Goal: Task Accomplishment & Management: Use online tool/utility

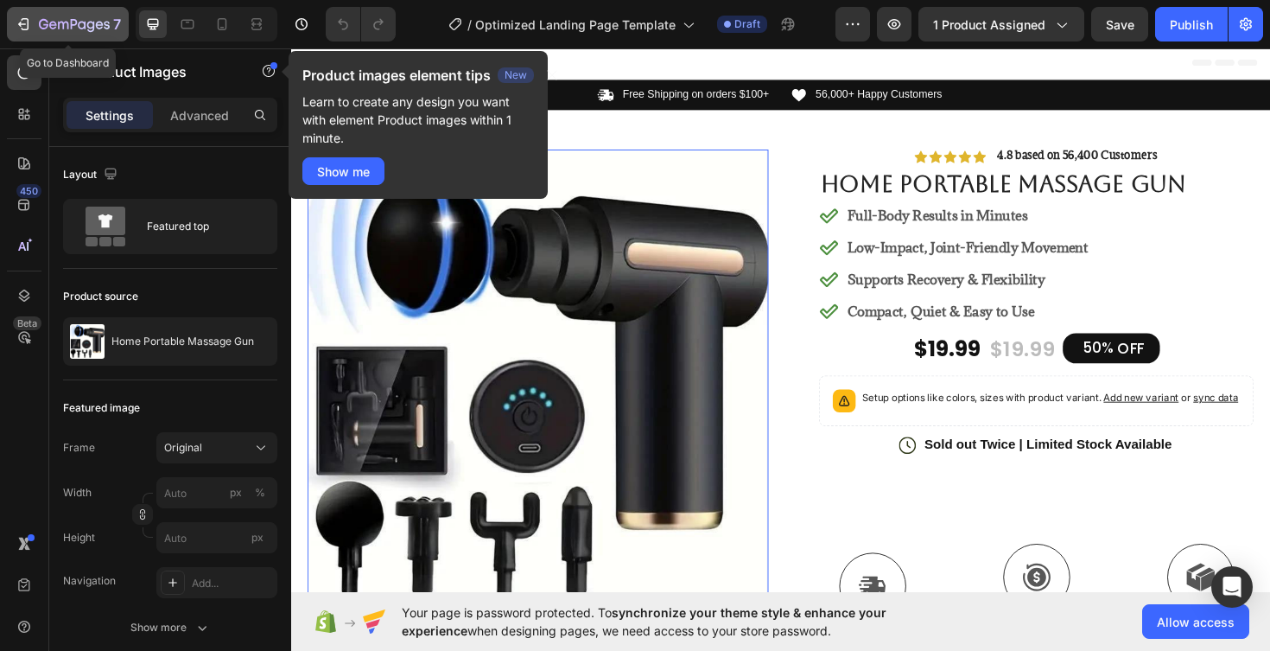
click at [20, 18] on icon "button" at bounding box center [23, 24] width 17 height 17
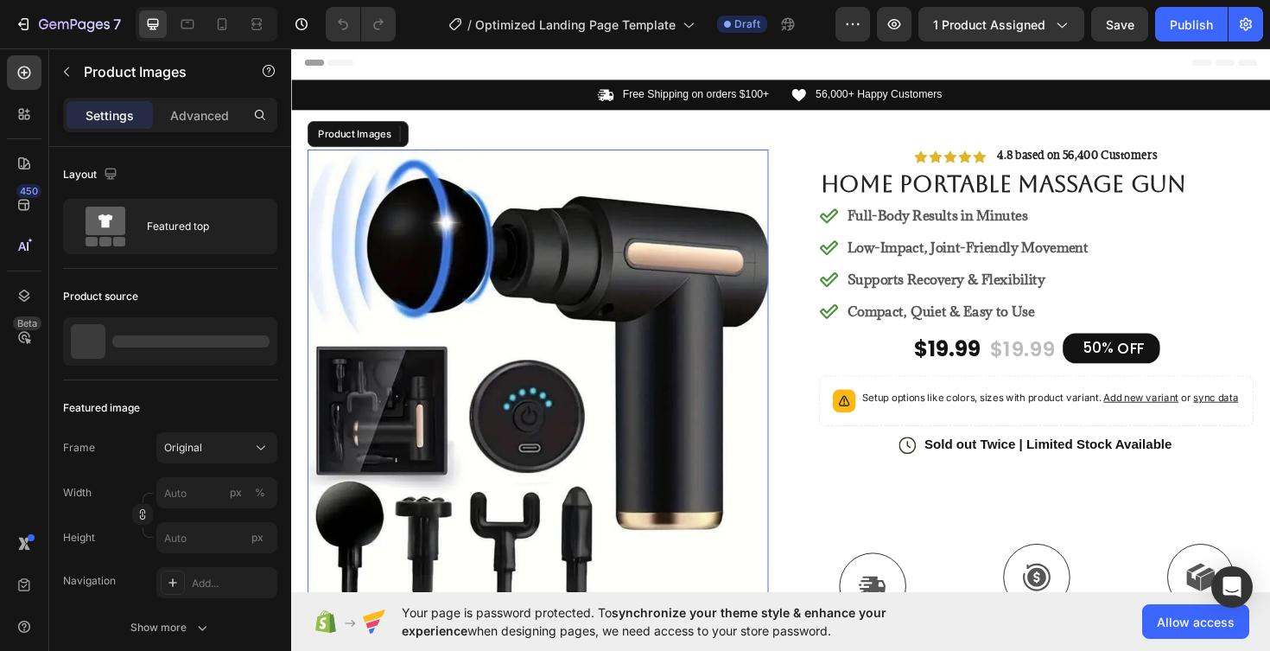
click at [598, 365] on img at bounding box center [553, 400] width 488 height 488
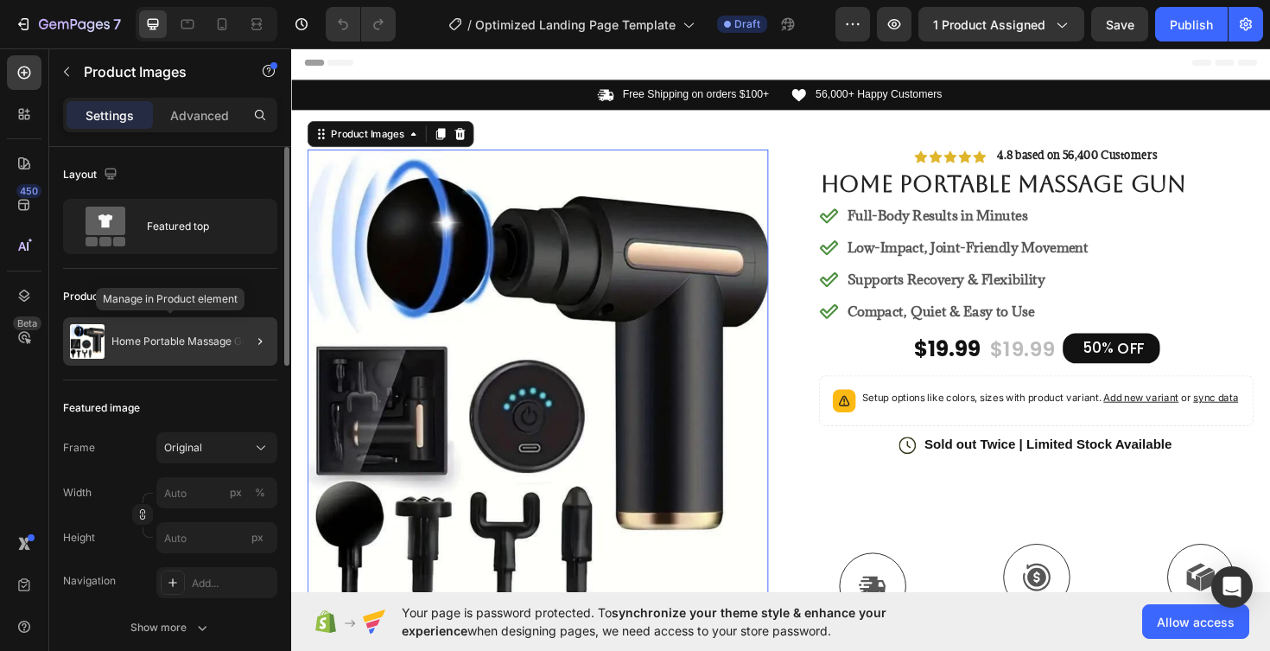
click at [160, 338] on p "Home Portable Massage Gun" at bounding box center [182, 341] width 143 height 12
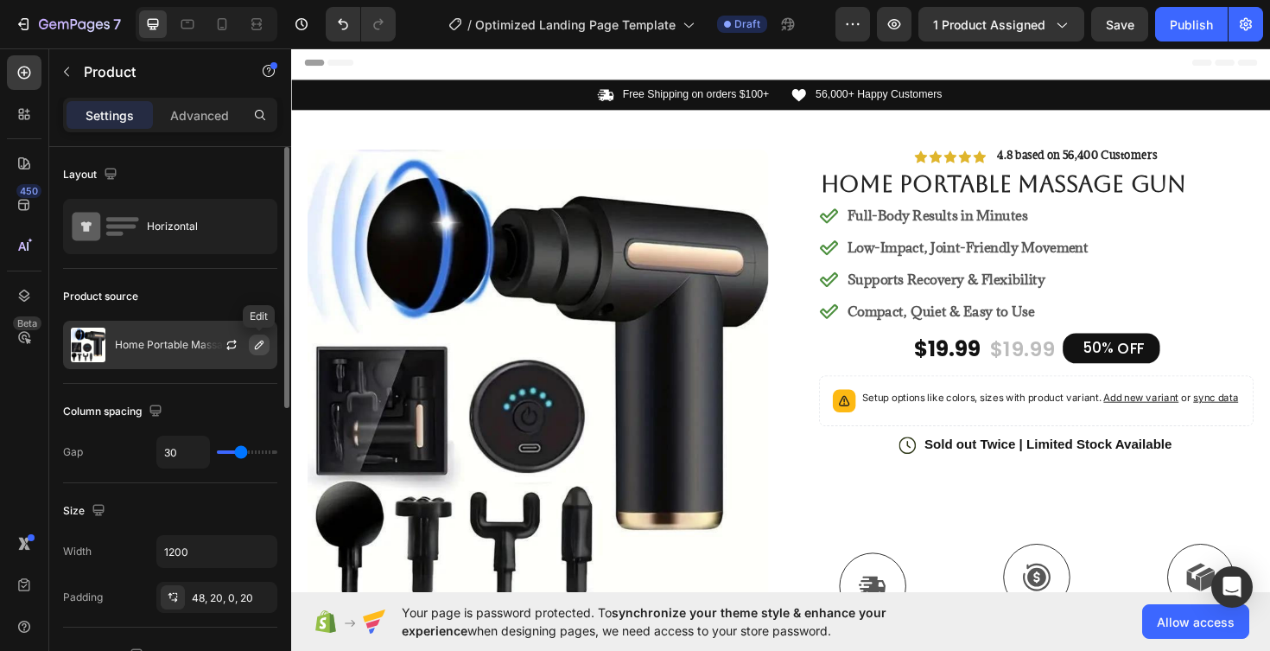
click at [262, 345] on icon "button" at bounding box center [259, 345] width 14 height 14
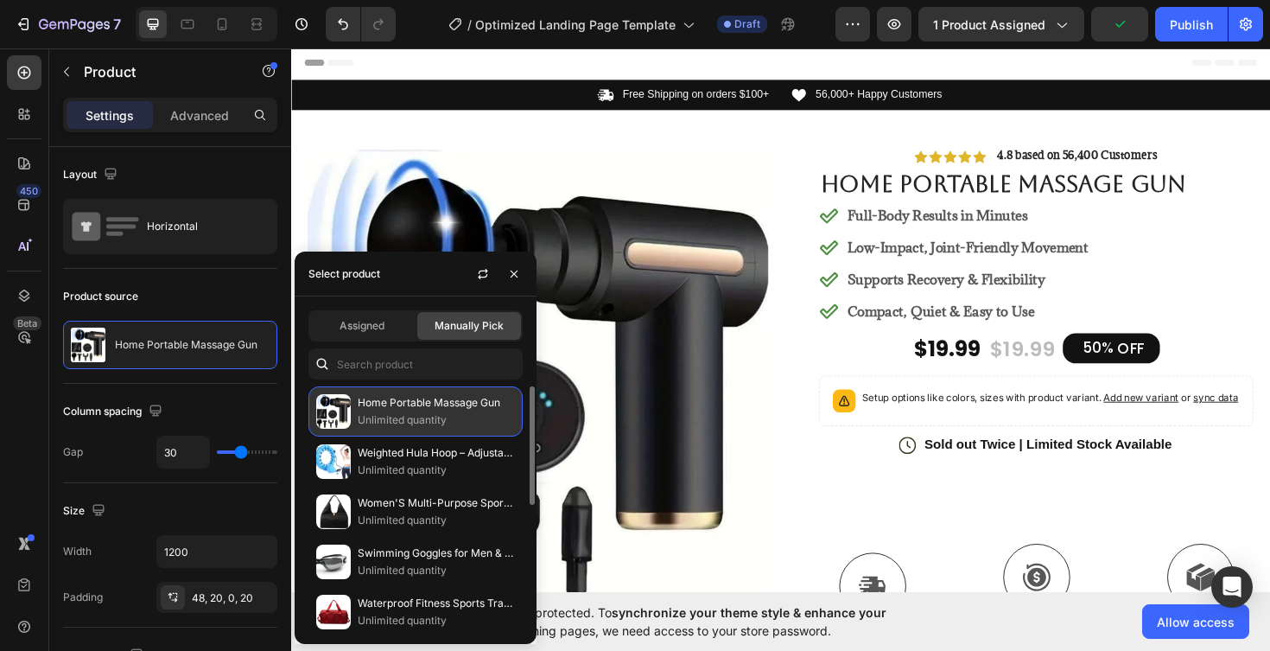
click at [407, 411] on p "Home Portable Massage Gun" at bounding box center [436, 402] width 157 height 17
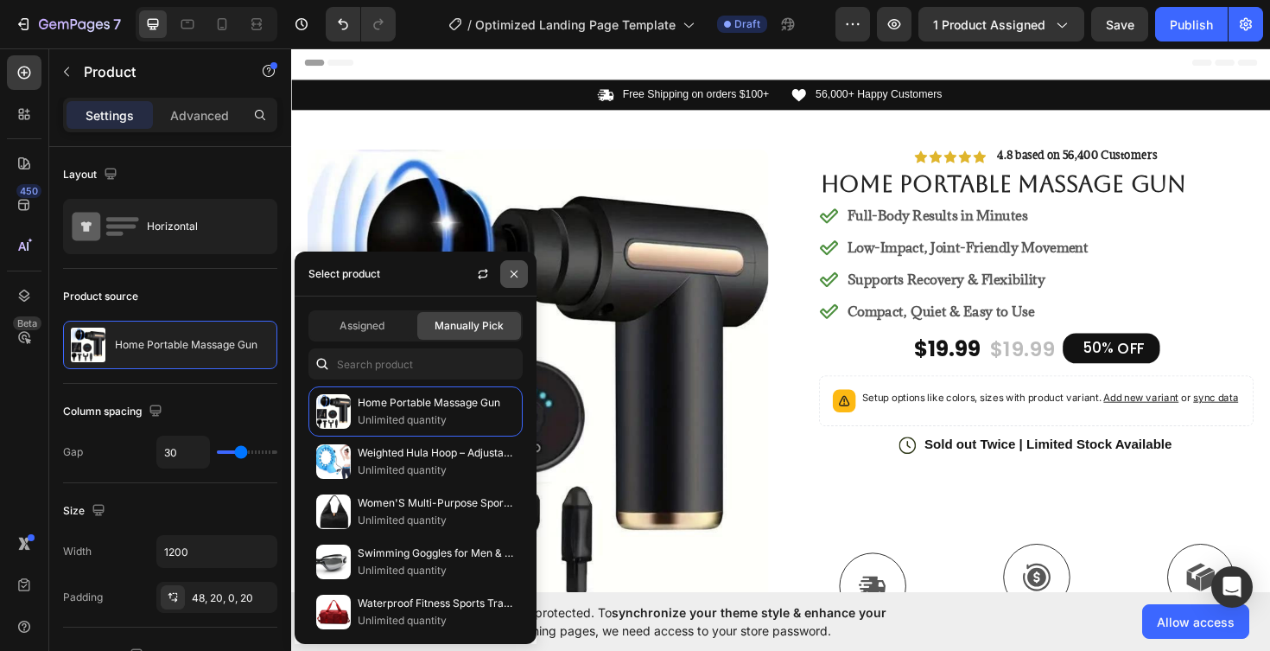
click at [516, 278] on icon "button" at bounding box center [514, 274] width 14 height 14
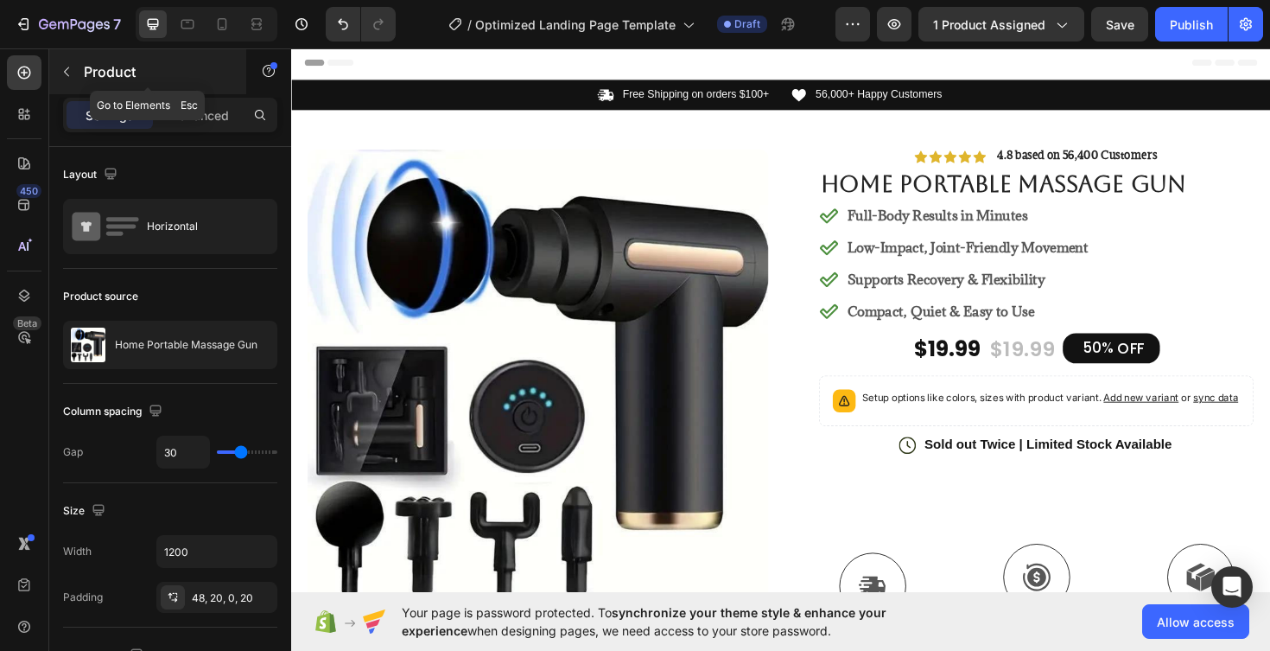
click at [68, 73] on icon "button" at bounding box center [67, 72] width 14 height 14
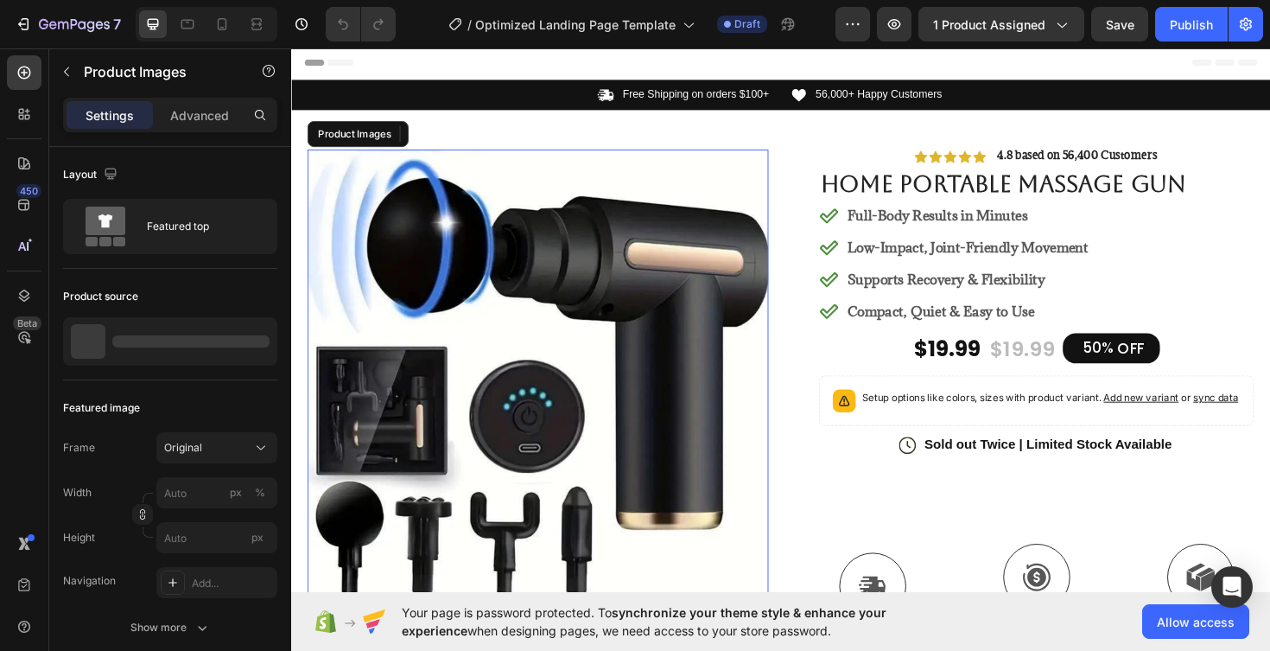
click at [518, 359] on img at bounding box center [553, 400] width 488 height 488
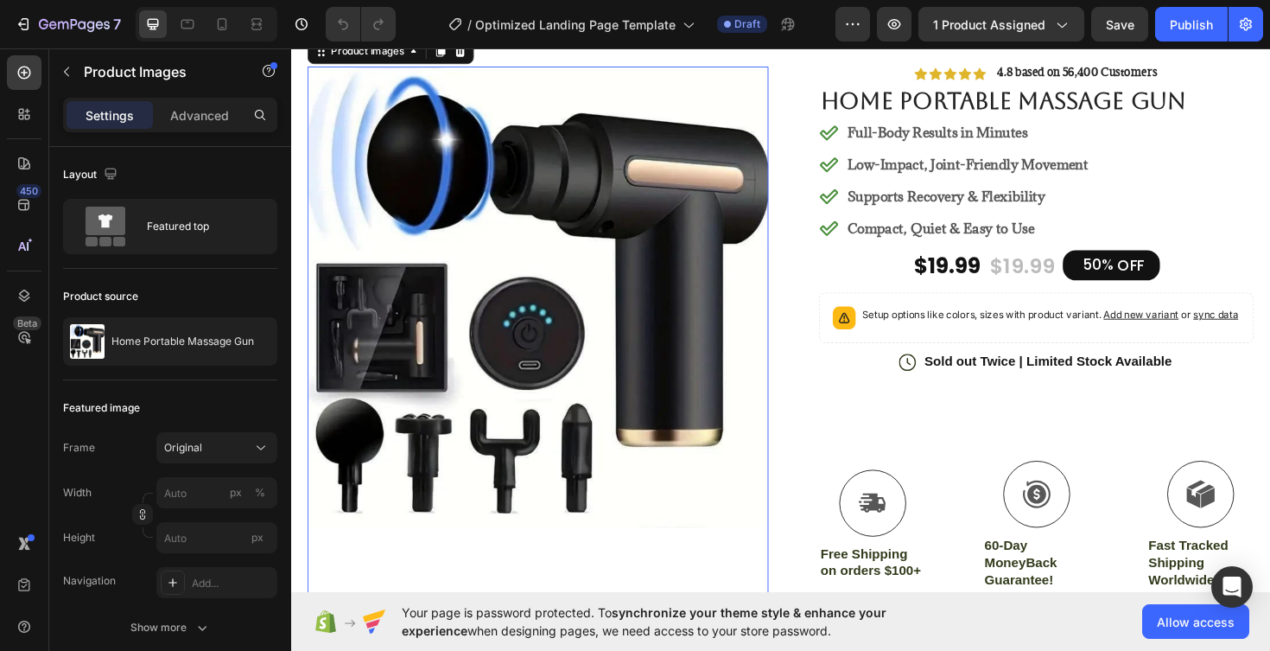
scroll to position [105, 0]
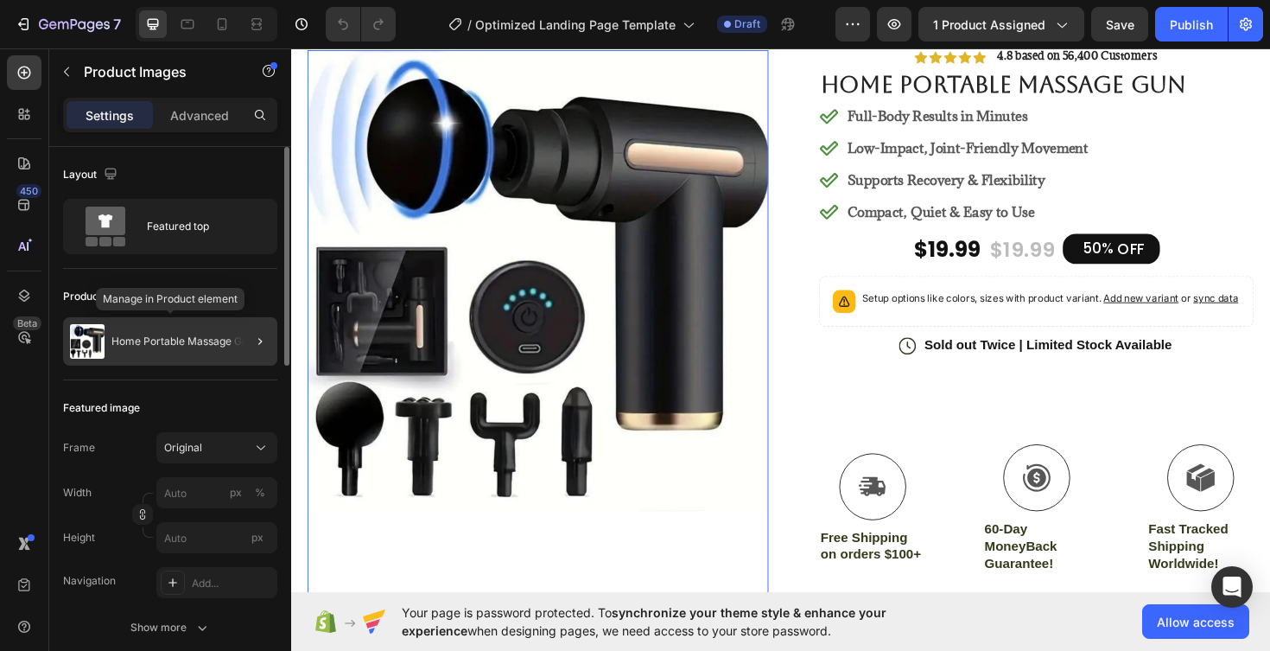
click at [217, 336] on p "Home Portable Massage Gun" at bounding box center [182, 341] width 143 height 12
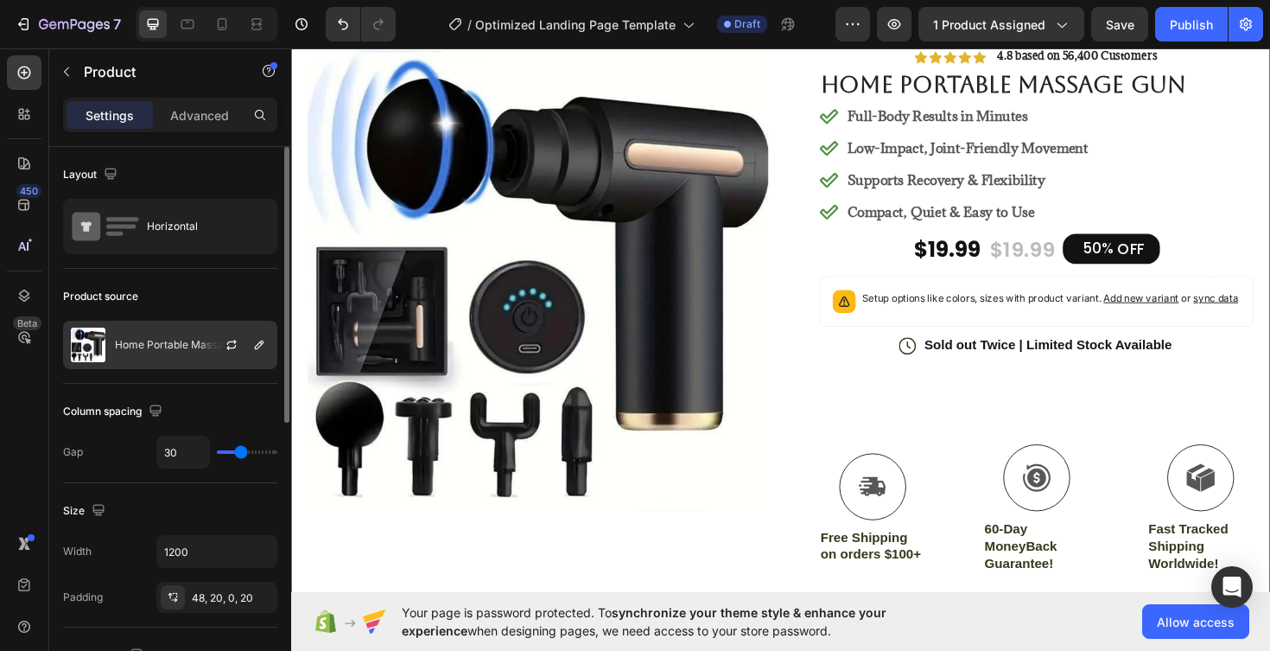
click at [120, 346] on p "Home Portable Massage Gun" at bounding box center [186, 345] width 143 height 12
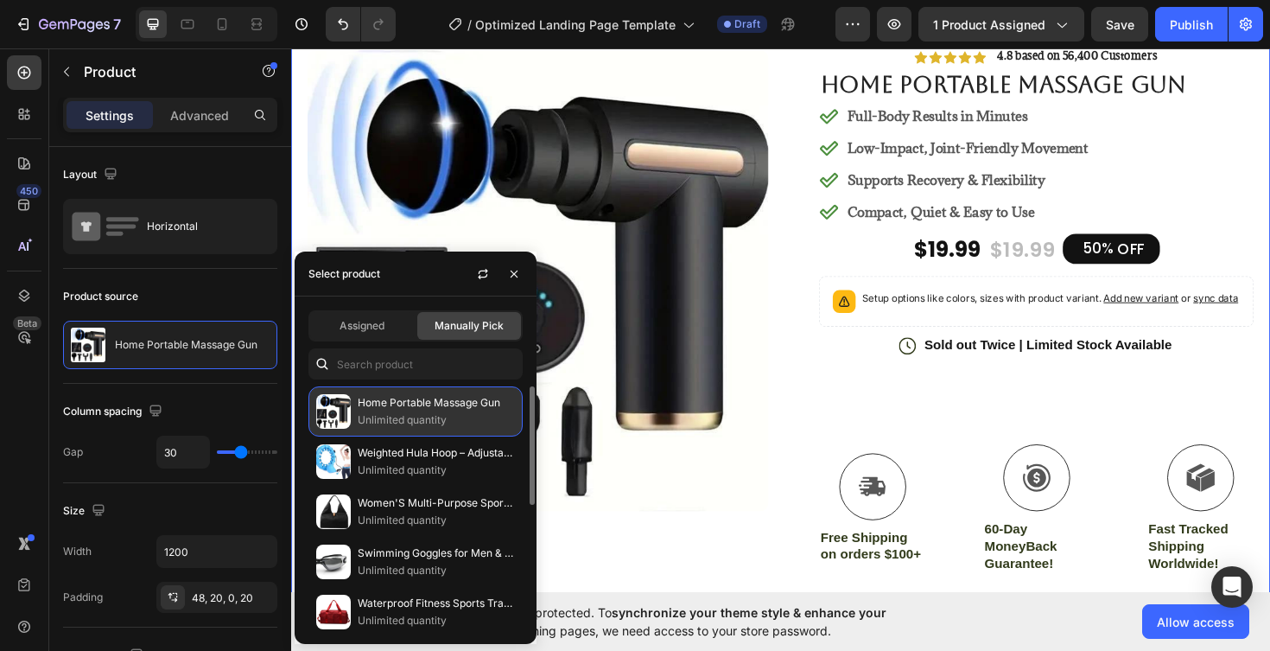
click at [402, 406] on p "Home Portable Massage Gun" at bounding box center [436, 402] width 157 height 17
click at [496, 398] on div "Home Portable Massage Gun Unlimited quantity" at bounding box center [416, 411] width 214 height 50
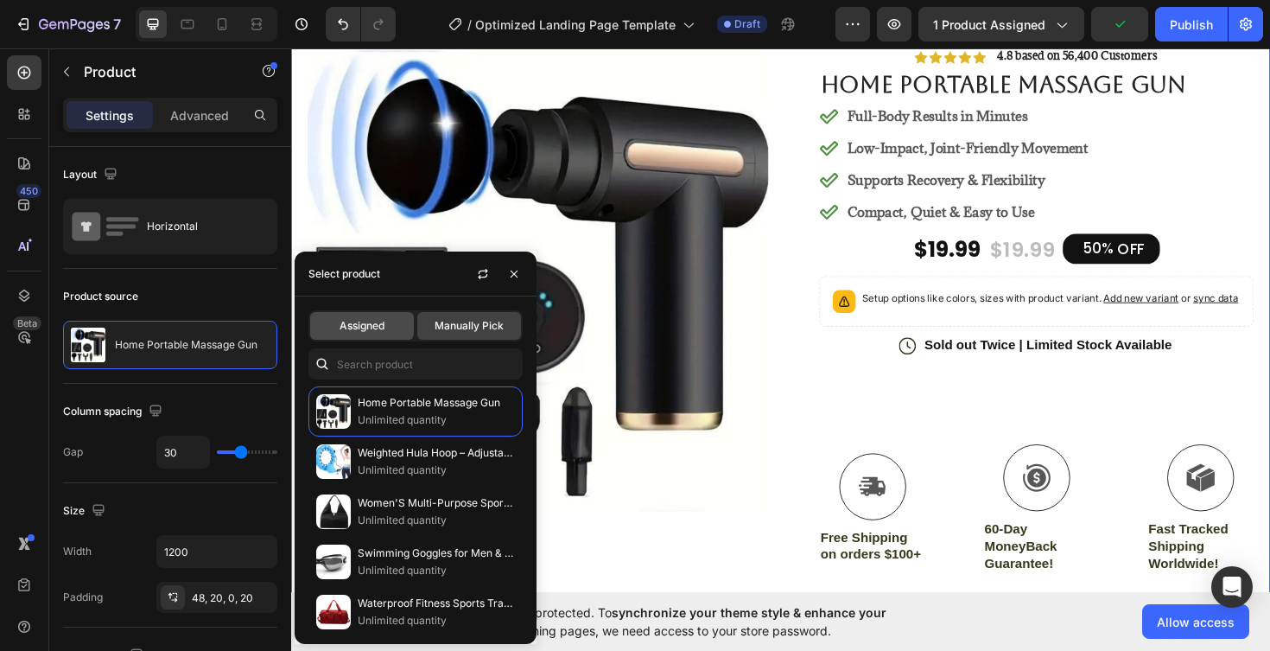
click at [373, 321] on span "Assigned" at bounding box center [362, 326] width 45 height 16
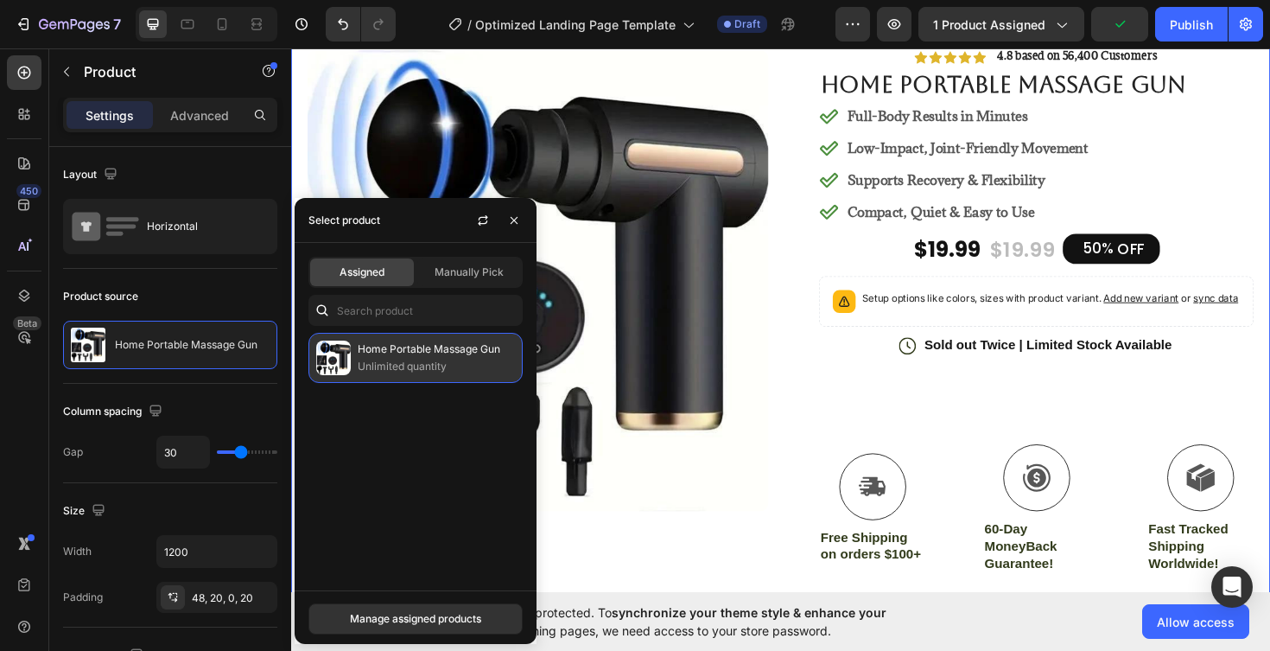
click at [439, 358] on p "Home Portable Massage Gun" at bounding box center [436, 349] width 157 height 17
click at [452, 621] on div "Manage assigned products" at bounding box center [415, 619] width 131 height 16
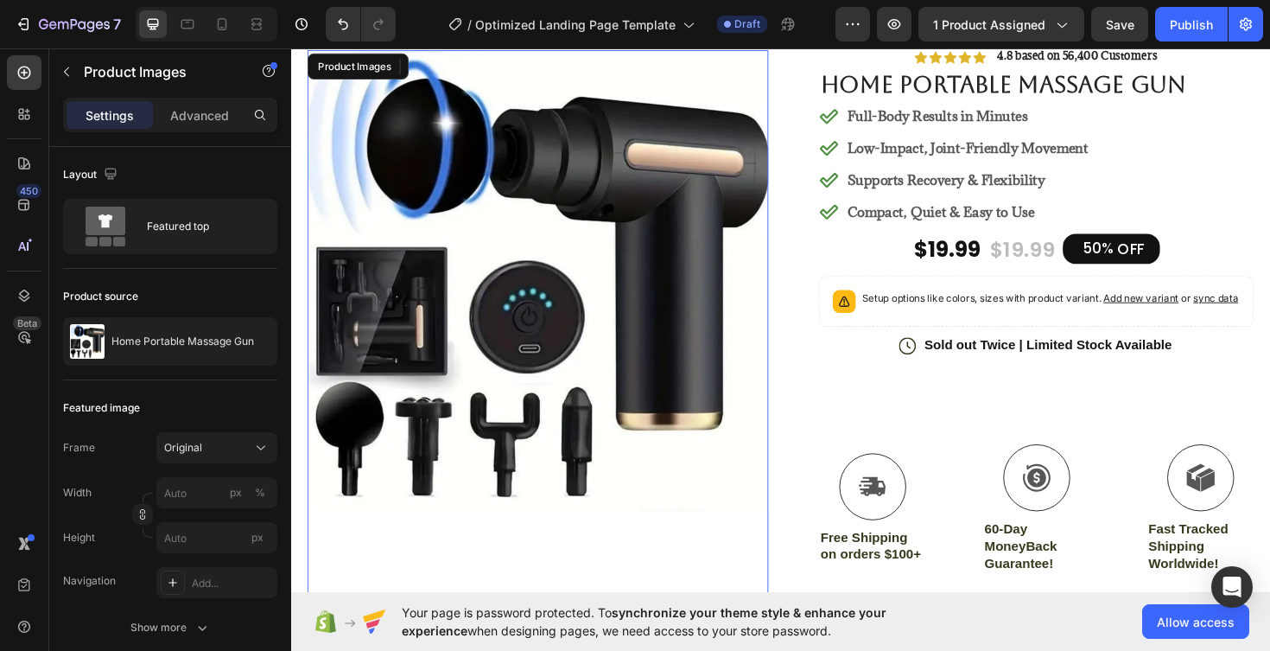
click at [563, 279] on img at bounding box center [553, 294] width 488 height 488
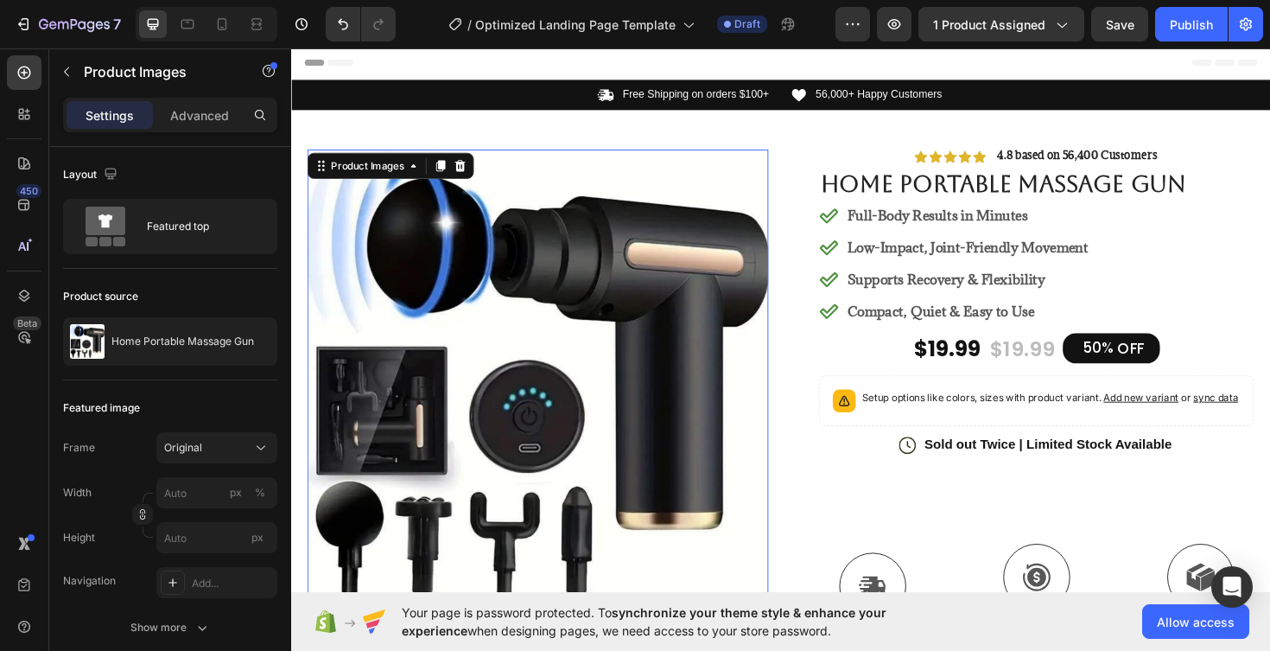
scroll to position [0, 0]
click at [476, 173] on icon at bounding box center [470, 173] width 14 height 14
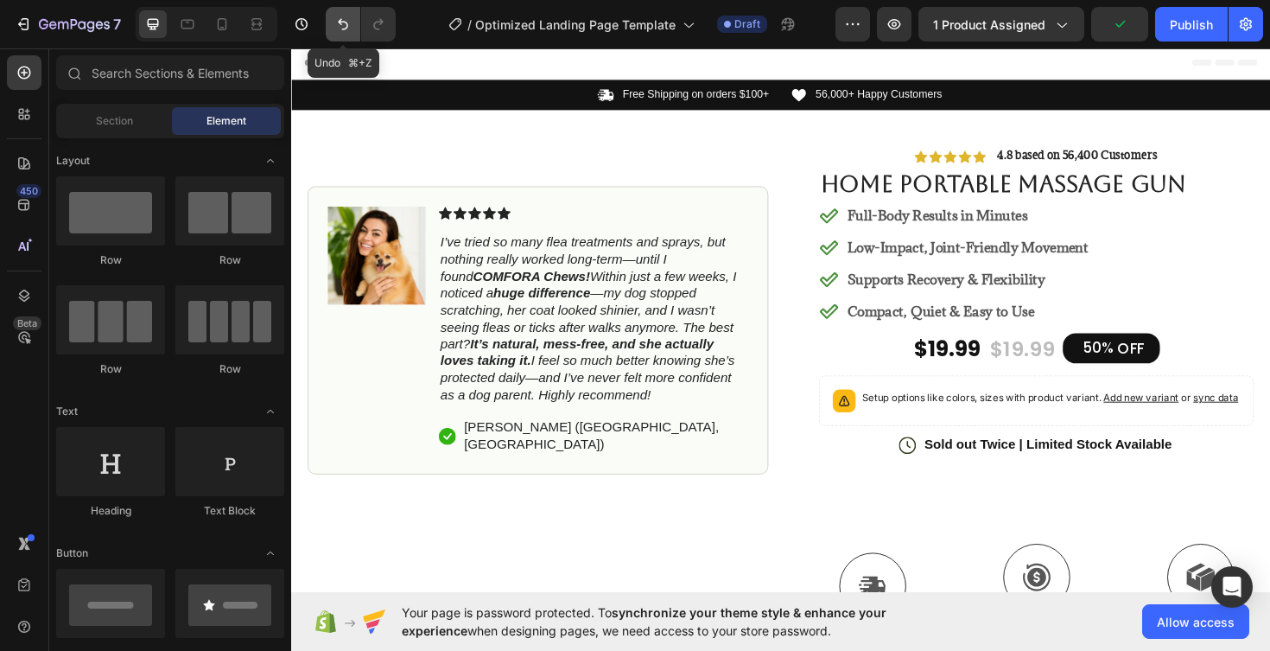
click at [347, 27] on icon "Undo/Redo" at bounding box center [342, 24] width 17 height 17
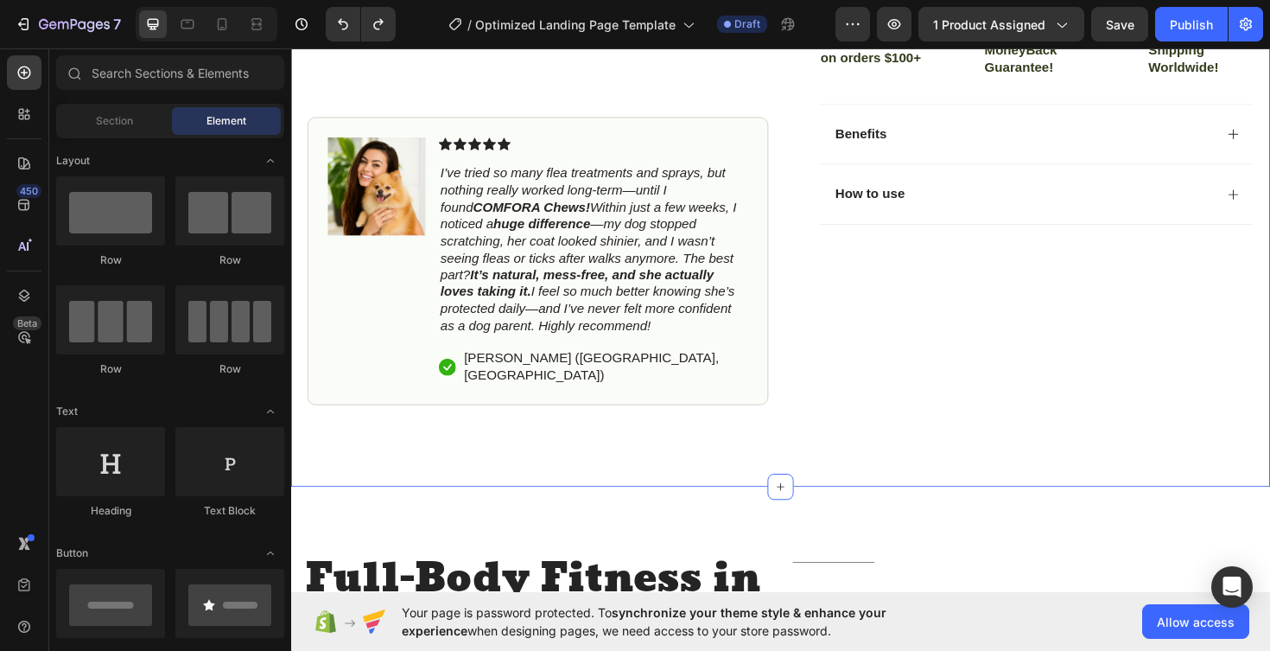
scroll to position [627, 0]
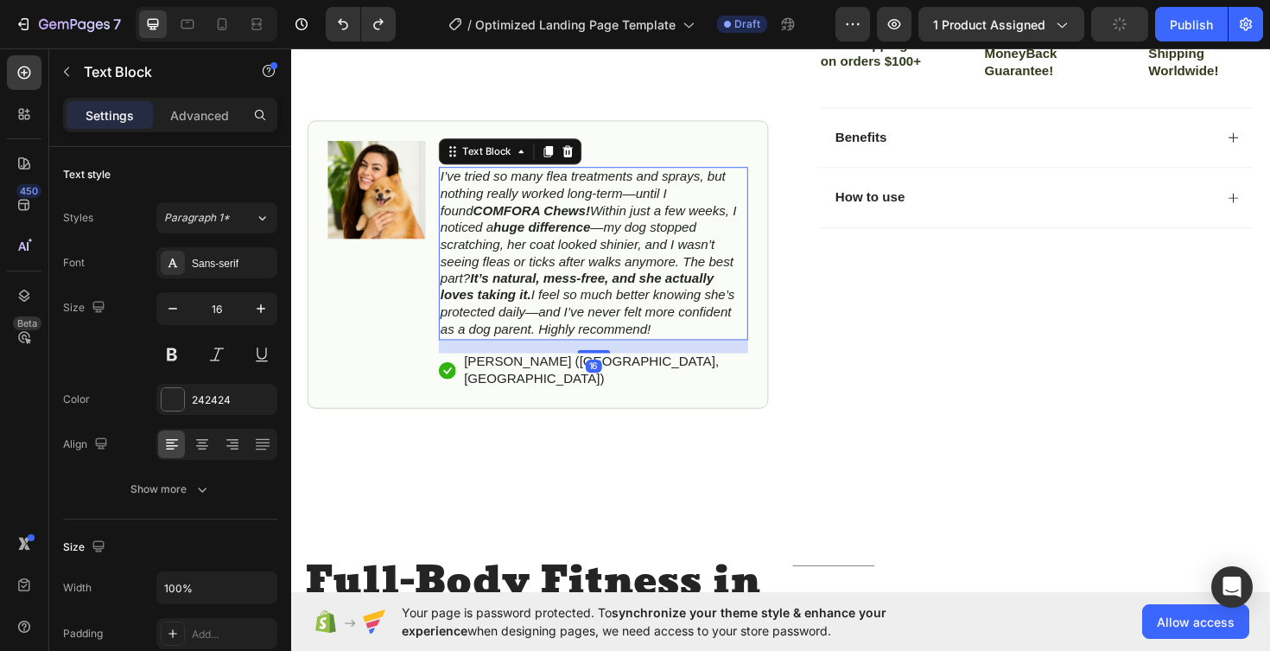
click at [762, 295] on p "I’ve tried so many flea treatments and sprays, but nothing really worked long-t…" at bounding box center [611, 266] width 324 height 180
click at [588, 159] on icon at bounding box center [584, 158] width 11 height 12
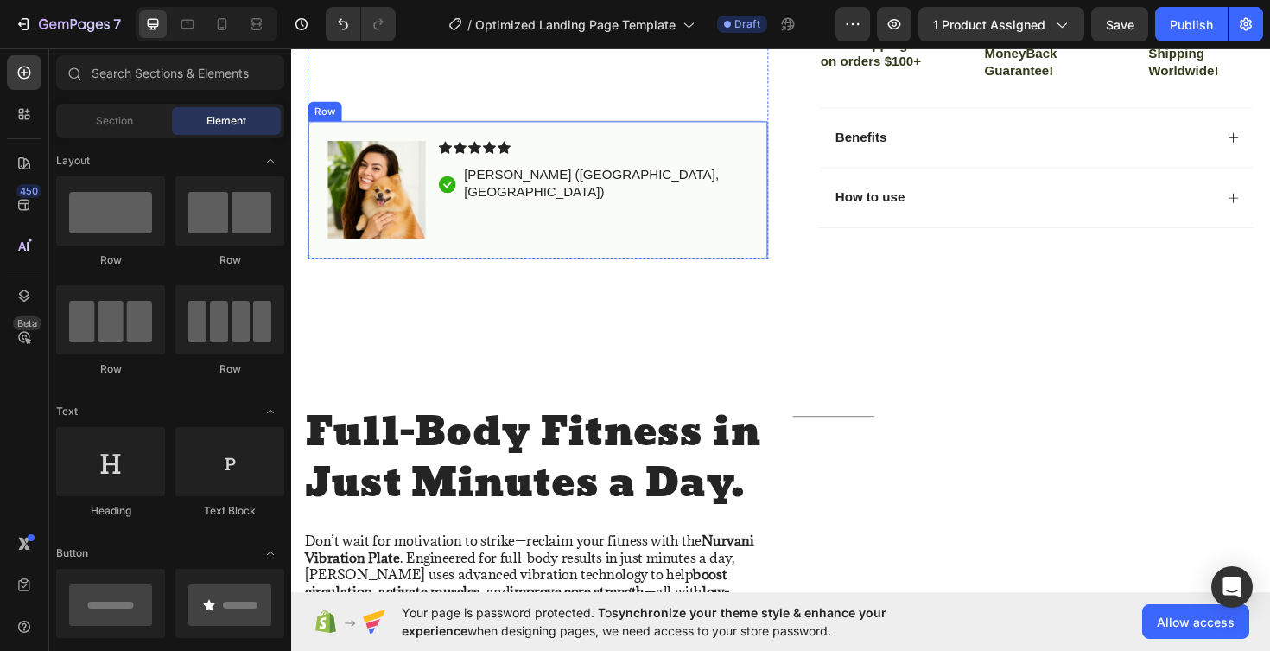
click at [696, 236] on div "Icon Icon Icon Icon Icon Icon List Icon Hannah N. (Houston, USA) Text Block Row" at bounding box center [612, 199] width 328 height 104
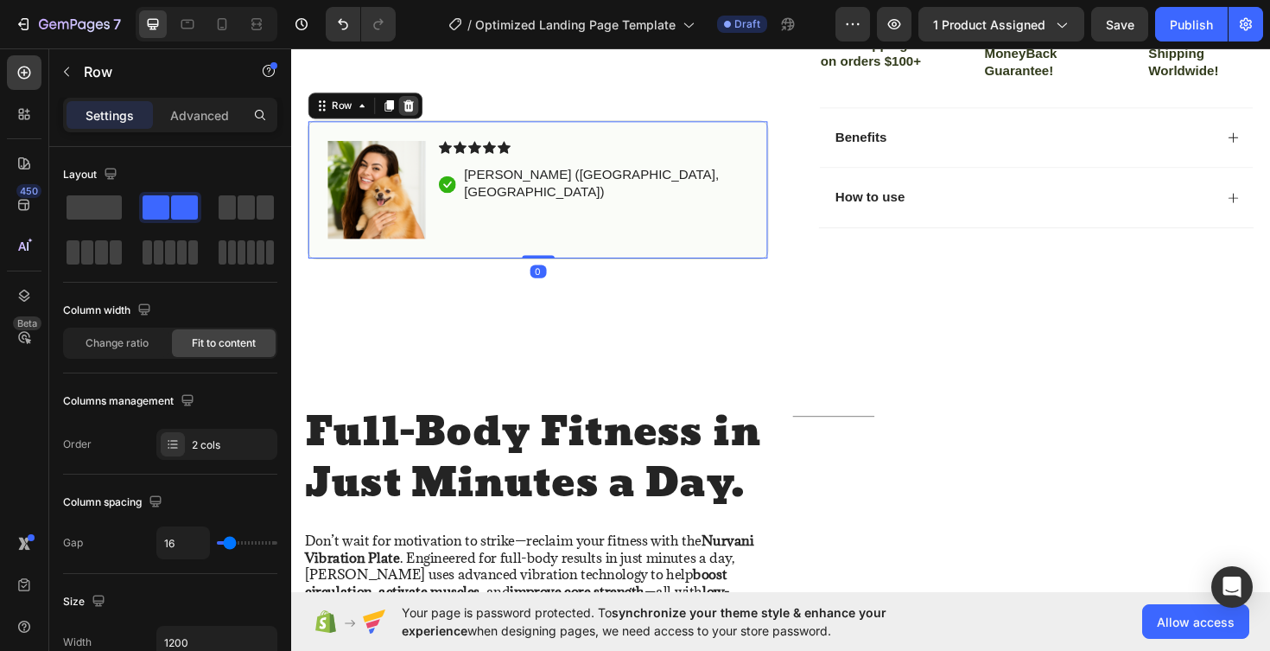
click at [426, 114] on div at bounding box center [415, 109] width 21 height 21
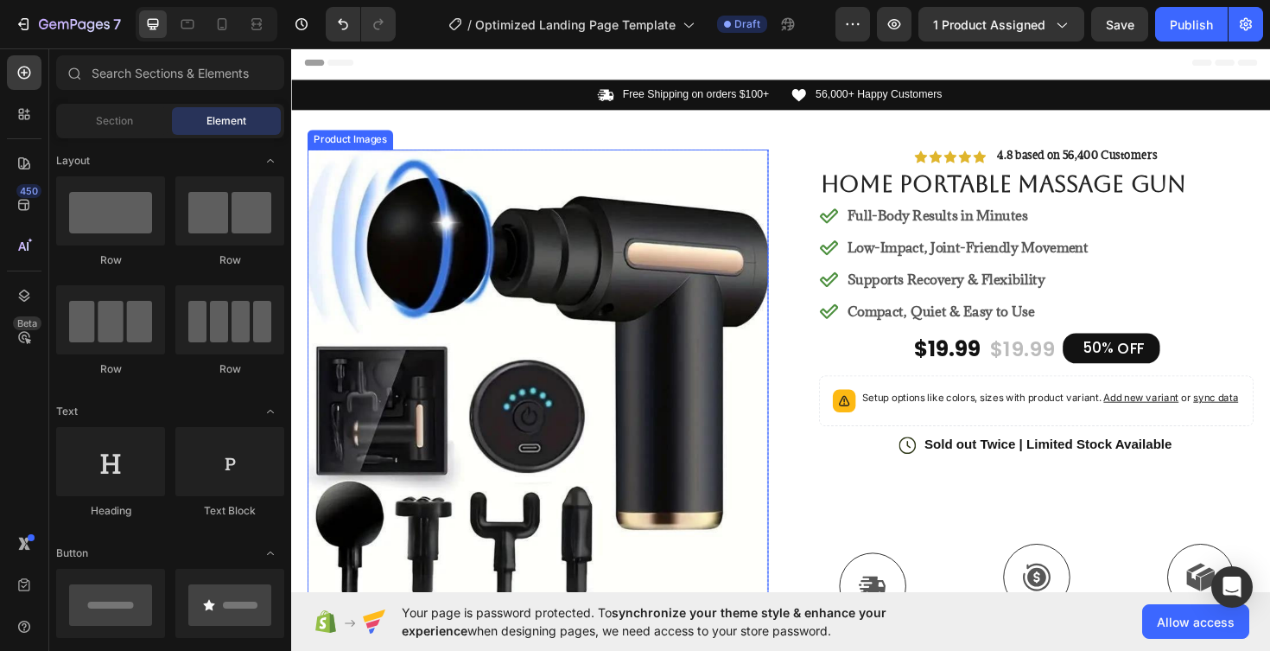
scroll to position [0, 0]
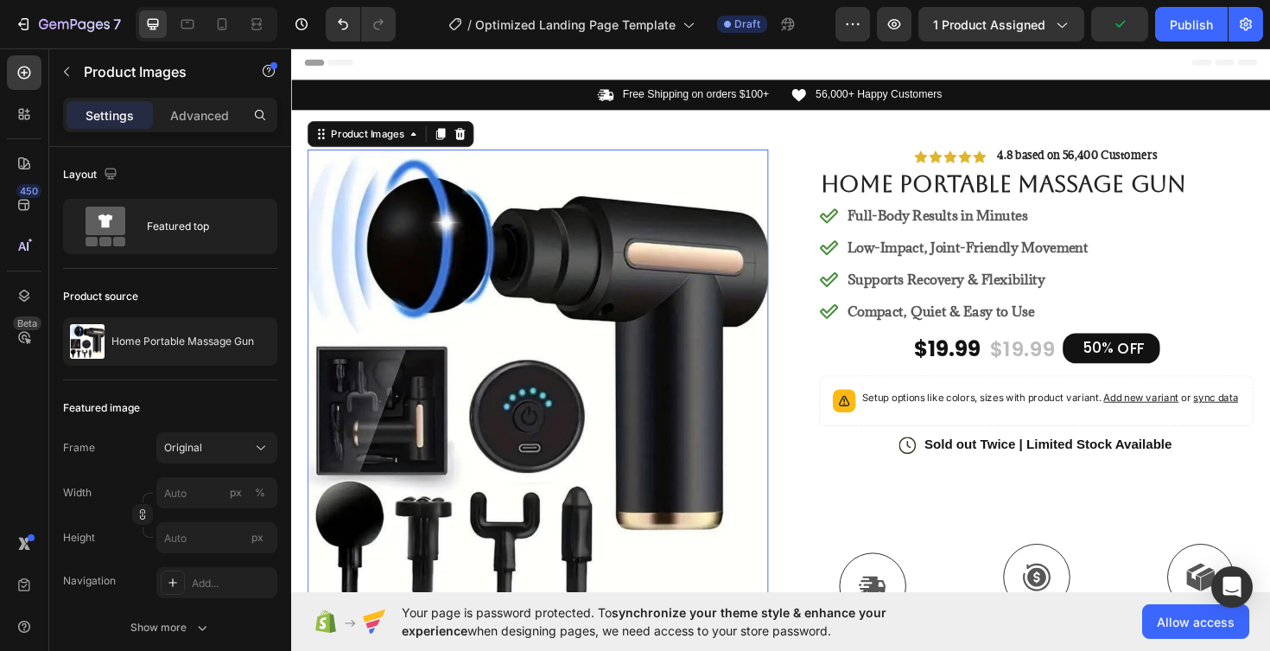
click at [403, 255] on img at bounding box center [553, 400] width 488 height 488
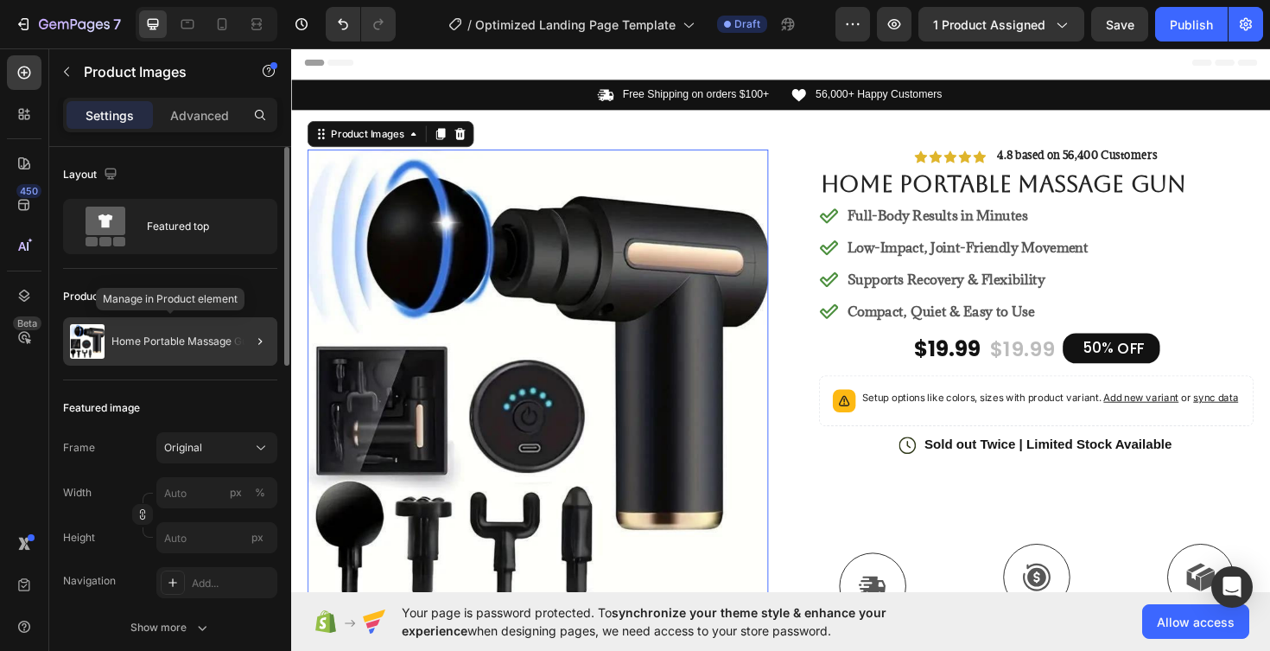
click at [153, 351] on div "Home Portable Massage Gun" at bounding box center [170, 341] width 214 height 48
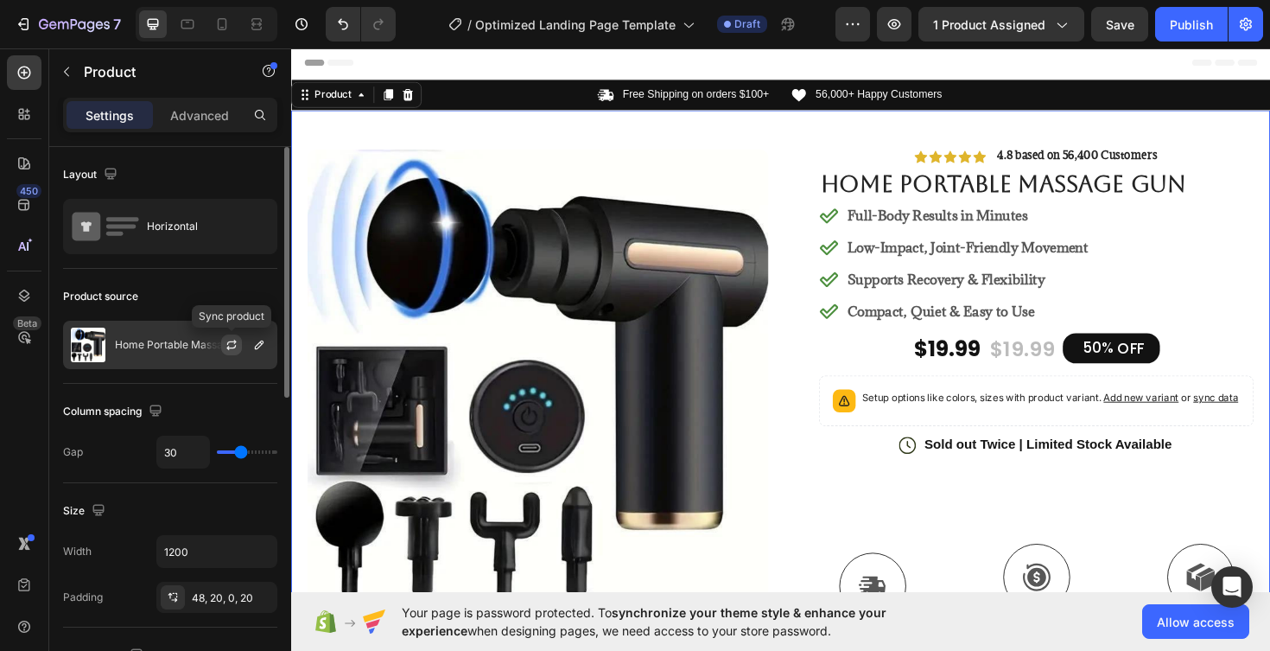
click at [231, 347] on icon "button" at bounding box center [232, 345] width 14 height 14
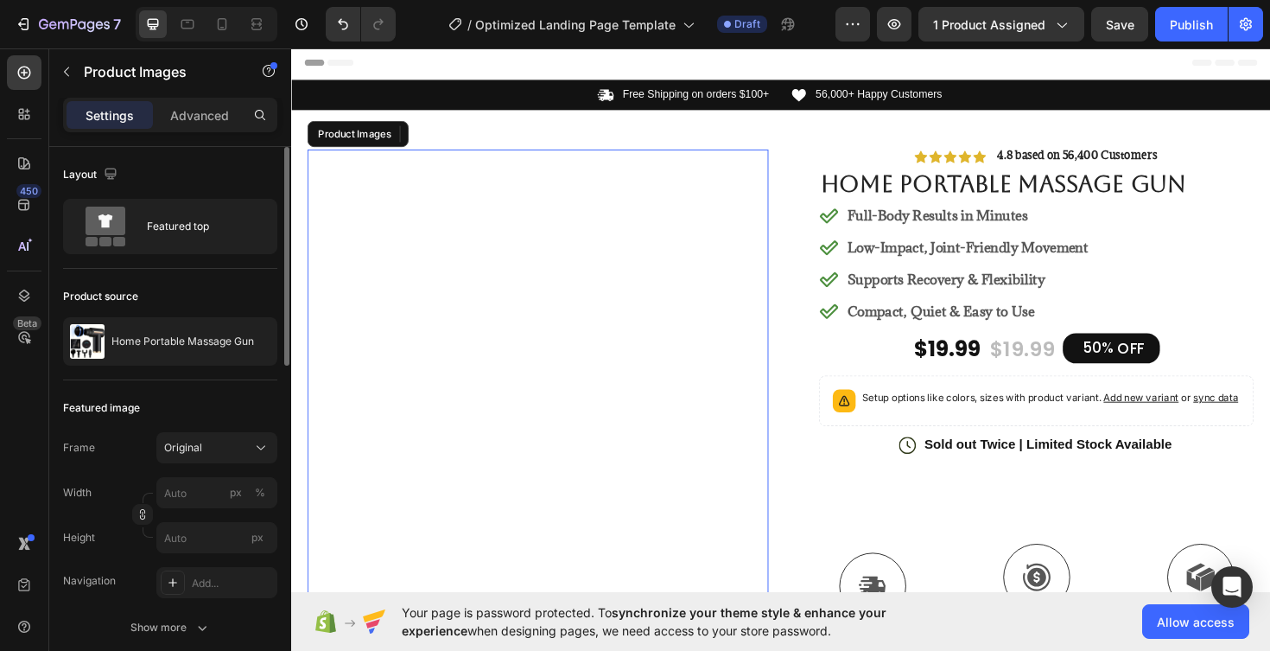
click at [504, 386] on img at bounding box center [553, 522] width 488 height 733
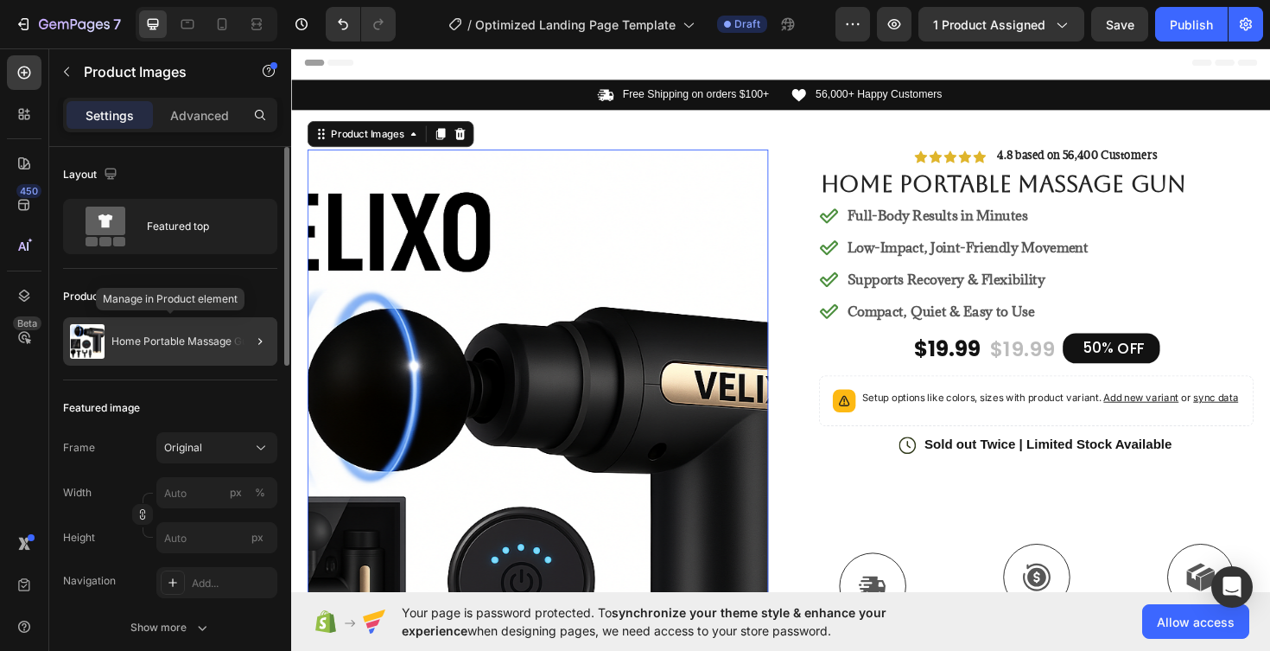
click at [200, 345] on p "Home Portable Massage Gun" at bounding box center [182, 341] width 143 height 12
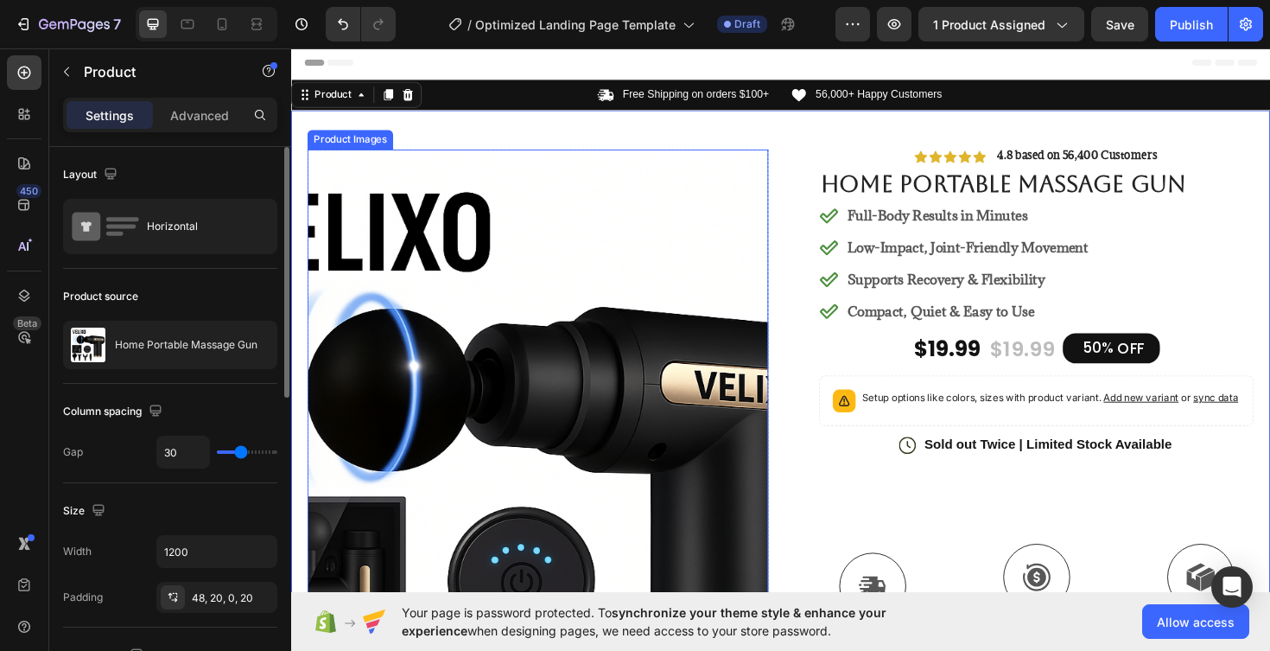
click at [559, 370] on img at bounding box center [553, 522] width 488 height 733
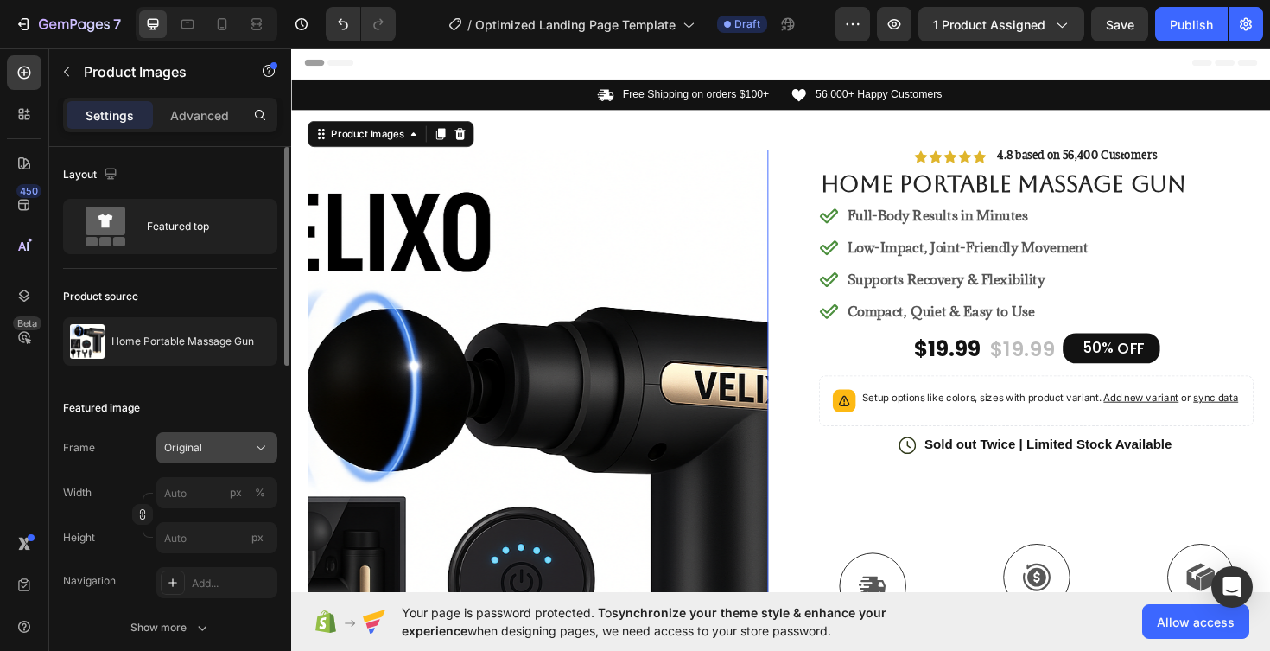
click at [221, 445] on div "Original" at bounding box center [206, 448] width 85 height 16
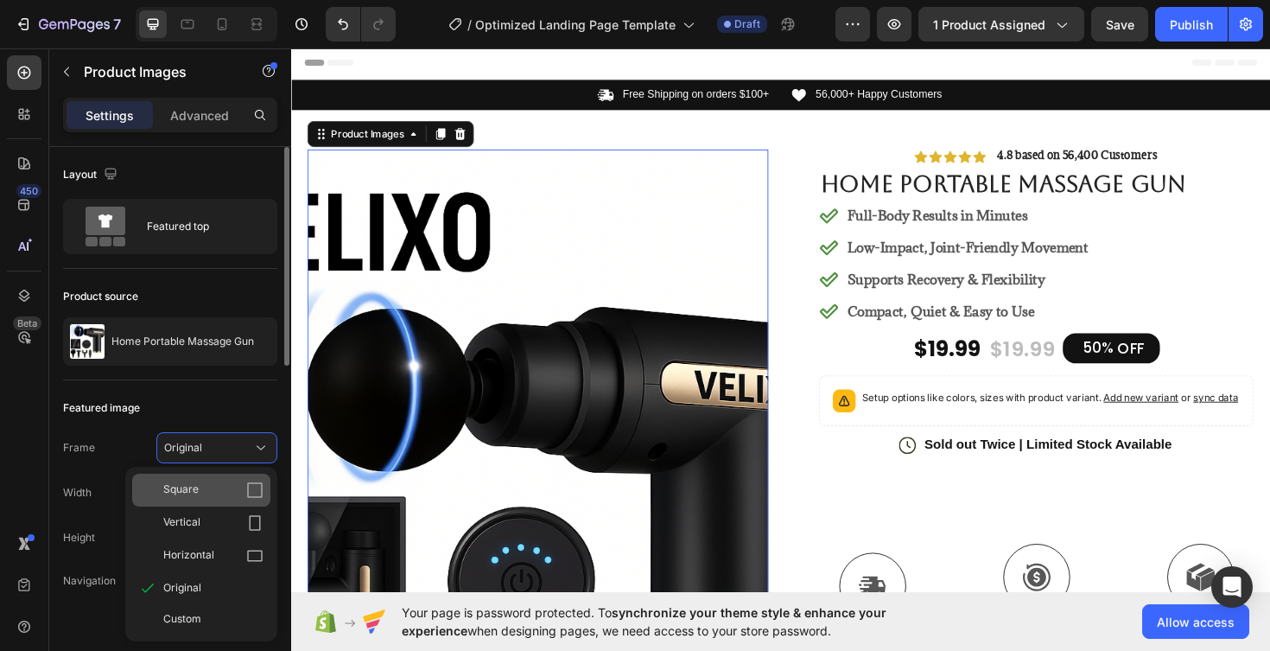
click at [228, 487] on div "Square" at bounding box center [213, 489] width 100 height 17
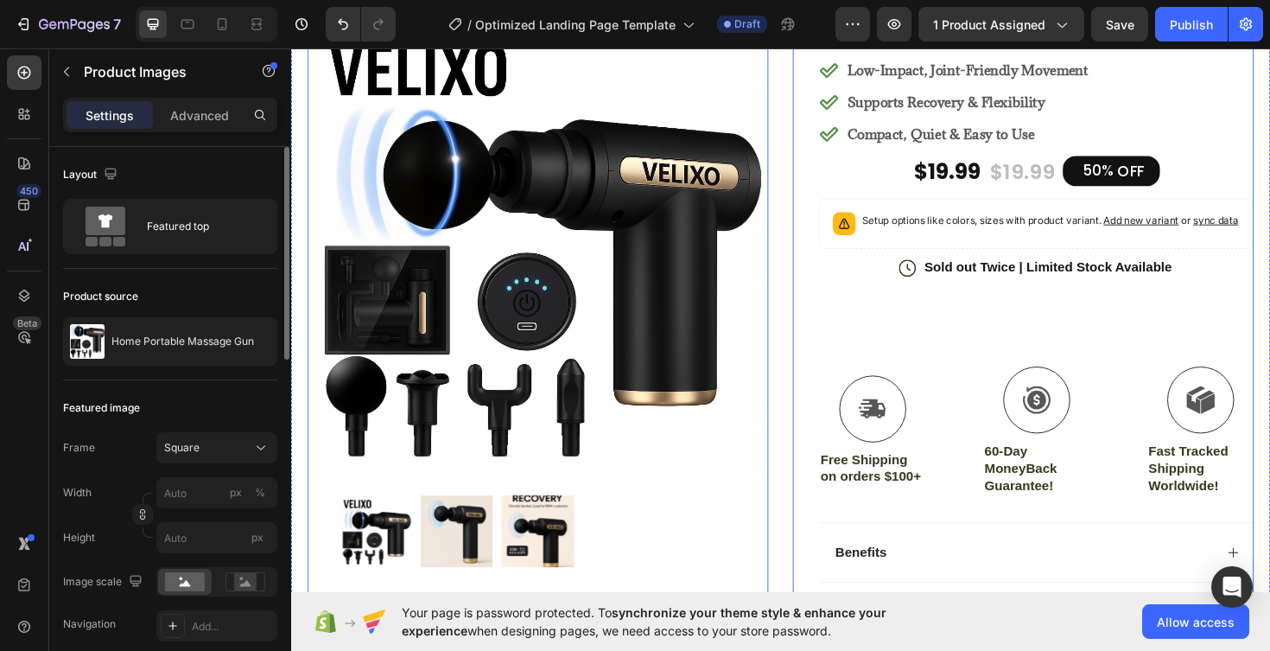
scroll to position [190, 0]
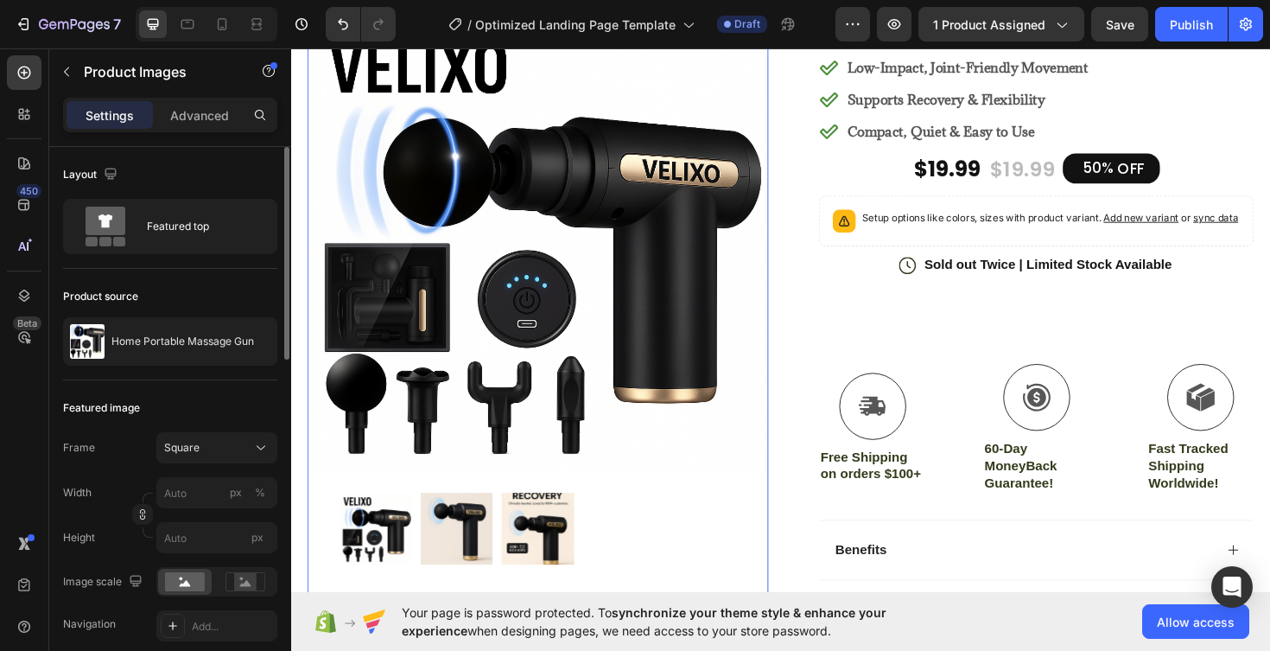
click at [477, 569] on img at bounding box center [467, 557] width 76 height 76
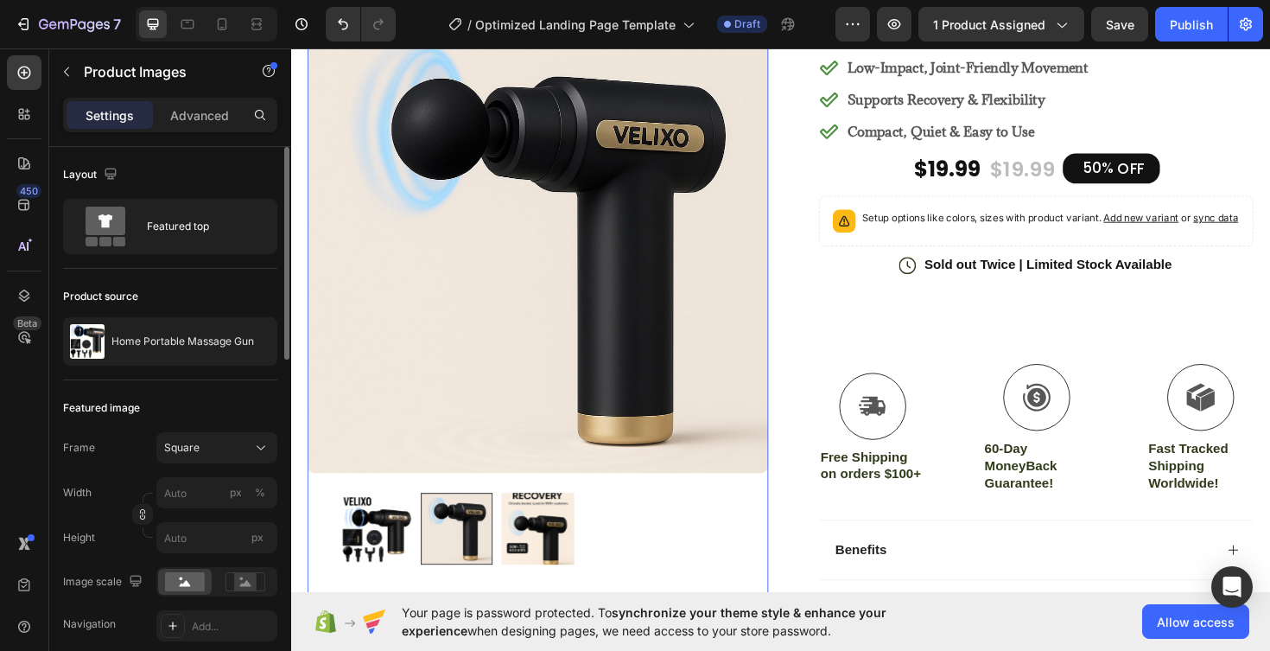
click at [544, 575] on img at bounding box center [552, 557] width 76 height 76
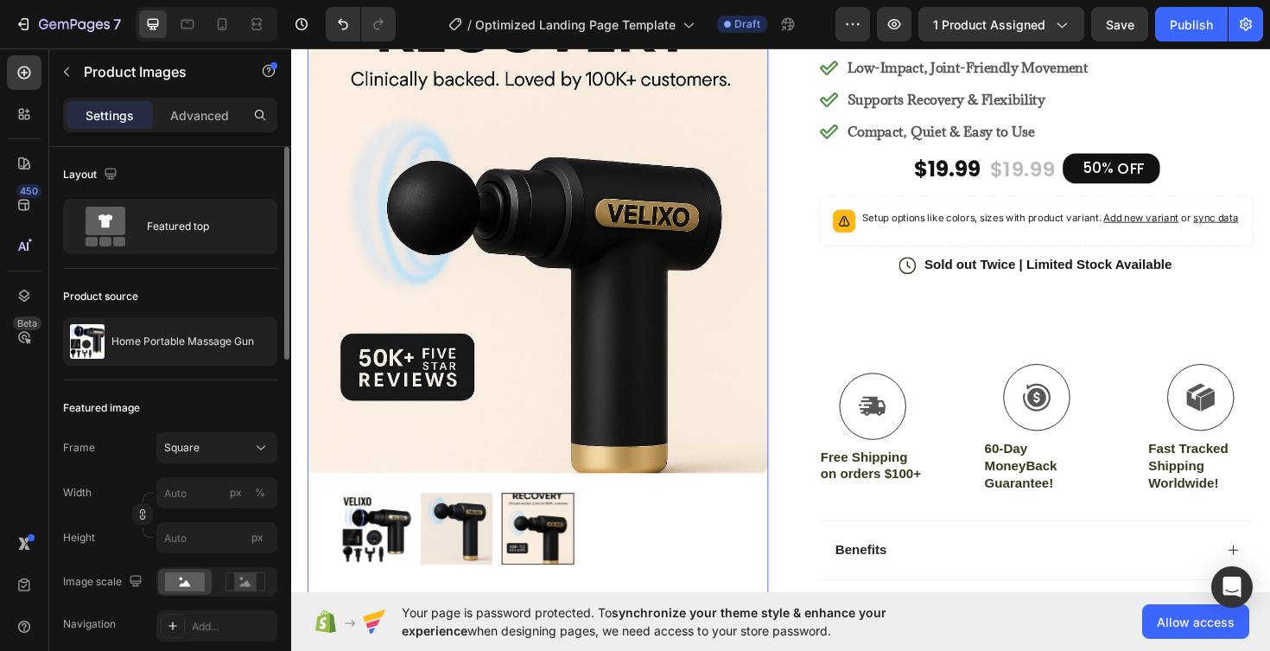
click at [370, 576] on img at bounding box center [381, 557] width 76 height 76
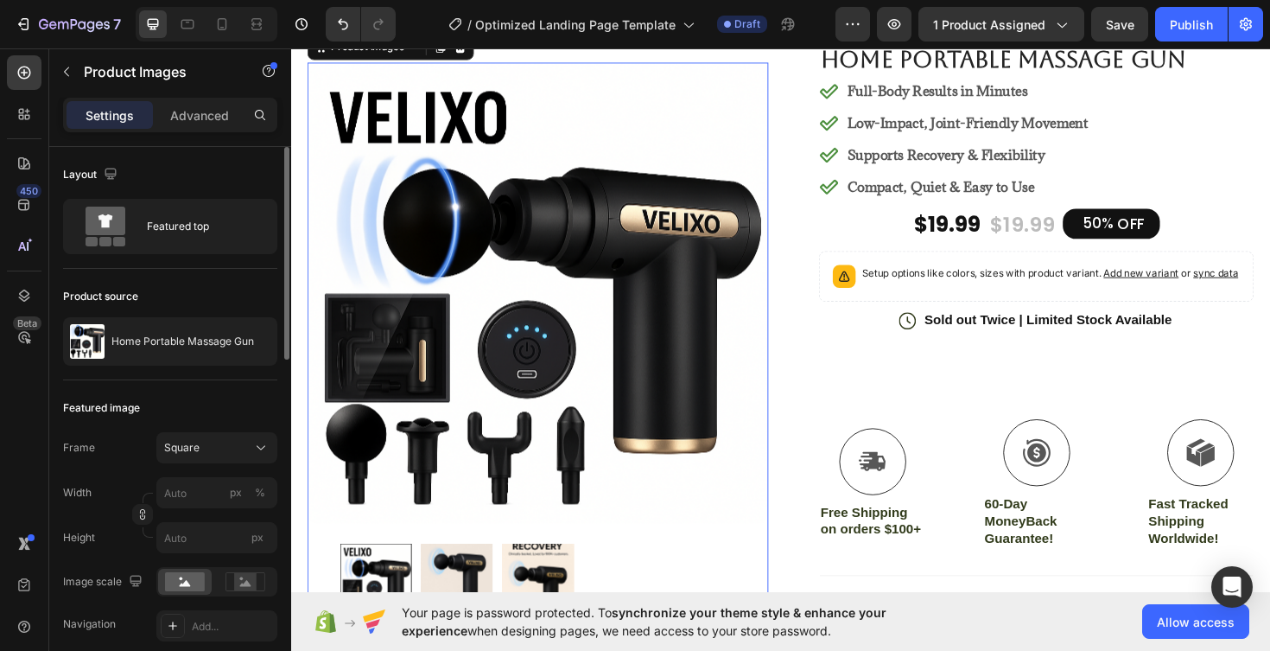
scroll to position [157, 0]
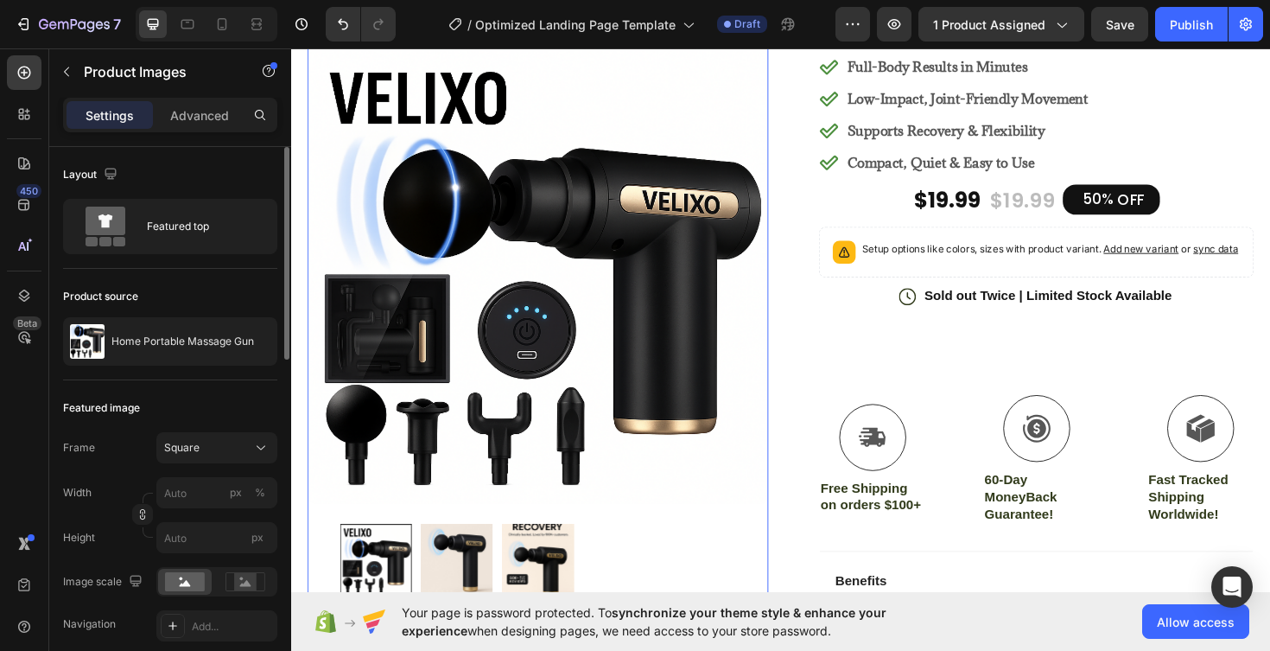
click at [470, 587] on img at bounding box center [467, 590] width 76 height 76
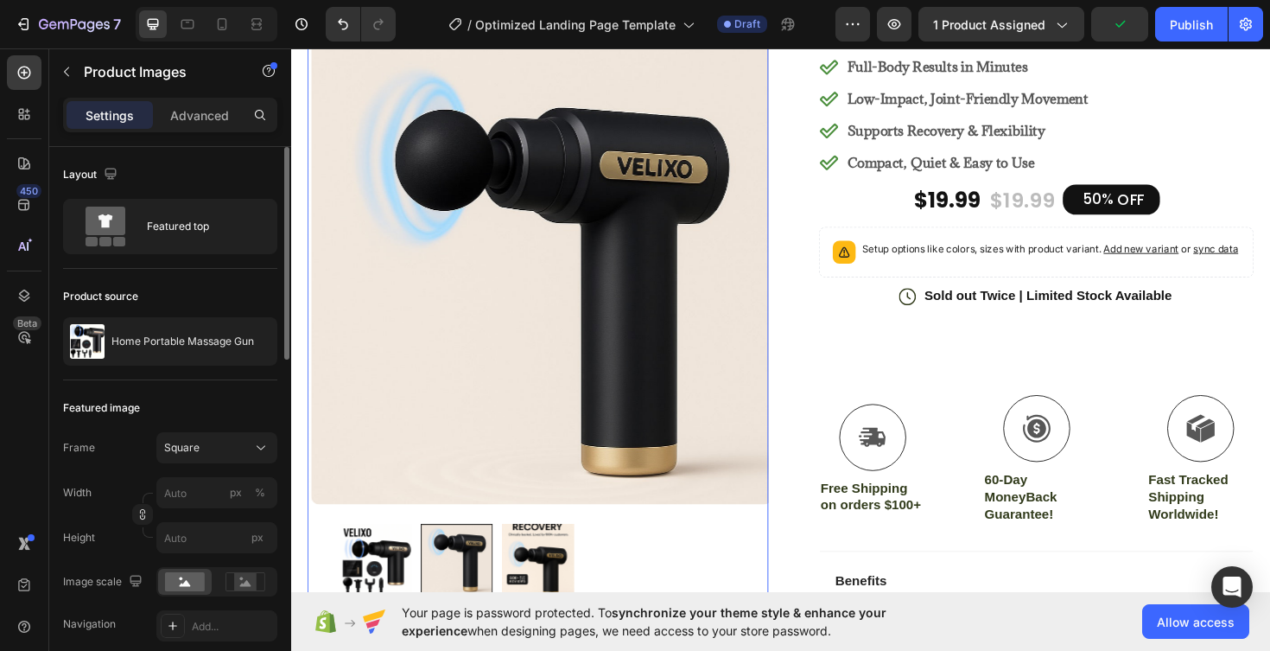
click at [566, 596] on img at bounding box center [552, 590] width 76 height 76
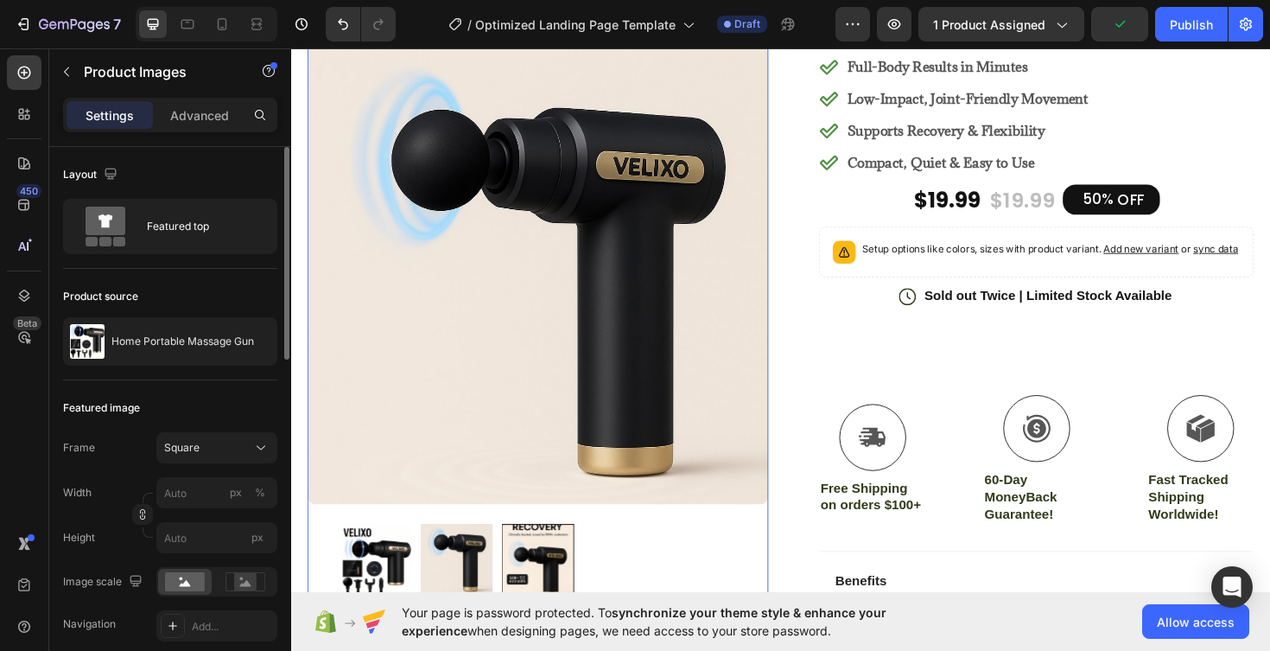
click at [556, 576] on div at bounding box center [552, 590] width 76 height 76
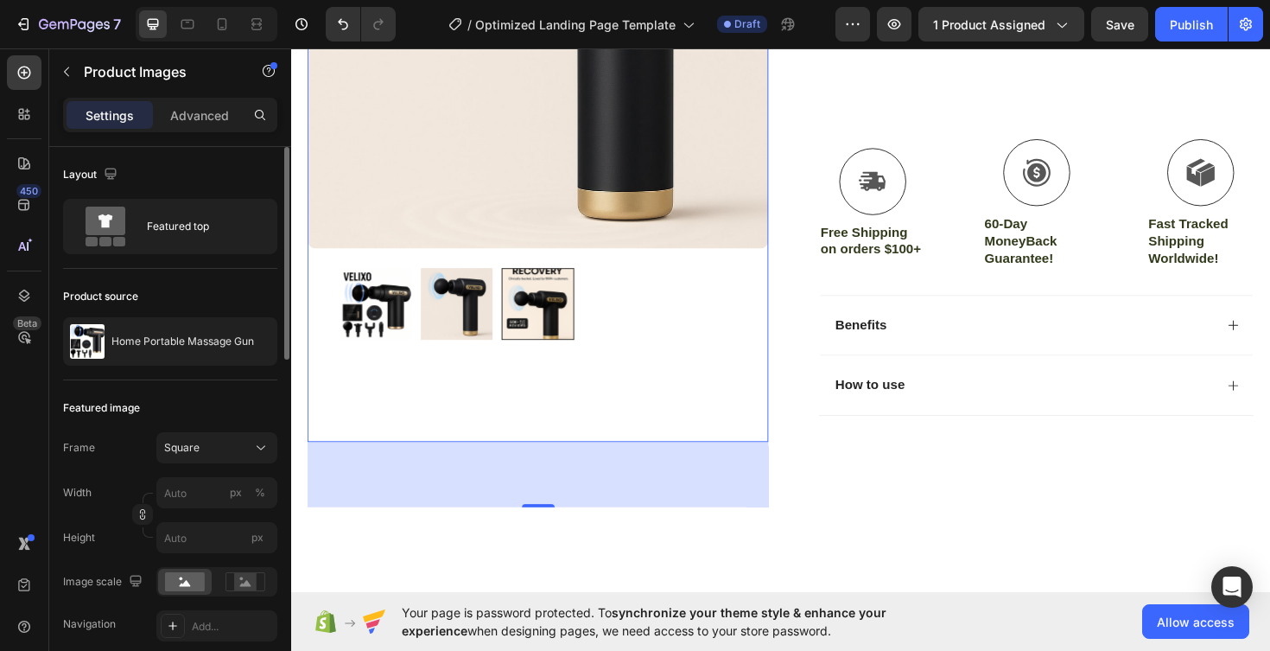
click at [488, 317] on img at bounding box center [467, 320] width 76 height 76
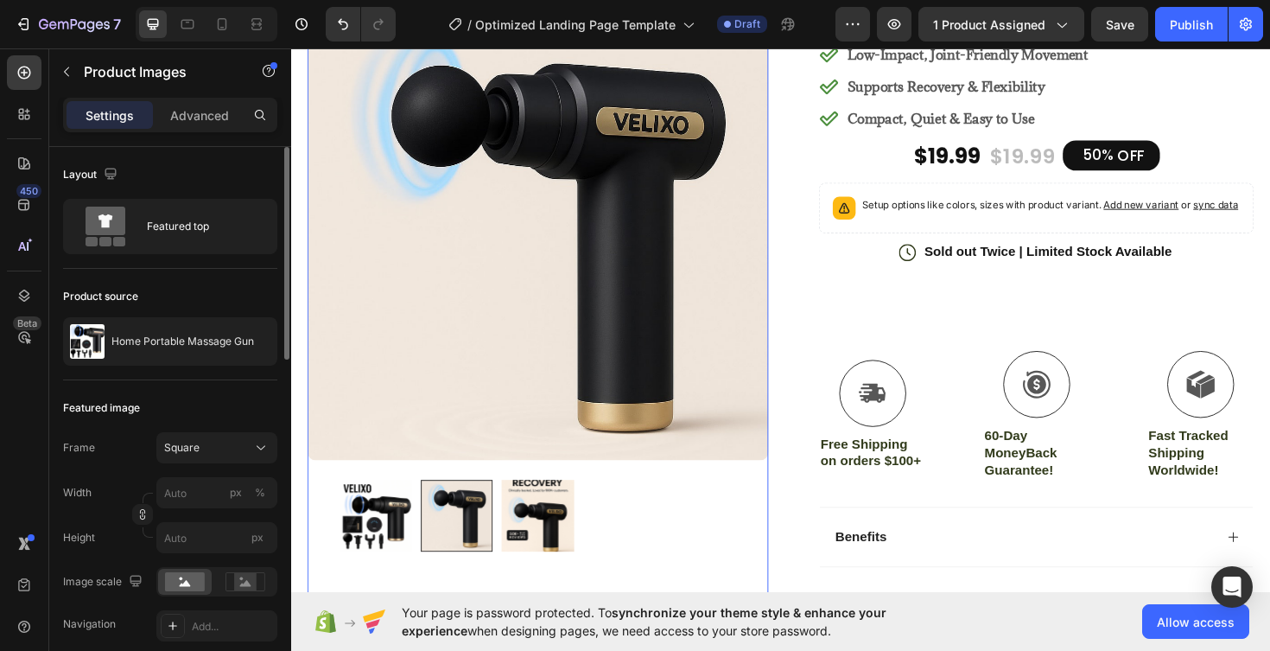
scroll to position [208, 0]
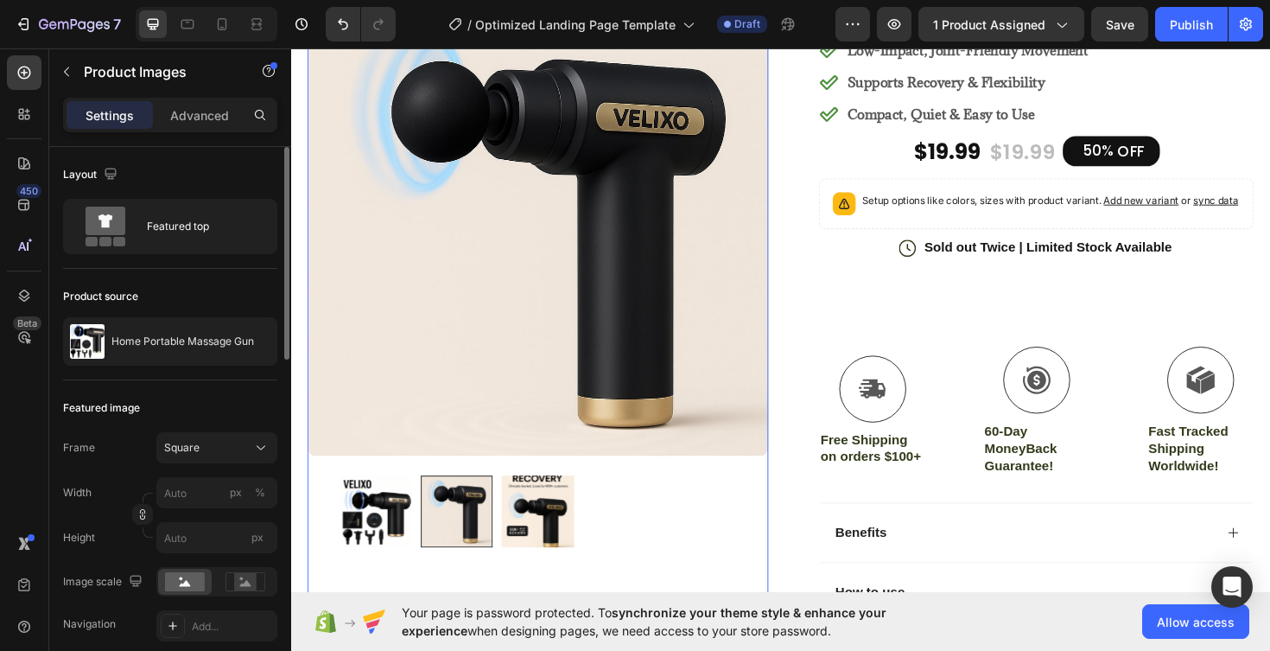
click at [552, 549] on img at bounding box center [552, 539] width 76 height 76
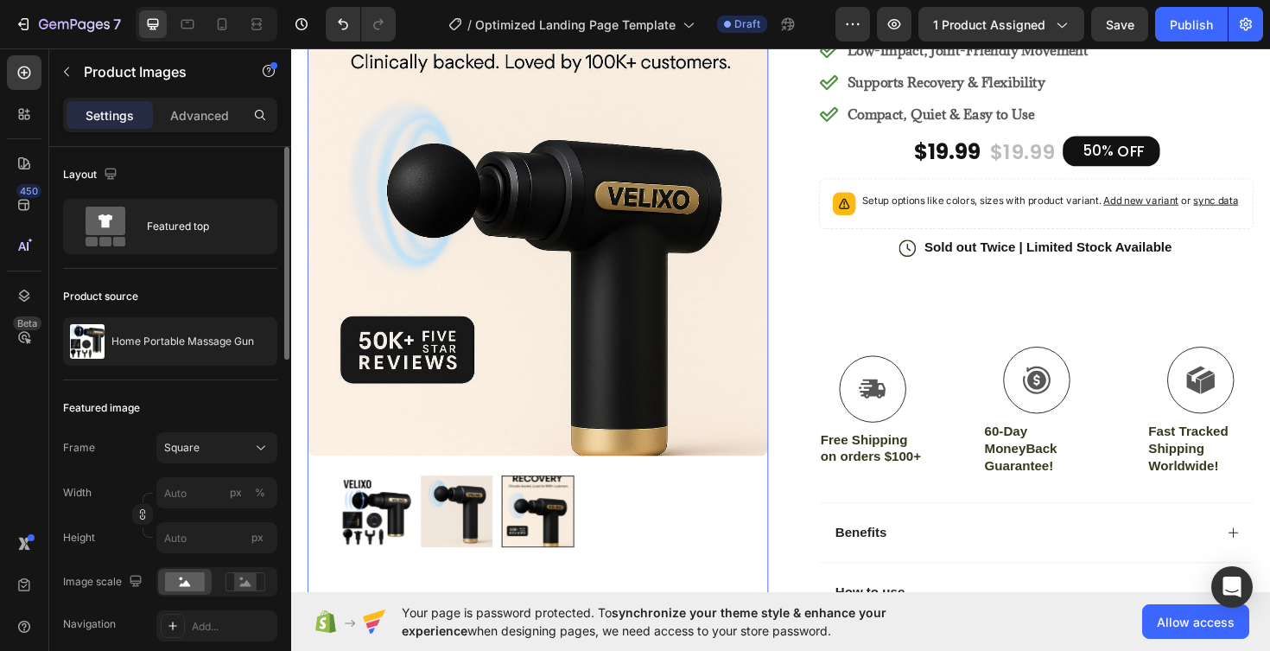
click at [486, 539] on img at bounding box center [467, 539] width 76 height 76
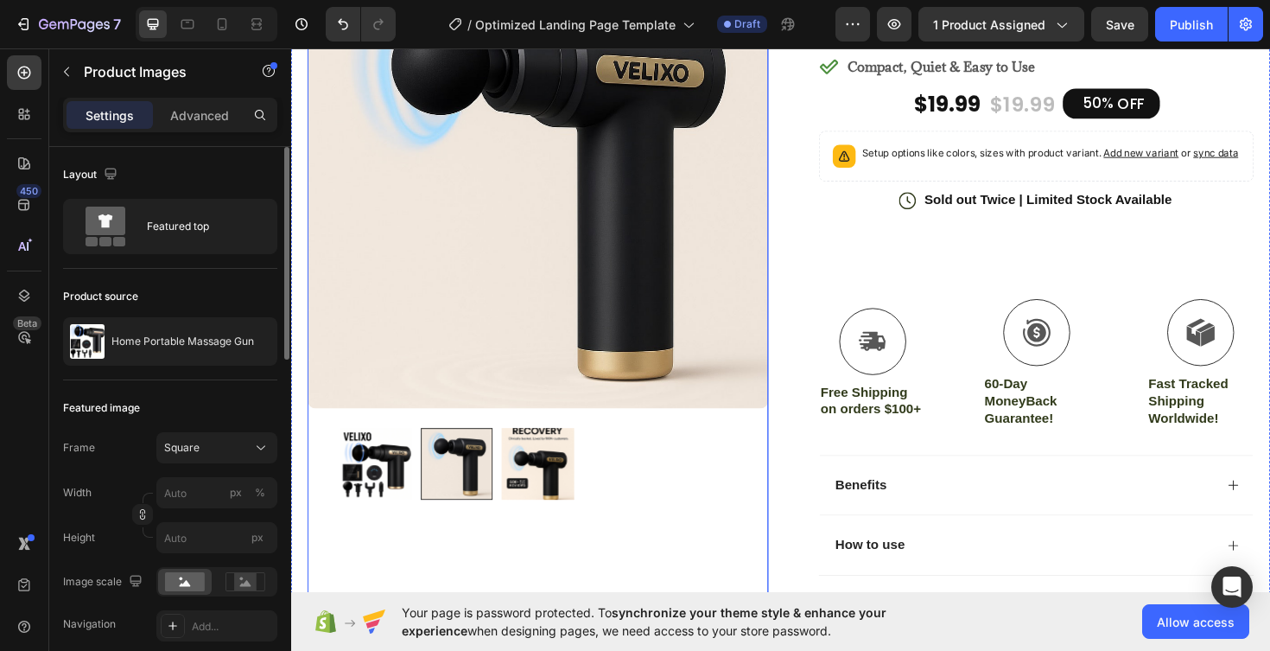
scroll to position [259, 0]
click at [555, 490] on img at bounding box center [552, 488] width 76 height 76
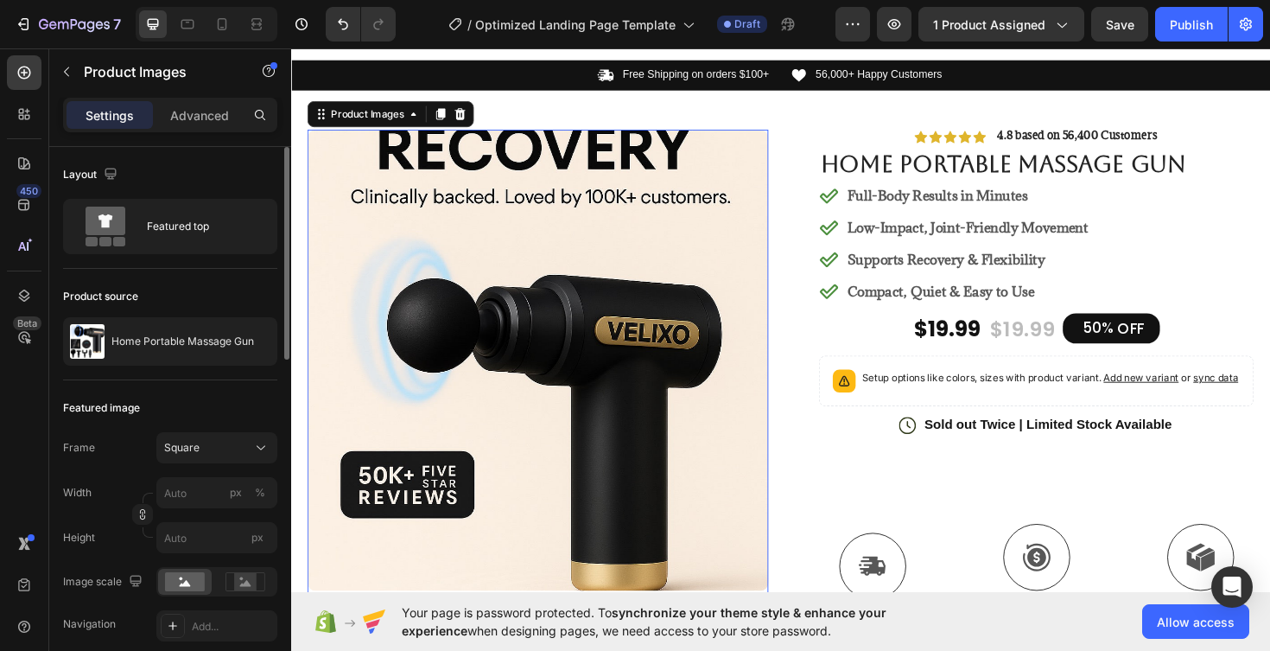
scroll to position [82, 0]
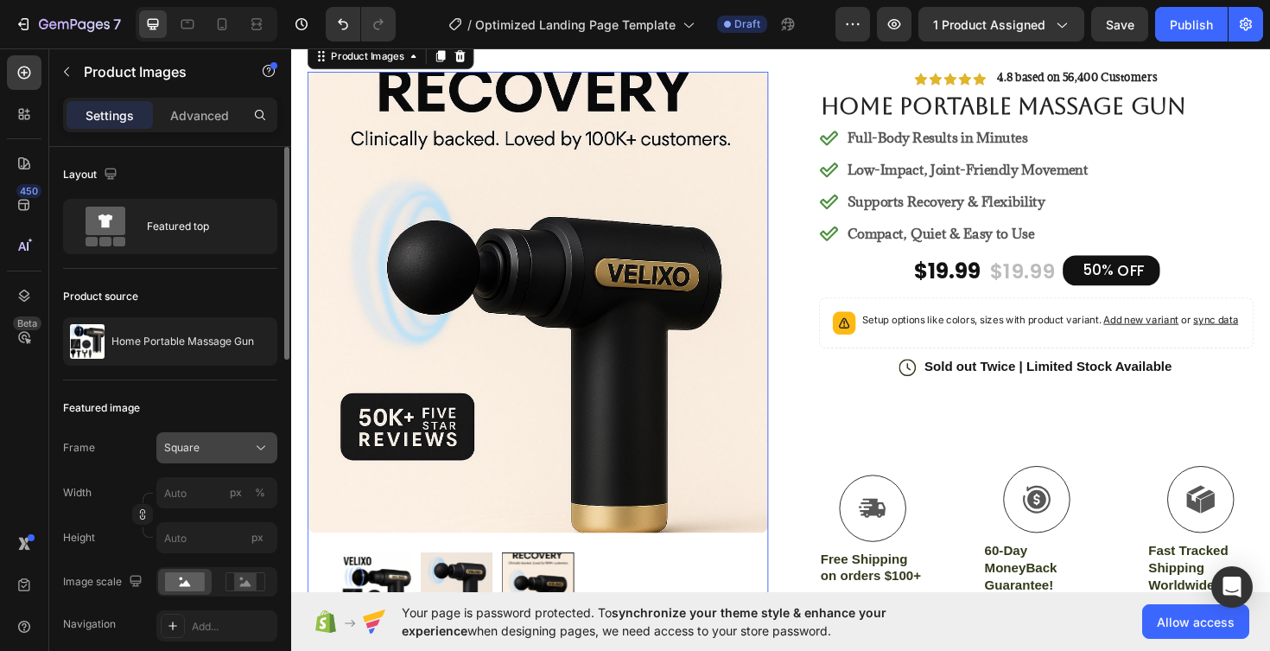
click at [251, 439] on div "Square" at bounding box center [216, 447] width 105 height 17
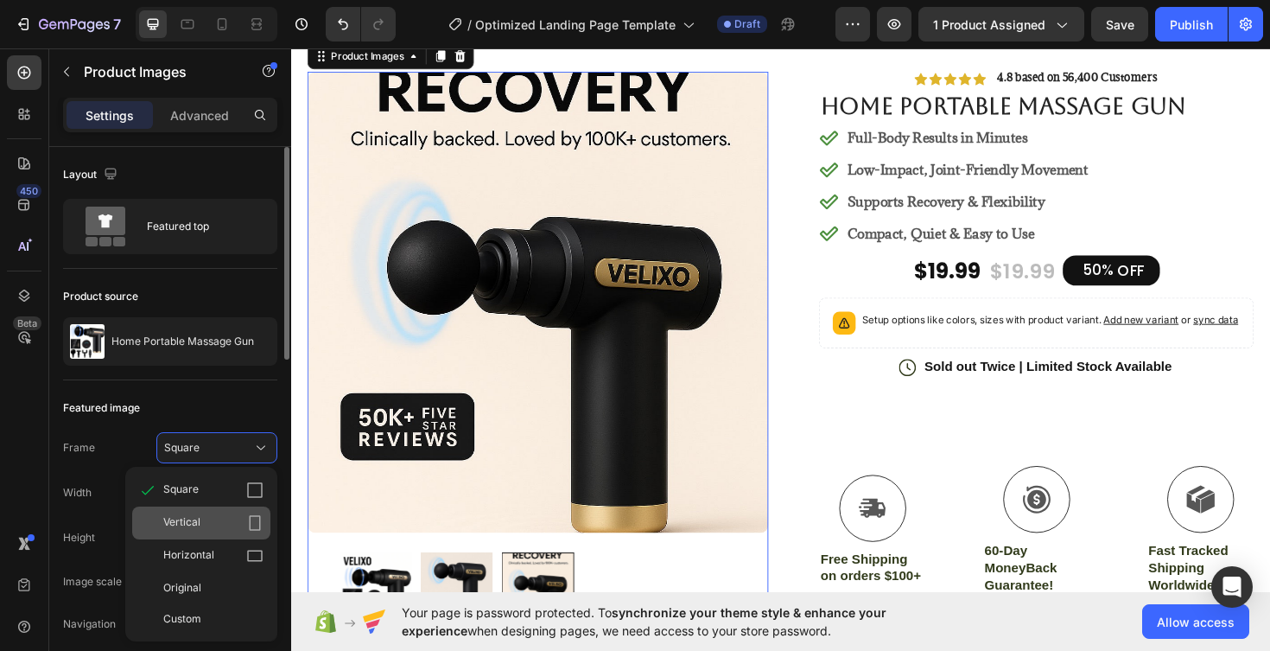
click at [243, 522] on div "Vertical" at bounding box center [213, 522] width 100 height 17
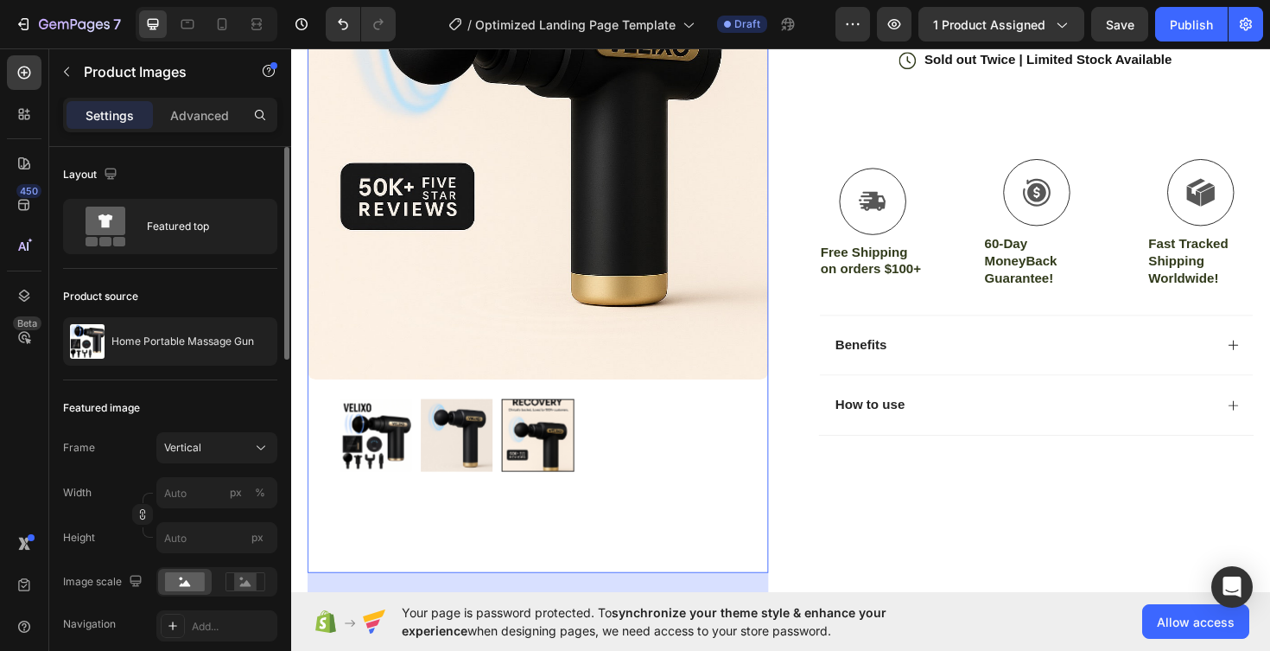
scroll to position [423, 0]
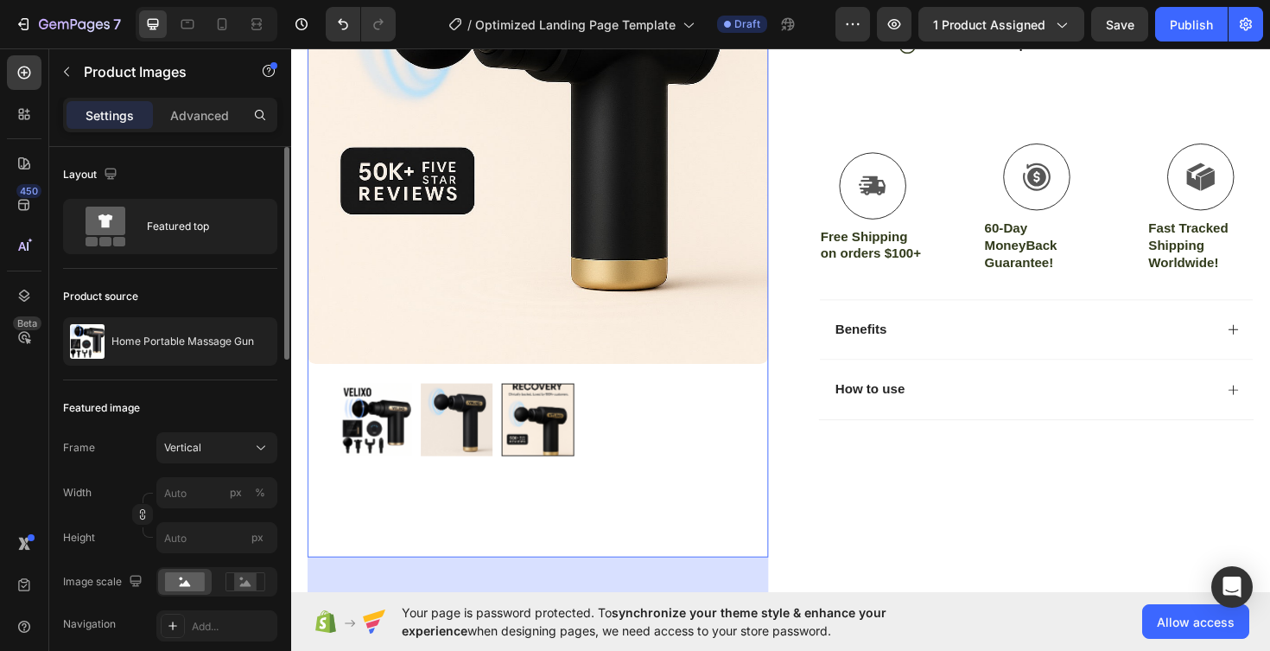
click at [484, 445] on img at bounding box center [467, 442] width 76 height 76
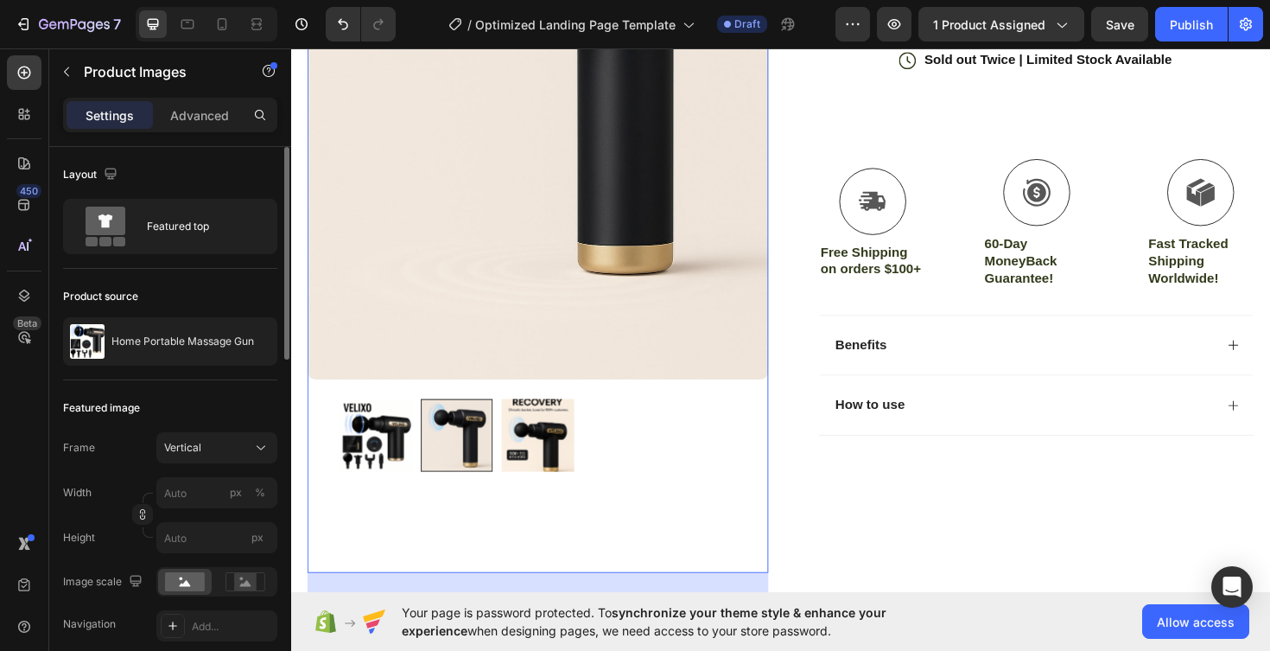
scroll to position [414, 0]
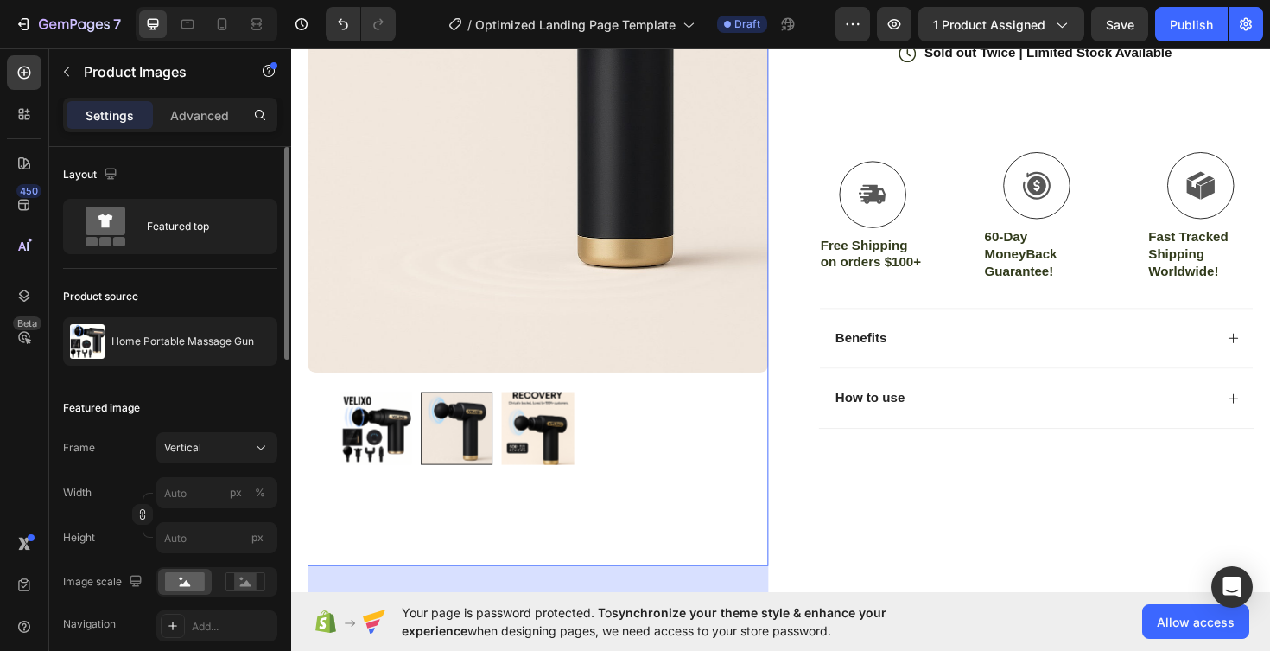
click at [386, 447] on img at bounding box center [381, 451] width 76 height 76
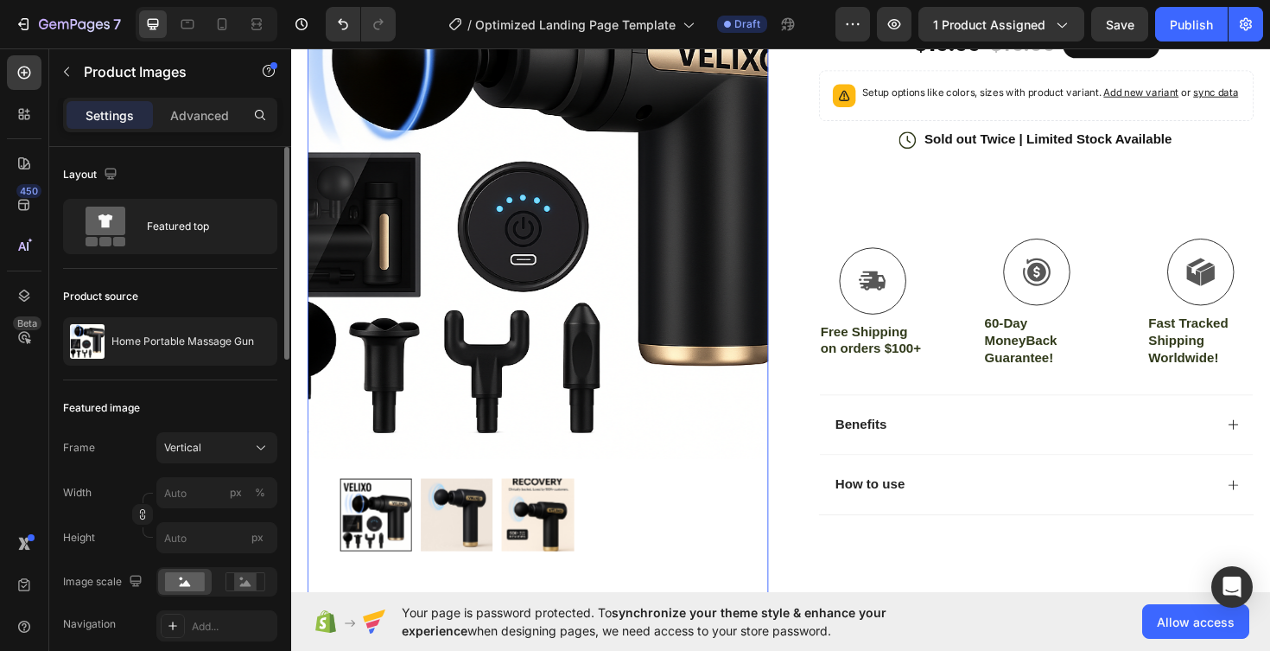
scroll to position [321, 0]
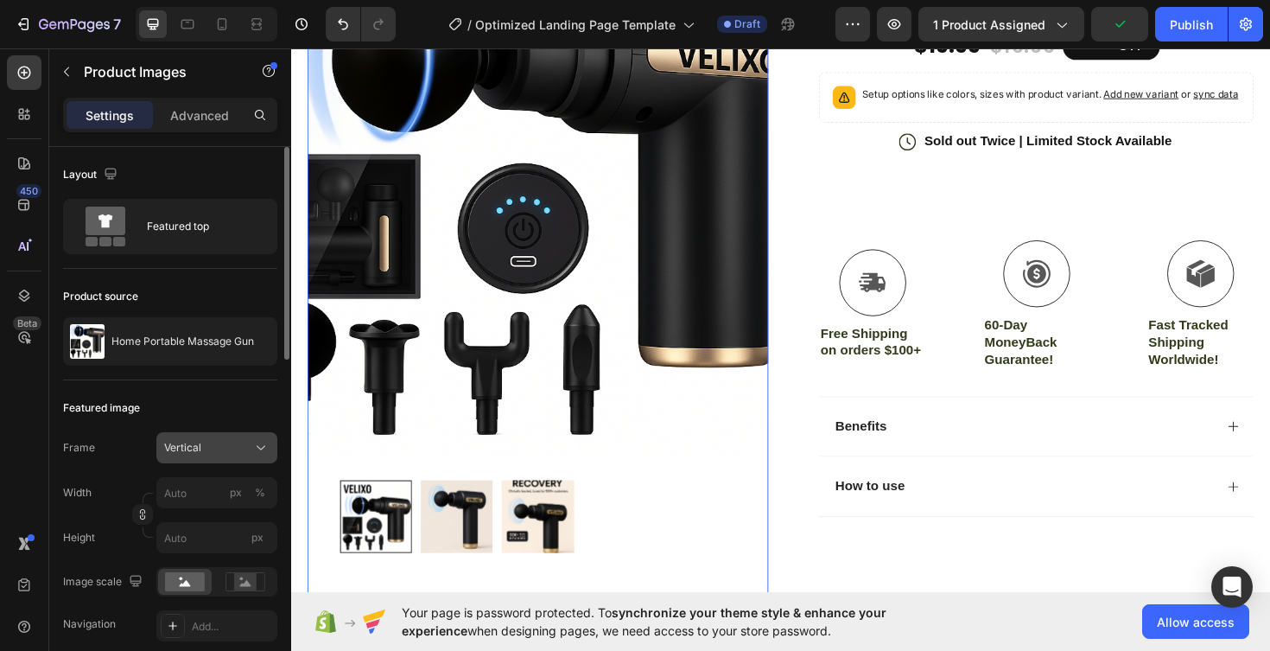
click at [260, 449] on icon at bounding box center [261, 448] width 9 height 4
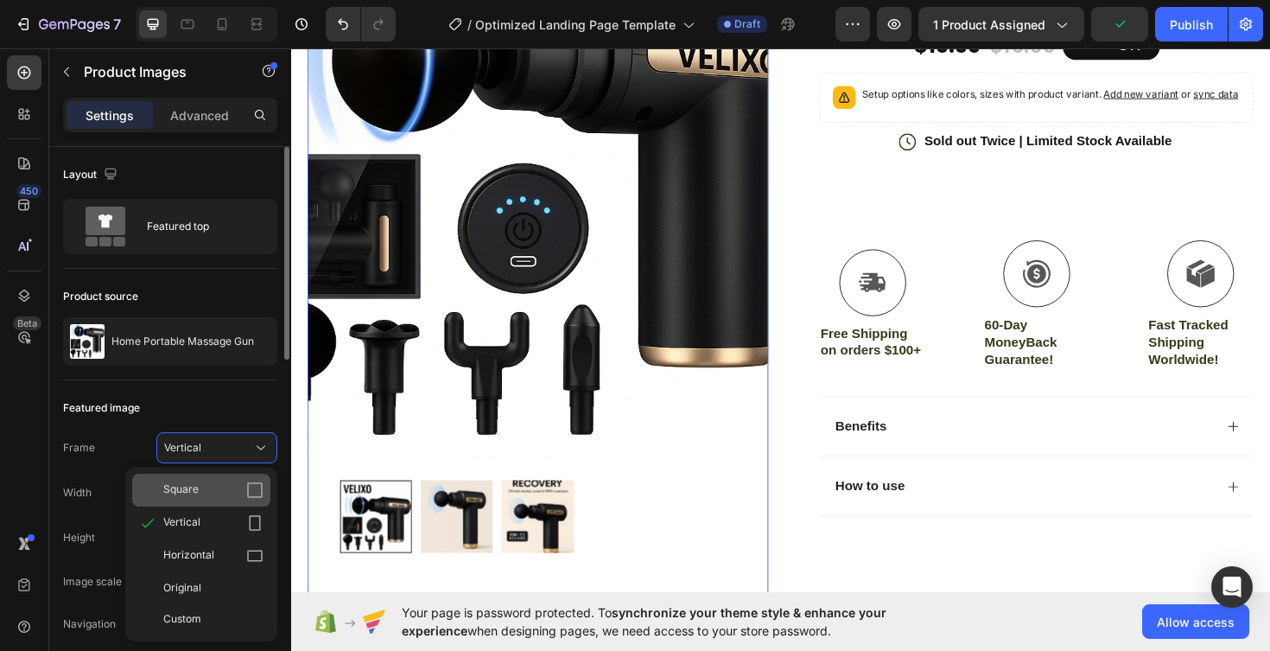
click at [215, 493] on div "Square" at bounding box center [213, 489] width 100 height 17
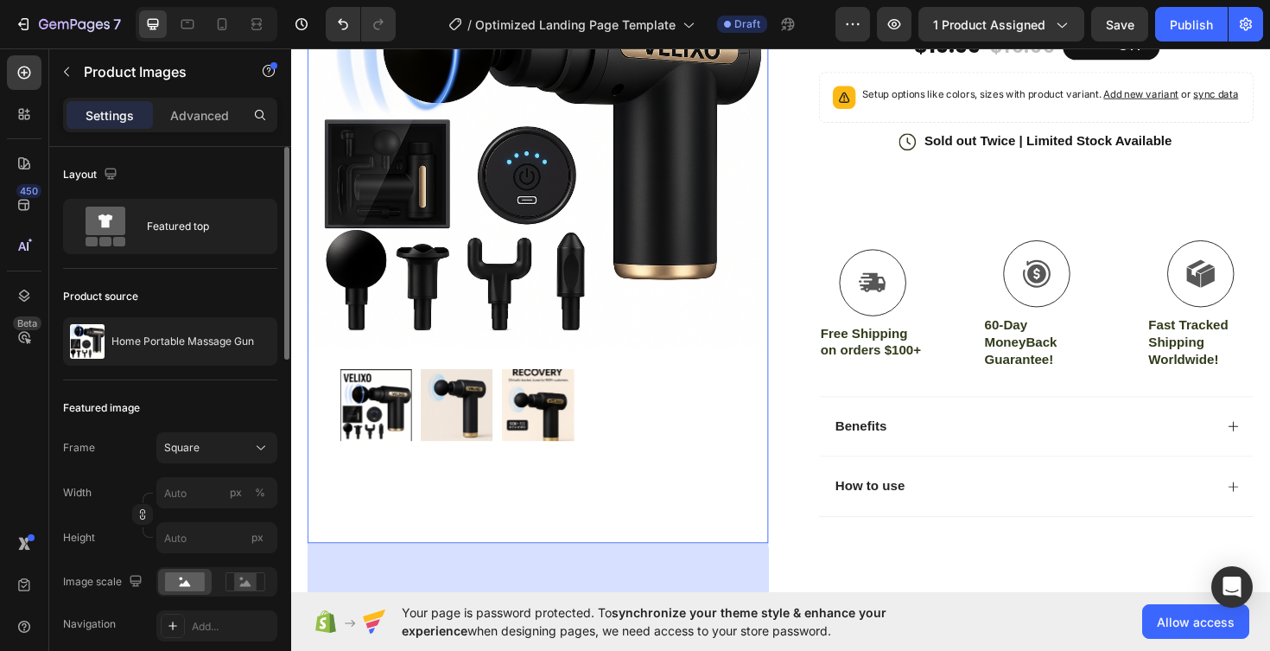
click at [482, 447] on img at bounding box center [467, 427] width 76 height 76
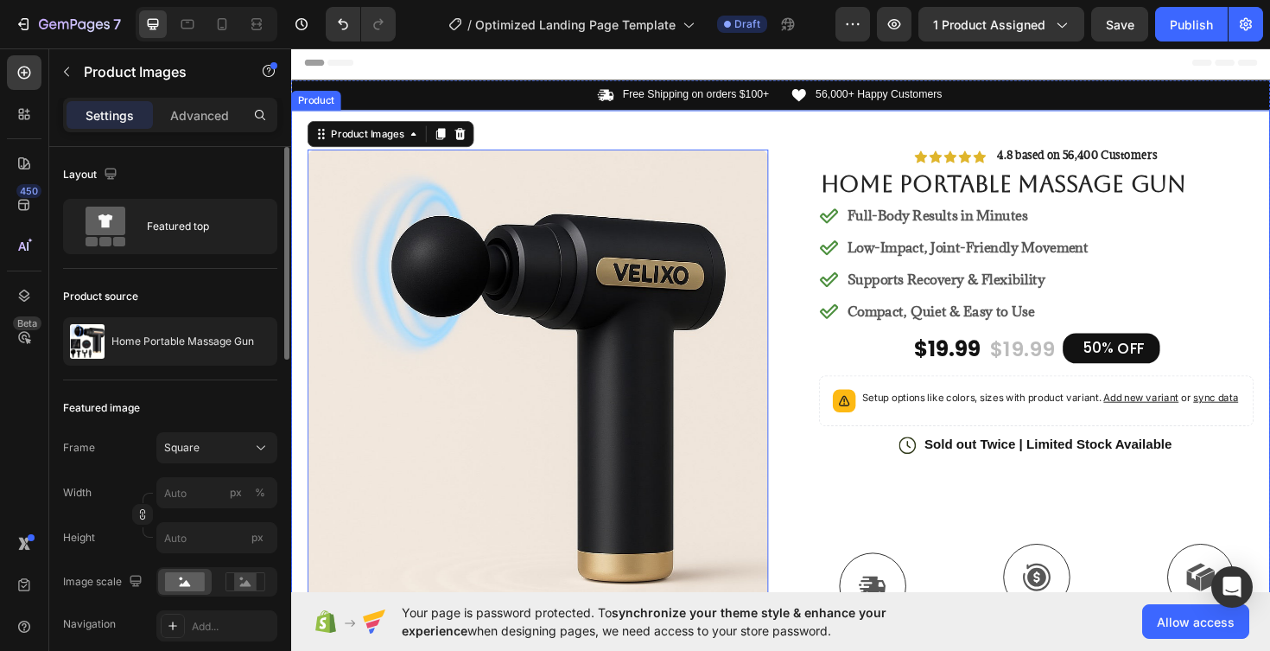
scroll to position [0, 0]
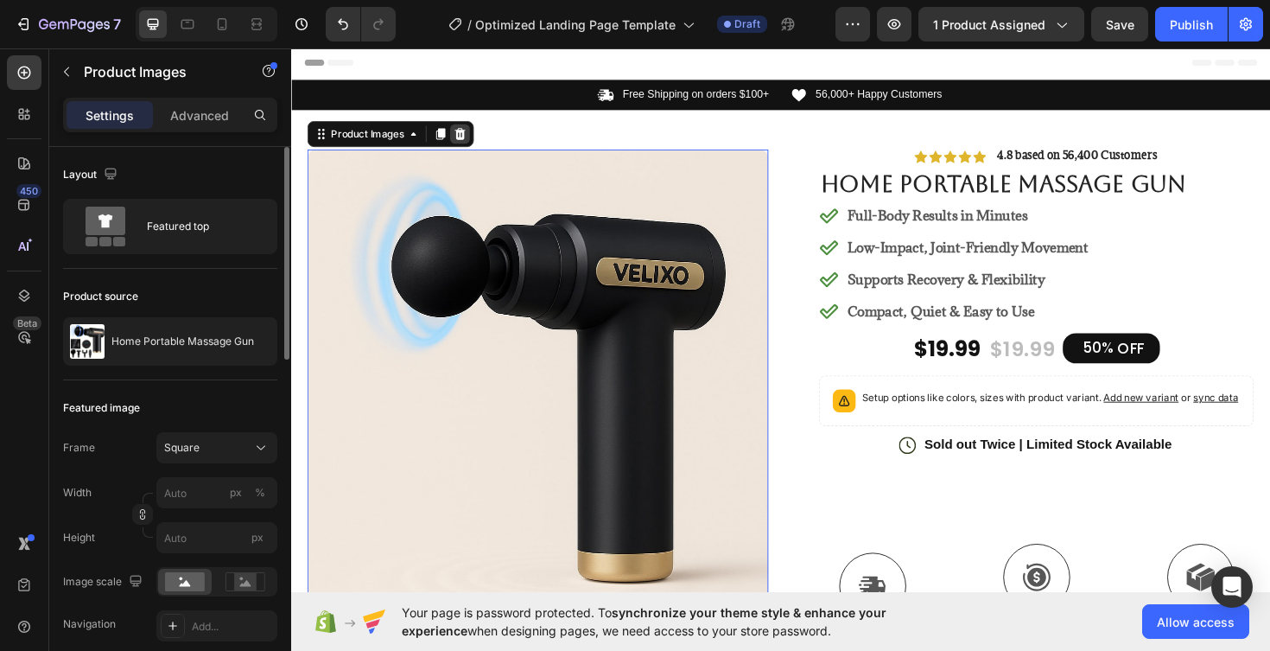
click at [472, 139] on icon at bounding box center [470, 139] width 14 height 14
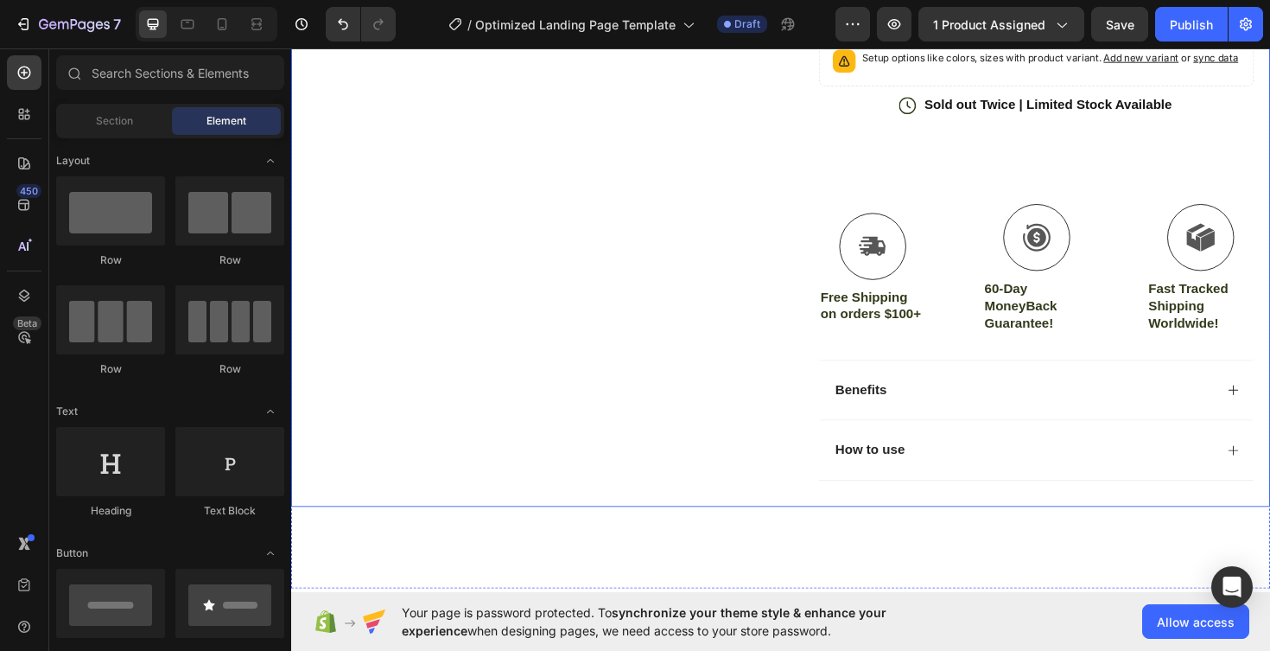
scroll to position [378, 0]
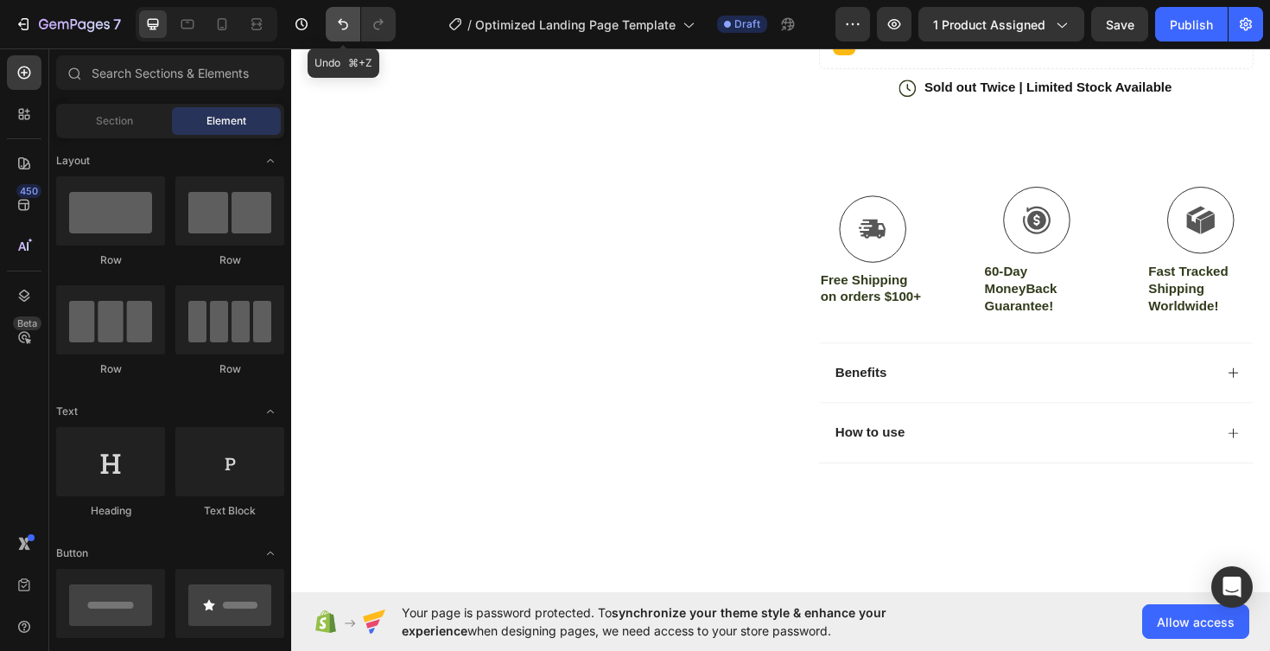
click at [338, 25] on icon "Undo/Redo" at bounding box center [342, 24] width 17 height 17
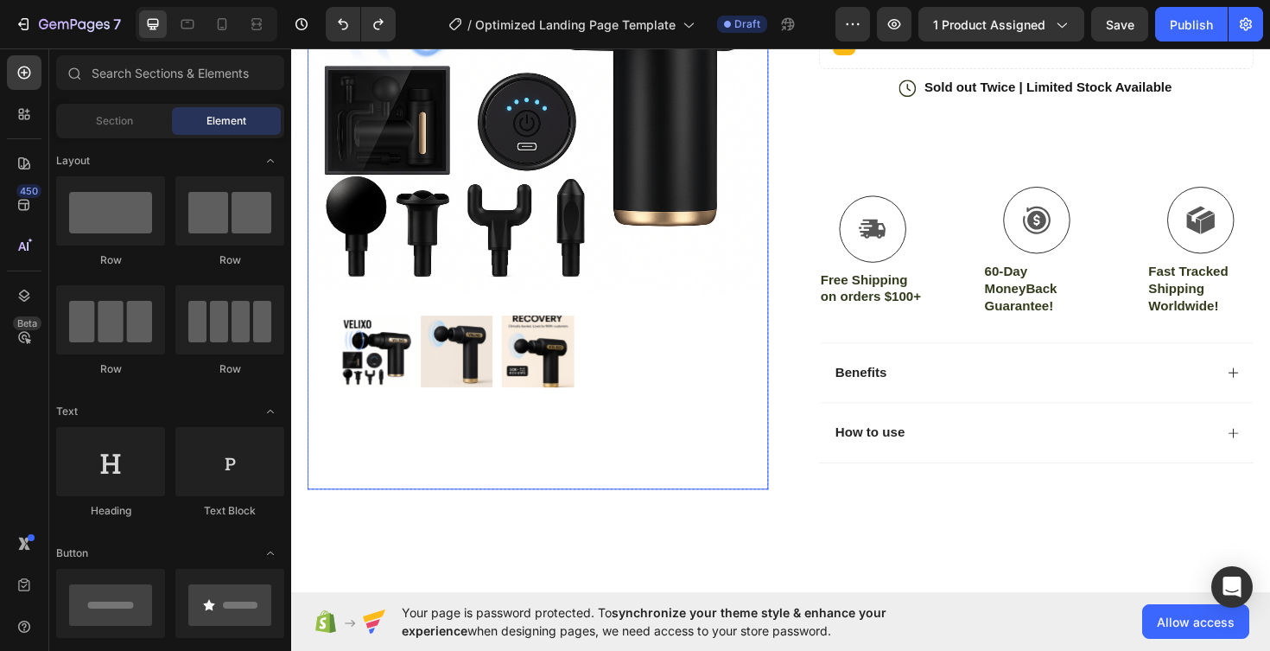
click at [397, 390] on img at bounding box center [381, 370] width 76 height 76
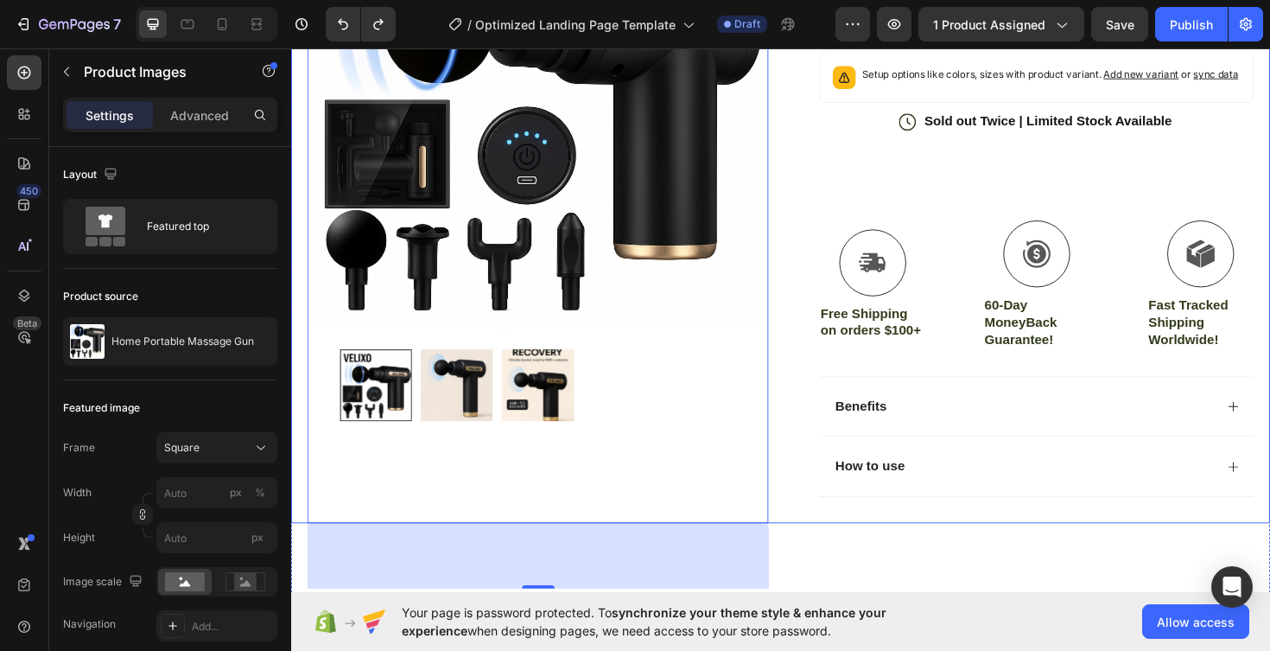
scroll to position [347, 0]
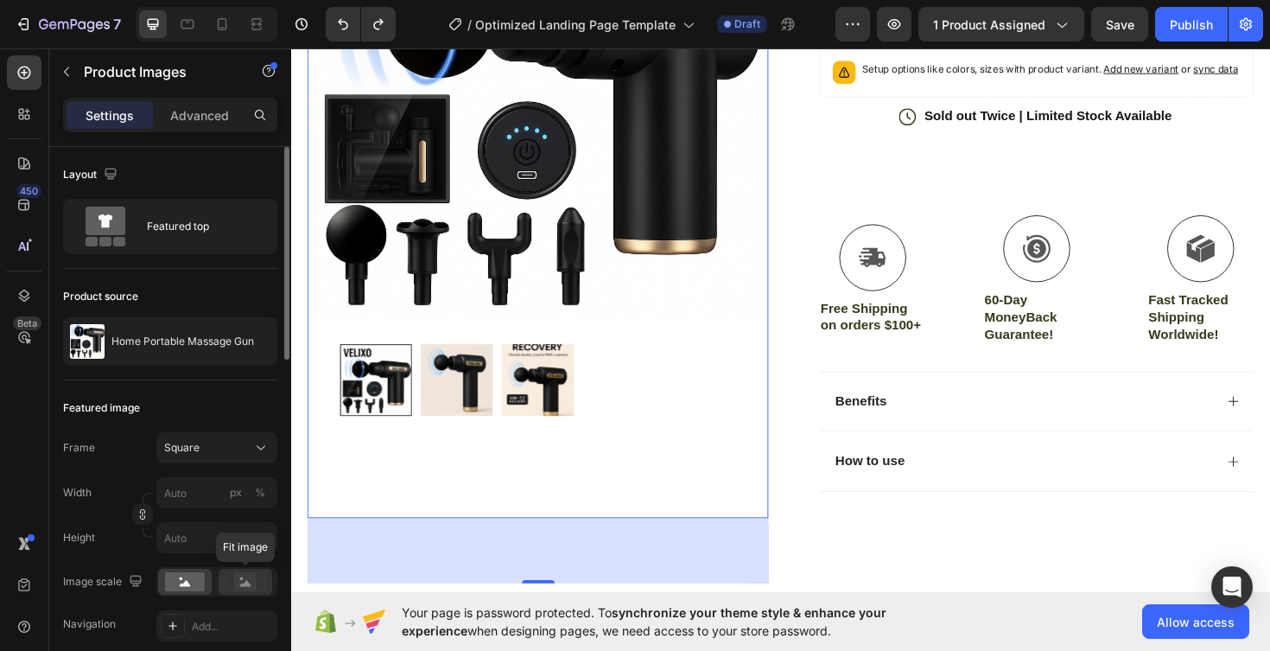
click at [251, 577] on rect at bounding box center [245, 581] width 22 height 17
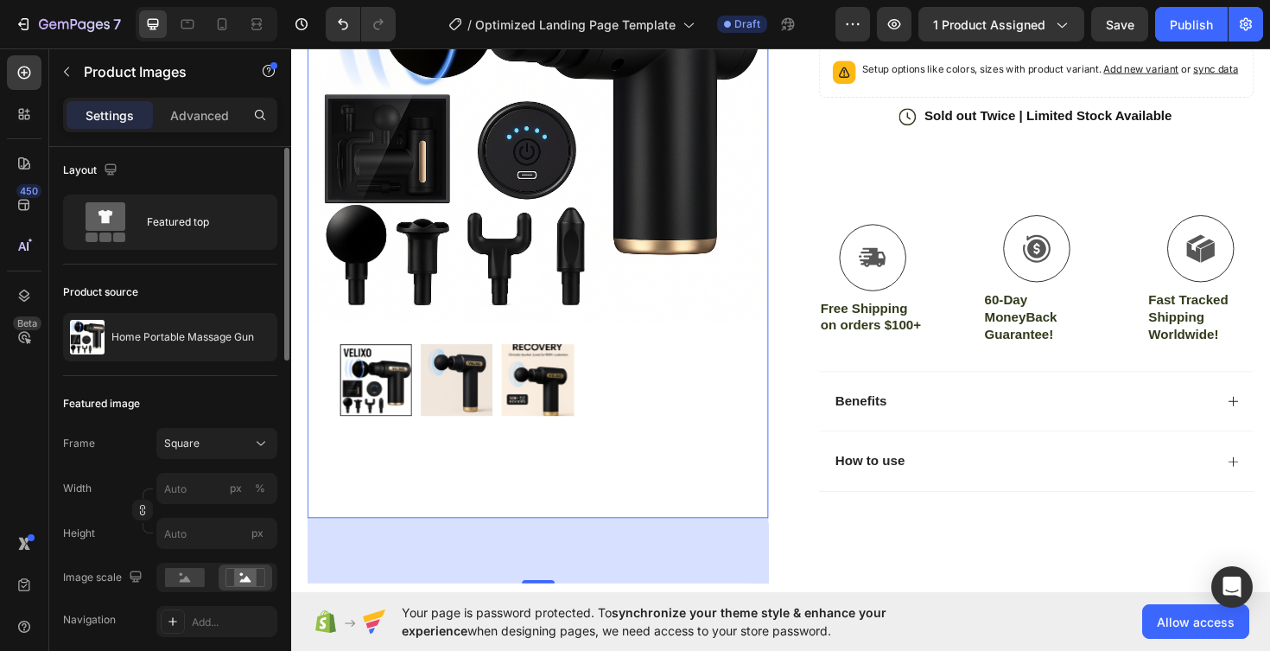
click at [544, 398] on img at bounding box center [552, 400] width 76 height 76
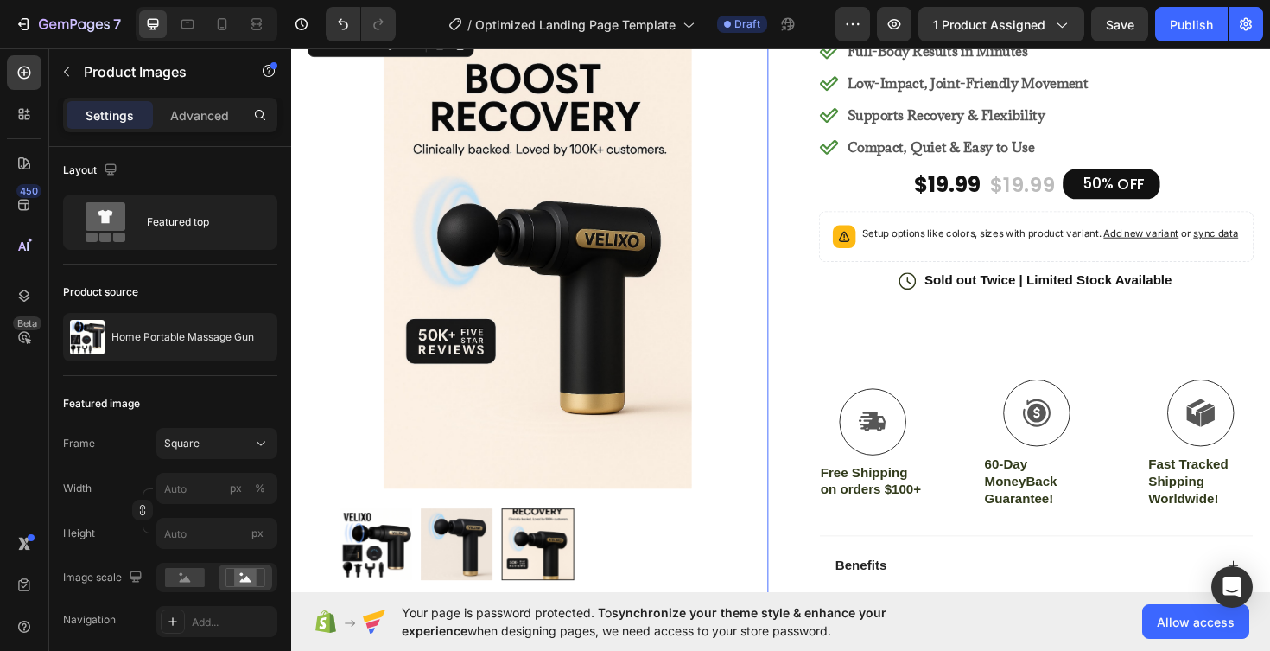
scroll to position [173, 0]
click at [475, 589] on img at bounding box center [467, 575] width 76 height 76
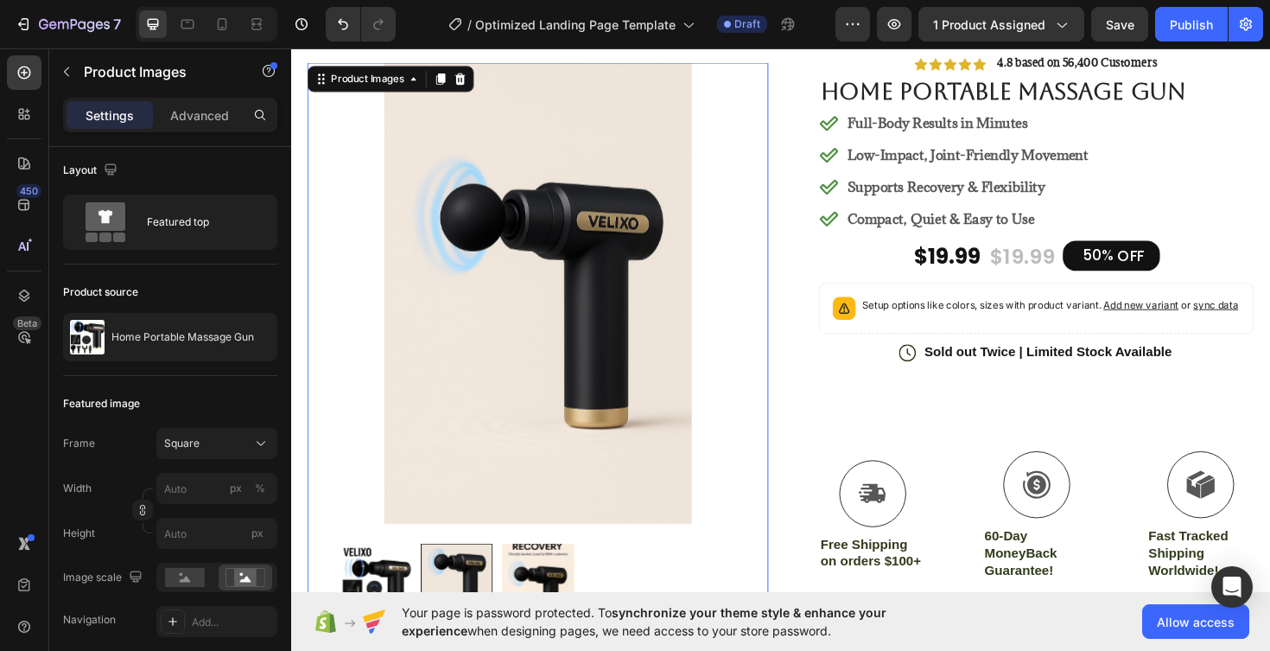
scroll to position [166, 0]
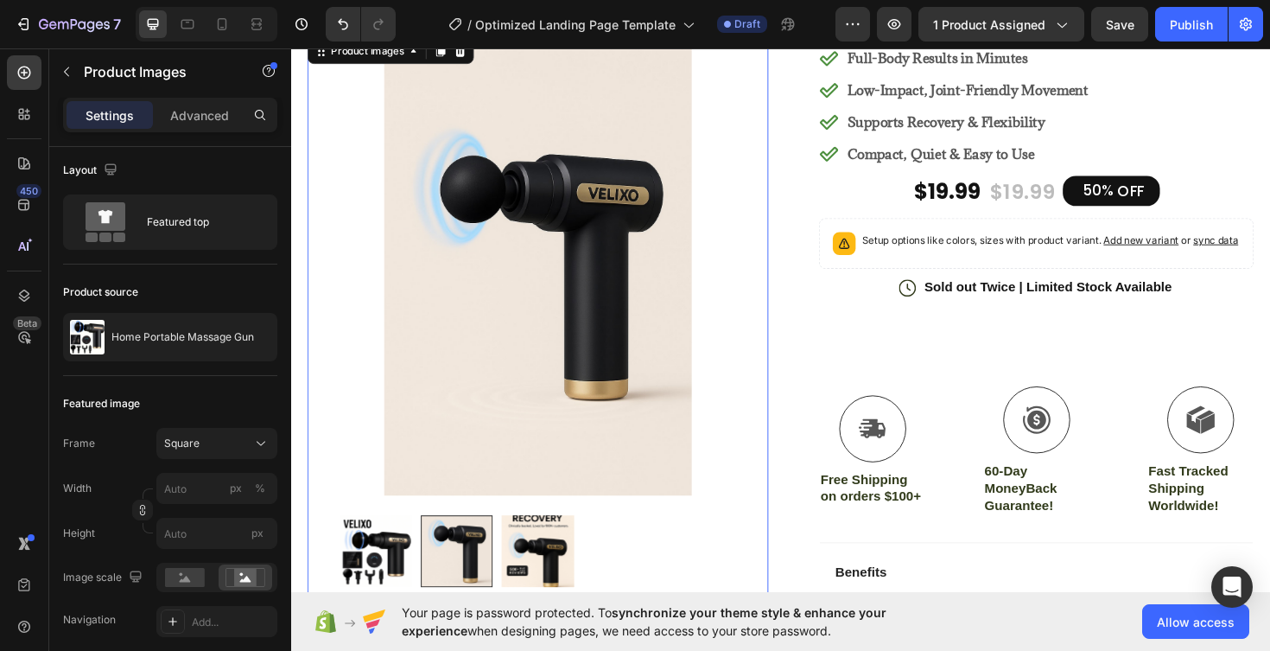
click at [397, 576] on img at bounding box center [381, 582] width 76 height 76
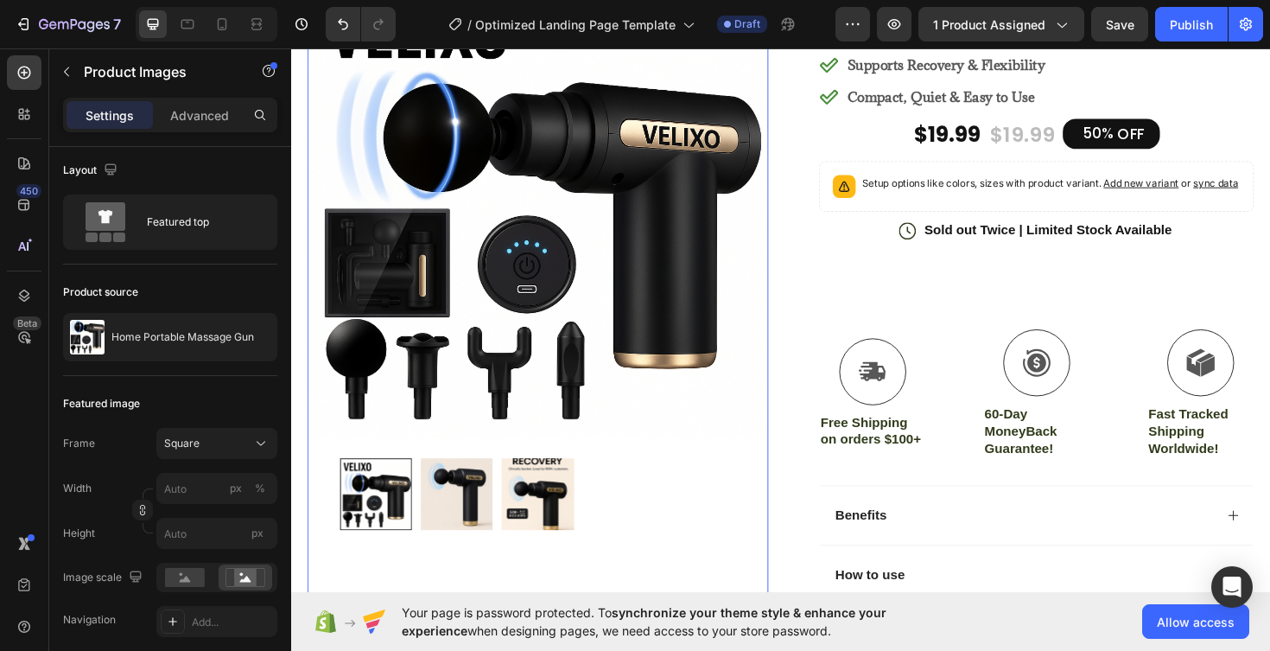
scroll to position [258, 0]
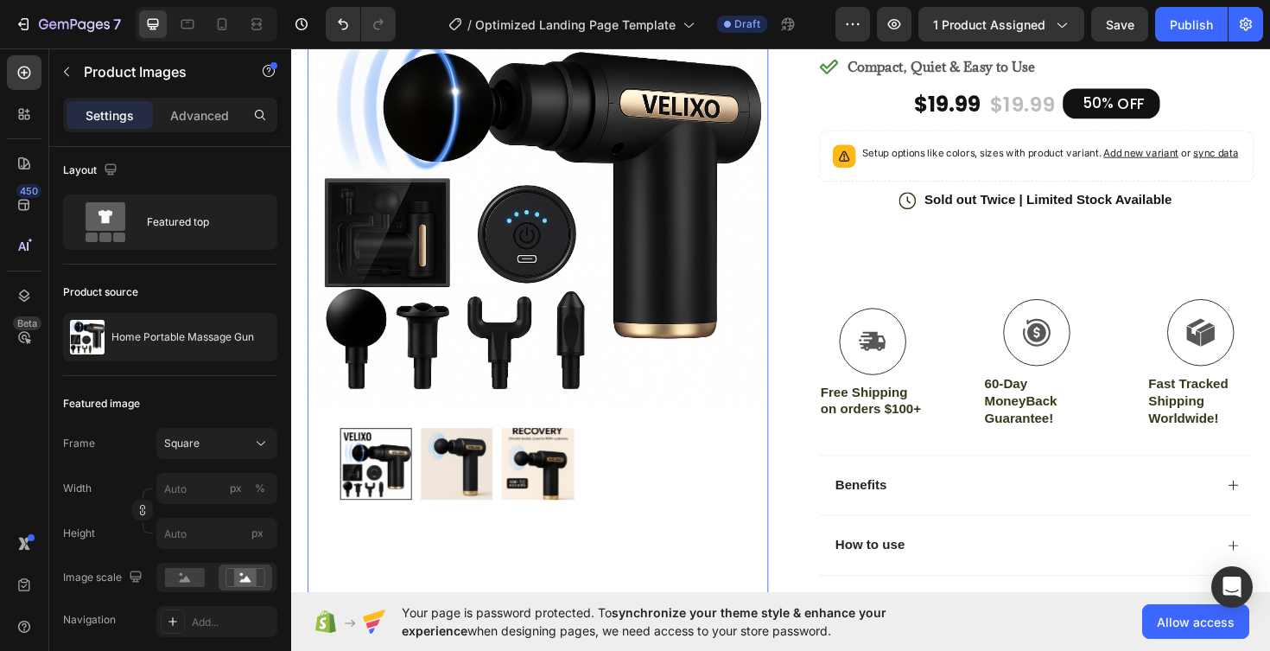
click at [558, 509] on img at bounding box center [552, 489] width 76 height 76
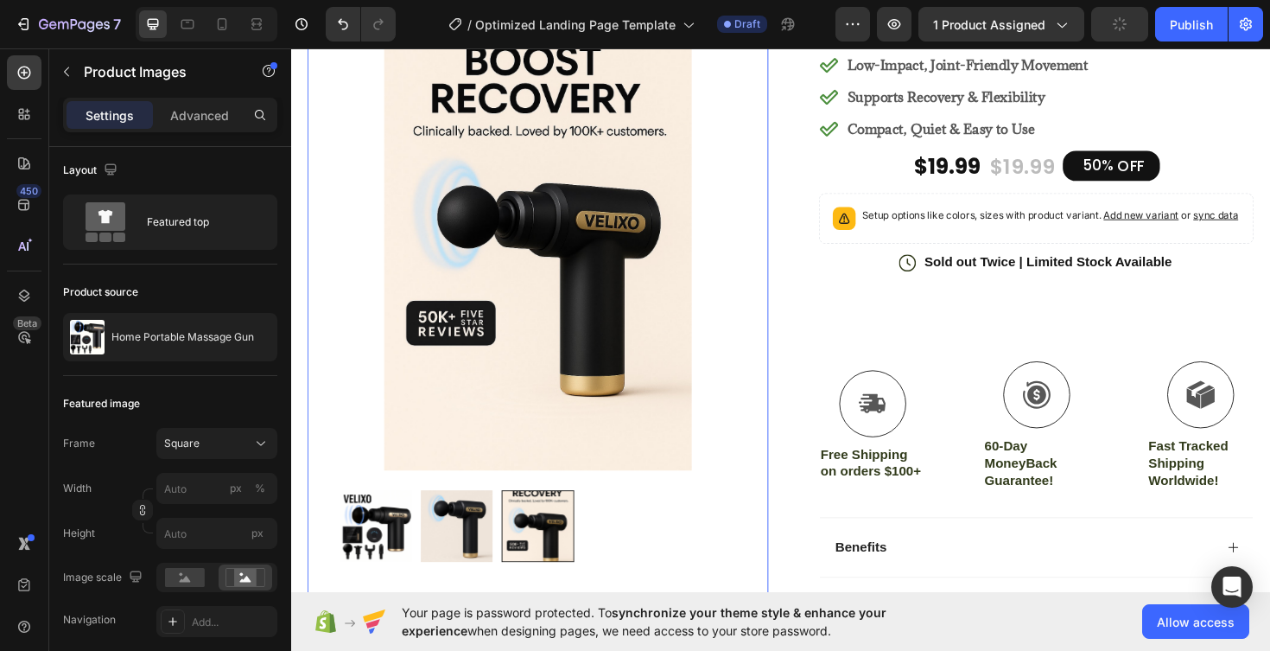
scroll to position [221, 0]
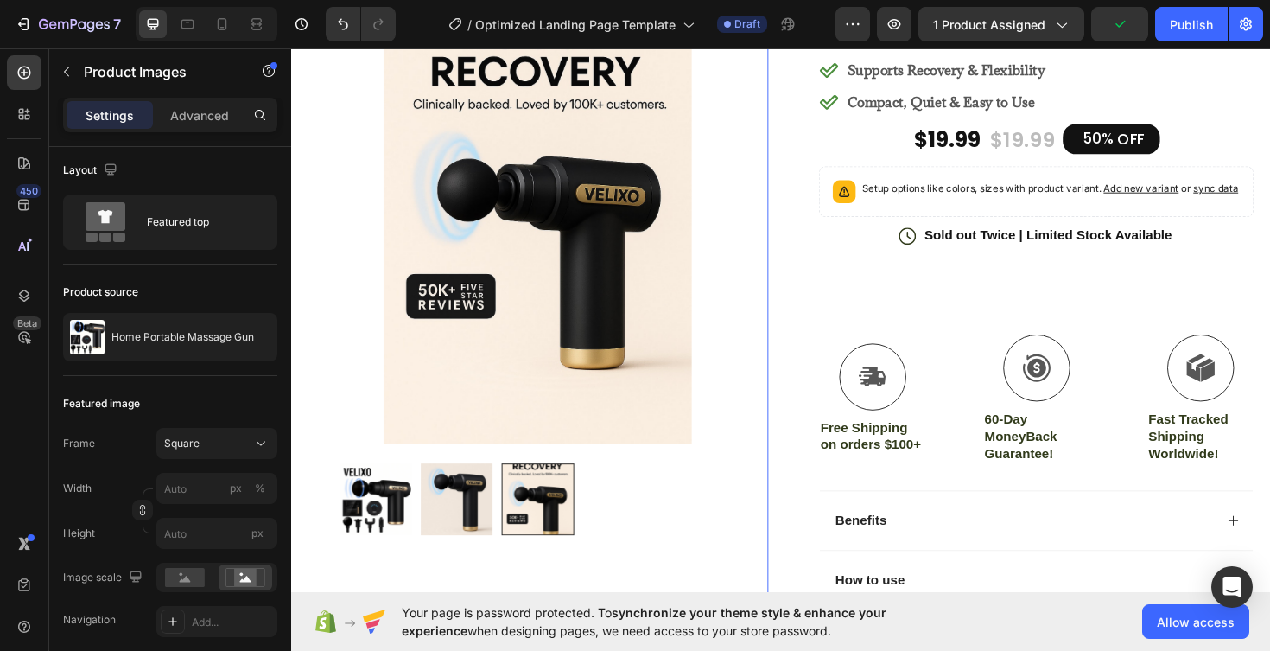
click at [380, 525] on img at bounding box center [381, 526] width 76 height 76
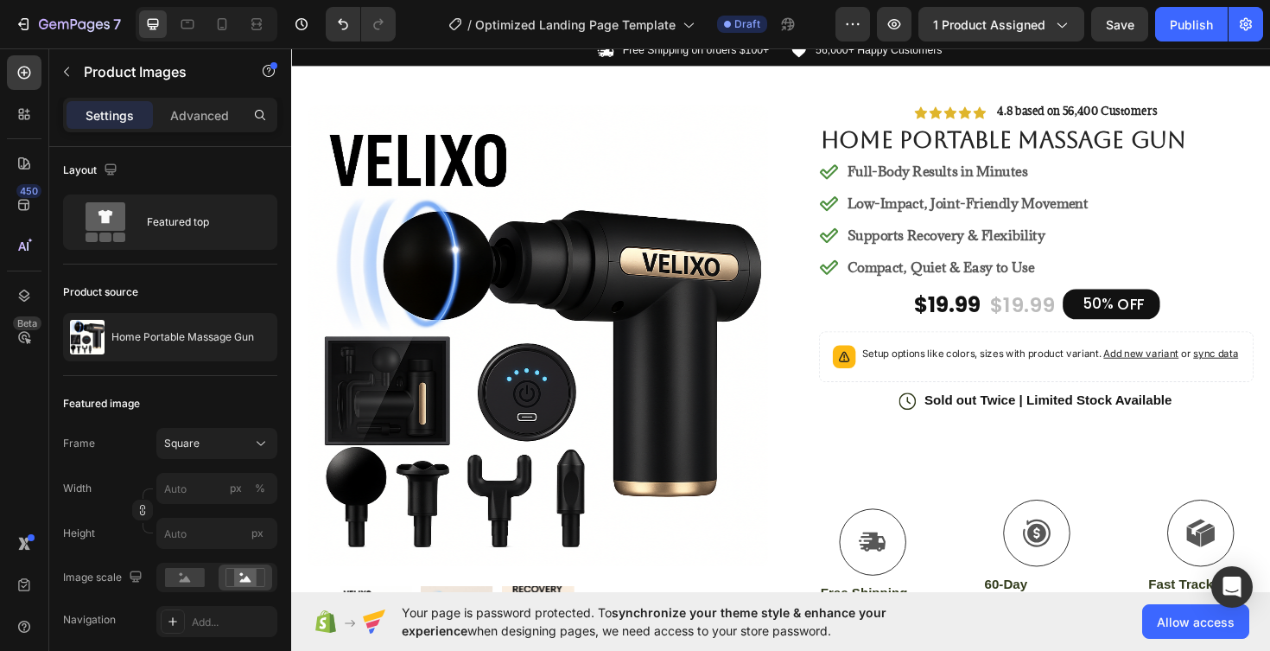
scroll to position [51, 0]
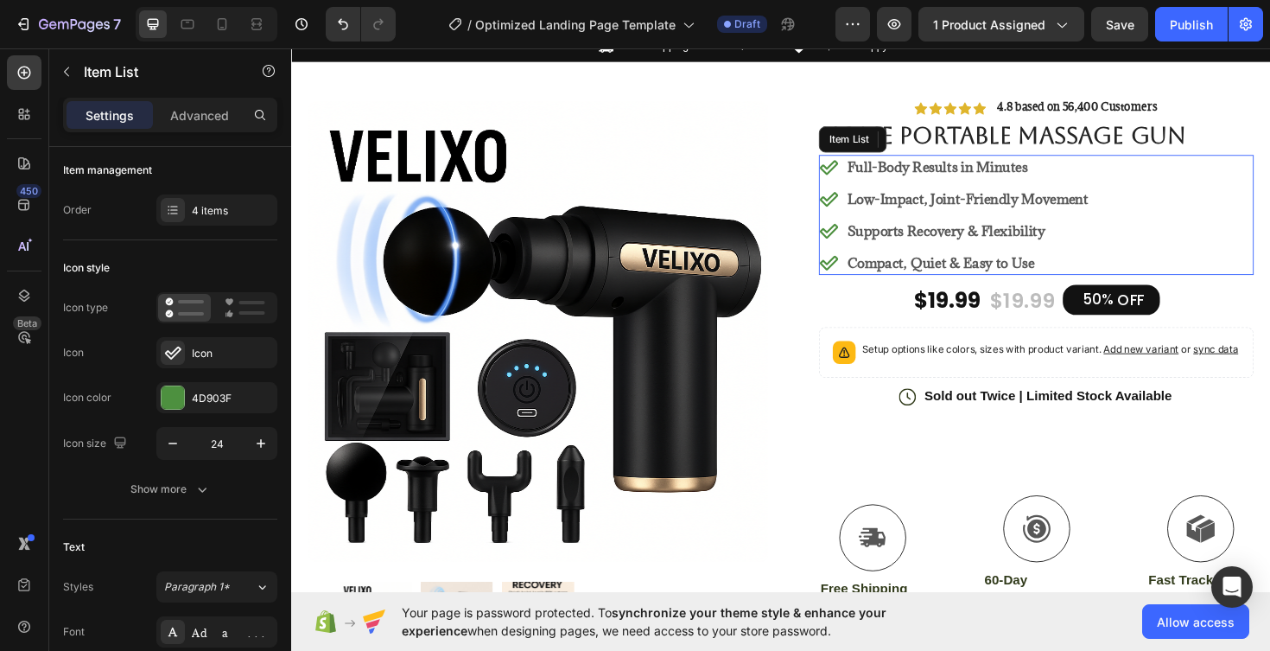
click at [940, 172] on p "Full-Body Results in Minutes" at bounding box center [1008, 174] width 255 height 21
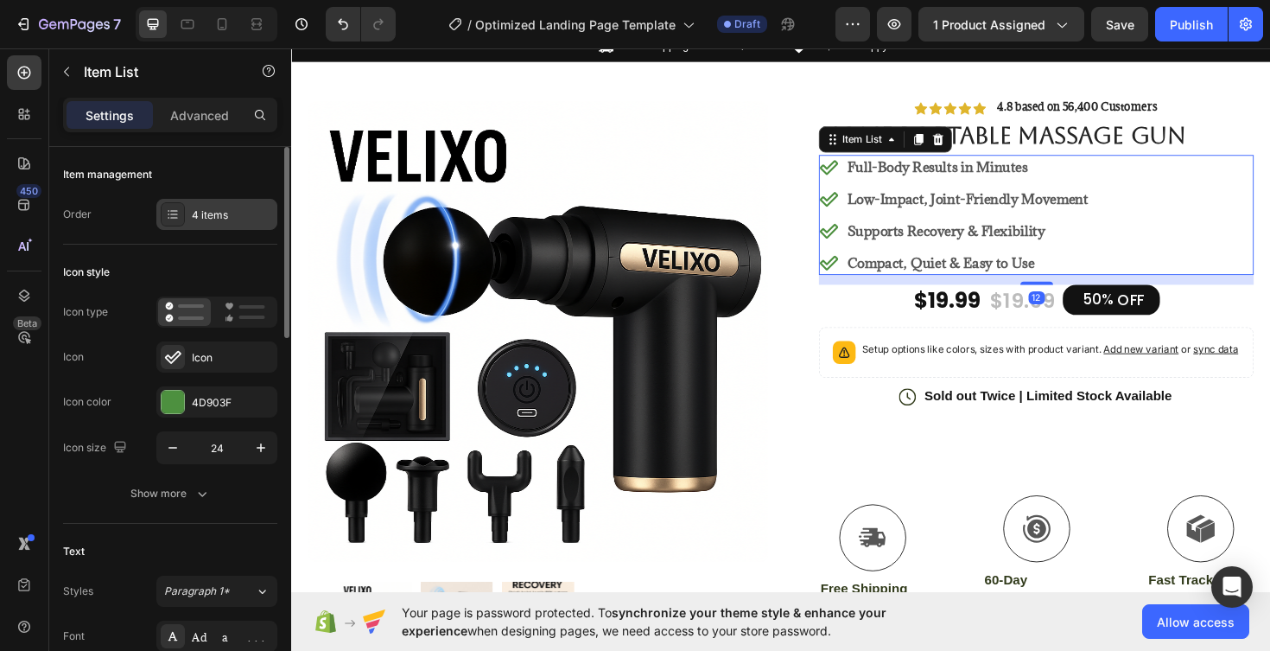
click at [207, 219] on div "4 items" at bounding box center [232, 215] width 81 height 16
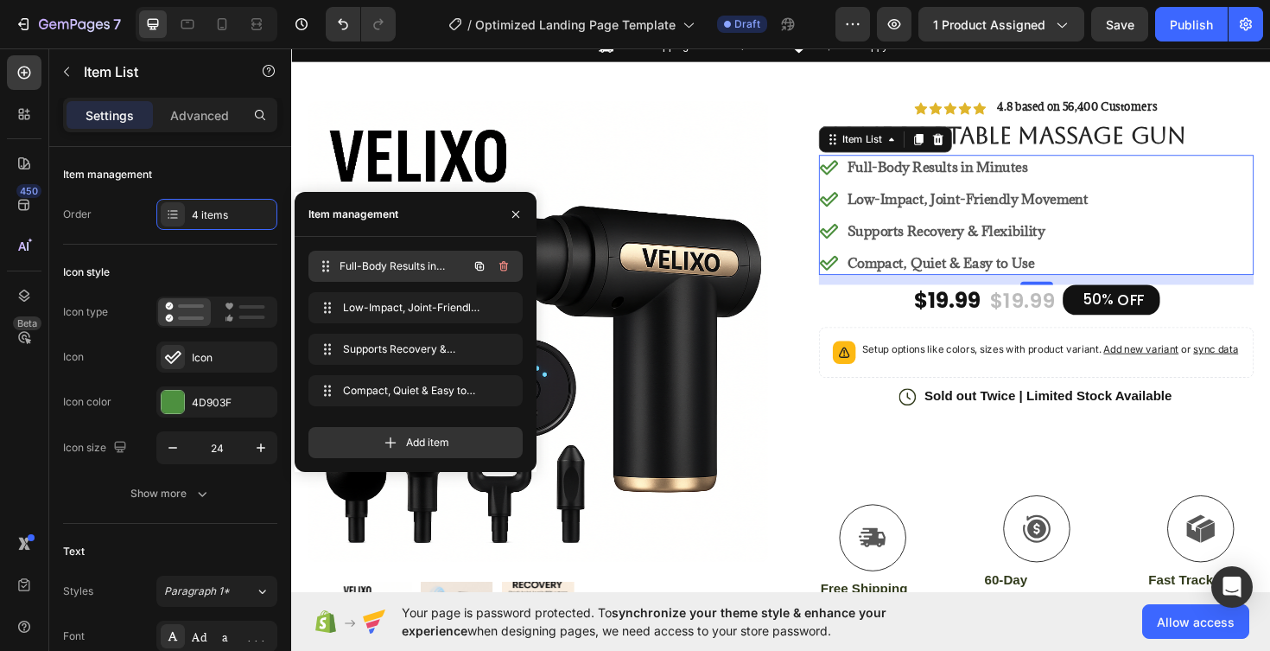
click at [436, 267] on span "Full-Body Results in Minutes" at bounding box center [404, 266] width 128 height 16
click at [376, 264] on span "Full-Body Results in Minutes" at bounding box center [392, 266] width 98 height 16
click at [376, 264] on span "Full-Body Results in Minutes" at bounding box center [404, 266] width 128 height 16
click at [328, 263] on icon at bounding box center [326, 266] width 14 height 14
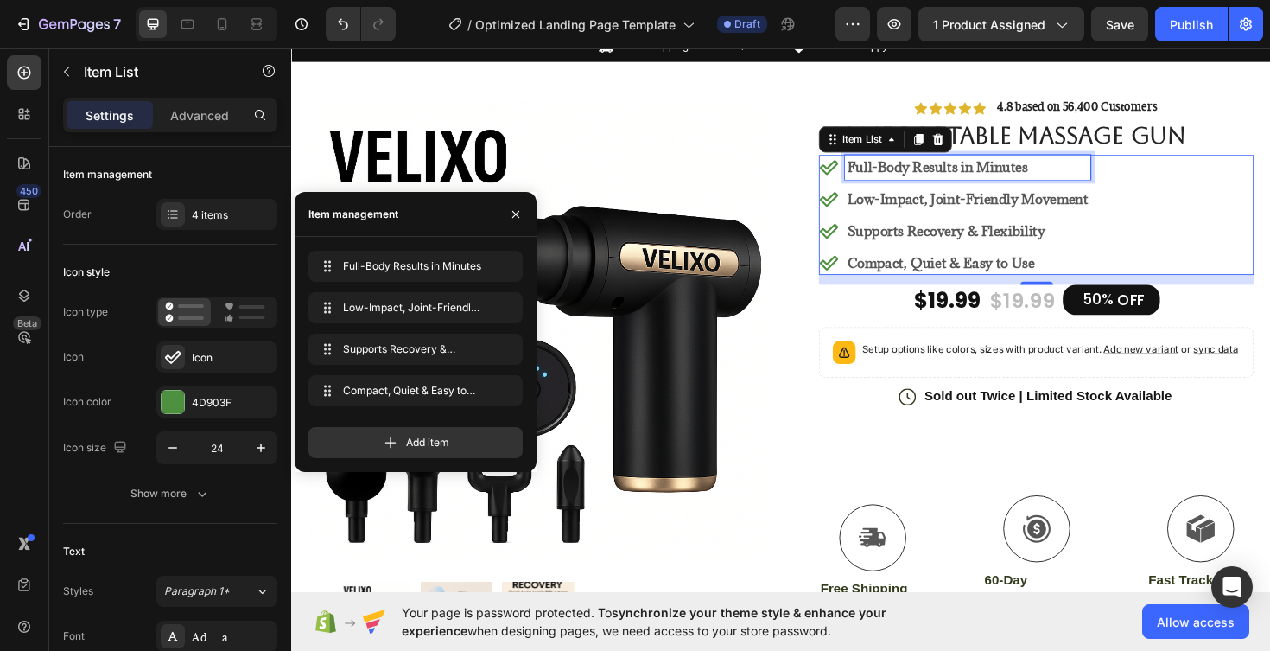
click at [986, 174] on p "Full-Body Results in Minutes" at bounding box center [1008, 174] width 255 height 21
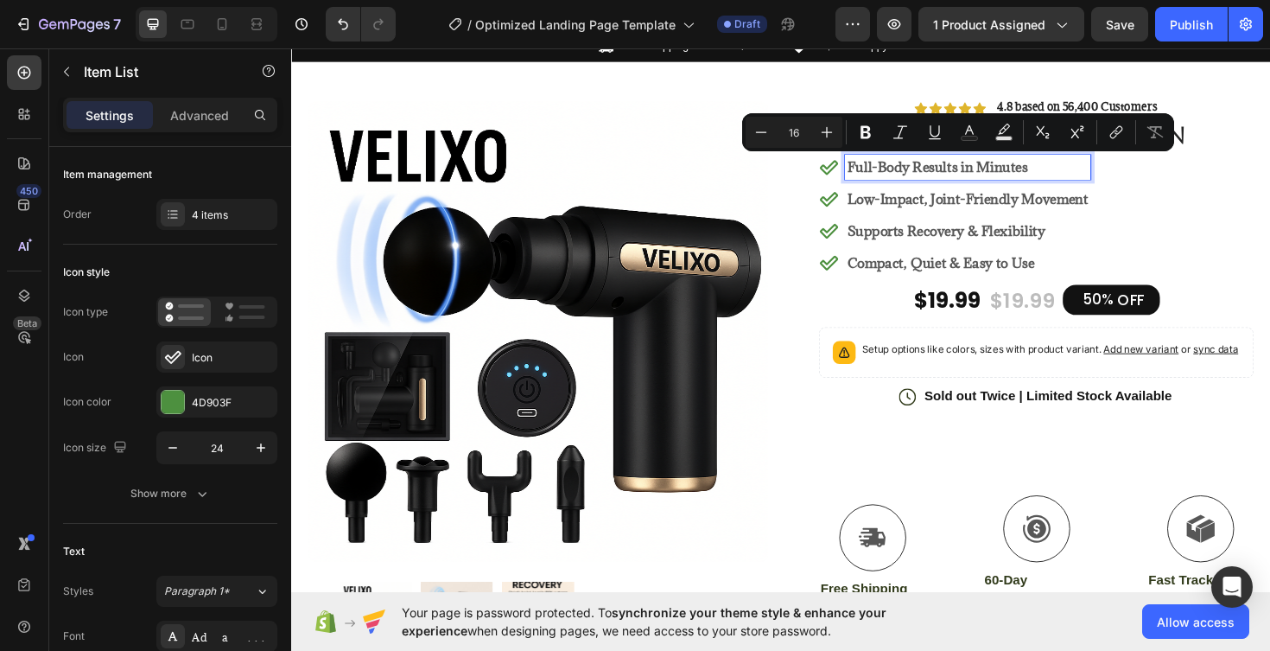
click at [1093, 178] on p "Full-Body Results in Minutes" at bounding box center [1008, 174] width 255 height 21
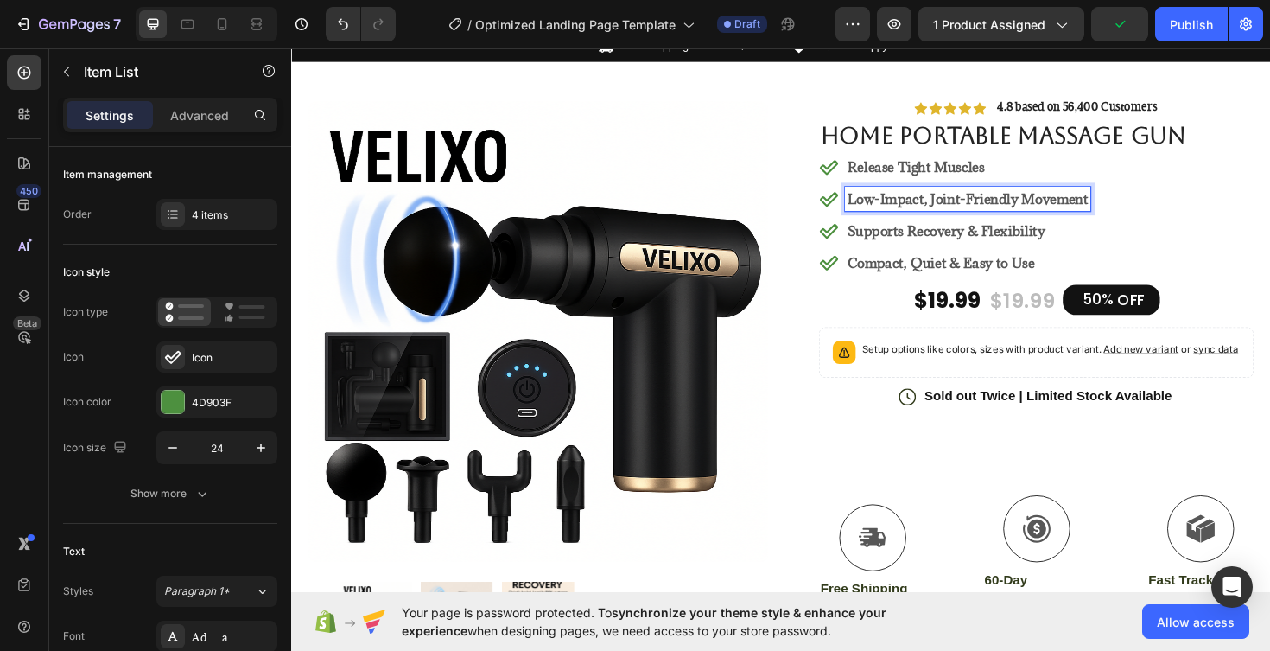
click at [1136, 205] on p "Low-Impact, Joint-Friendly Movement" at bounding box center [1008, 208] width 255 height 21
click at [1138, 208] on div "Low-Impact, Joint-Friendly Movement" at bounding box center [1008, 208] width 260 height 26
click at [988, 272] on strong "Compact, Quiet & Easy to Use" at bounding box center [980, 275] width 198 height 19
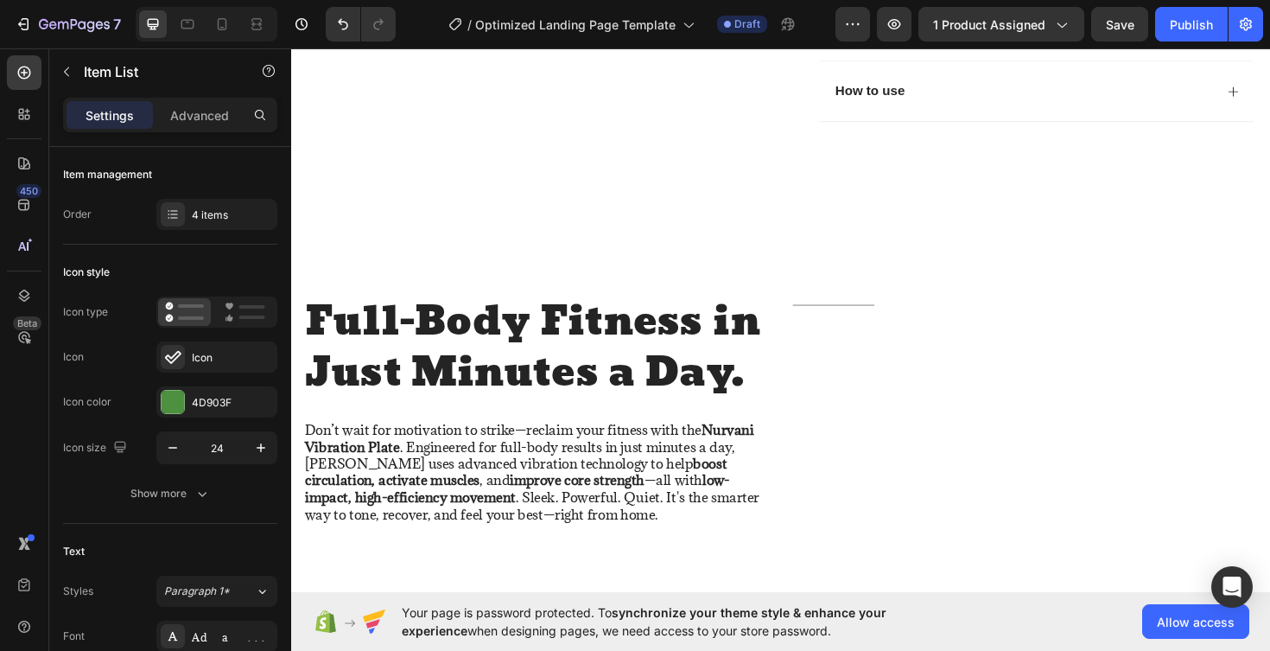
scroll to position [756, 0]
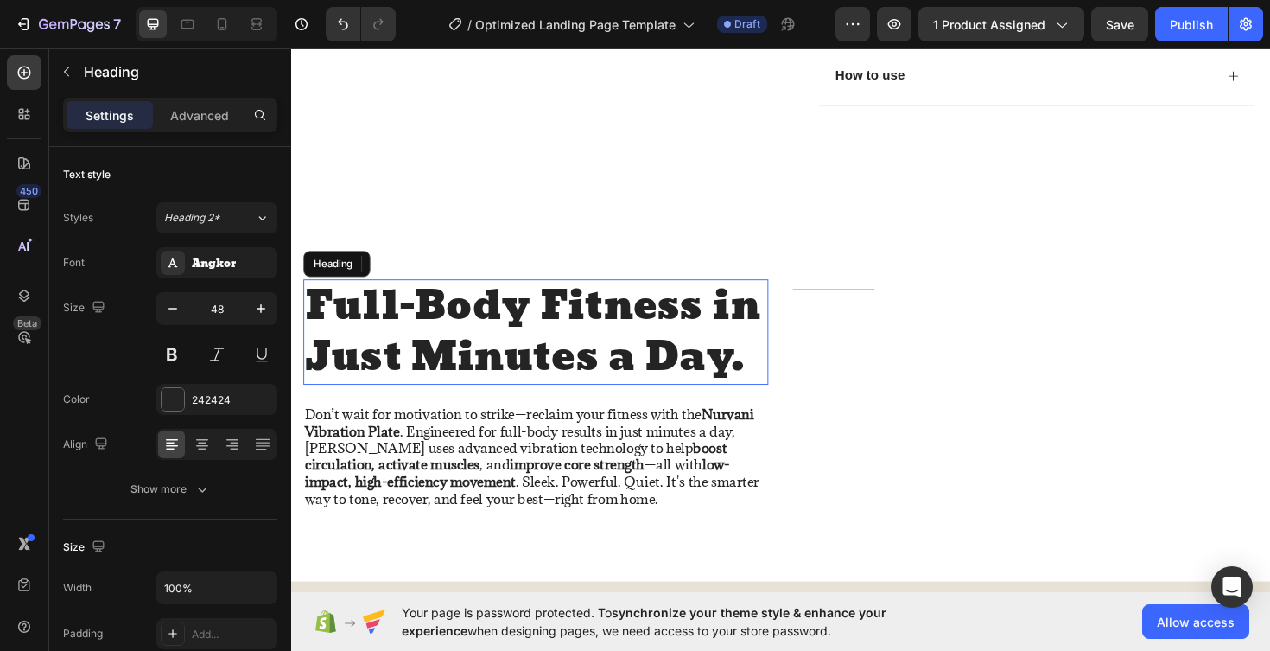
click at [556, 336] on h2 "Full-Body Fitness in Just Minutes a Day." at bounding box center [550, 348] width 493 height 111
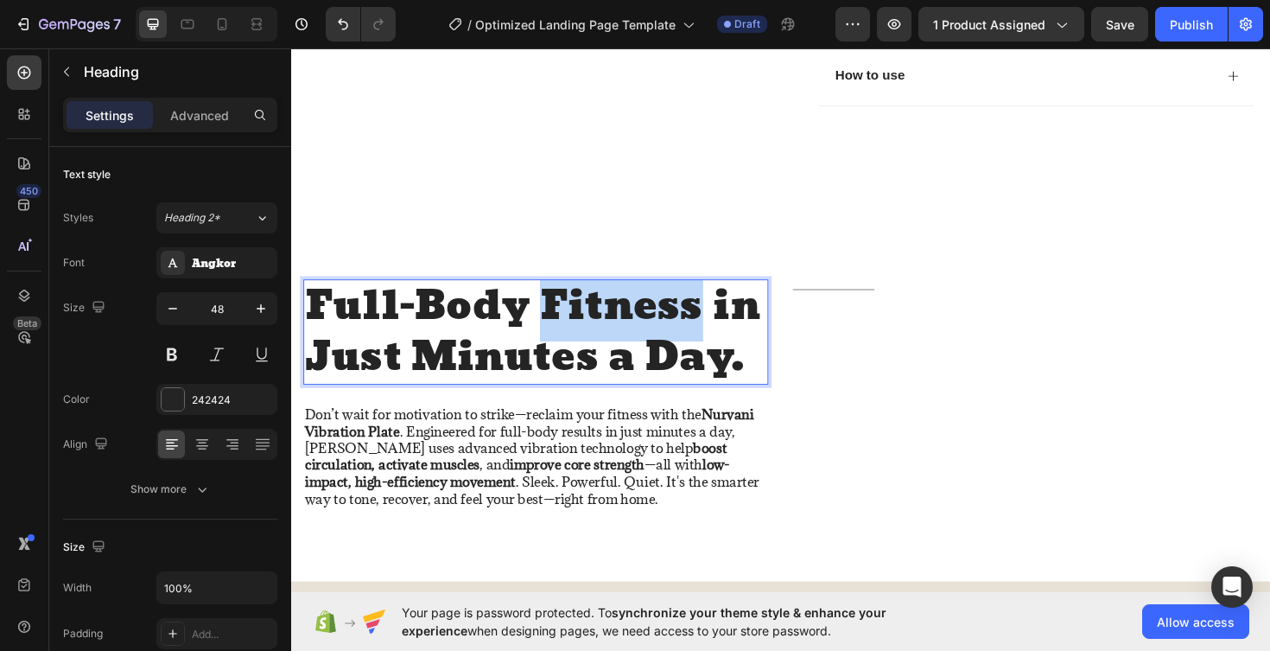
click at [586, 328] on p "Full-Body Fitness in Just Minutes a Day." at bounding box center [550, 349] width 489 height 108
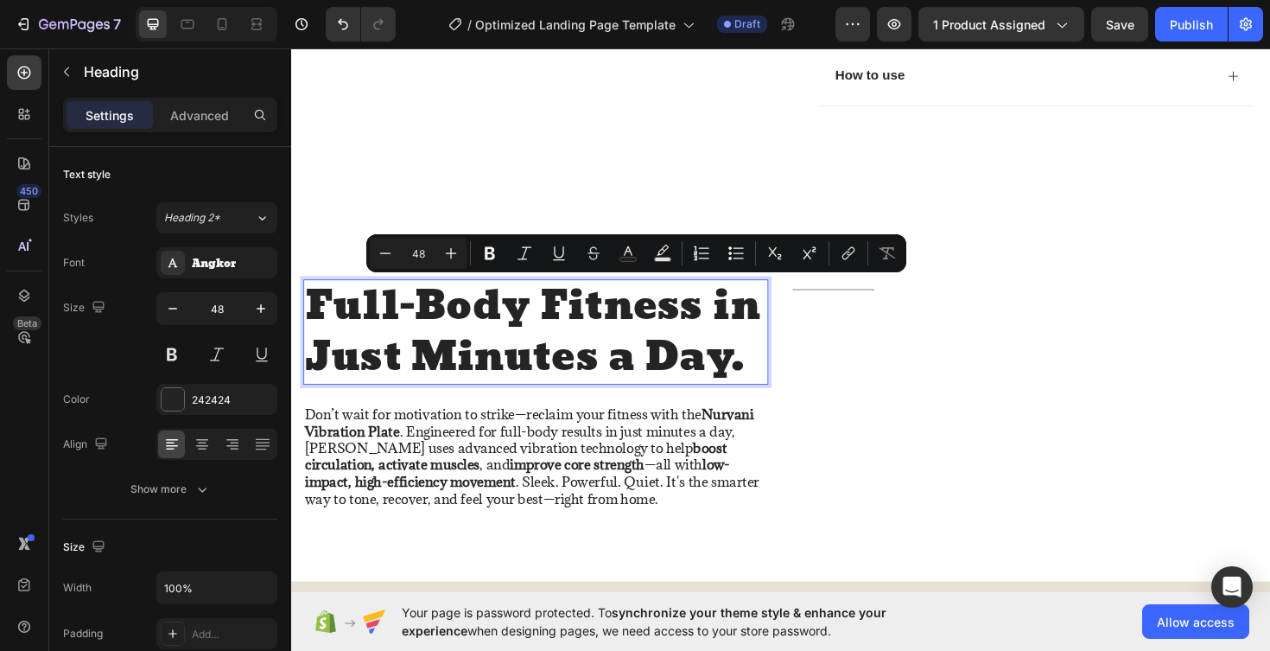
click at [708, 379] on p "Full-Body Fitness in Just Minutes a Day." at bounding box center [550, 349] width 489 height 108
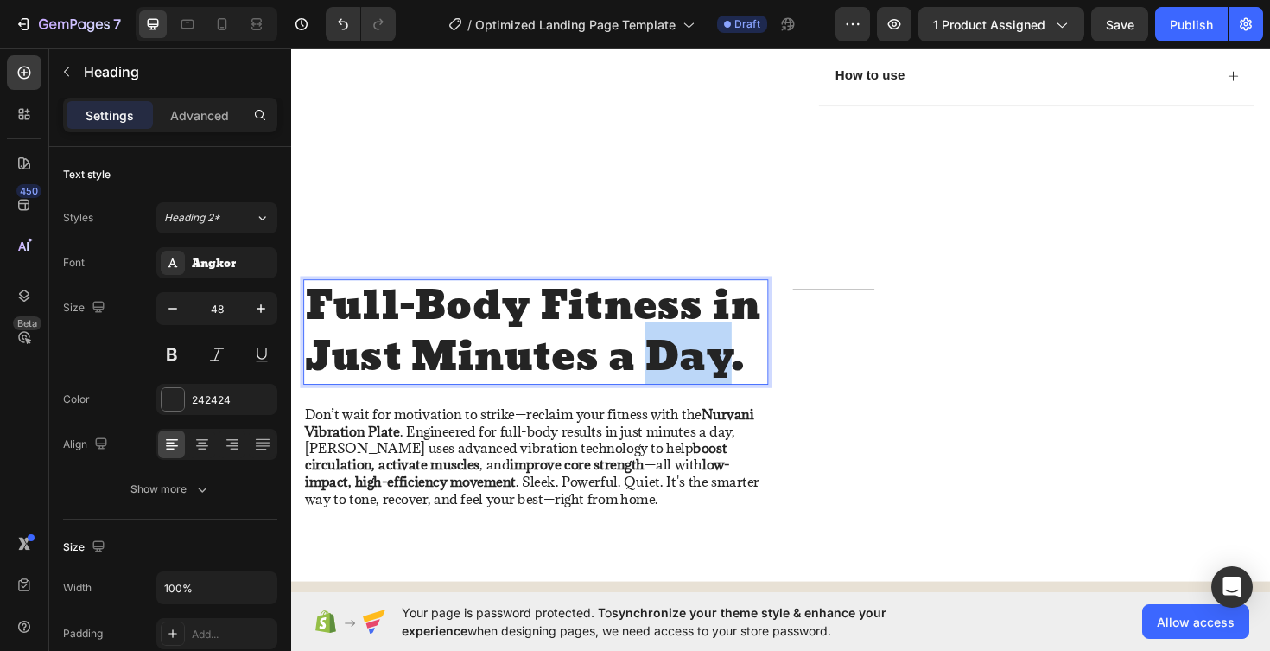
click at [708, 379] on p "Full-Body Fitness in Just Minutes a Day." at bounding box center [550, 349] width 489 height 108
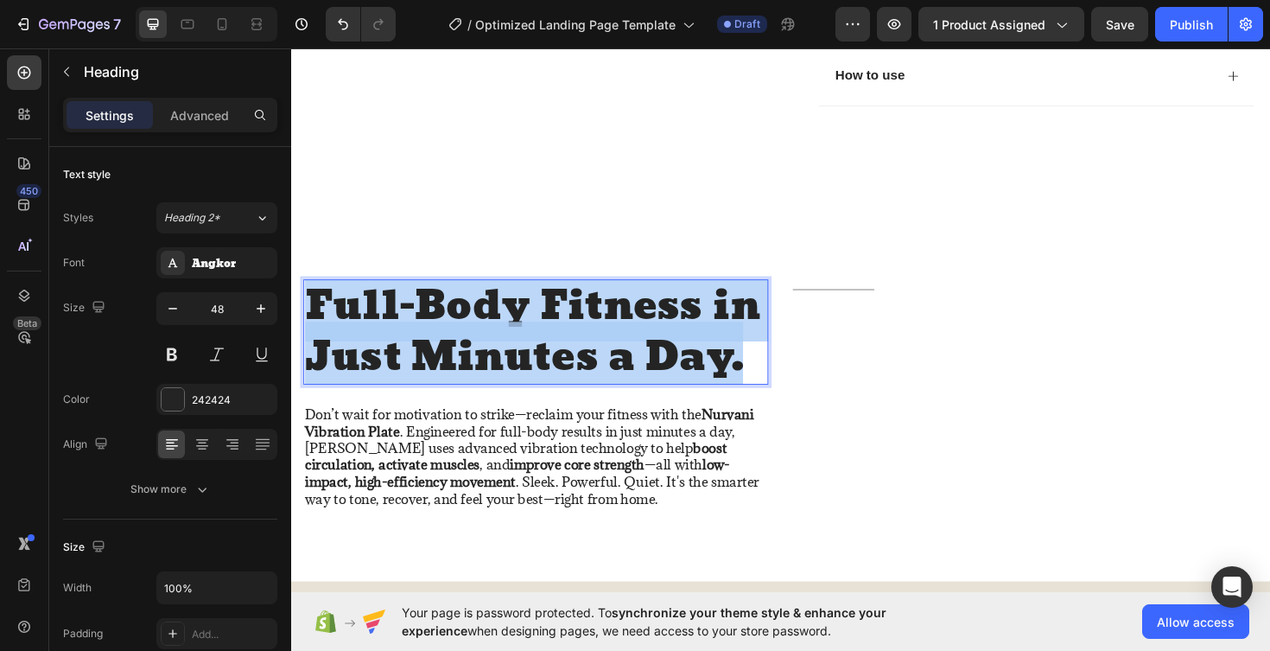
click at [708, 379] on p "Full-Body Fitness in Just Minutes a Day." at bounding box center [550, 349] width 489 height 108
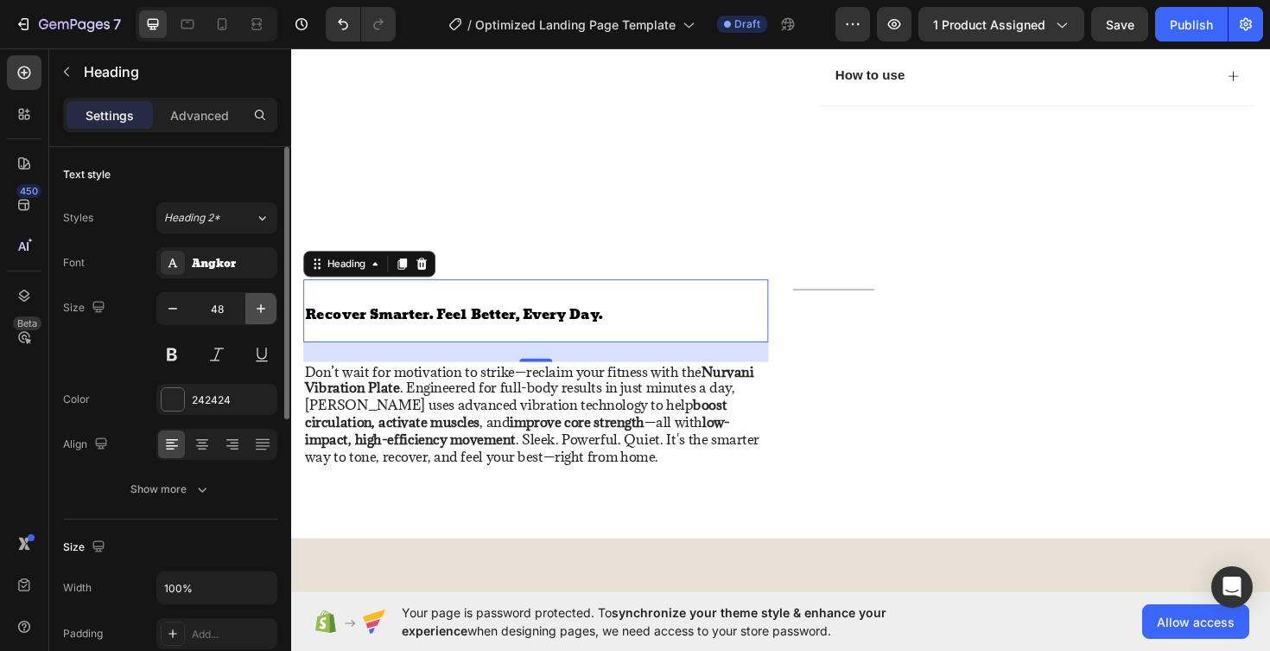
click at [263, 309] on icon "button" at bounding box center [261, 308] width 9 height 9
type input "51"
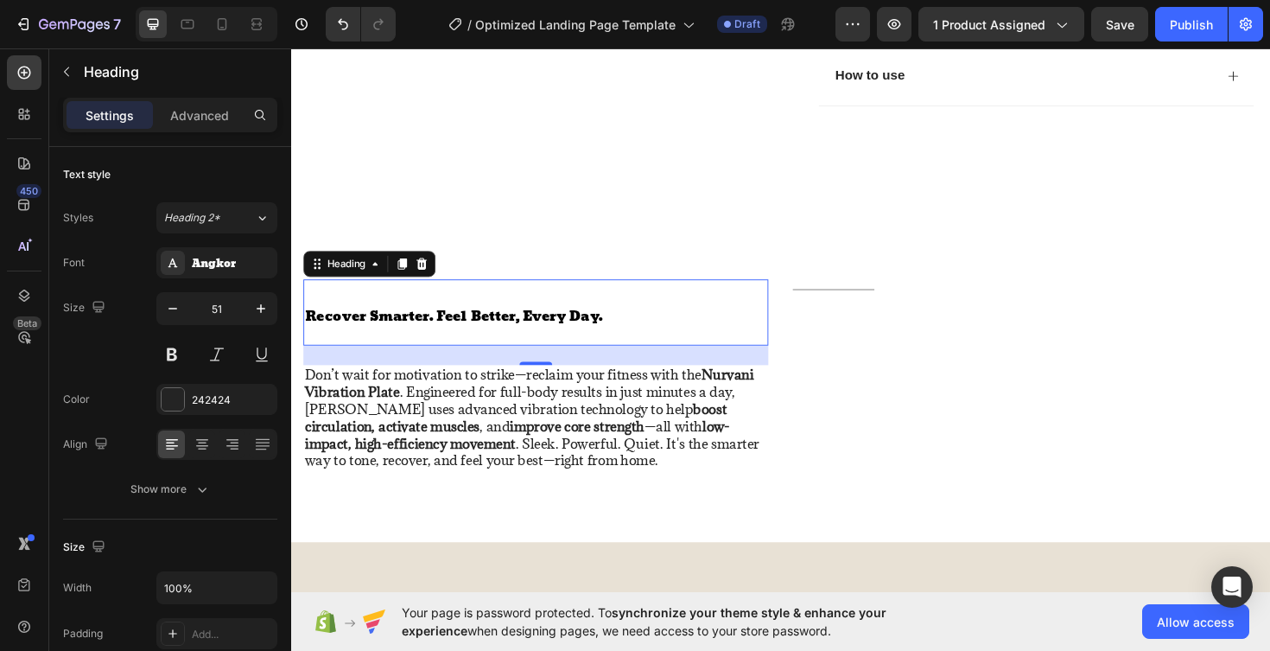
click at [620, 340] on span "Recover Smarter. Feel Better, Every Day." at bounding box center [463, 332] width 315 height 25
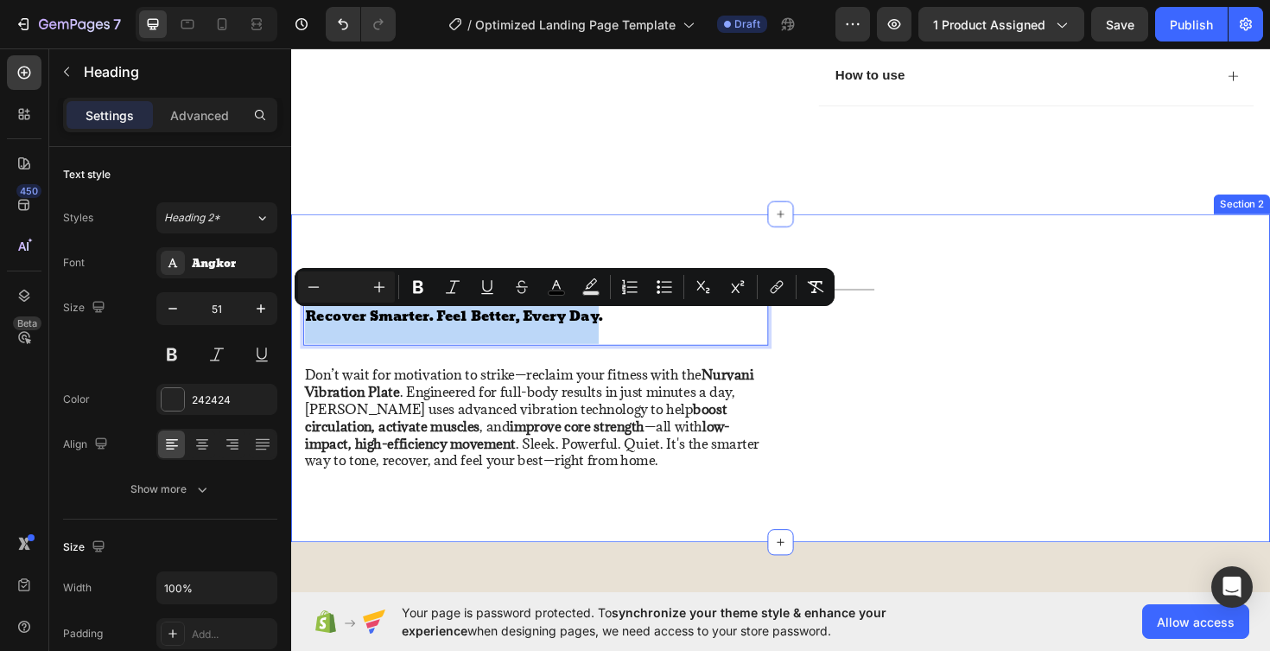
drag, startPoint x: 620, startPoint y: 340, endPoint x: 302, endPoint y: 338, distance: 318.0
click at [302, 336] on div "Recover Smarter. Feel Better, Every Day. Heading 24 Don’t wait for motivation t…" at bounding box center [809, 397] width 1037 height 347
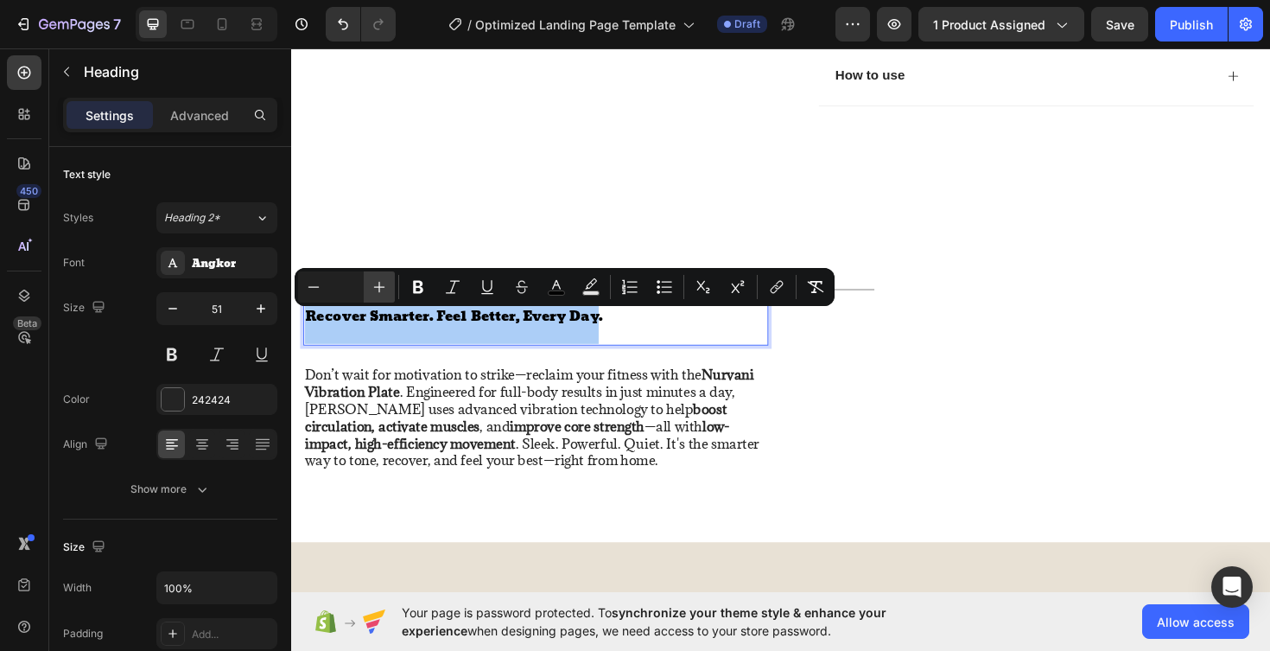
click at [374, 283] on icon "Editor contextual toolbar" at bounding box center [379, 286] width 17 height 17
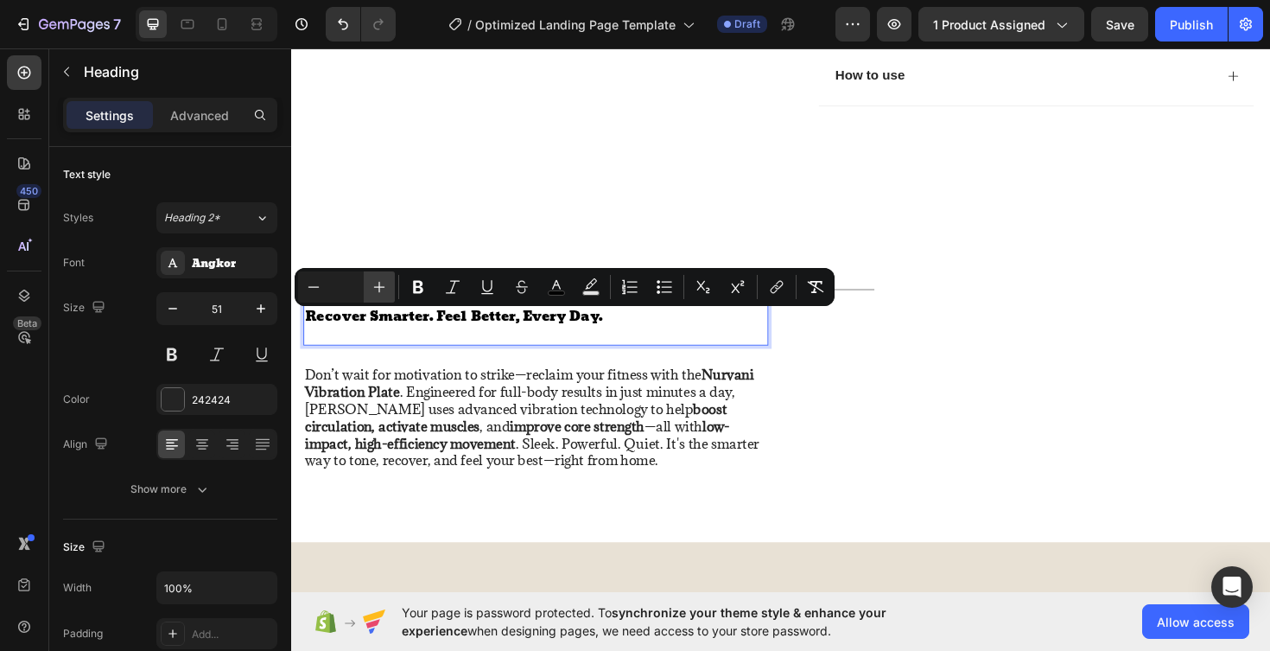
click at [374, 283] on icon "Editor contextual toolbar" at bounding box center [379, 286] width 17 height 17
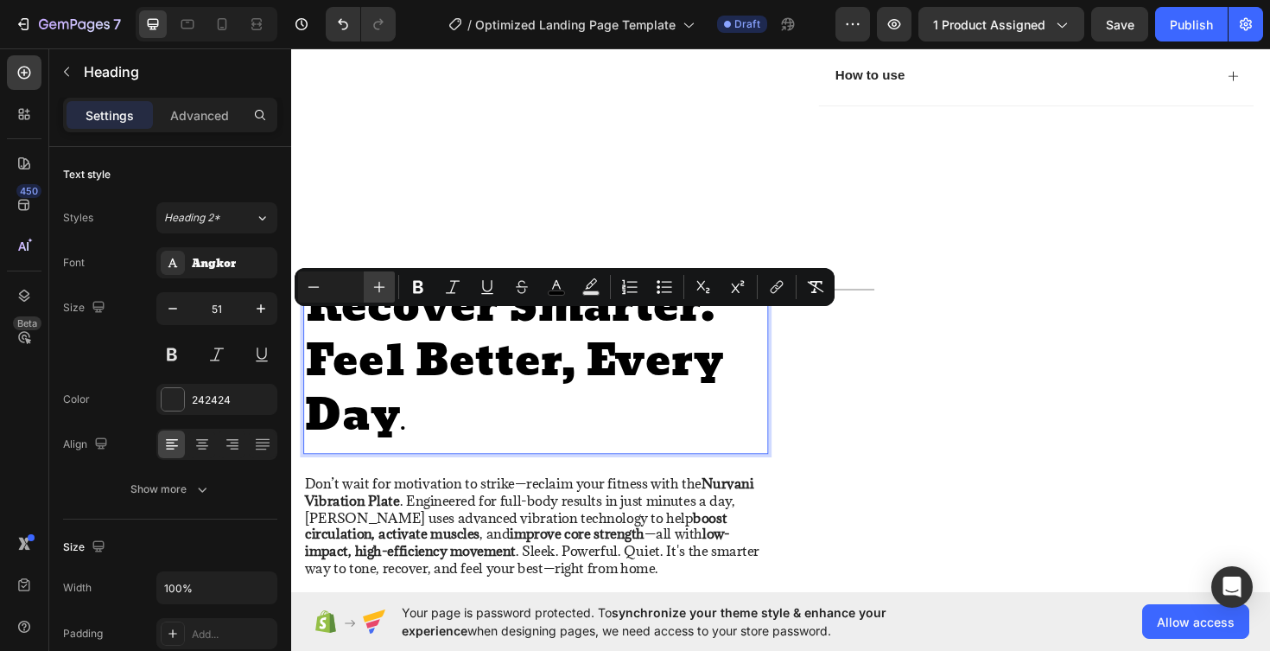
click at [374, 283] on icon "Editor contextual toolbar" at bounding box center [379, 286] width 17 height 17
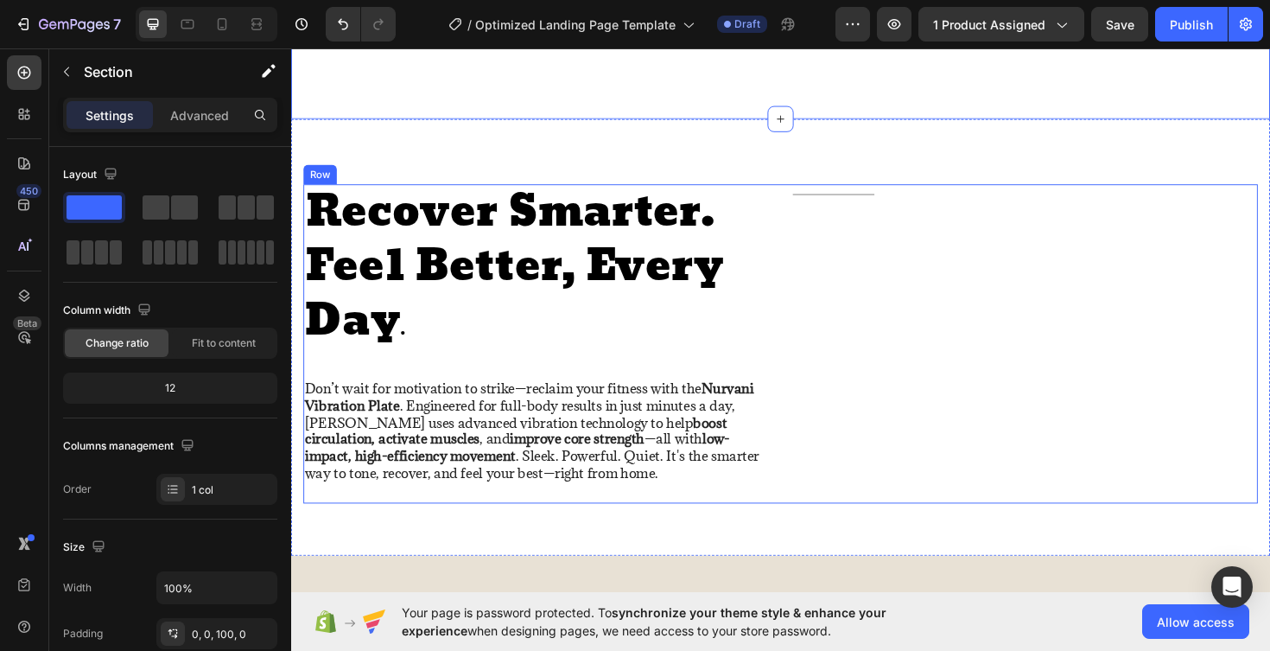
scroll to position [880, 0]
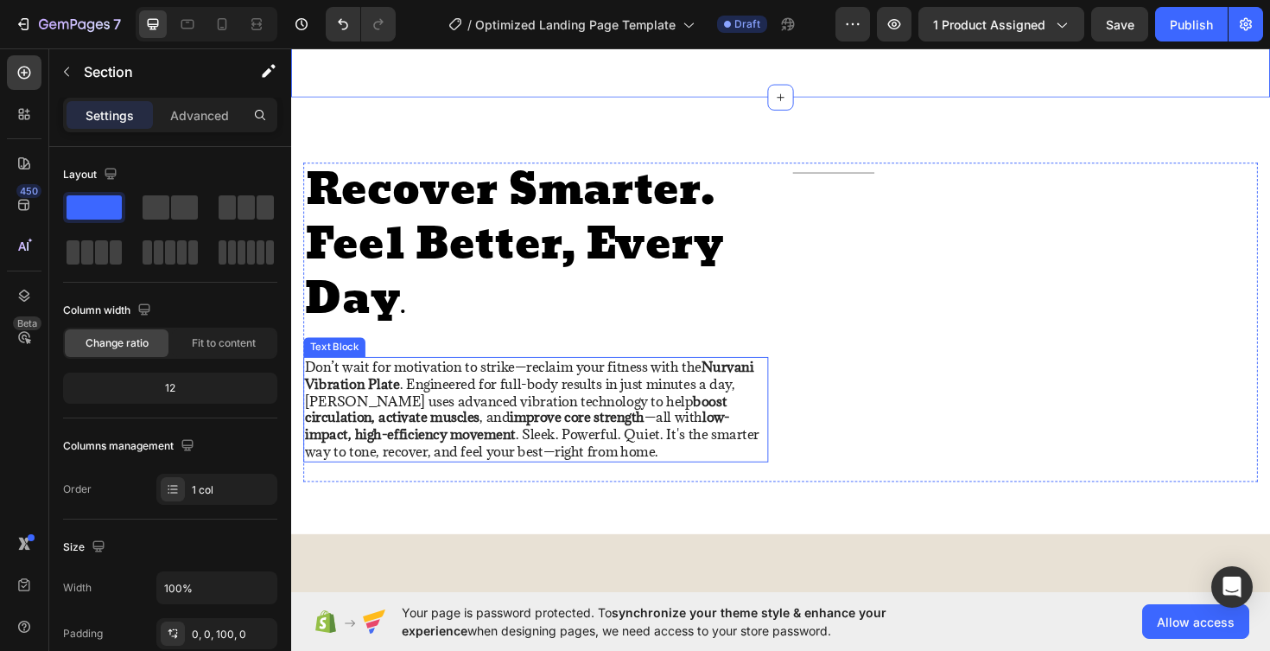
click at [530, 461] on p "Don’t wait for motivation to strike—reclaim your fitness with the Nurvani Vibra…" at bounding box center [550, 431] width 489 height 108
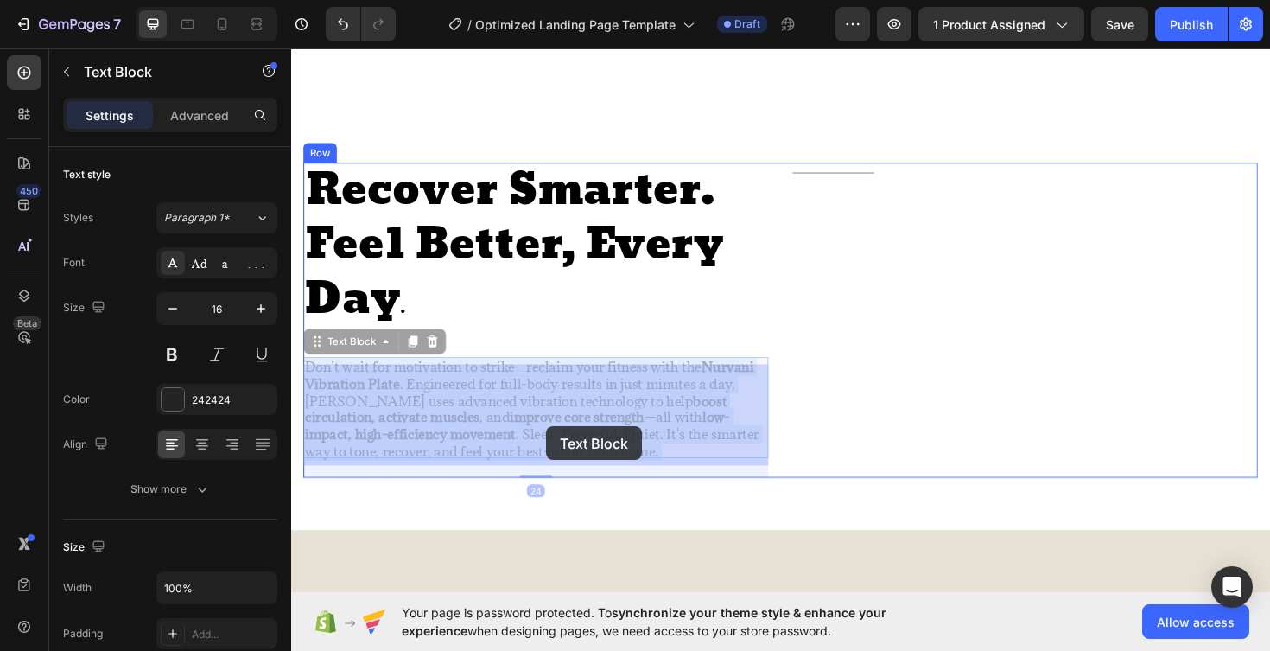
drag, startPoint x: 309, startPoint y: 391, endPoint x: 556, endPoint y: 441, distance: 251.4
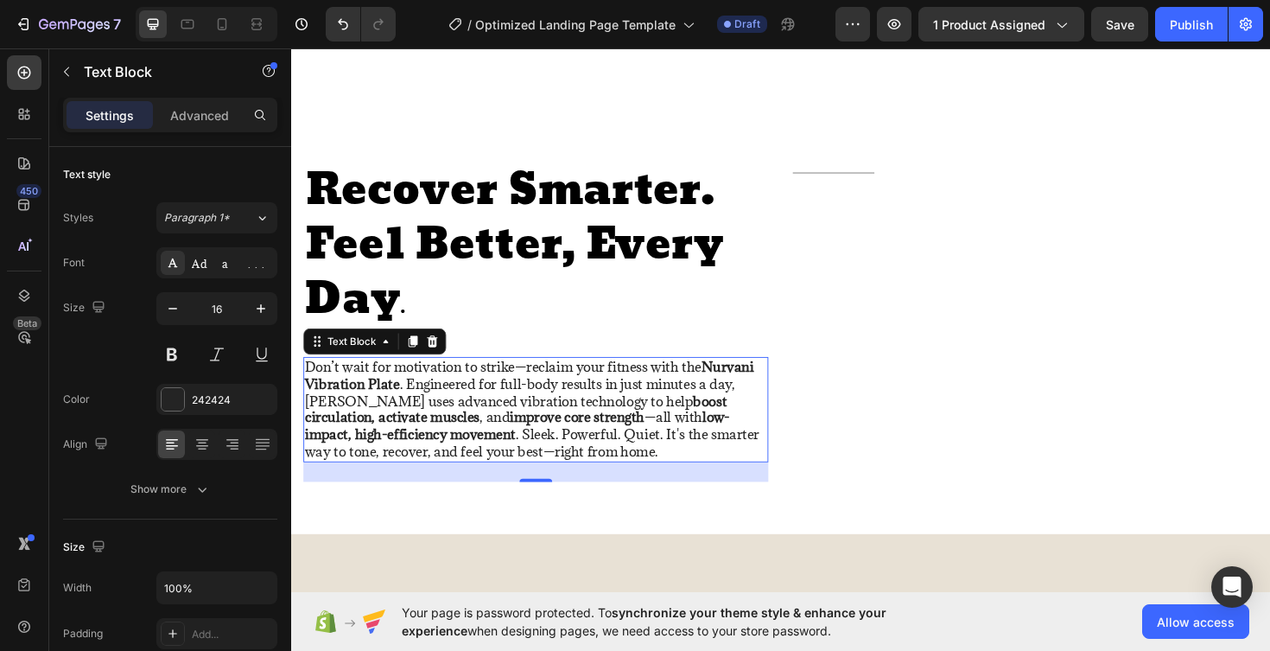
click at [648, 468] on p "Don’t wait for motivation to strike—reclaim your fitness with the Nurvani Vibra…" at bounding box center [550, 431] width 489 height 108
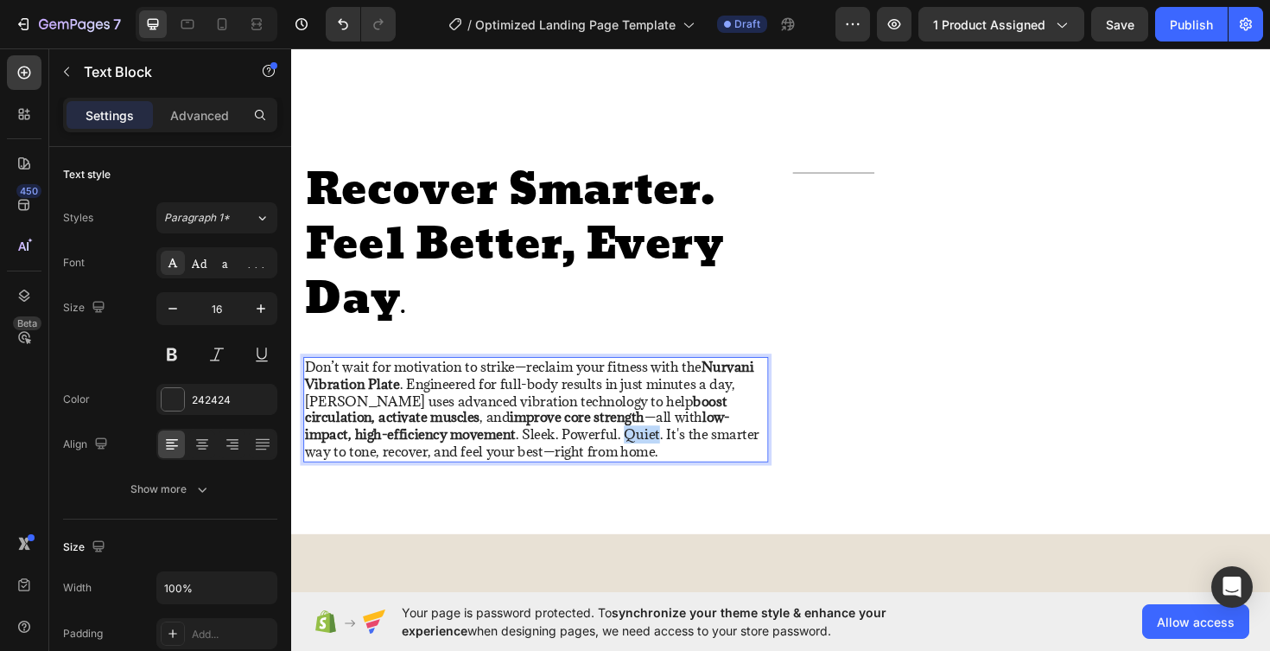
click at [648, 468] on p "Don’t wait for motivation to strike—reclaim your fitness with the Nurvani Vibra…" at bounding box center [550, 431] width 489 height 108
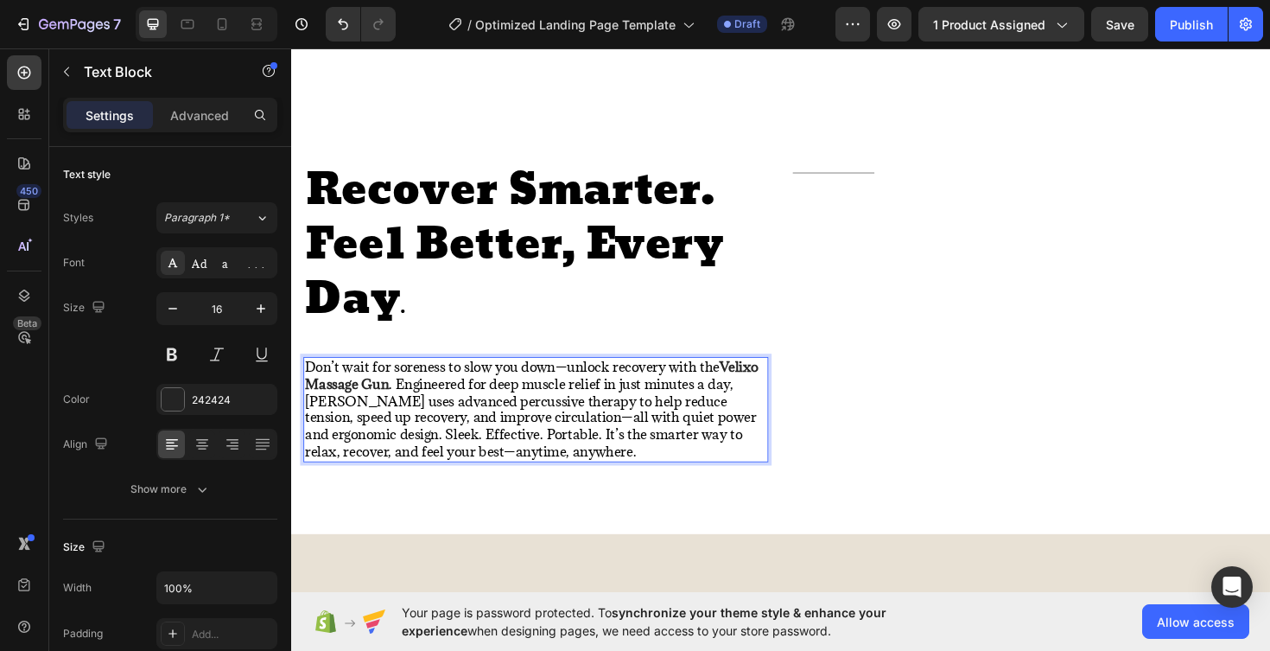
click at [356, 409] on strong "Velixo Massage Gun" at bounding box center [546, 394] width 480 height 37
click at [545, 481] on p "Don’t wait for soreness to slow you down—unlock recovery with the Massage Gun .…" at bounding box center [550, 431] width 489 height 108
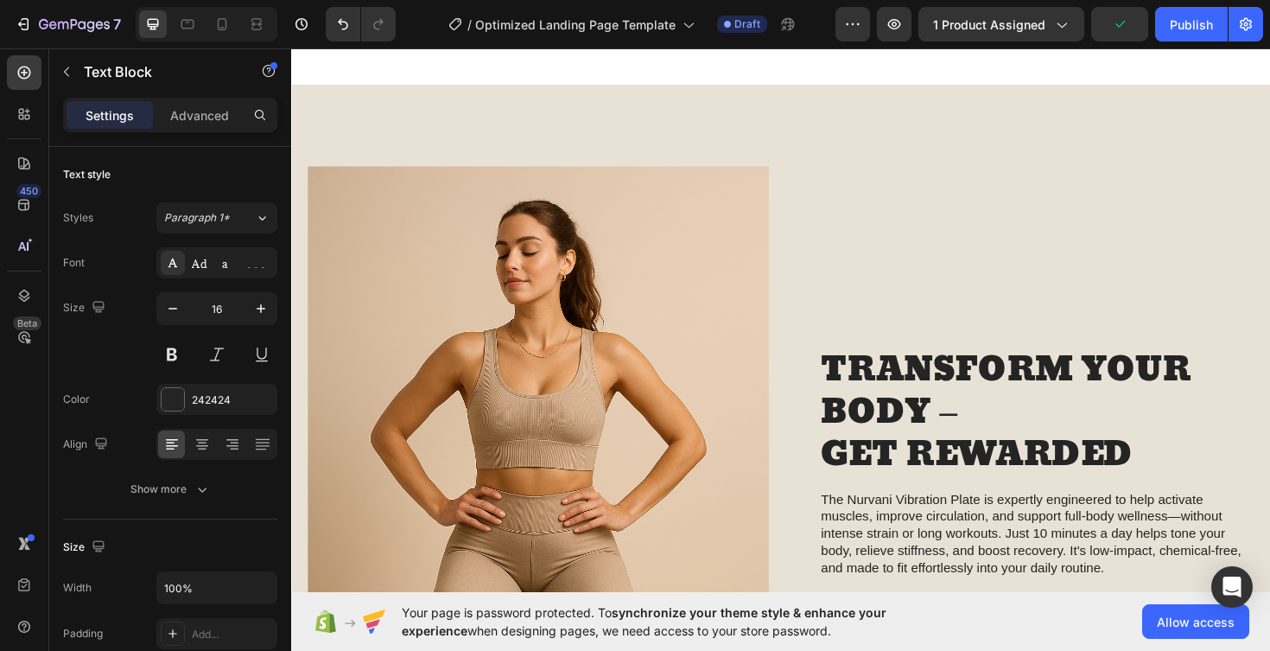
scroll to position [1317, 0]
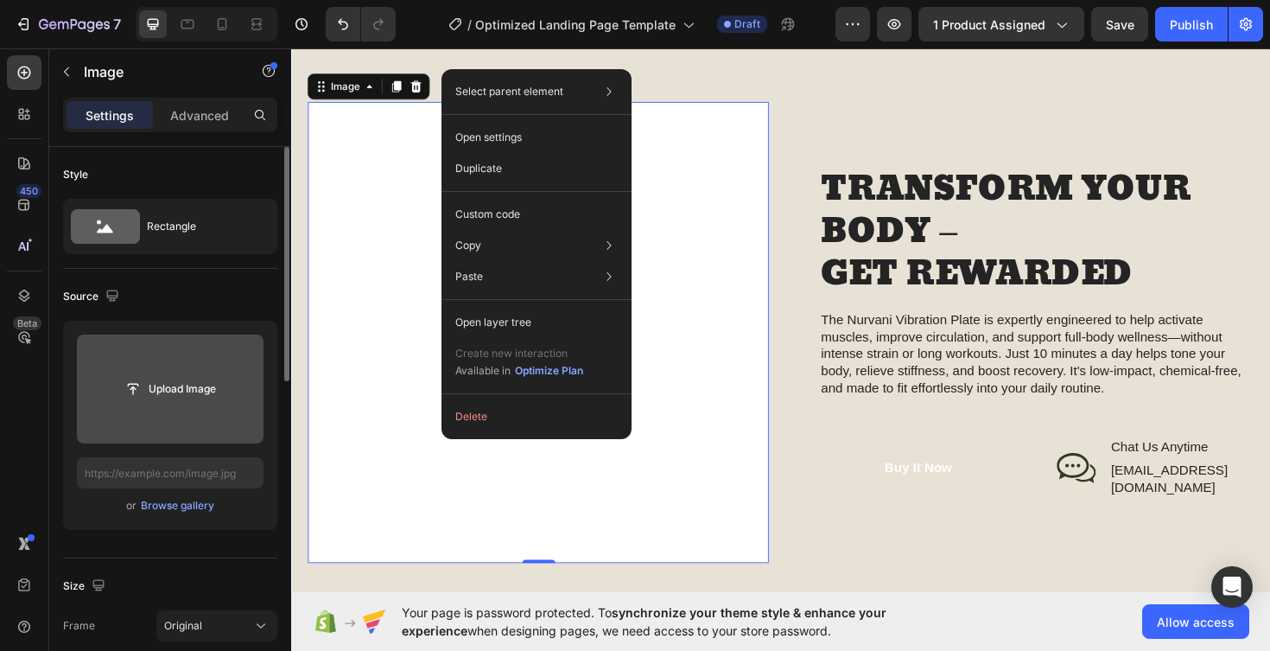
click at [180, 390] on input "file" at bounding box center [170, 388] width 119 height 29
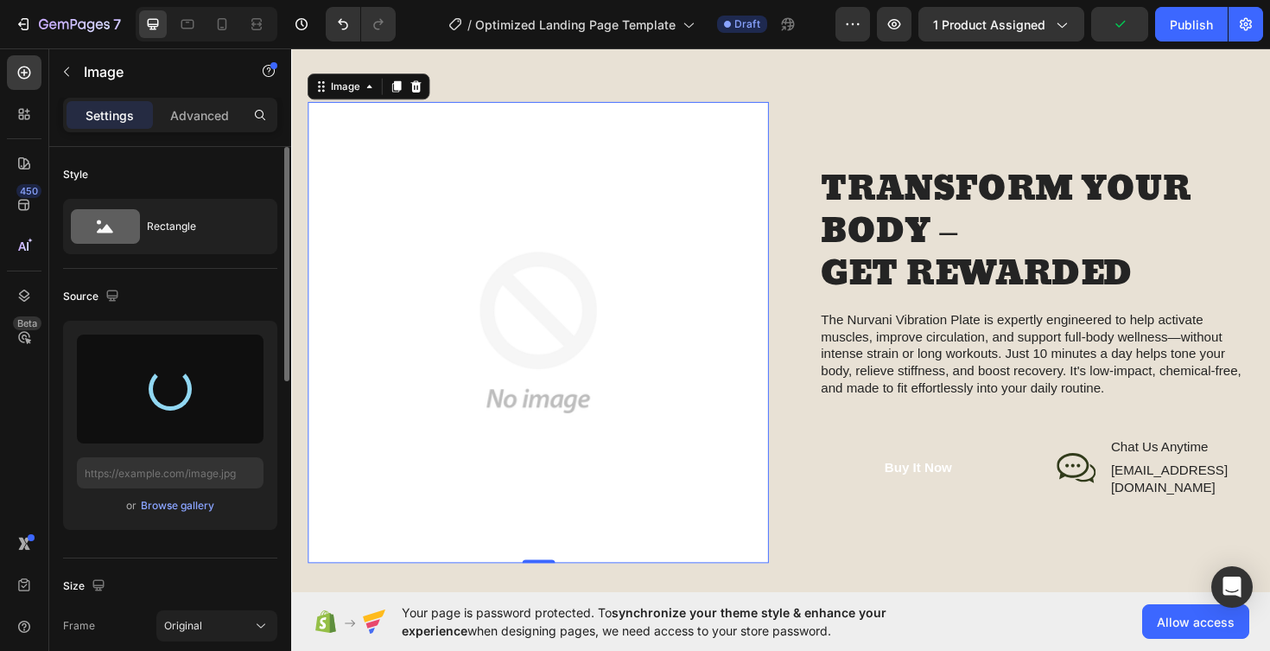
type input "https://cdn.shopify.com/s/files/1/0956/8623/0329/files/gempages_581827592072463…"
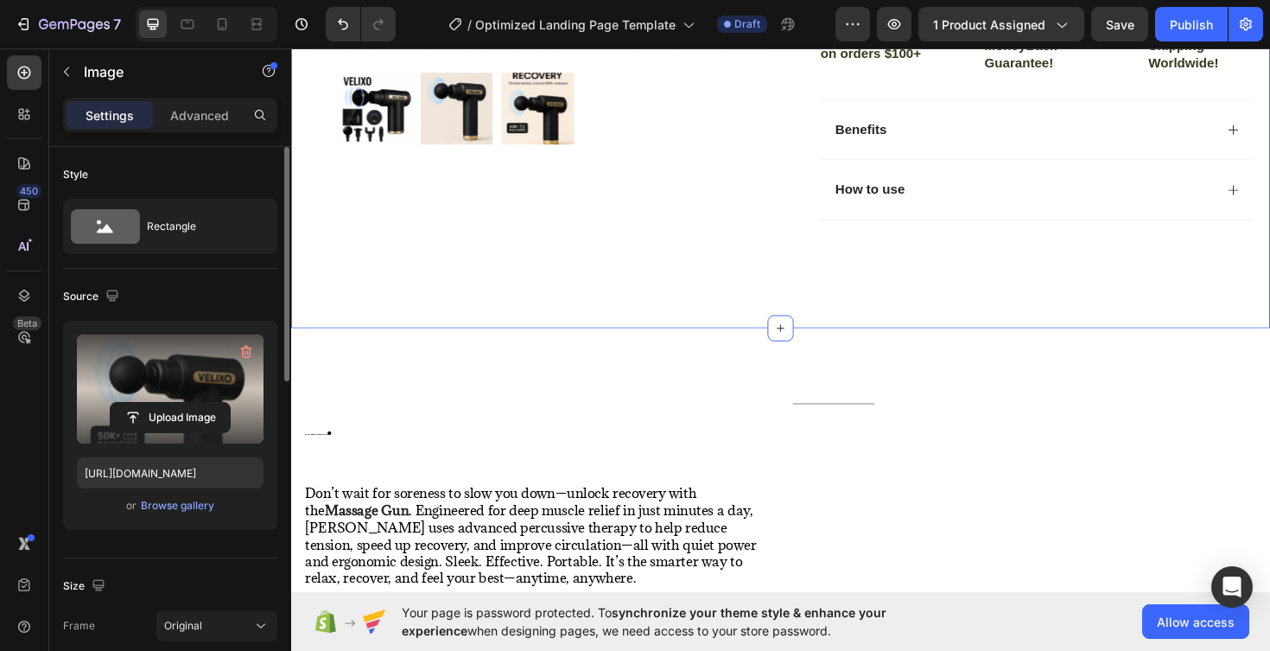
scroll to position [638, 0]
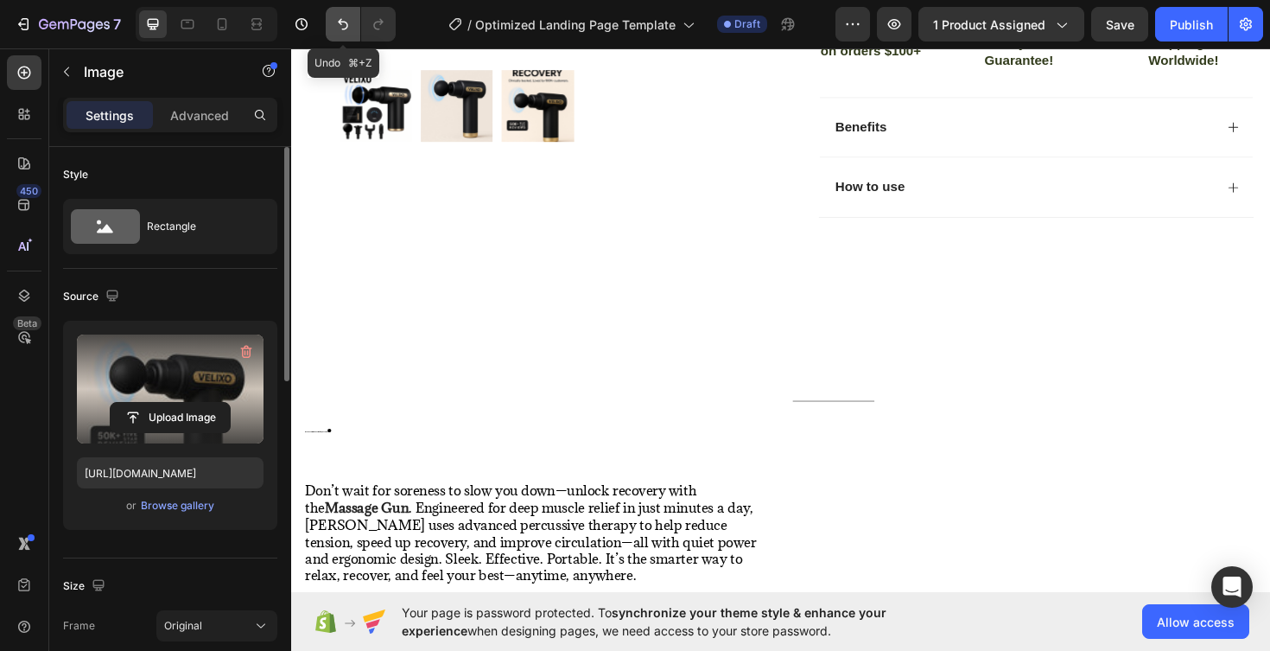
click at [337, 22] on icon "Undo/Redo" at bounding box center [342, 24] width 17 height 17
click at [344, 22] on icon "Undo/Redo" at bounding box center [343, 24] width 10 height 11
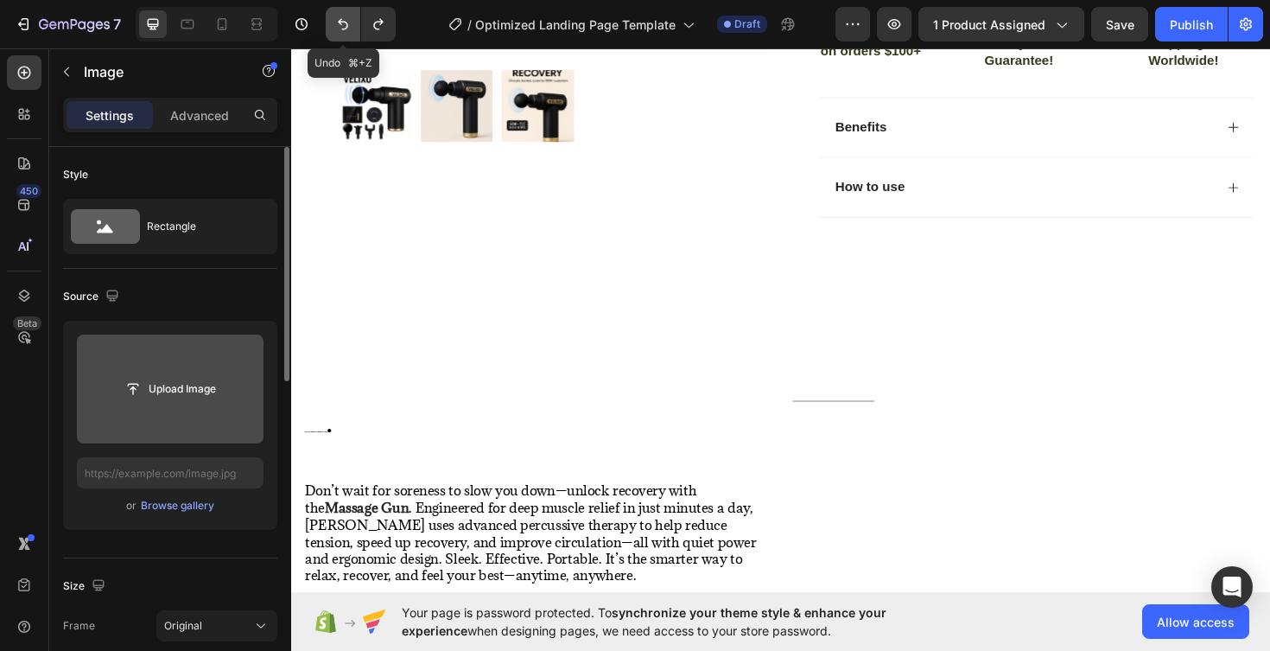
click at [344, 22] on icon "Undo/Redo" at bounding box center [343, 24] width 10 height 11
type input "https://cdn.shopify.com/s/files/1/0956/8623/0329/files/gempages_581827592072463…"
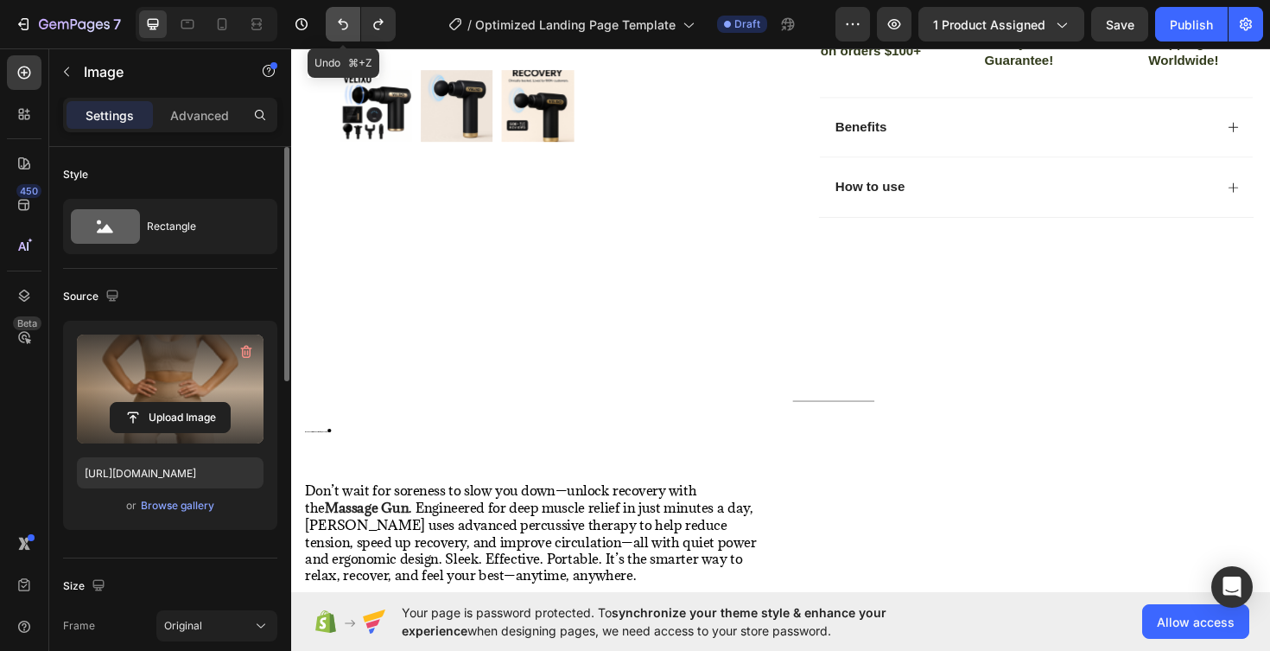
click at [344, 22] on icon "Undo/Redo" at bounding box center [343, 24] width 10 height 11
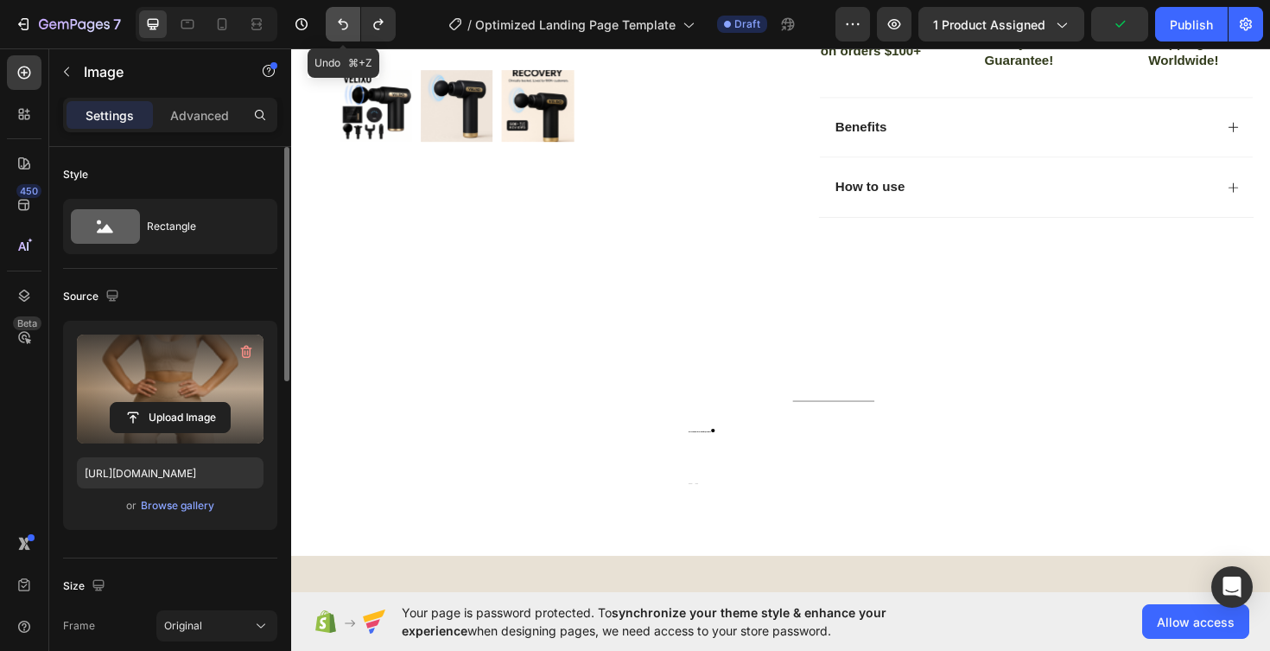
click at [344, 22] on icon "Undo/Redo" at bounding box center [343, 24] width 10 height 11
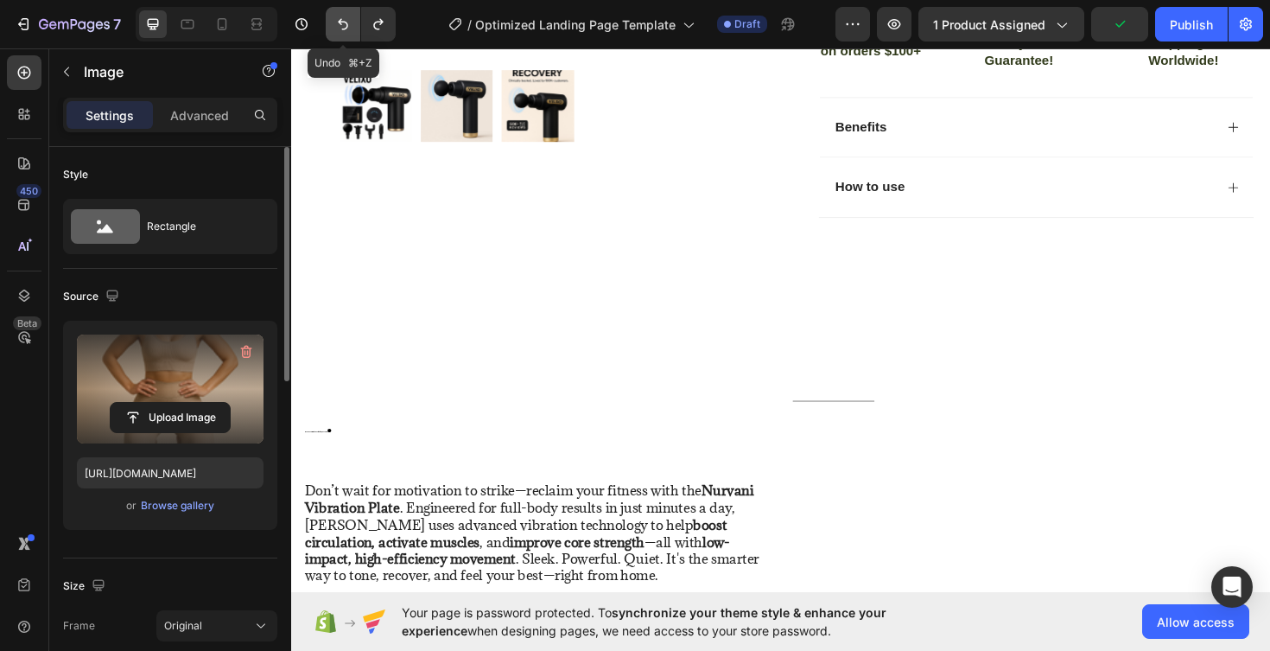
click at [345, 22] on icon "Undo/Redo" at bounding box center [343, 24] width 10 height 11
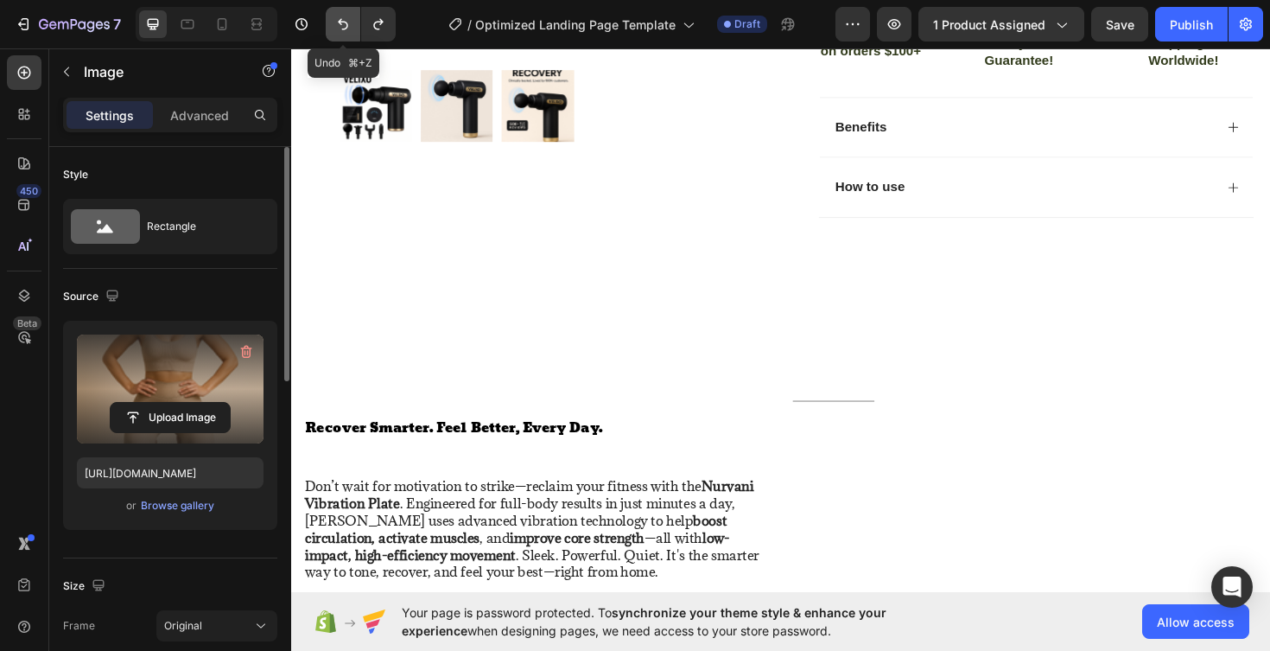
click at [345, 23] on icon "Undo/Redo" at bounding box center [342, 24] width 17 height 17
click at [387, 18] on icon "Undo/Redo" at bounding box center [378, 24] width 17 height 17
click at [387, 19] on icon "Undo/Redo" at bounding box center [378, 24] width 17 height 17
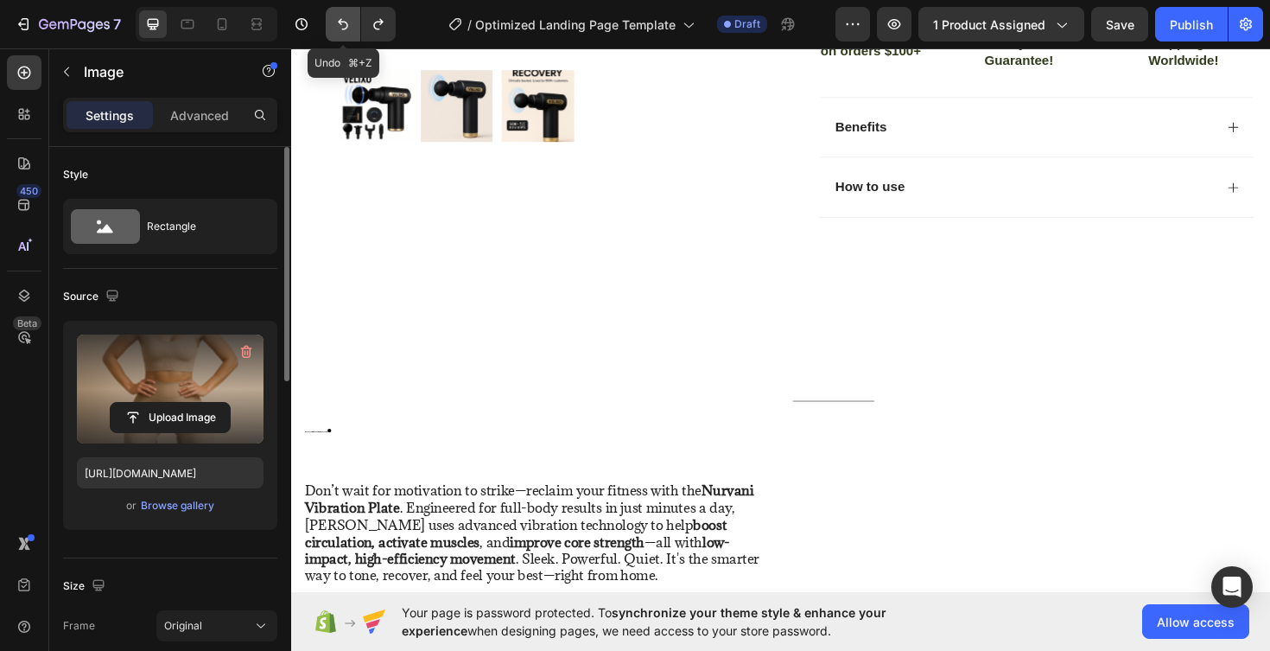
click at [343, 29] on icon "Undo/Redo" at bounding box center [343, 24] width 10 height 11
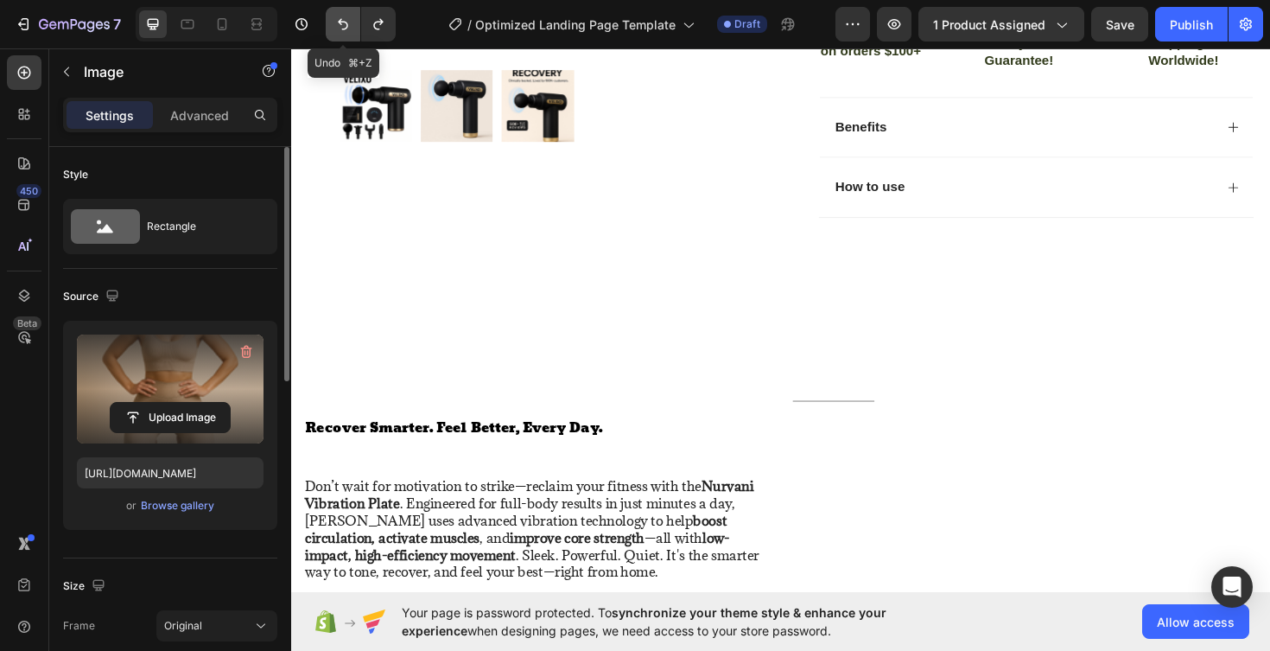
click at [343, 29] on icon "Undo/Redo" at bounding box center [343, 24] width 10 height 11
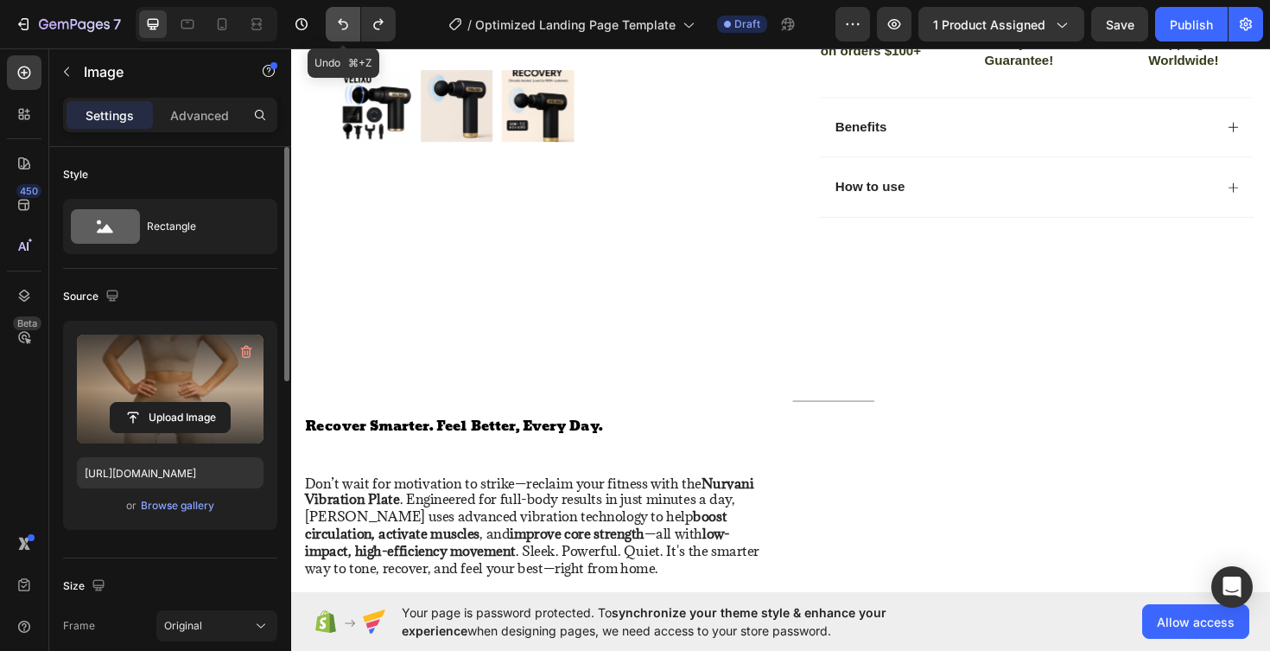
click at [343, 29] on icon "Undo/Redo" at bounding box center [343, 24] width 10 height 11
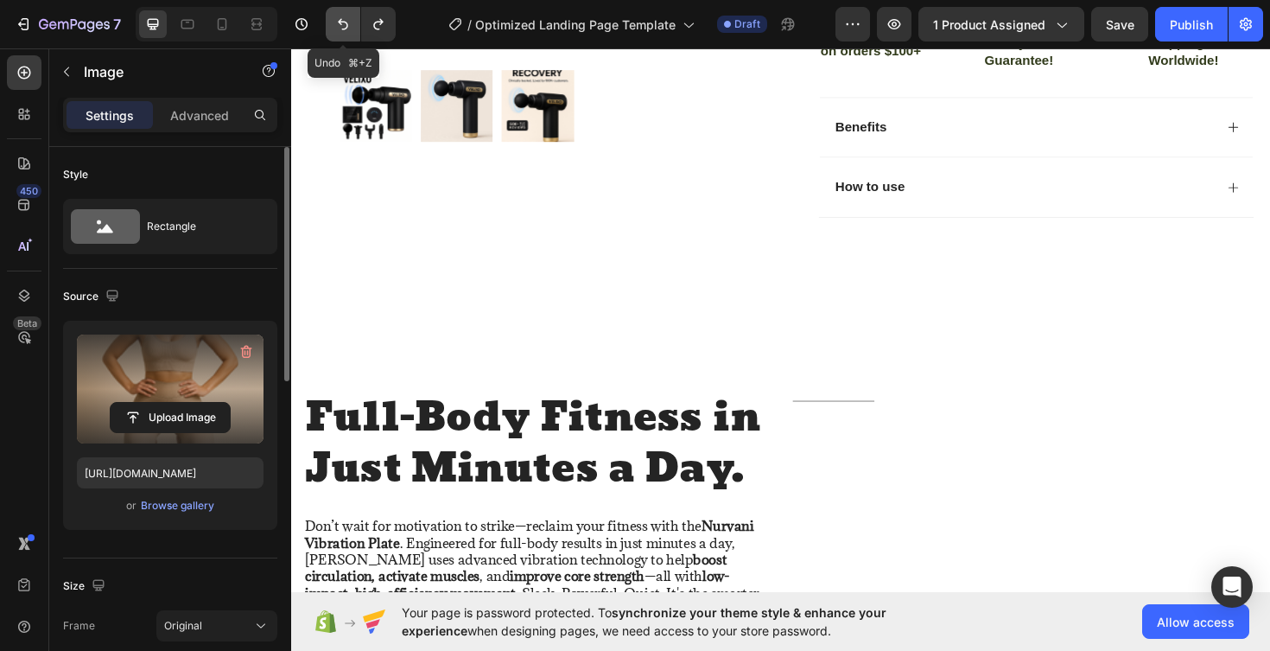
click at [343, 29] on icon "Undo/Redo" at bounding box center [343, 24] width 10 height 11
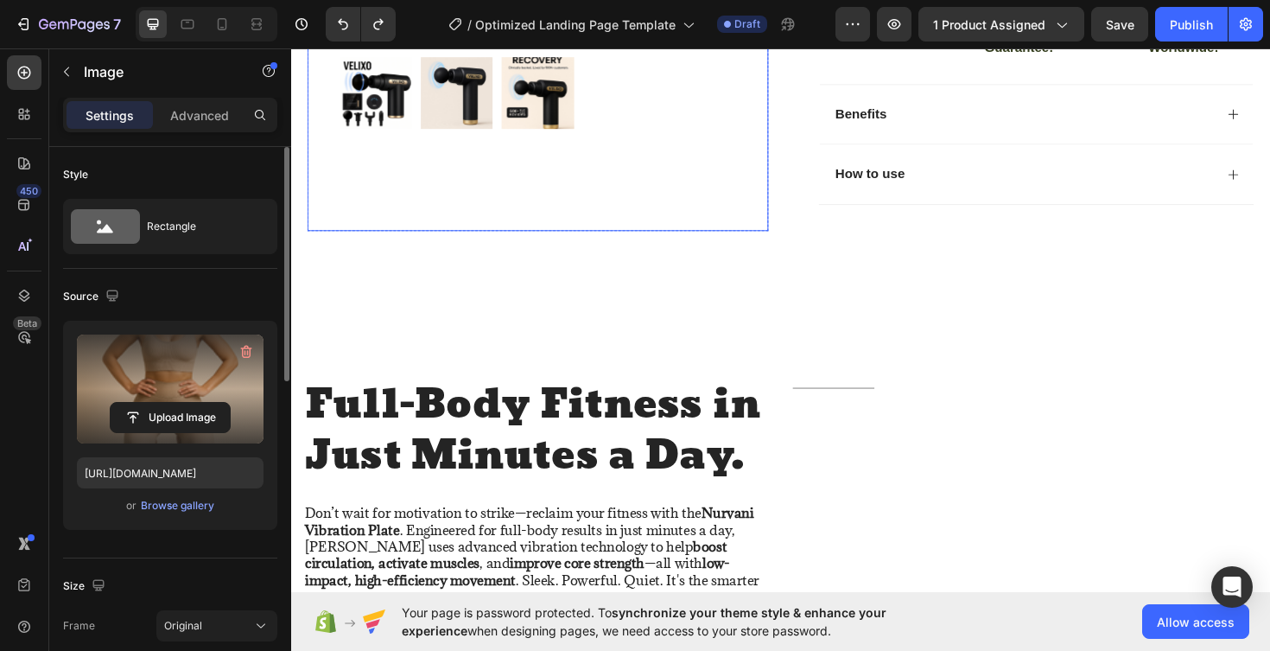
scroll to position [666, 0]
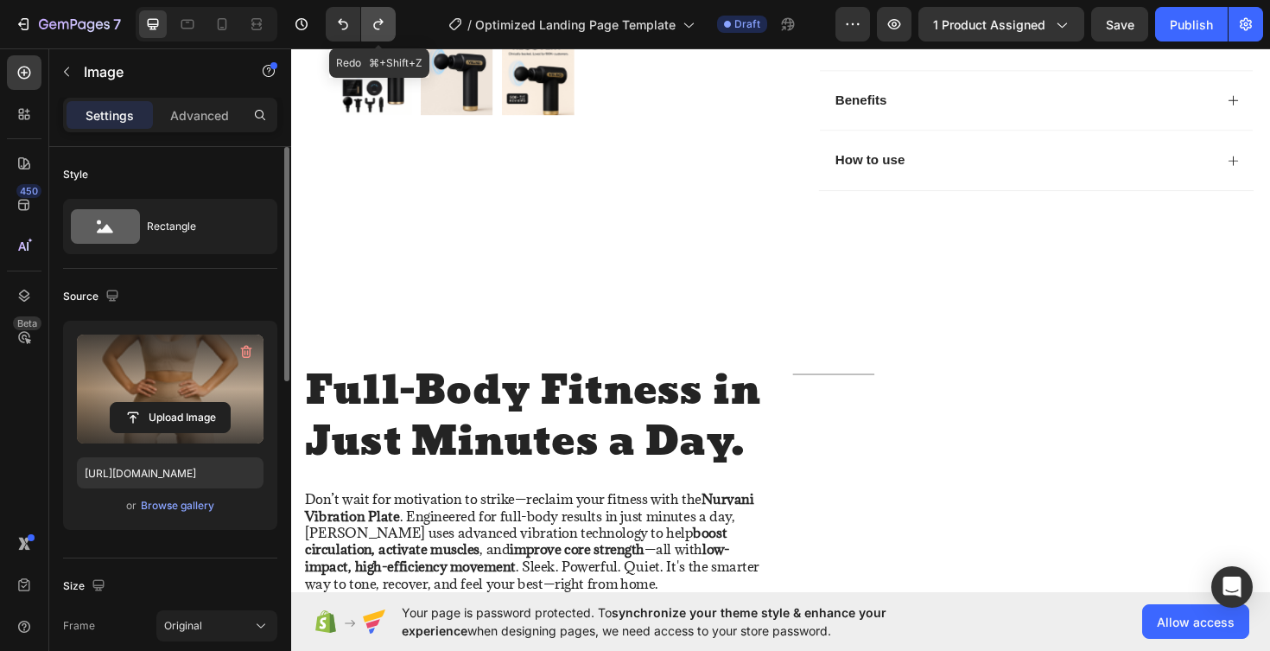
click at [384, 29] on icon "Undo/Redo" at bounding box center [378, 24] width 17 height 17
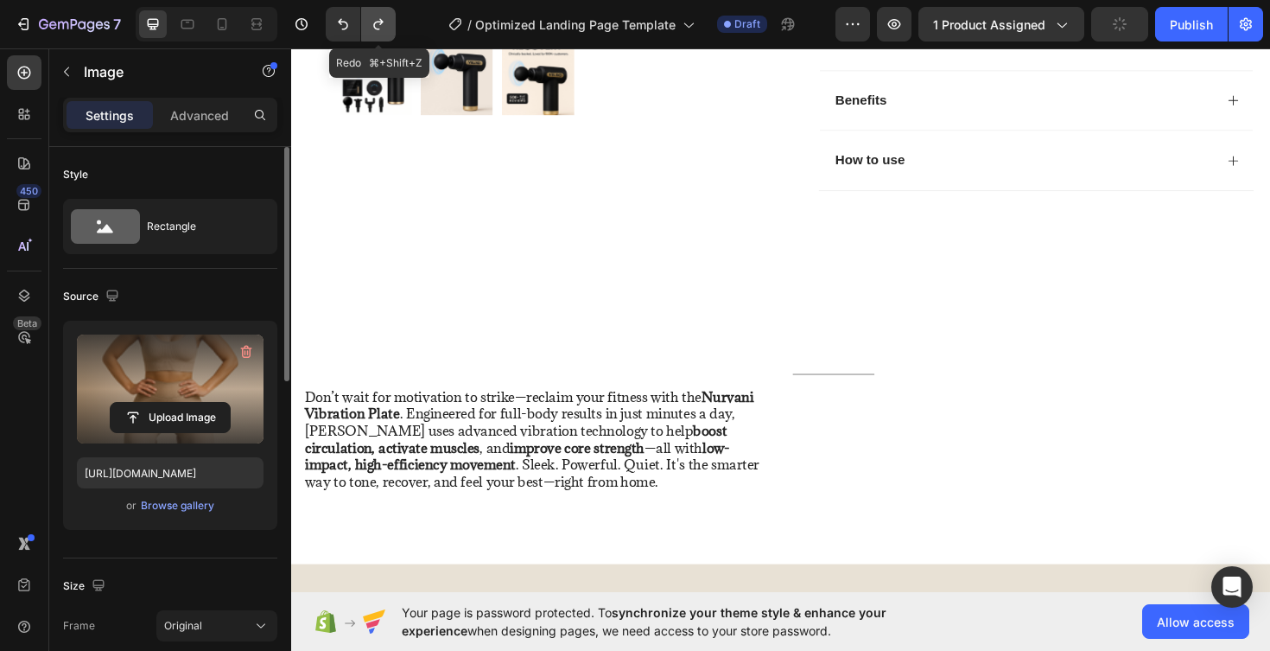
click at [384, 29] on icon "Undo/Redo" at bounding box center [378, 24] width 17 height 17
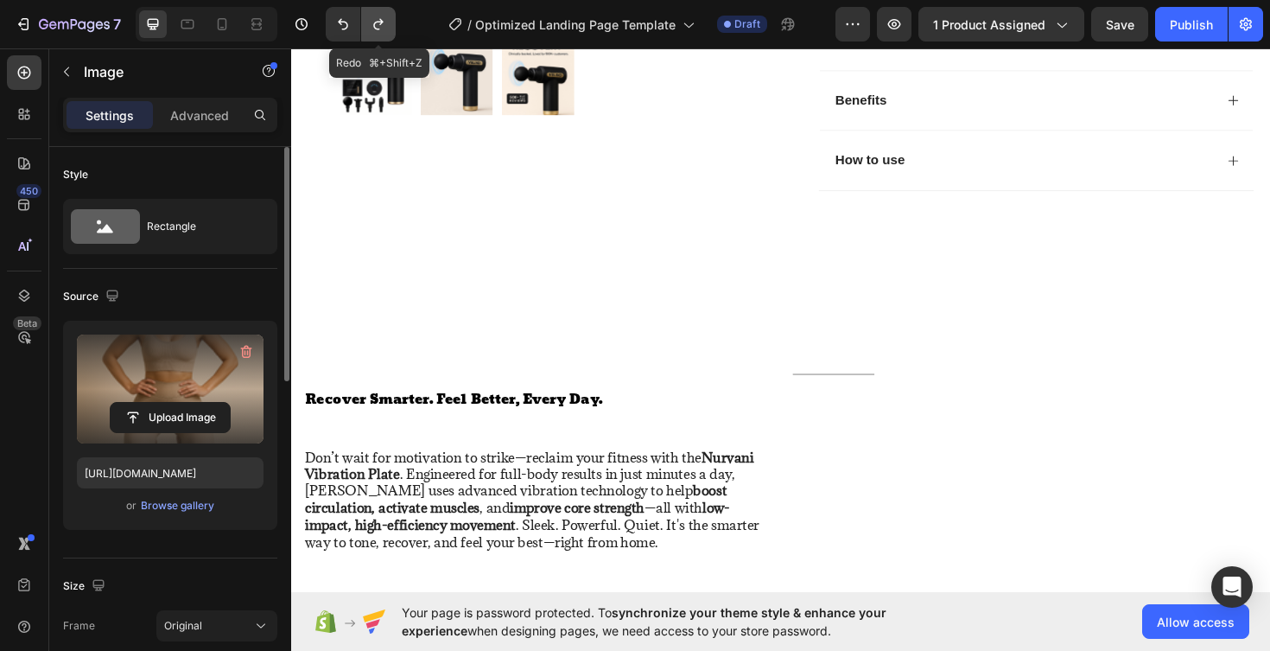
click at [384, 29] on icon "Undo/Redo" at bounding box center [378, 24] width 17 height 17
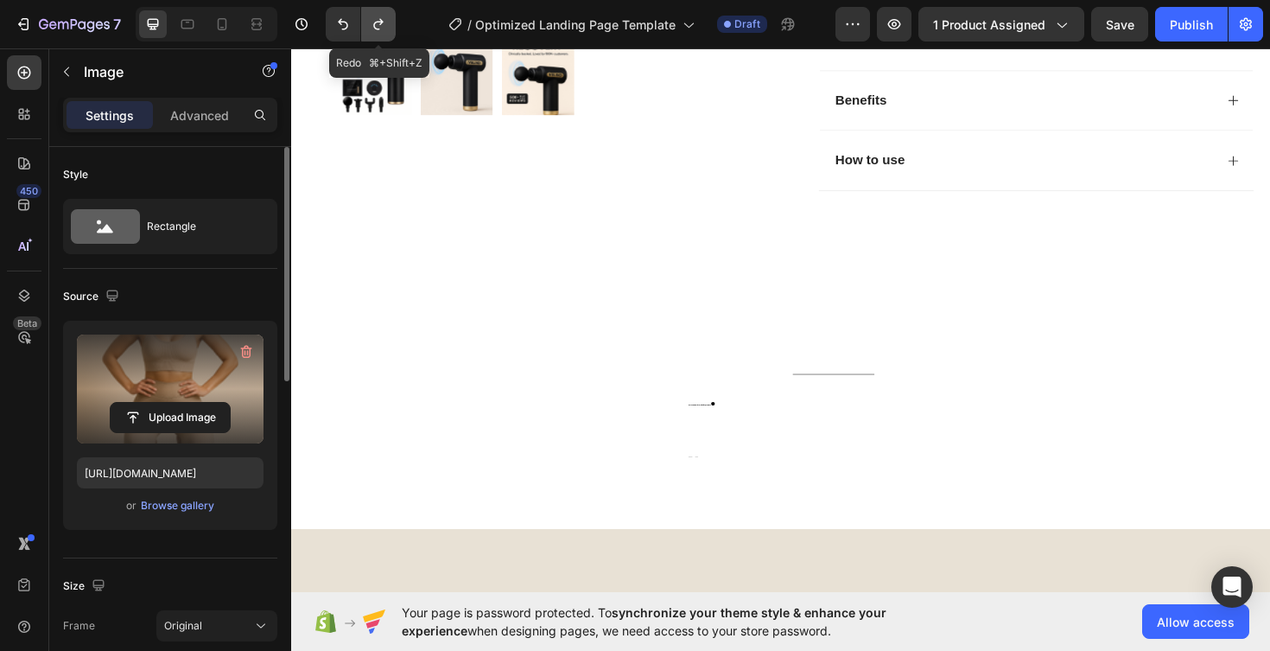
click at [384, 29] on icon "Undo/Redo" at bounding box center [378, 24] width 17 height 17
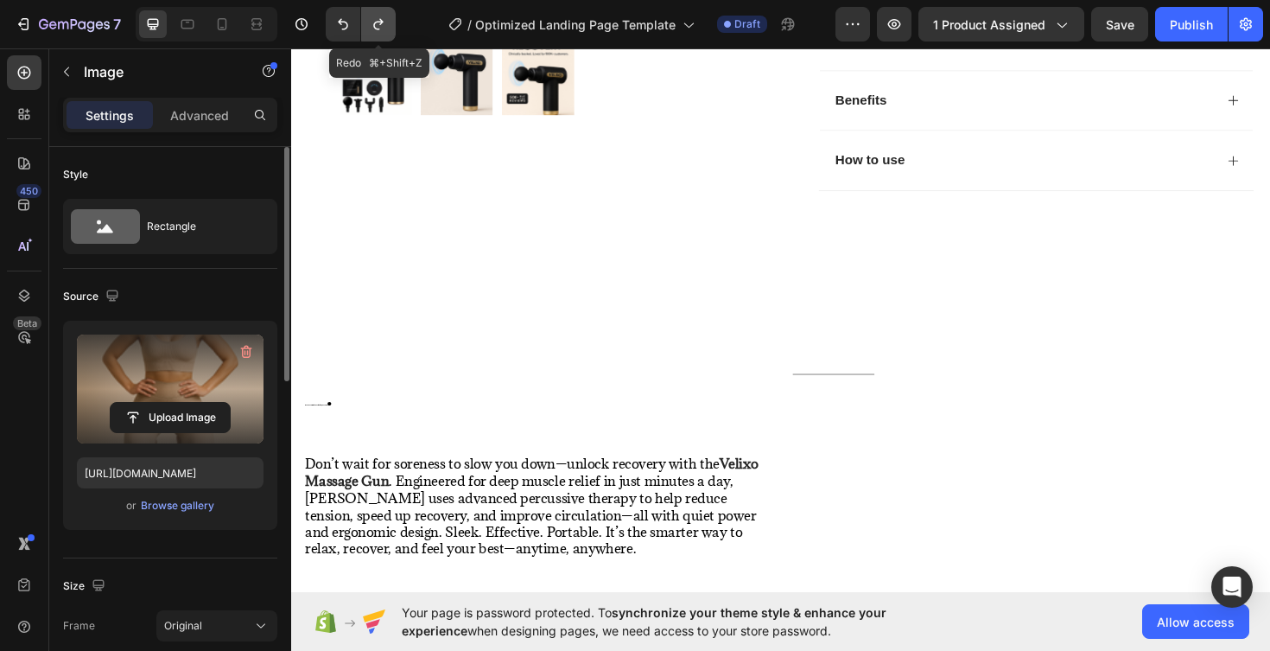
click at [384, 29] on icon "Undo/Redo" at bounding box center [378, 24] width 17 height 17
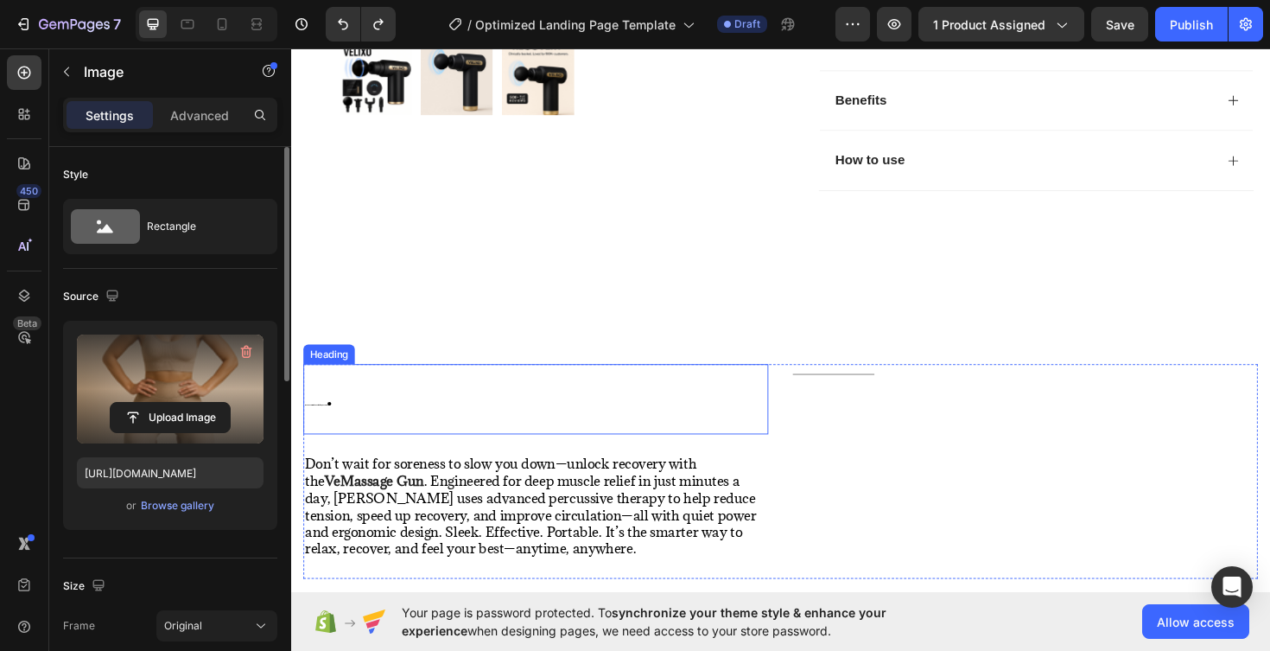
click at [386, 430] on h2 "Recover Smarter. Feel Better, Every Day ." at bounding box center [550, 420] width 493 height 74
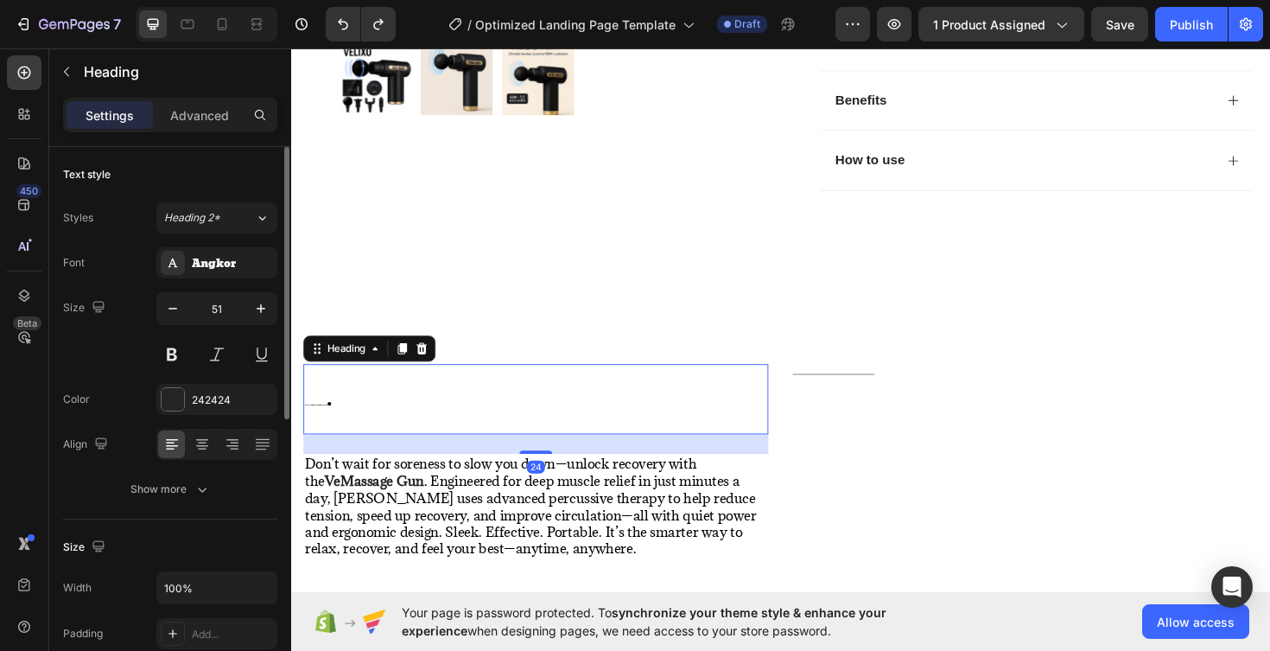
click at [341, 420] on h2 "Recover Smarter. Feel Better, Every Day ." at bounding box center [550, 420] width 493 height 74
click at [350, 16] on icon "Undo/Redo" at bounding box center [342, 24] width 17 height 17
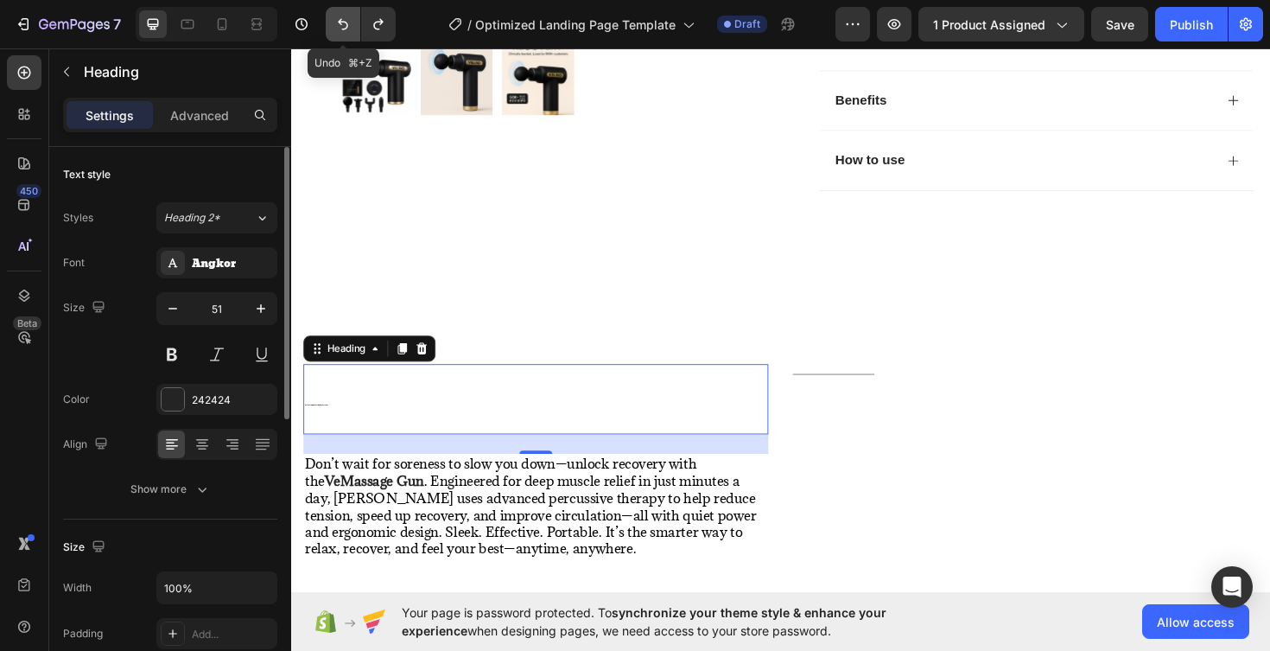
click at [350, 16] on icon "Undo/Redo" at bounding box center [342, 24] width 17 height 17
click at [343, 26] on icon "Undo/Redo" at bounding box center [342, 24] width 17 height 17
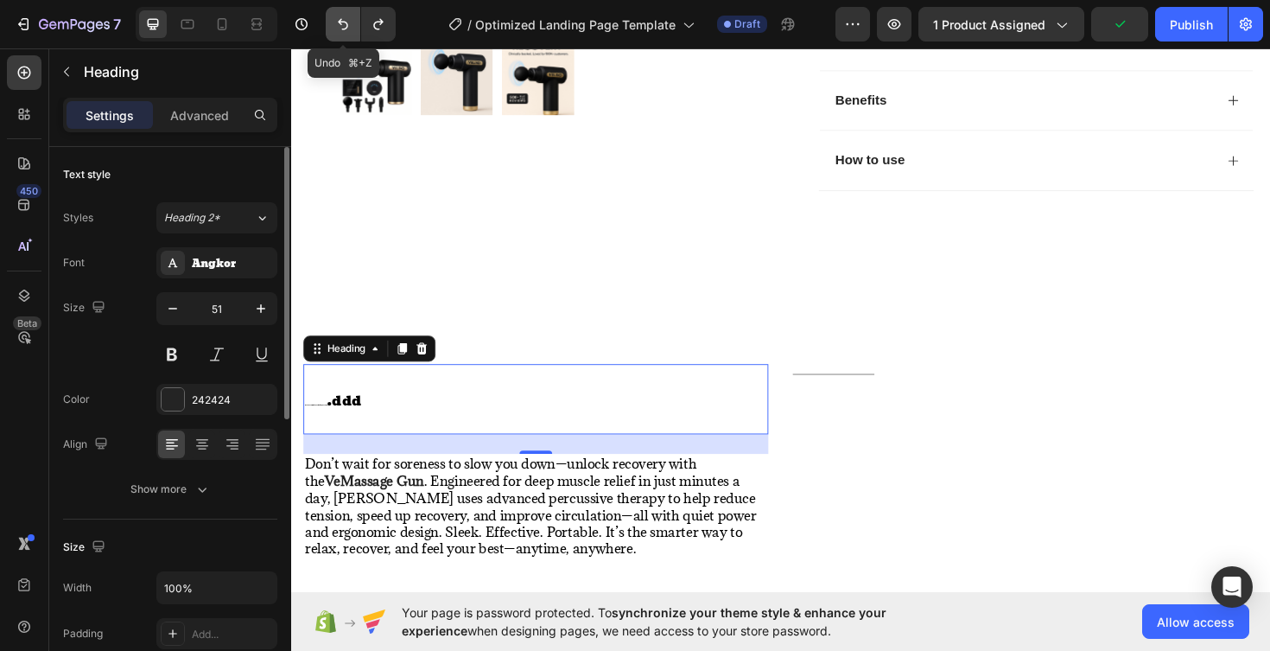
click at [343, 26] on icon "Undo/Redo" at bounding box center [342, 24] width 17 height 17
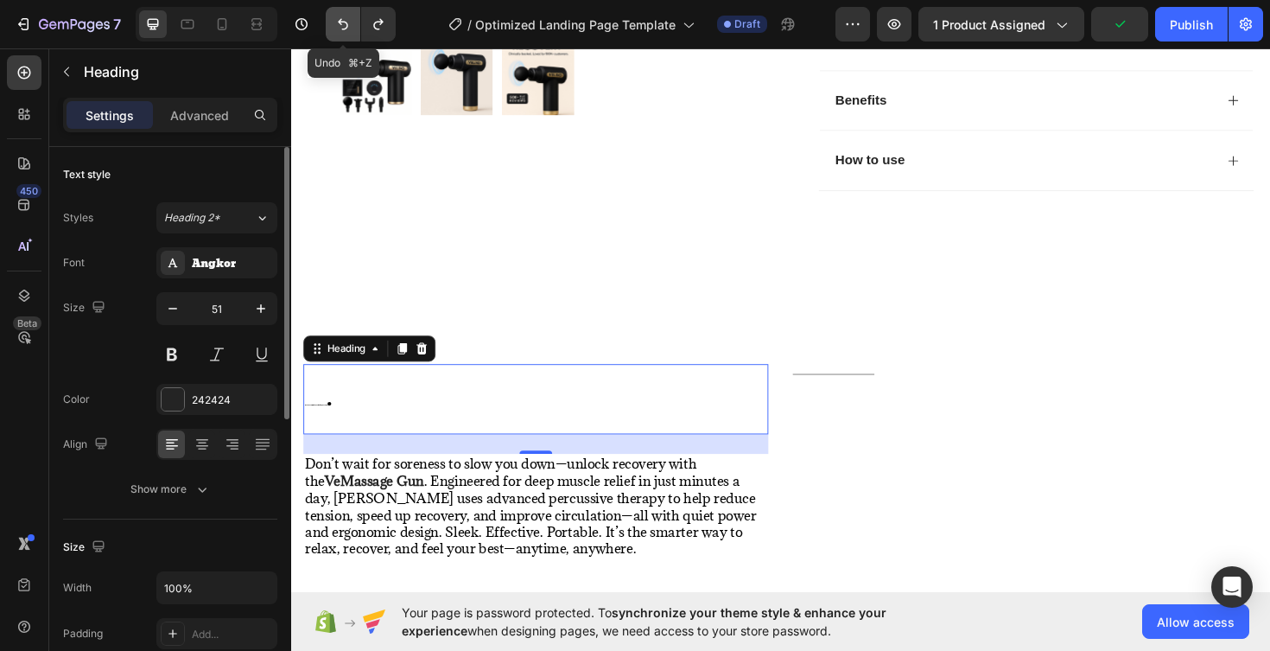
click at [343, 26] on icon "Undo/Redo" at bounding box center [342, 24] width 17 height 17
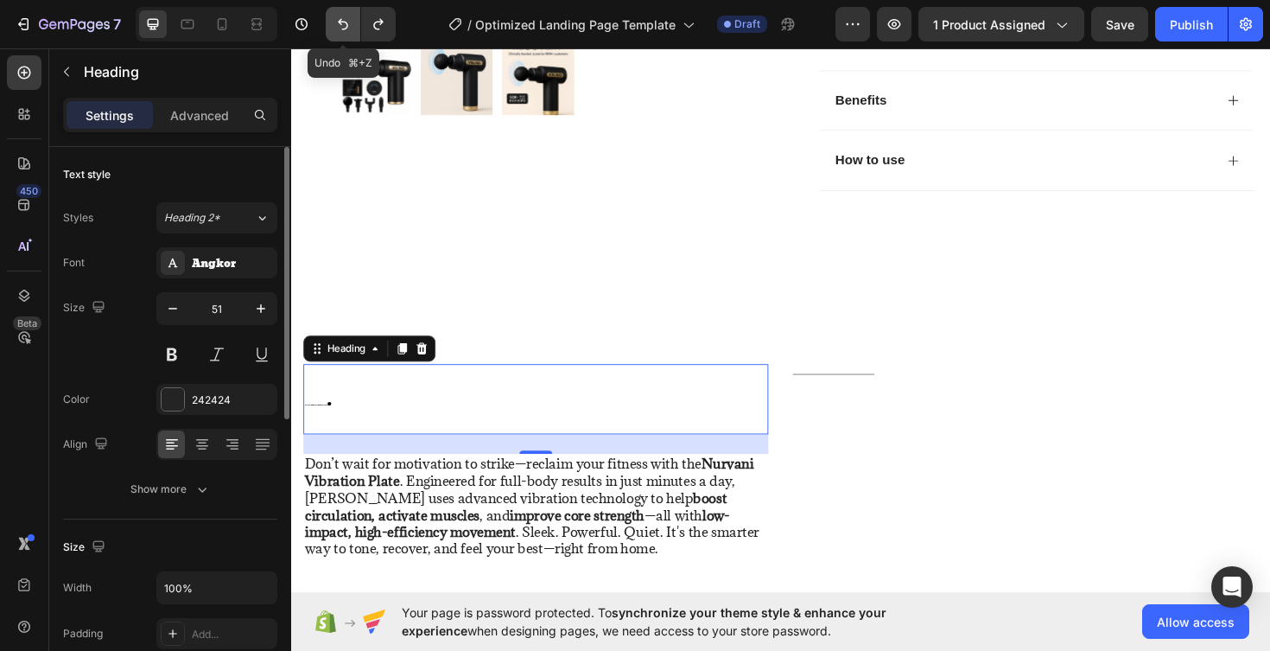
click at [343, 26] on icon "Undo/Redo" at bounding box center [342, 24] width 17 height 17
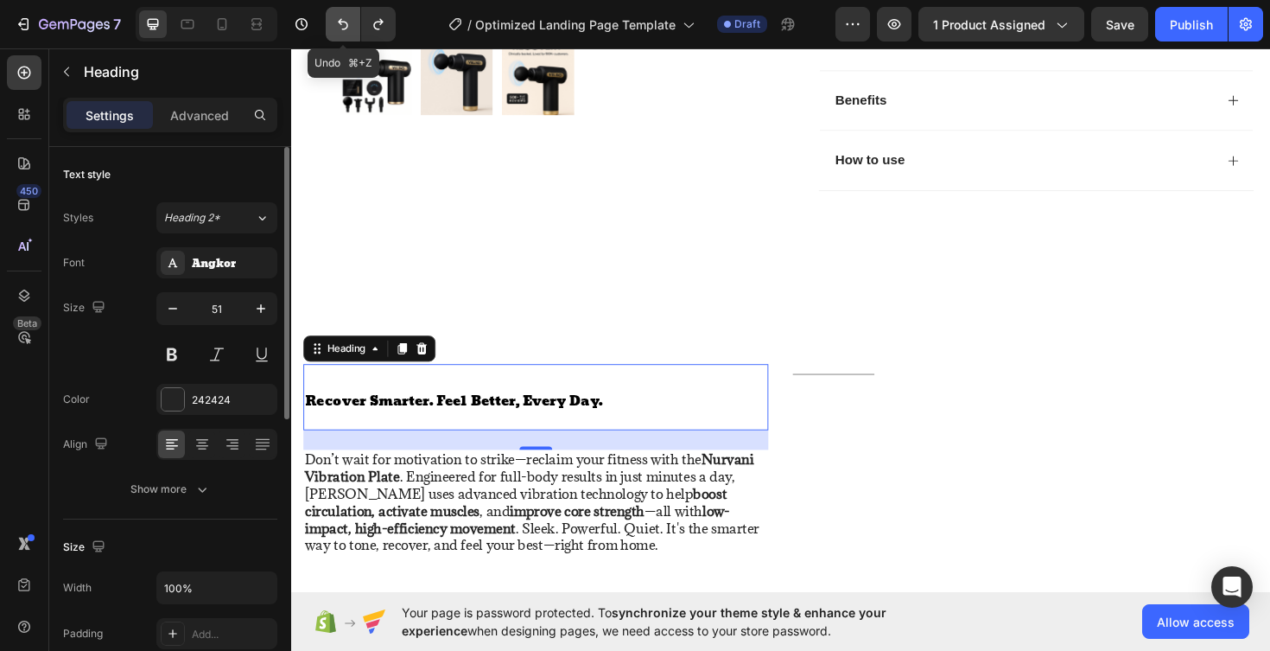
click at [343, 26] on icon "Undo/Redo" at bounding box center [342, 24] width 17 height 17
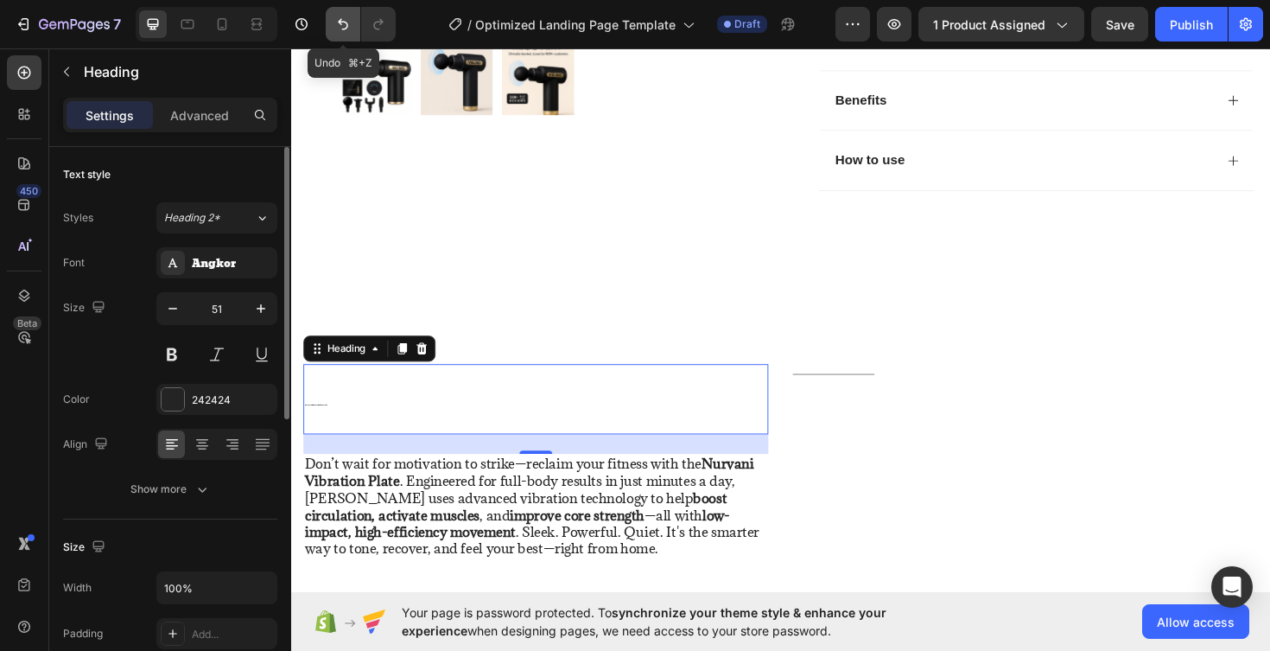
click at [343, 26] on icon "Undo/Redo" at bounding box center [342, 24] width 17 height 17
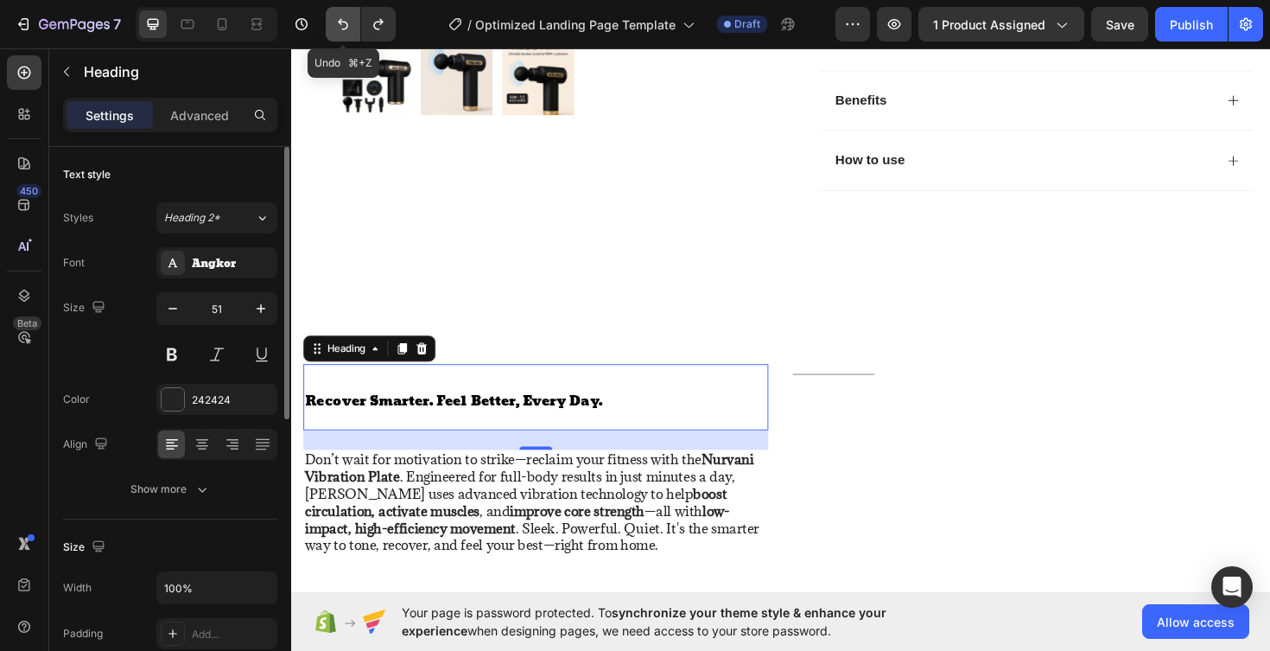
click at [343, 26] on icon "Undo/Redo" at bounding box center [342, 24] width 17 height 17
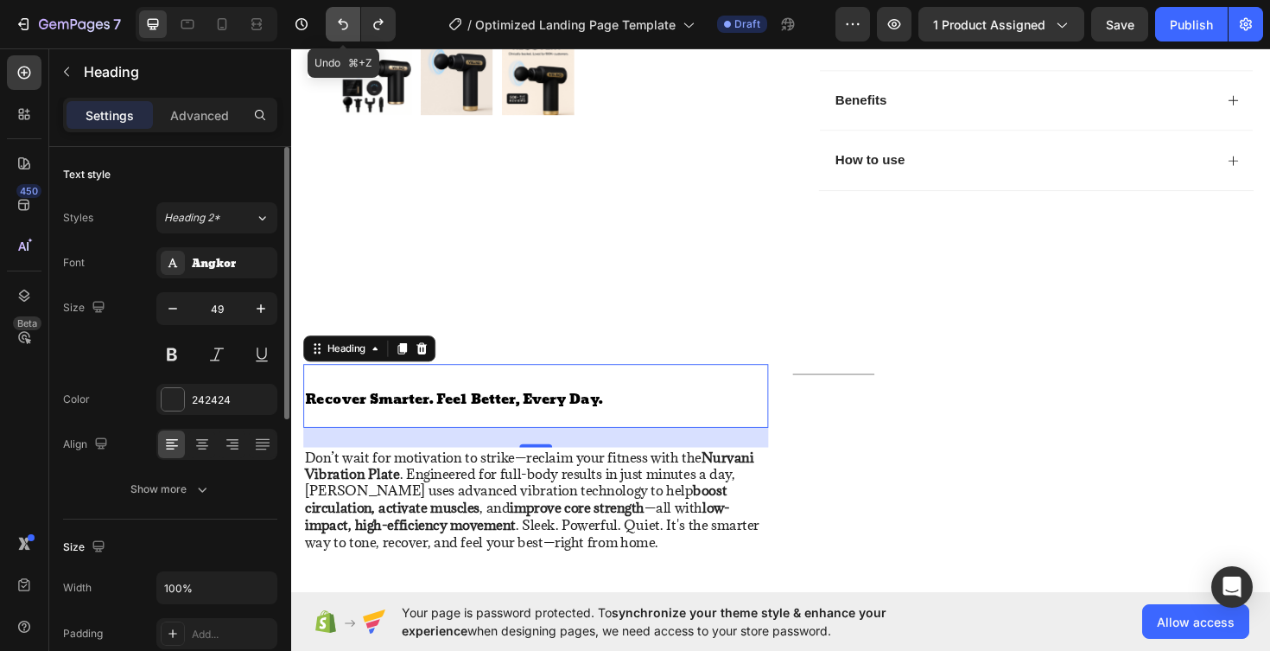
click at [343, 26] on icon "Undo/Redo" at bounding box center [342, 24] width 17 height 17
type input "48"
click at [343, 26] on icon "Undo/Redo" at bounding box center [342, 24] width 17 height 17
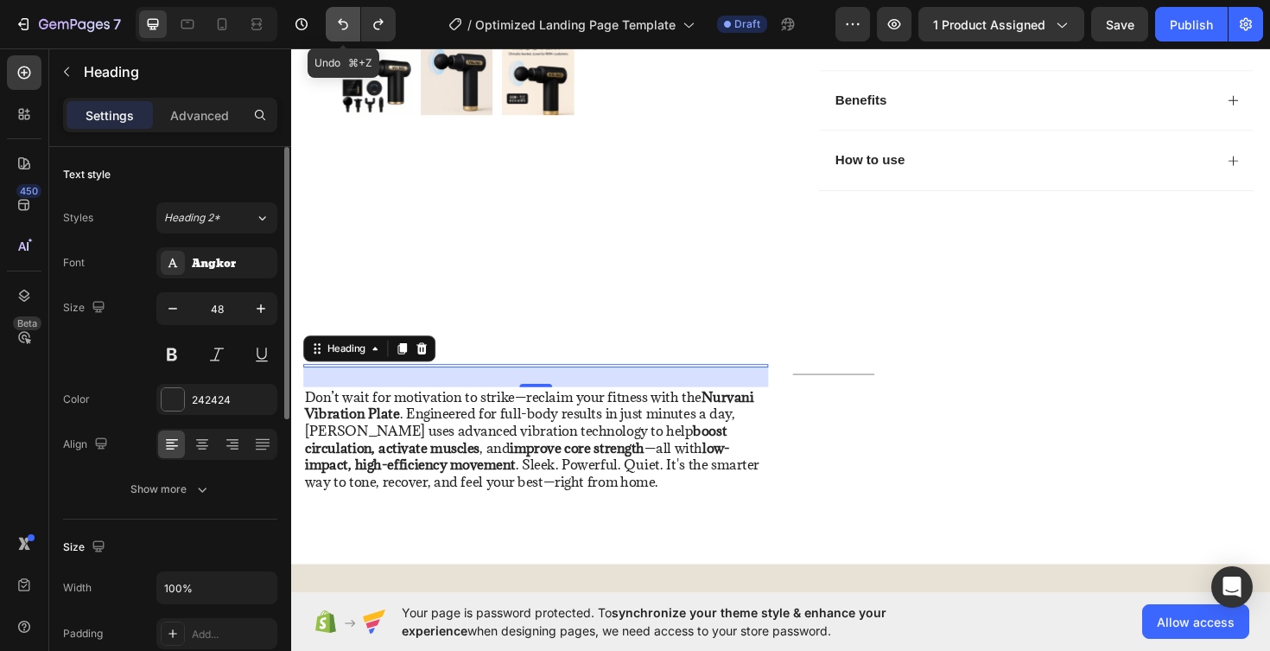
click at [343, 26] on icon "Undo/Redo" at bounding box center [342, 24] width 17 height 17
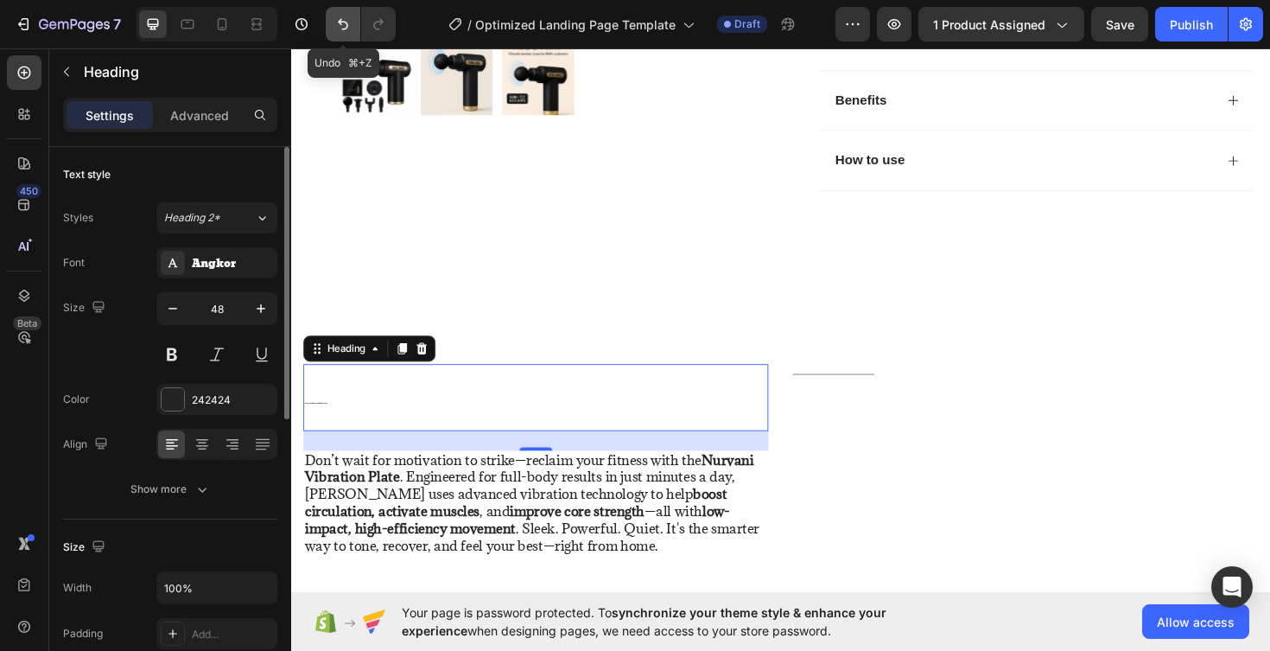
click at [347, 25] on icon "Undo/Redo" at bounding box center [342, 24] width 17 height 17
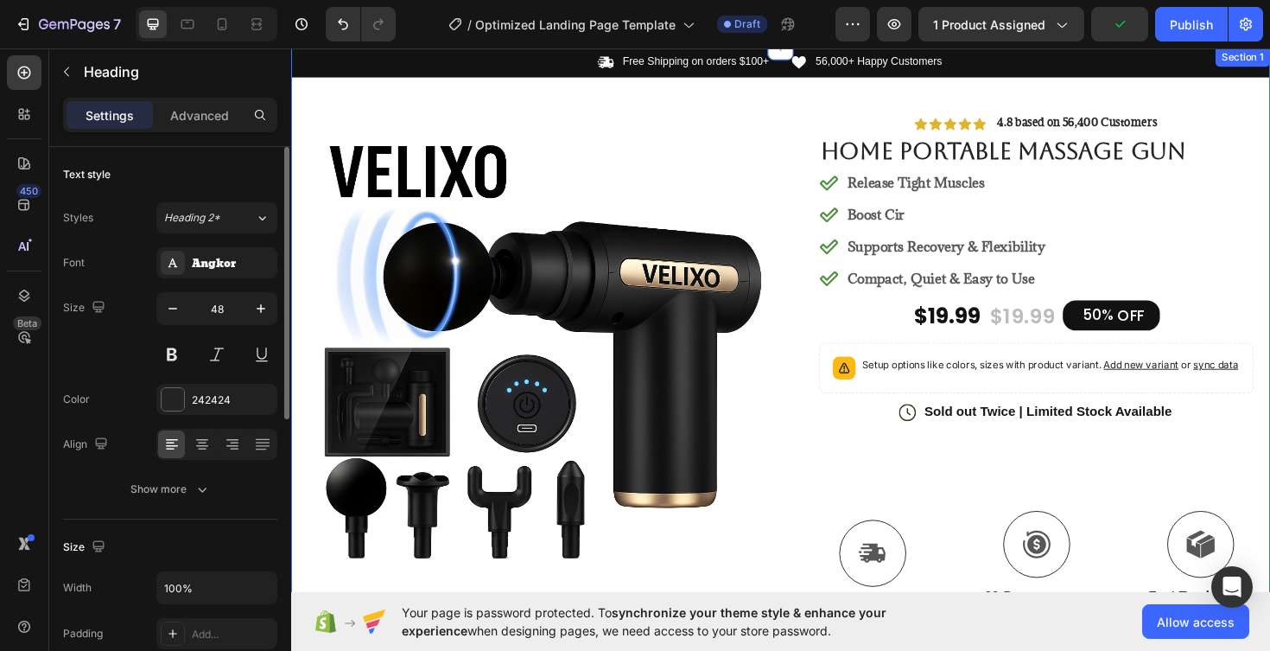
scroll to position [46, 0]
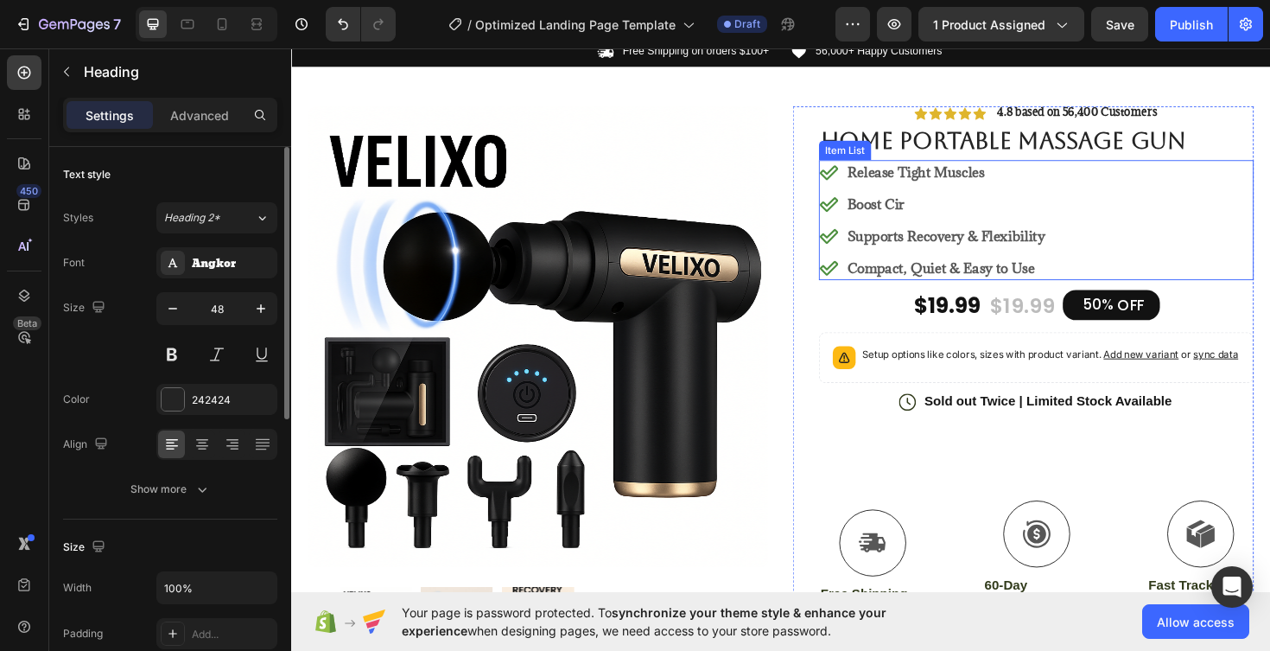
click at [974, 217] on p "Boost Cir" at bounding box center [985, 213] width 209 height 21
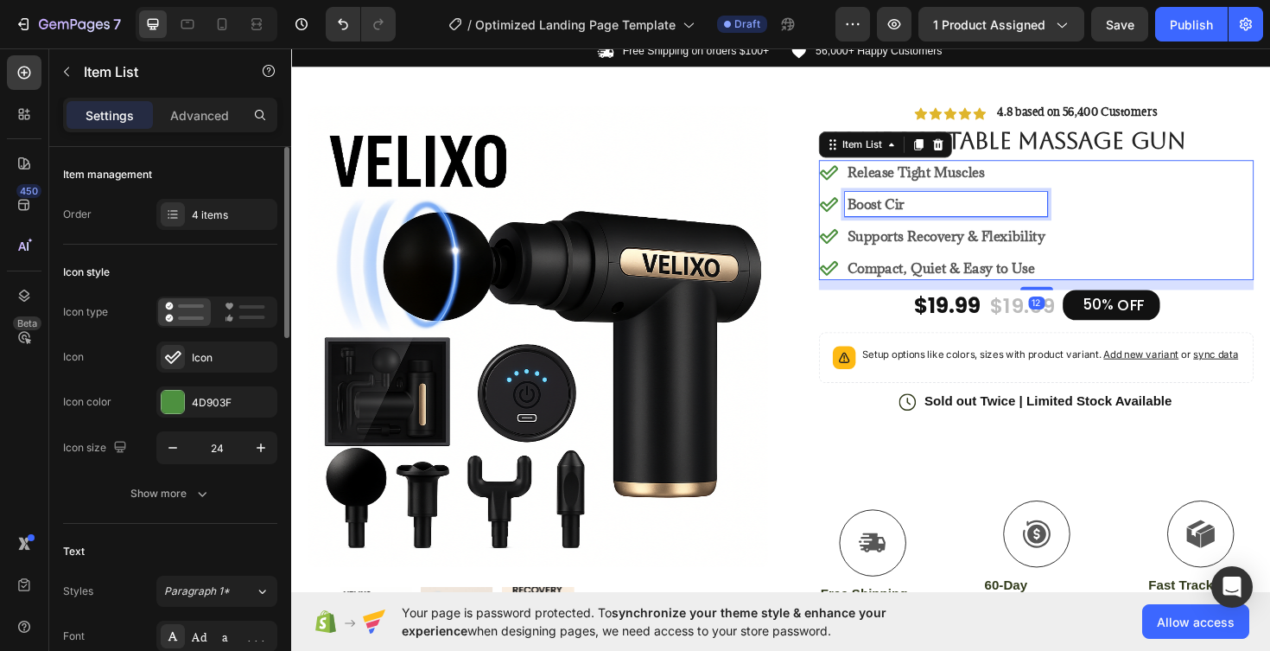
click at [962, 215] on p "Boost Cir" at bounding box center [985, 213] width 209 height 21
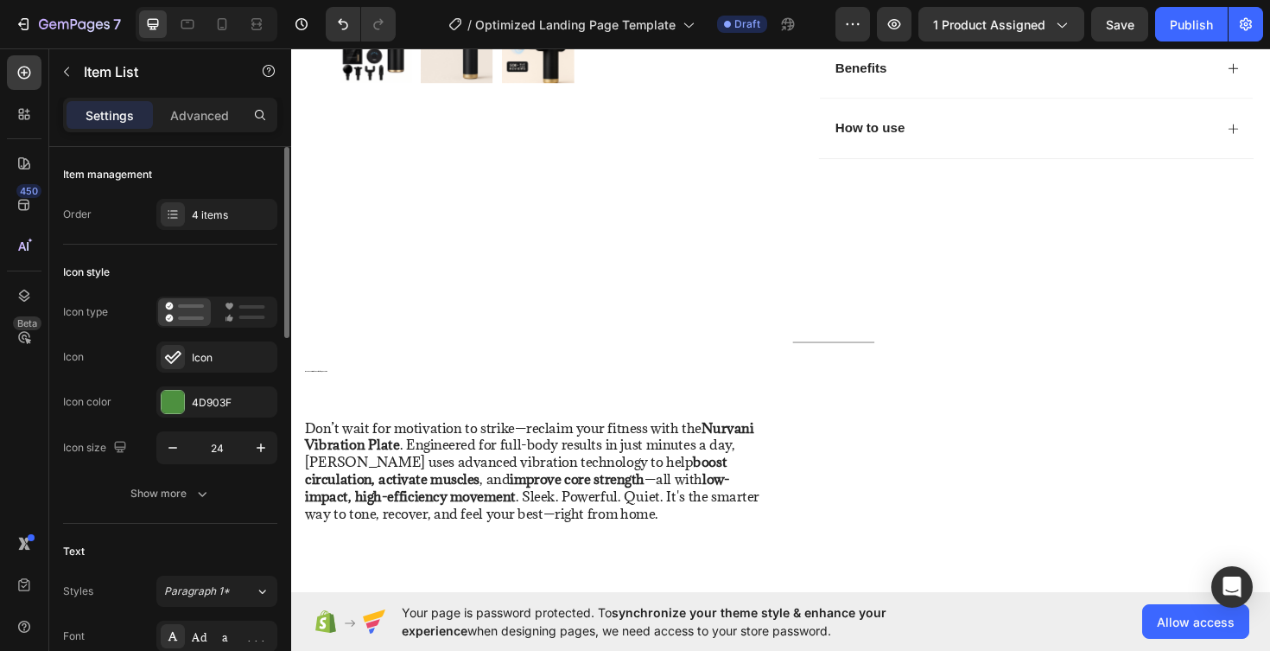
scroll to position [703, 0]
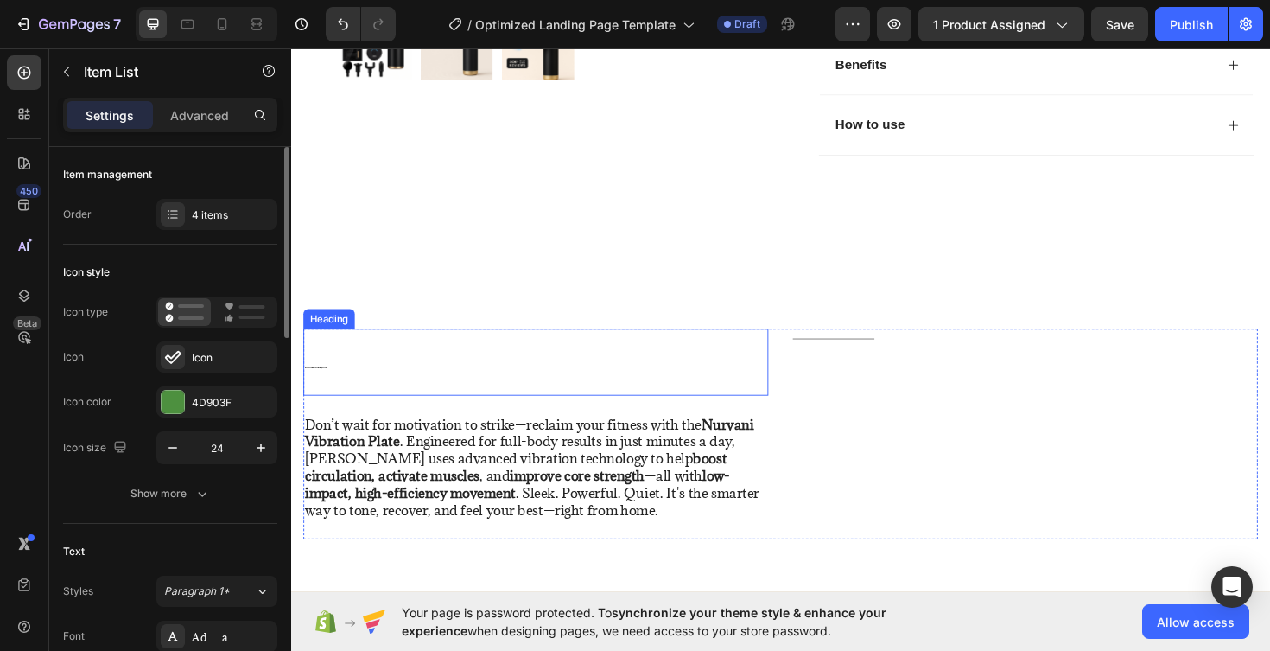
click at [442, 386] on h2 "Recover Smarter. Feel Better, Every Da" at bounding box center [550, 381] width 493 height 70
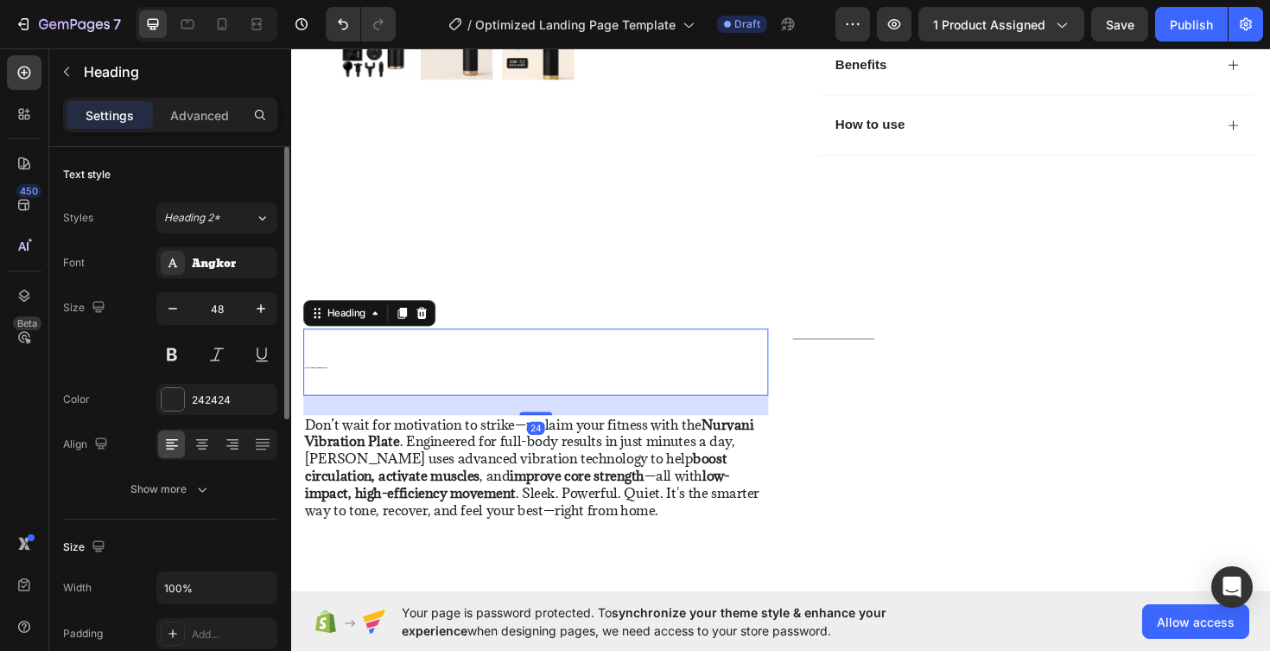
click at [379, 392] on h2 "Recover Smarter. Feel Better, Every Da" at bounding box center [550, 381] width 493 height 70
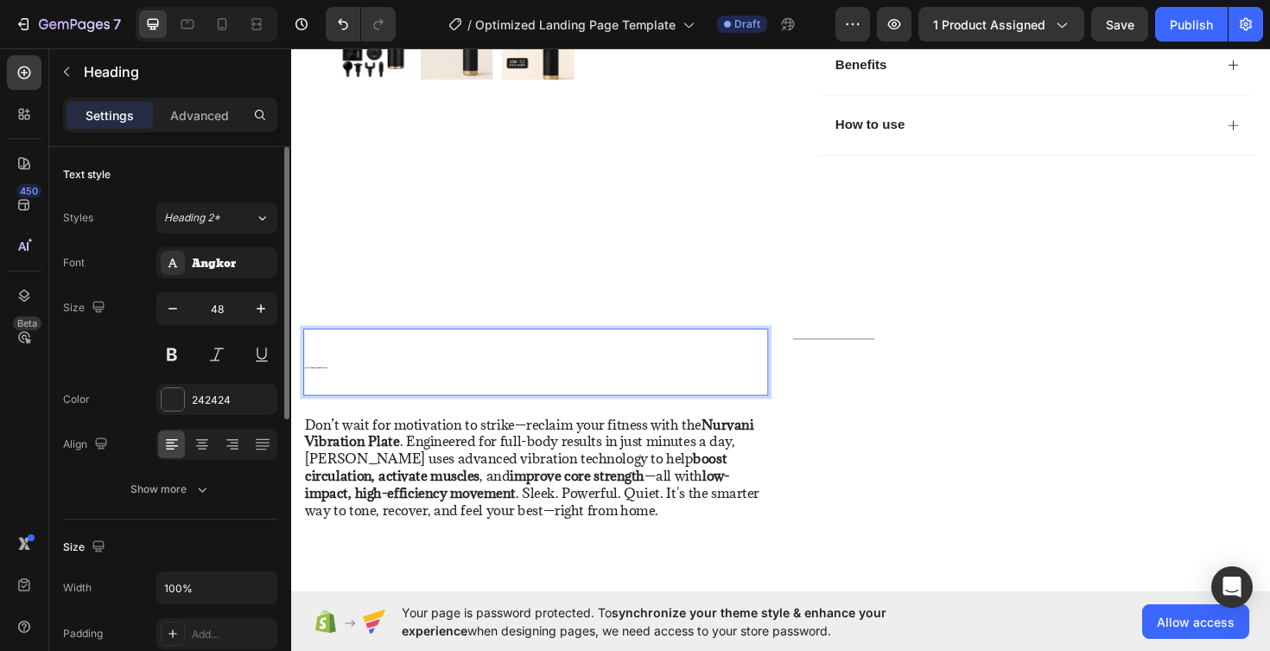
click at [366, 379] on p "Recover Smarter. Feel Better, Every Da" at bounding box center [550, 380] width 489 height 67
click at [357, 399] on p "Recover Smarter. Feel Better, Every Da" at bounding box center [550, 380] width 489 height 67
click at [314, 385] on p "Recover Smarter. Feel Better, Every Da" at bounding box center [550, 380] width 489 height 67
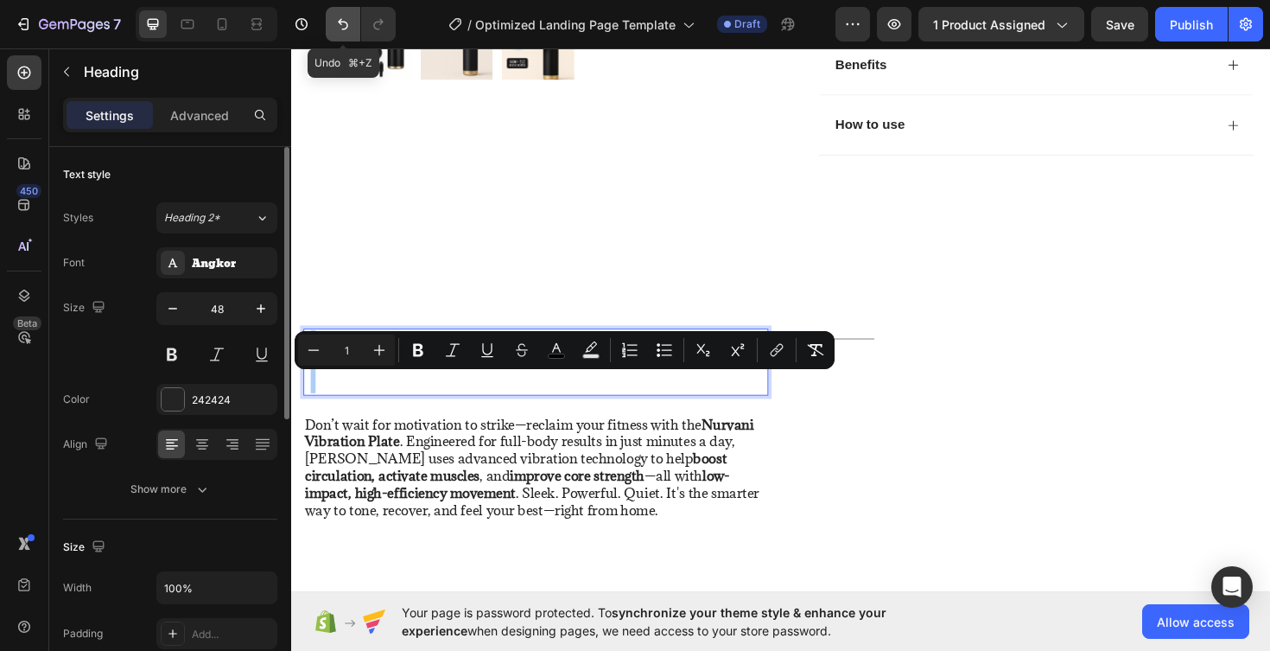
click at [348, 17] on icon "Undo/Redo" at bounding box center [342, 24] width 17 height 17
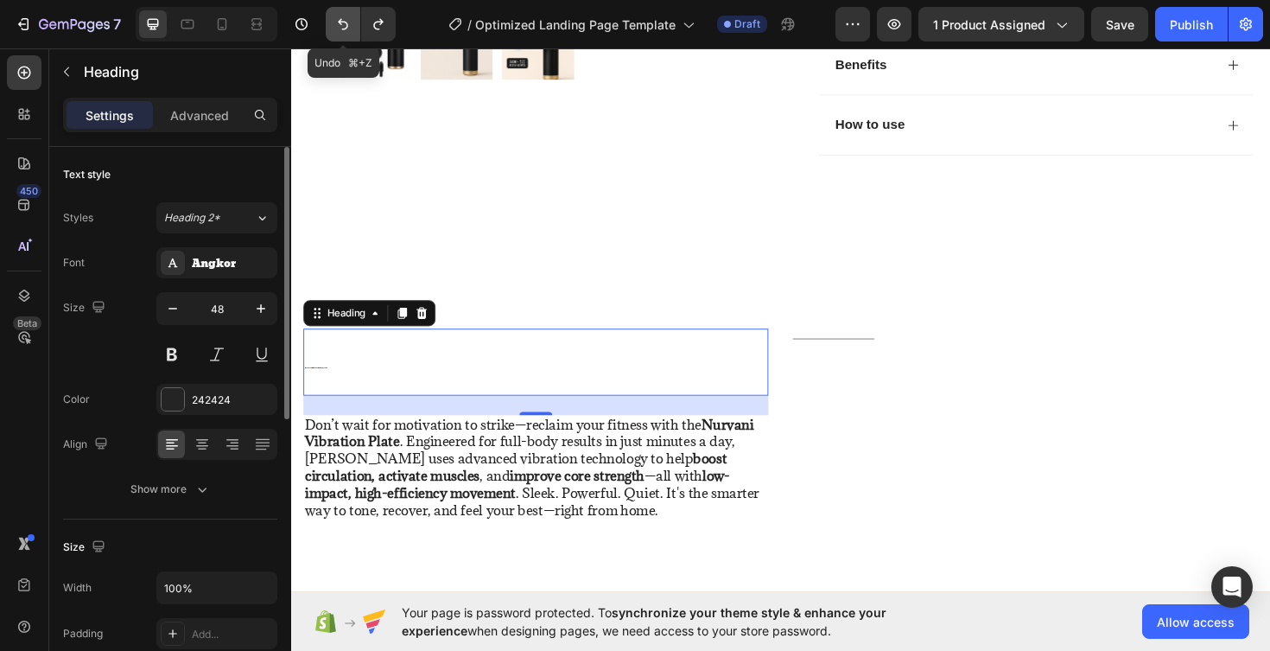
click at [348, 17] on icon "Undo/Redo" at bounding box center [342, 24] width 17 height 17
click at [355, 27] on button "Undo/Redo" at bounding box center [343, 24] width 35 height 35
click at [337, 26] on icon "Undo/Redo" at bounding box center [342, 24] width 17 height 17
click at [380, 336] on icon at bounding box center [380, 329] width 14 height 14
click at [540, 360] on h2 "Recover Smarter. Feel Better, Every Da" at bounding box center [550, 381] width 493 height 70
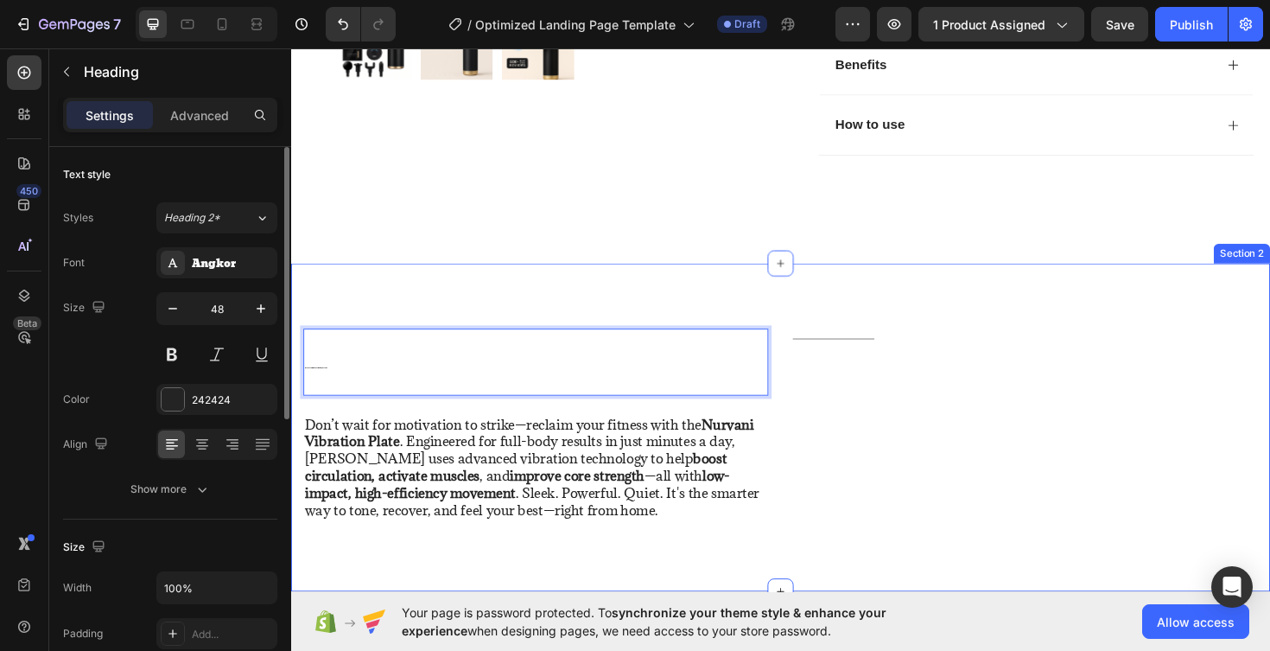
click at [545, 307] on div "Recover Smarter. Feel Better, Every Da Heading Row 2 cols Section 24 Don’t wait…" at bounding box center [809, 450] width 1037 height 347
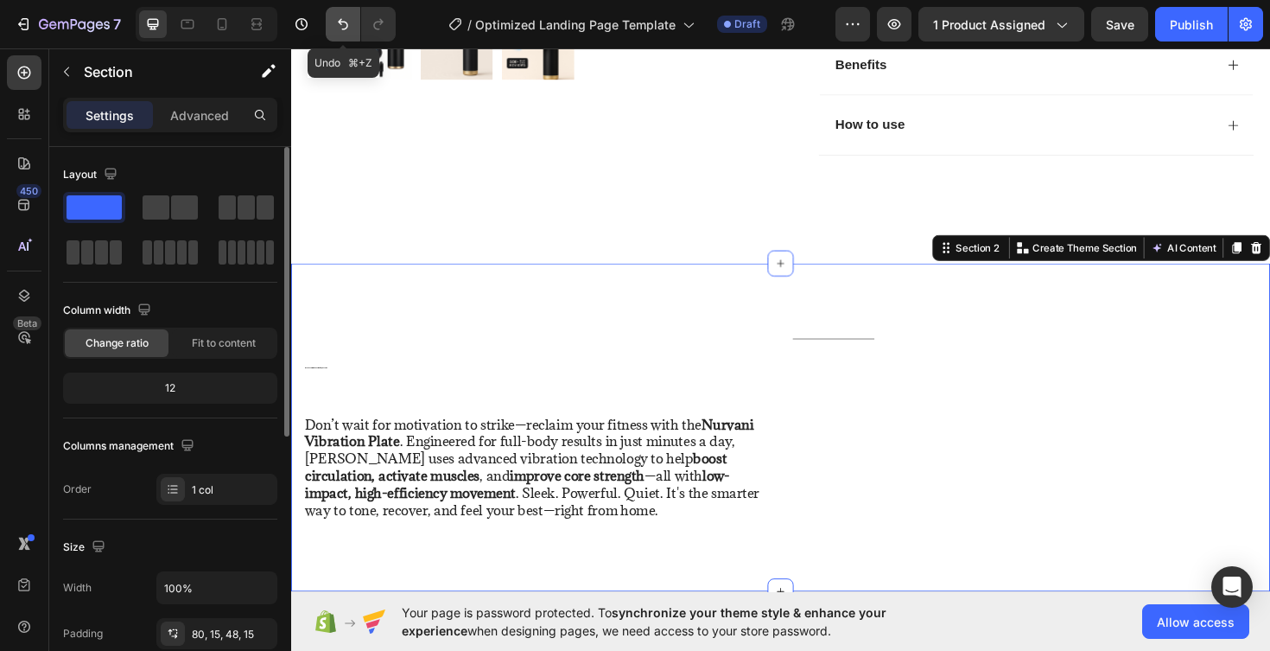
click at [338, 22] on icon "Undo/Redo" at bounding box center [342, 24] width 17 height 17
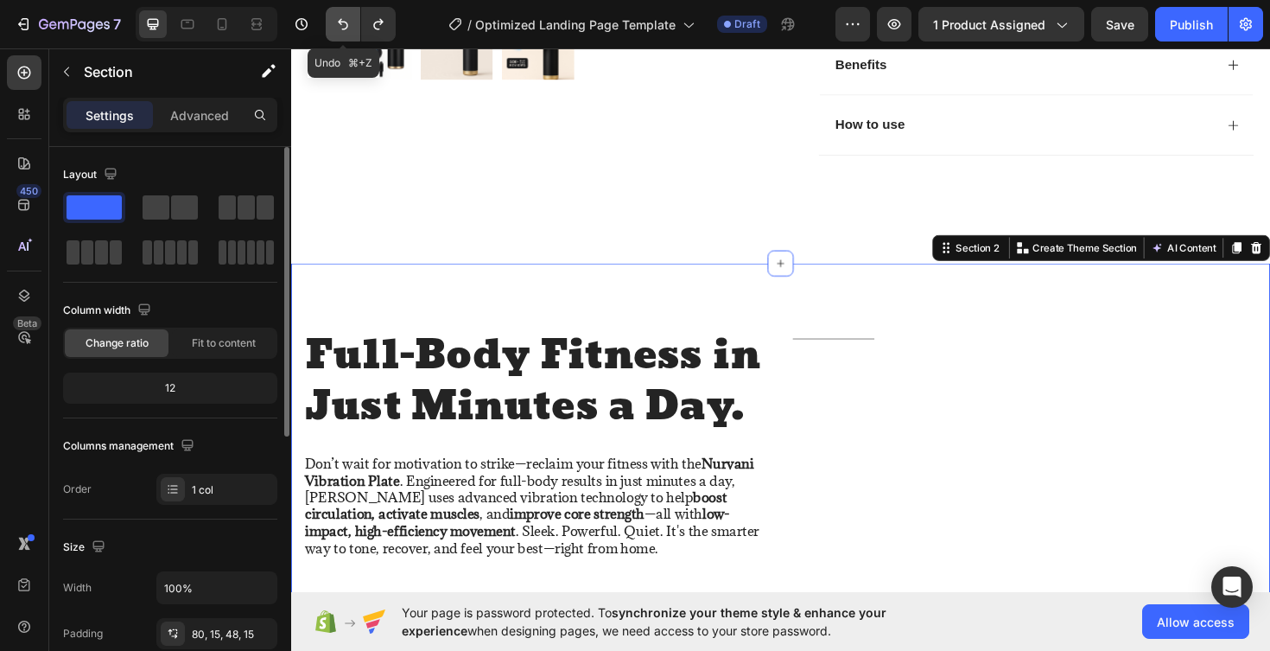
click at [338, 22] on icon "Undo/Redo" at bounding box center [342, 24] width 17 height 17
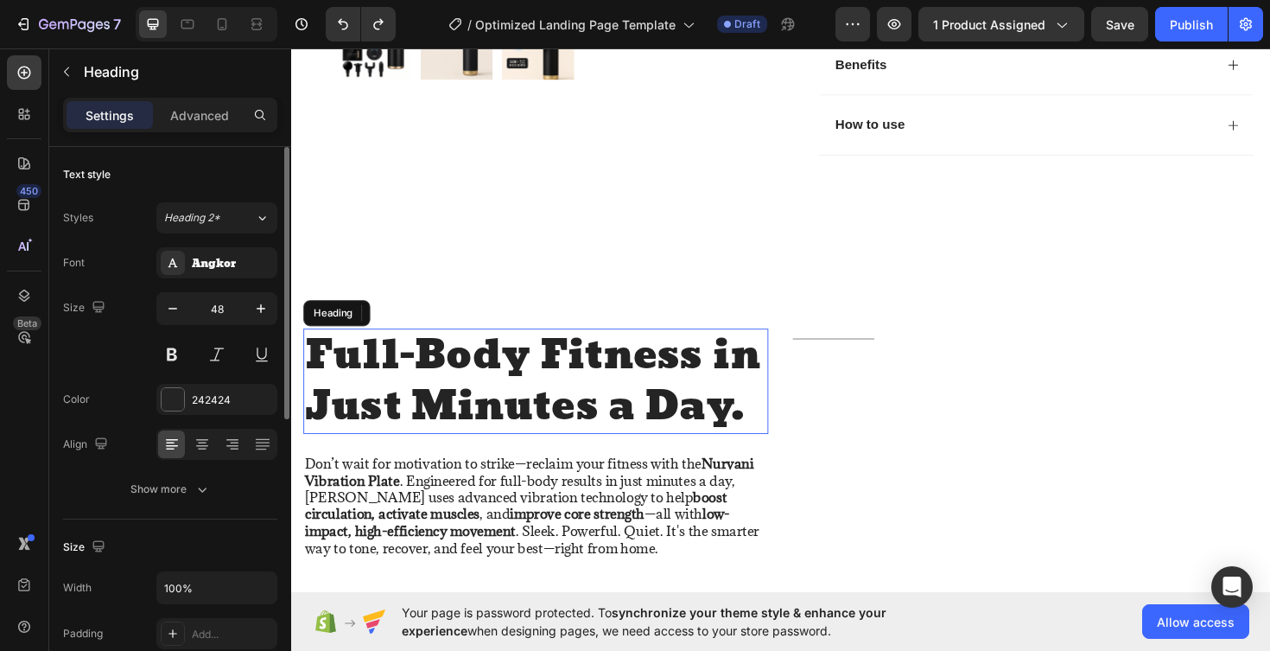
click at [425, 399] on h2 "Full-Body Fitness in Just Minutes a Day." at bounding box center [550, 401] width 493 height 111
click at [608, 426] on p "Full-Body Fitness in Just Minutes a Day." at bounding box center [550, 401] width 489 height 108
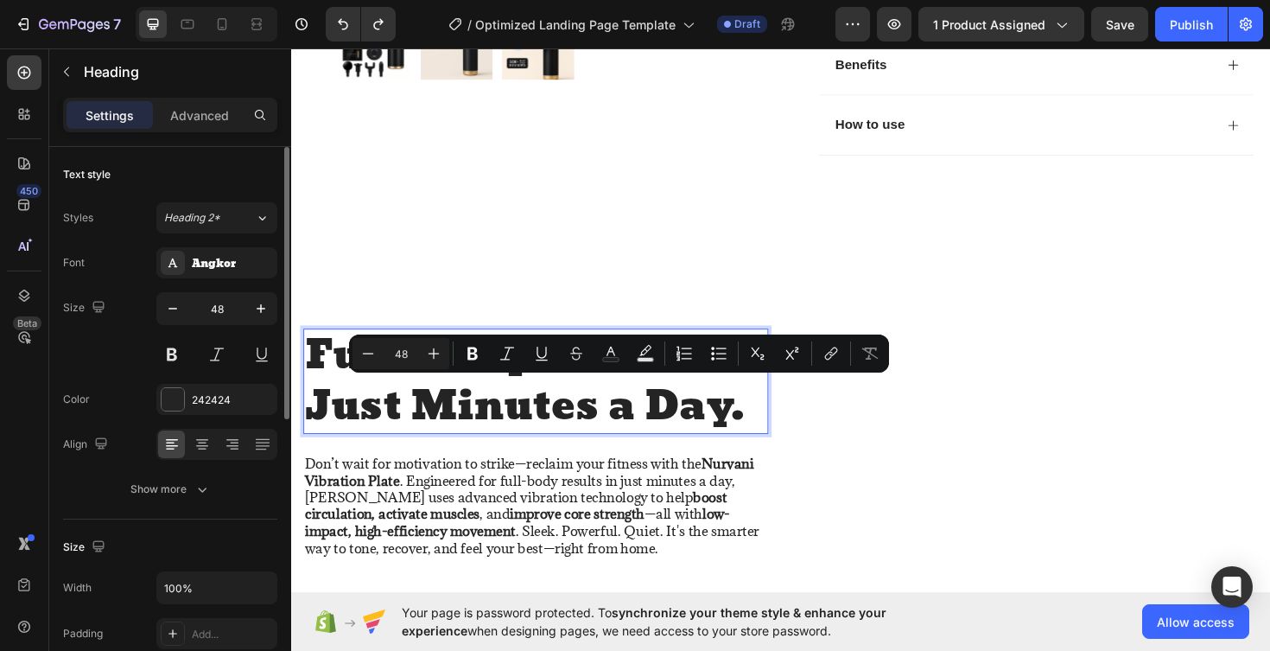
click at [737, 426] on p "Full-Body Fitness in Just Minutes a Day." at bounding box center [550, 401] width 489 height 108
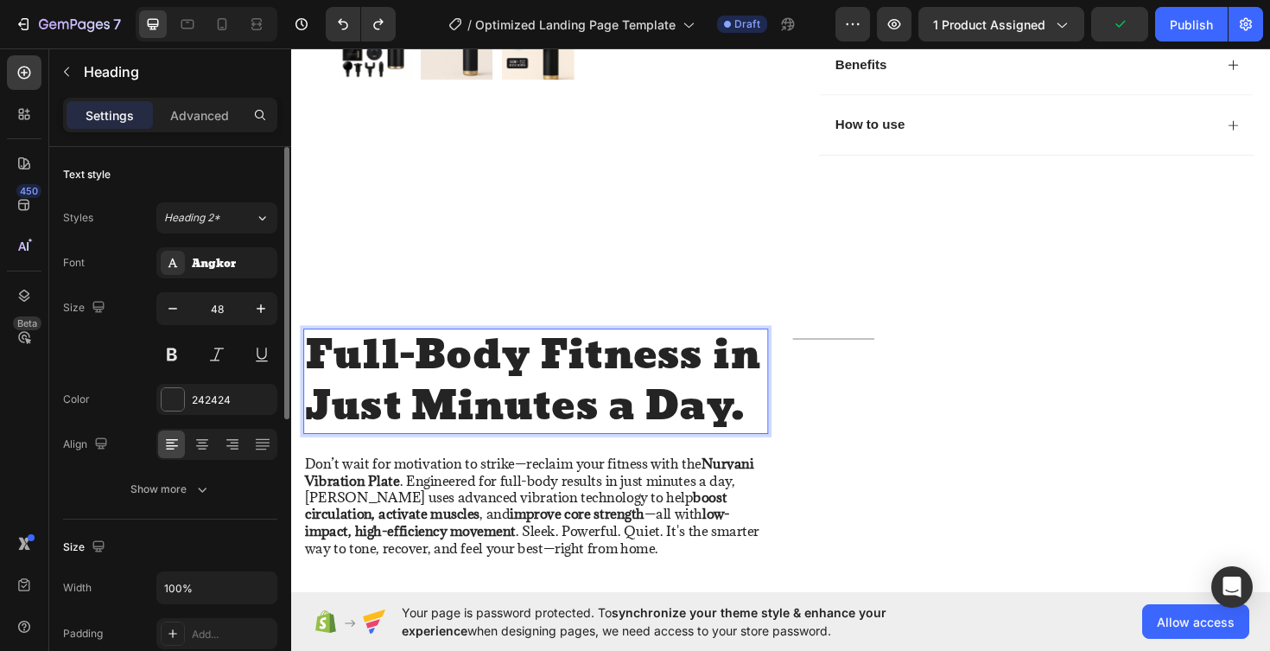
click at [754, 436] on p "Full-Body Fitness in Just Minutes a Day." at bounding box center [550, 401] width 489 height 108
click at [780, 439] on p "Full-Body Fitness in Just Minutes a Day." at bounding box center [550, 401] width 489 height 108
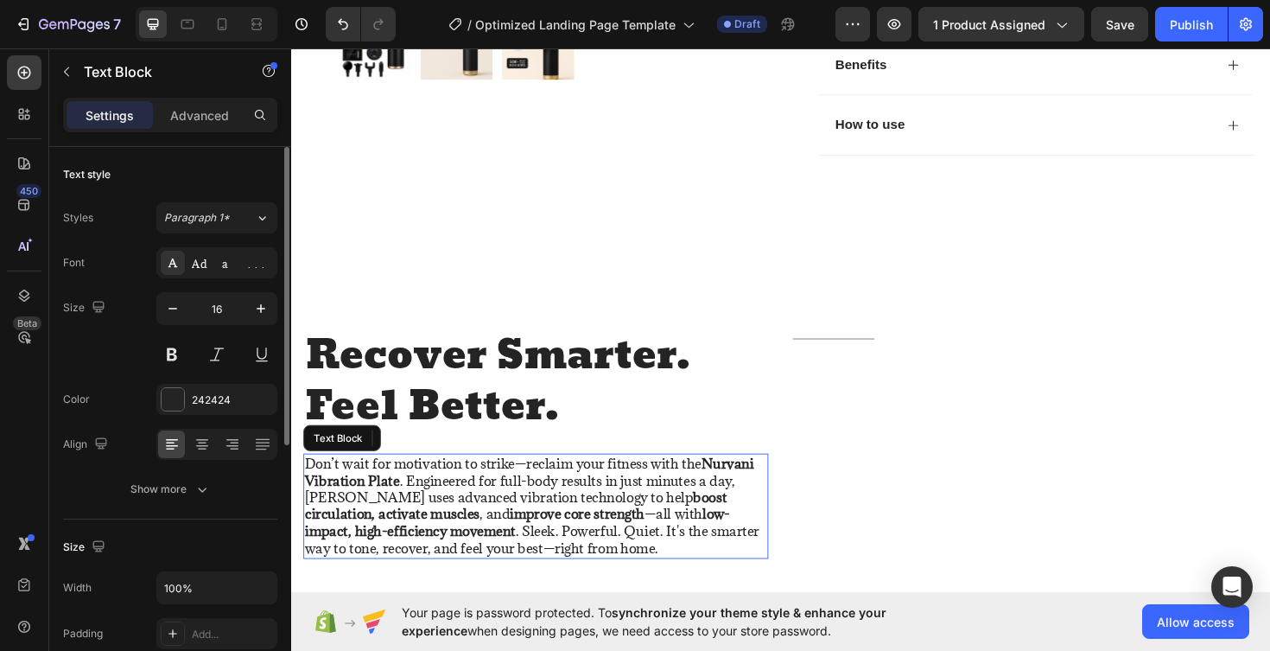
click at [316, 509] on strong "Nurvani Vibration Plate" at bounding box center [543, 497] width 475 height 37
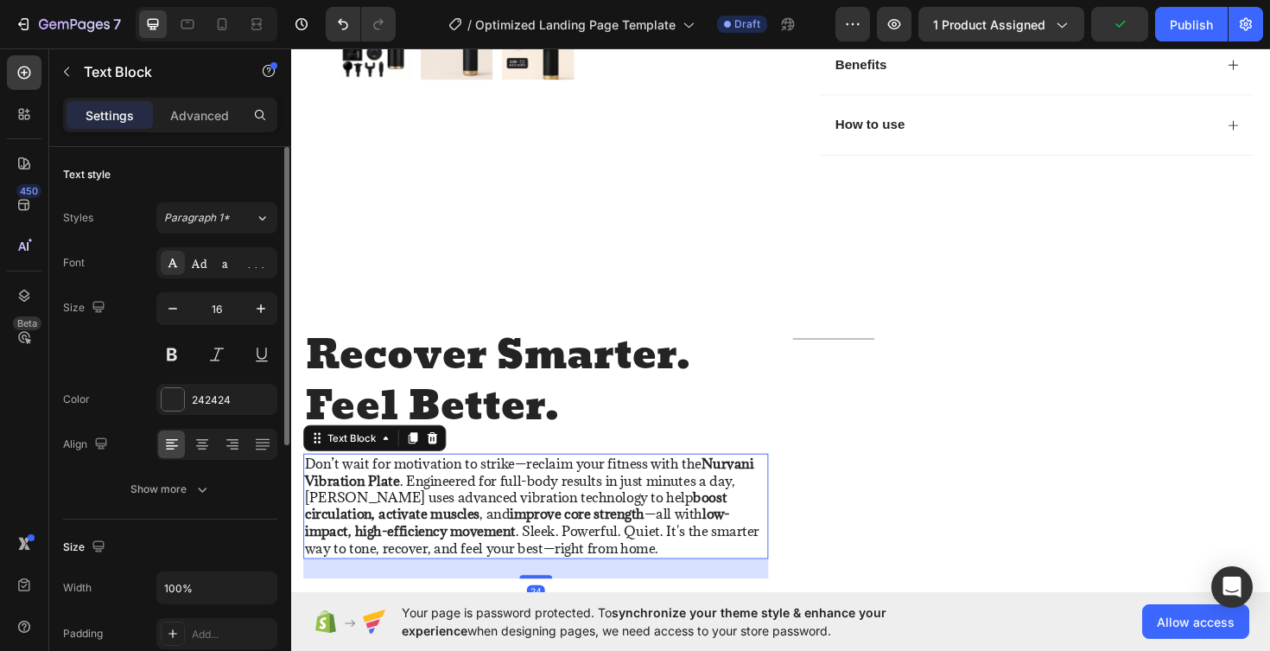
click at [634, 555] on p "Don’t wait for motivation to strike—reclaim your fitness with the Nurvani Vibra…" at bounding box center [550, 534] width 489 height 108
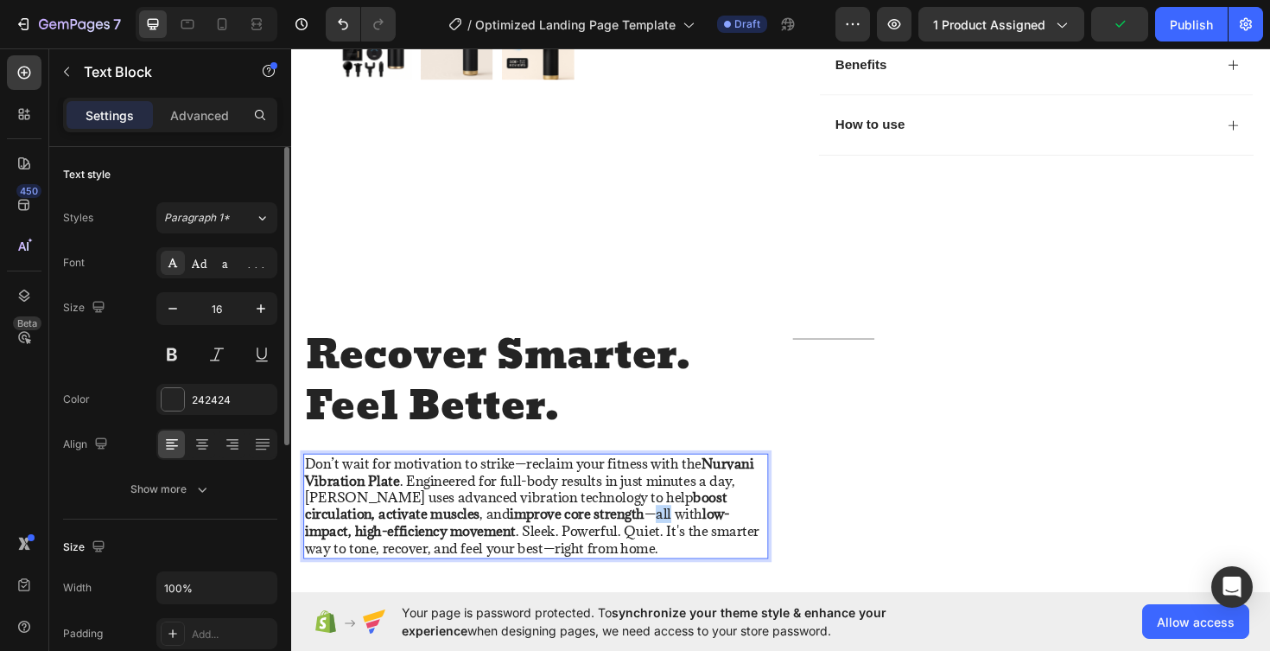
click at [634, 555] on p "Don’t wait for motivation to strike—reclaim your fitness with the Nurvani Vibra…" at bounding box center [550, 534] width 489 height 108
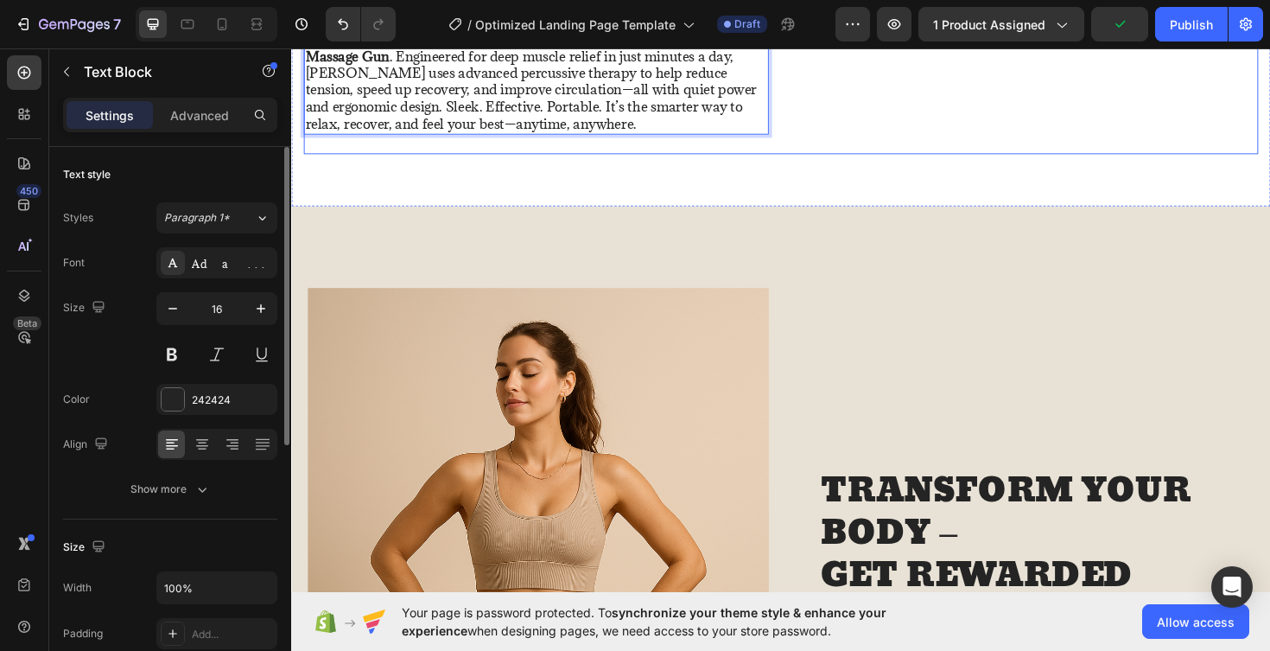
scroll to position [1177, 0]
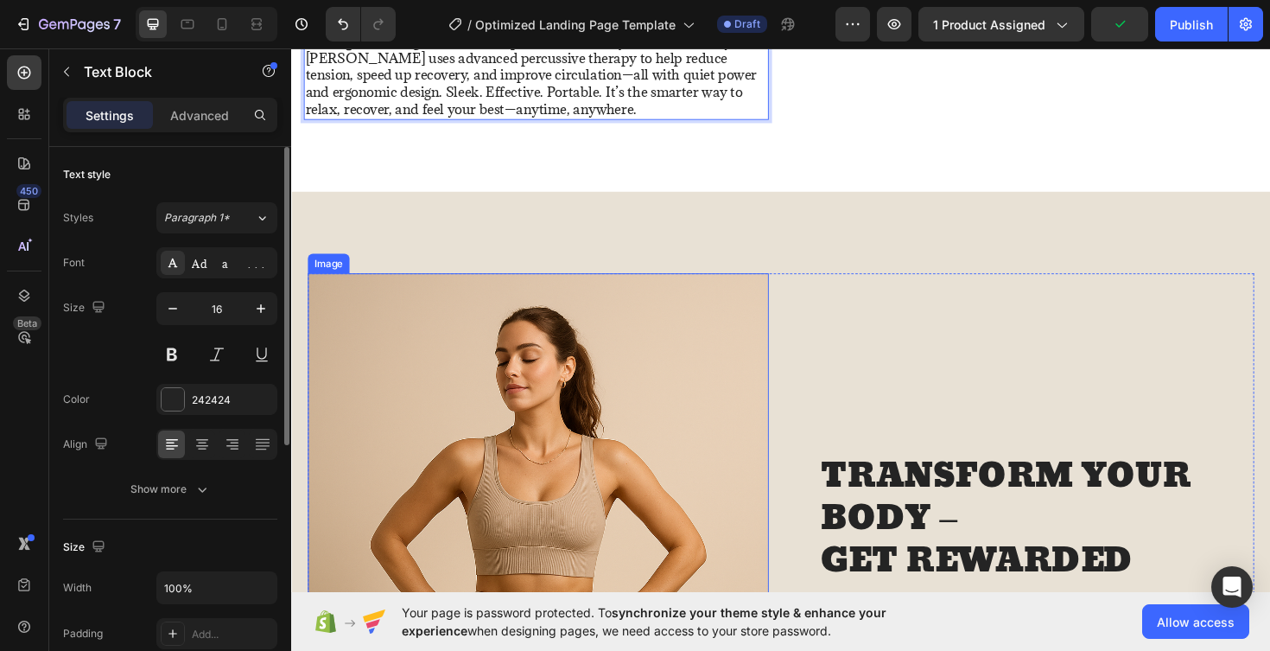
click at [586, 452] on img at bounding box center [553, 653] width 488 height 733
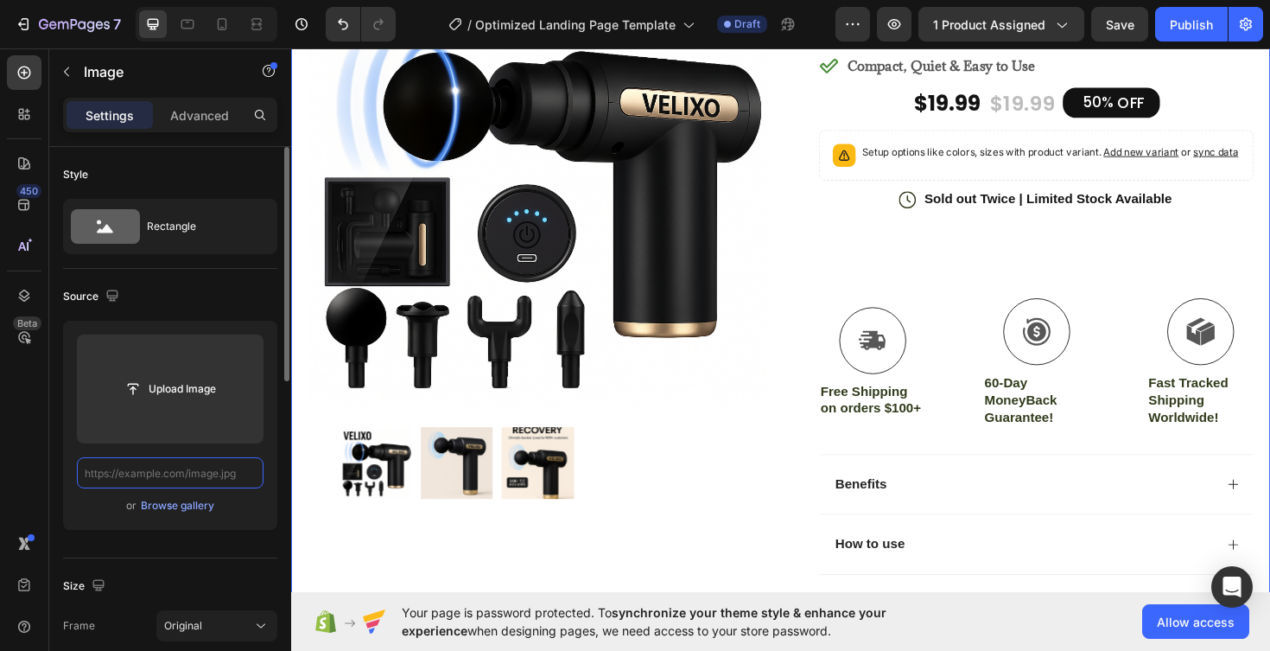
scroll to position [269, 0]
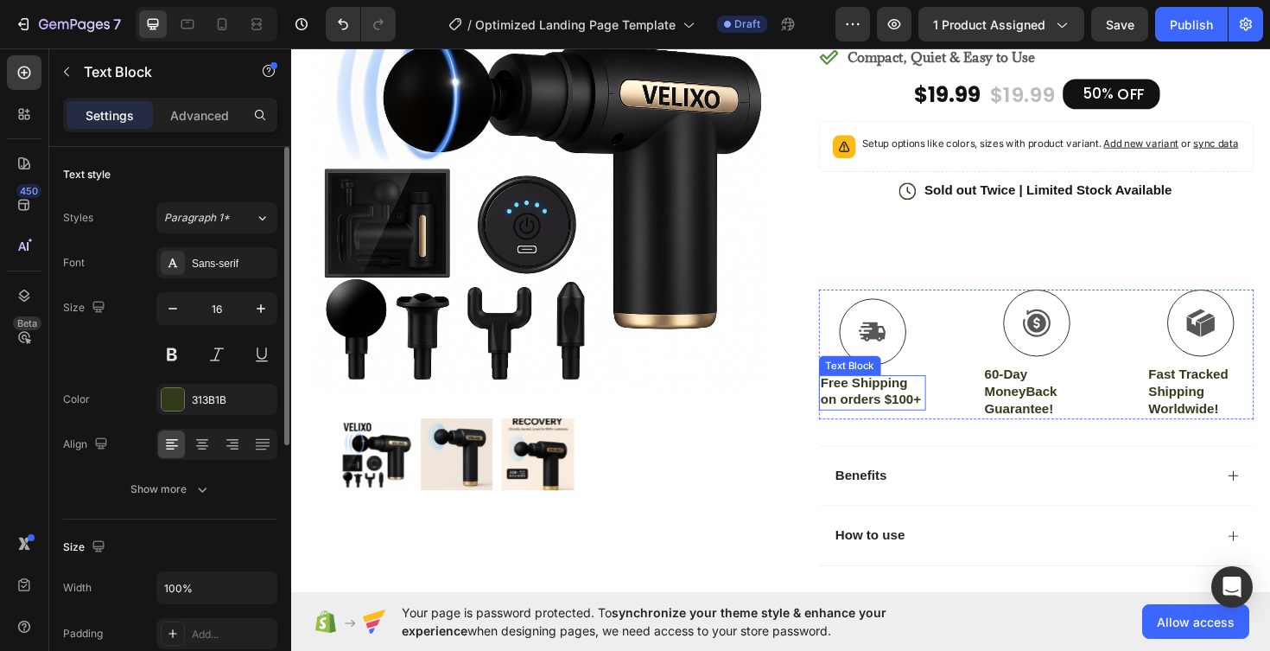
click at [937, 431] on p "Free Shipping on orders $100+" at bounding box center [907, 413] width 110 height 36
click at [948, 431] on p "Free Shipping on orders $100+" at bounding box center [907, 413] width 110 height 36
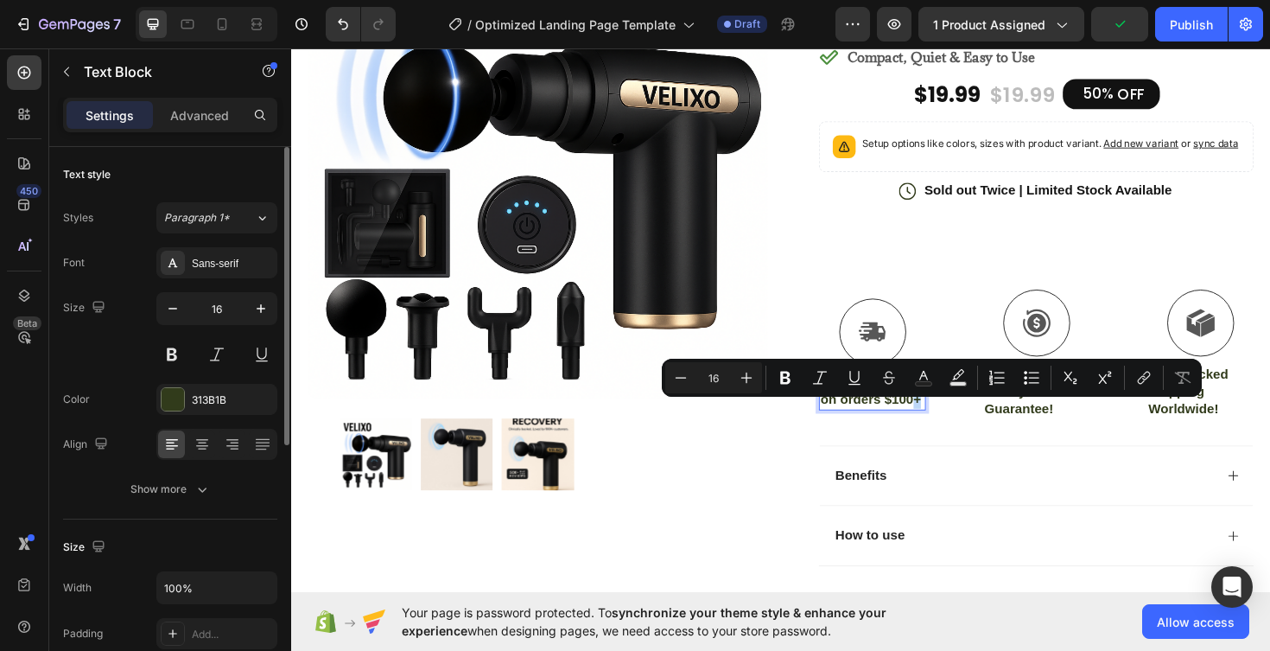
click at [948, 431] on p "Free Shipping on orders $100+" at bounding box center [907, 413] width 110 height 36
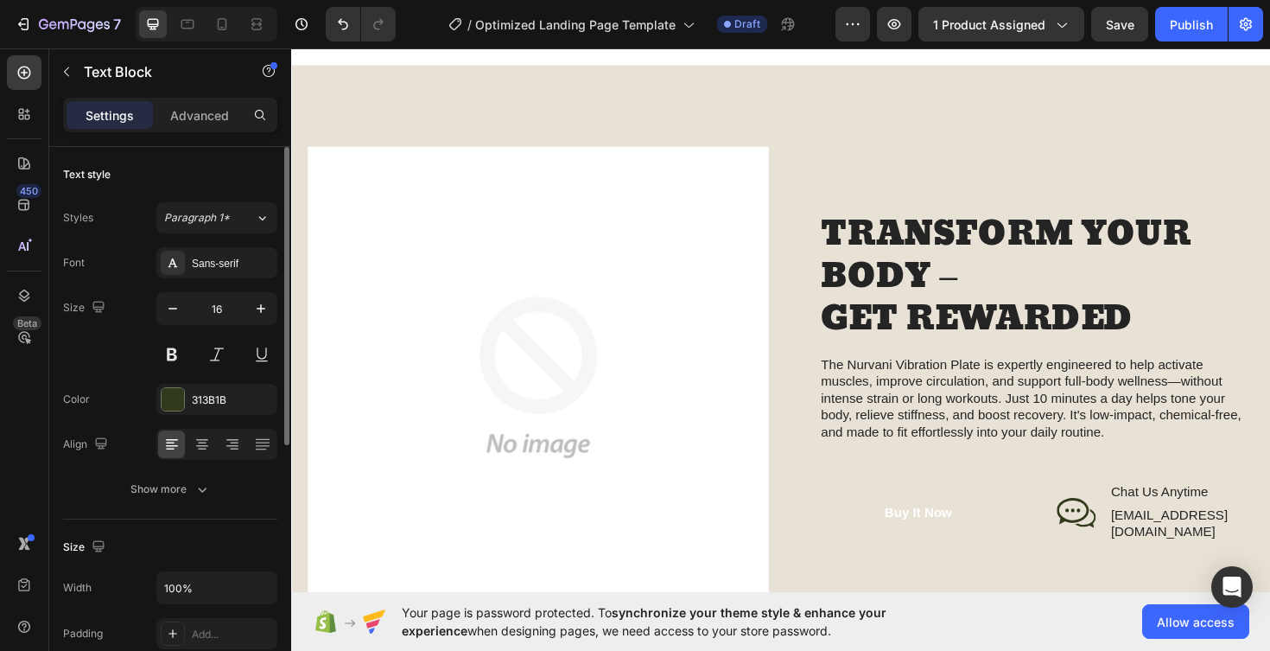
scroll to position [1313, 0]
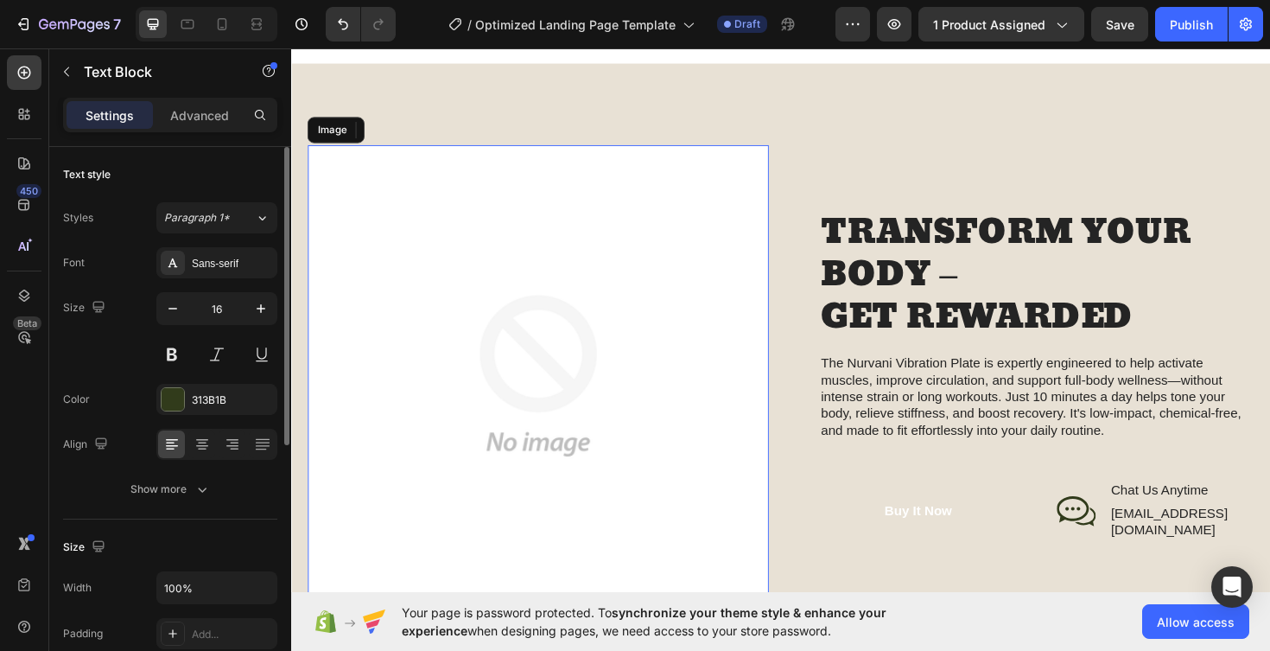
click at [592, 416] on img at bounding box center [553, 395] width 488 height 488
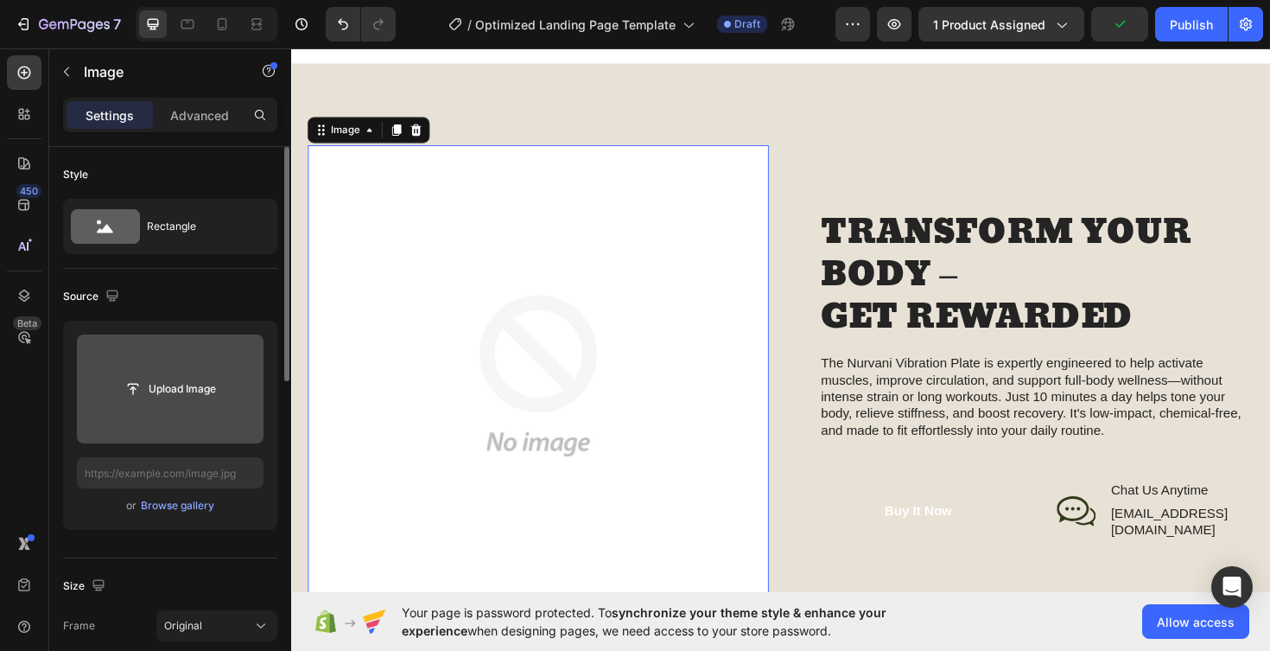
click at [193, 386] on input "file" at bounding box center [170, 388] width 119 height 29
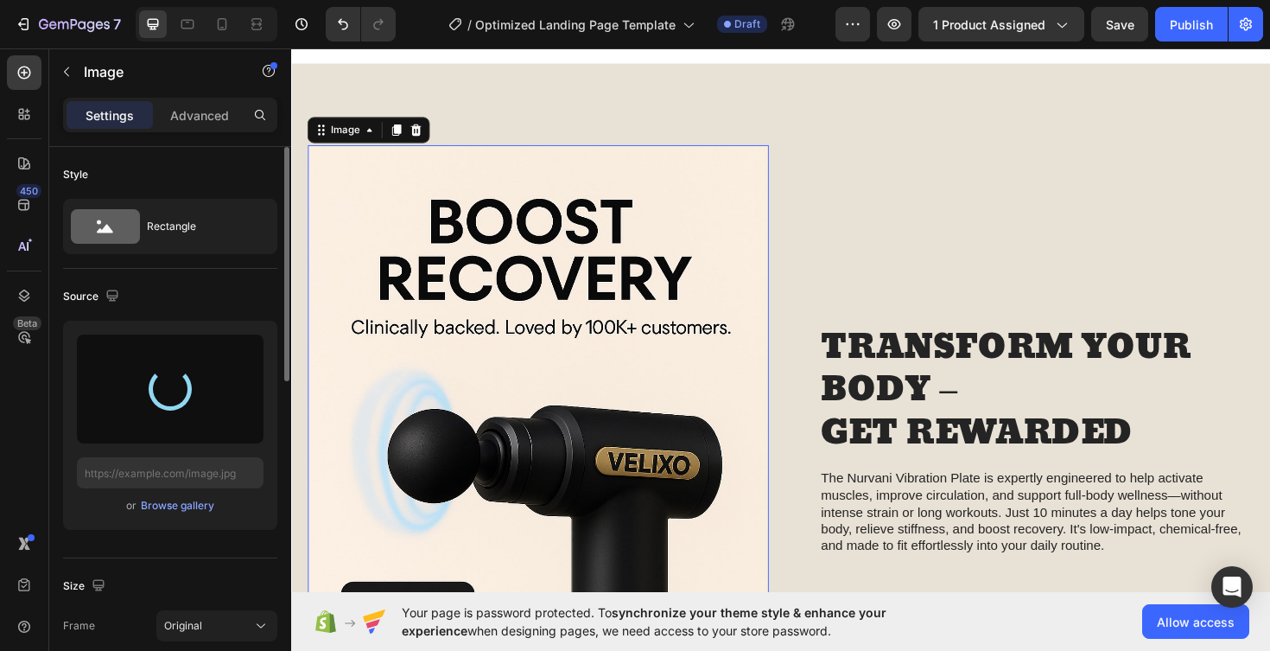
type input "https://cdn.shopify.com/s/files/1/0956/8623/0329/files/gempages_581827592072463…"
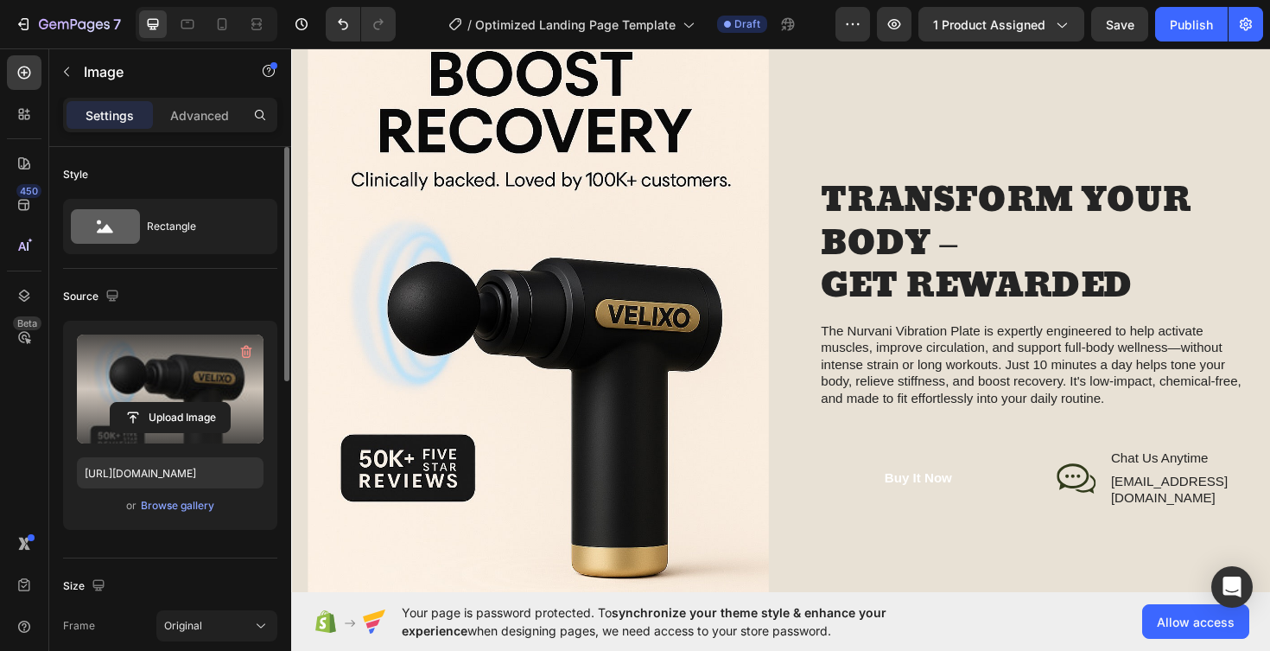
scroll to position [1467, 0]
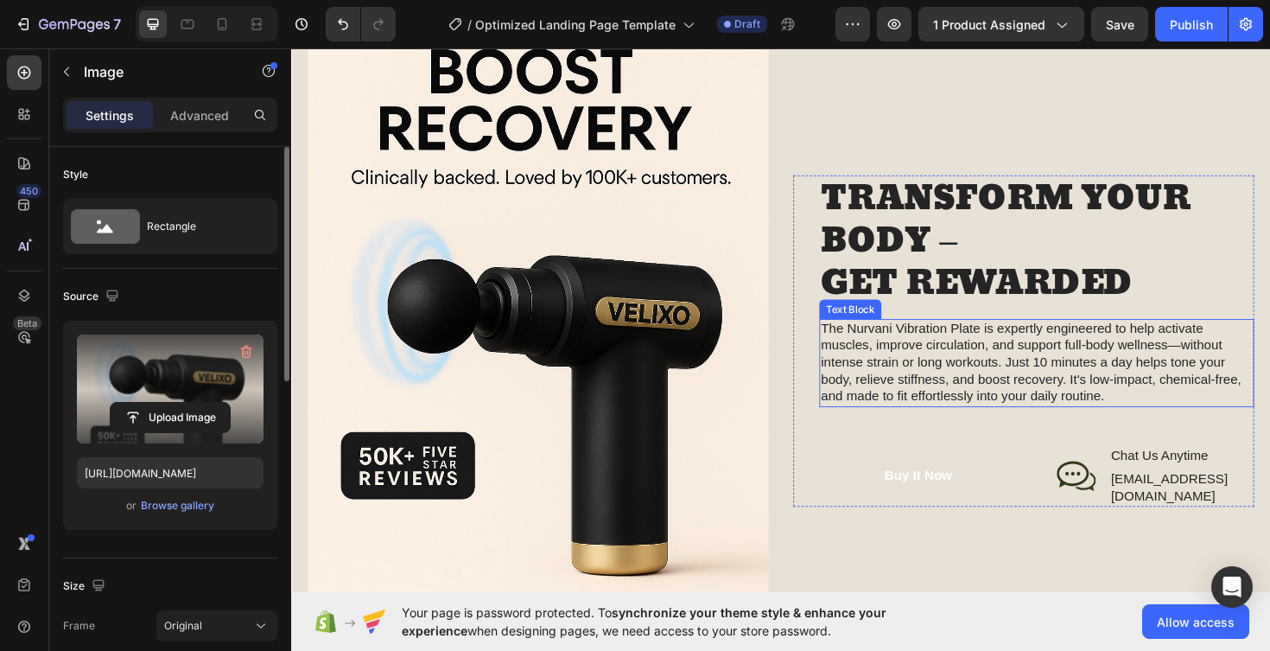
click at [874, 353] on p "The Nurvani Vibration Plate is expertly engineered to help activate muscles, im…" at bounding box center [1080, 382] width 457 height 90
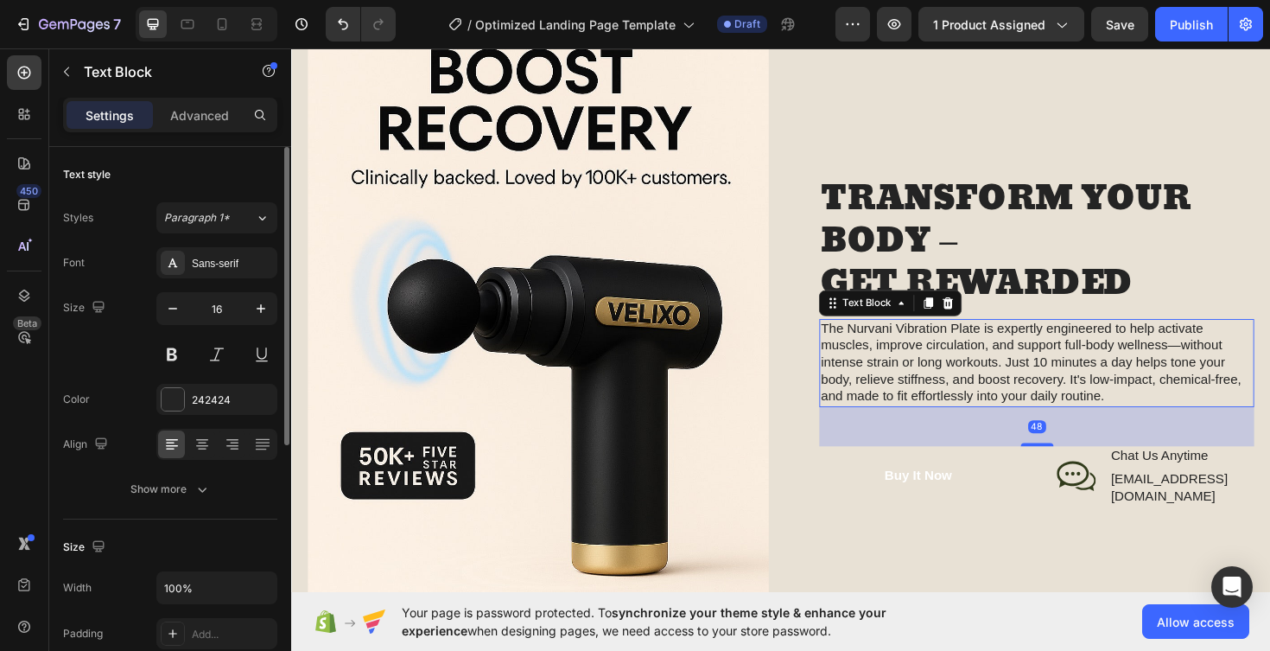
click at [856, 360] on p "The Nurvani Vibration Plate is expertly engineered to help activate muscles, im…" at bounding box center [1080, 382] width 457 height 90
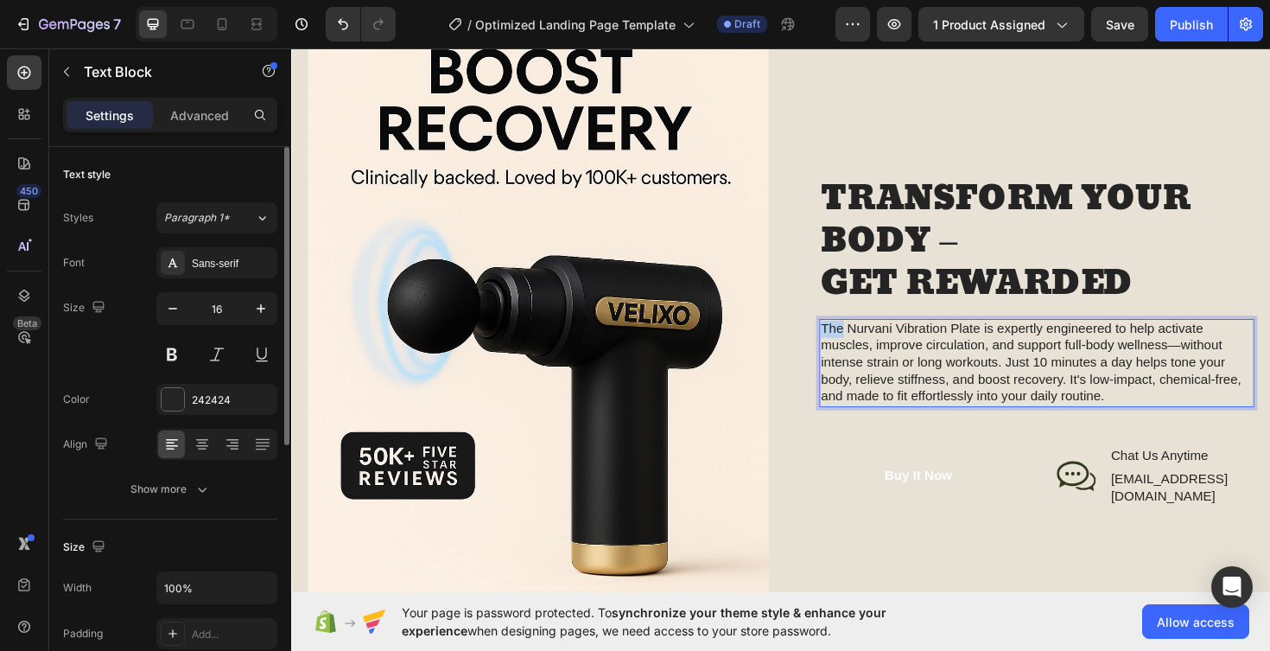
click at [856, 360] on p "The Nurvani Vibration Plate is expertly engineered to help activate muscles, im…" at bounding box center [1080, 382] width 457 height 90
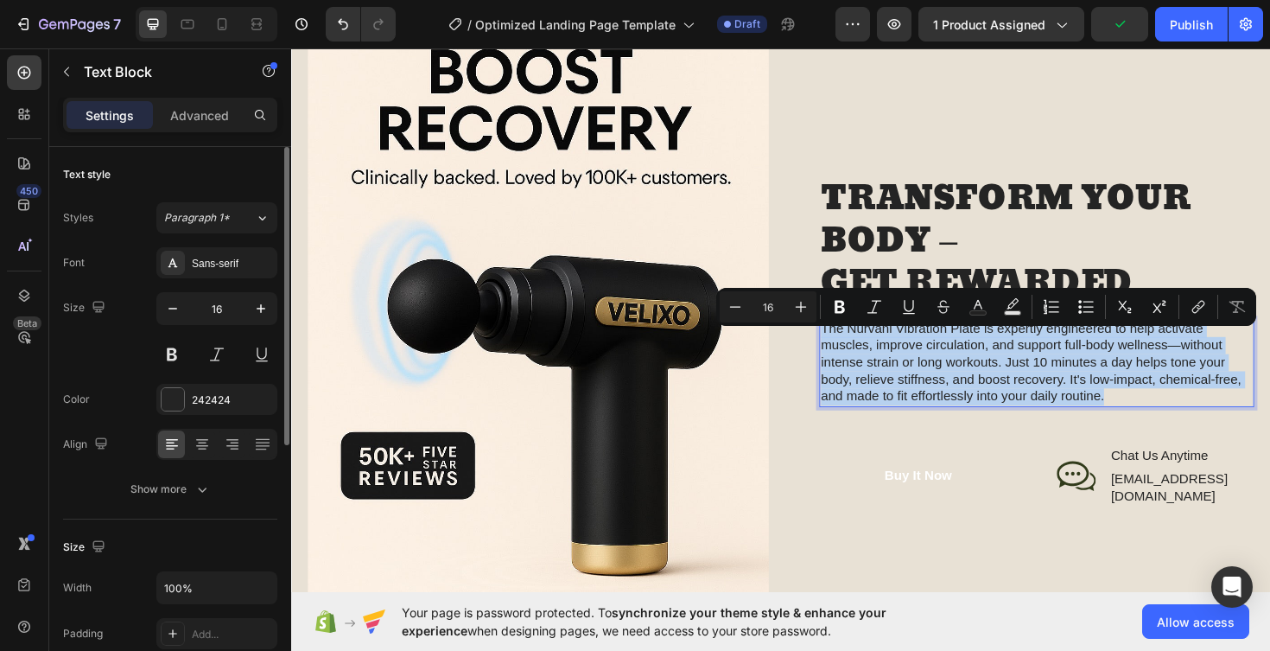
drag, startPoint x: 856, startPoint y: 360, endPoint x: 1145, endPoint y: 432, distance: 298.5
copy p "The Nurvani Vibration Plate is expertly engineered to help activate muscles, im…"
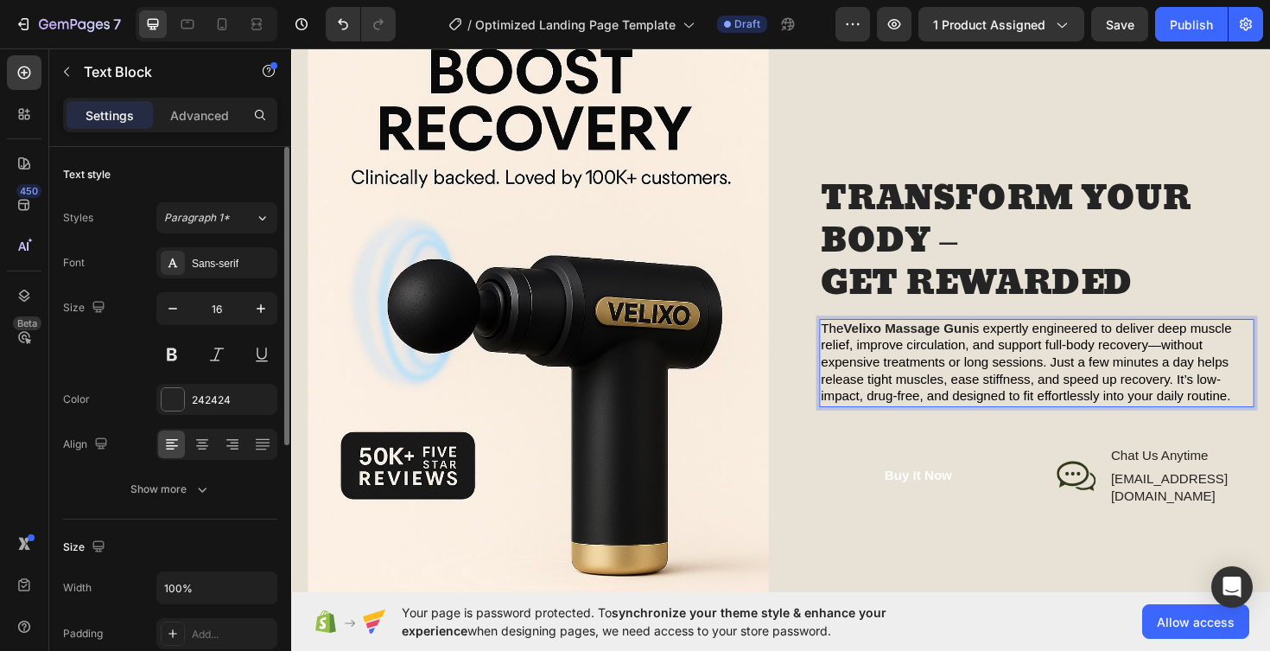
click at [920, 353] on strong "Velixo Massage Gun" at bounding box center [943, 345] width 134 height 15
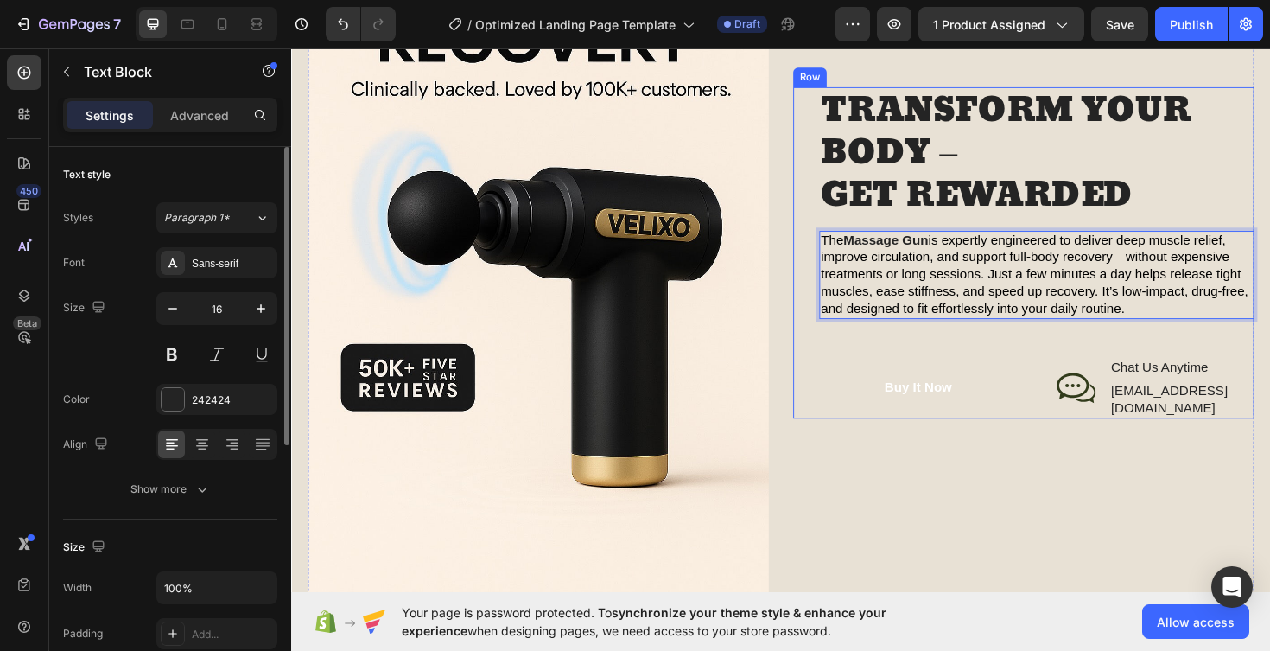
scroll to position [1573, 0]
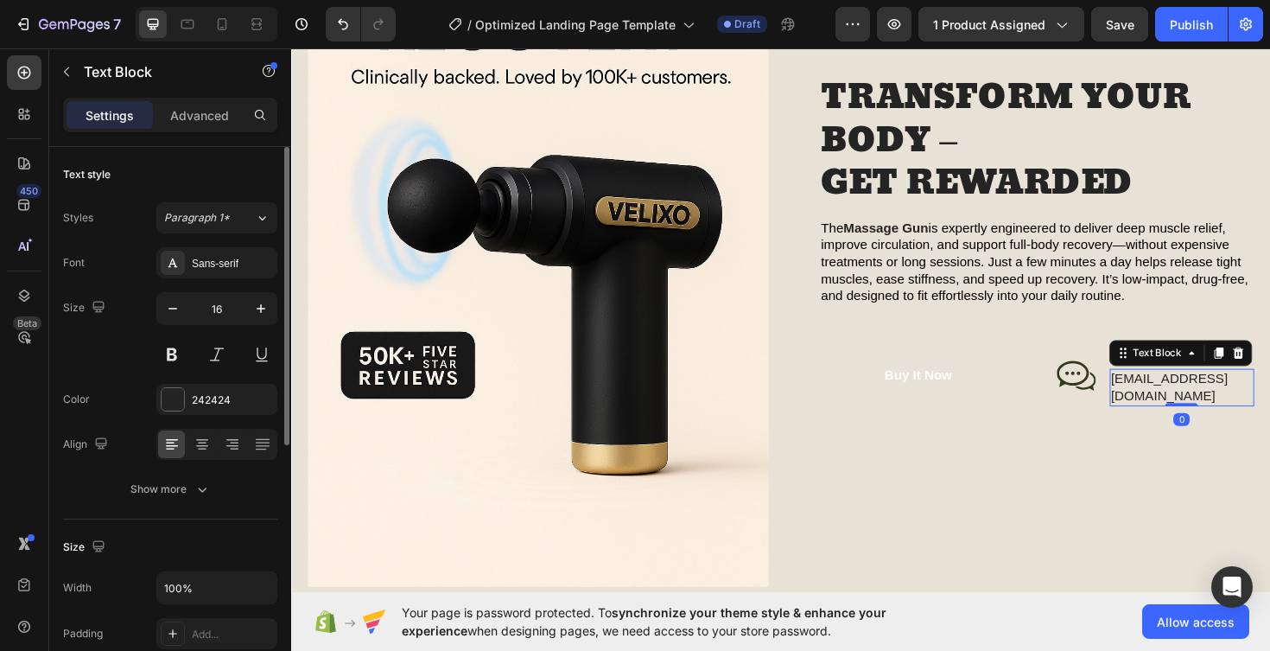
click at [1242, 404] on p "[EMAIL_ADDRESS][DOMAIN_NAME]" at bounding box center [1235, 408] width 150 height 36
click at [1270, 407] on div "[EMAIL_ADDRESS][DOMAIN_NAME]" at bounding box center [1235, 408] width 154 height 40
click at [1160, 404] on p "acpeterson51023@gmail.com" at bounding box center [1235, 408] width 150 height 36
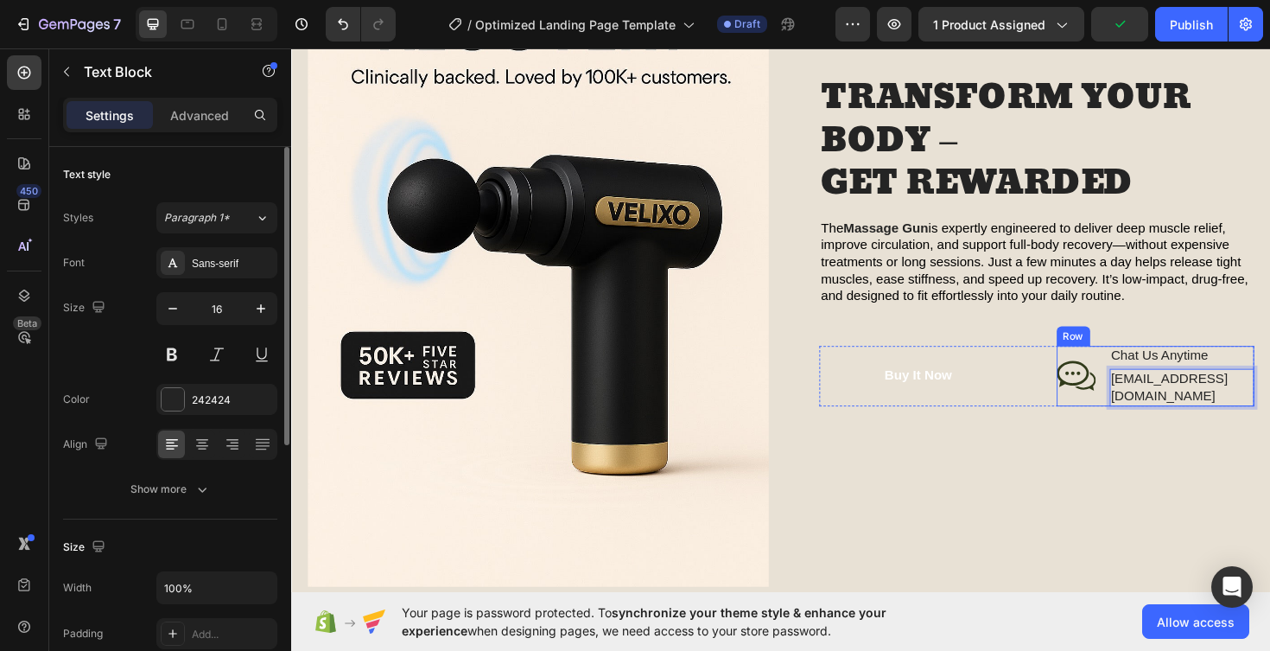
click at [1156, 403] on div "Icon Chat Us Anytime Text Block acpeterson51023@gmail.com Text Block 0 Row" at bounding box center [1207, 396] width 210 height 64
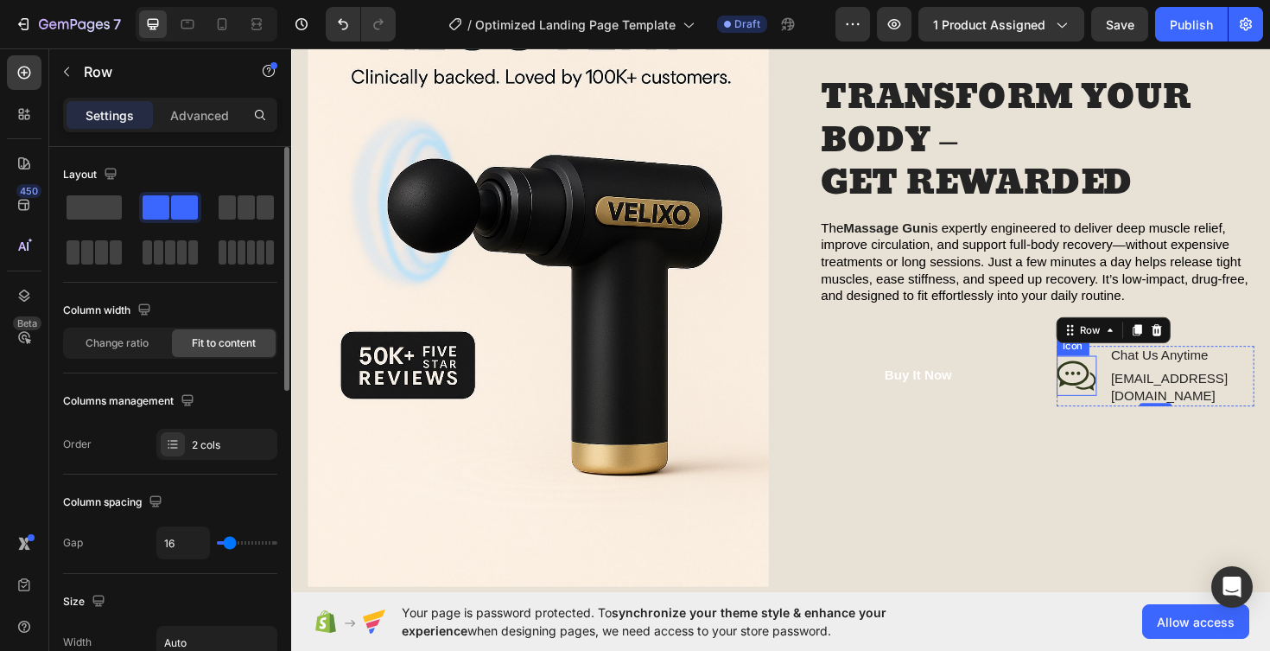
click at [1118, 411] on icon at bounding box center [1122, 395] width 41 height 42
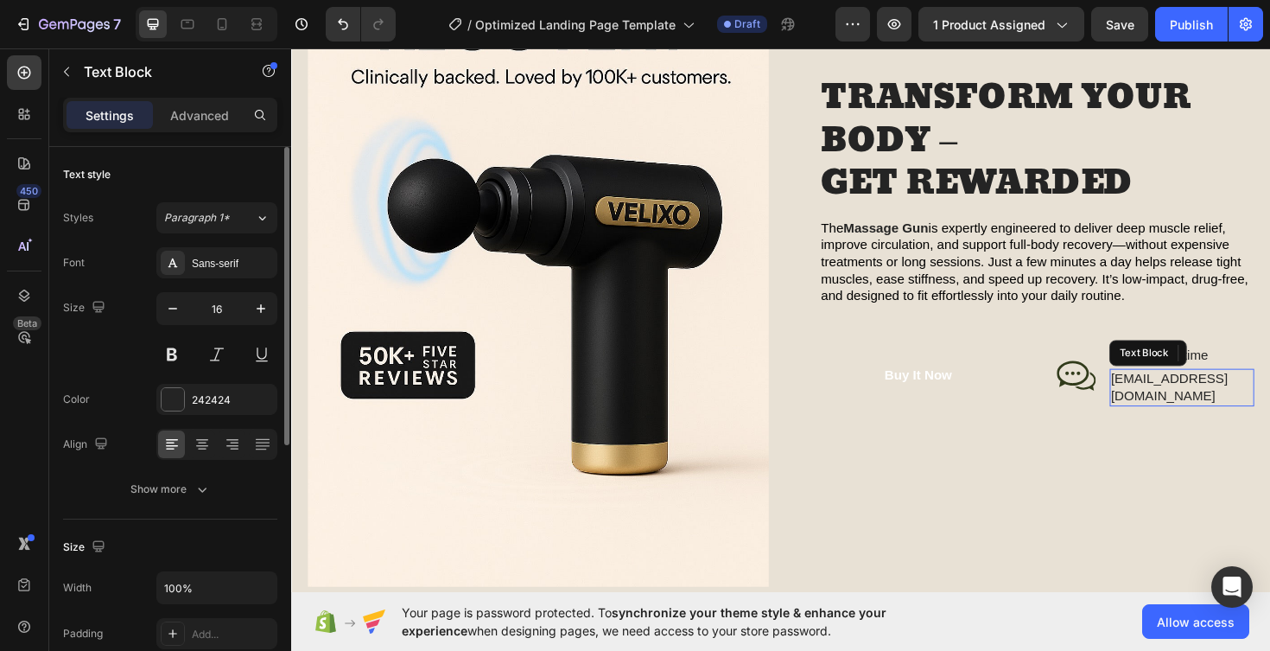
click at [1242, 402] on p "acpeterson51023@gmail.com" at bounding box center [1235, 408] width 150 height 36
click at [1270, 366] on icon at bounding box center [1294, 372] width 11 height 12
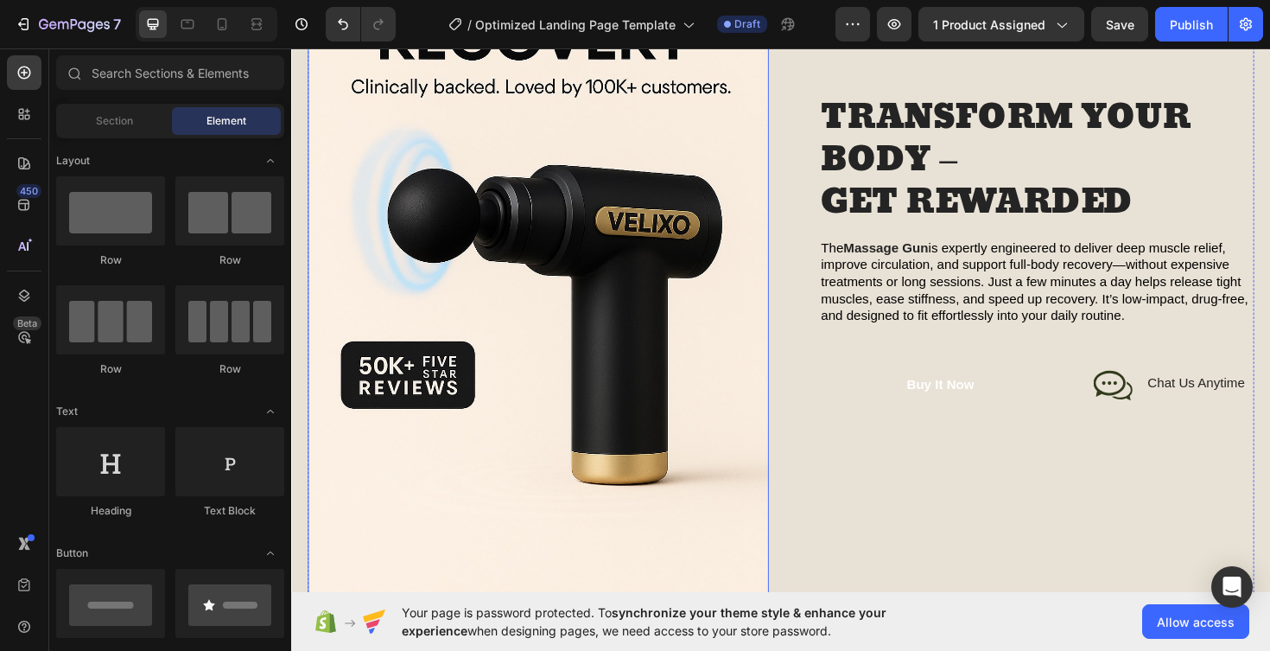
scroll to position [1585, 0]
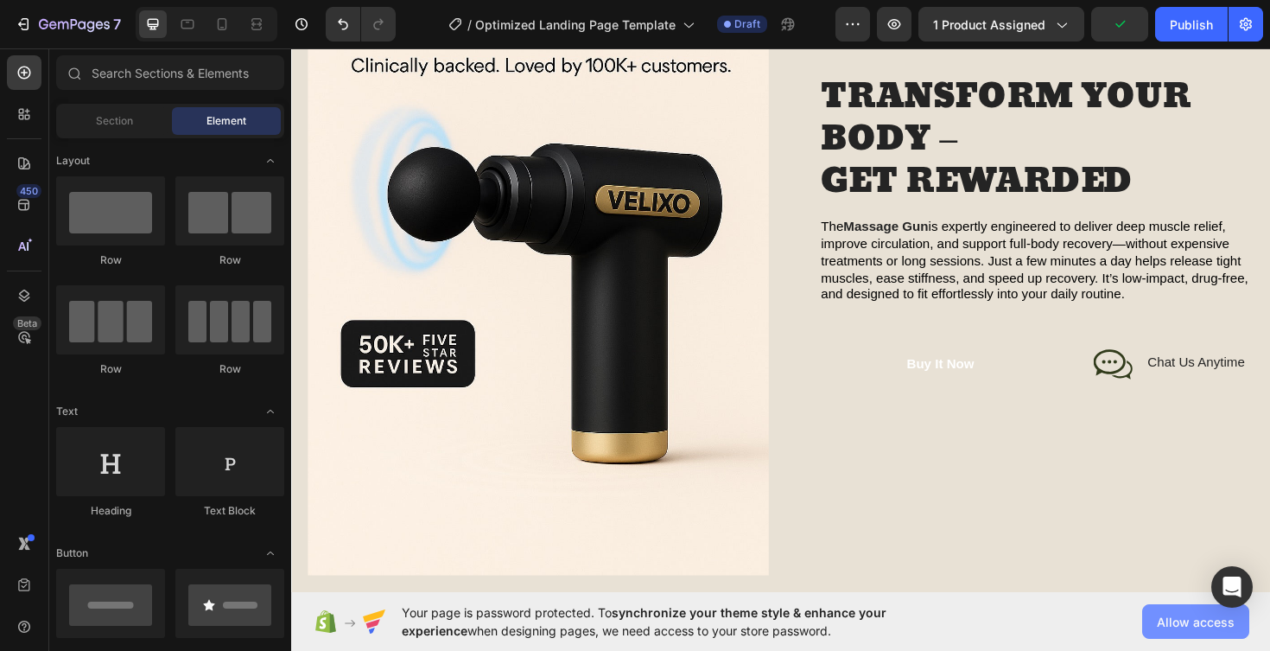
click at [1180, 620] on span "Allow access" at bounding box center [1196, 622] width 78 height 18
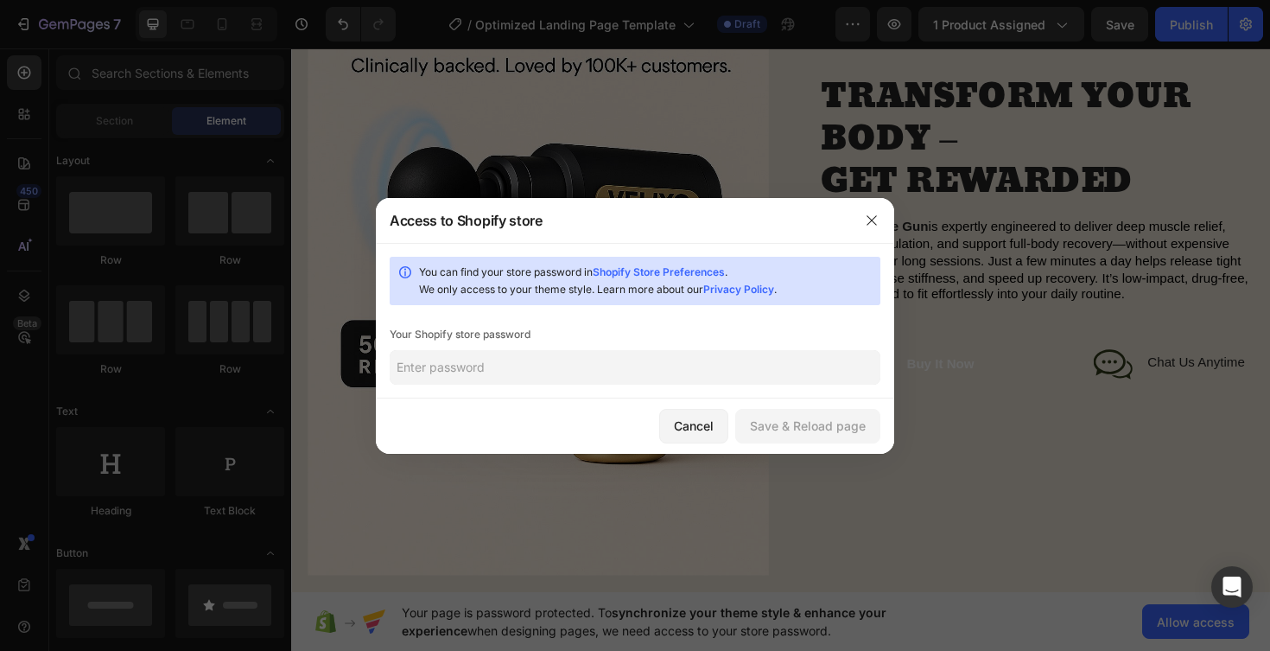
click at [500, 366] on input "text" at bounding box center [635, 367] width 491 height 35
type input "DNGAF2025"
click at [778, 430] on div "Save & Reload page" at bounding box center [808, 426] width 116 height 18
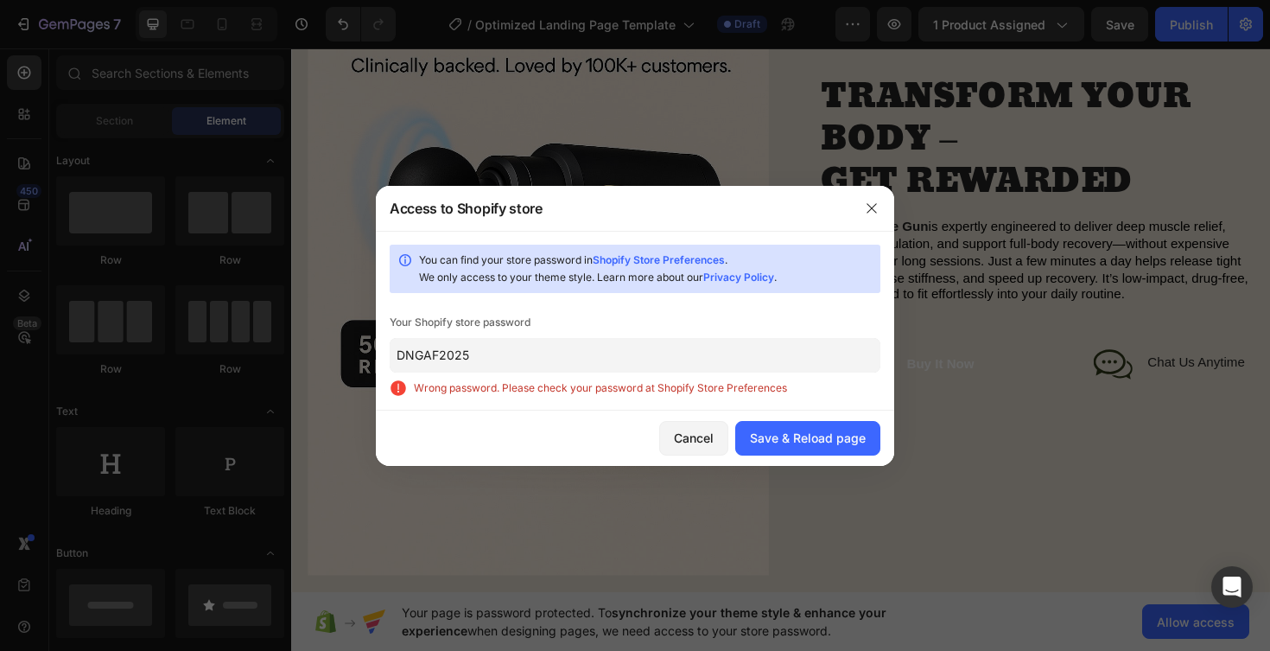
click at [569, 362] on input "DNGAF2025" at bounding box center [635, 355] width 491 height 35
click at [648, 260] on link "Shopify Store Preferences" at bounding box center [659, 259] width 132 height 13
click at [551, 341] on input "DNGAF2025" at bounding box center [635, 355] width 491 height 35
click at [812, 442] on div "Save & Reload page" at bounding box center [808, 438] width 116 height 18
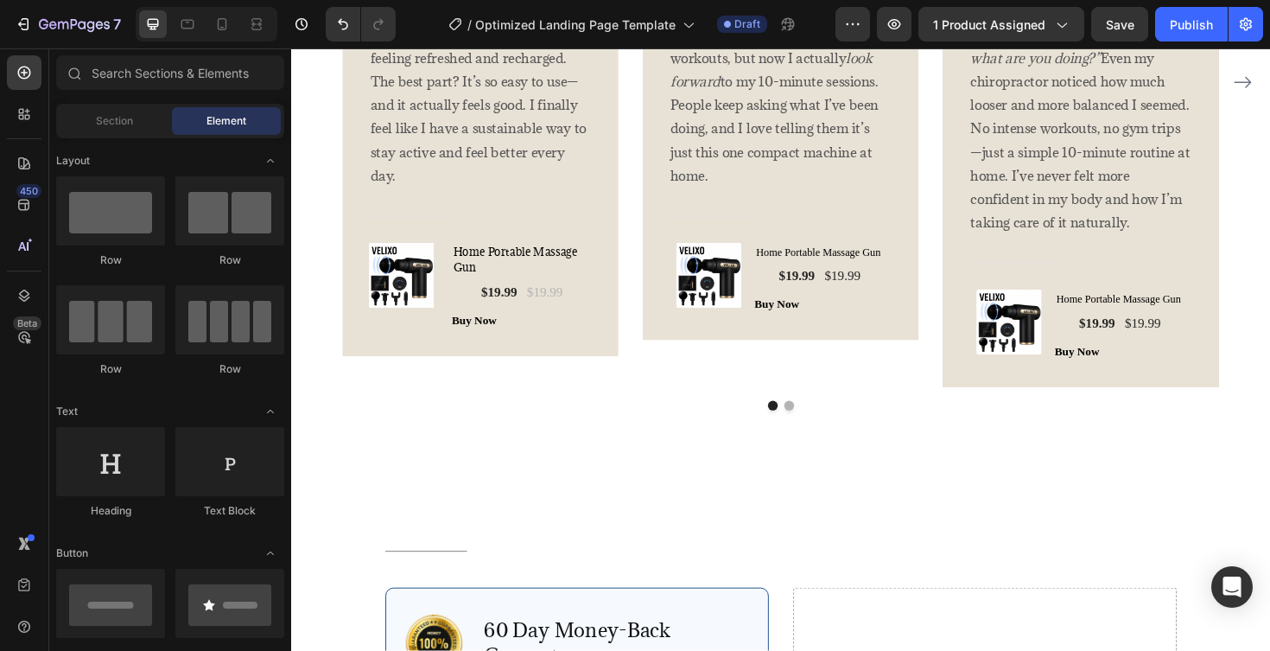
scroll to position [3282, 0]
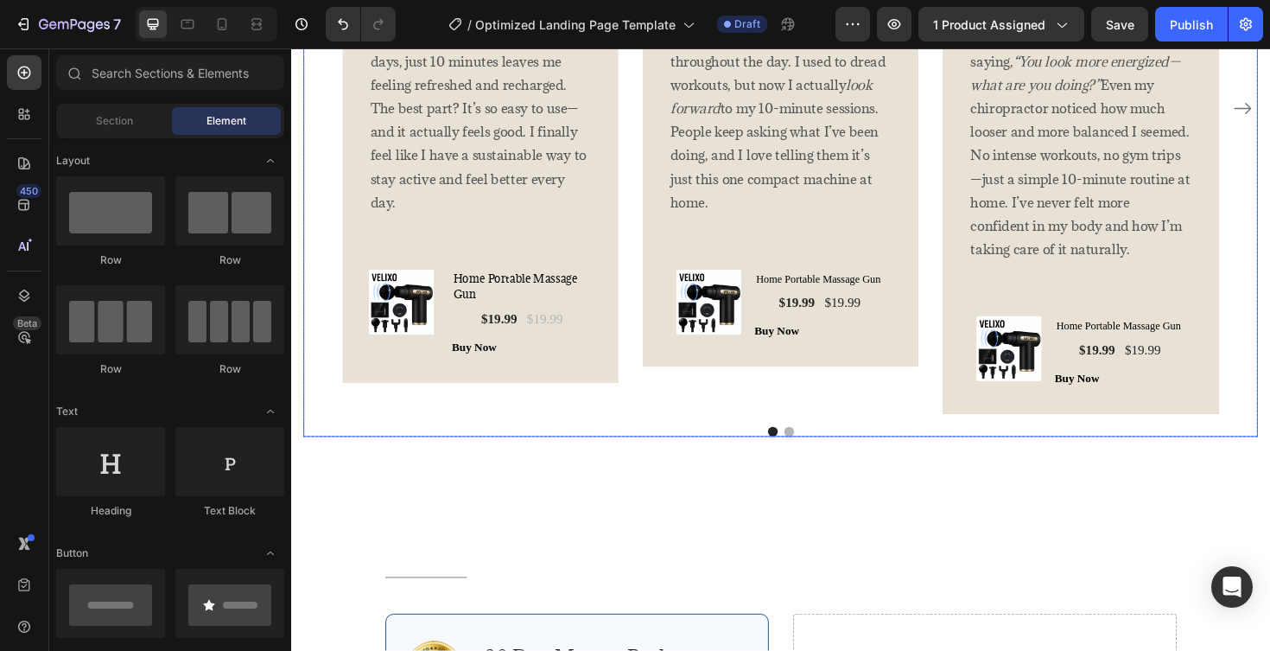
click at [818, 449] on button "Dot" at bounding box center [818, 454] width 10 height 10
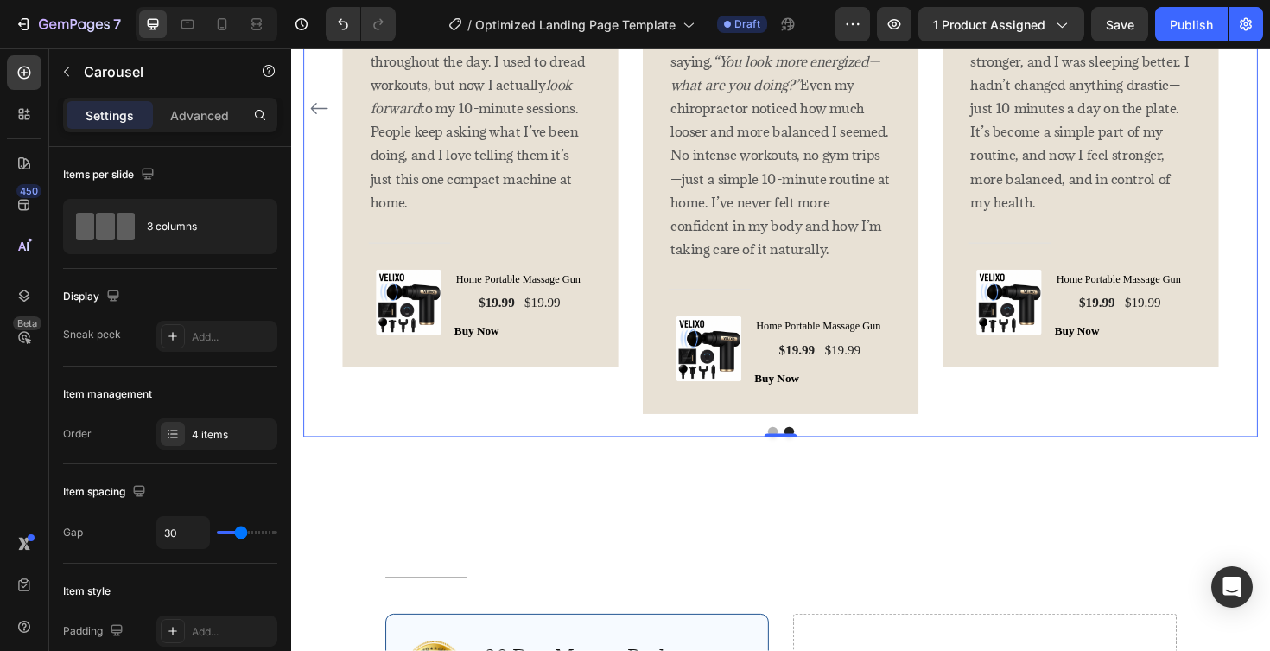
click at [799, 449] on button "Dot" at bounding box center [801, 454] width 10 height 10
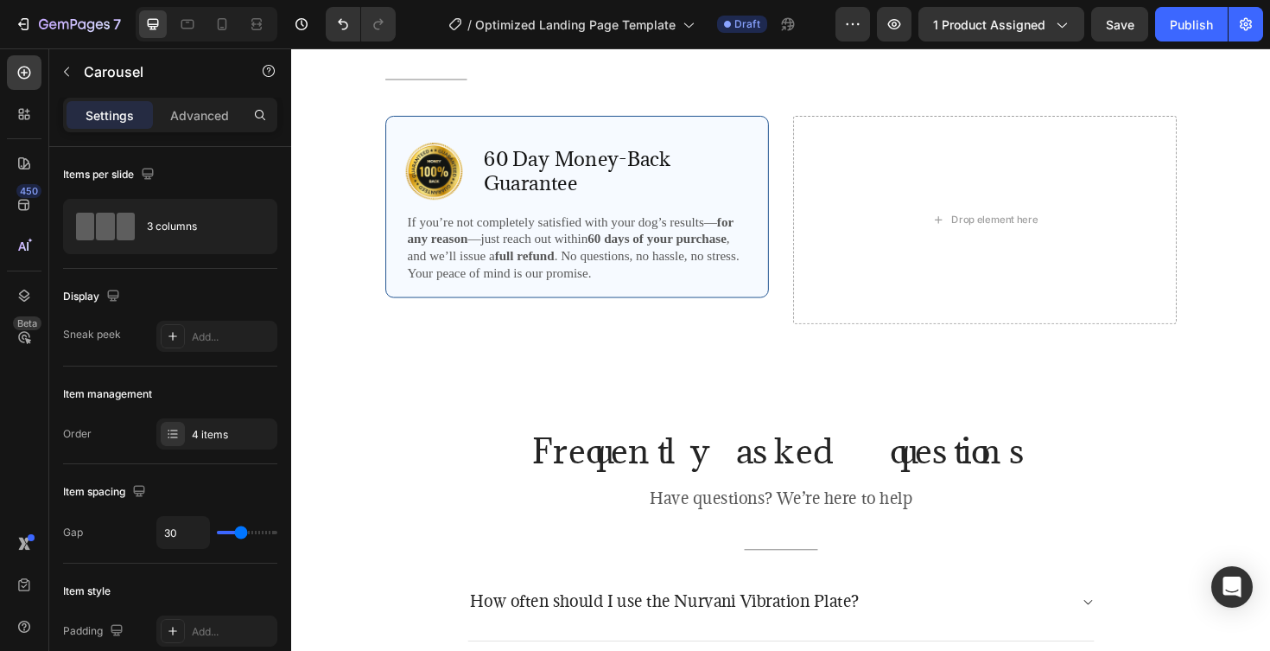
scroll to position [3637, 0]
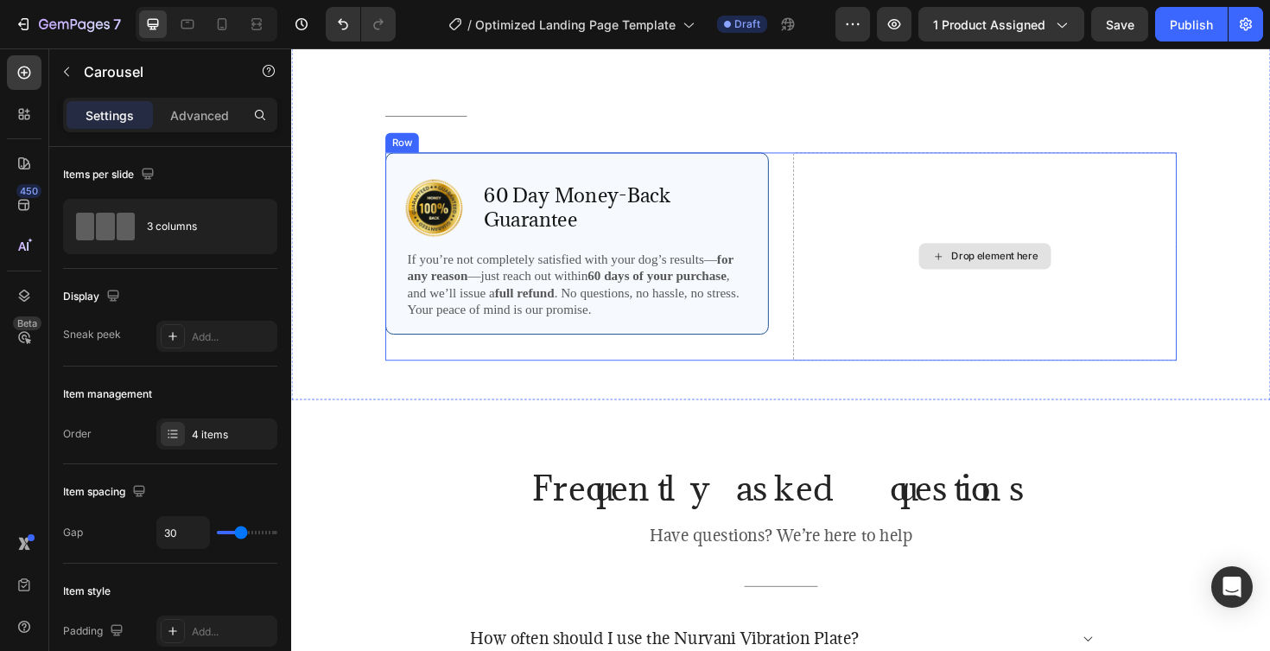
click at [909, 179] on div "Drop element here" at bounding box center [1026, 269] width 406 height 220
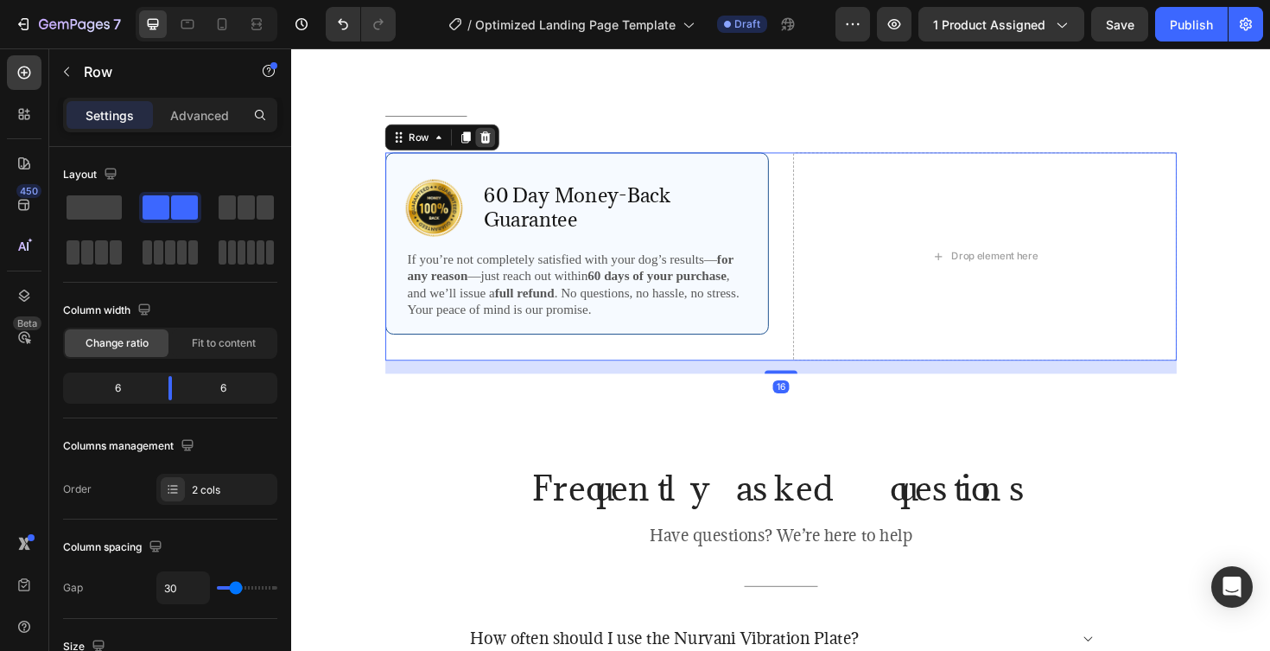
click at [500, 138] on icon at bounding box center [497, 142] width 11 height 12
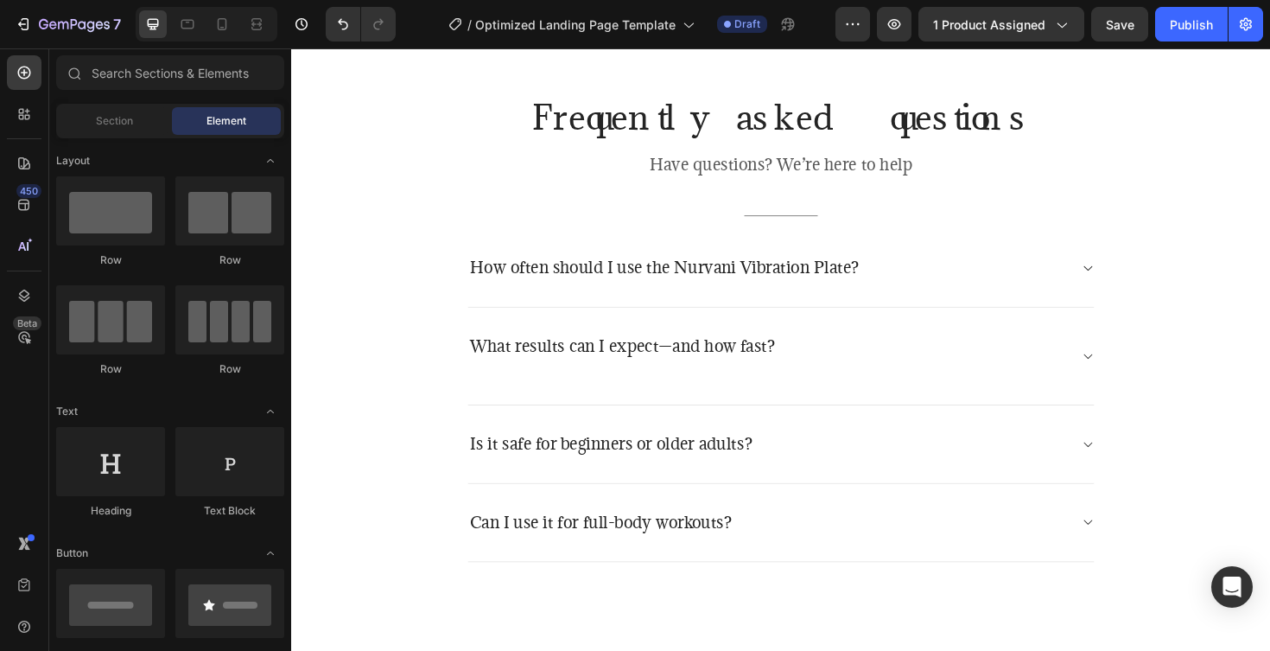
scroll to position [3796, 0]
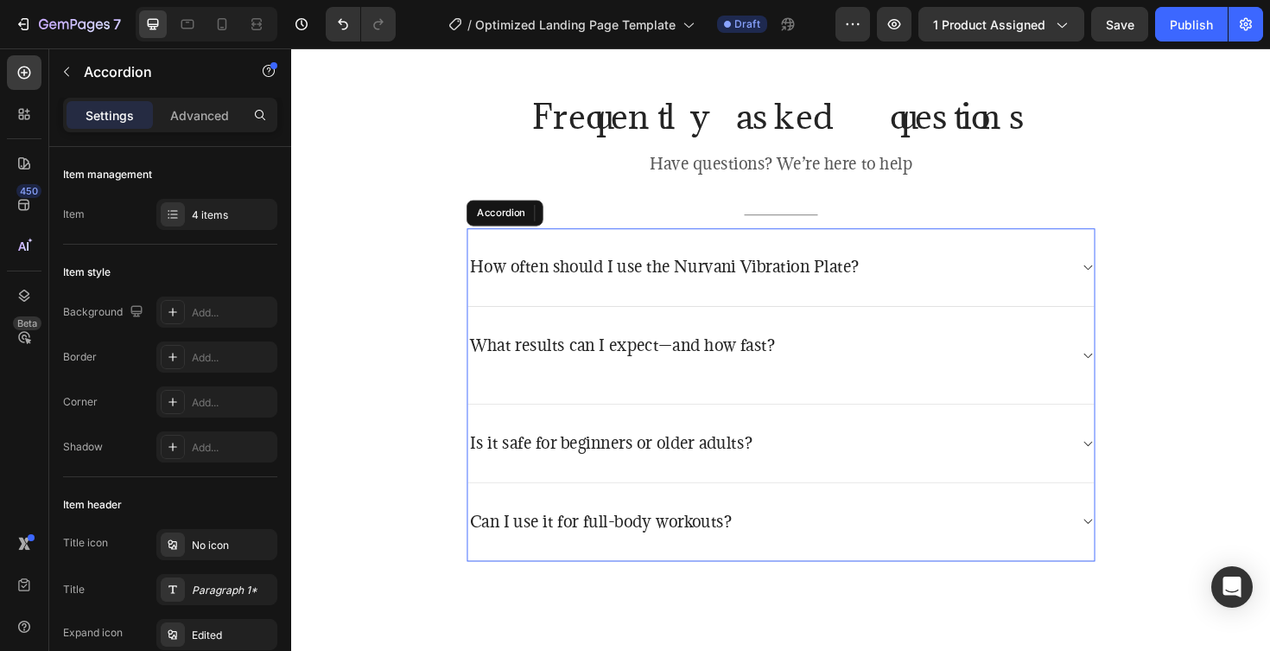
click at [878, 282] on p "How often should I use the Nurvani Vibration Plate?" at bounding box center [687, 281] width 412 height 22
click at [880, 278] on p "How often should I use the Nurvani Vibration Plate?" at bounding box center [687, 281] width 412 height 22
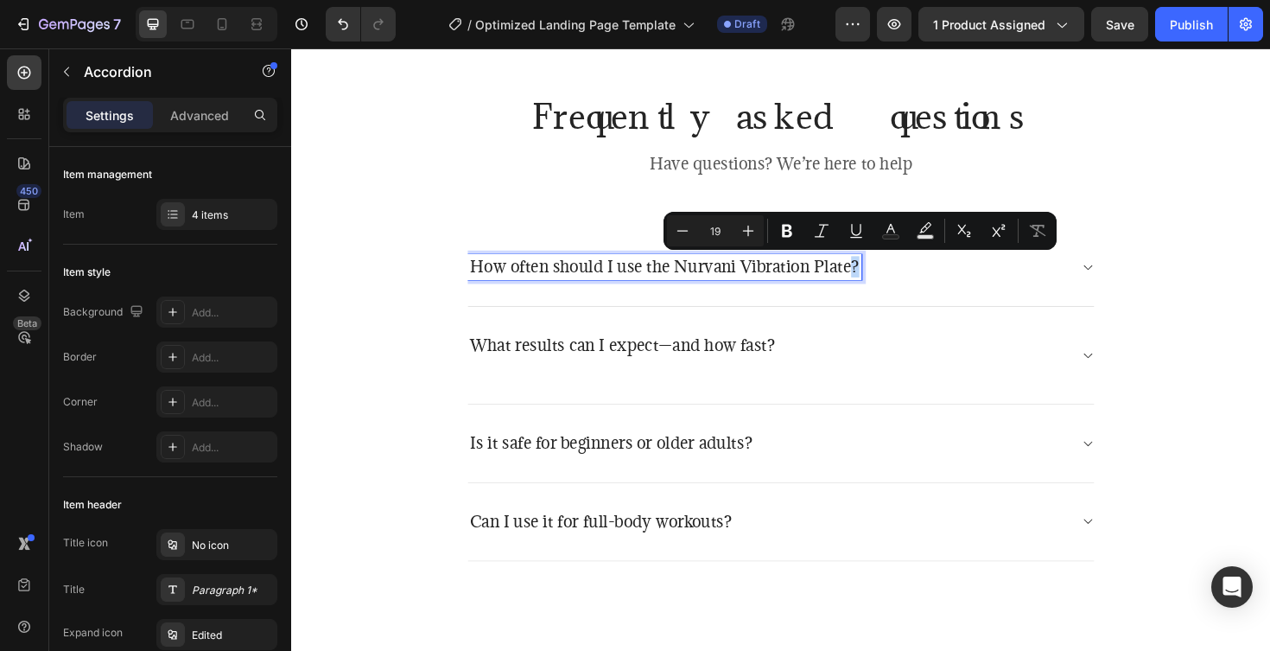
click at [877, 279] on p "How often should I use the Nurvani Vibration Plate?" at bounding box center [687, 281] width 412 height 22
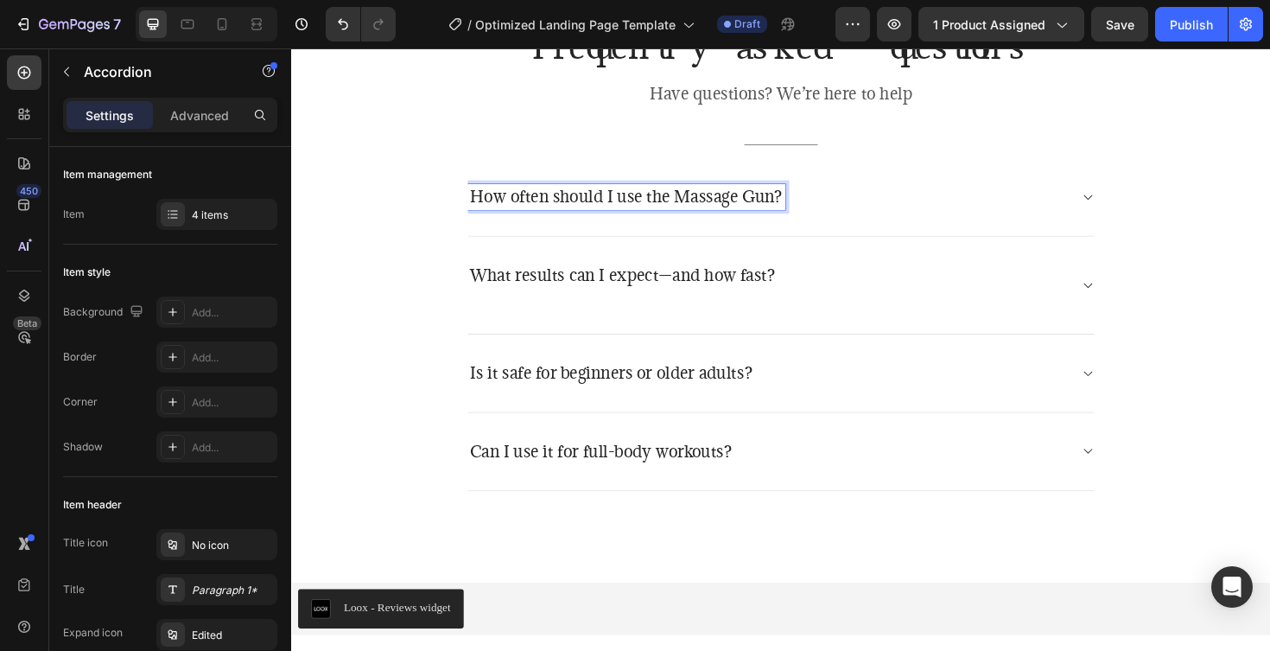
scroll to position [3871, 0]
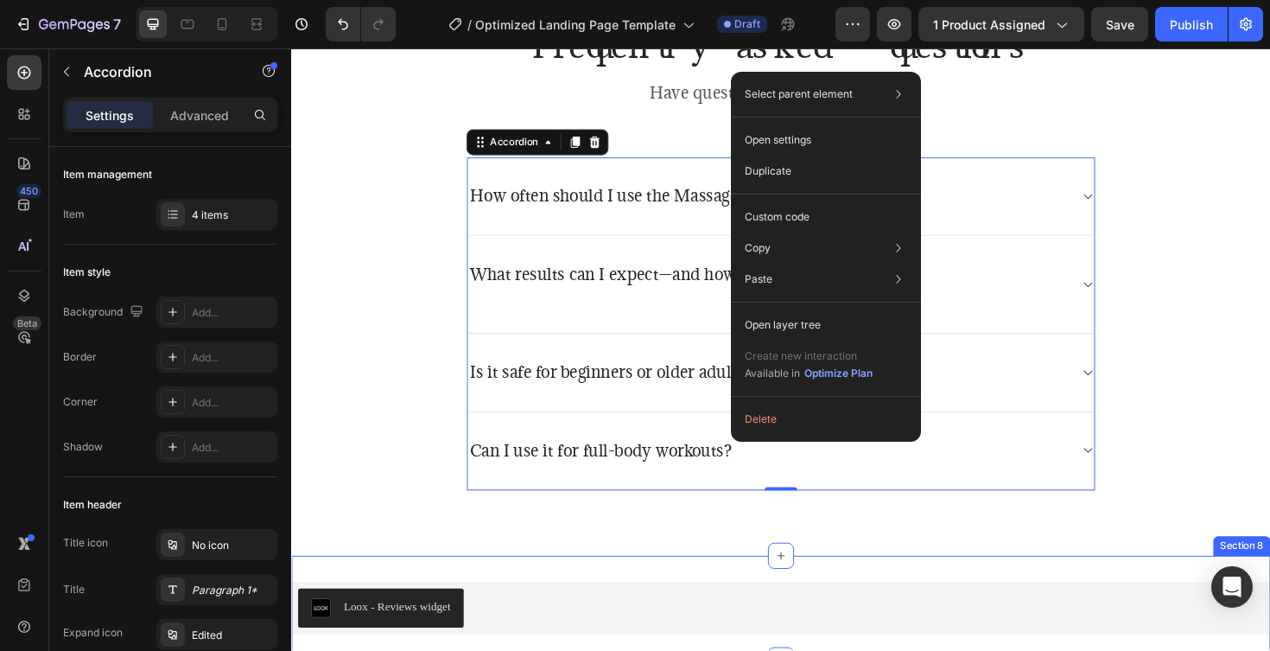
click at [934, 596] on div "Loox - Reviews widget Loox Section 8" at bounding box center [809, 641] width 1037 height 111
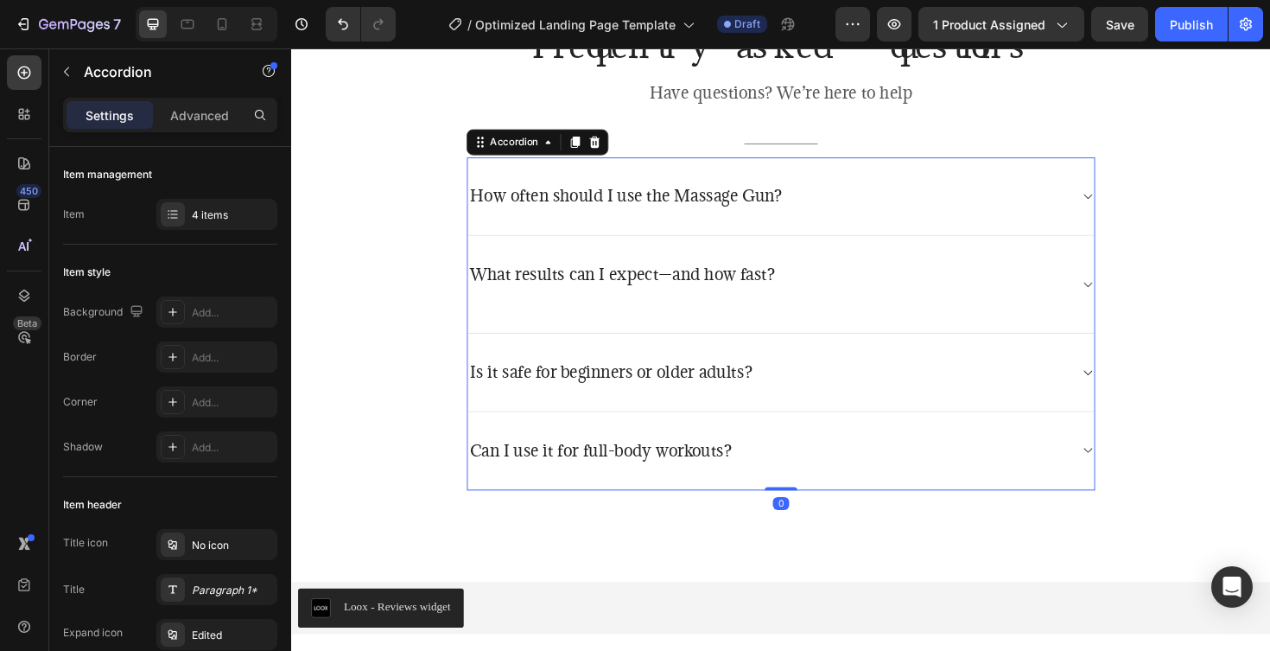
click at [780, 475] on div "Can I use it for full-body workouts?" at bounding box center [796, 474] width 636 height 27
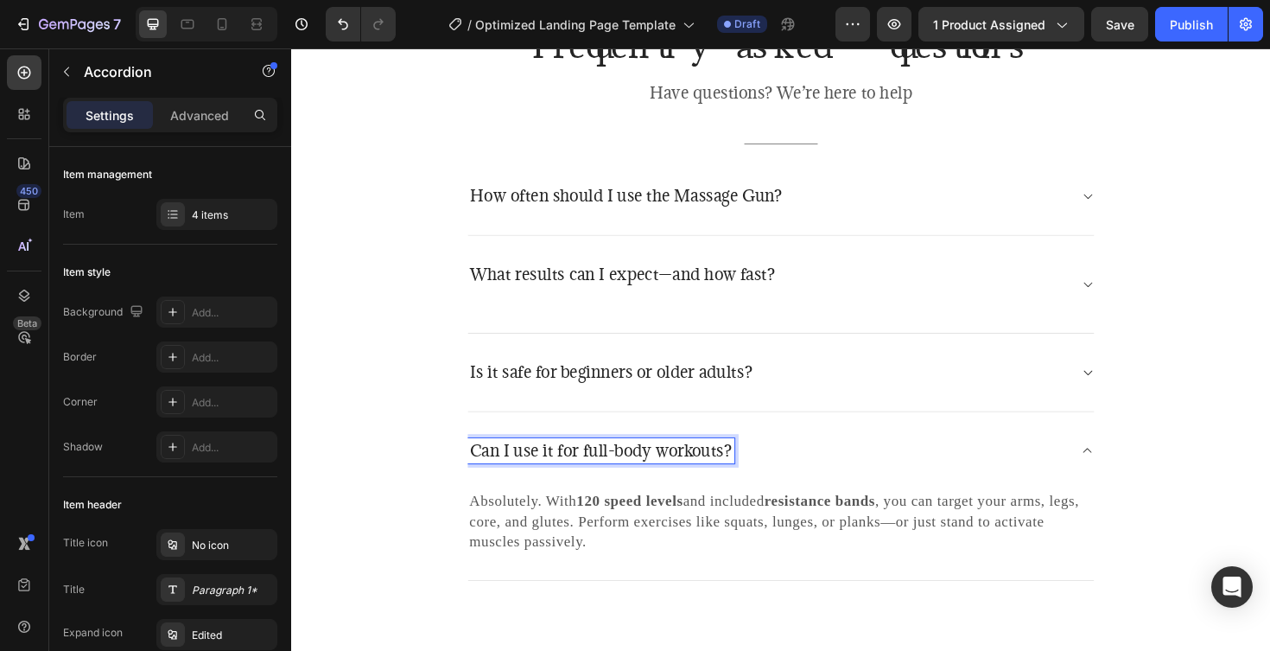
click at [587, 465] on p "Can I use it for full-body workouts?" at bounding box center [619, 475] width 277 height 22
click at [736, 495] on div "Can I use it for full-body workouts?" at bounding box center [810, 475] width 664 height 82
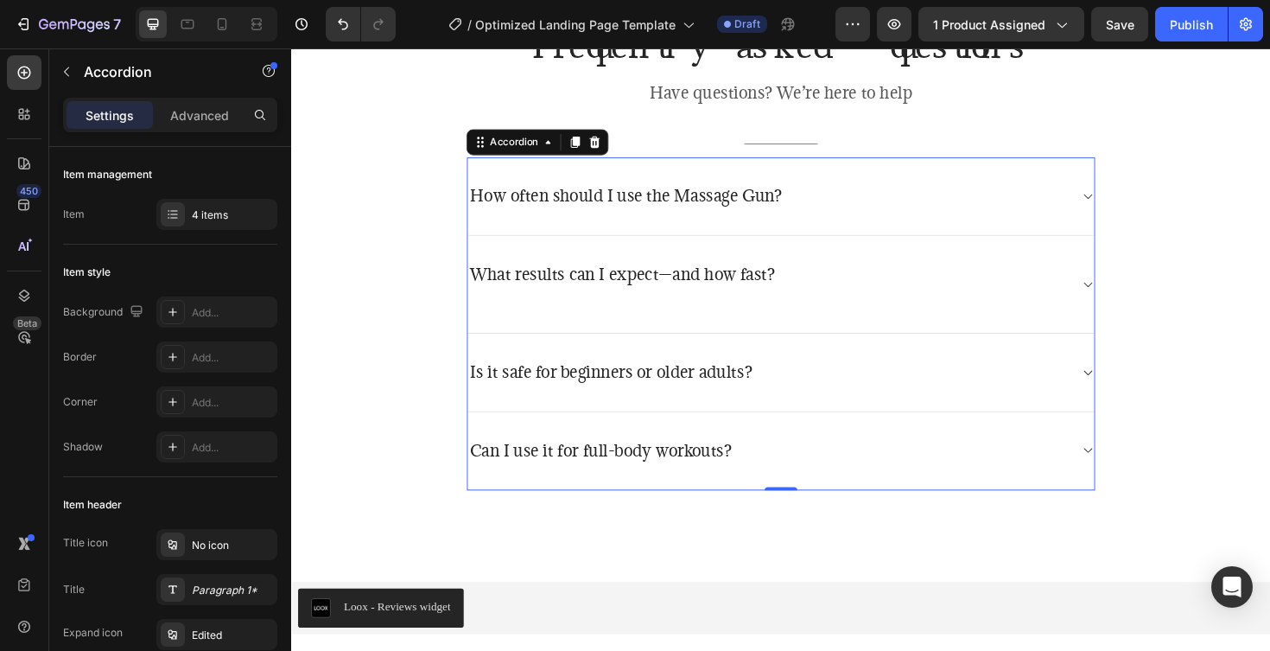
click at [838, 481] on div "Can I use it for full-body workouts?" at bounding box center [796, 474] width 636 height 27
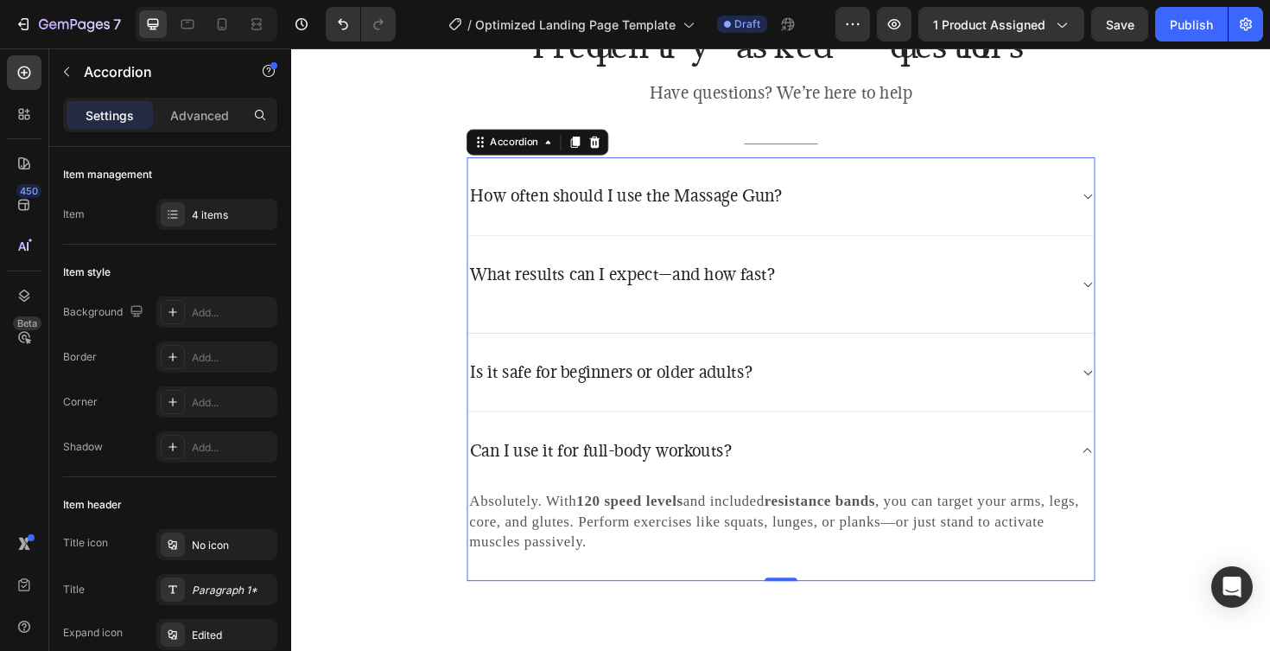
click at [968, 476] on div "Can I use it for full-body workouts?" at bounding box center [796, 474] width 636 height 27
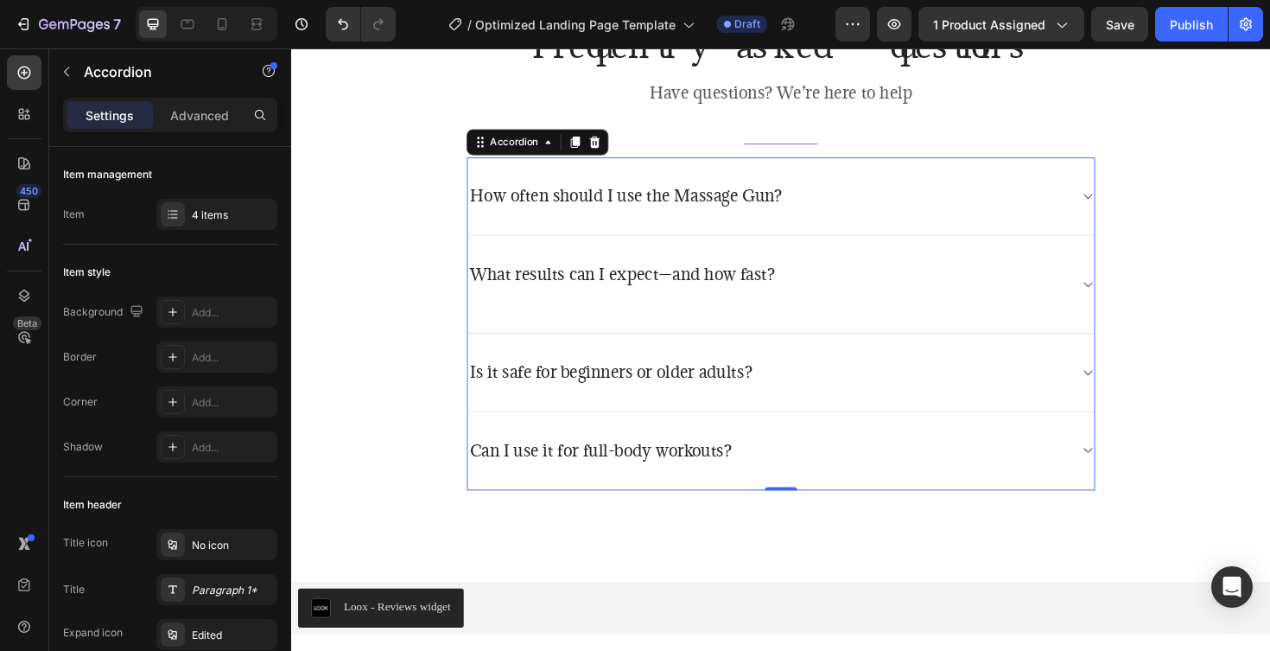
click at [703, 477] on p "Can I use it for full-body workouts?" at bounding box center [619, 475] width 277 height 22
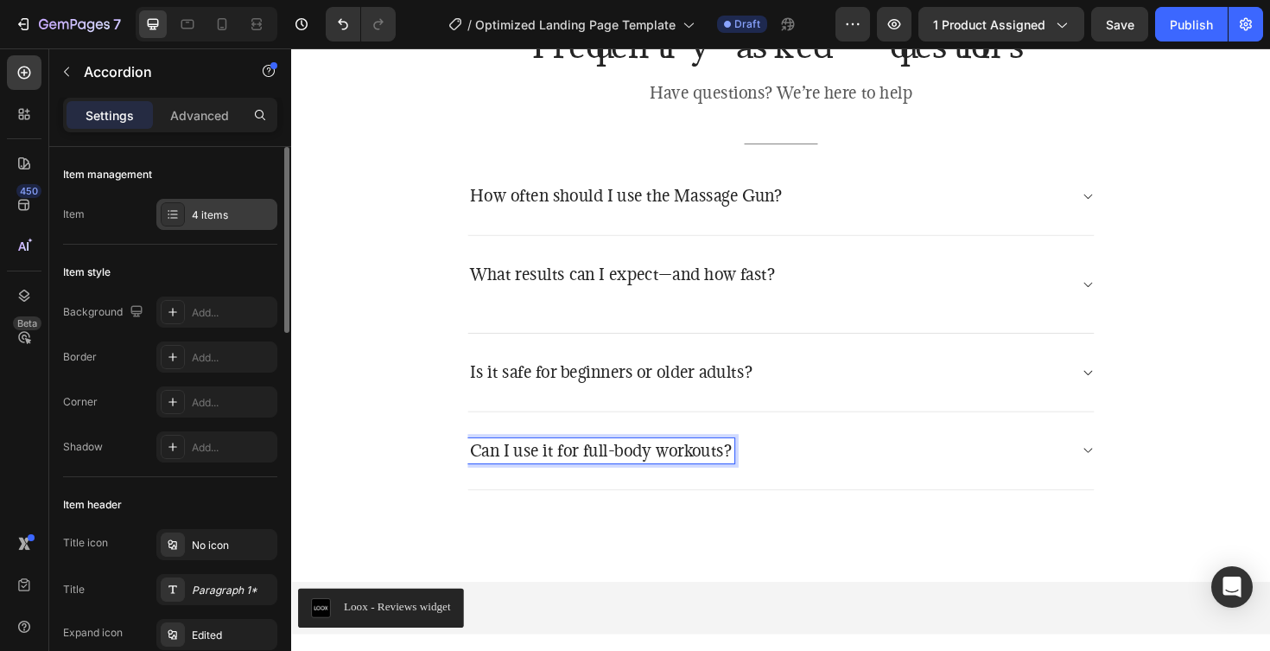
click at [169, 223] on div at bounding box center [173, 214] width 24 height 24
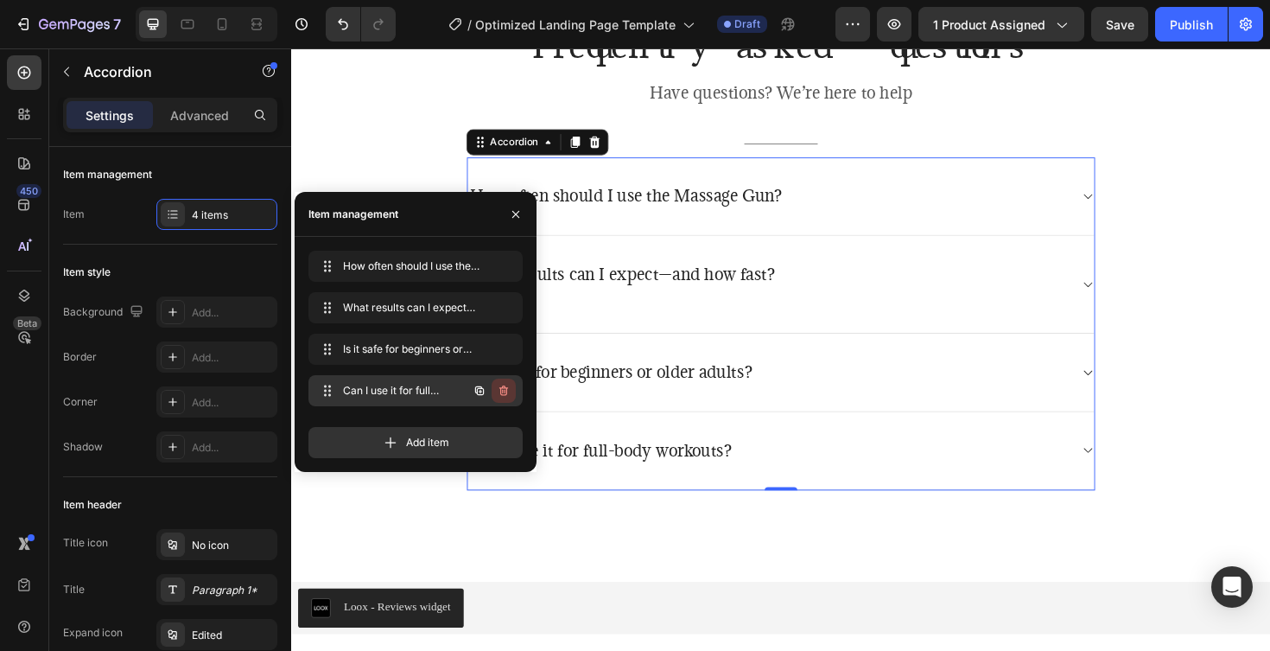
click at [508, 387] on icon "button" at bounding box center [504, 391] width 14 height 14
click at [488, 387] on div "Delete" at bounding box center [492, 391] width 32 height 16
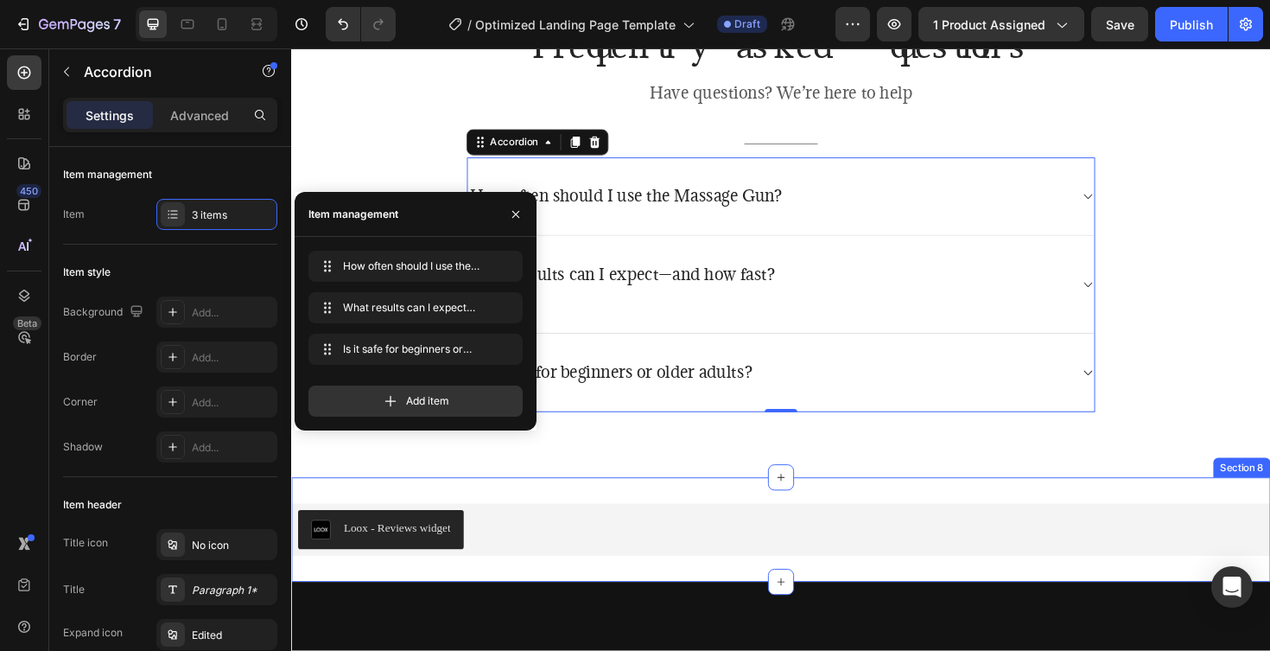
click at [754, 506] on div "Loox - Reviews widget Loox Section 8" at bounding box center [809, 558] width 1037 height 111
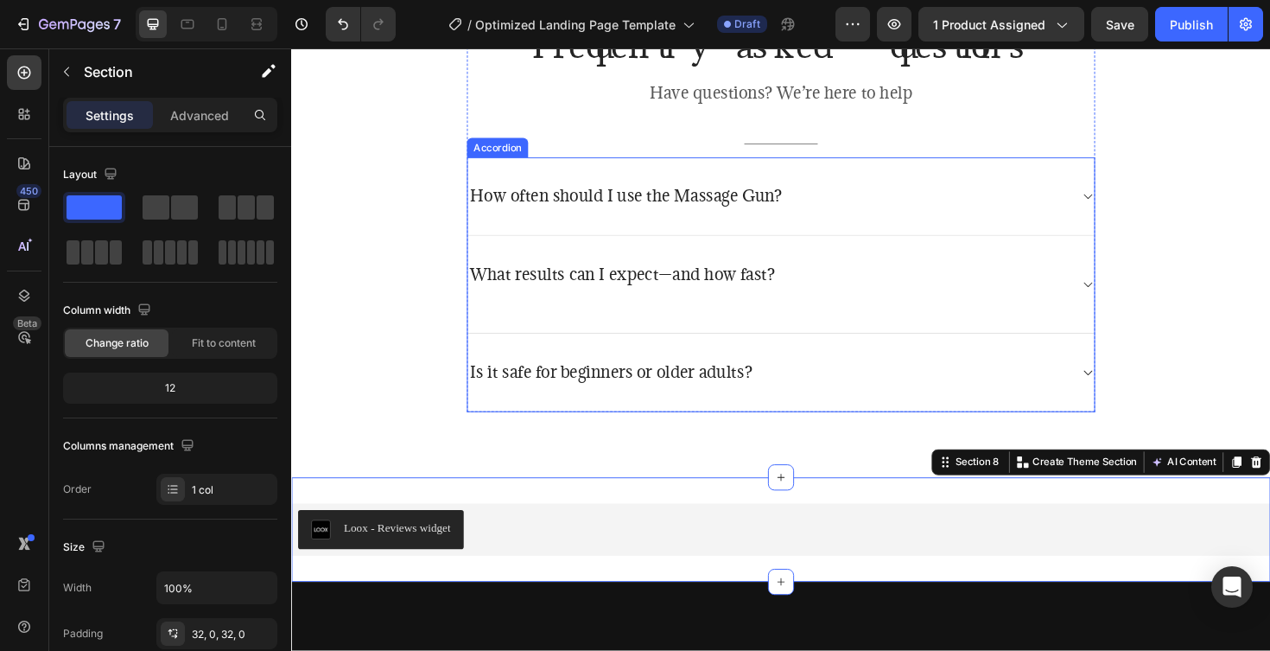
click at [1131, 385] on icon at bounding box center [1134, 392] width 13 height 14
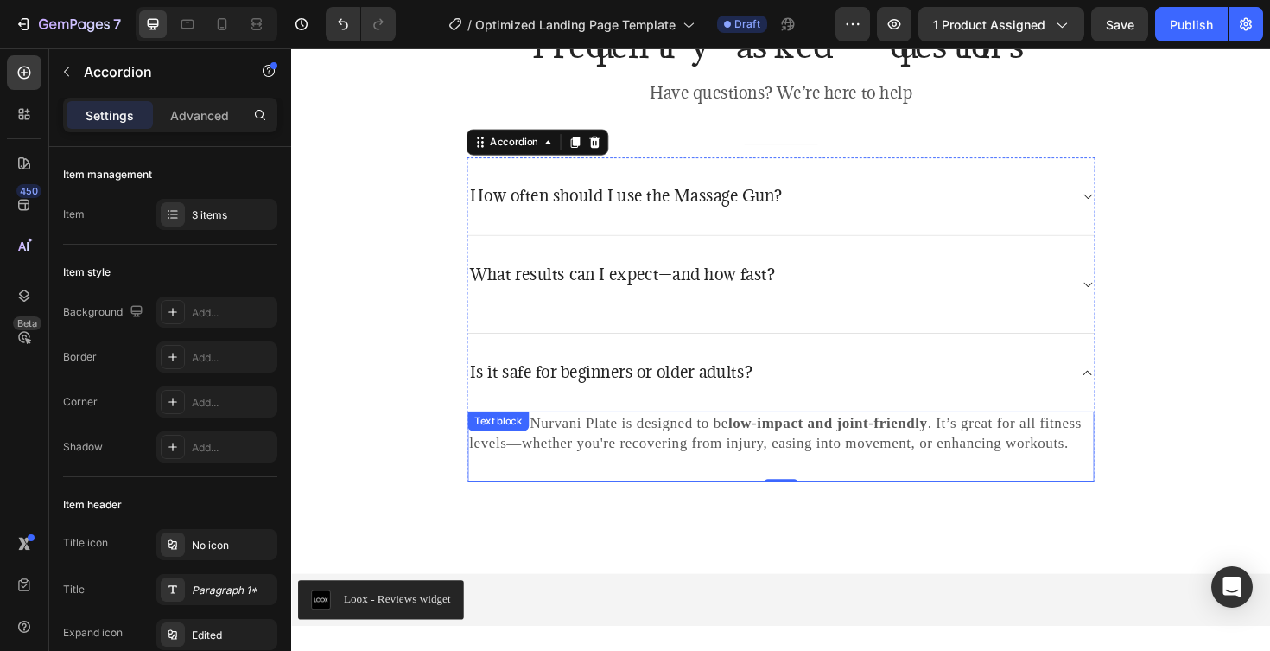
click at [1107, 467] on p "Yes! The Nurvani Plate is designed to be low-impact and joint-friendly . It’s g…" at bounding box center [810, 456] width 660 height 43
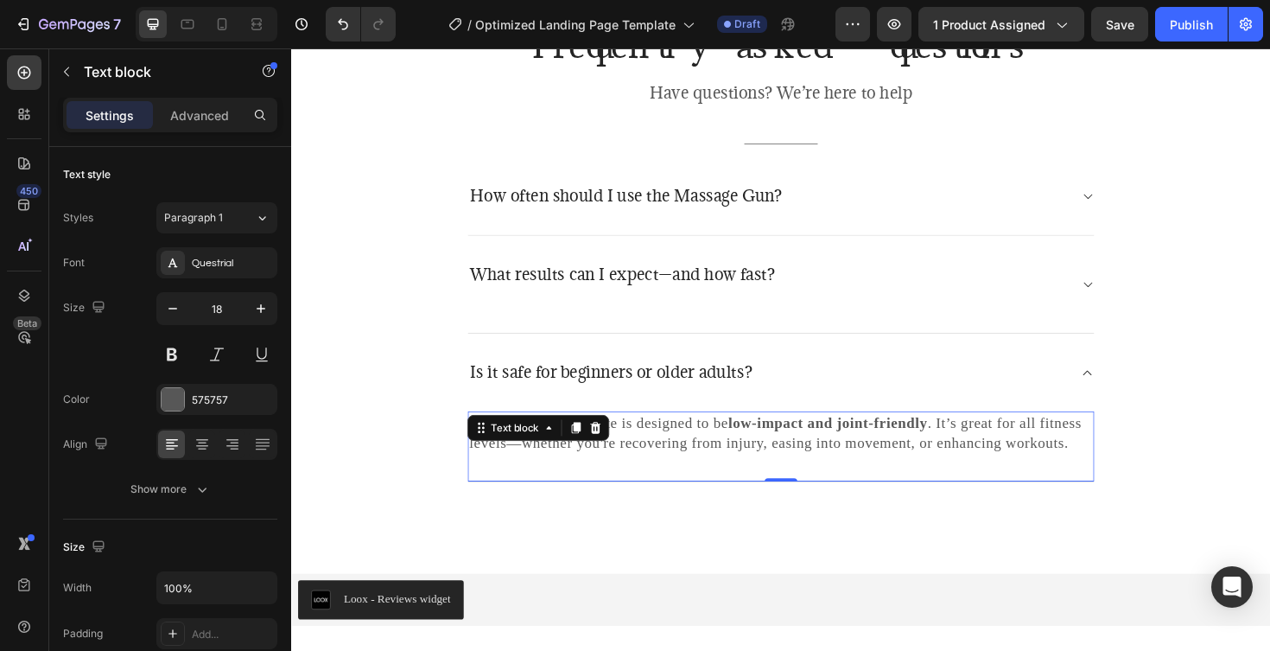
click at [1107, 467] on p "Yes! The Nurvani Plate is designed to be low-impact and joint-friendly . It’s g…" at bounding box center [810, 456] width 660 height 43
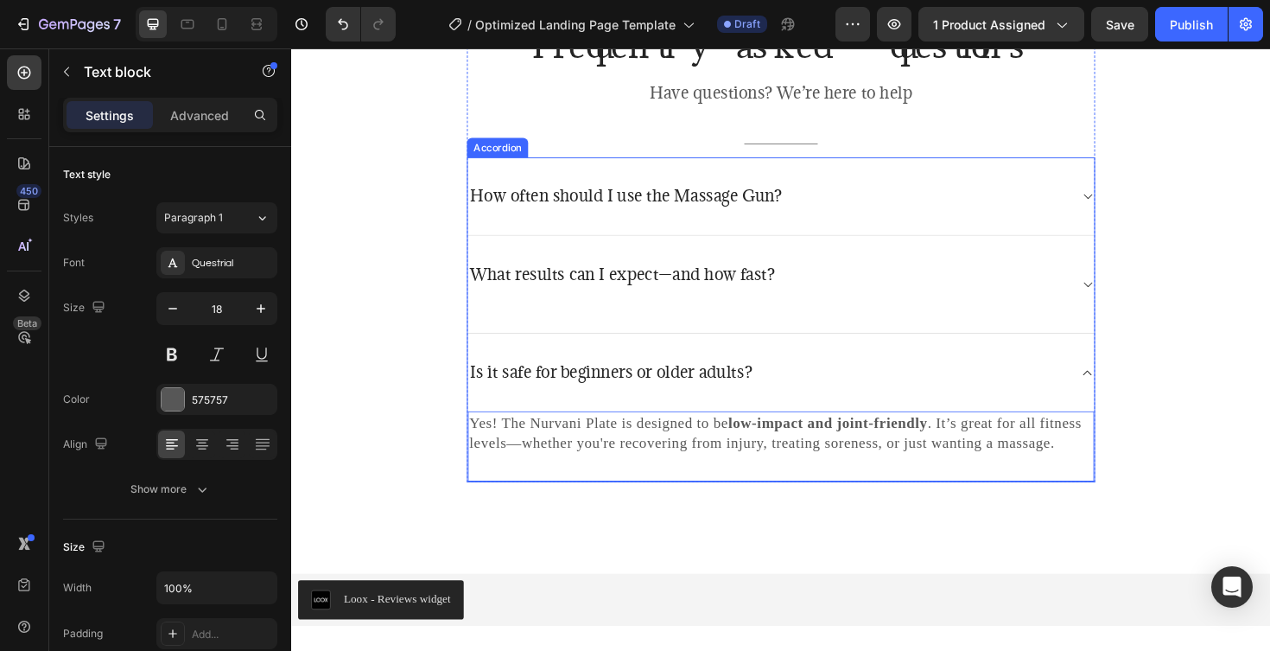
click at [1130, 385] on icon at bounding box center [1134, 392] width 13 height 14
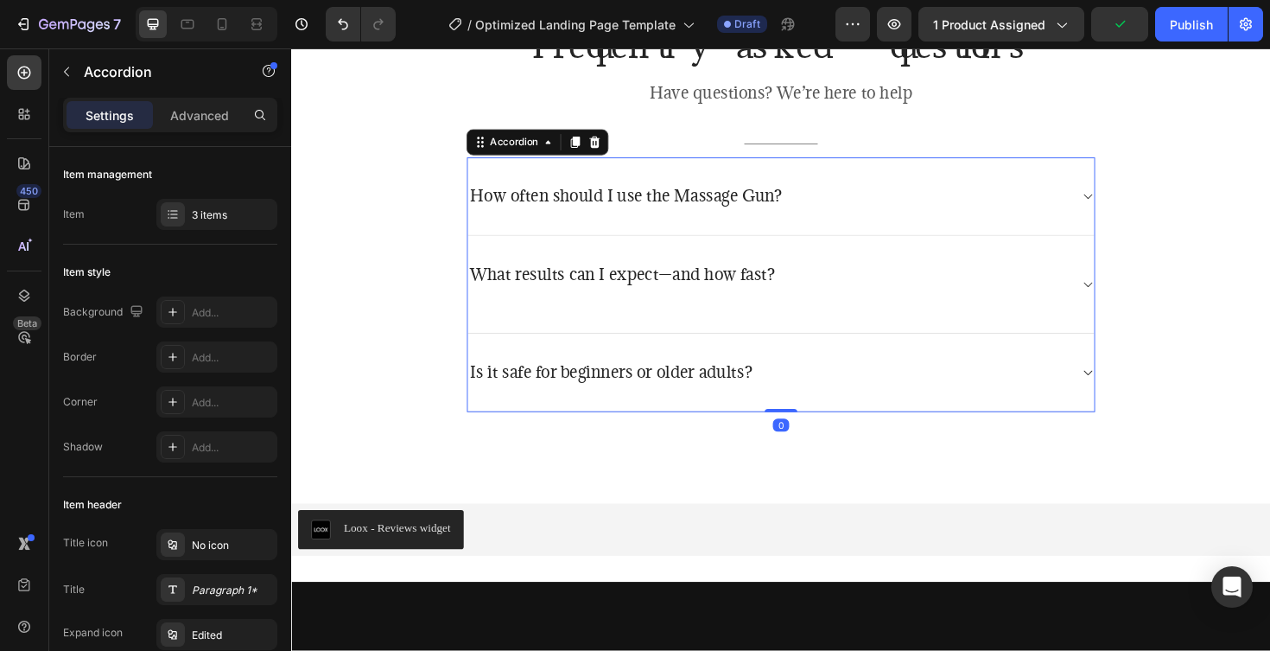
click at [1132, 301] on icon at bounding box center [1134, 299] width 13 height 14
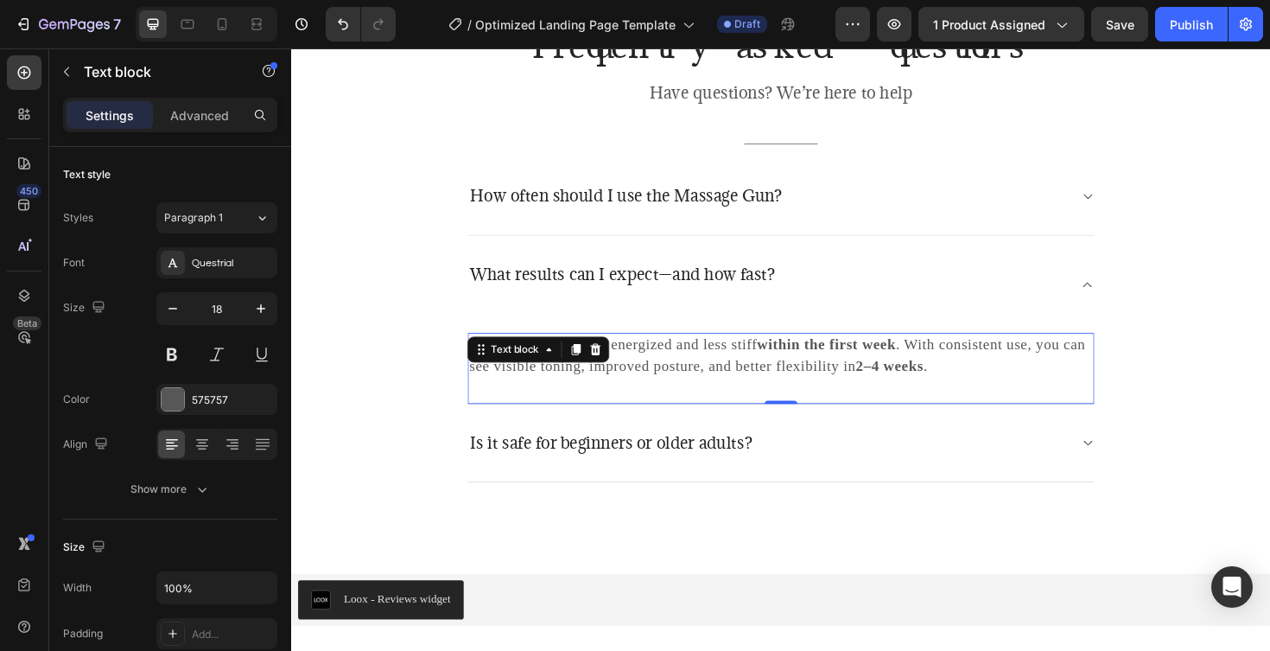
click at [694, 358] on p "Many users feel more energized and less stiff within the first week . With cons…" at bounding box center [810, 373] width 660 height 43
click at [596, 388] on p "Many users feel more energized and less stiff within the first week . With cons…" at bounding box center [810, 373] width 660 height 43
click at [690, 379] on p "Many users feel more energized and less stiff within the first week . improved …" at bounding box center [810, 373] width 660 height 43
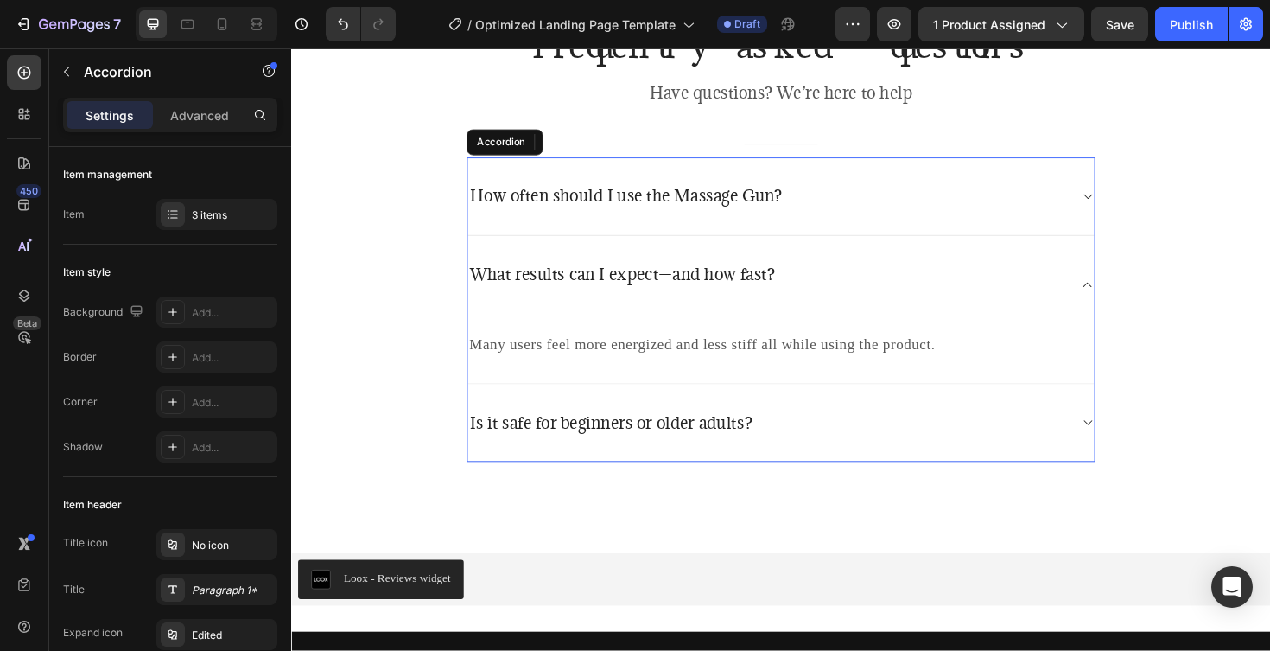
click at [1133, 294] on icon at bounding box center [1134, 299] width 13 height 14
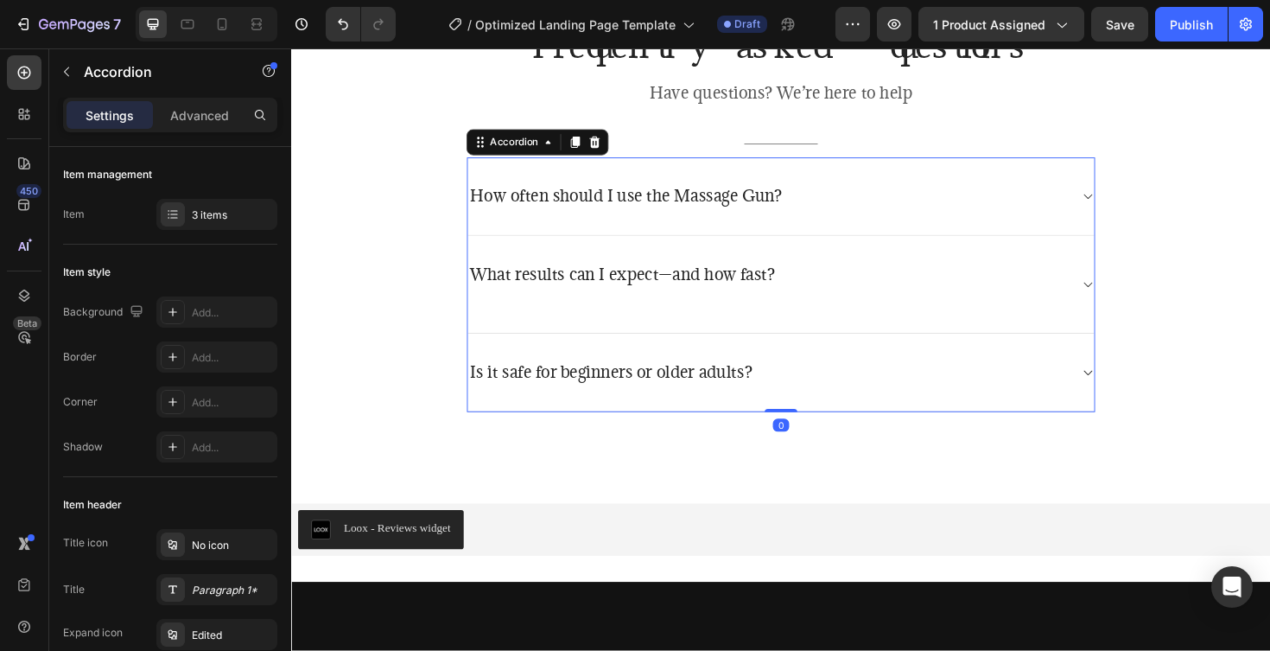
click at [1133, 202] on icon at bounding box center [1134, 206] width 13 height 14
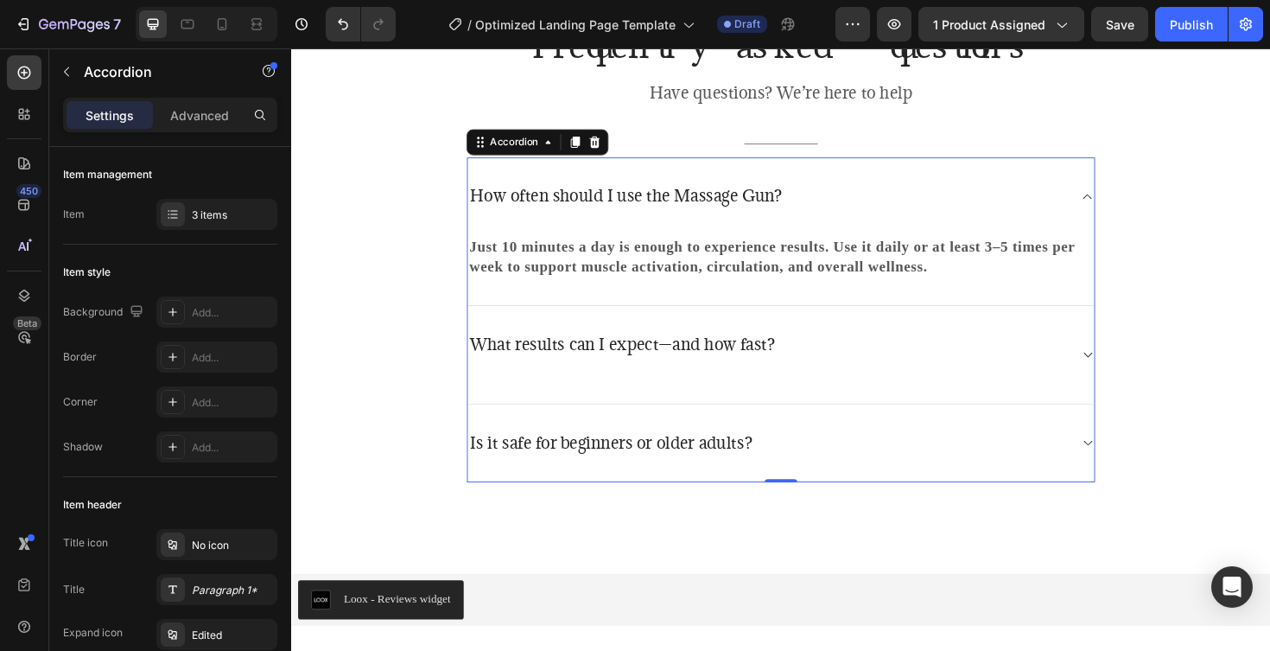
click at [1134, 205] on icon at bounding box center [1134, 206] width 13 height 14
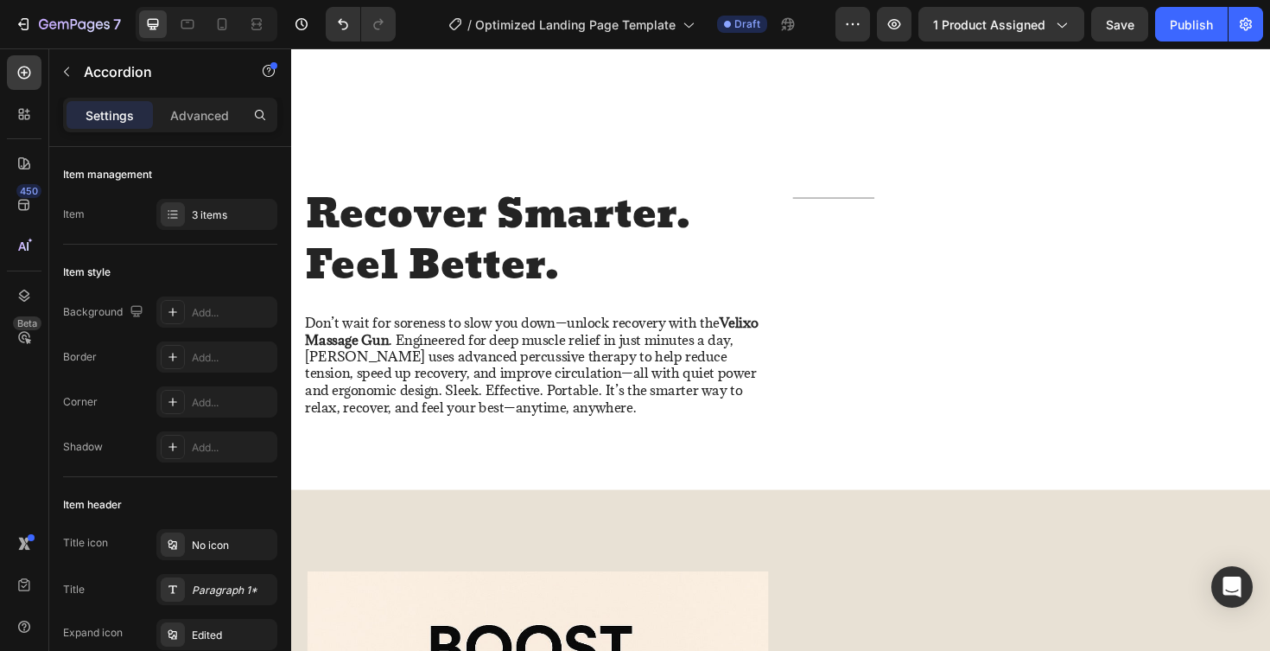
scroll to position [885, 0]
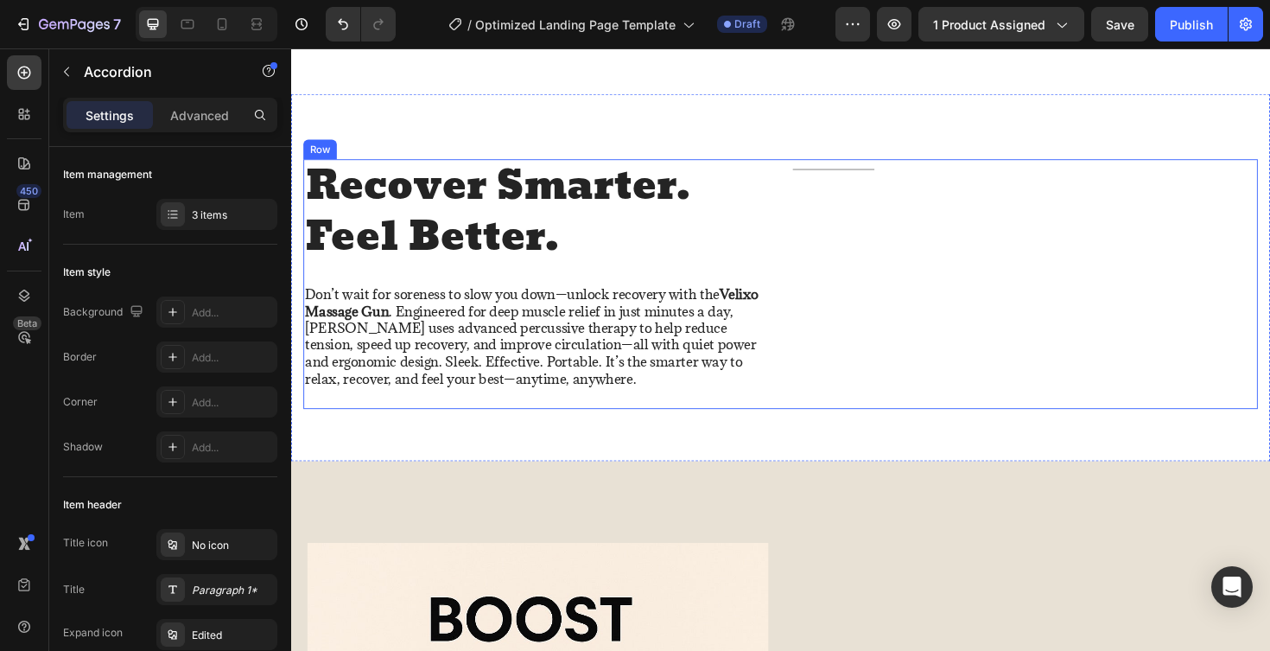
click at [1053, 252] on div "Title Line" at bounding box center [1069, 298] width 493 height 264
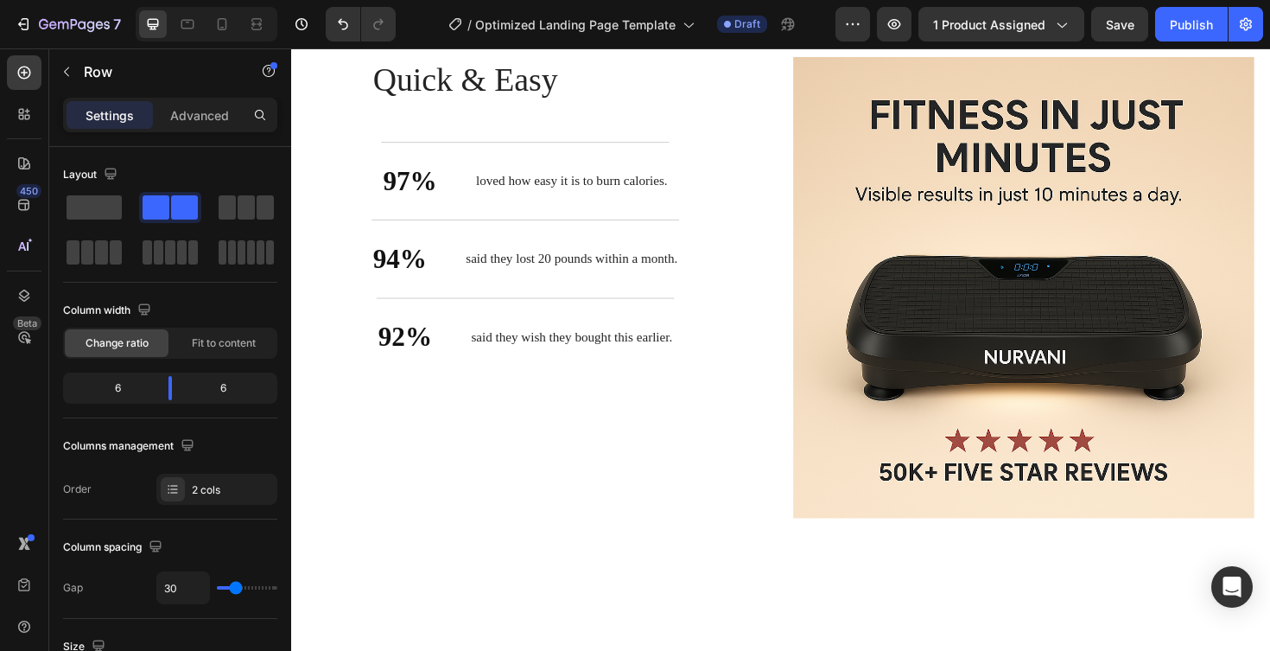
scroll to position [2311, 0]
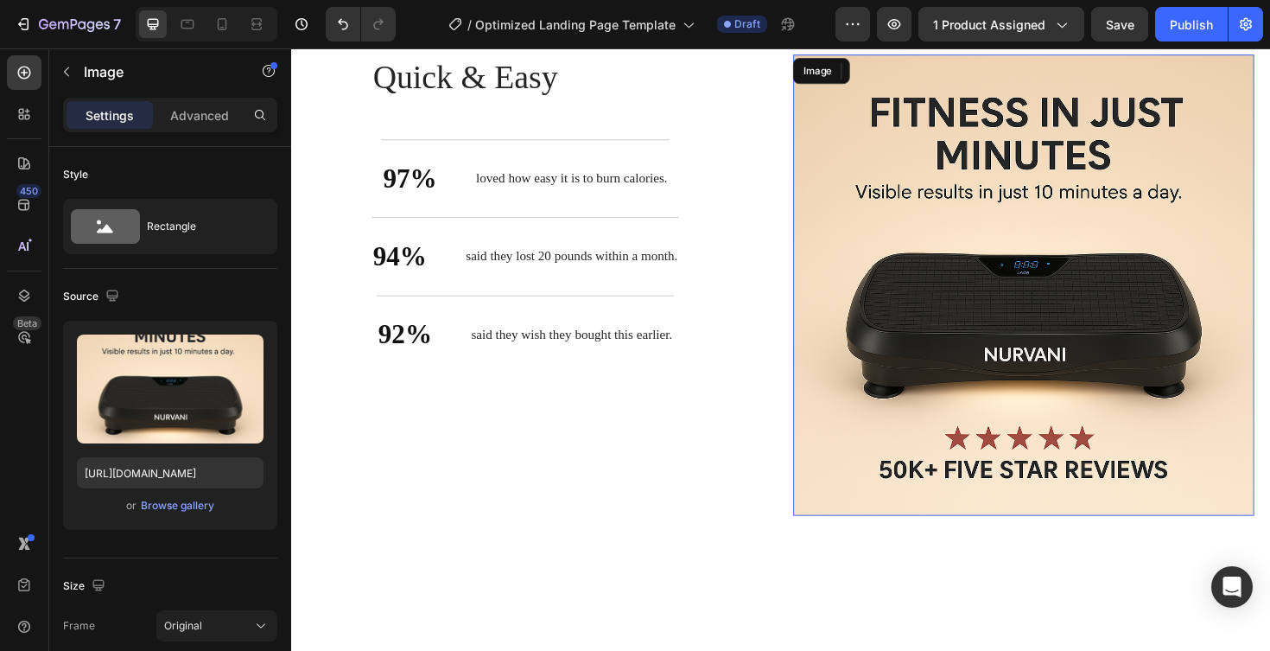
click at [1057, 343] on img at bounding box center [1067, 299] width 488 height 488
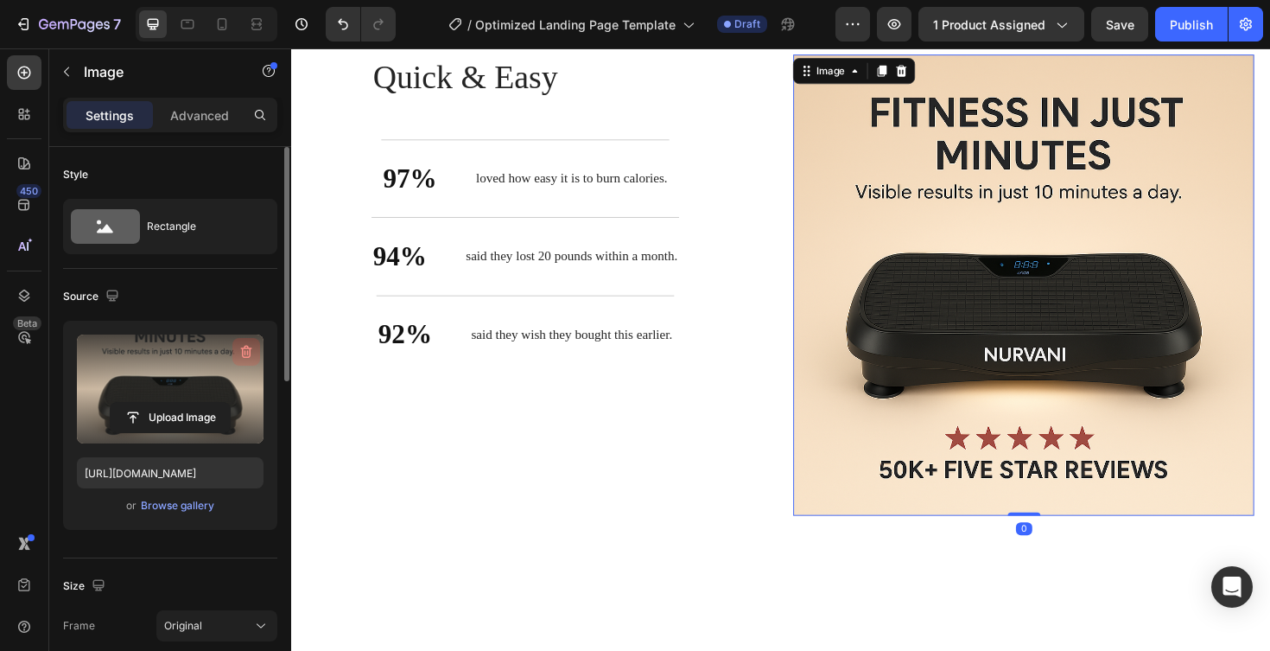
click at [243, 353] on icon "button" at bounding box center [246, 352] width 11 height 13
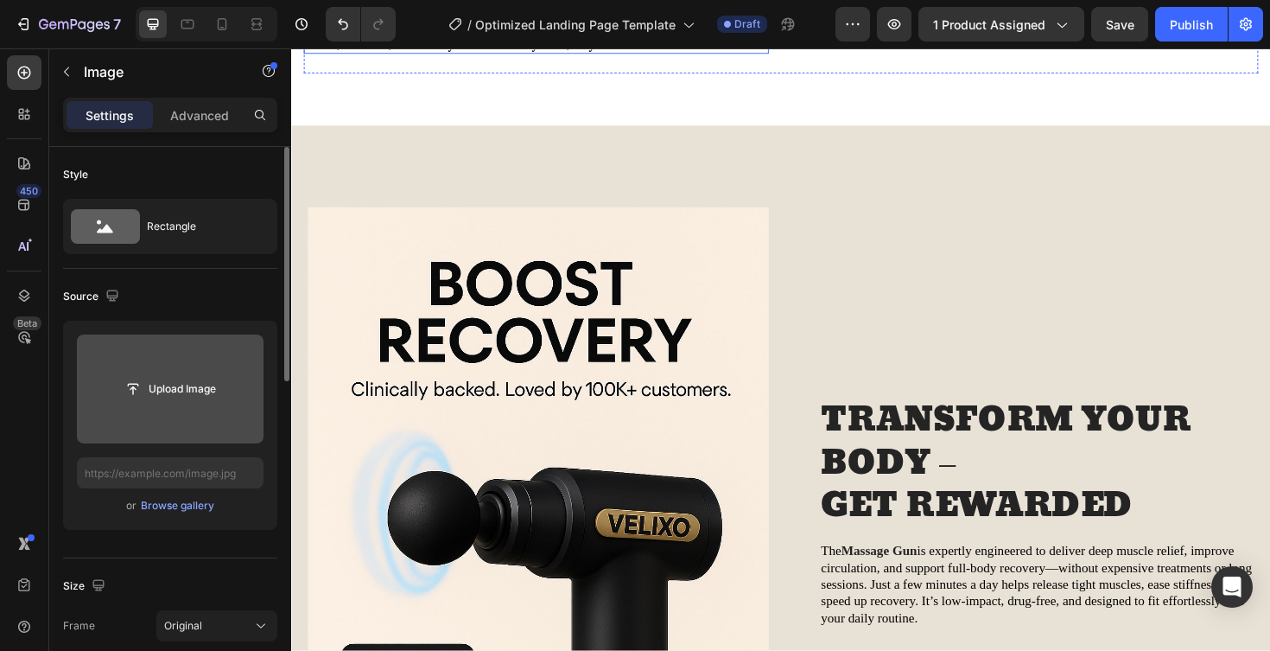
scroll to position [1326, 0]
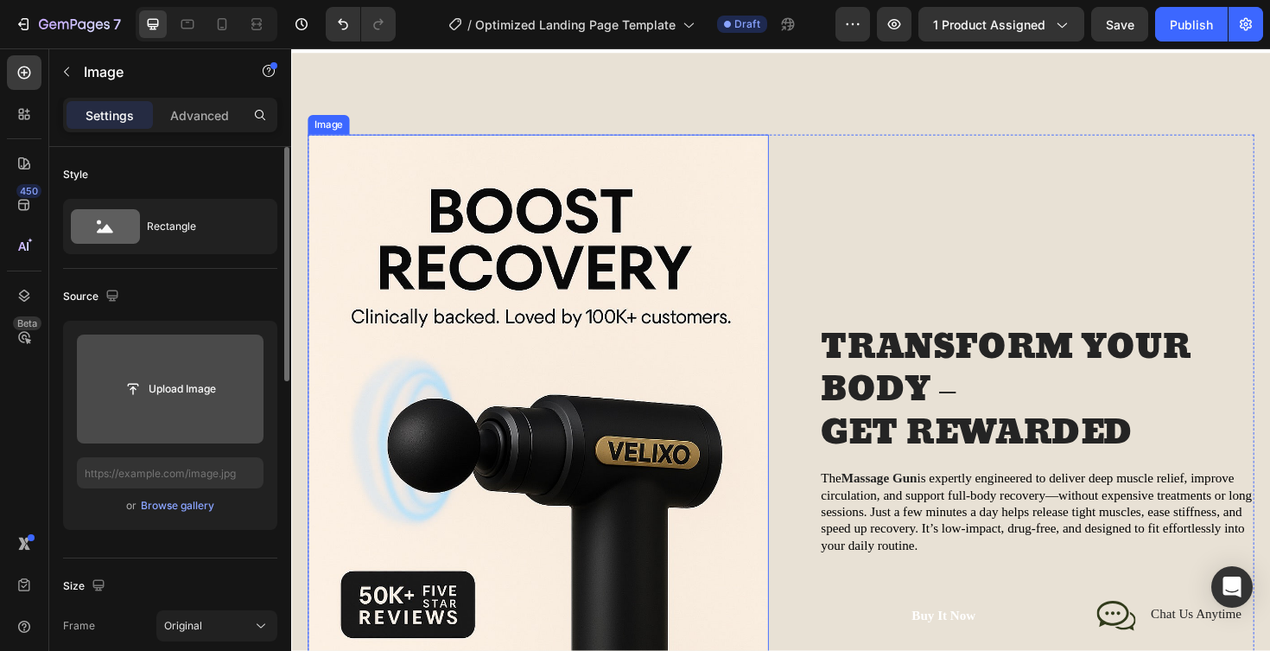
click at [552, 468] on img at bounding box center [553, 506] width 488 height 733
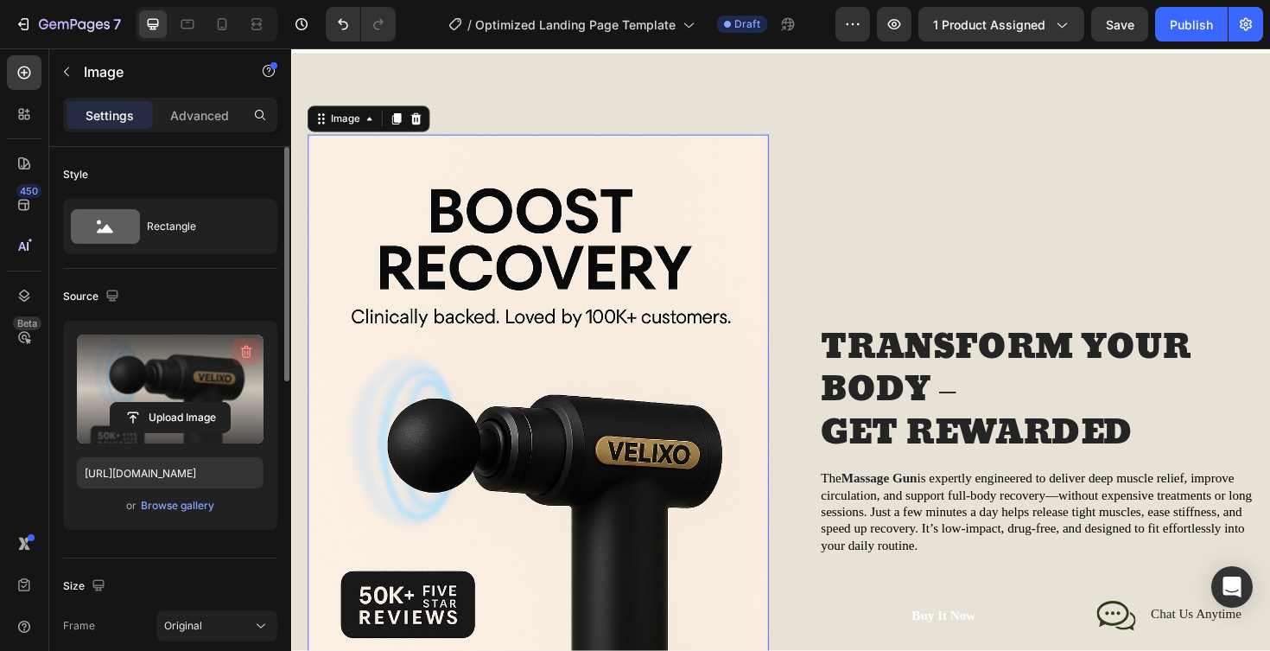
click at [250, 345] on icon "button" at bounding box center [246, 351] width 17 height 17
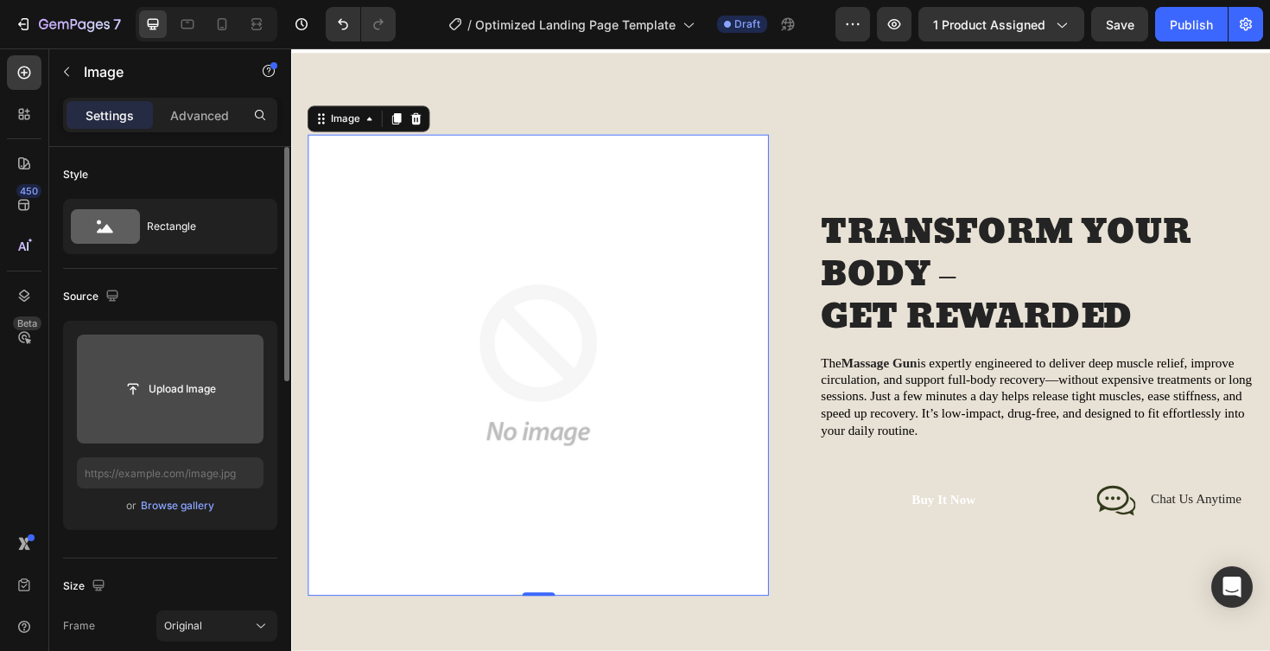
click at [170, 386] on input "file" at bounding box center [170, 388] width 119 height 29
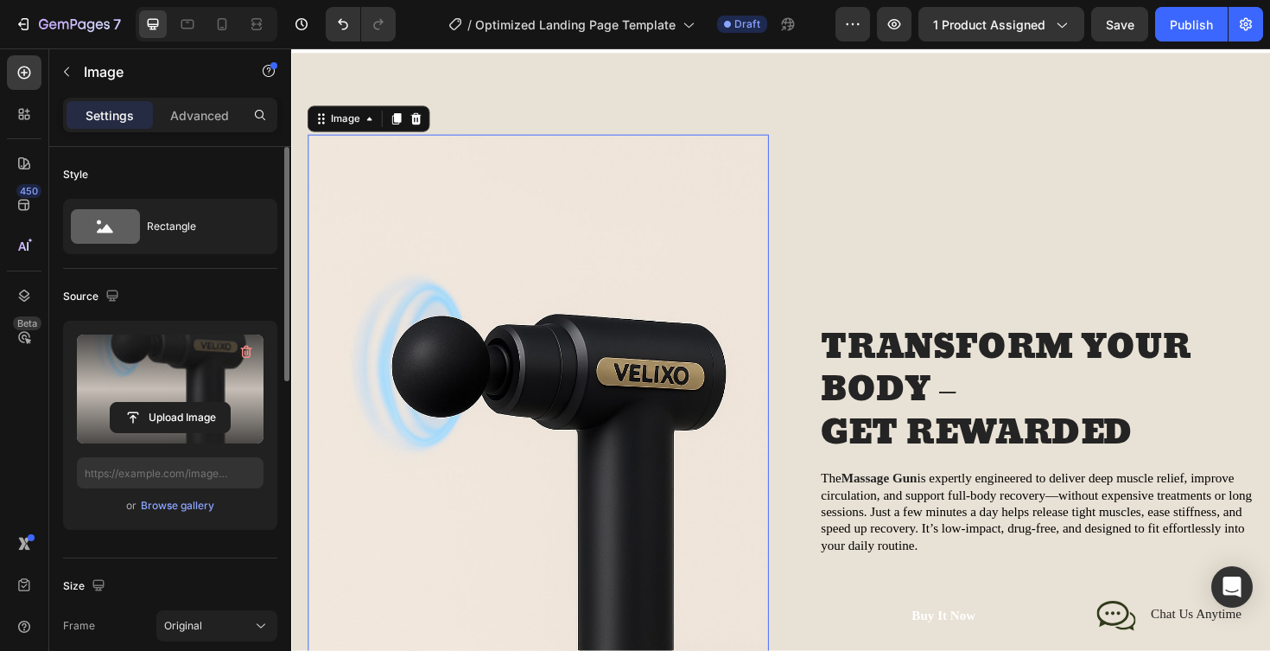
type input "https://cdn.shopify.com/s/files/1/0956/8623/0329/files/gempages_581827592072463…"
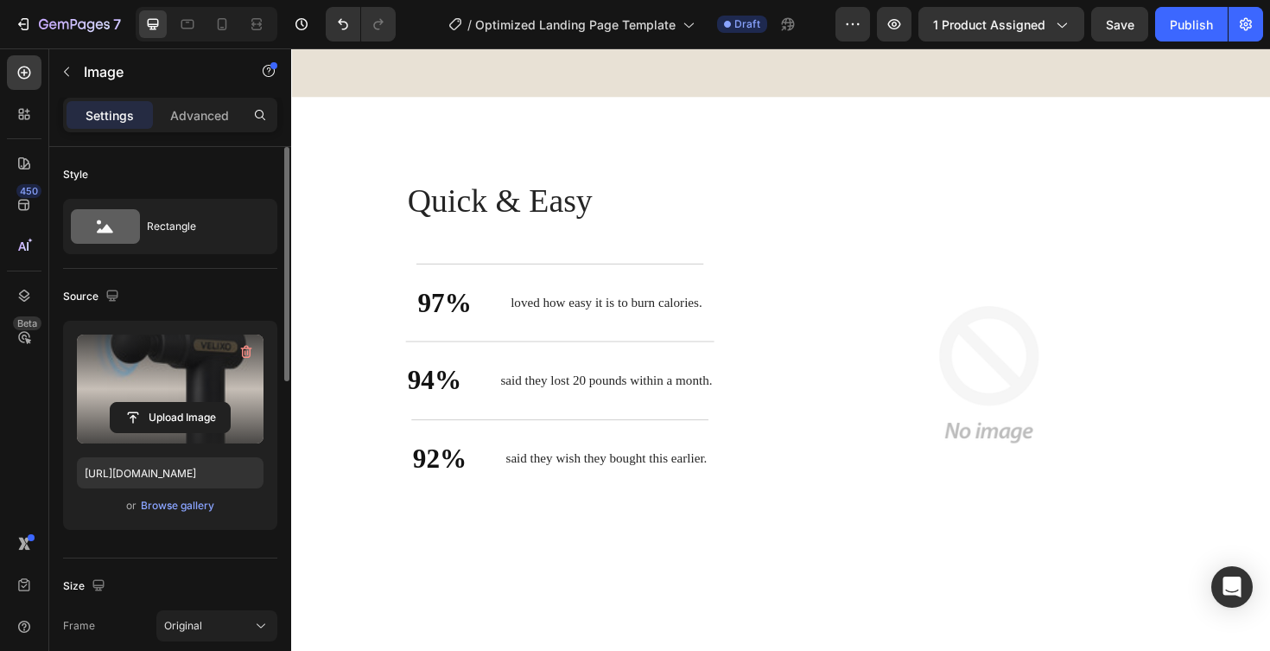
scroll to position [2244, 0]
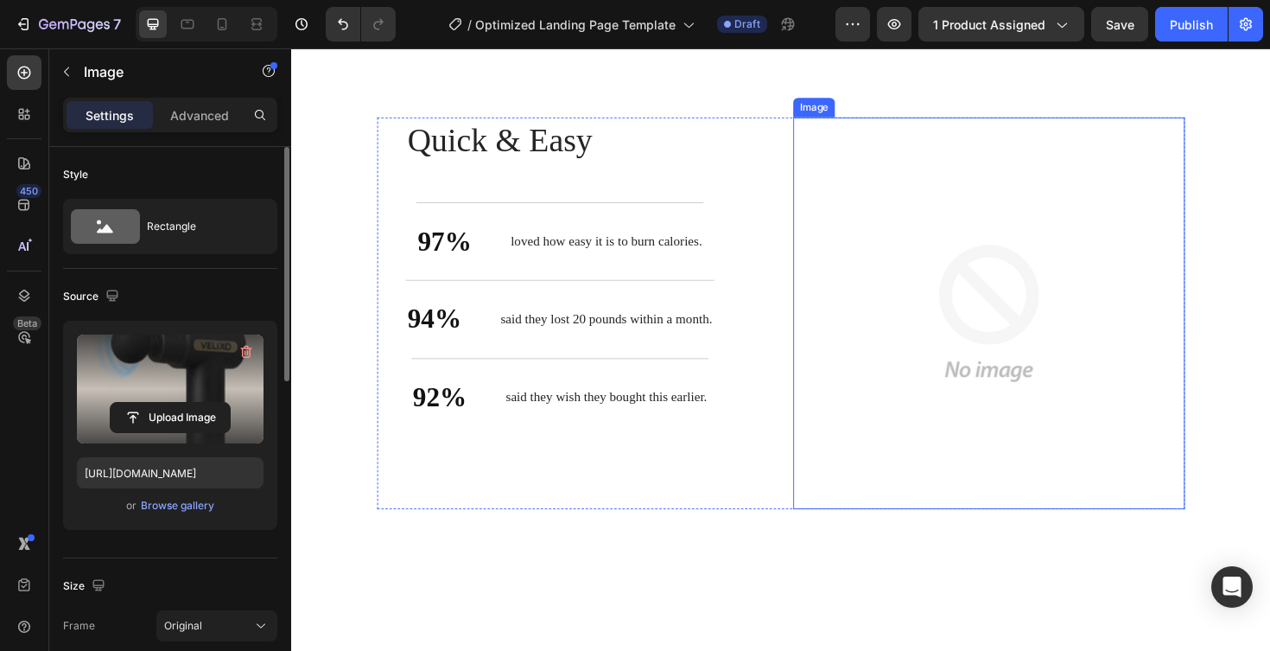
click at [1044, 299] on img at bounding box center [1030, 329] width 415 height 415
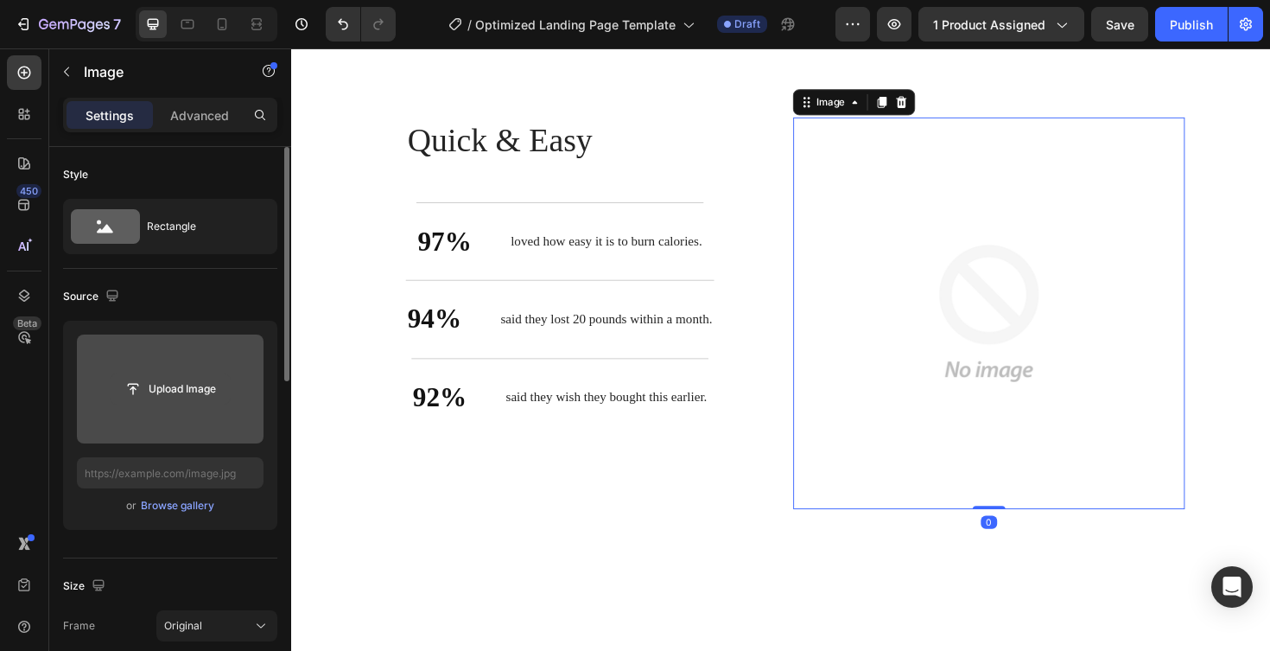
click at [179, 391] on input "file" at bounding box center [170, 388] width 119 height 29
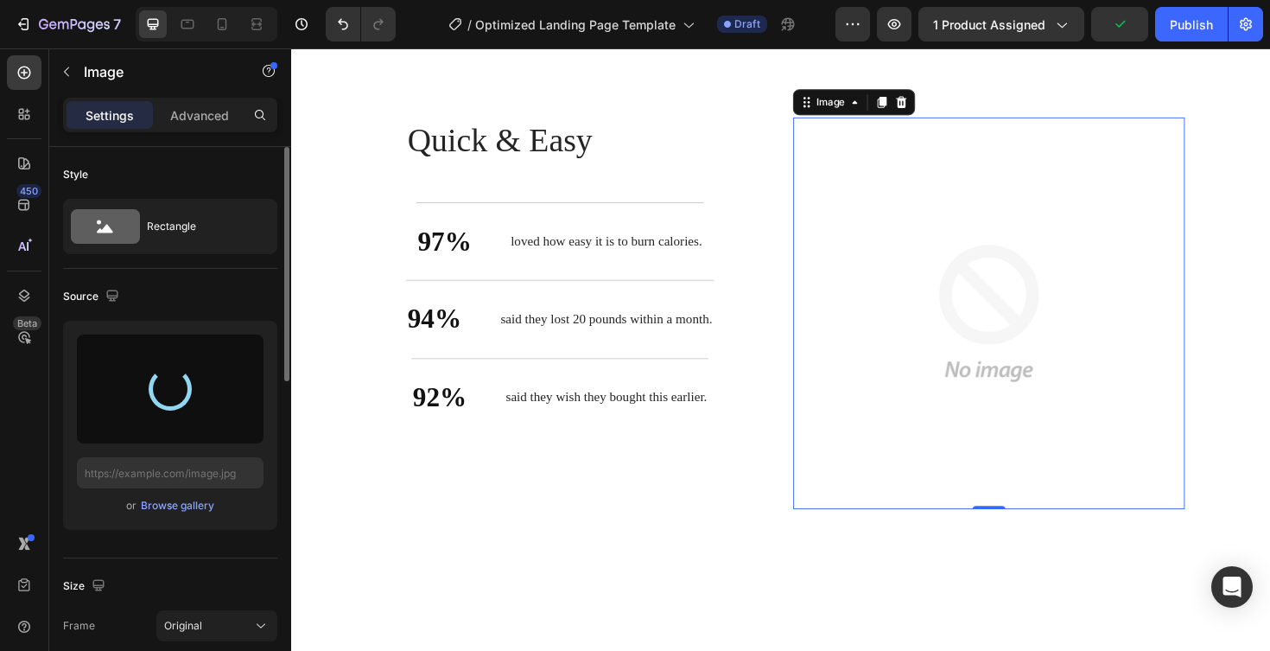
type input "https://cdn.shopify.com/s/files/1/0956/8623/0329/files/gempages_581827592072463…"
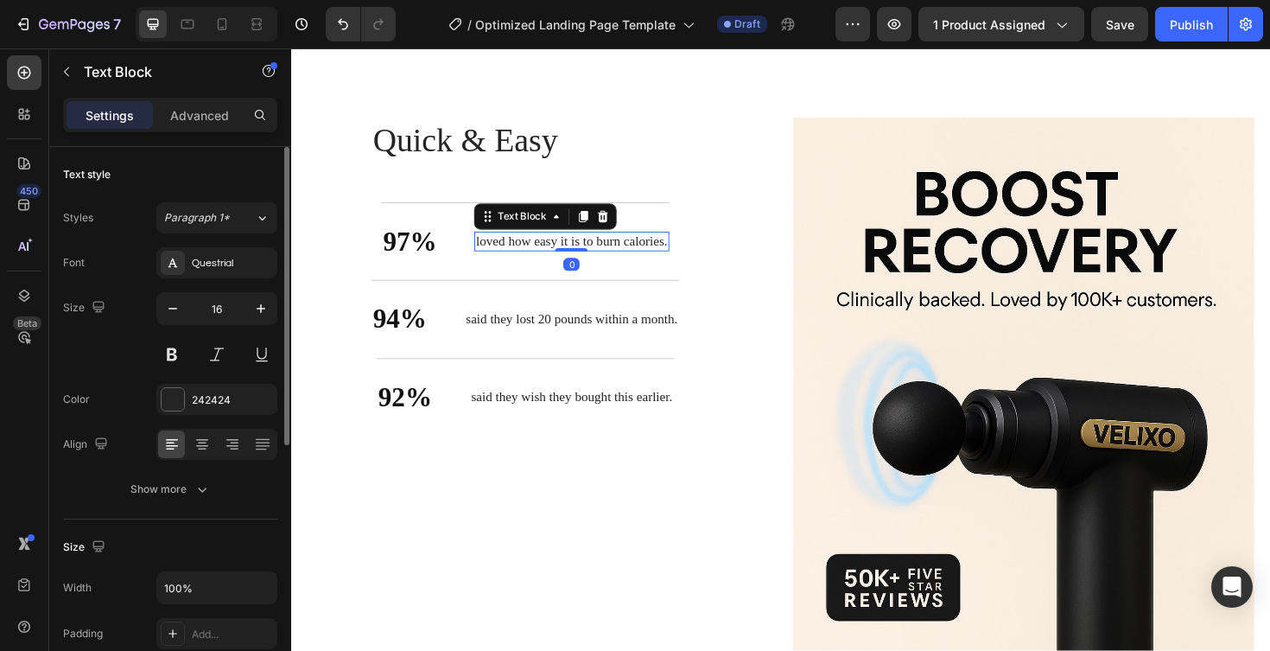
click at [678, 250] on p "loved how easy it is to burn calories." at bounding box center [588, 254] width 203 height 18
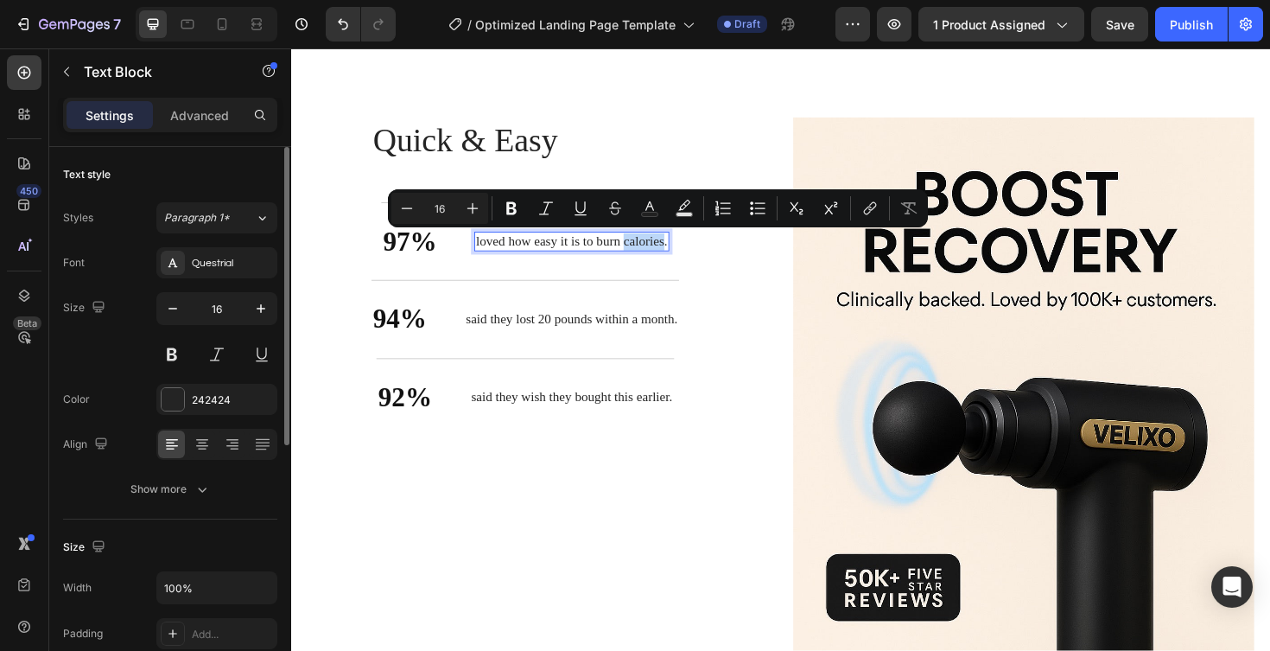
click at [678, 250] on p "loved how easy it is to burn calories." at bounding box center [588, 254] width 203 height 18
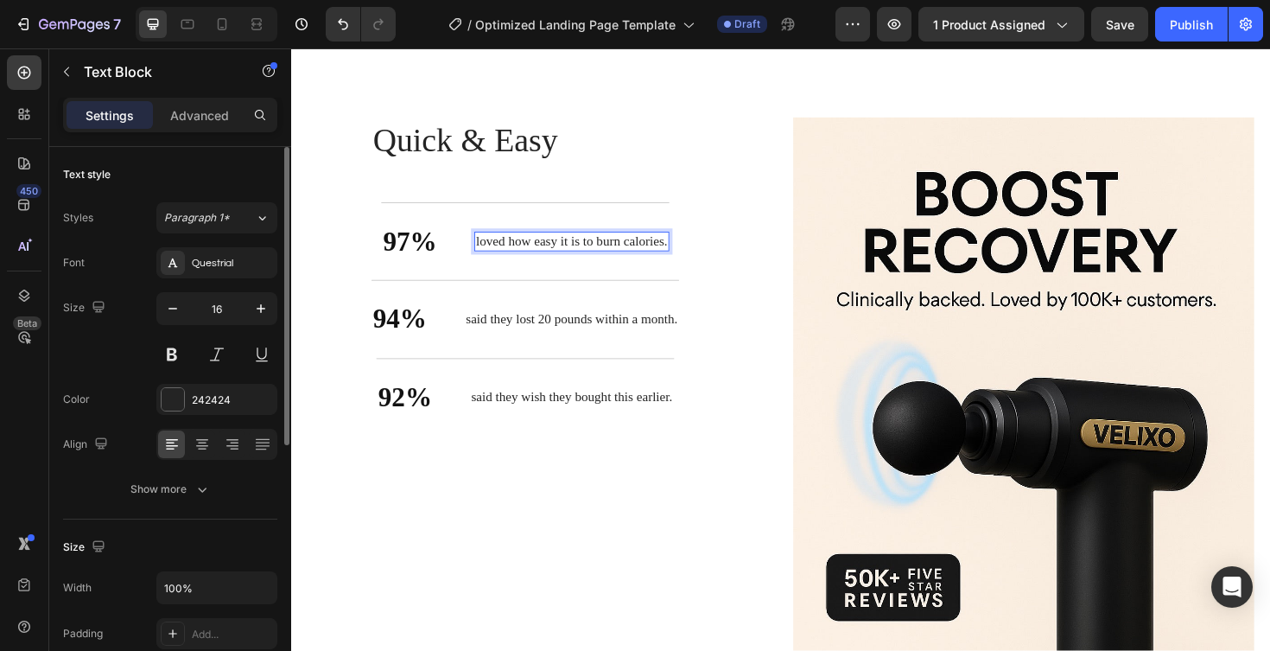
click at [678, 250] on p "loved how easy it is to burn calories." at bounding box center [588, 254] width 203 height 18
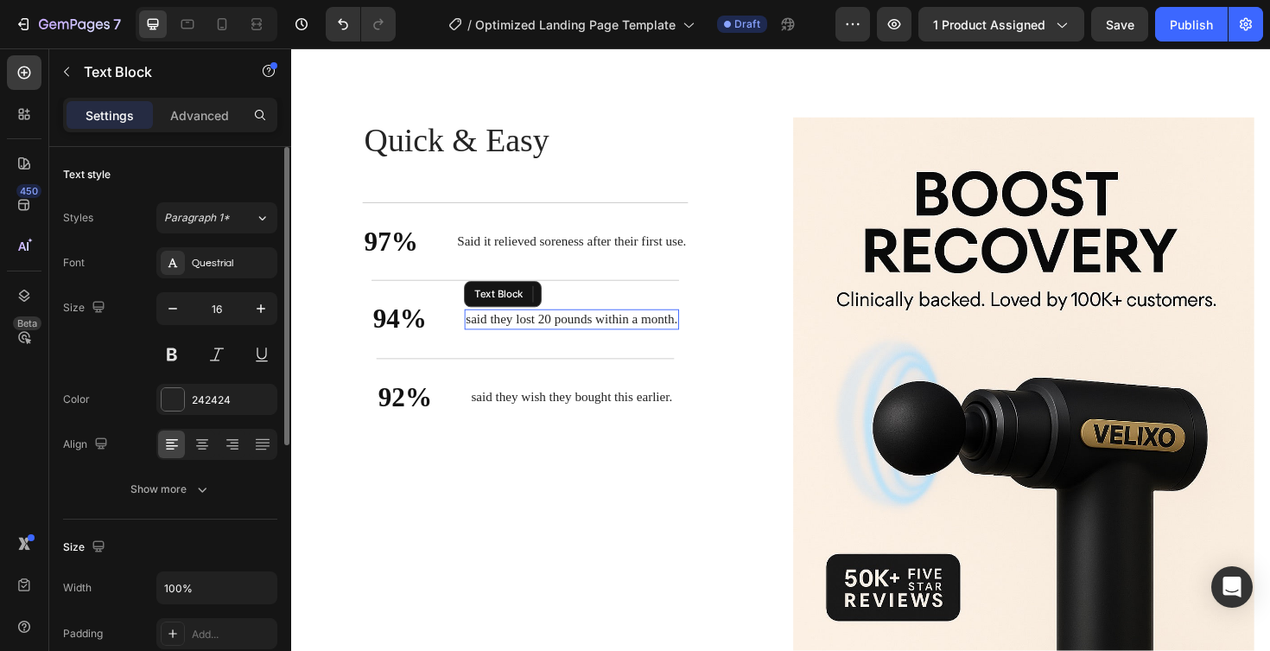
click at [695, 330] on p "said they lost 20 pounds within a month." at bounding box center [588, 336] width 225 height 18
click at [685, 331] on p "said they lost 20 pounds within a month." at bounding box center [588, 336] width 225 height 18
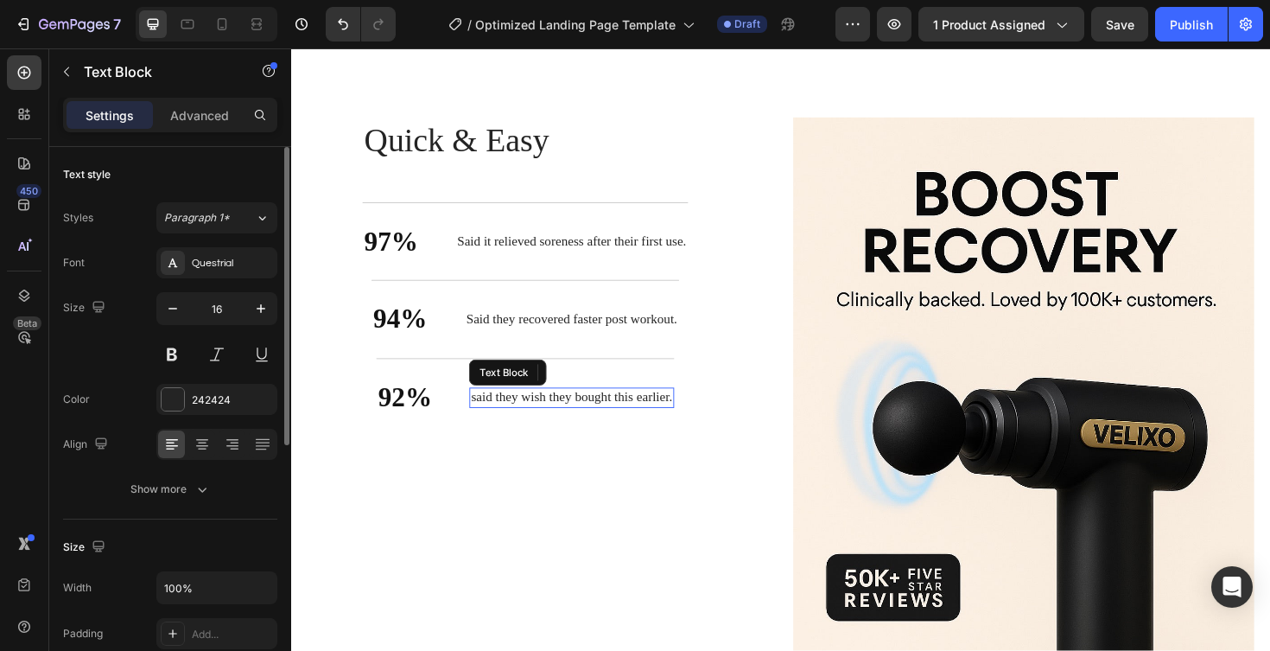
click at [611, 417] on p "said they wish they bought this earlier." at bounding box center [587, 419] width 213 height 18
click at [645, 420] on p "said they wish they bought this earlier." at bounding box center [587, 419] width 213 height 18
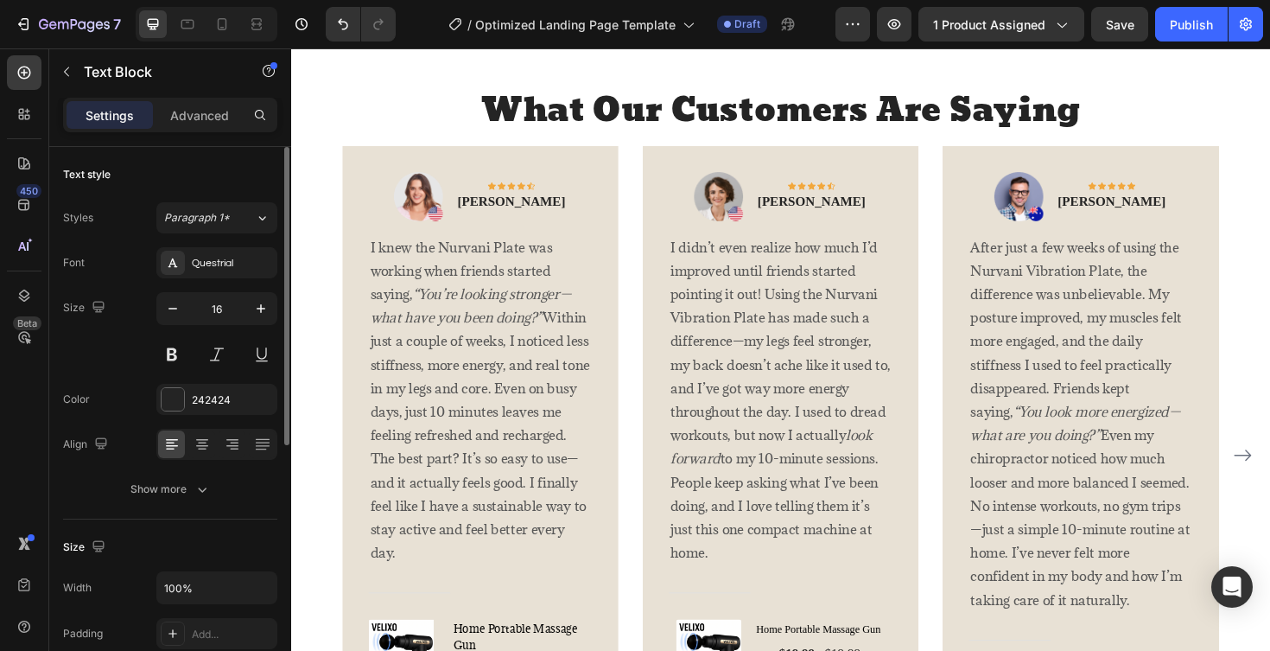
scroll to position [3174, 0]
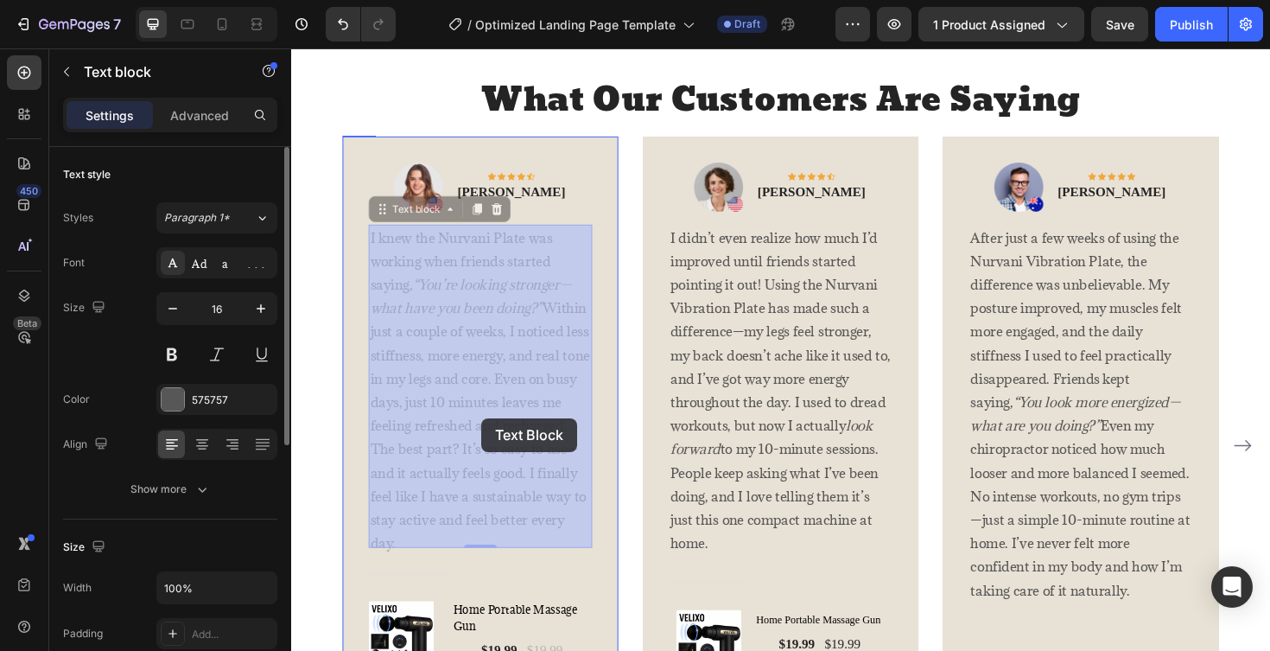
drag, startPoint x: 374, startPoint y: 247, endPoint x: 488, endPoint y: 436, distance: 220.2
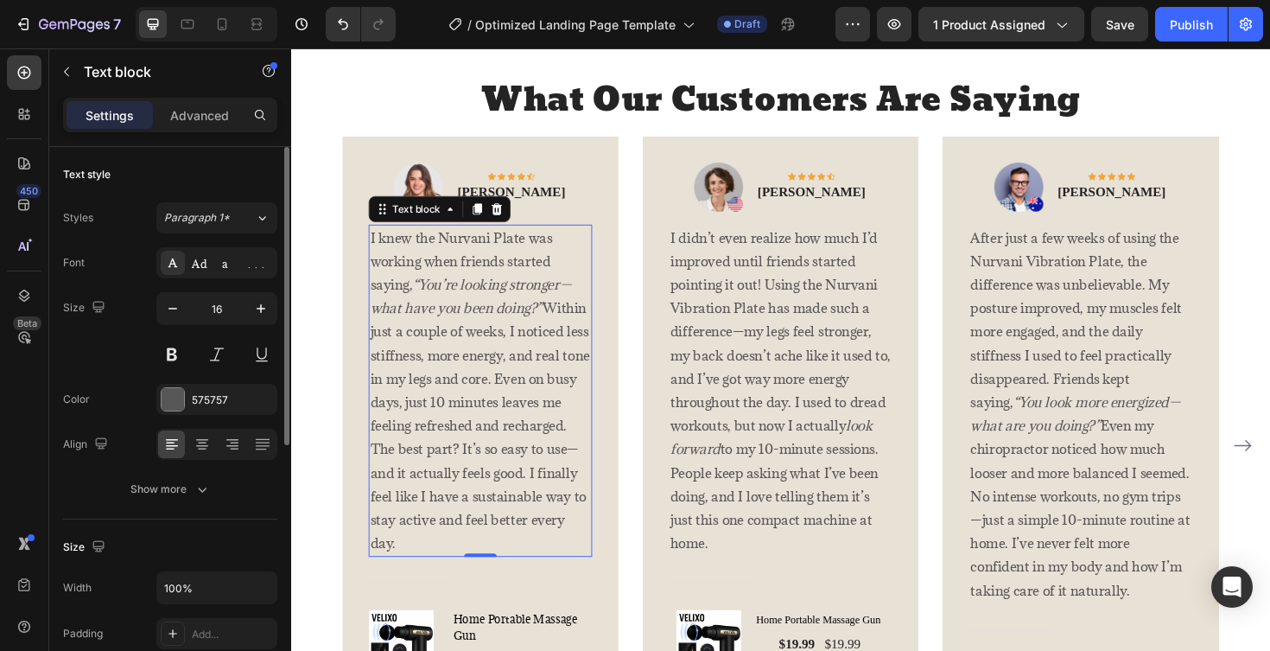
click at [481, 402] on p "I knew the Nurvani Plate was working when friends started saying, “You’re looki…" at bounding box center [491, 411] width 233 height 348
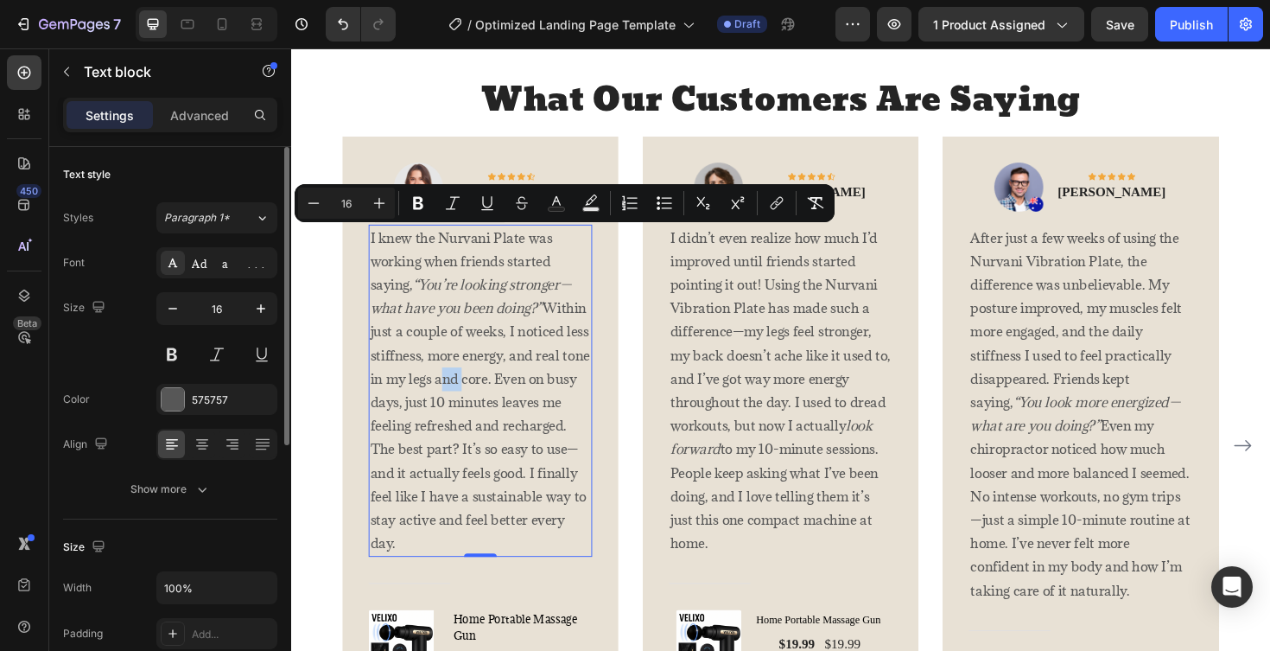
copy p "I knew the Nurvani Plate was working when friends started saying, “You’re looki…"
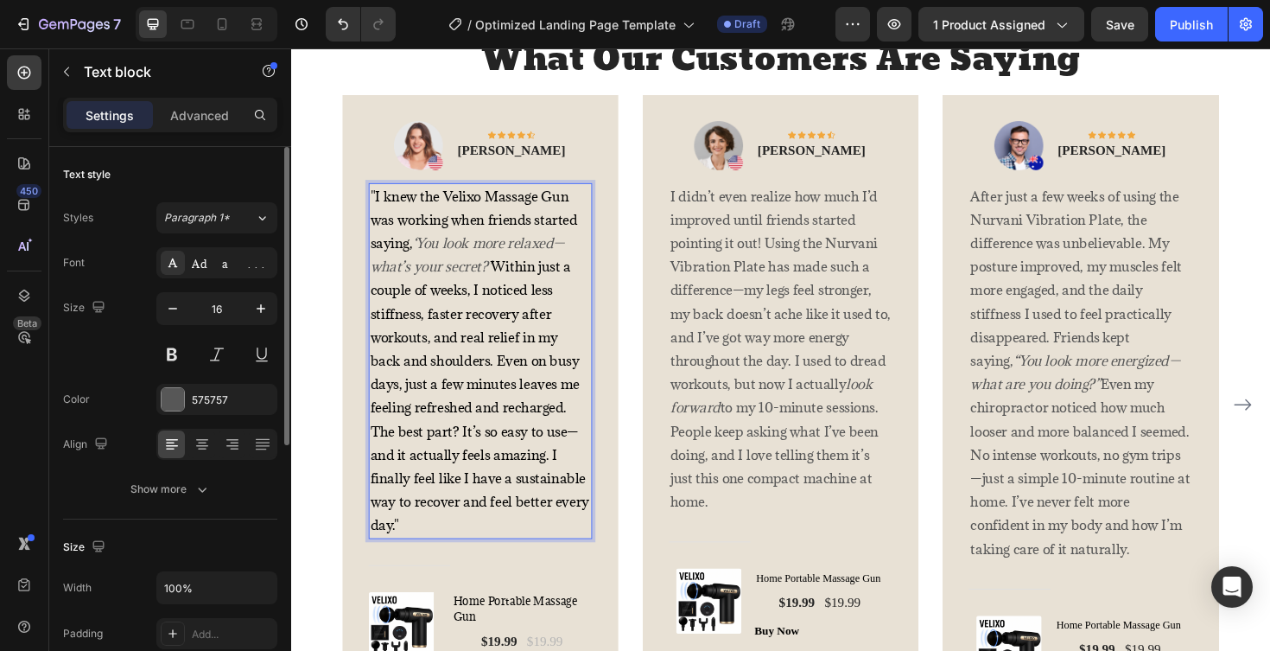
scroll to position [3228, 0]
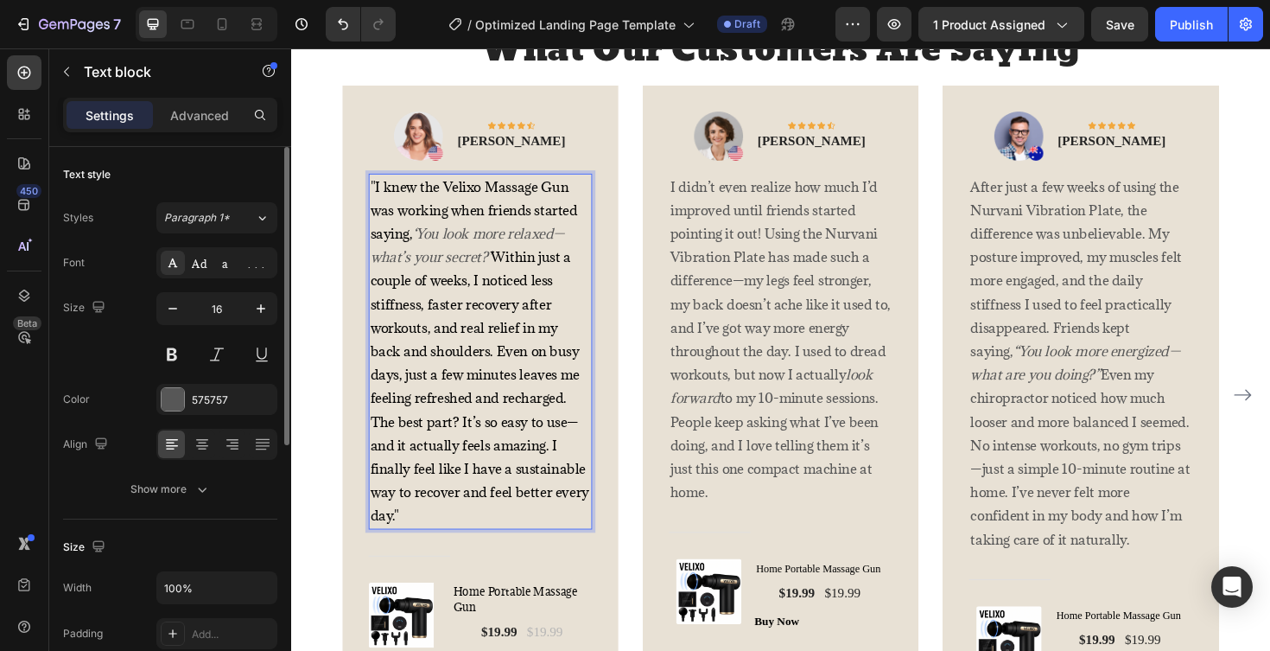
click at [493, 194] on span ""I knew the Velixo Massage Gun was working when friends started saying," at bounding box center [485, 220] width 220 height 69
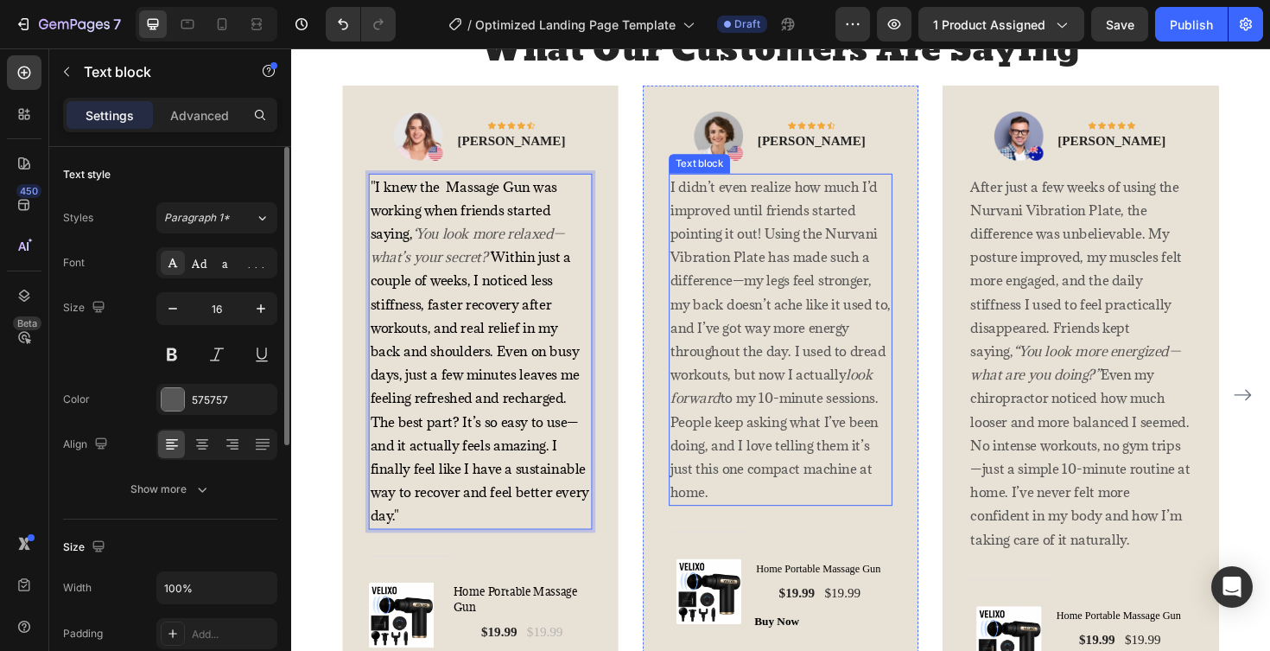
click at [743, 248] on p "I didn’t even realize how much I’d improved until friends started pointing it o…" at bounding box center [809, 357] width 233 height 348
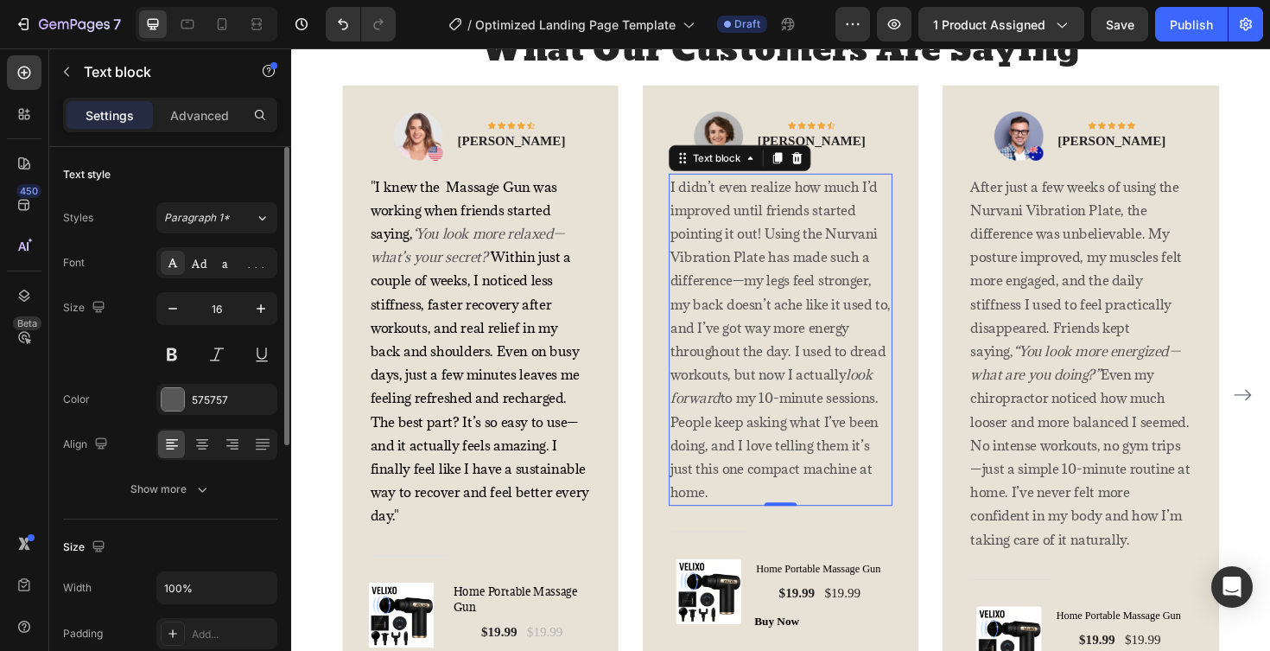
click at [715, 200] on p "I didn’t even realize how much I’d improved until friends started pointing it o…" at bounding box center [809, 357] width 233 height 348
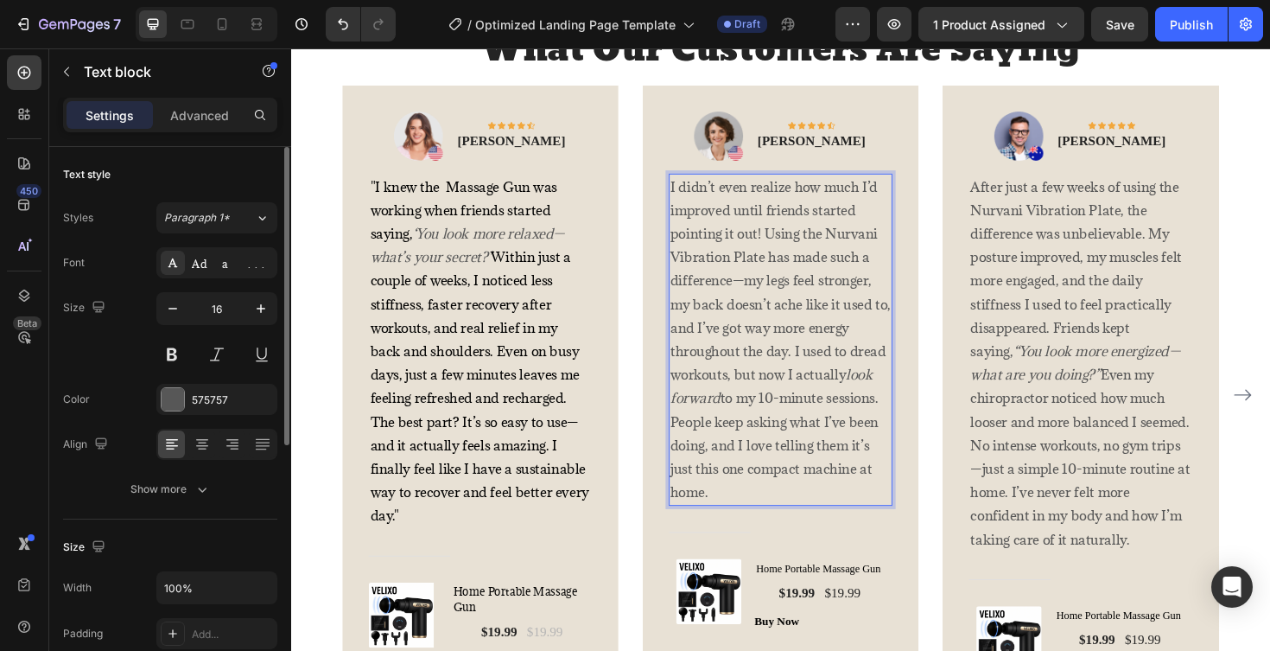
click at [715, 200] on p "I didn’t even realize how much I’d improved until friends started pointing it o…" at bounding box center [809, 357] width 233 height 348
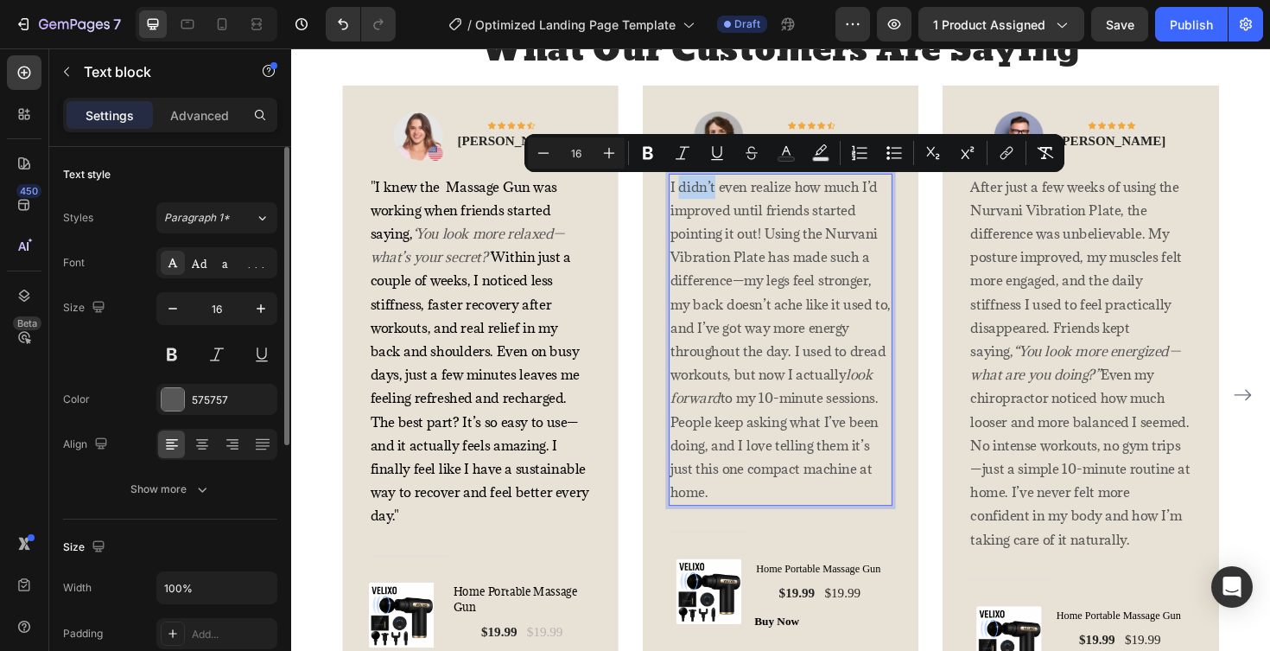
copy p "I didn’t even realize how much I’d improved until friends started pointing it o…"
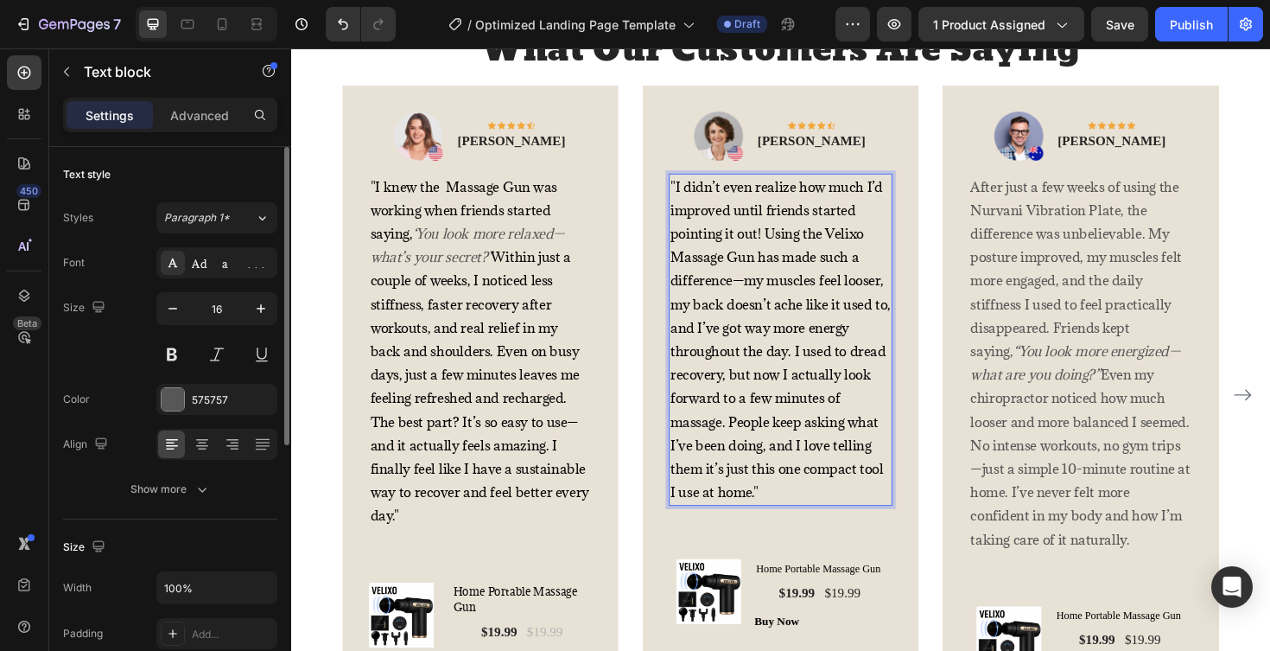
click at [894, 244] on span ""I didn’t even realize how much I’d improved until friends started pointing it …" at bounding box center [809, 357] width 233 height 342
click at [898, 245] on span ""I didn’t even realize how much I’d improved until friends started pointing it …" at bounding box center [809, 357] width 233 height 342
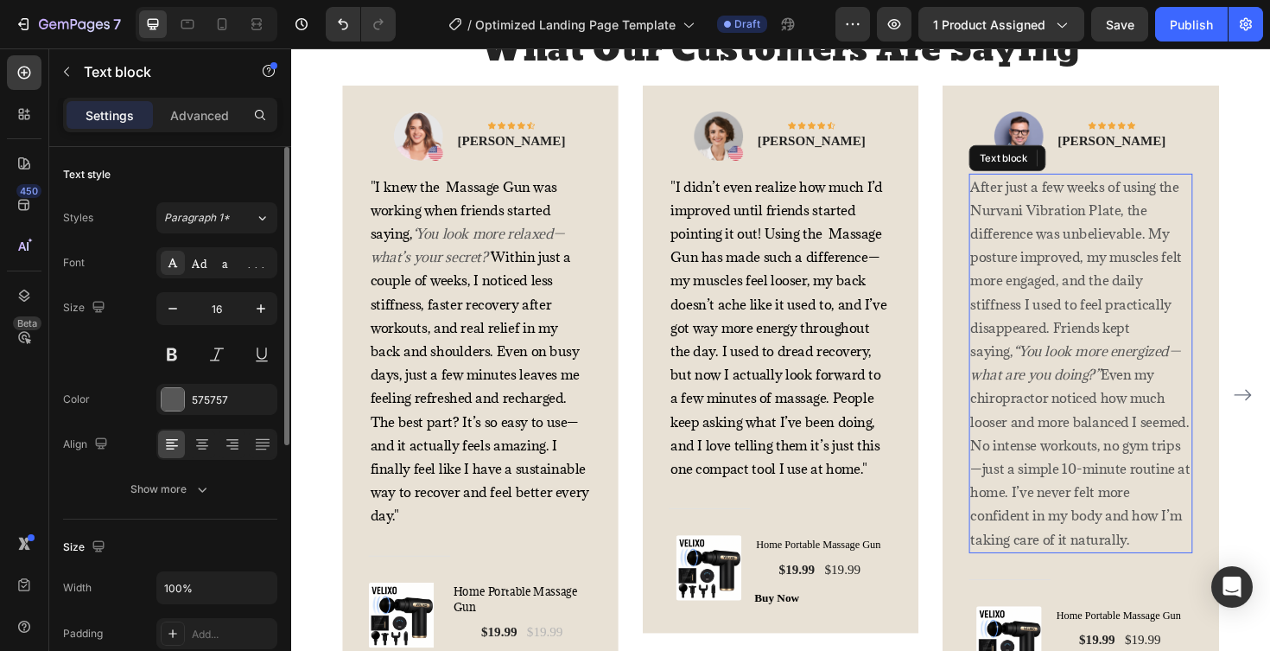
click at [1051, 207] on p "After just a few weeks of using the Nurvani Vibration Plate, the difference was…" at bounding box center [1127, 382] width 233 height 398
click at [1029, 194] on p "After just a few weeks of using the Nurvani Vibration Plate, the difference was…" at bounding box center [1127, 382] width 233 height 398
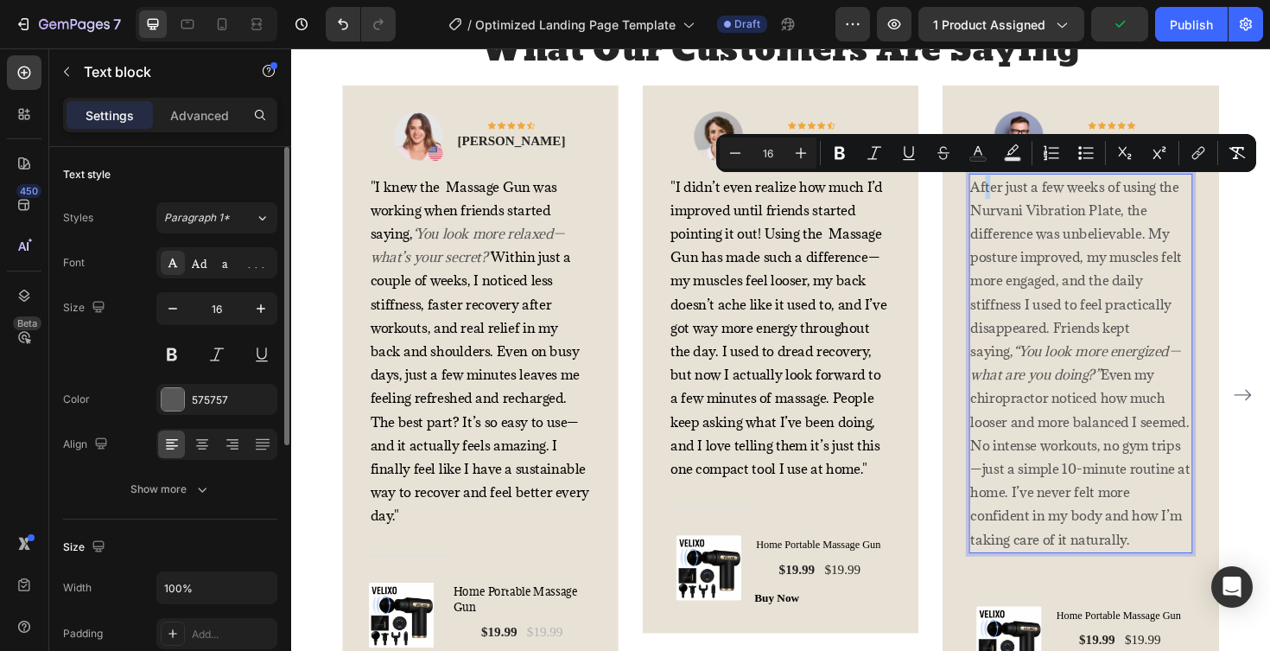
copy p "After just a few weeks of using the Nurvani Vibration Plate, the difference was…"
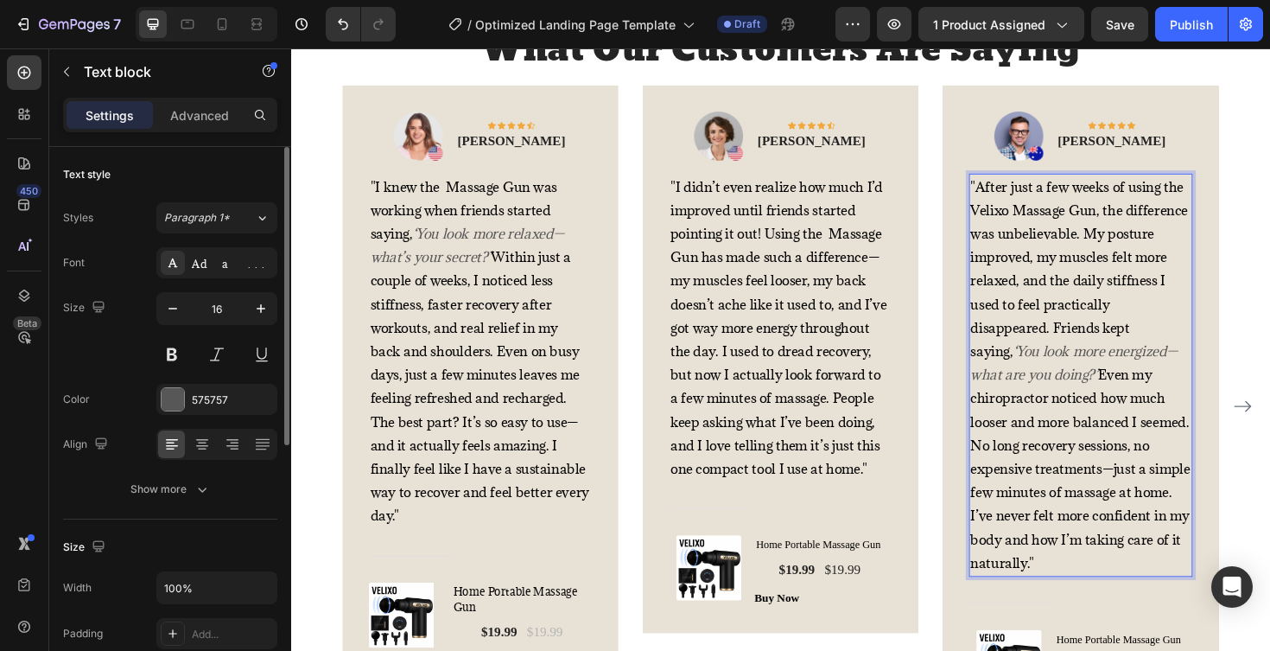
click at [1052, 222] on span ""After just a few weeks of using the Velixo Massage Gun, the difference was unb…" at bounding box center [1126, 283] width 230 height 194
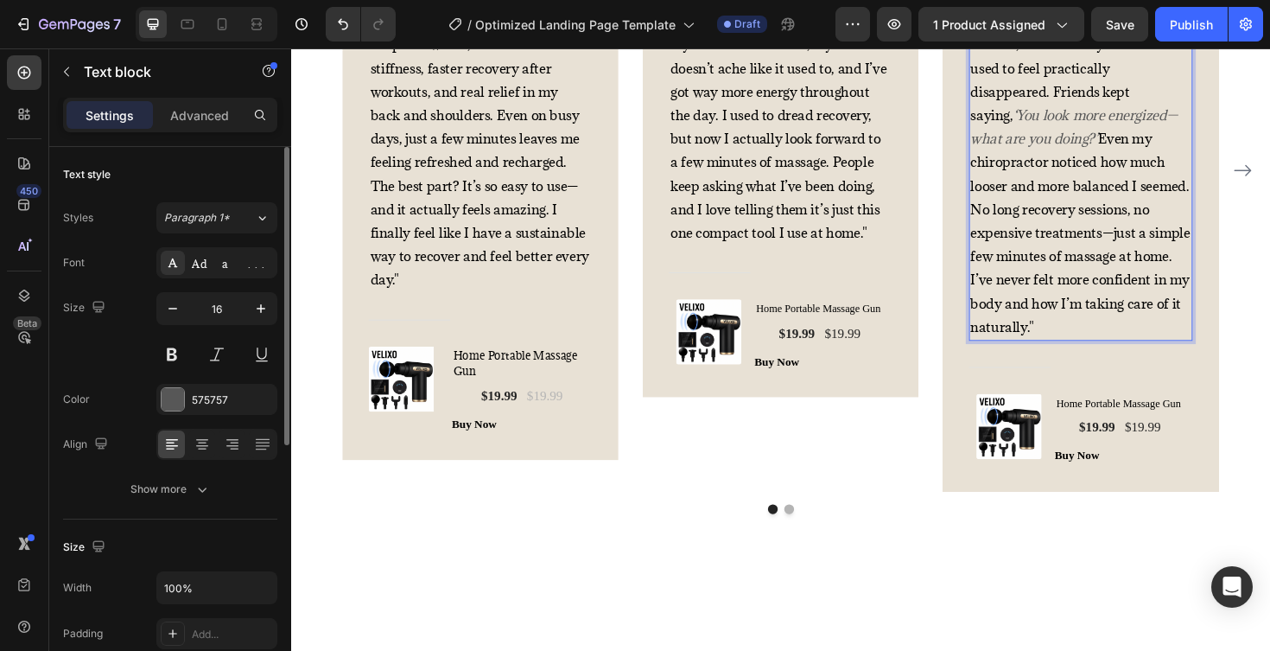
scroll to position [3547, 0]
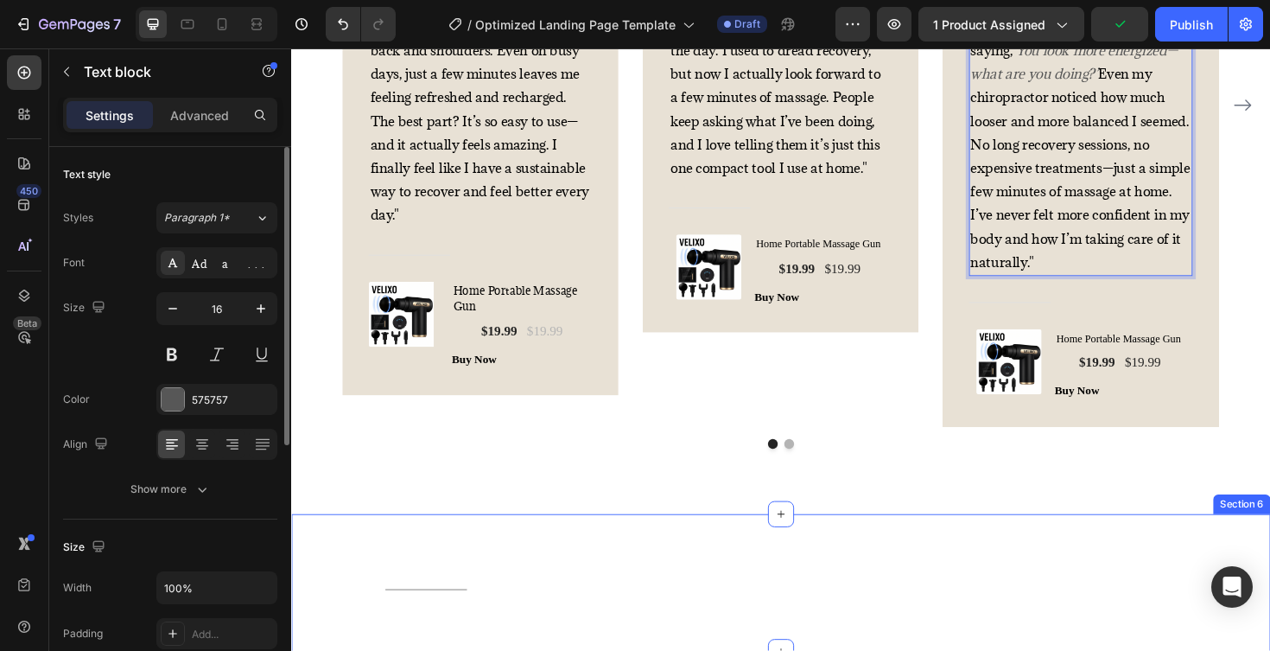
click at [914, 548] on div "Title Line Row Section 6" at bounding box center [809, 615] width 1037 height 146
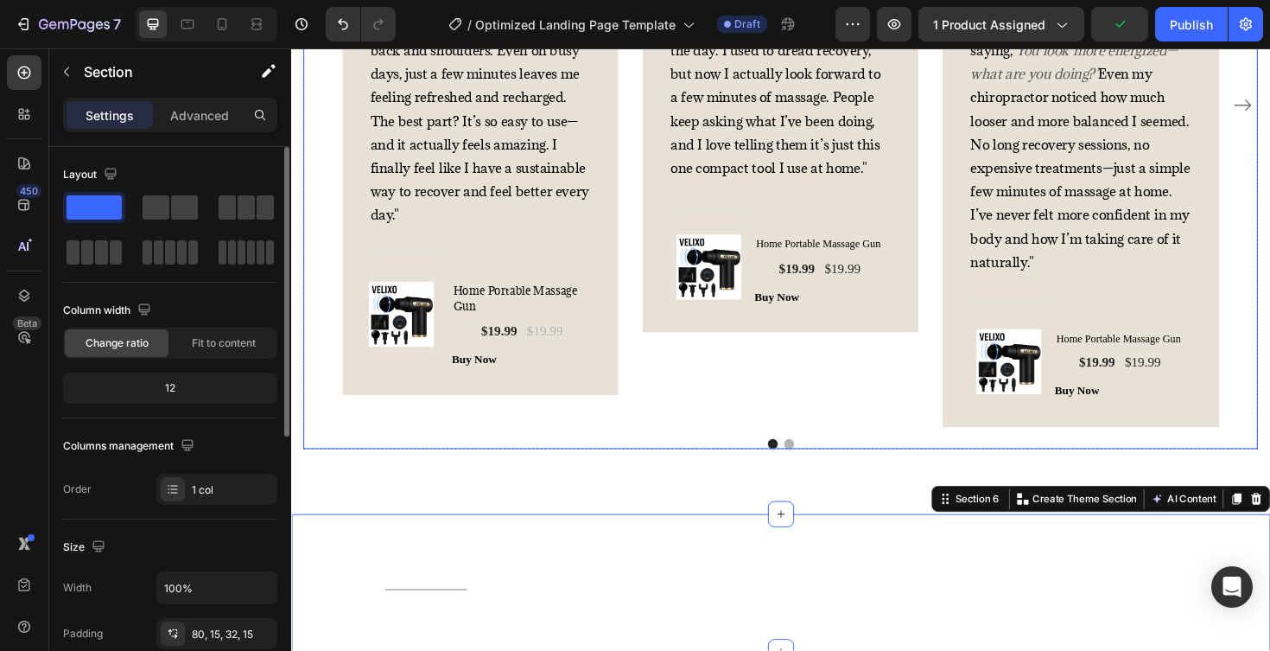
click at [816, 462] on button "Dot" at bounding box center [818, 467] width 10 height 10
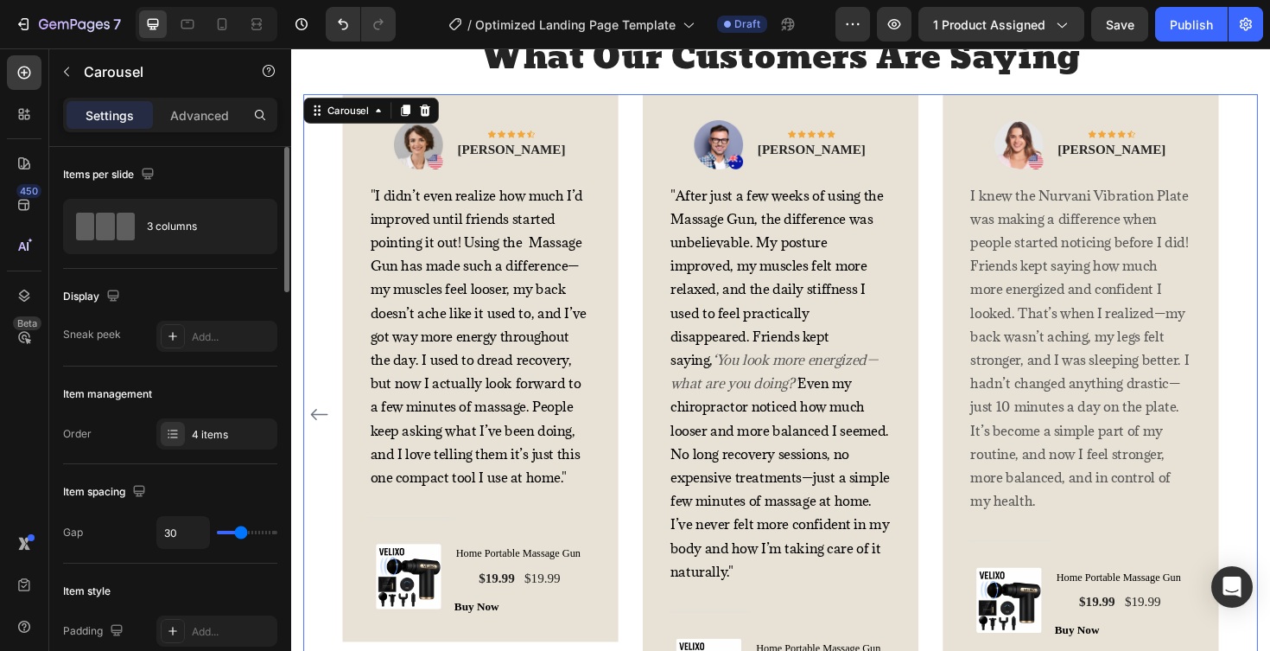
scroll to position [3146, 0]
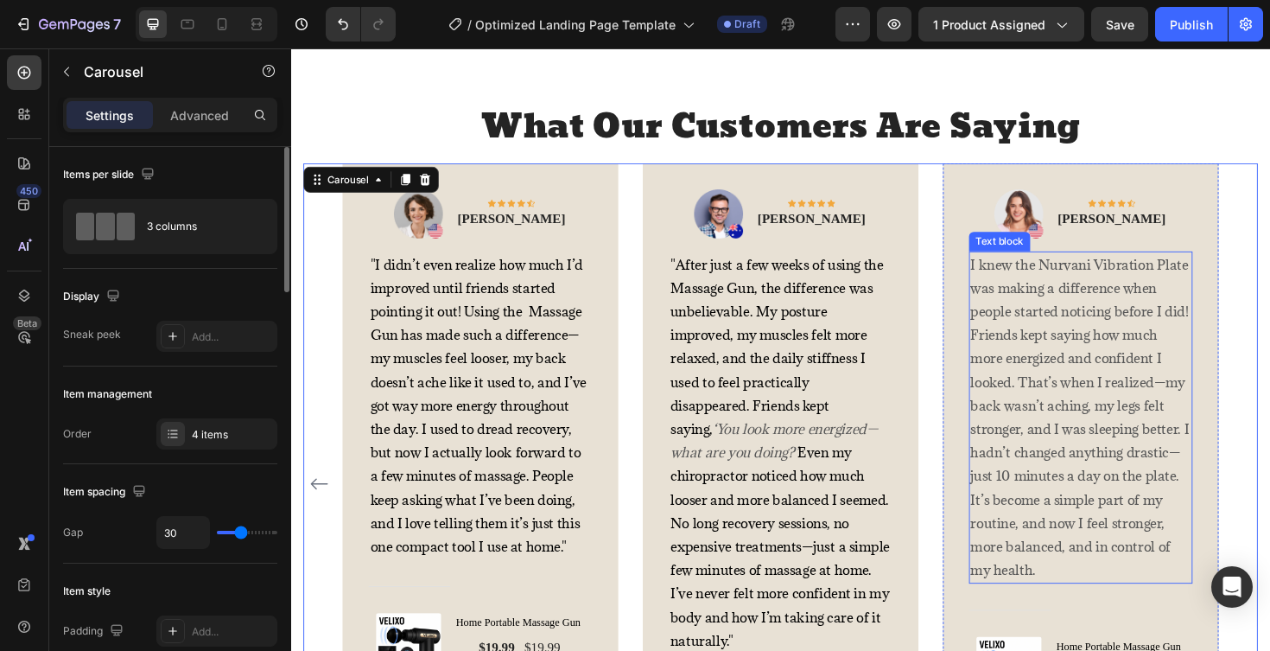
click at [1086, 357] on p "I knew the Nurvani Vibration Plate was making a difference when people started …" at bounding box center [1127, 439] width 233 height 348
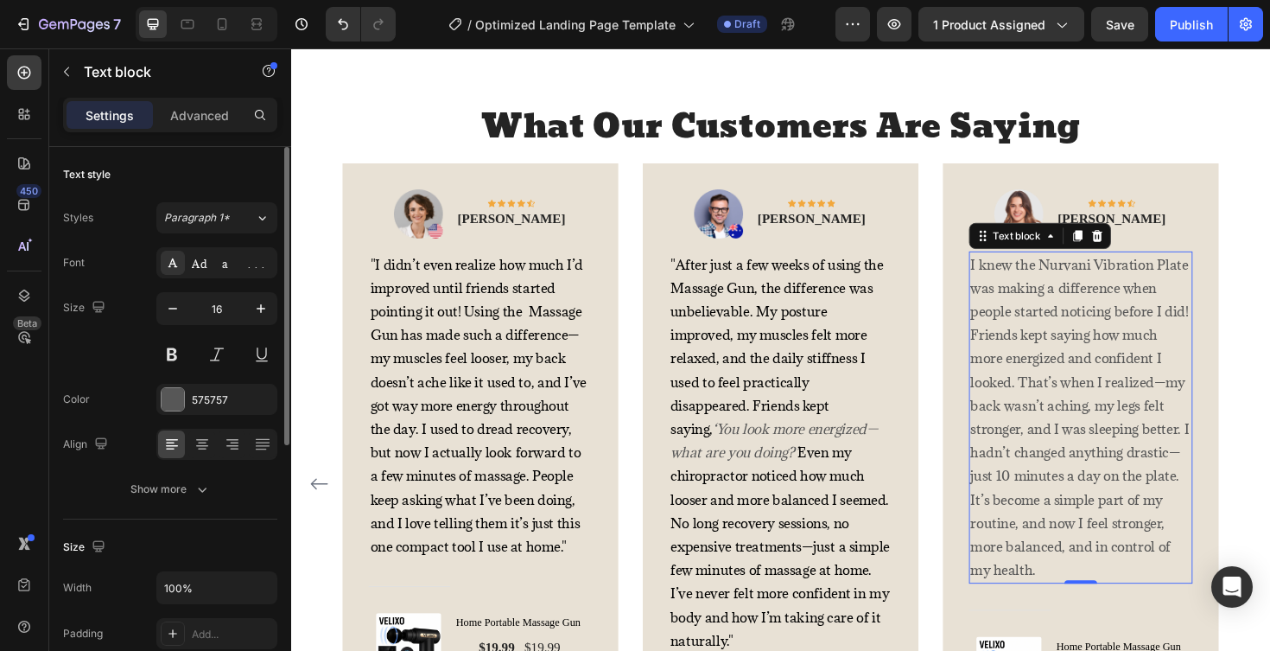
click at [1086, 357] on p "I knew the Nurvani Vibration Plate was making a difference when people started …" at bounding box center [1127, 439] width 233 height 348
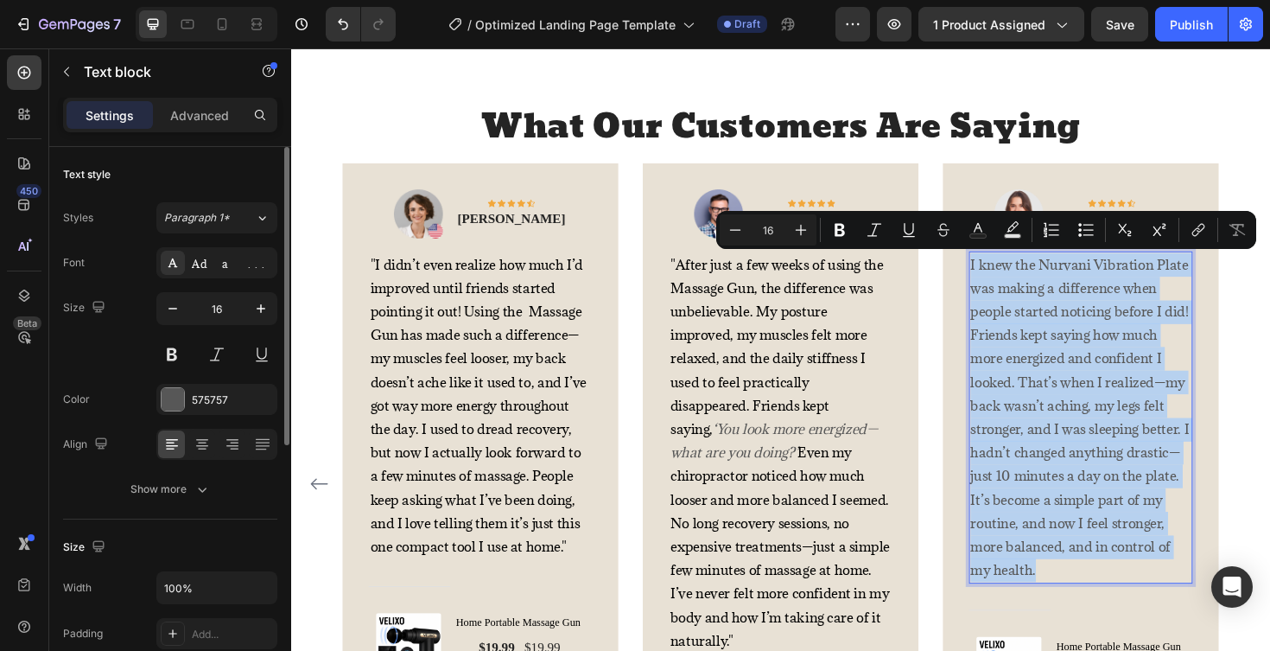
copy p "I knew the Nurvani Vibration Plate was making a difference when people started …"
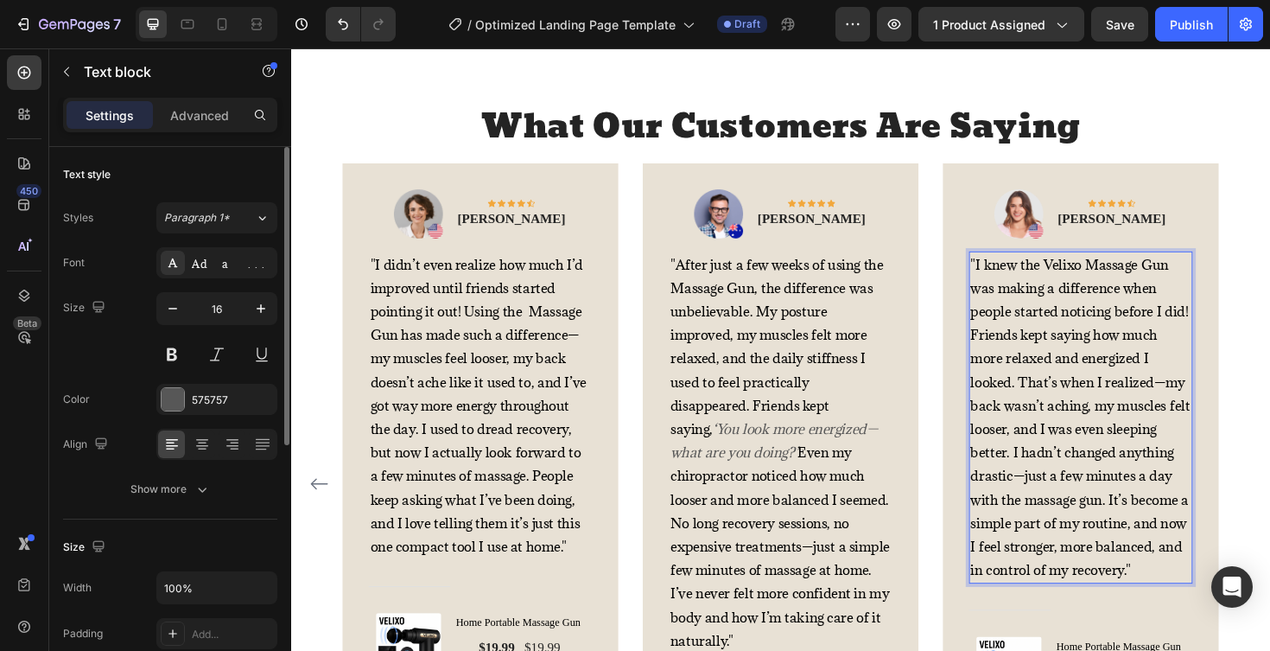
click at [1130, 280] on span ""I knew the Velixo Massage Gun was making a difference when people started noti…" at bounding box center [1127, 439] width 232 height 342
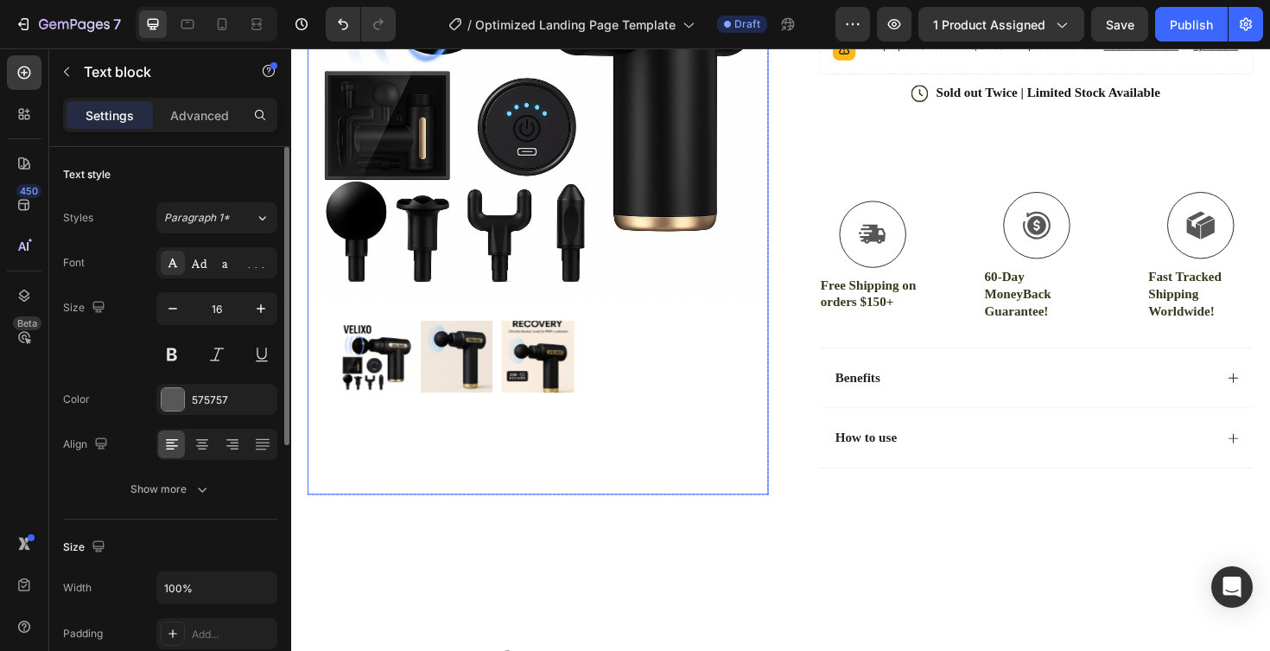
scroll to position [389, 0]
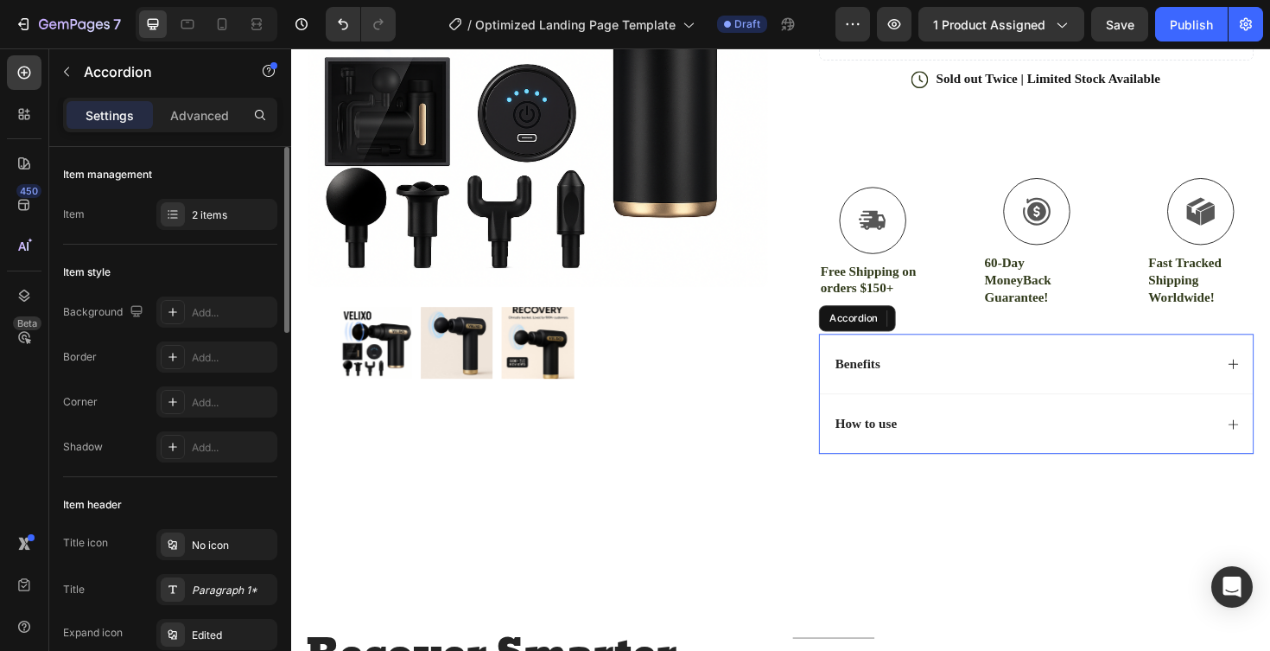
click at [1270, 390] on icon at bounding box center [1289, 383] width 14 height 14
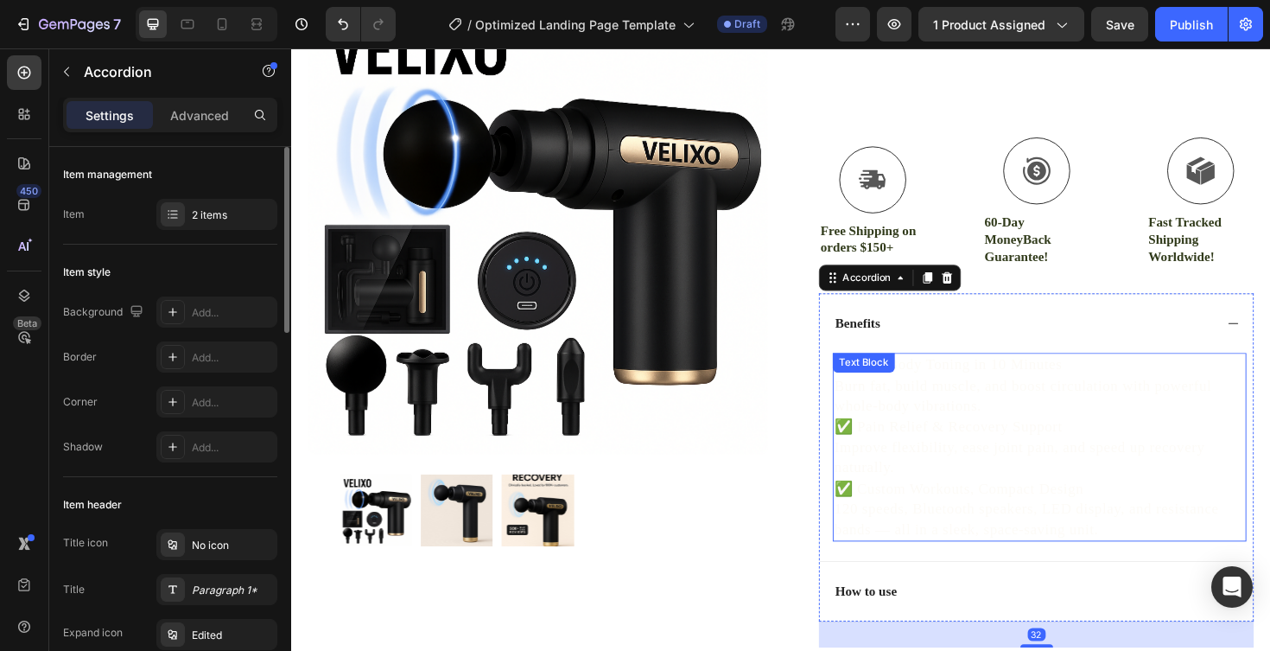
scroll to position [450, 0]
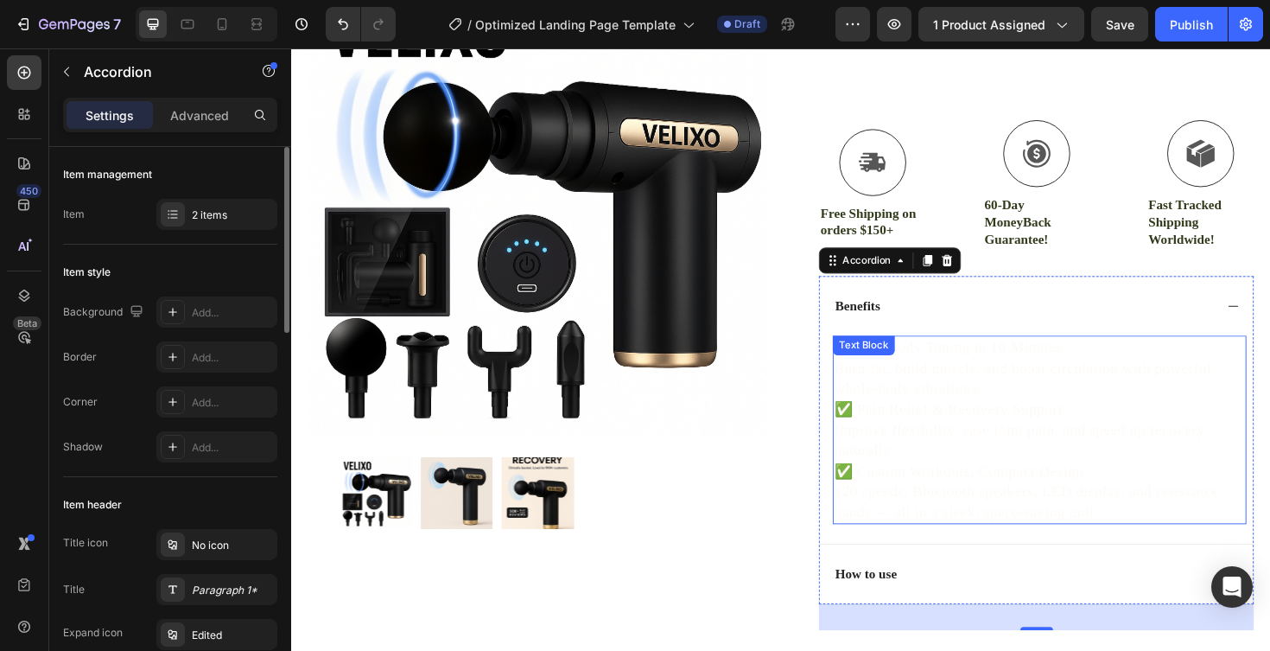
click at [982, 464] on p "Improve flexibility, ease joint pain, and speed up recovery naturally." at bounding box center [1084, 463] width 435 height 43
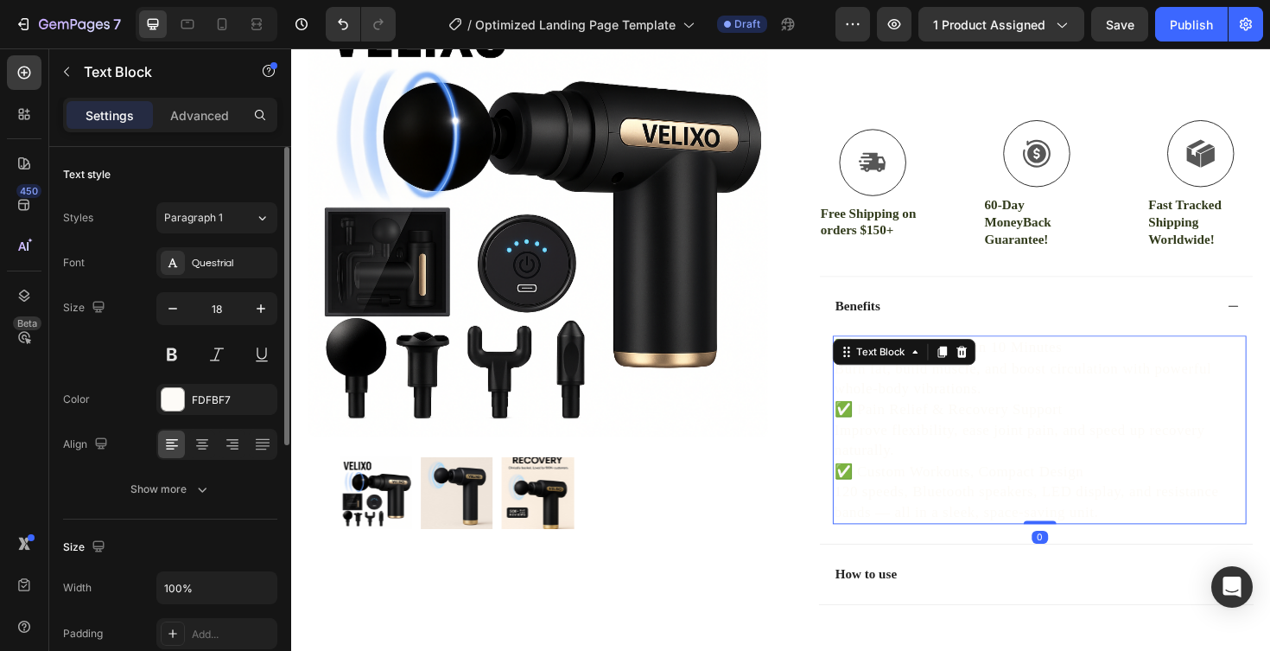
click at [982, 464] on p "Improve flexibility, ease joint pain, and speed up recovery naturally." at bounding box center [1084, 463] width 435 height 43
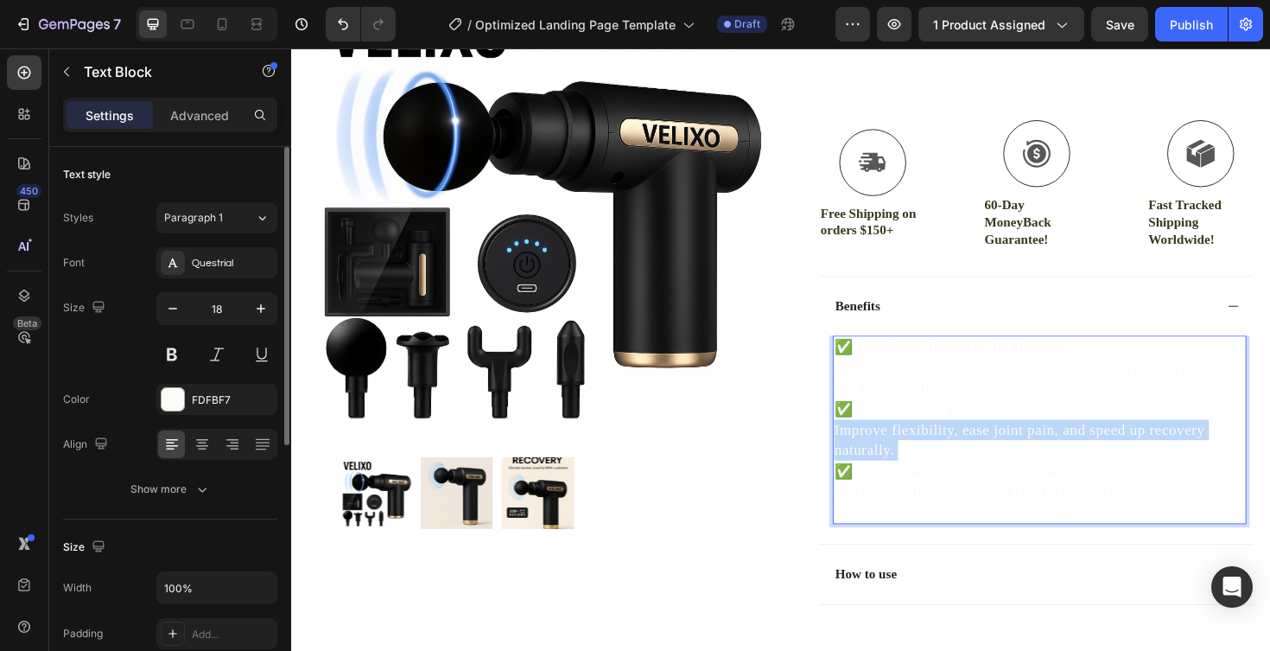
click at [897, 375] on p "✅ Full-Body Toning in 10 Minutes" at bounding box center [1084, 365] width 435 height 22
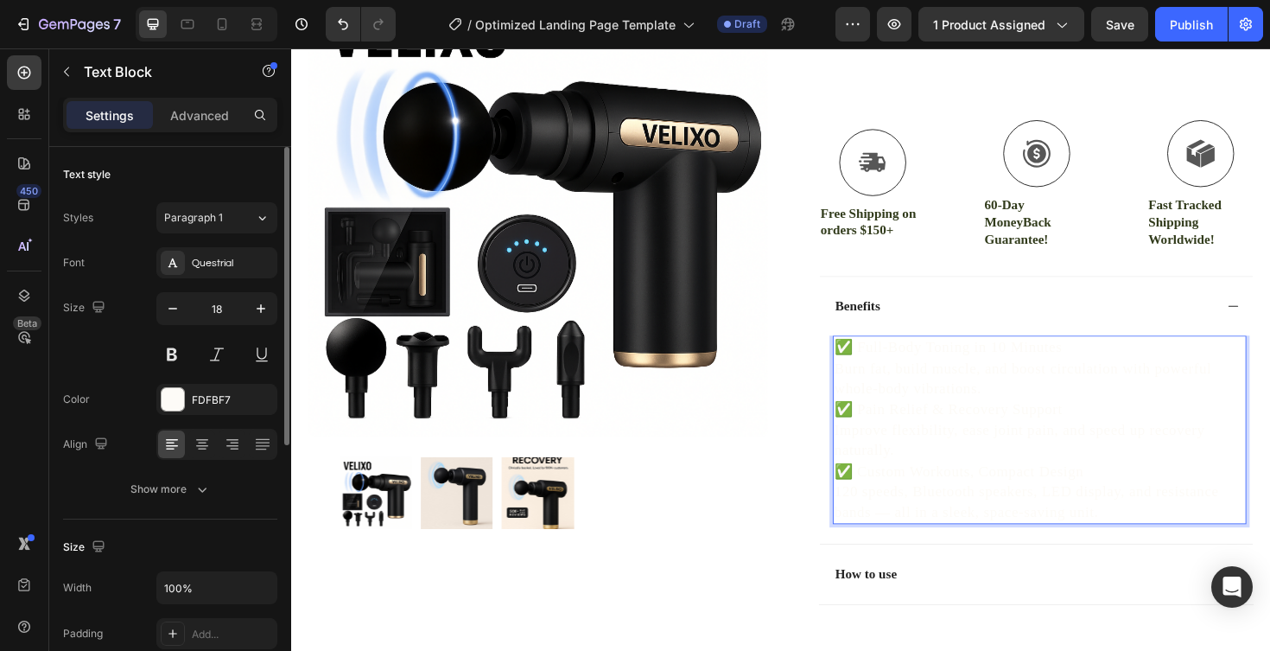
click at [891, 371] on p "✅ Full-Body Toning in 10 Minutes" at bounding box center [1084, 365] width 435 height 22
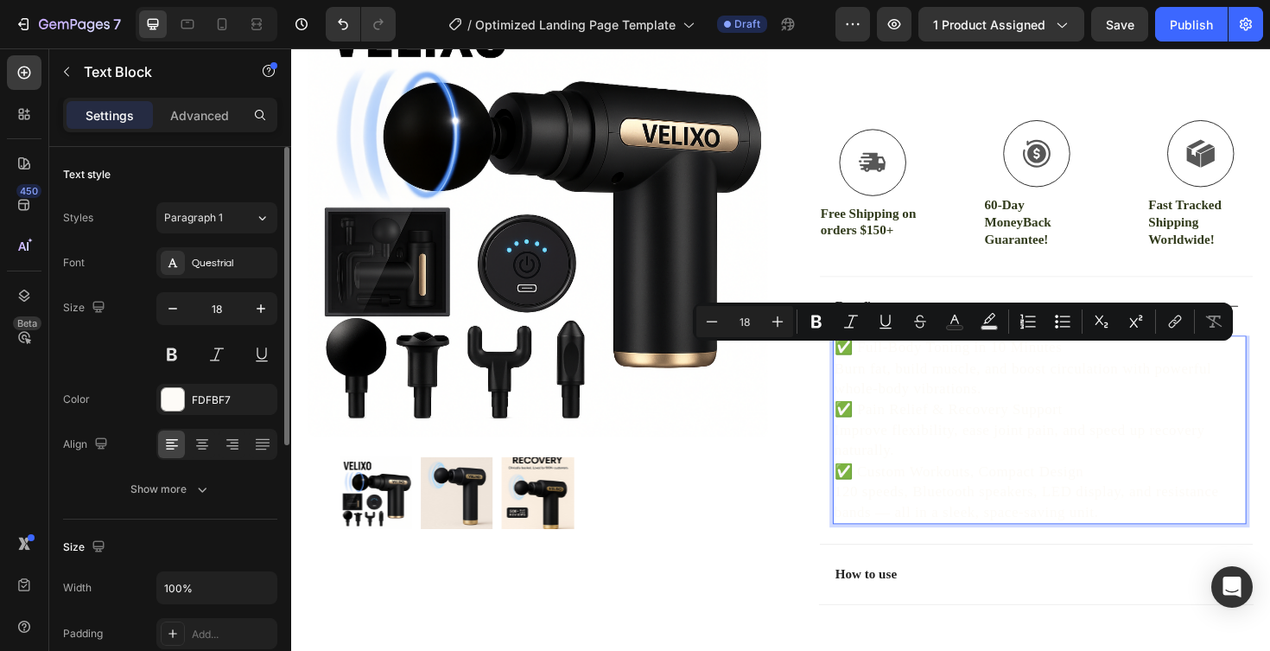
click at [921, 389] on p "Burn fat, build muscle, and boost circulation with powerful whole-body vibratio…" at bounding box center [1084, 398] width 435 height 43
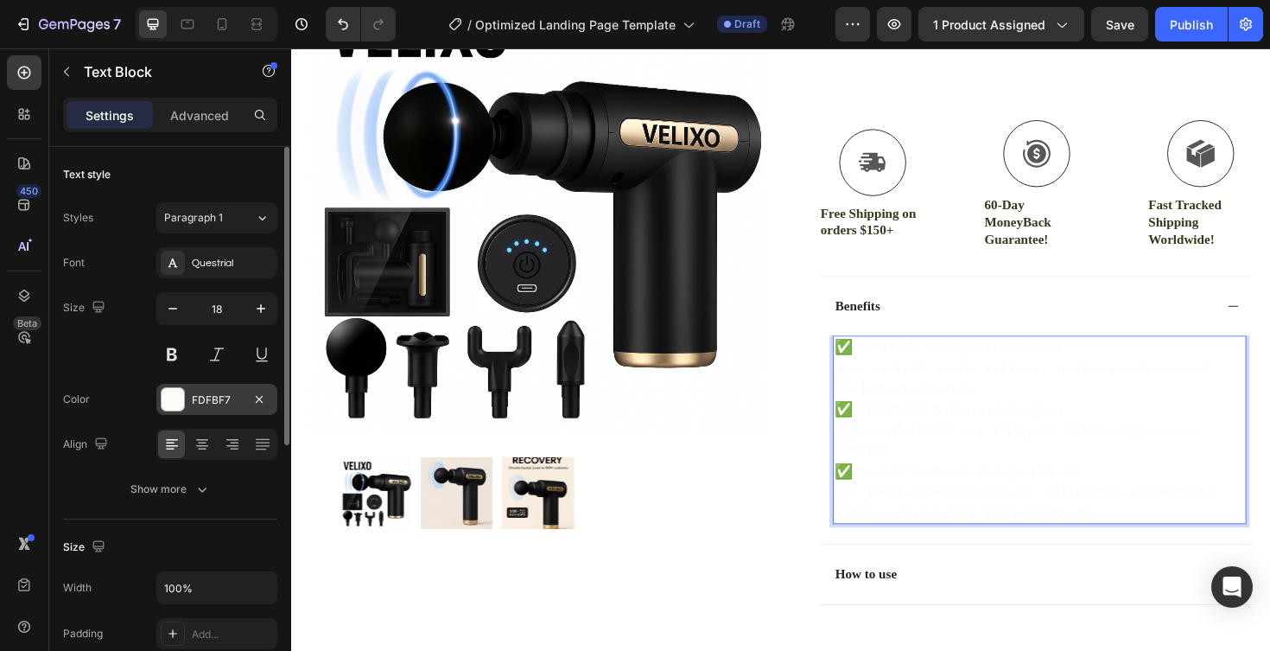
click at [207, 394] on div "FDFBF7" at bounding box center [217, 400] width 50 height 16
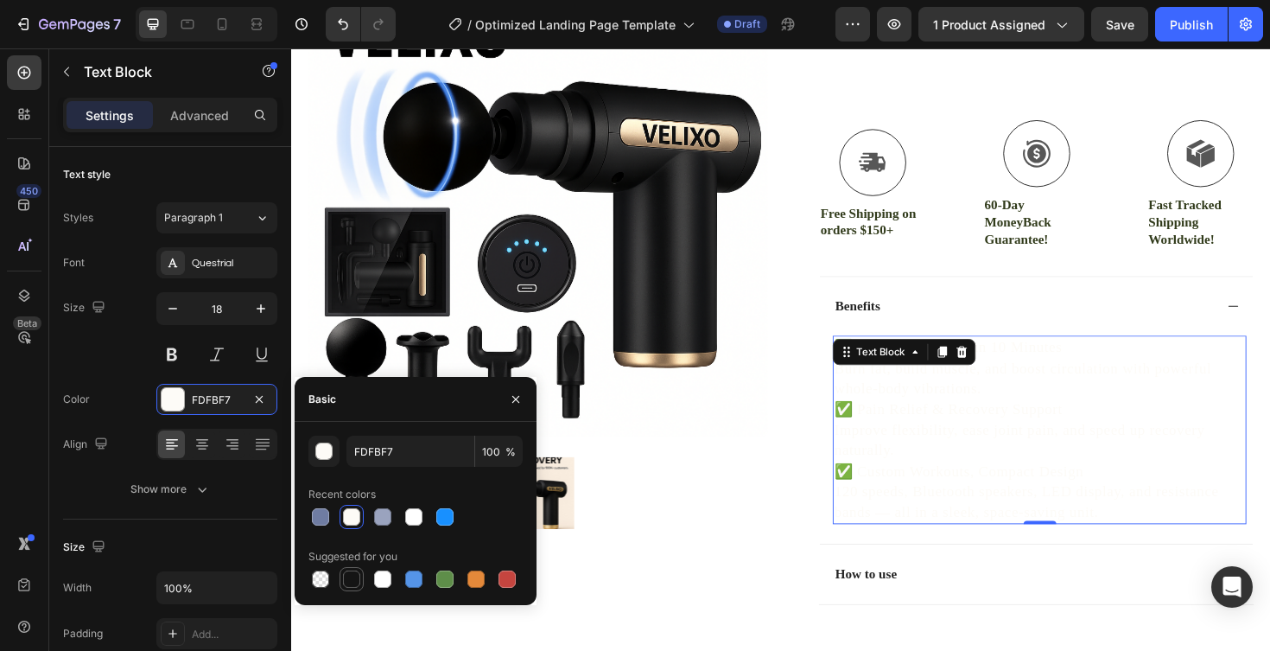
click at [351, 581] on div at bounding box center [351, 578] width 17 height 17
type input "151515"
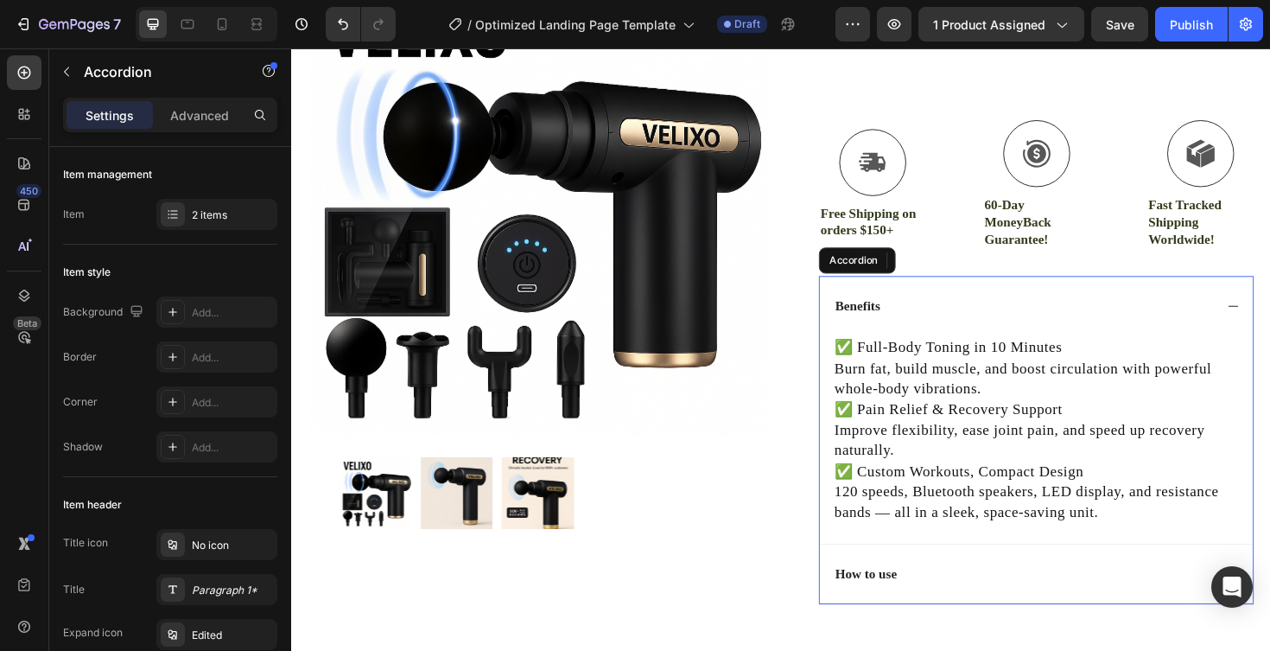
click at [1091, 308] on div "Benefits" at bounding box center [1080, 322] width 459 height 64
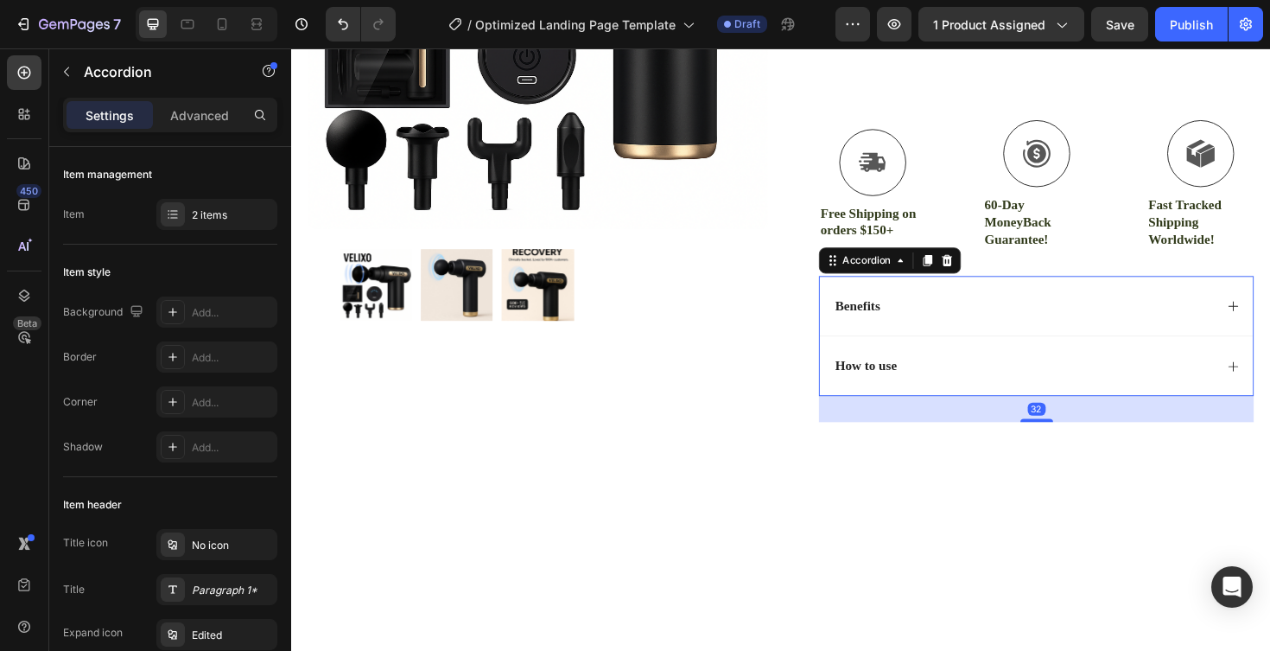
click at [1031, 303] on div "Benefits" at bounding box center [1080, 322] width 459 height 64
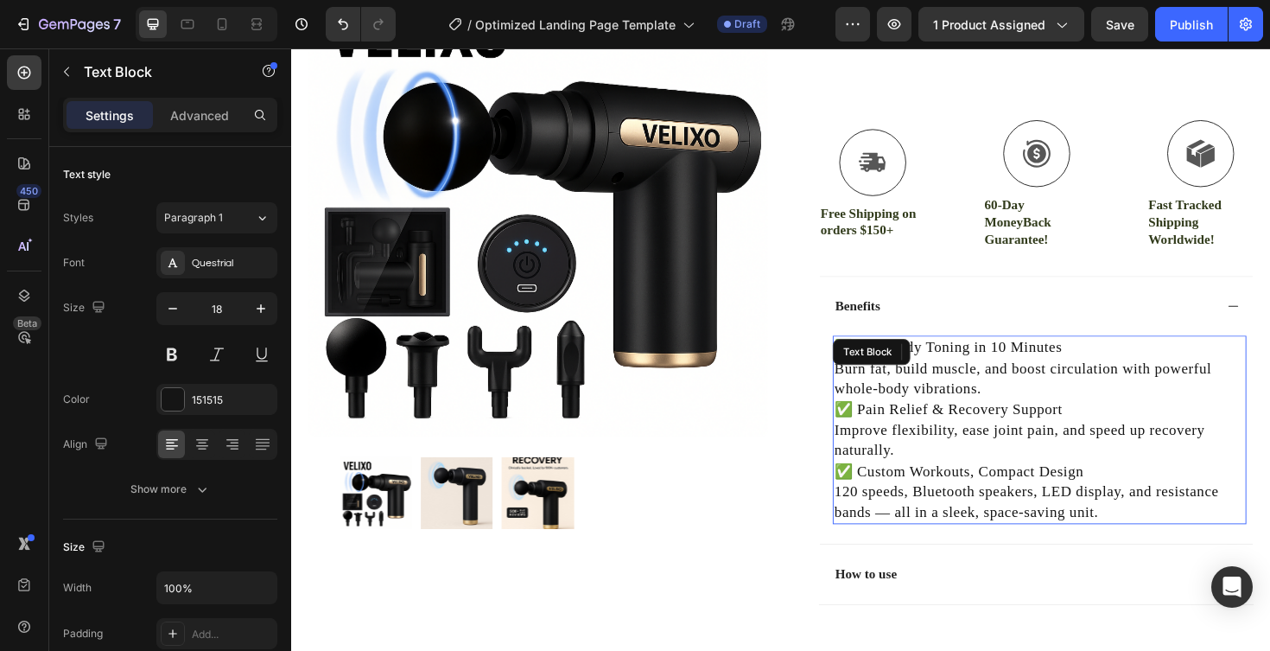
click at [1002, 376] on div "✅ Full-Body Toning in 10 Minutes Burn fat, build muscle, and boost circulation …" at bounding box center [1084, 453] width 438 height 200
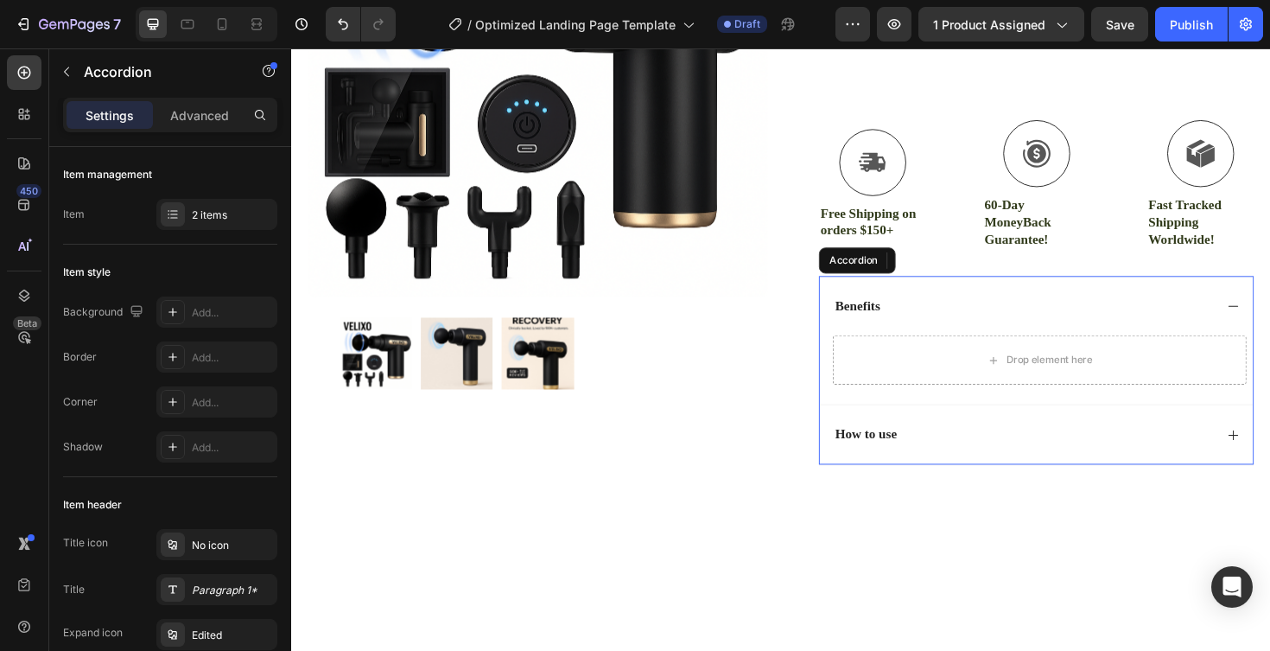
click at [1002, 376] on div "Drop element here" at bounding box center [1084, 379] width 438 height 52
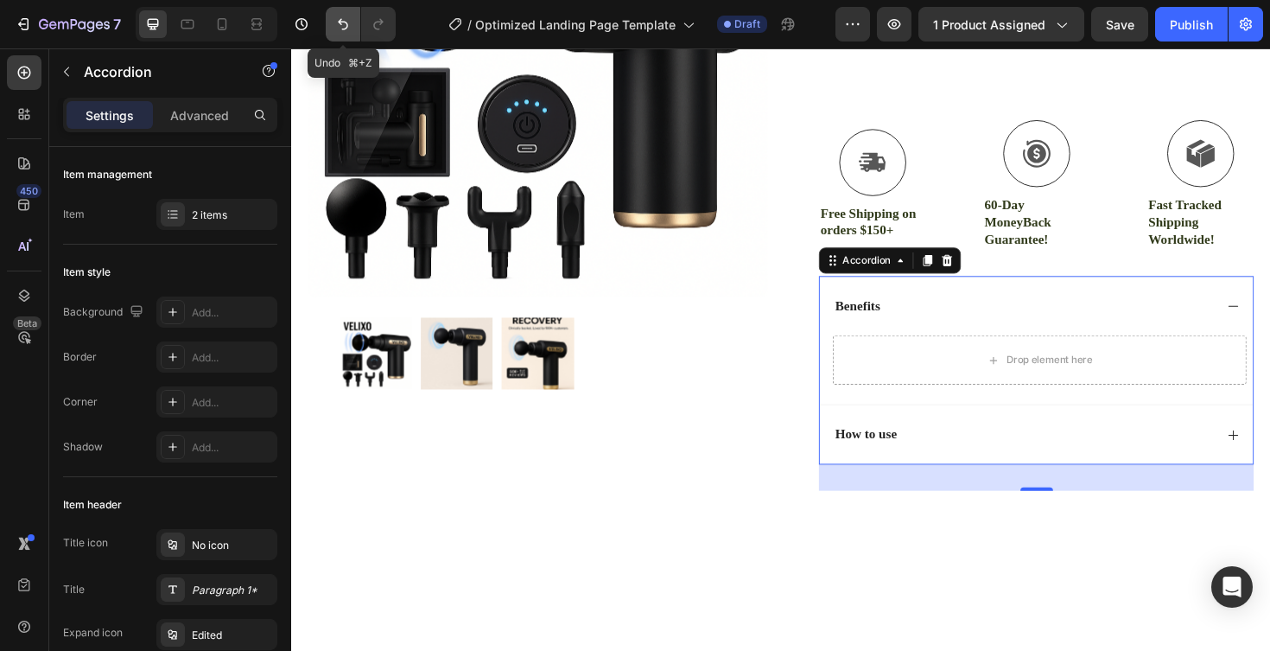
click at [346, 13] on button "Undo/Redo" at bounding box center [343, 24] width 35 height 35
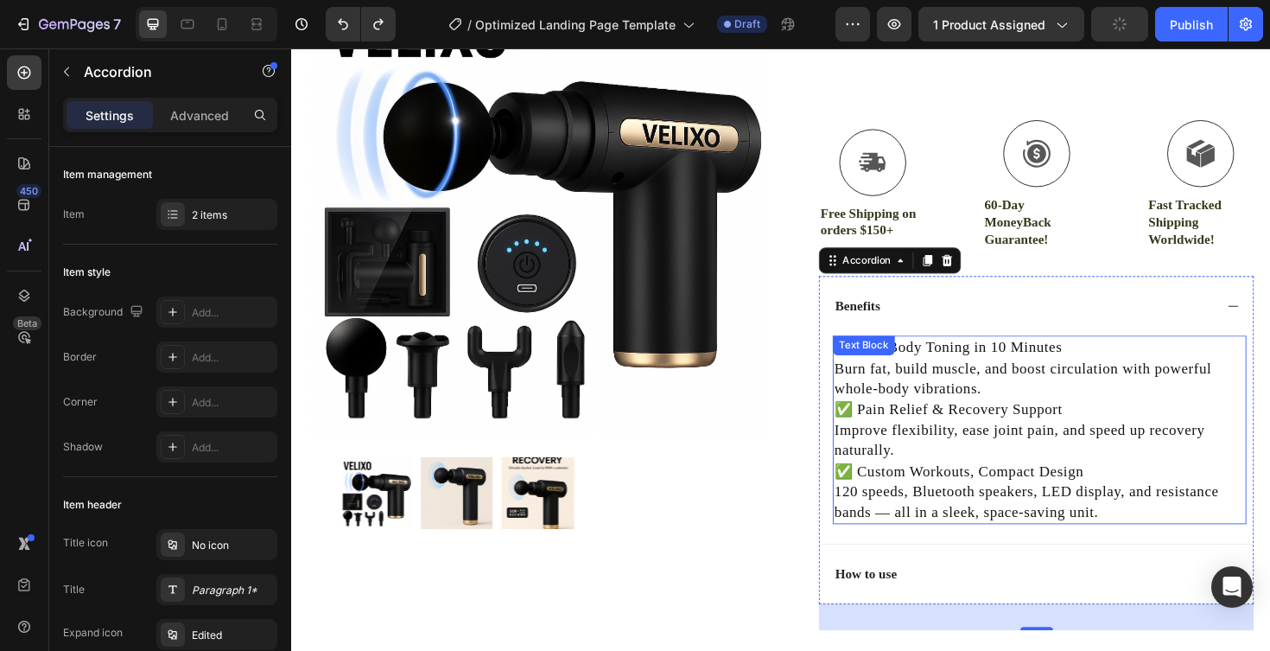
click at [1117, 391] on p "Burn fat, build muscle, and boost circulation with powerful whole-body vibratio…" at bounding box center [1084, 398] width 435 height 43
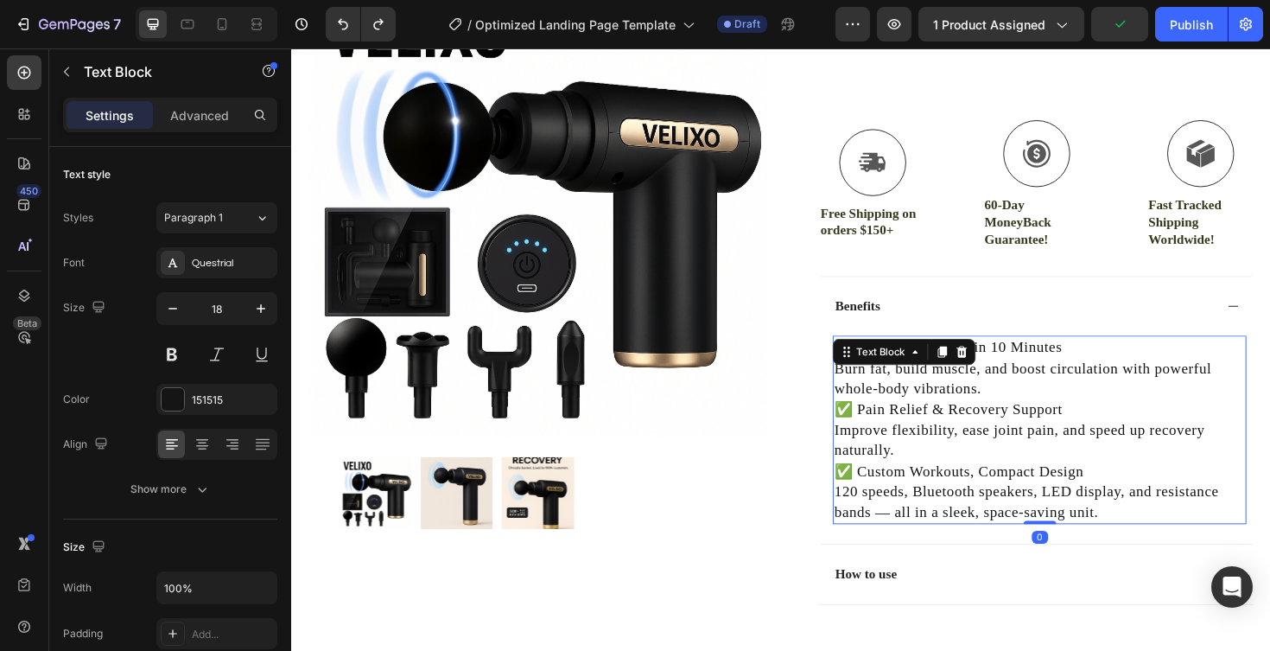
click at [1097, 373] on p "✅ Full-Body Toning in 10 Minutes" at bounding box center [1084, 365] width 435 height 22
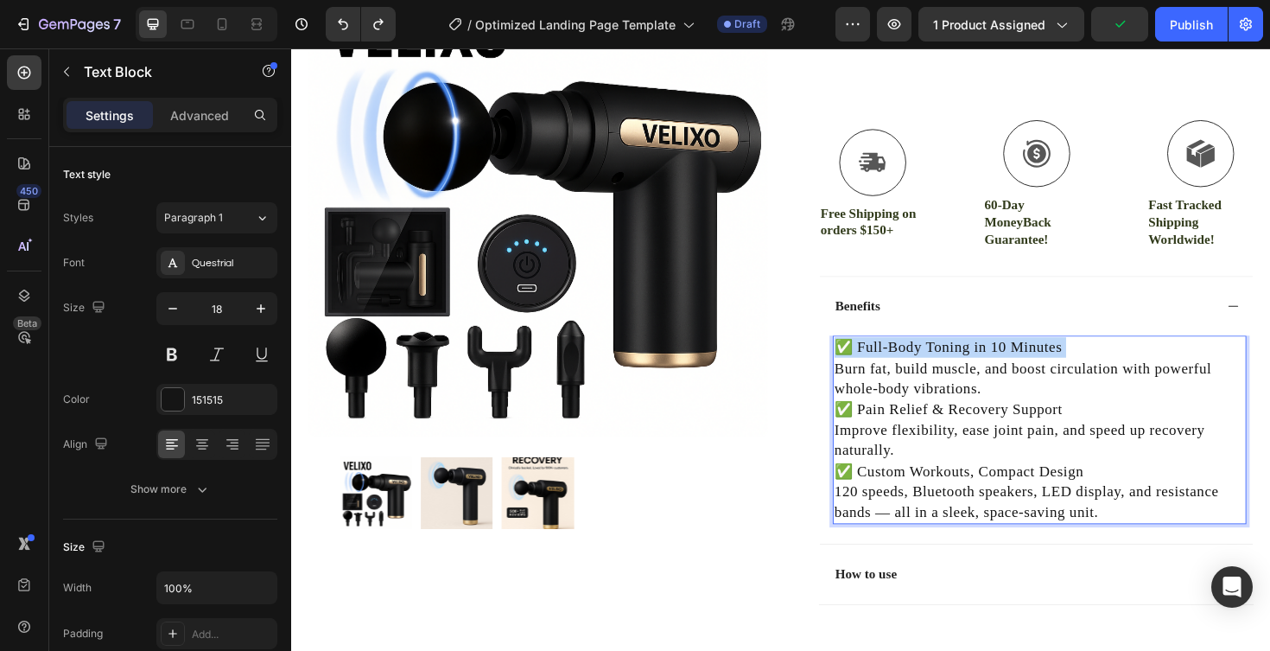
click at [1097, 373] on p "✅ Full-Body Toning in 10 Minutes" at bounding box center [1084, 365] width 435 height 22
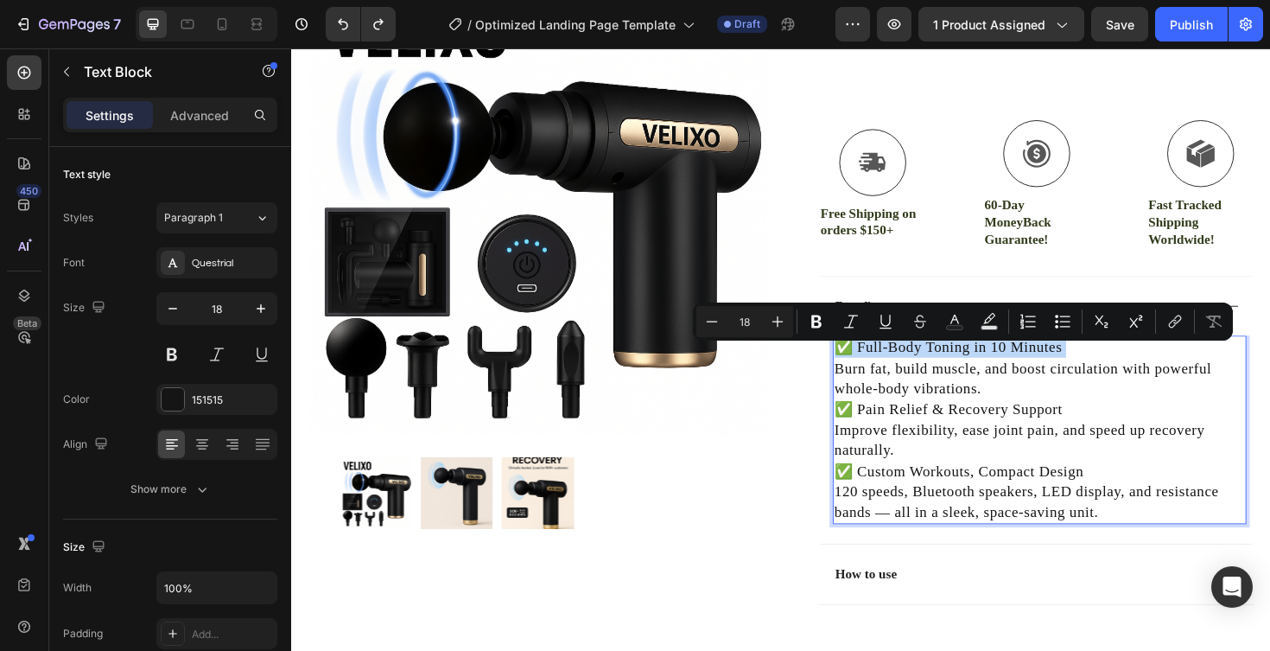
click at [997, 376] on p "✅ Full-Body Toning in 10 Minutes" at bounding box center [1084, 365] width 435 height 22
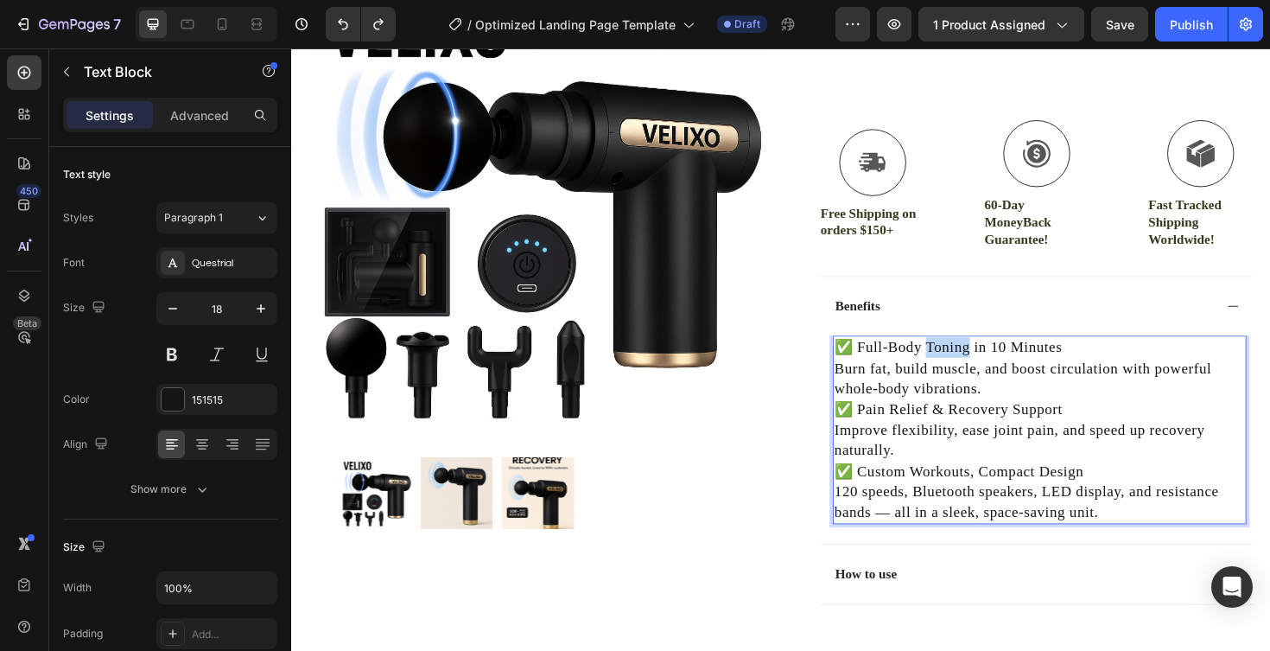
click at [997, 376] on p "✅ Full-Body Toning in 10 Minutes" at bounding box center [1084, 365] width 435 height 22
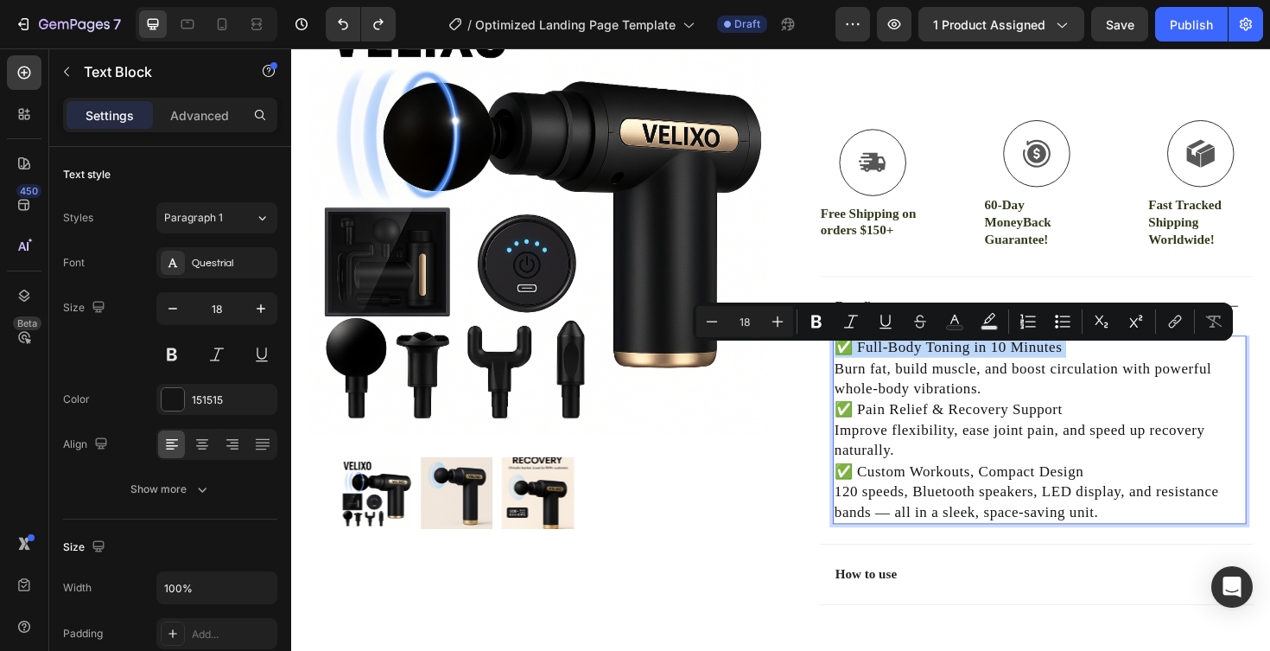
click at [892, 373] on p "✅ Full-Body Toning in 10 Minutes" at bounding box center [1084, 365] width 435 height 22
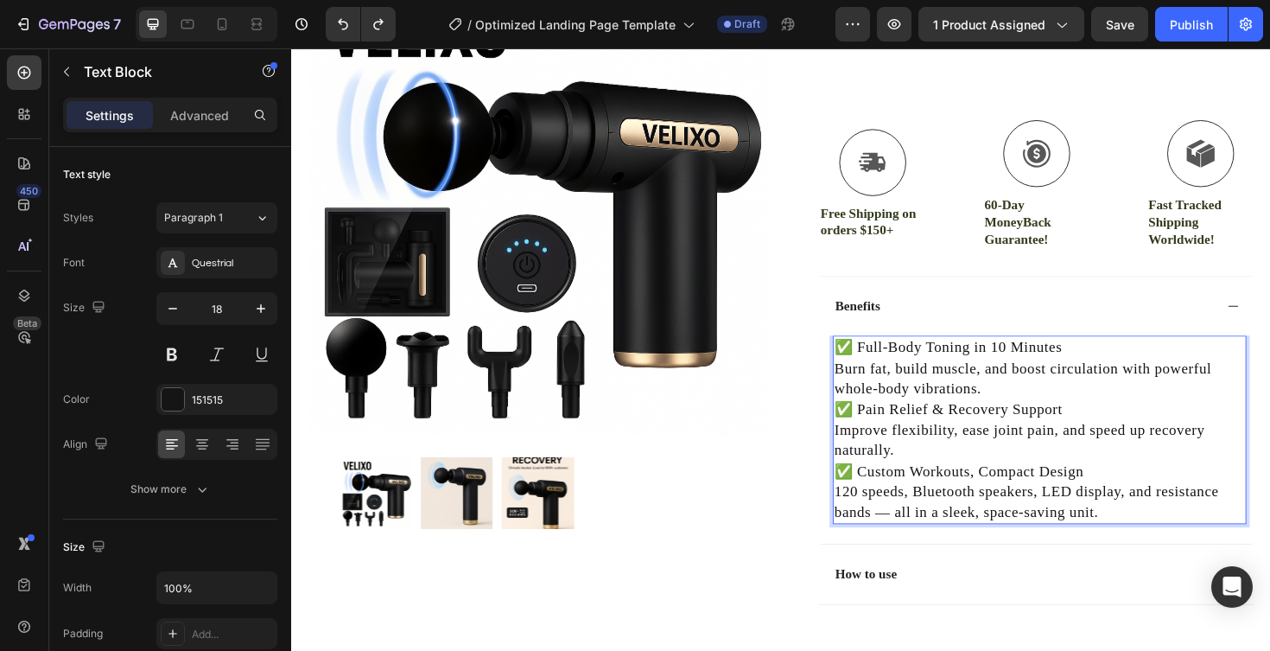
click at [892, 373] on p "✅ Full-Body Toning in 10 Minutes" at bounding box center [1084, 365] width 435 height 22
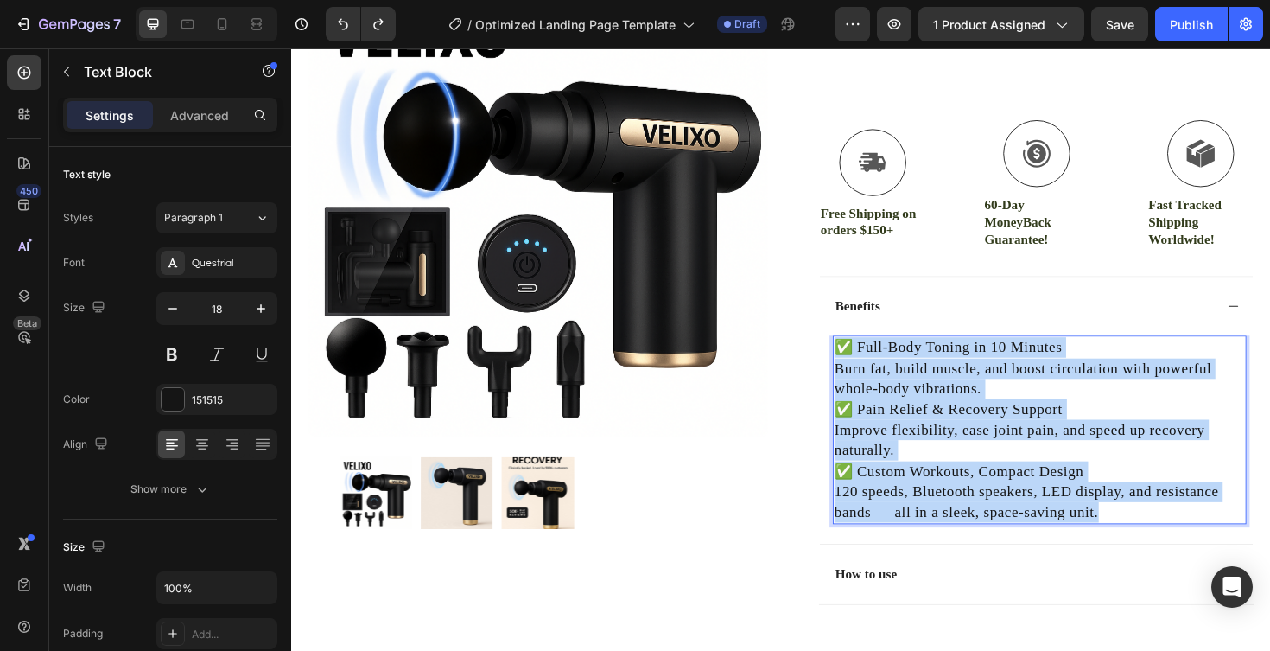
drag, startPoint x: 892, startPoint y: 373, endPoint x: 1158, endPoint y: 547, distance: 317.8
click at [1158, 547] on div "✅ Full-Body Toning in 10 Minutes Burn fat, build muscle, and boost circulation …" at bounding box center [1084, 453] width 438 height 200
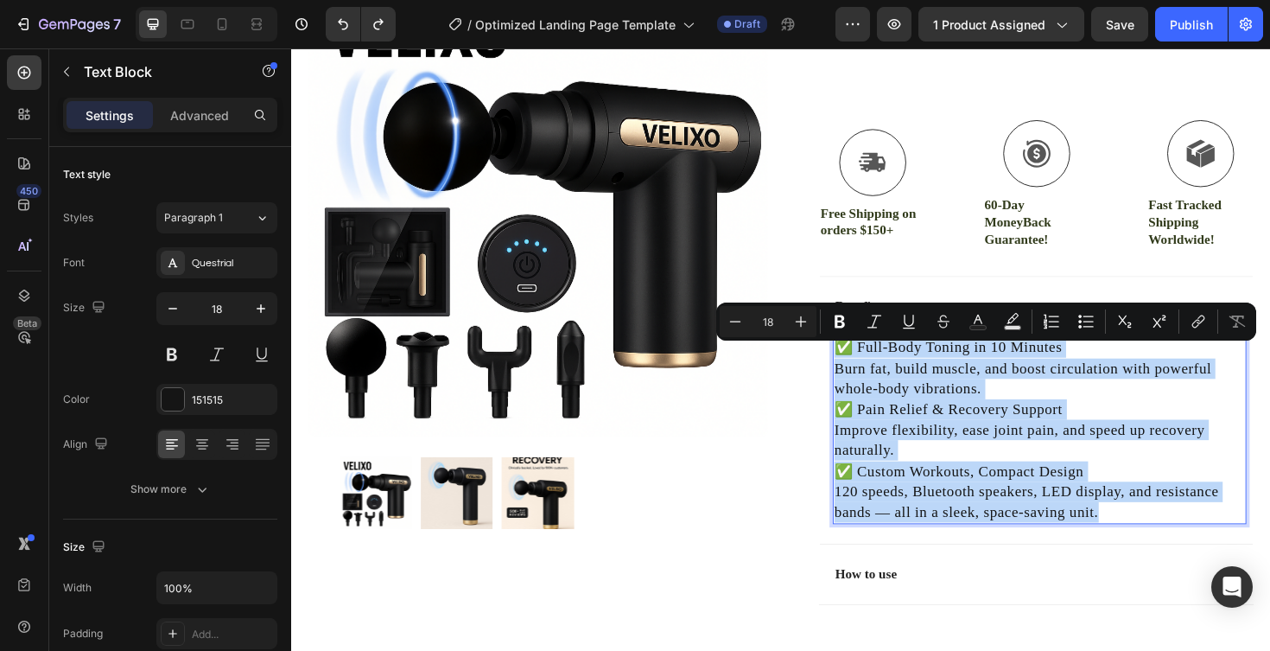
copy div "✅ Full-Body Toning in 10 Minutes Burn fat, build muscle, and boost circulation …"
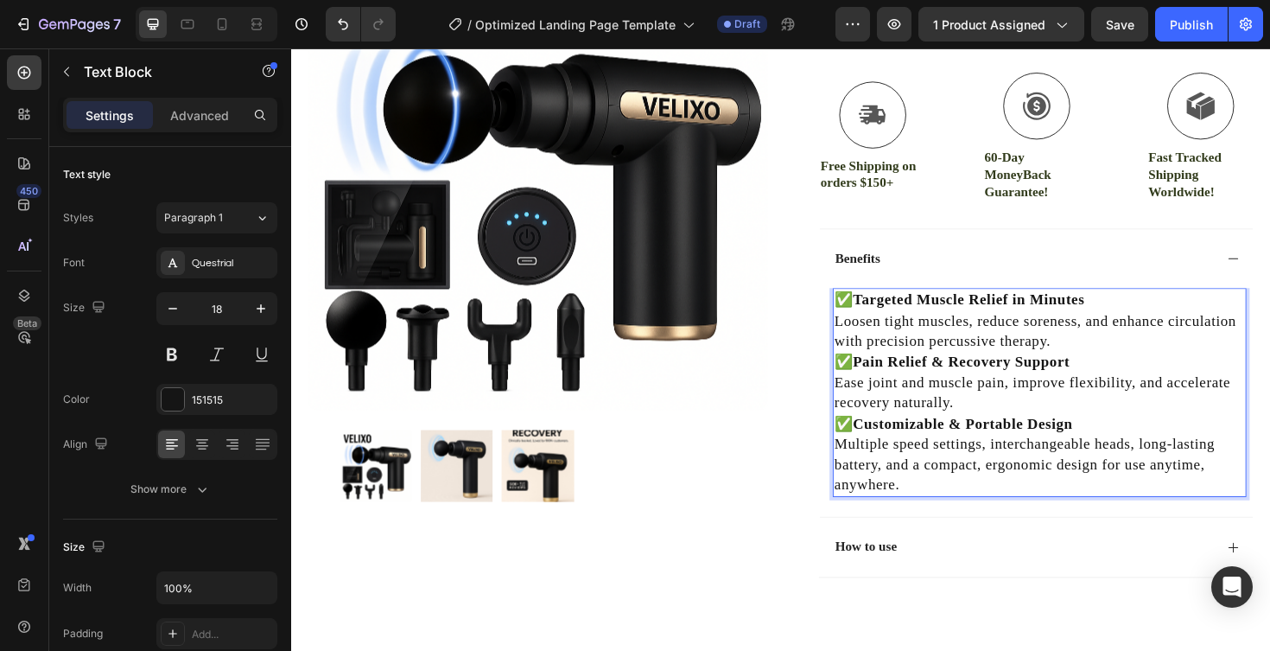
scroll to position [547, 0]
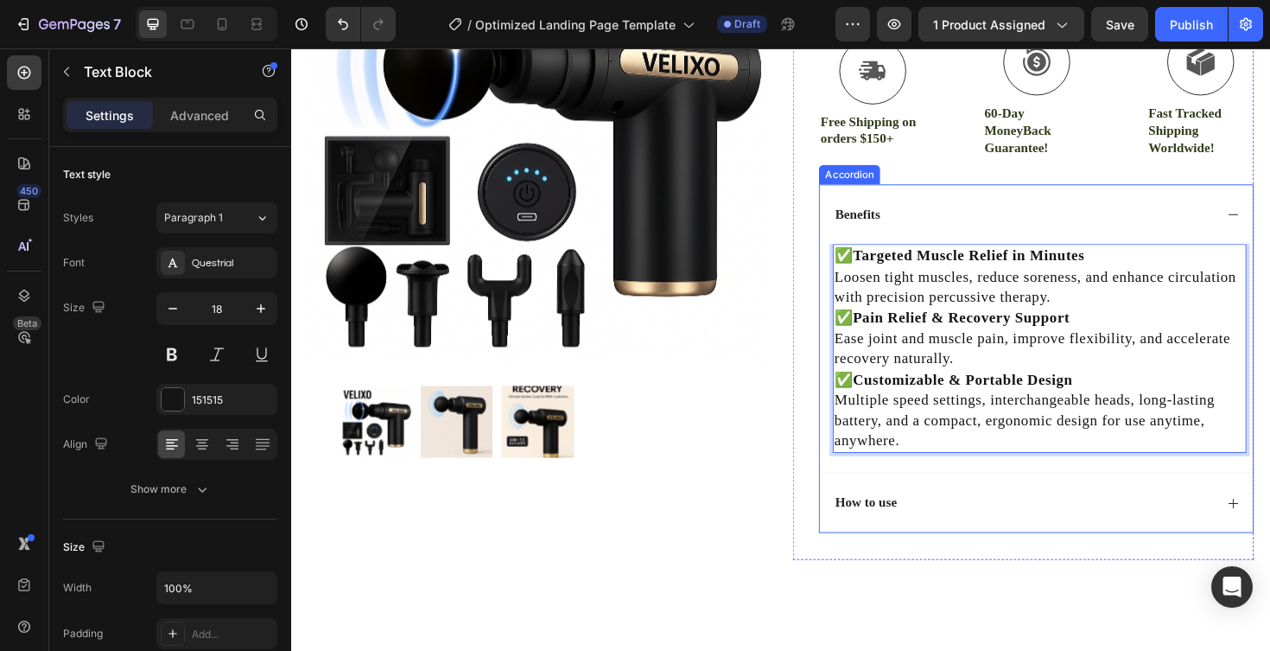
click at [1270, 534] on icon at bounding box center [1289, 531] width 14 height 14
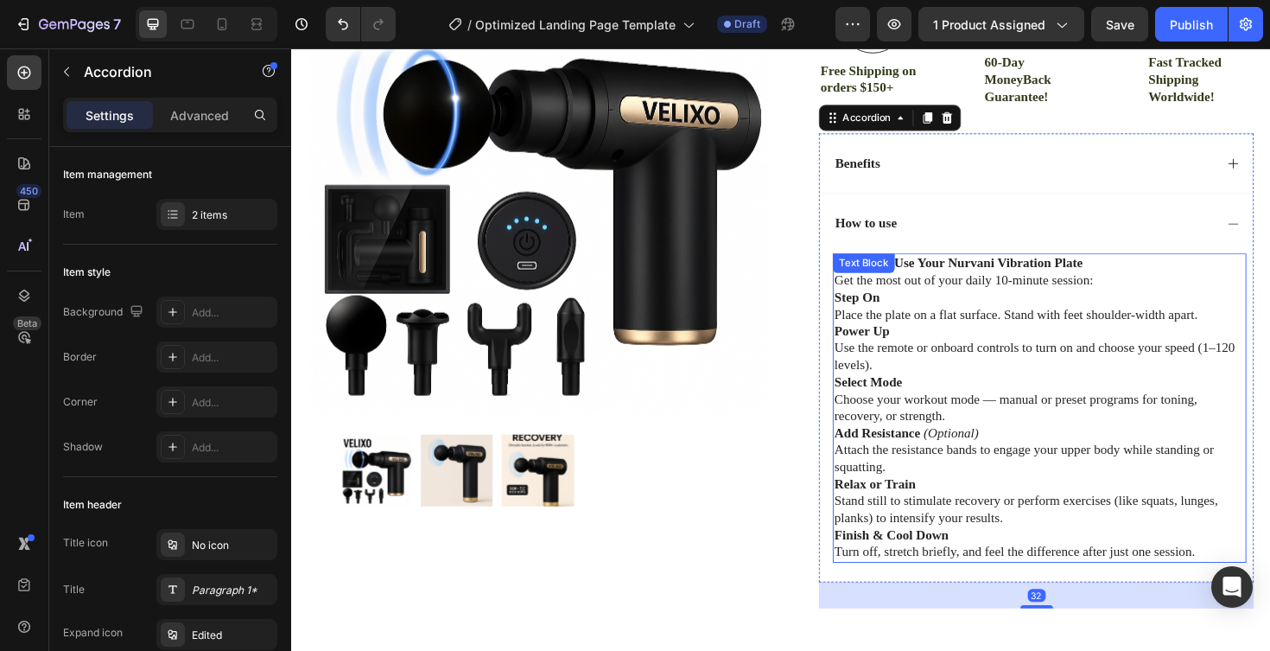
scroll to position [604, 0]
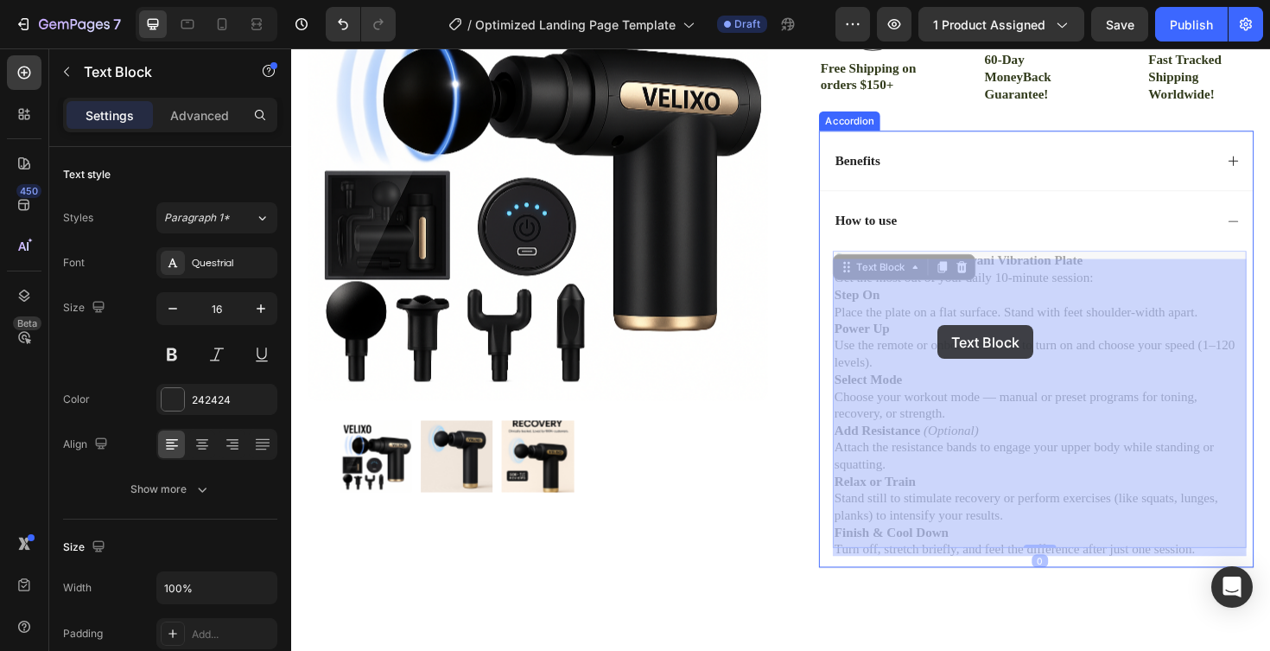
drag, startPoint x: 935, startPoint y: 283, endPoint x: 974, endPoint y: 338, distance: 67.6
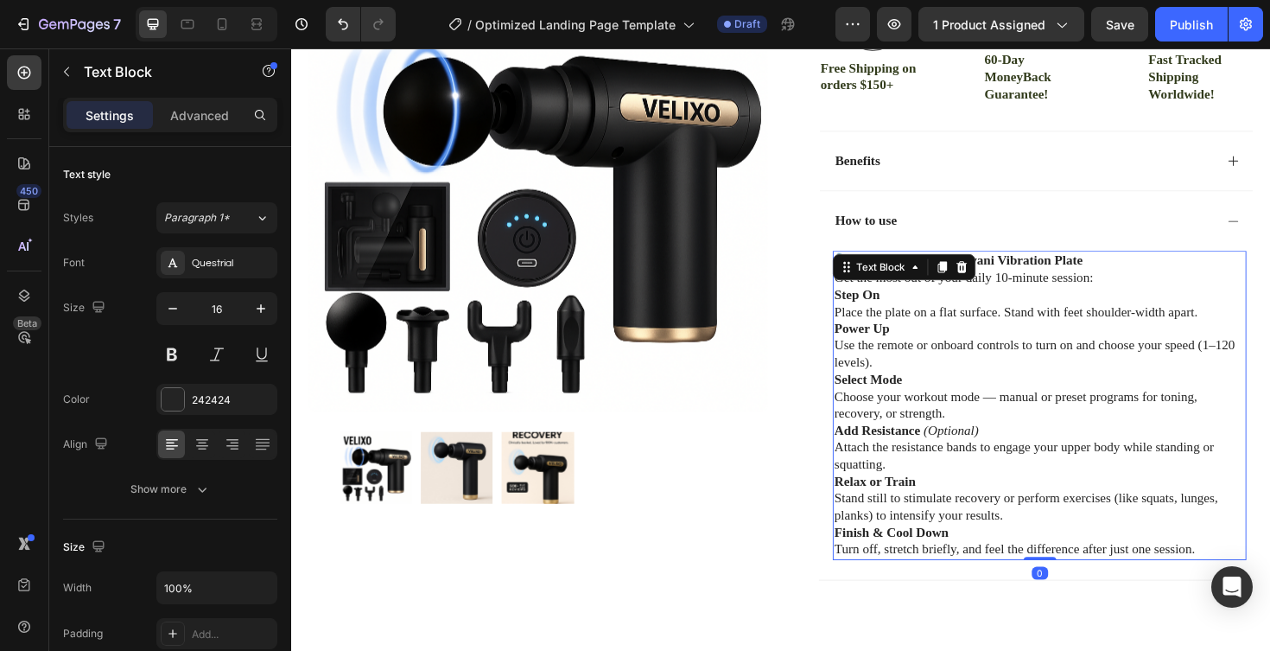
click at [1062, 380] on p "Power Up Use the remote or onboard controls to turn on and choose your speed (1…" at bounding box center [1084, 363] width 435 height 54
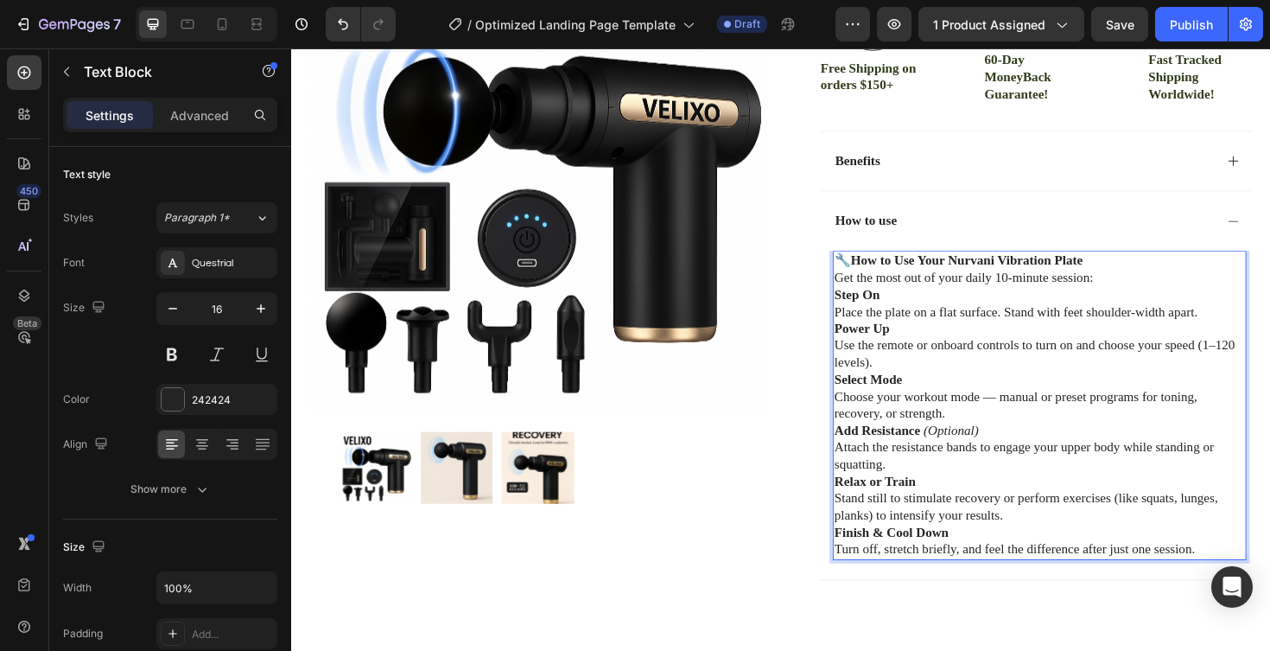
click at [890, 277] on strong "How to Use Your Nurvani Vibration Plate" at bounding box center [1006, 272] width 245 height 15
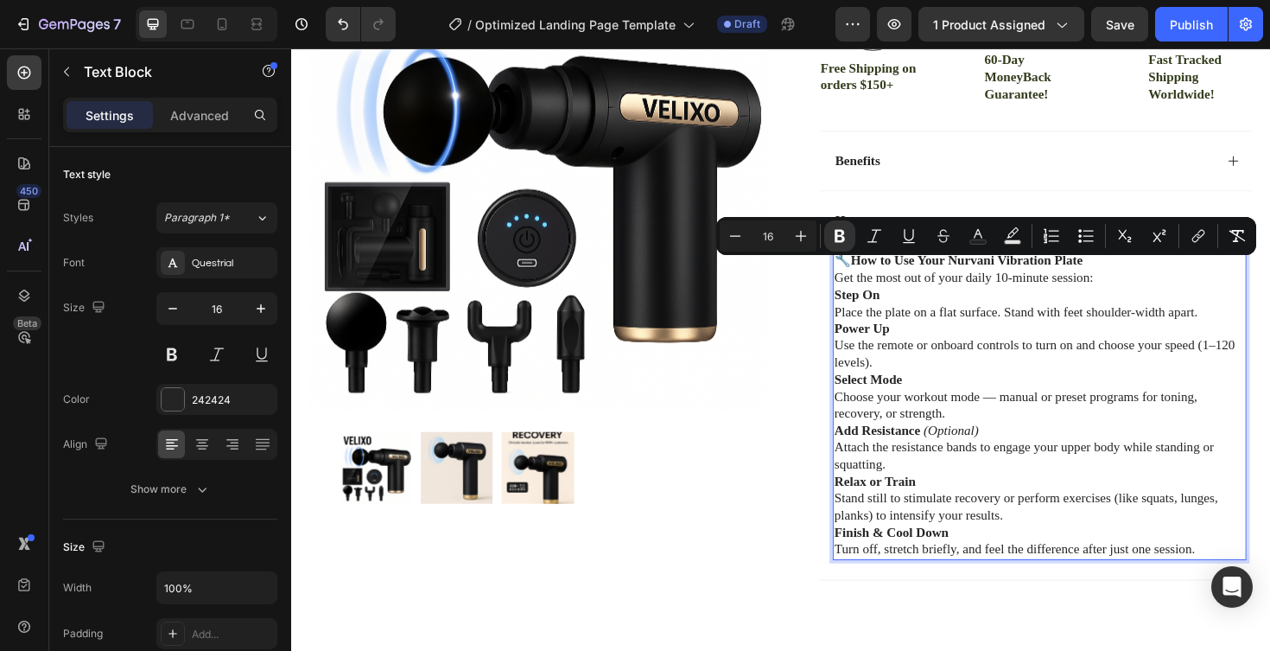
drag, startPoint x: 890, startPoint y: 277, endPoint x: 1256, endPoint y: 578, distance: 473.4
click at [1256, 578] on div "🔧 How to Use Your Nurvani Vibration Plate Get the most out of your daily 10-min…" at bounding box center [1084, 426] width 438 height 327
copy div "🔧 How to Use Your Nurvani Vibration Plate Get the most out of your daily 10-min…"
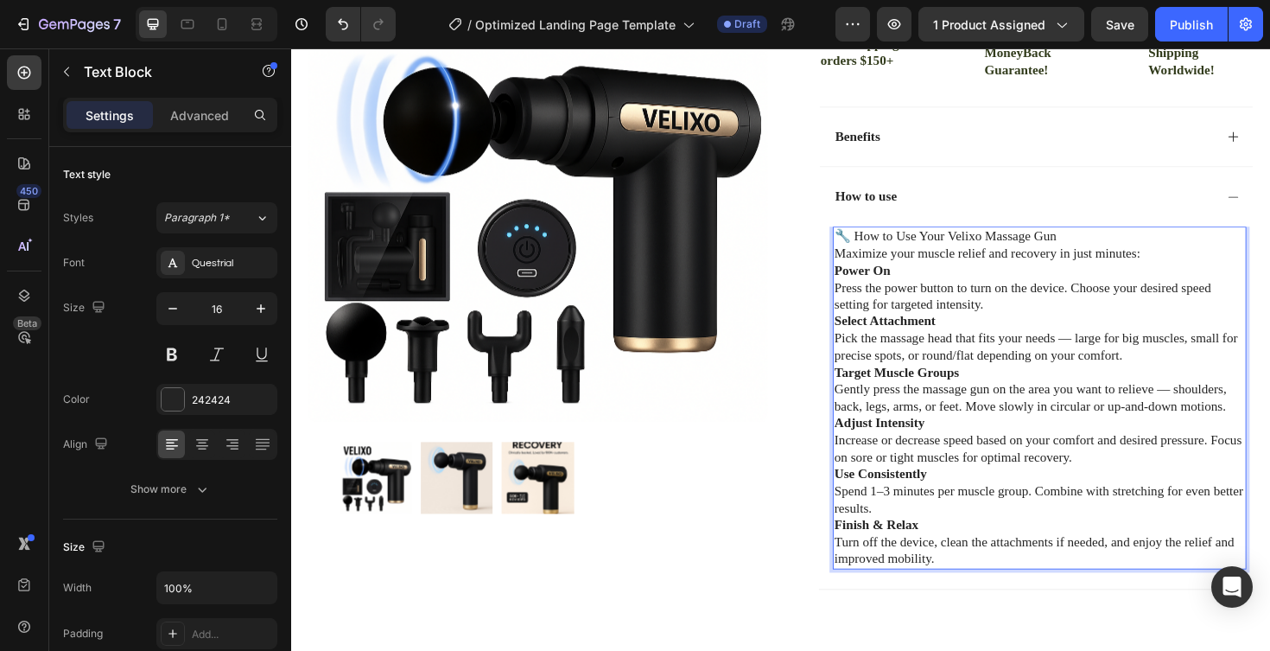
scroll to position [574, 0]
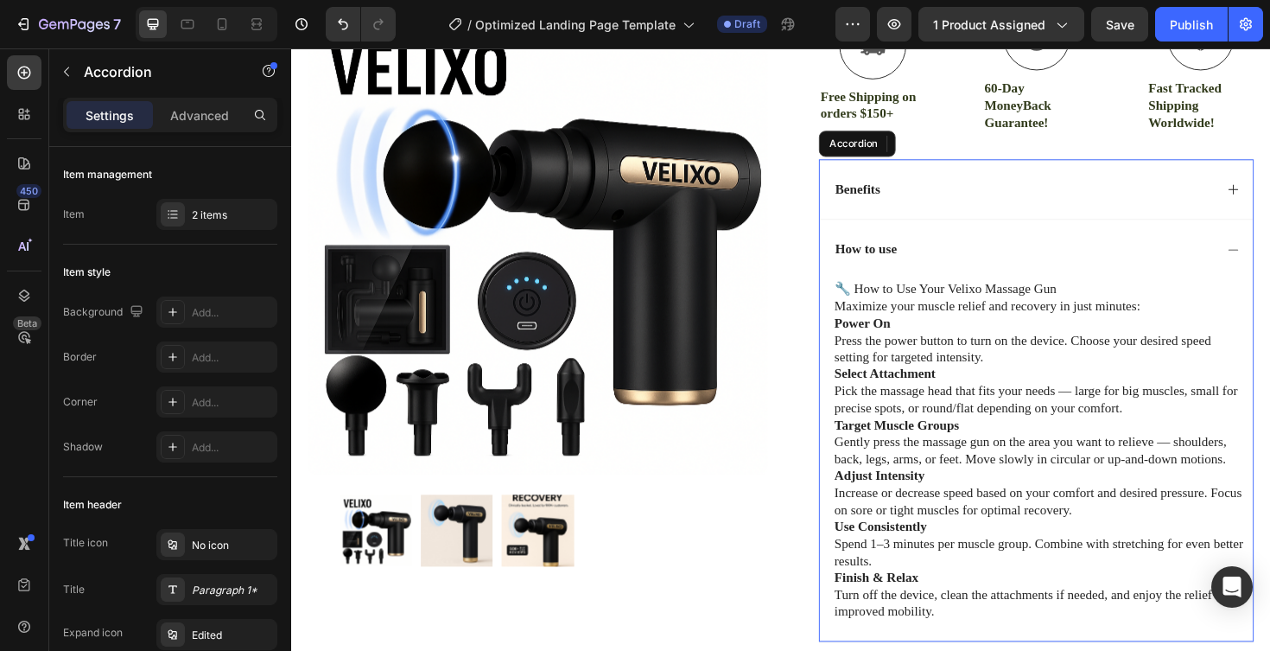
click at [1270, 267] on icon at bounding box center [1289, 262] width 14 height 14
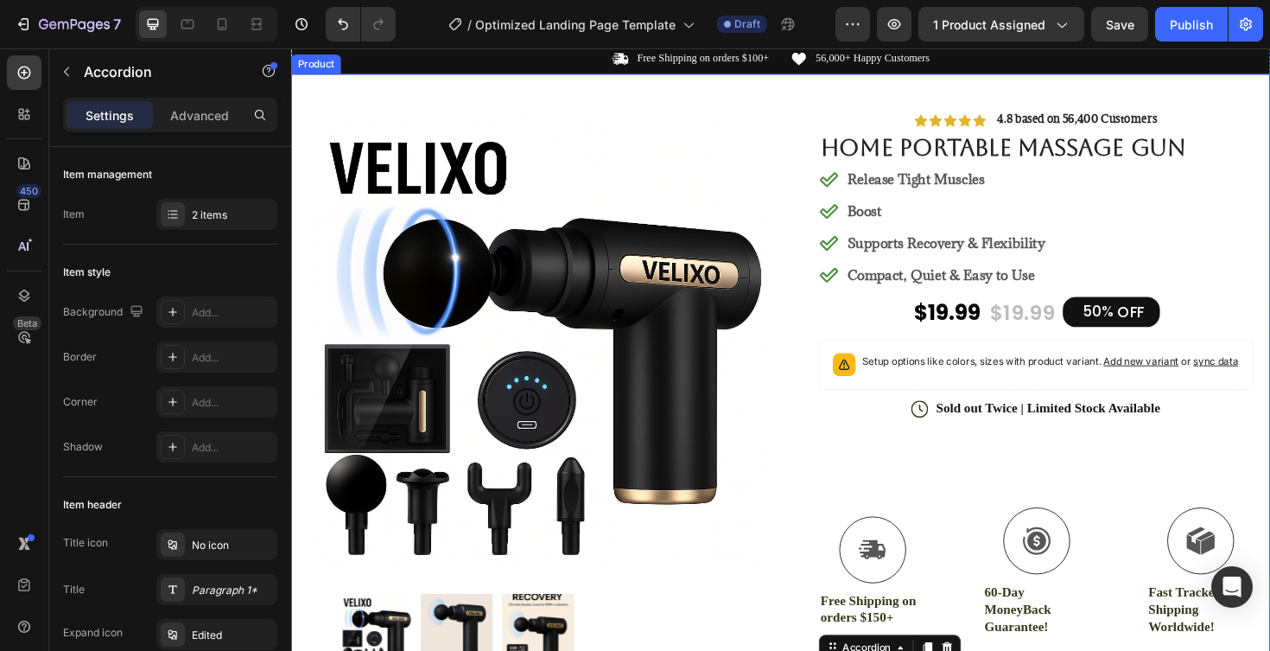
scroll to position [43, 0]
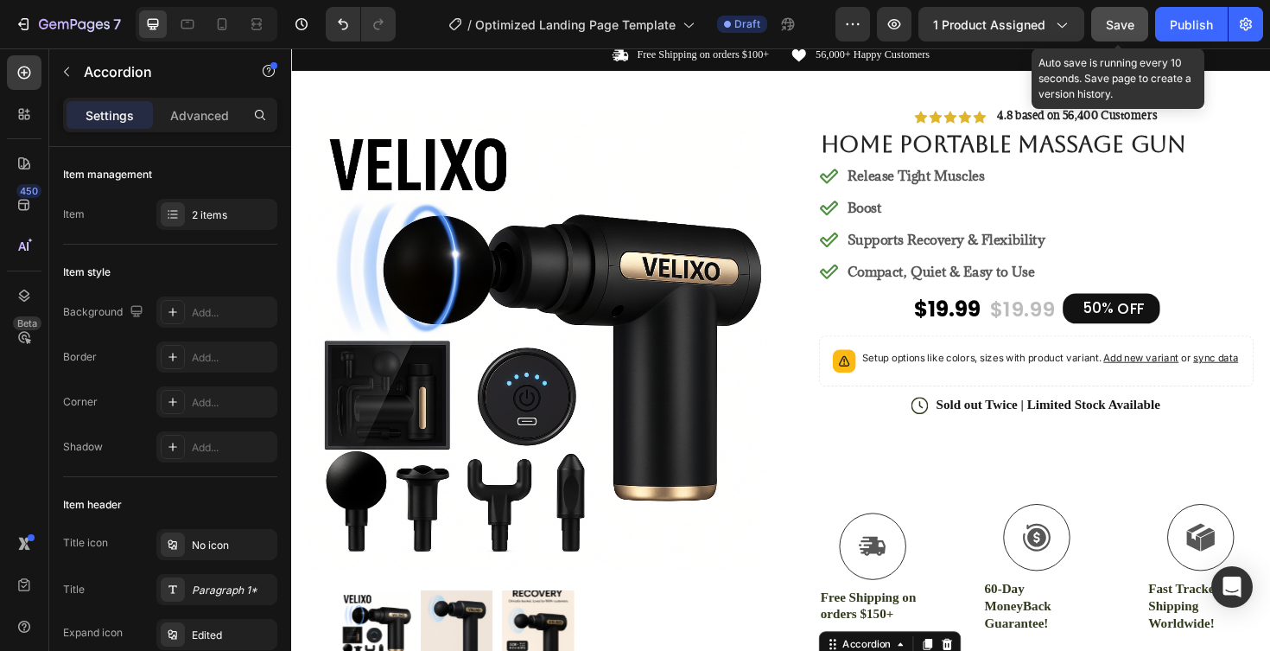
click at [1114, 27] on span "Save" at bounding box center [1120, 24] width 29 height 15
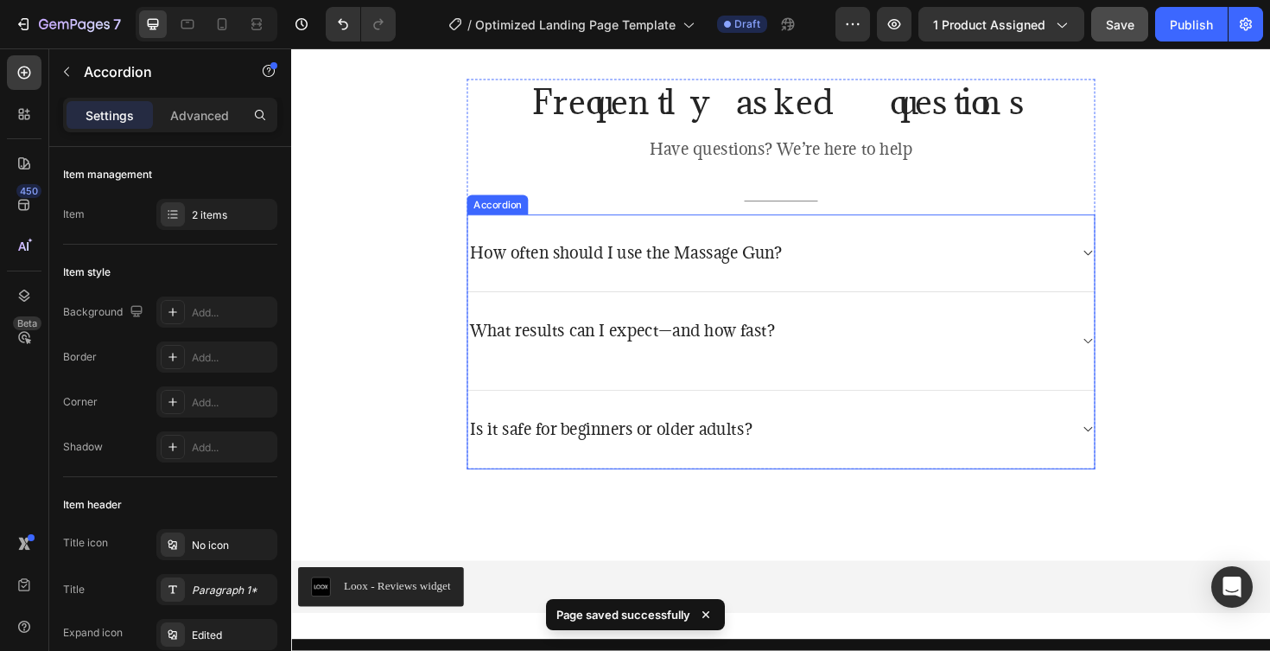
scroll to position [4212, 0]
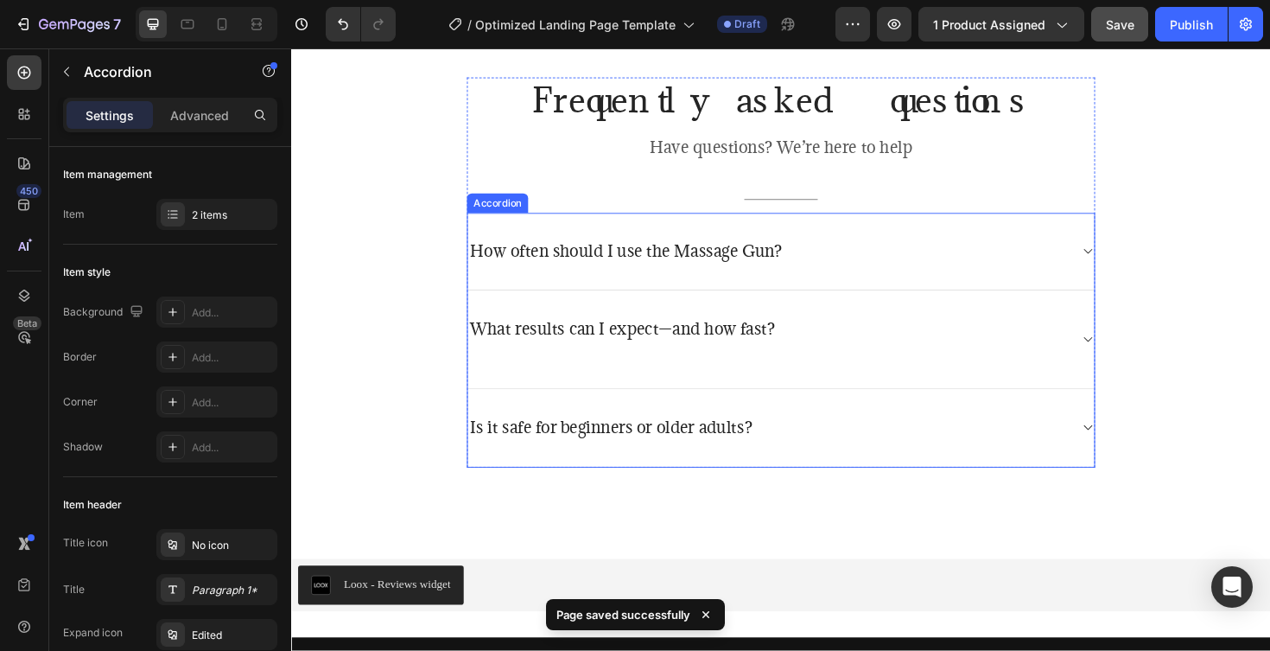
click at [1130, 263] on icon at bounding box center [1134, 264] width 13 height 14
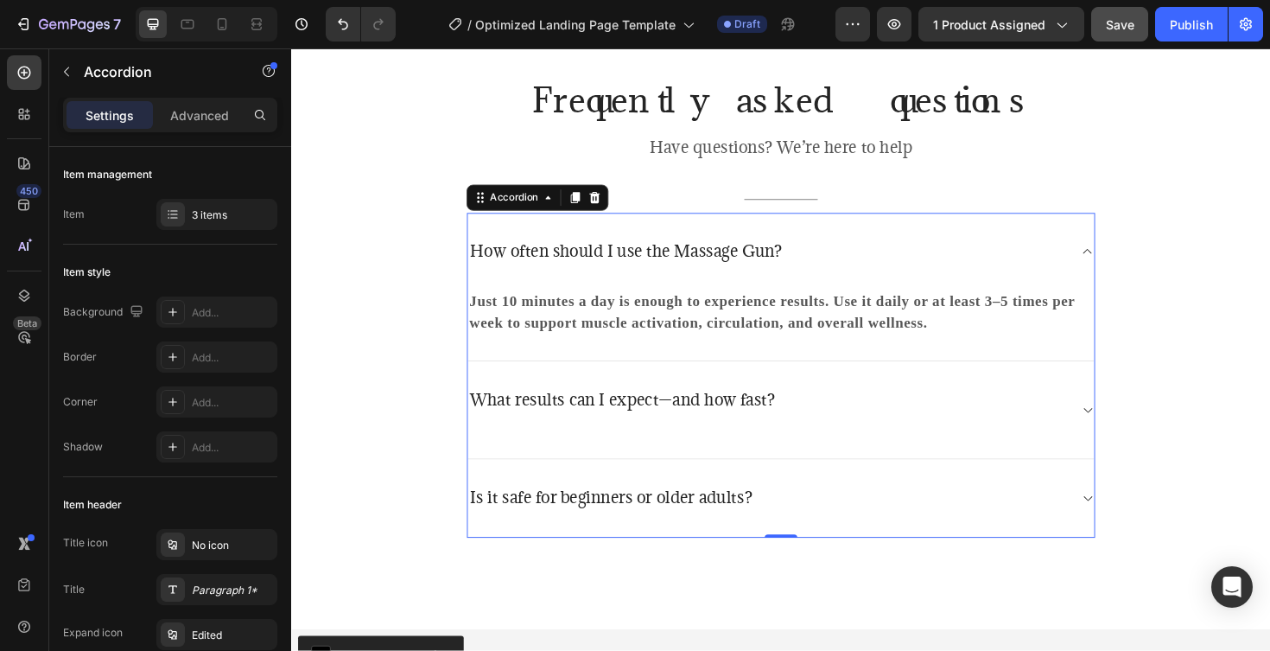
click at [1130, 263] on icon at bounding box center [1134, 264] width 13 height 14
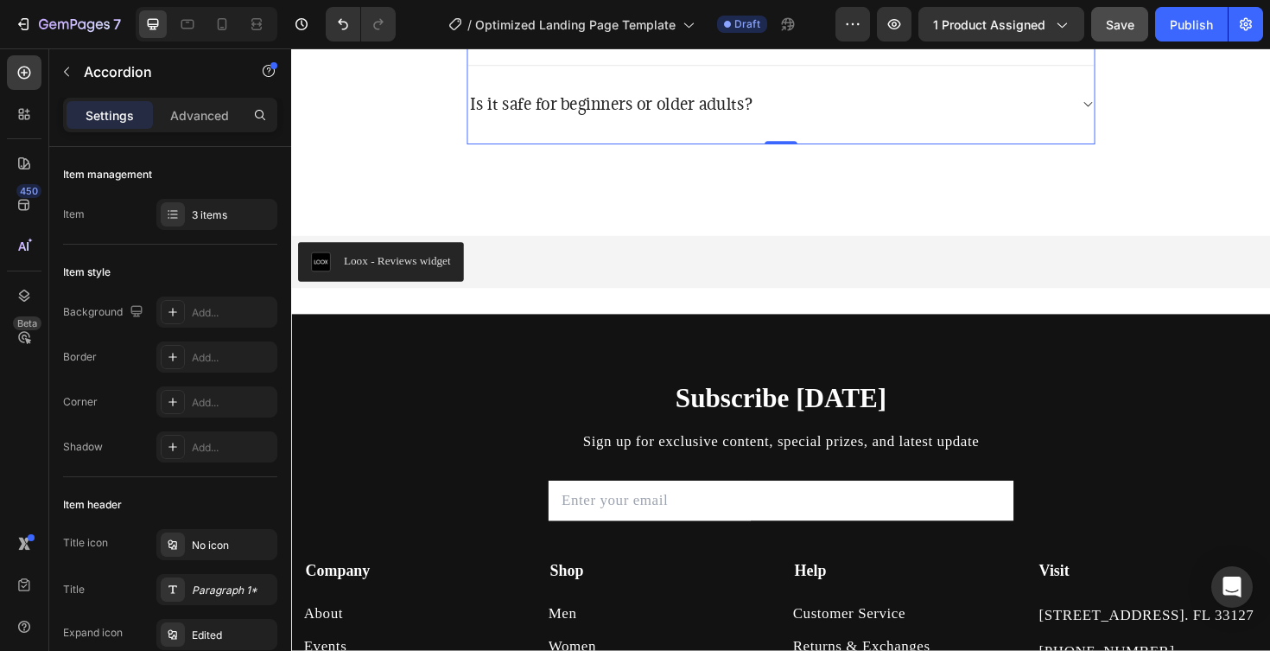
scroll to position [4573, 0]
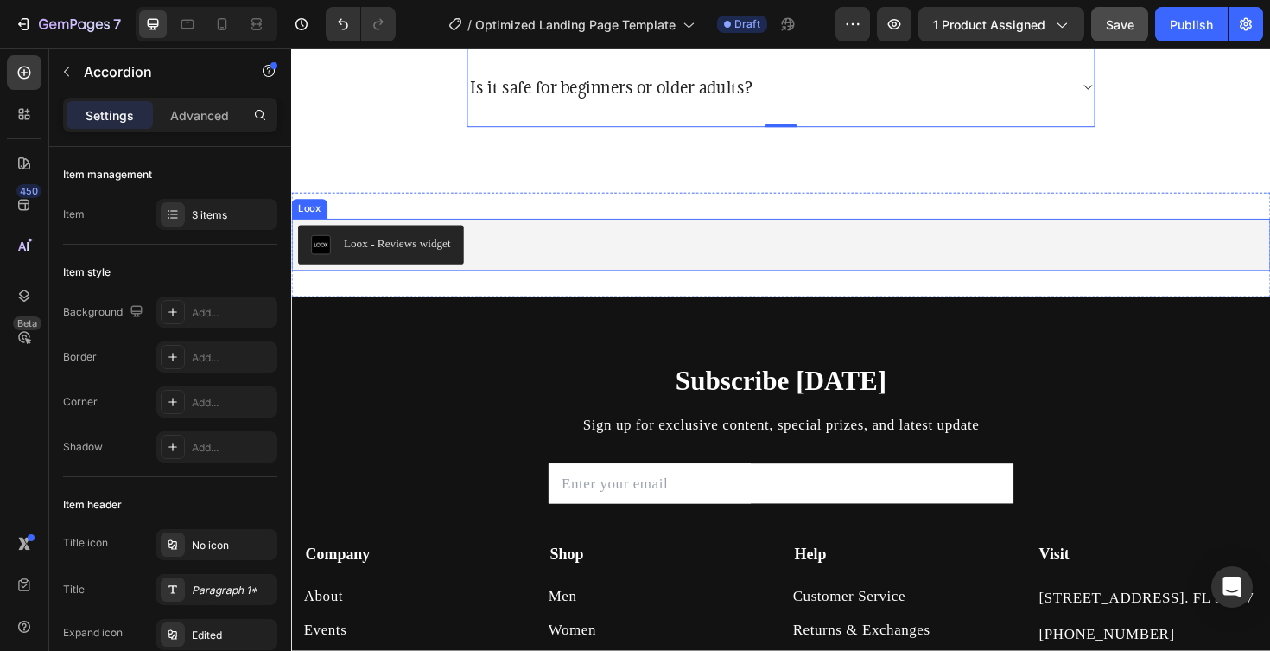
click at [457, 257] on div "Loox - Reviews widget" at bounding box center [403, 255] width 113 height 18
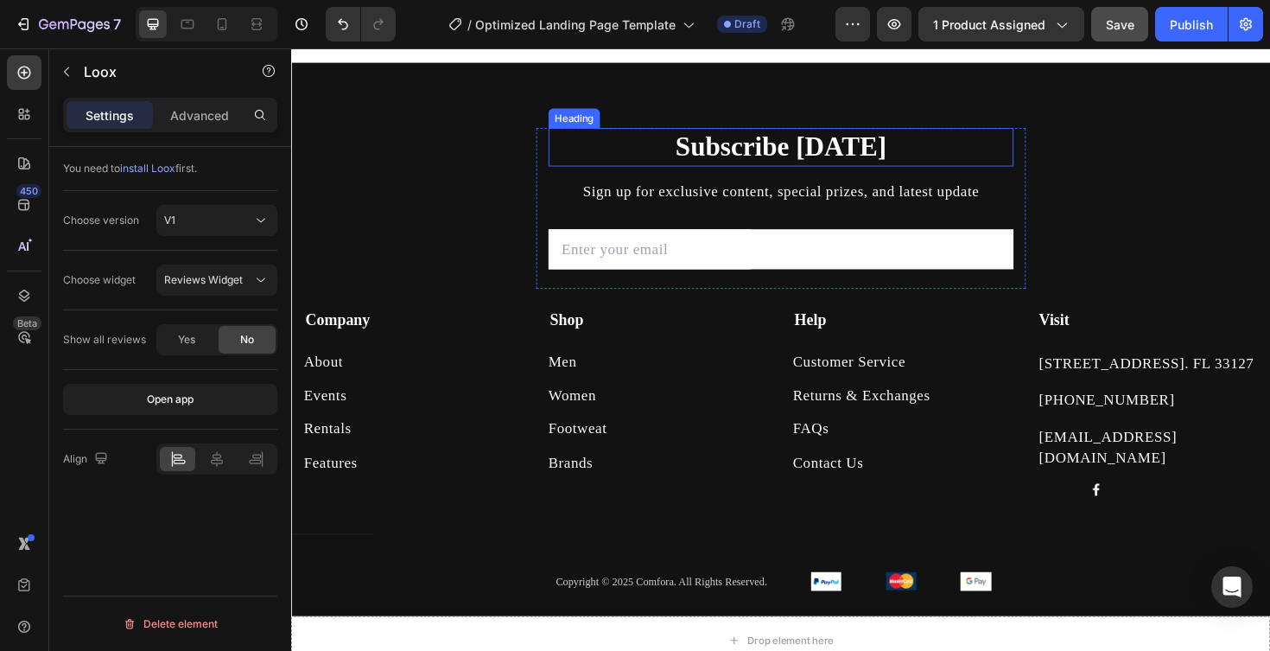
scroll to position [4834, 0]
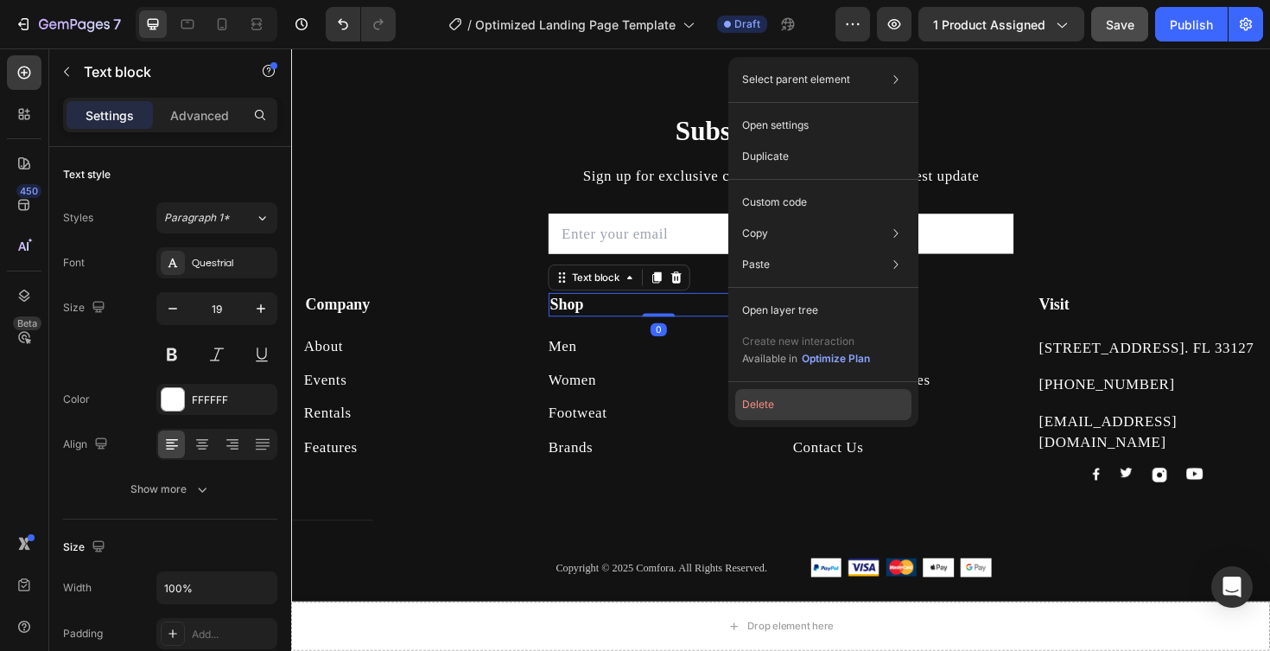
click at [751, 398] on button "Delete" at bounding box center [823, 404] width 176 height 31
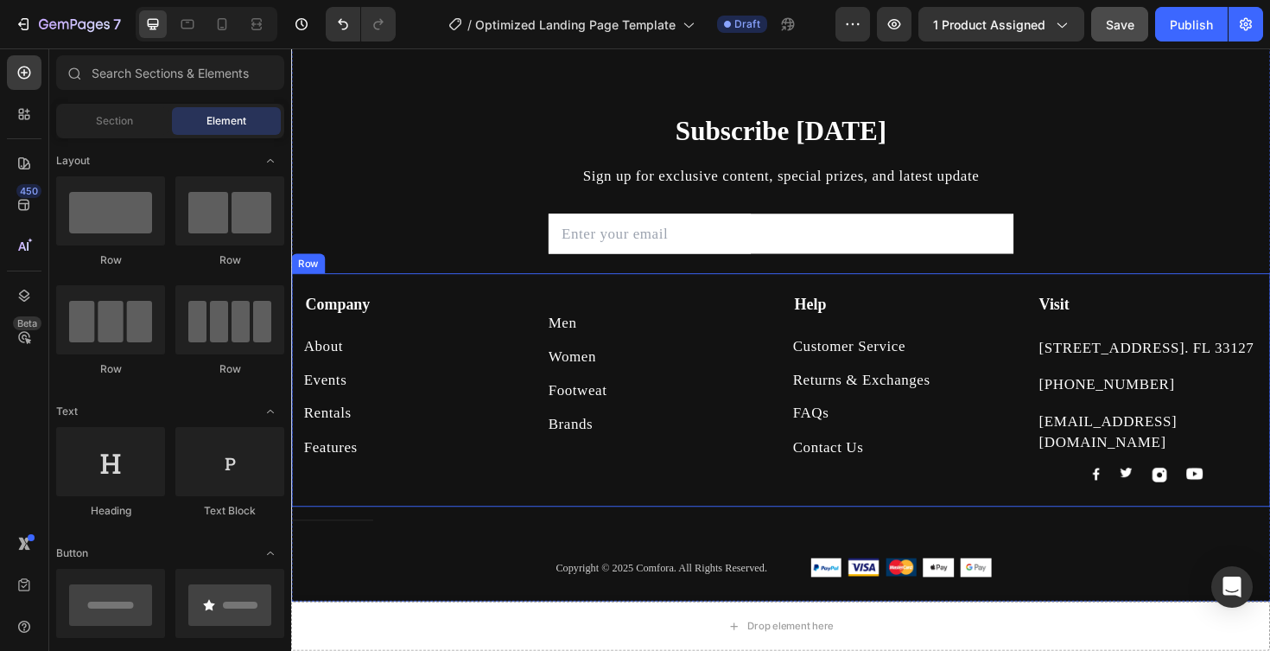
click at [782, 296] on div "Company Text block About Button Events Button Rentals Button Features Button Me…" at bounding box center [809, 410] width 1037 height 247
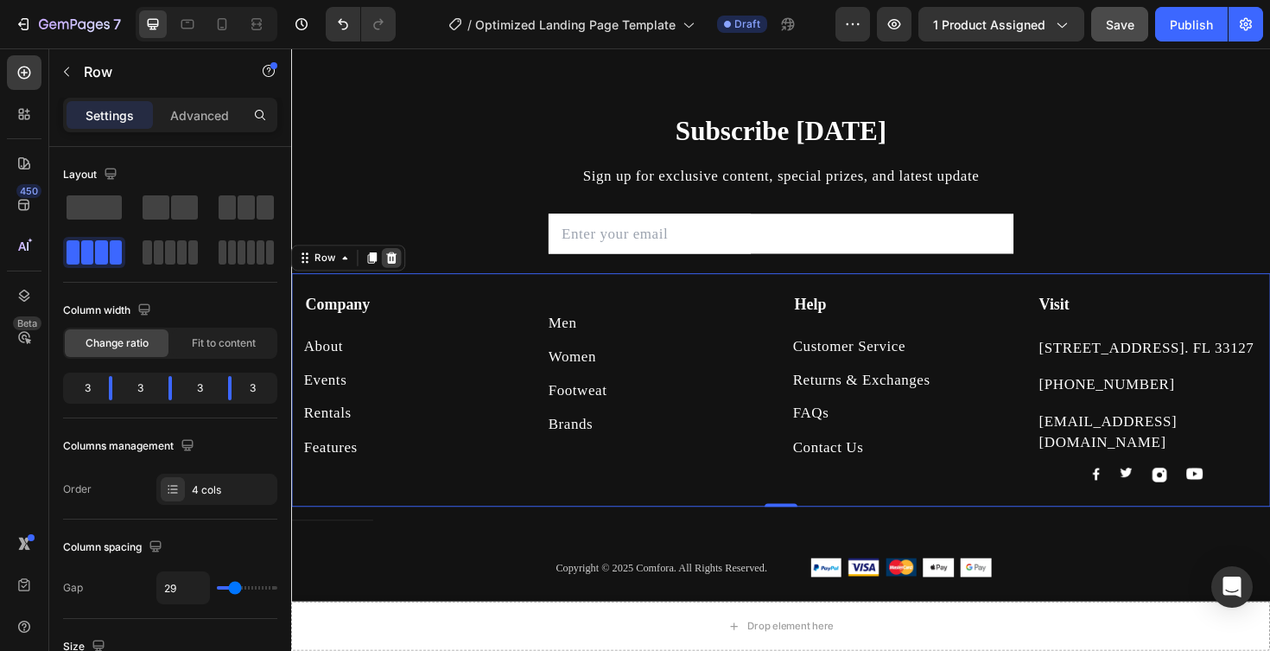
click at [396, 266] on icon at bounding box center [397, 270] width 11 height 12
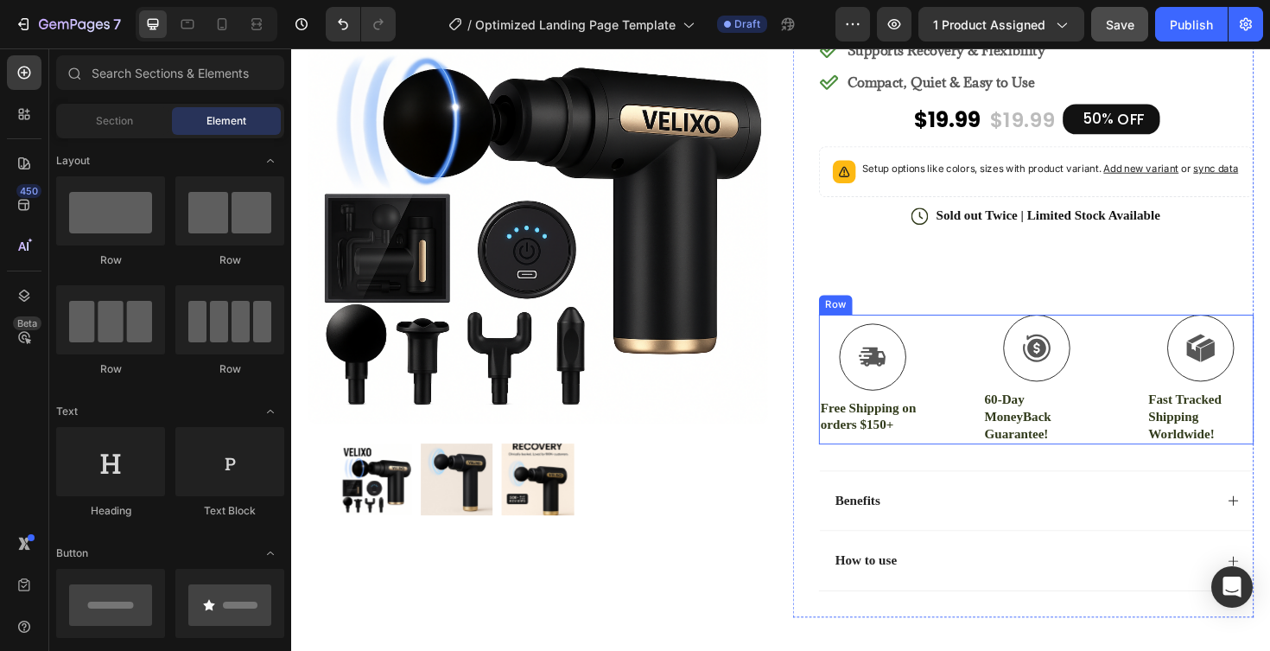
scroll to position [267, 0]
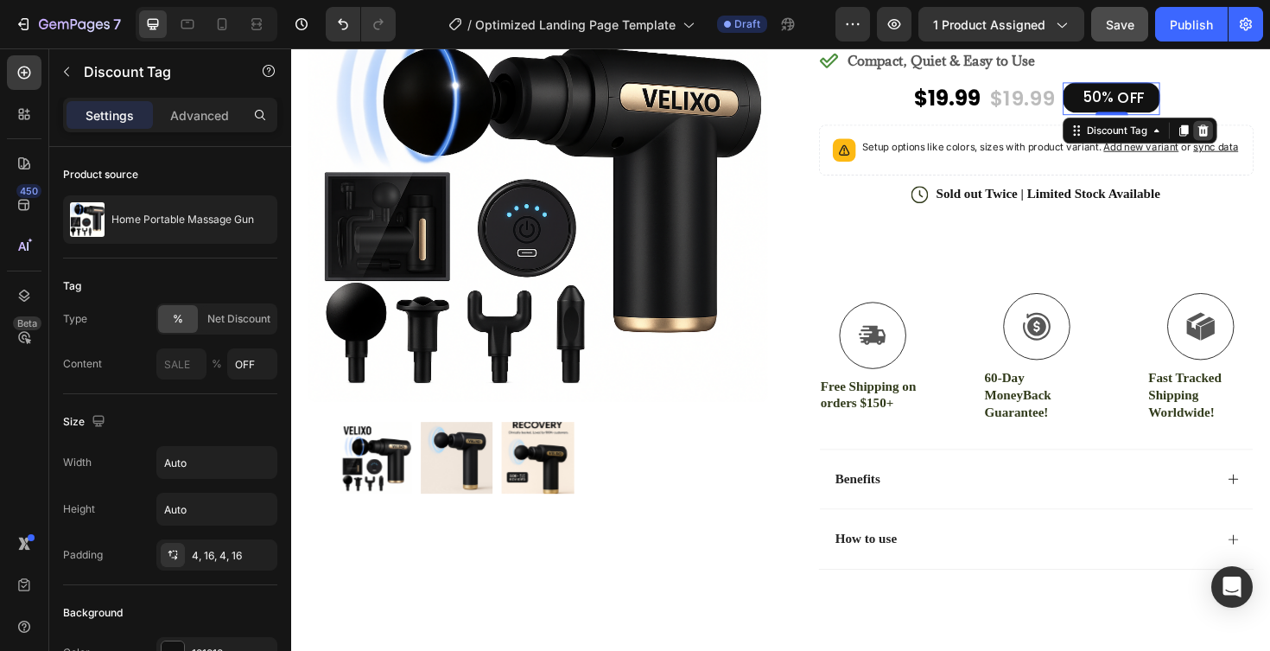
click at [1263, 133] on icon at bounding box center [1257, 136] width 11 height 12
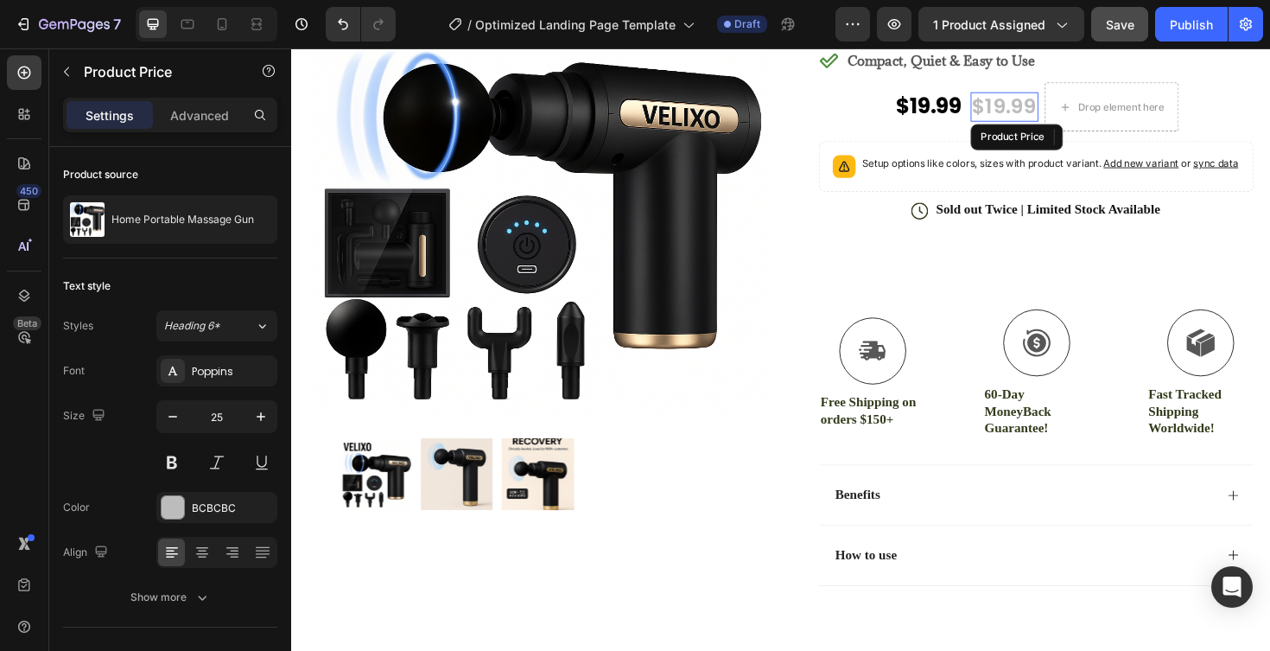
click at [1075, 106] on div "$19.99" at bounding box center [1047, 111] width 72 height 32
click at [1069, 105] on div "$19.99" at bounding box center [1047, 111] width 72 height 32
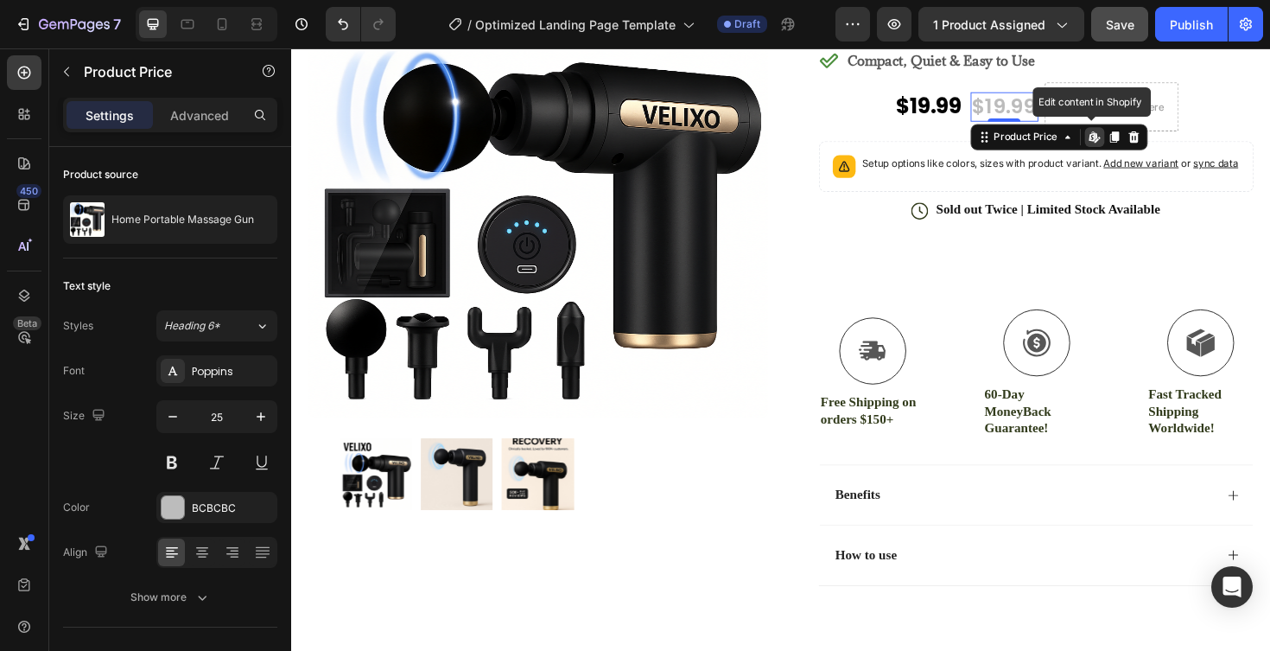
click at [1053, 111] on div "$19.99" at bounding box center [1047, 111] width 72 height 32
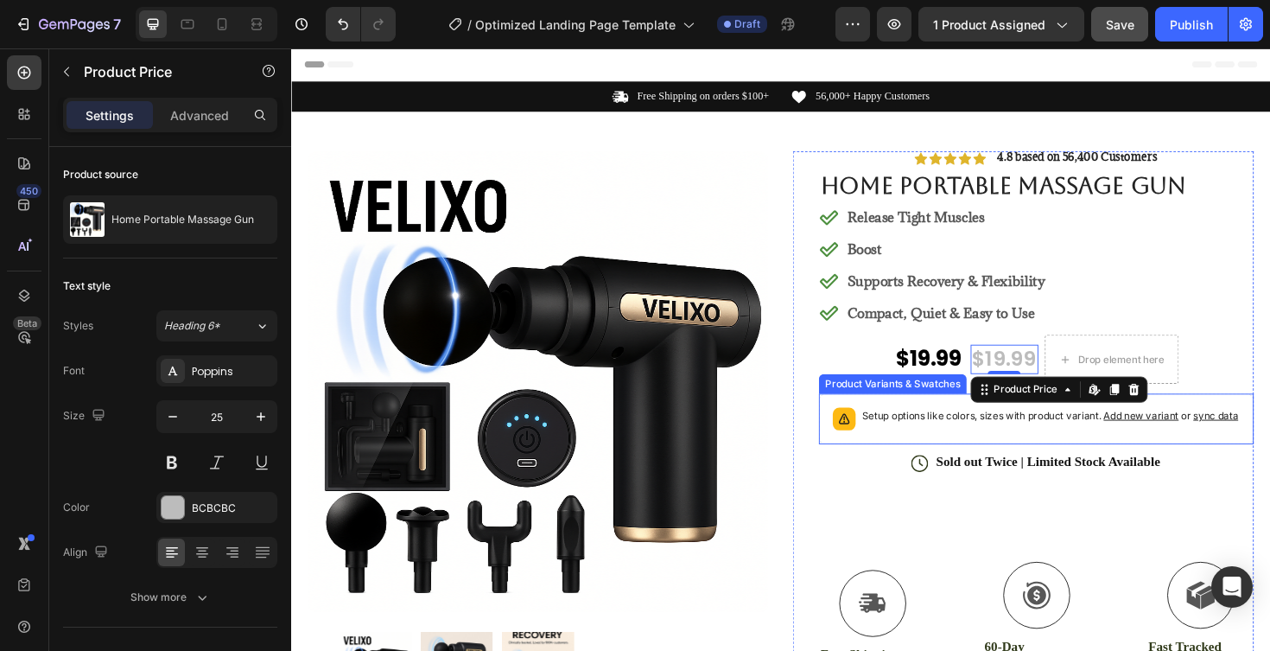
scroll to position [0, 0]
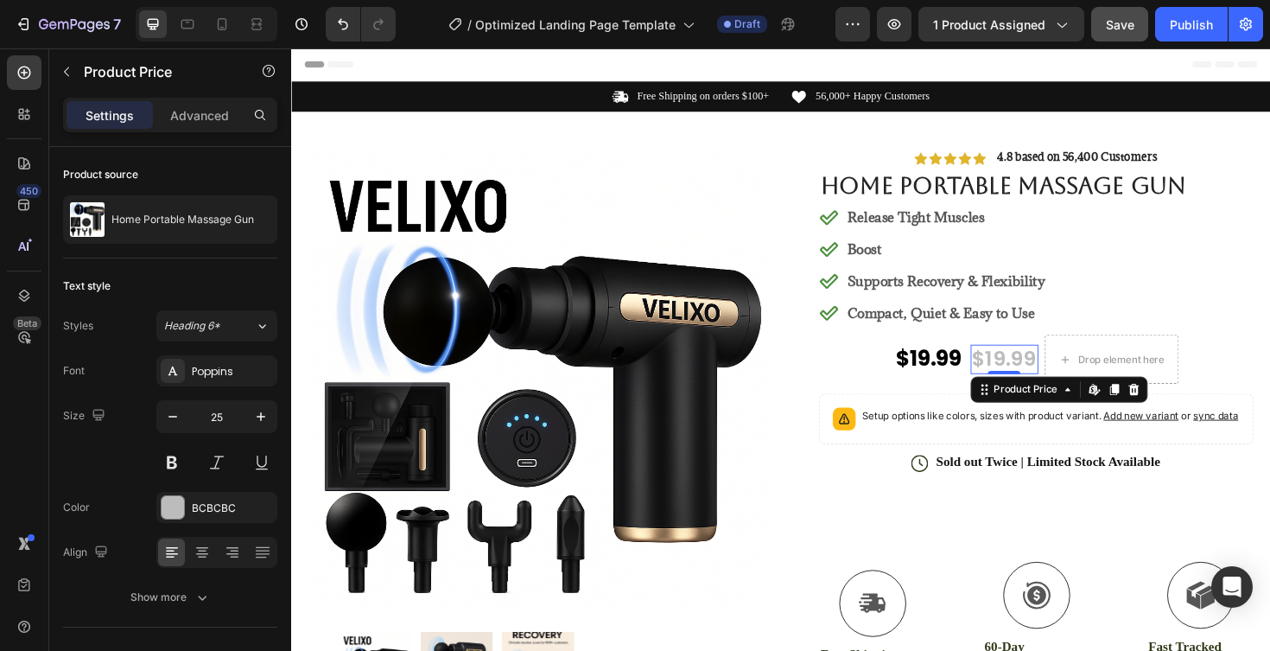
click at [1052, 371] on div "$19.99" at bounding box center [1047, 378] width 72 height 32
click at [1142, 404] on icon at bounding box center [1139, 409] width 7 height 10
click at [1186, 407] on icon at bounding box center [1183, 410] width 11 height 12
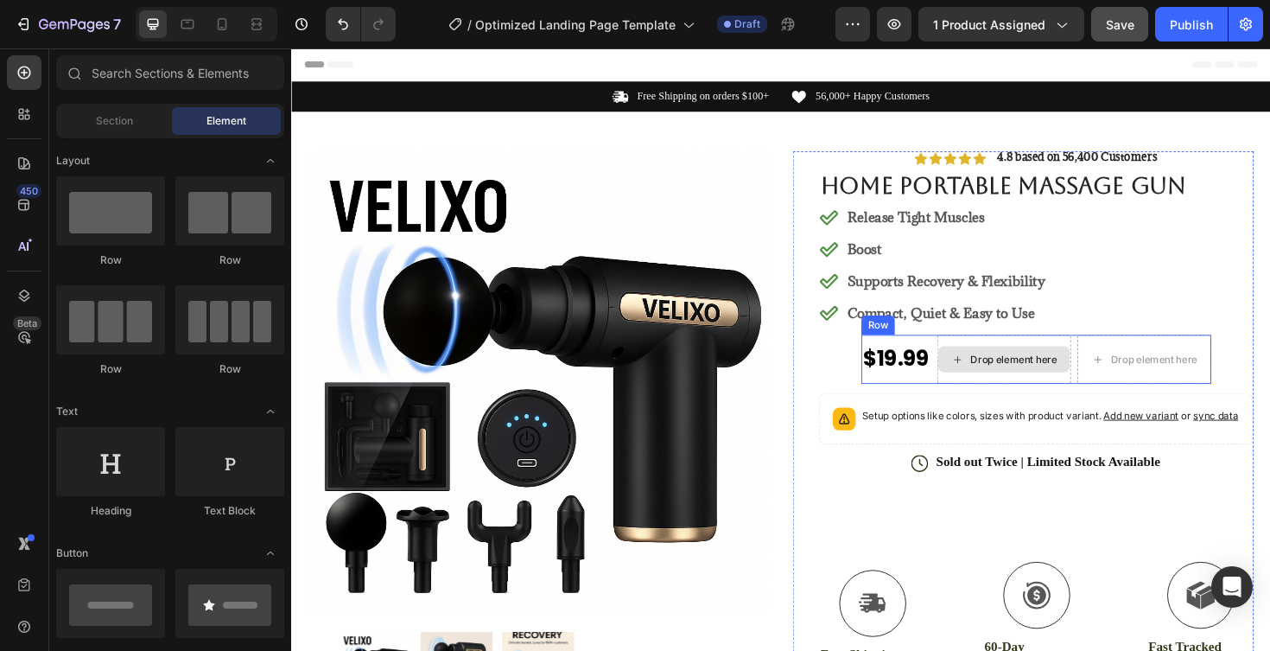
click at [1043, 373] on div "Drop element here" at bounding box center [1057, 378] width 92 height 14
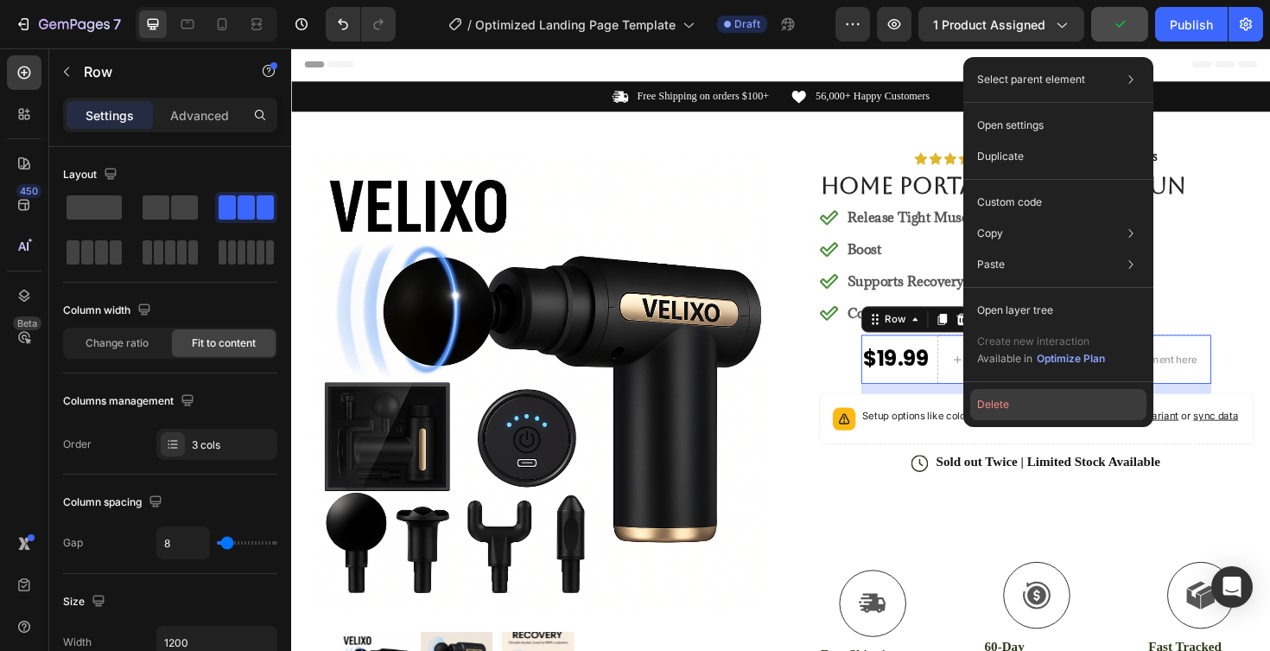
click at [1003, 405] on button "Delete" at bounding box center [1059, 404] width 176 height 31
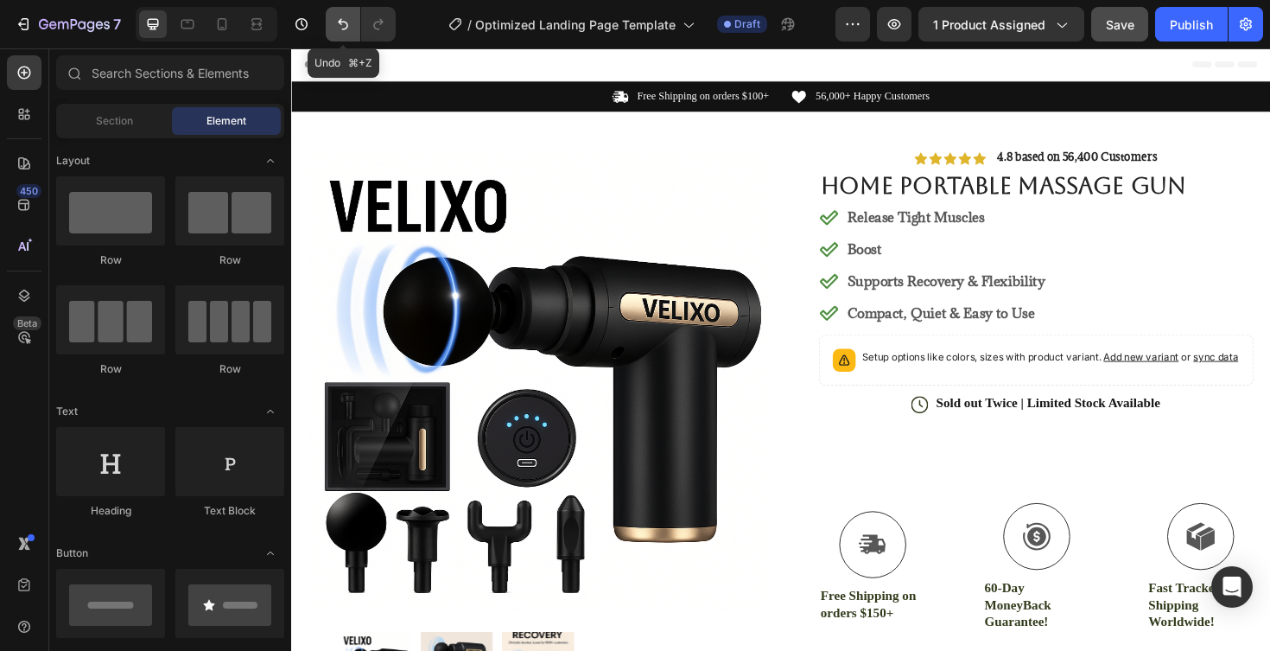
click at [342, 20] on icon "Undo/Redo" at bounding box center [342, 24] width 17 height 17
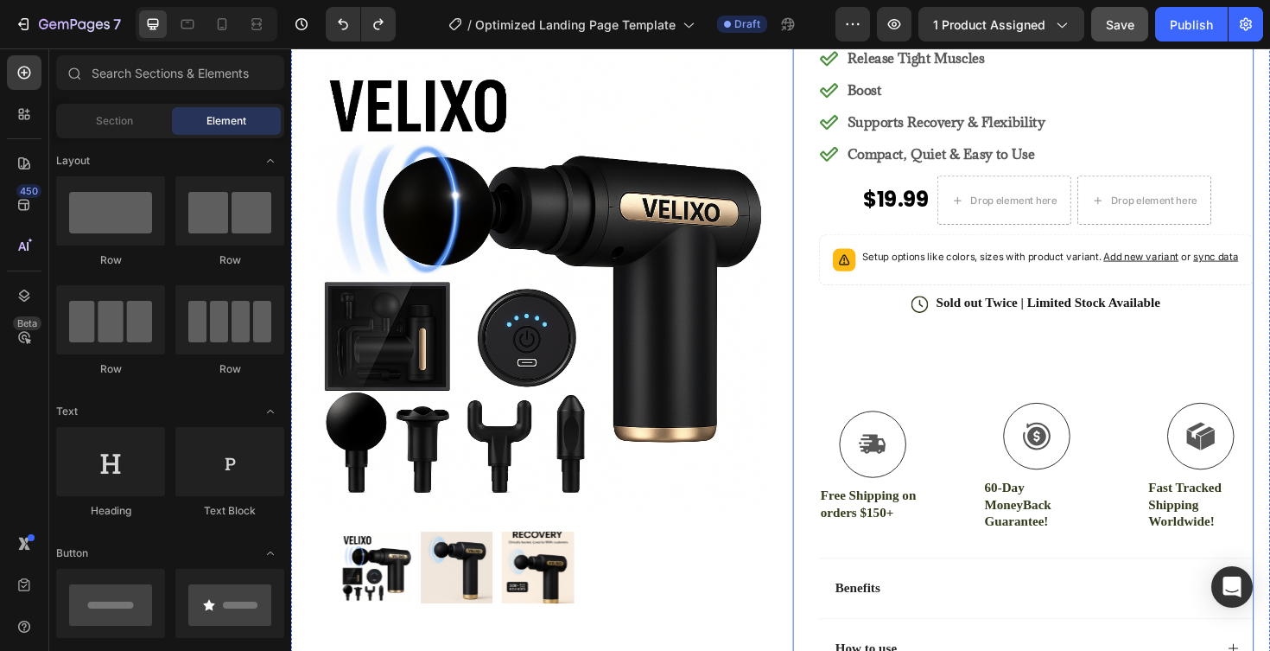
scroll to position [171, 0]
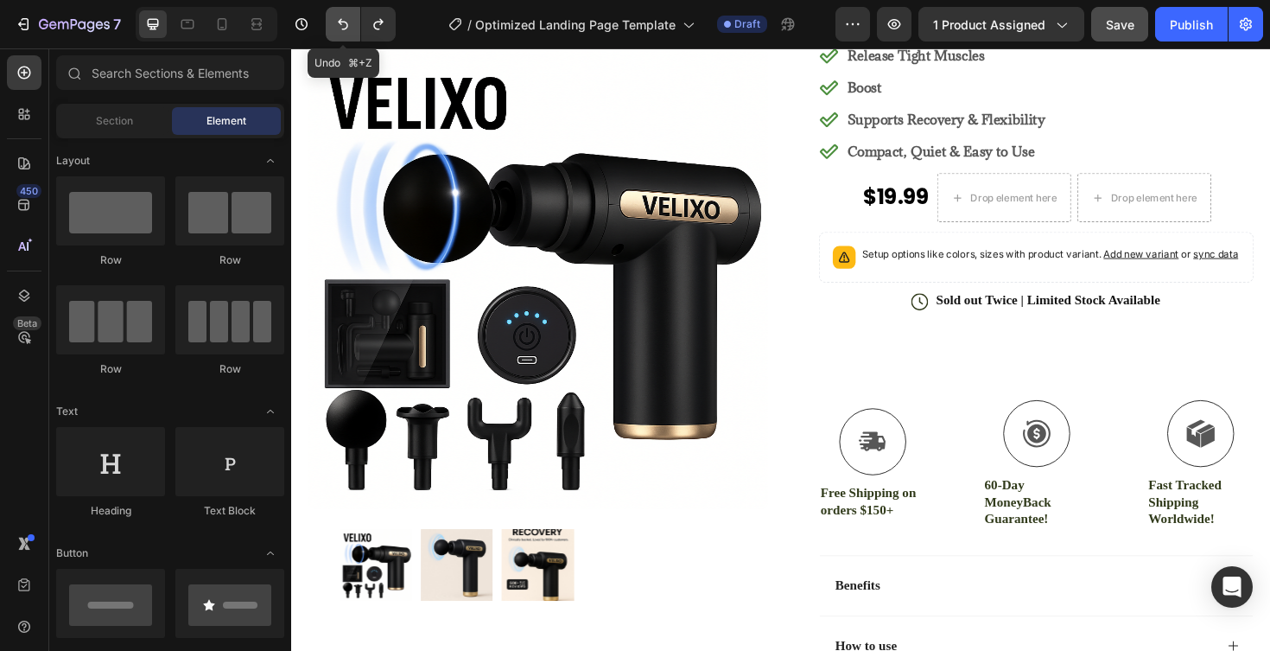
click at [345, 15] on button "Undo/Redo" at bounding box center [343, 24] width 35 height 35
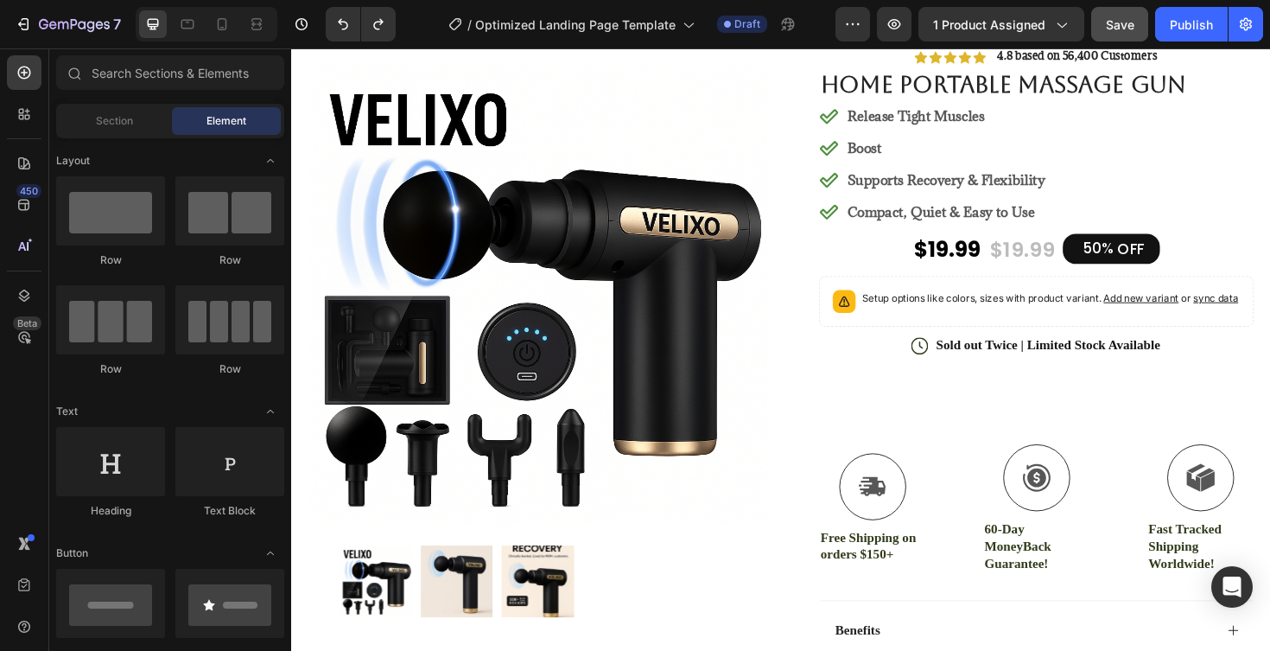
scroll to position [107, 0]
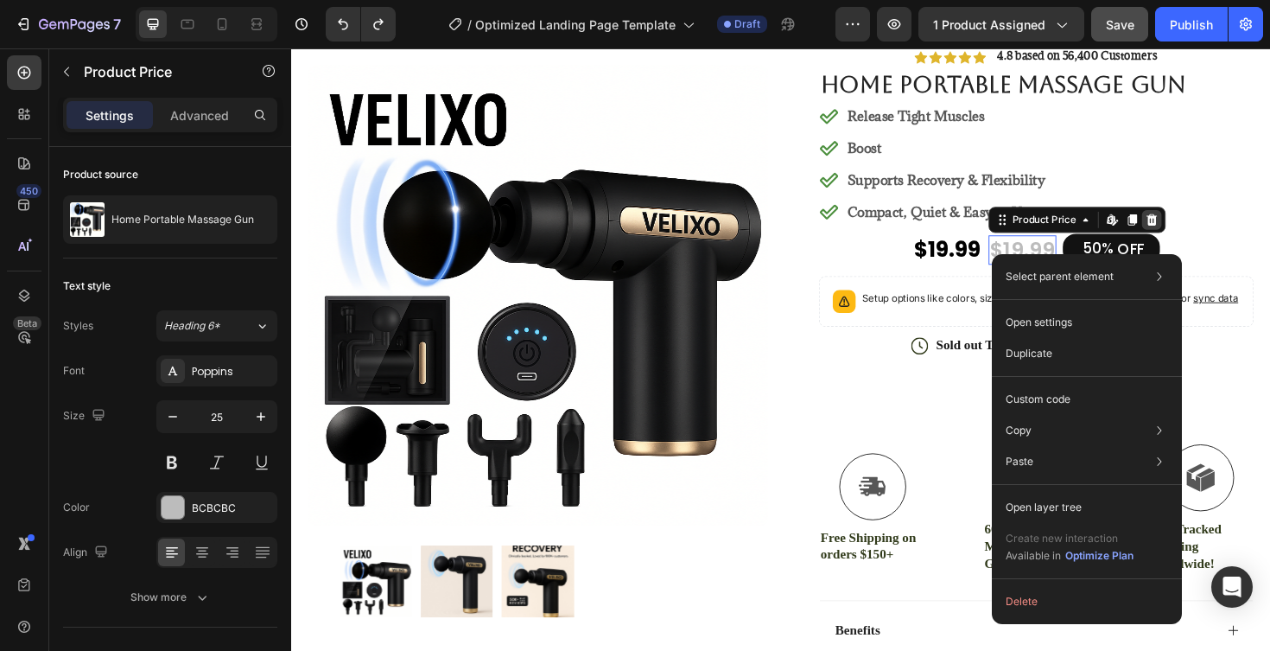
click at [1201, 229] on icon at bounding box center [1203, 230] width 11 height 12
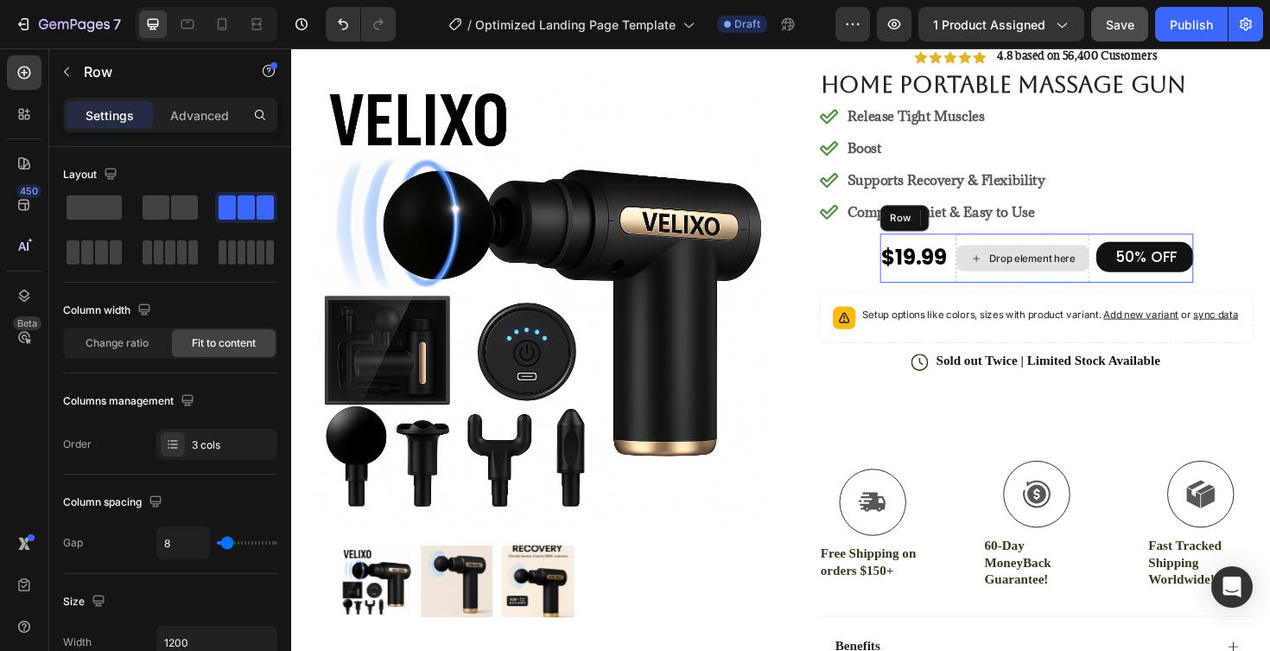
click at [1053, 247] on div "Drop element here" at bounding box center [1067, 271] width 142 height 52
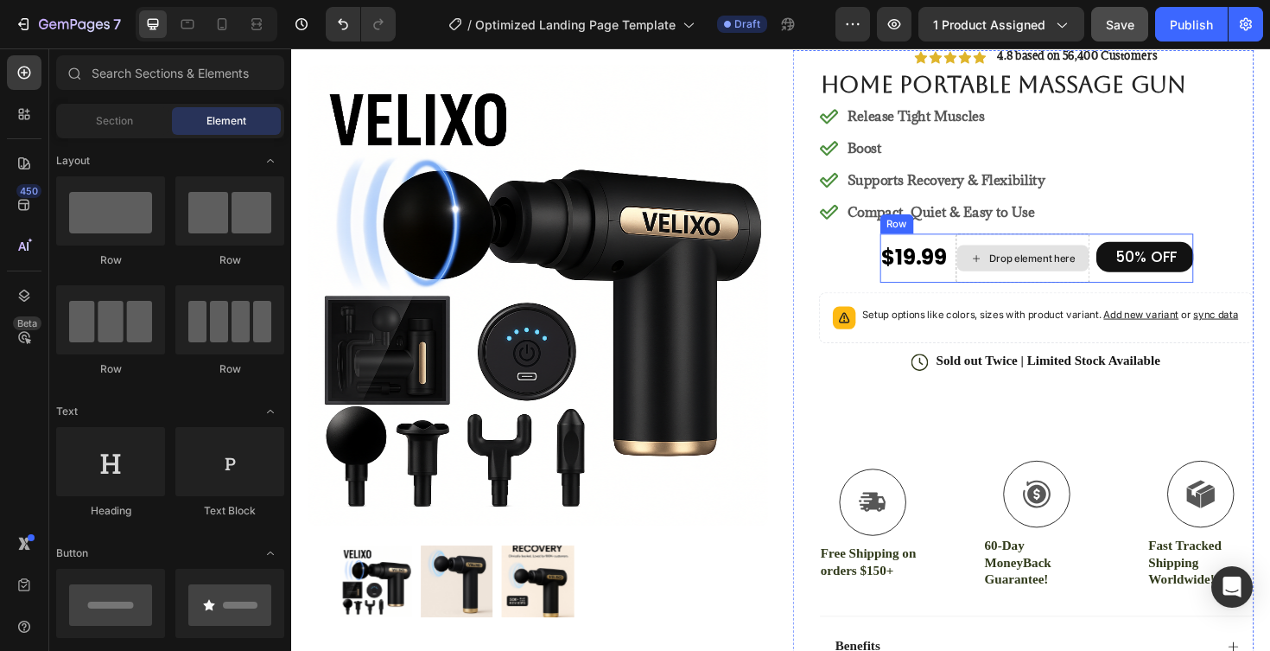
click at [1041, 277] on div "Drop element here" at bounding box center [1066, 271] width 140 height 28
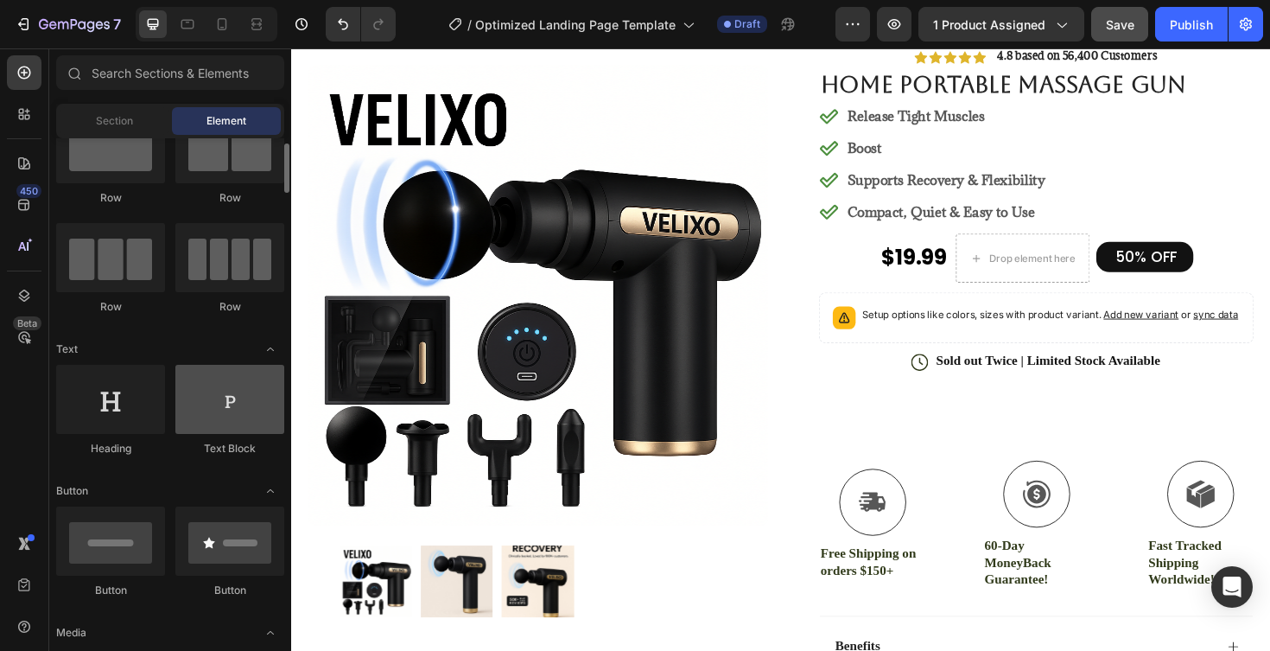
click at [218, 413] on div at bounding box center [229, 399] width 109 height 69
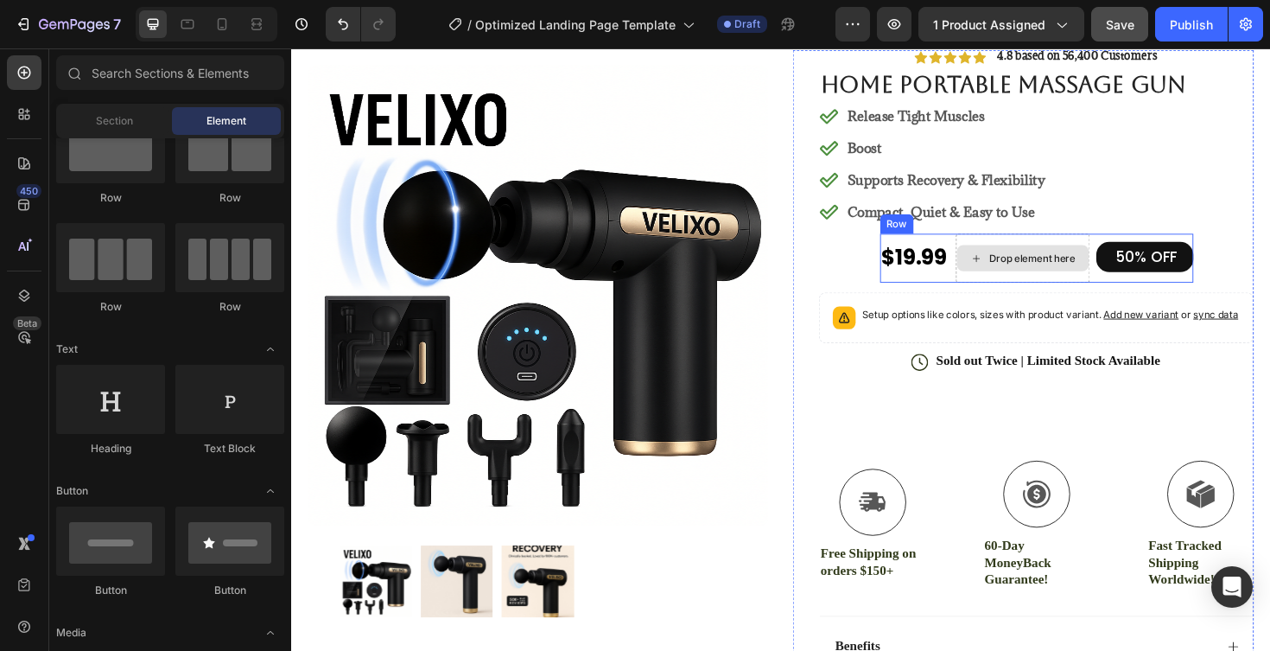
click at [1046, 257] on div "Drop element here" at bounding box center [1066, 271] width 140 height 28
drag, startPoint x: 231, startPoint y: 404, endPoint x: 972, endPoint y: 244, distance: 758.5
click at [972, 0] on div "7 / Optimized Landing Page Template Draft Preview 1 product assigned Publish 45…" at bounding box center [635, 0] width 1270 height 0
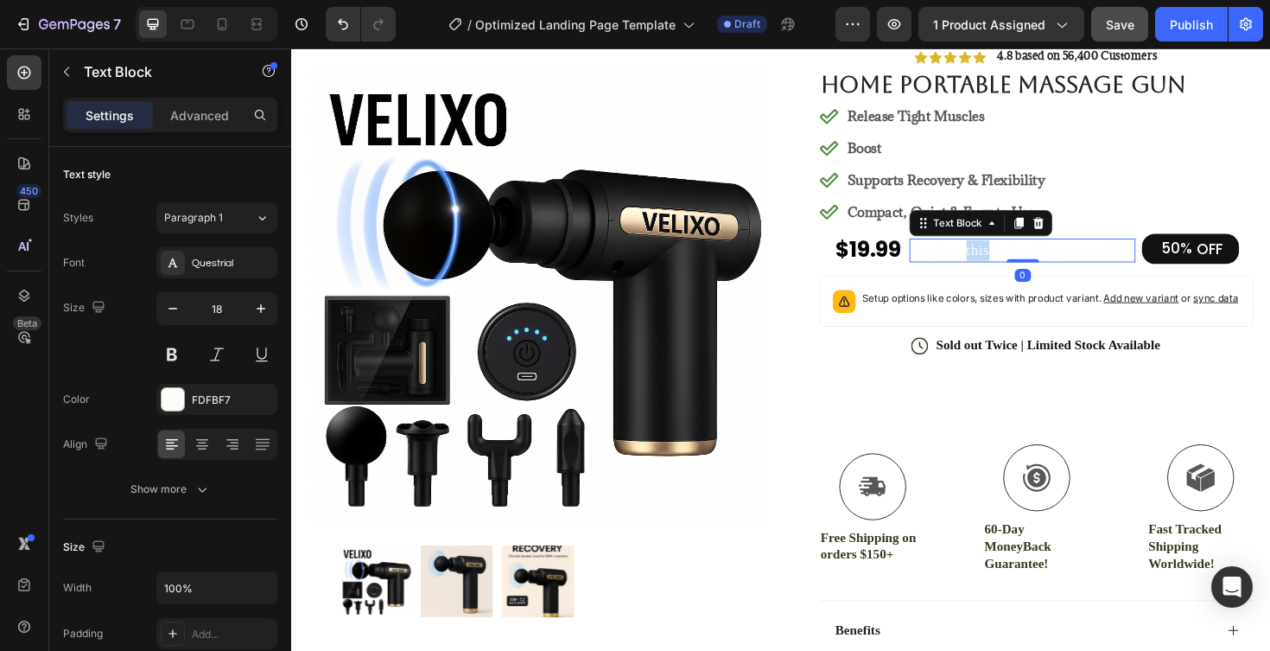
click at [1017, 254] on p "Replace this text with your content" at bounding box center [1065, 262] width 235 height 22
click at [965, 258] on p "Replace this text with your content" at bounding box center [1065, 262] width 235 height 22
click at [994, 258] on p "Replace this text with your content" at bounding box center [1065, 262] width 235 height 22
click at [1009, 262] on p "Replace this text with your content" at bounding box center [1065, 262] width 235 height 22
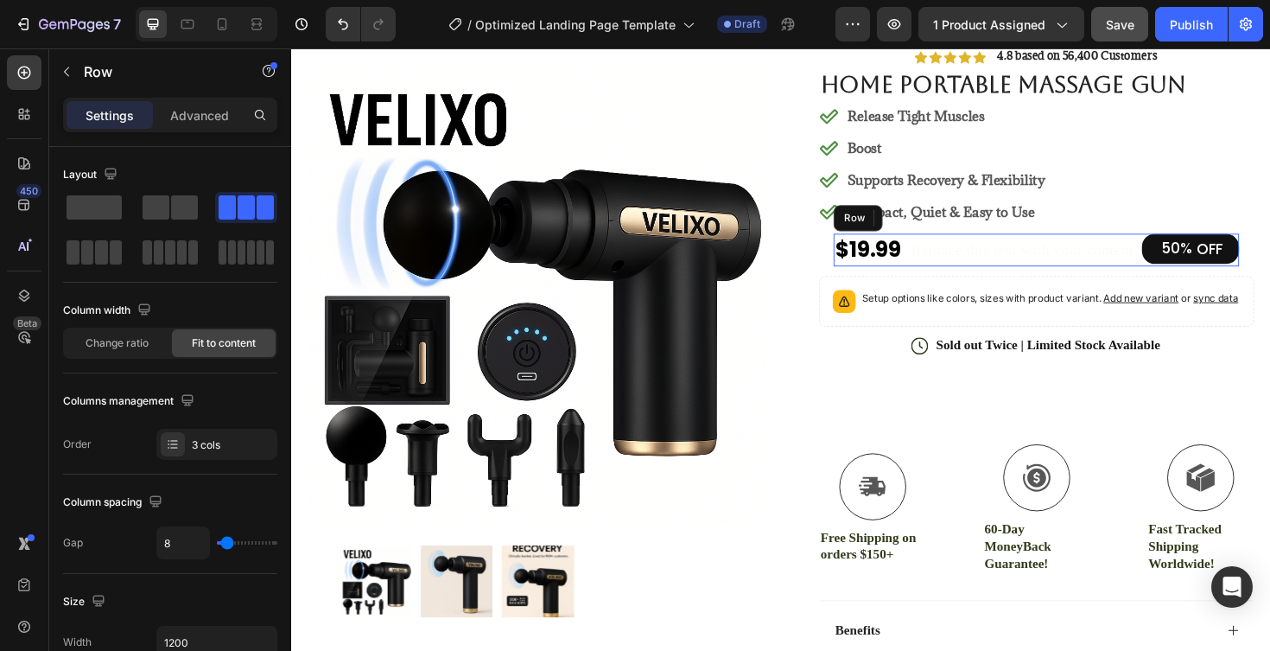
click at [944, 255] on div "$19.99 Product Price Product Price Replace this text with your content Text Blo…" at bounding box center [1080, 262] width 429 height 35
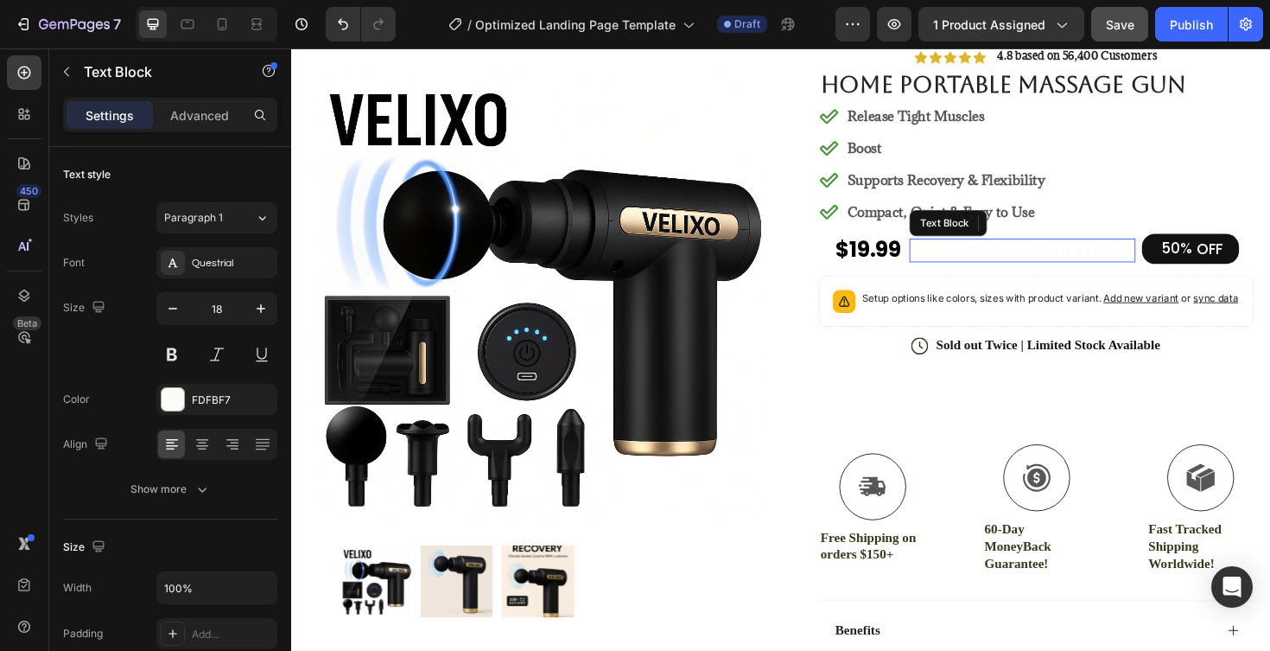
click at [995, 252] on p "Replace this text with your content" at bounding box center [1065, 262] width 235 height 22
click at [990, 260] on p "Replace this text with your content" at bounding box center [1065, 262] width 235 height 22
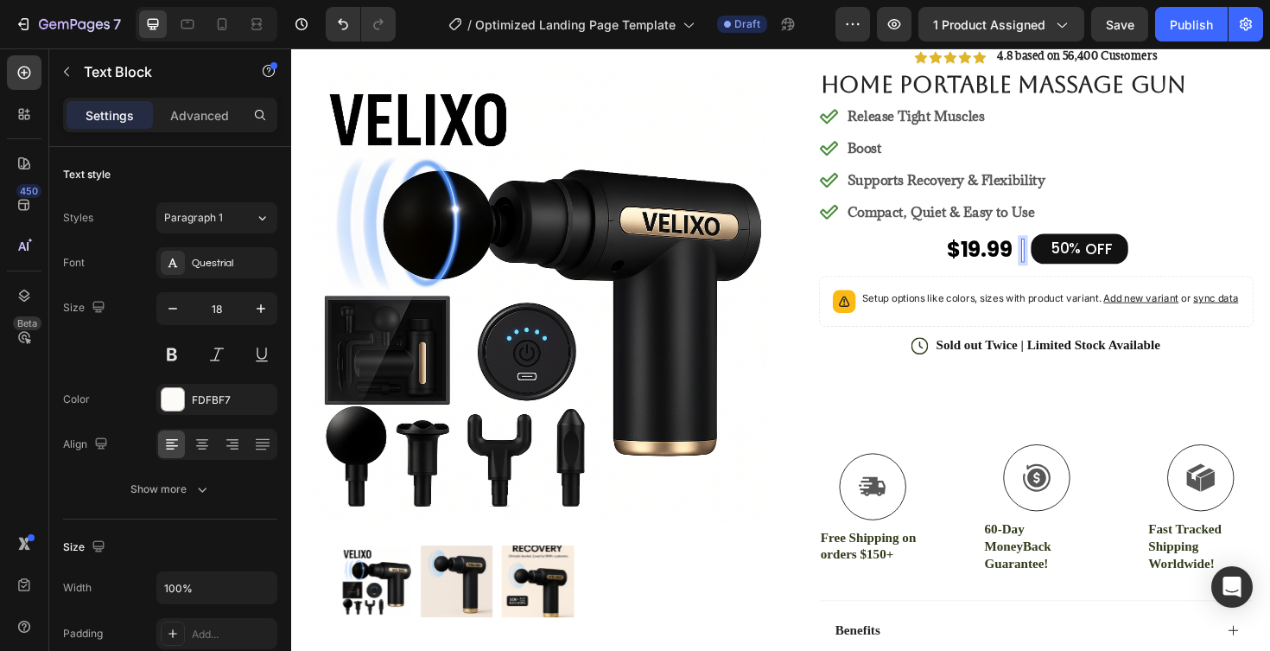
scroll to position [107, 0]
click at [245, 397] on div "FDFBF7" at bounding box center [216, 399] width 121 height 31
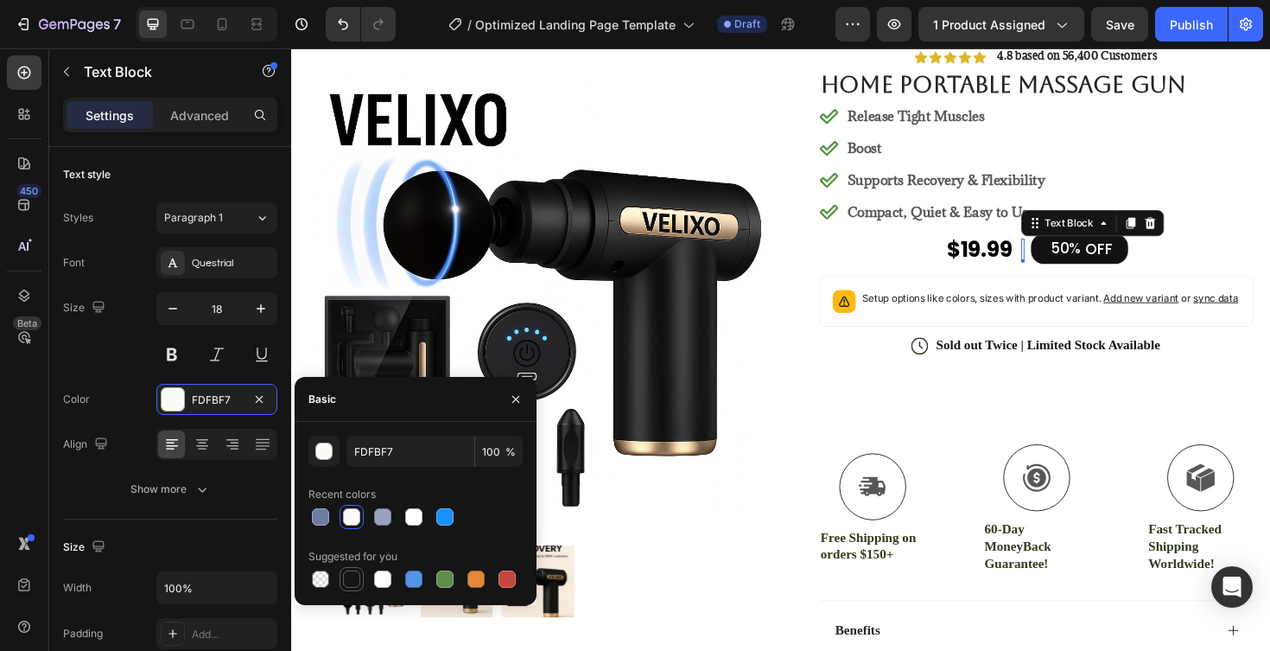
click at [348, 586] on div at bounding box center [351, 578] width 17 height 17
type input "151515"
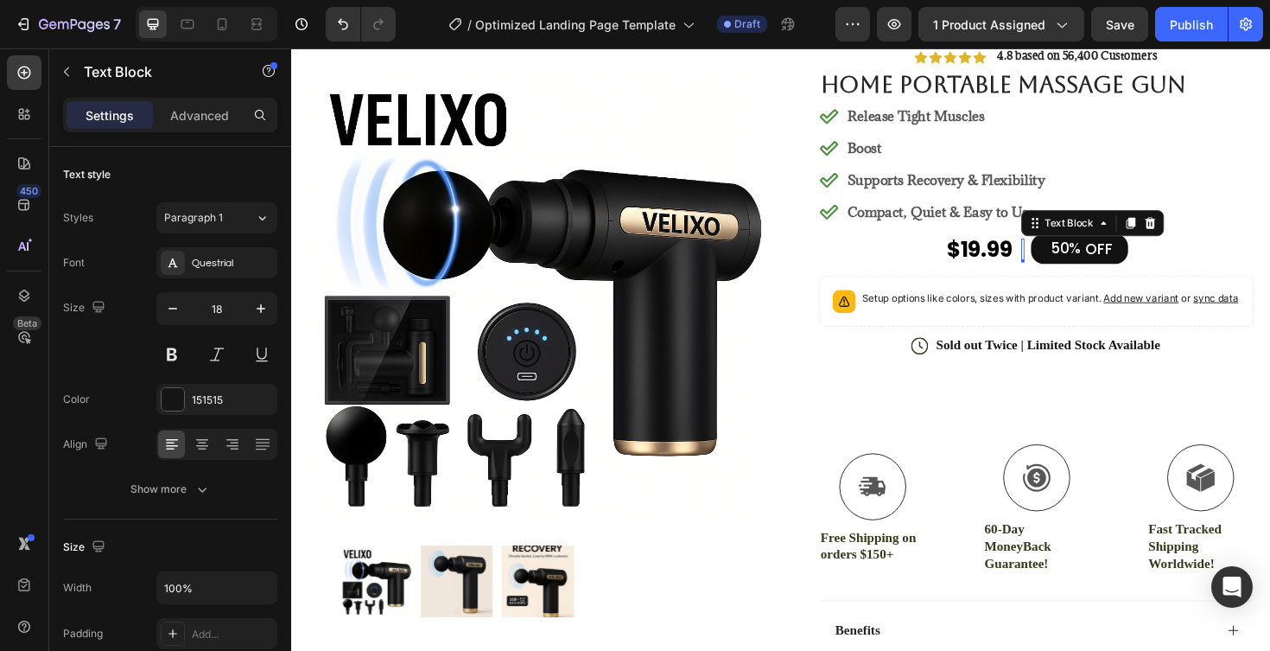
click at [1066, 259] on div "Rich Text Editor. Editing area: main" at bounding box center [1066, 262] width 3 height 25
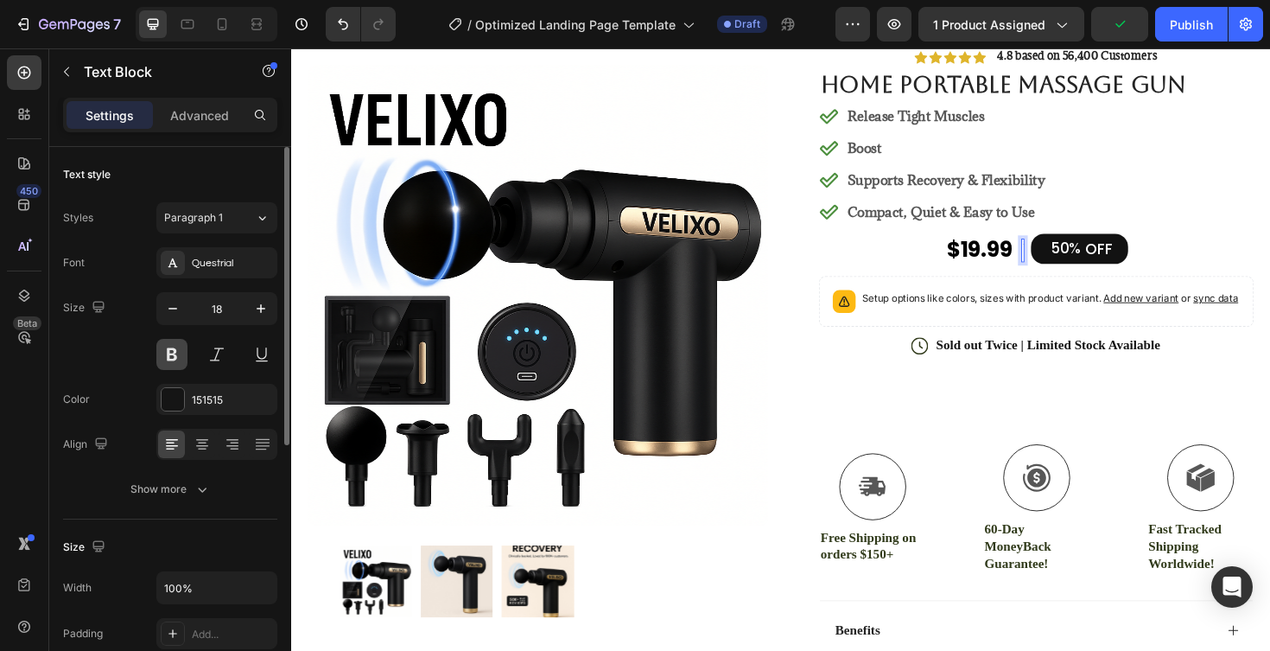
click at [178, 361] on button at bounding box center [171, 354] width 31 height 31
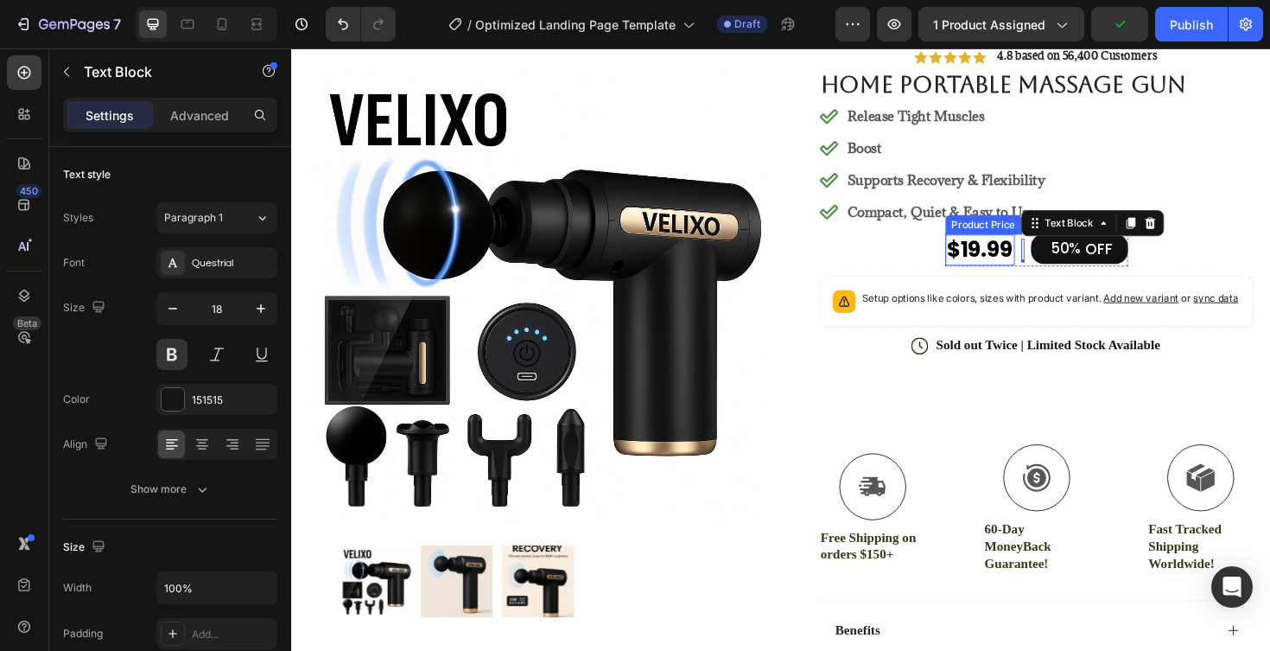
click at [1028, 257] on div "$19.99" at bounding box center [1020, 261] width 73 height 33
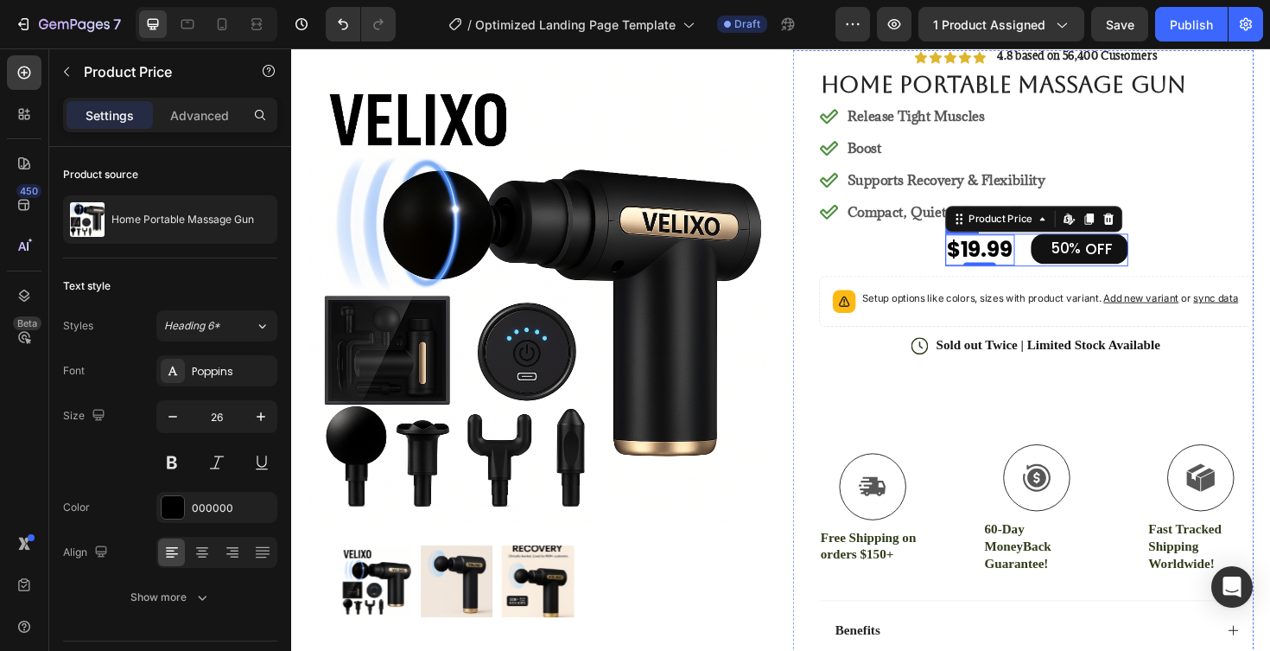
click at [1069, 254] on div "$19.99 Product Price Edit content in Shopify 0 Product Price Edit content in Sh…" at bounding box center [1081, 262] width 194 height 35
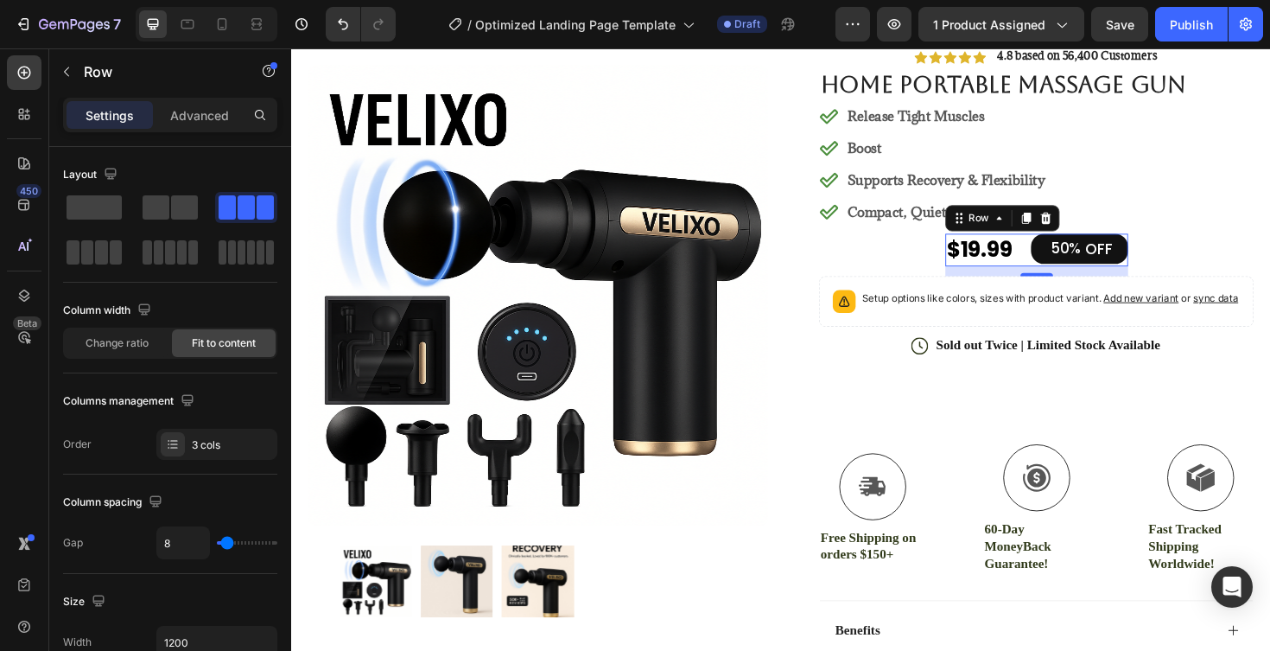
click at [1069, 248] on div "$19.99 Product Price Product Price Text Block 50% OFF Discount Tag Row 12" at bounding box center [1081, 262] width 194 height 35
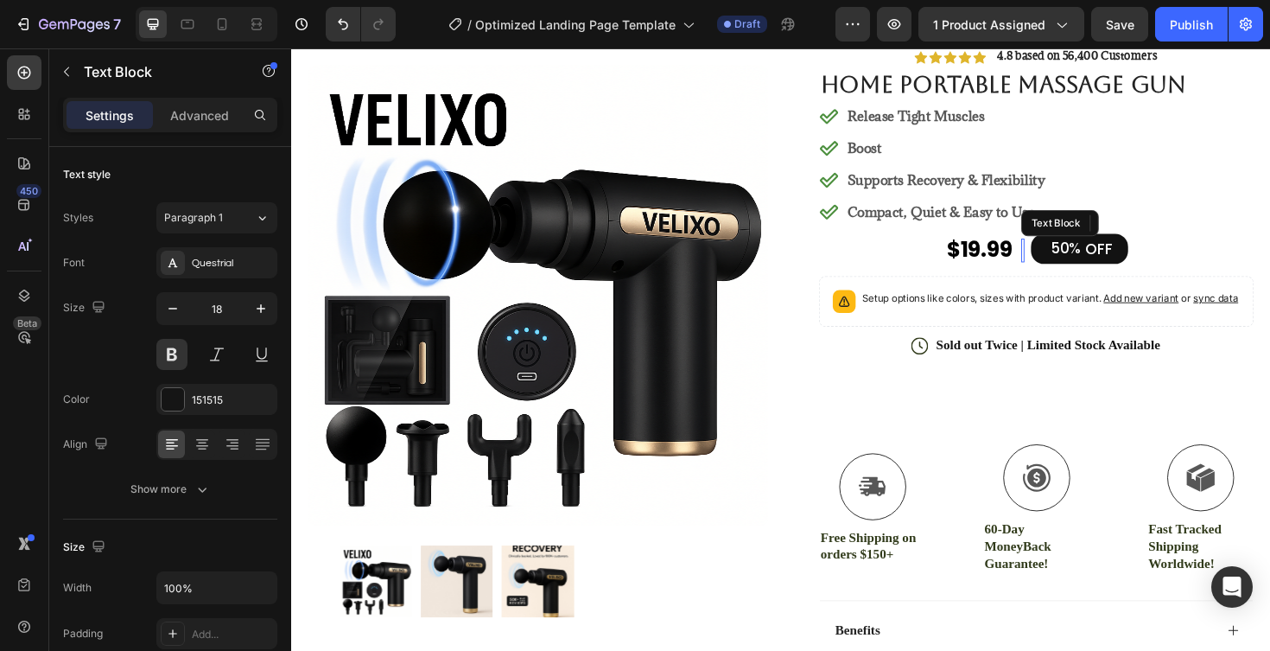
click at [1068, 264] on div "Rich Text Editor. Editing area: main" at bounding box center [1066, 262] width 3 height 25
click at [268, 308] on icon "button" at bounding box center [260, 308] width 17 height 17
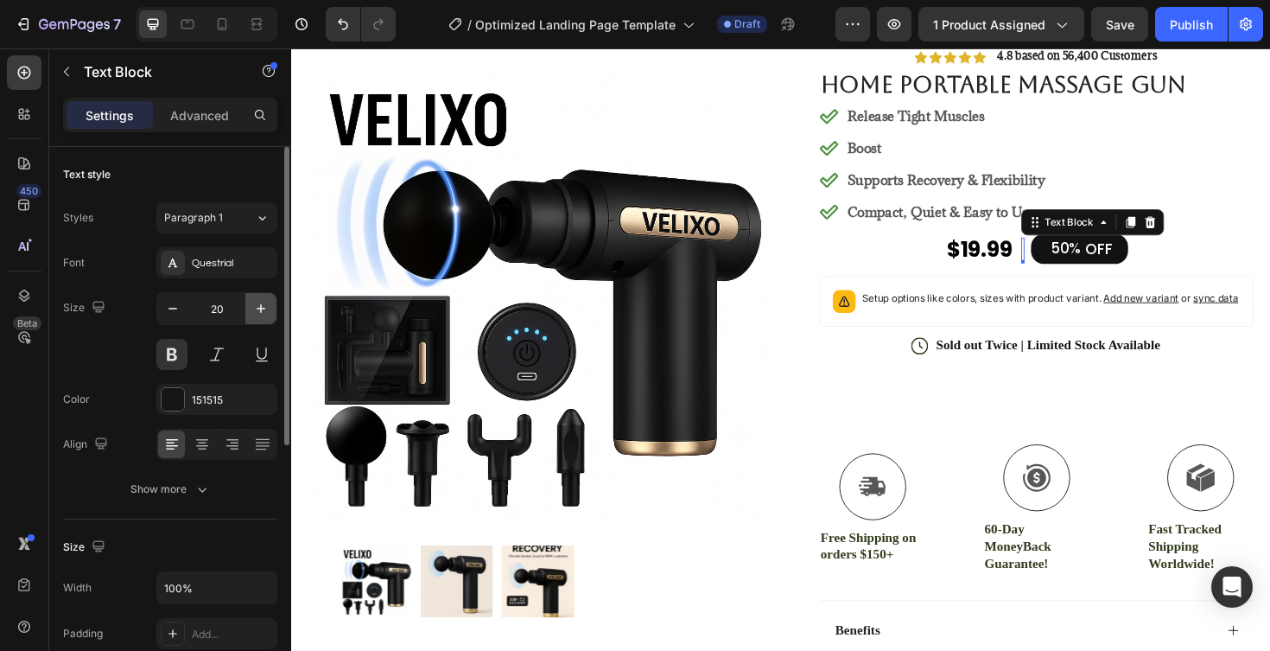
click at [268, 308] on icon "button" at bounding box center [260, 308] width 17 height 17
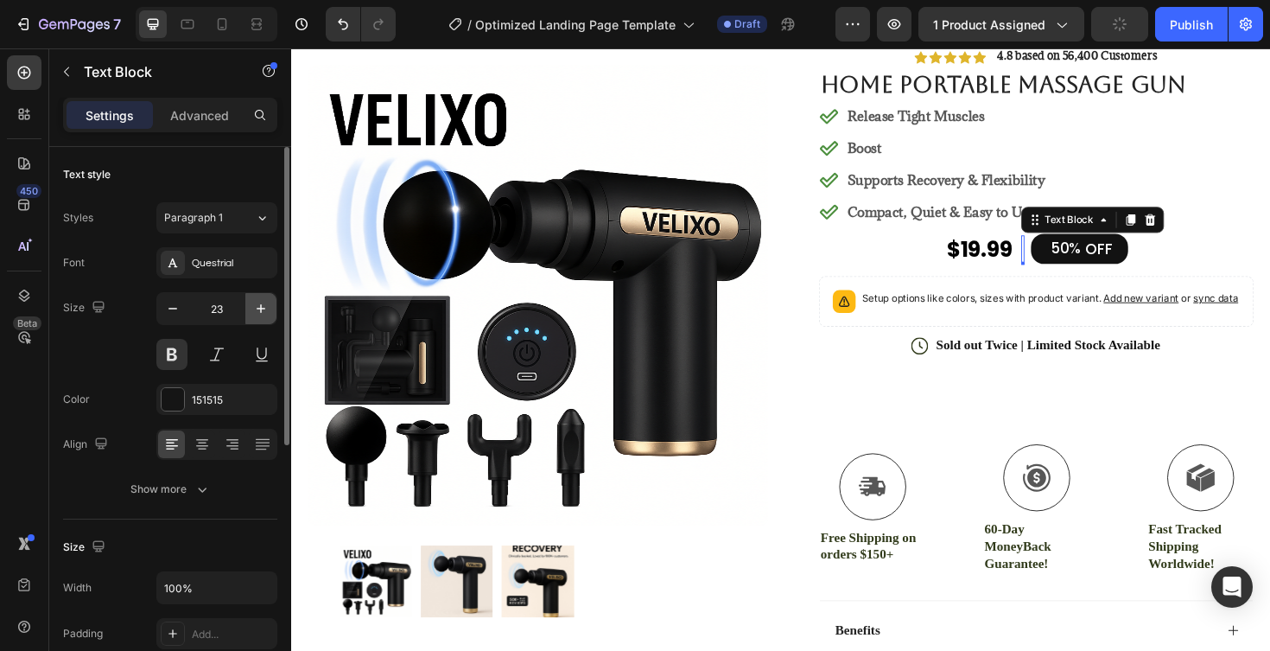
click at [268, 308] on icon "button" at bounding box center [260, 308] width 17 height 17
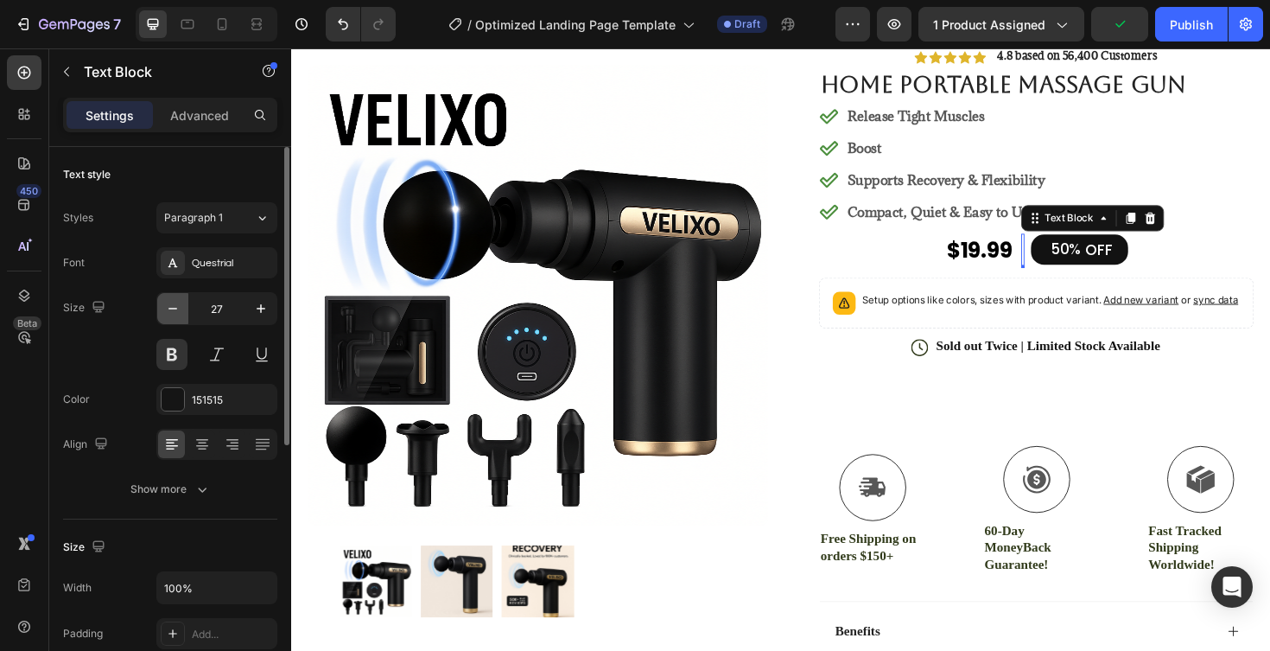
click at [179, 309] on icon "button" at bounding box center [172, 308] width 17 height 17
type input "26"
click at [1066, 252] on div "Rich Text Editor. Editing area: main" at bounding box center [1066, 262] width 3 height 35
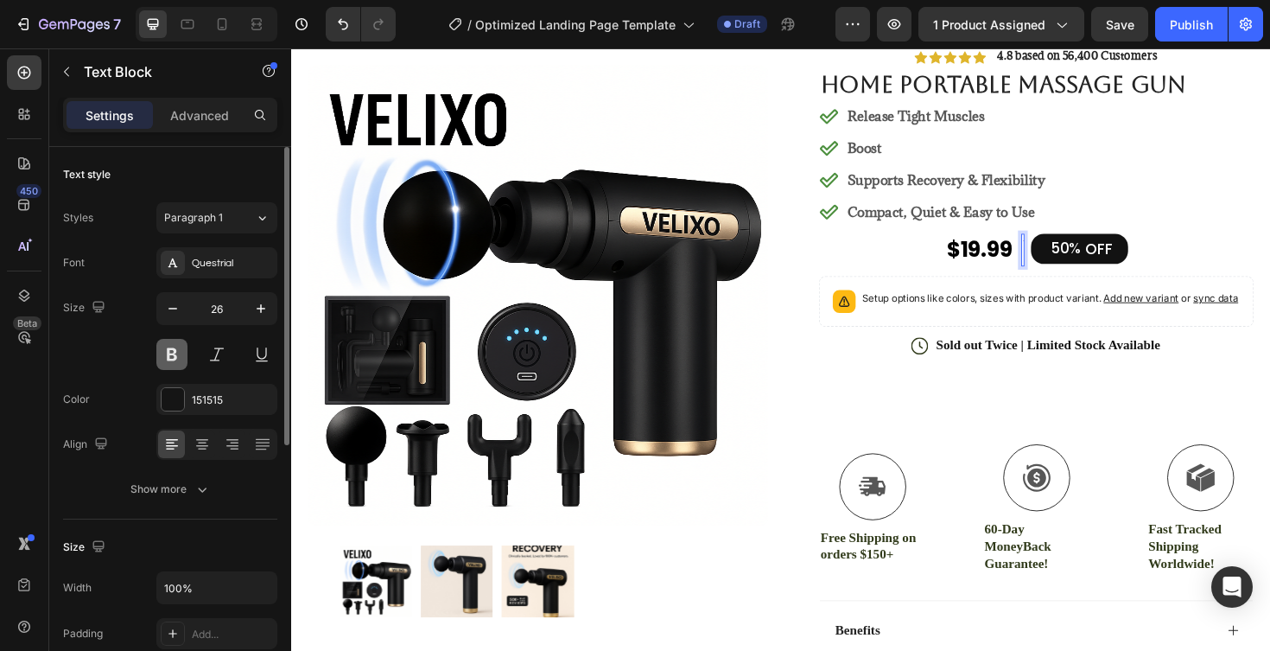
click at [175, 353] on button at bounding box center [171, 354] width 31 height 31
click at [1066, 262] on div "Rich Text Editor. Editing area: main" at bounding box center [1066, 262] width 3 height 35
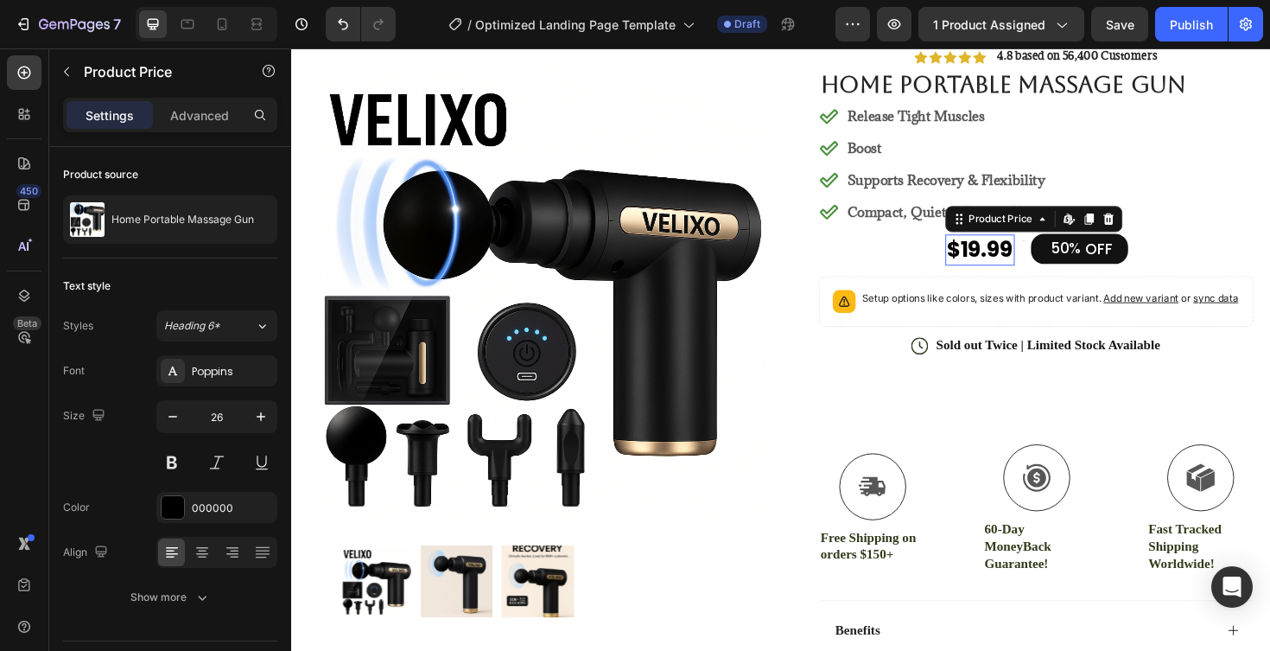
click at [1020, 253] on div "$19.99" at bounding box center [1020, 261] width 73 height 33
click at [1065, 256] on div "Rich Text Editor. Editing area: main" at bounding box center [1066, 262] width 3 height 35
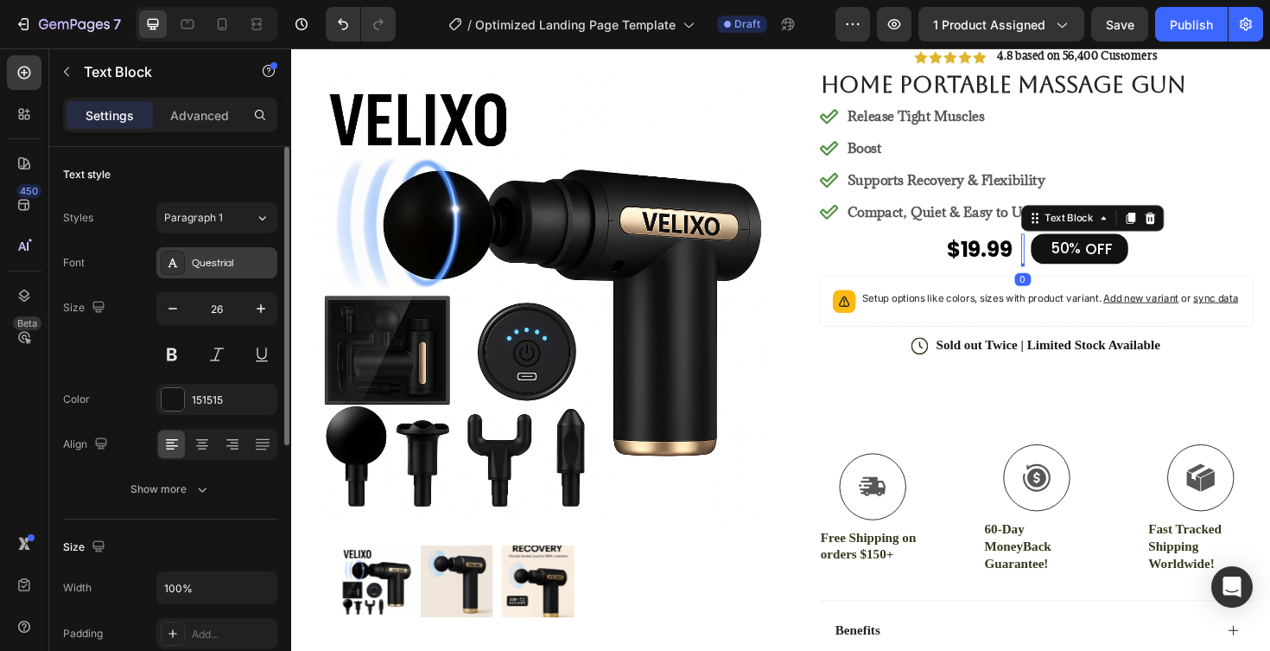
click at [255, 264] on div "Questrial" at bounding box center [232, 264] width 81 height 16
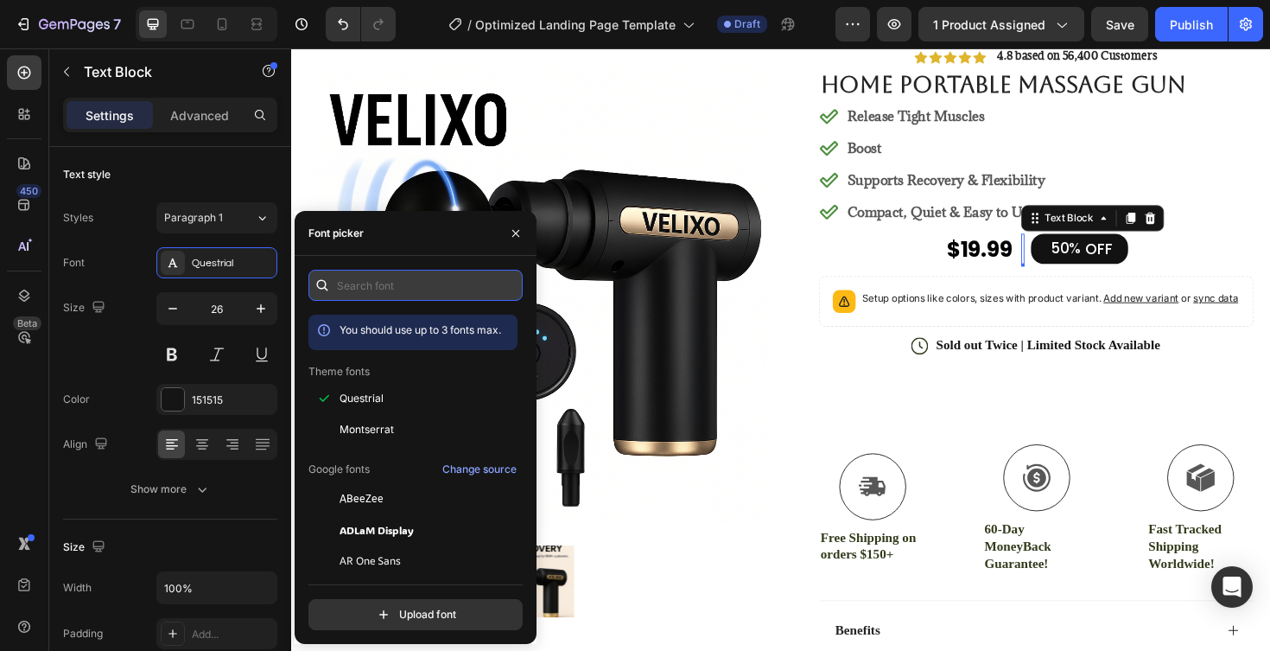
click at [370, 277] on input "text" at bounding box center [416, 285] width 214 height 31
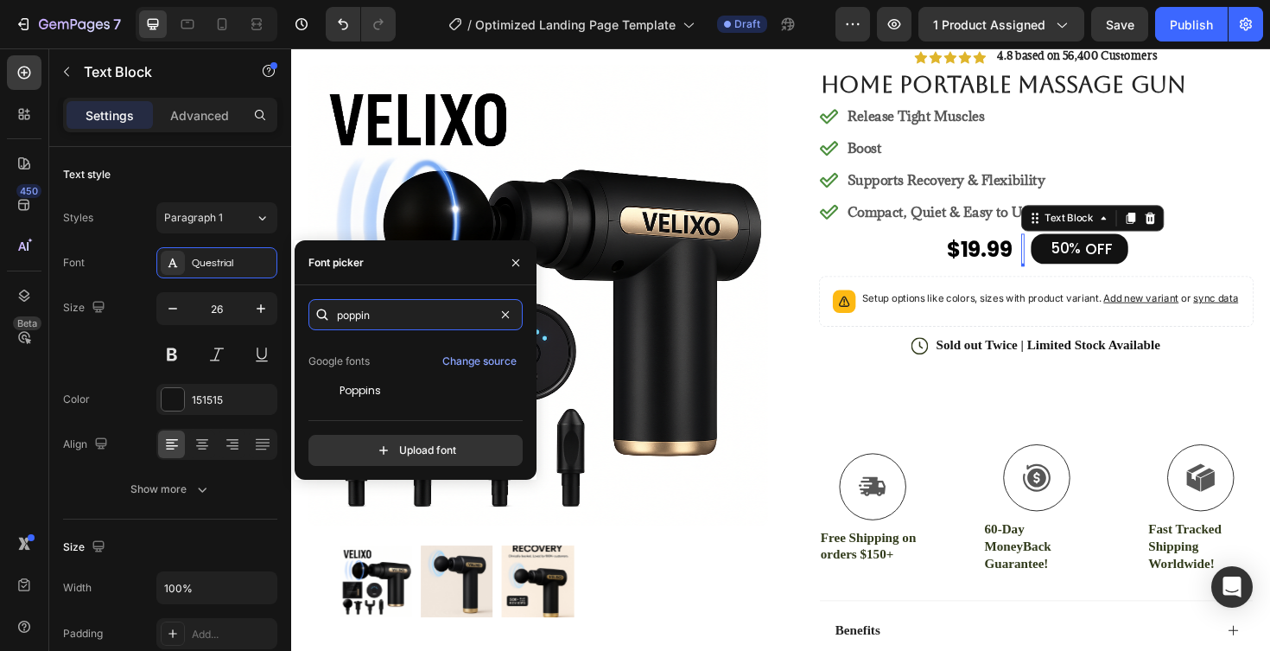
scroll to position [42, 0]
type input "poppin"
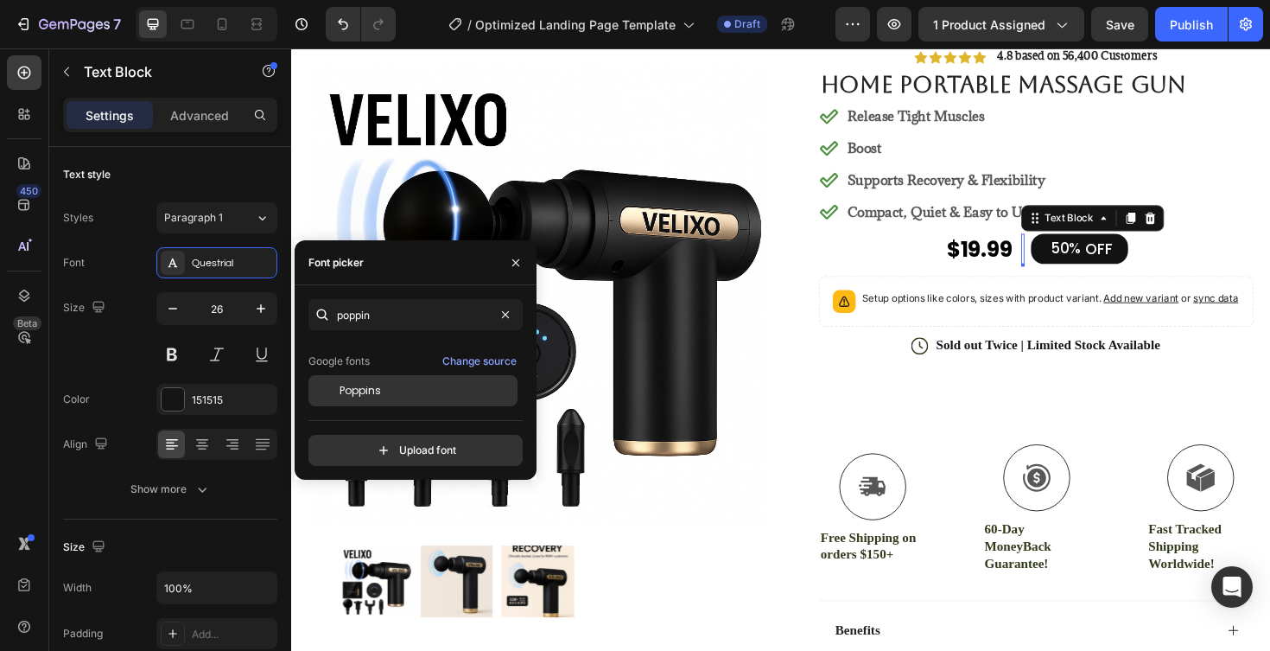
click at [366, 393] on span "Poppins" at bounding box center [360, 391] width 41 height 16
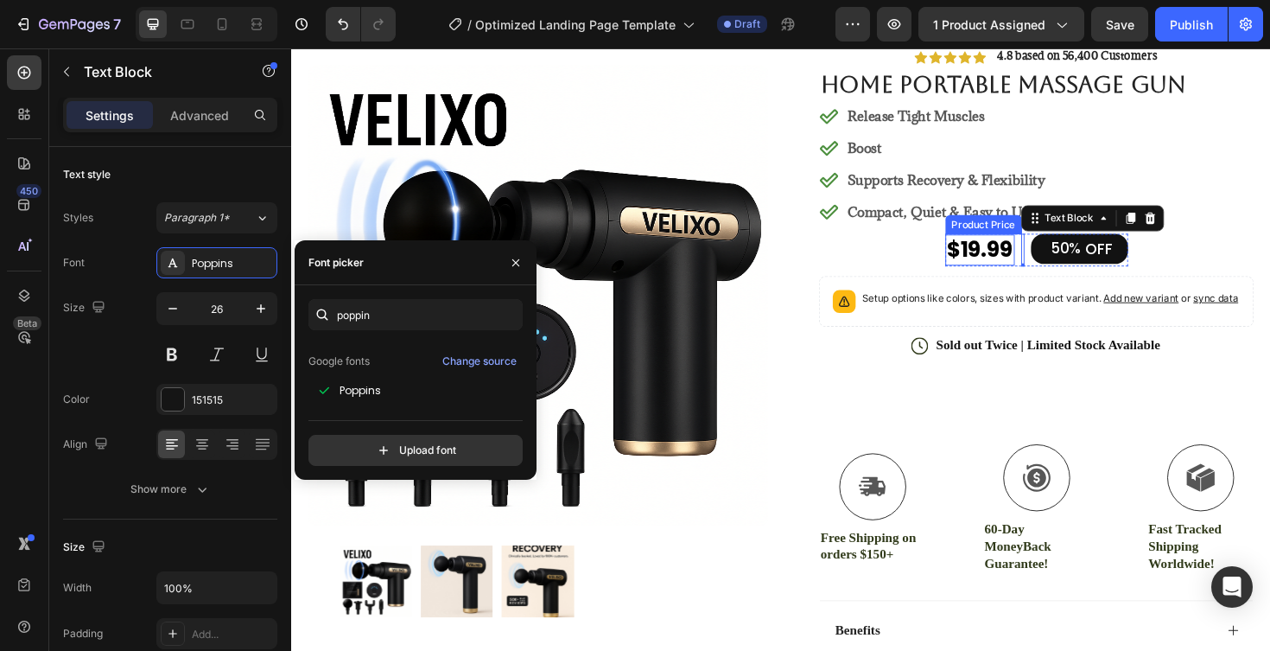
click at [1031, 262] on div "$19.99" at bounding box center [1020, 261] width 73 height 33
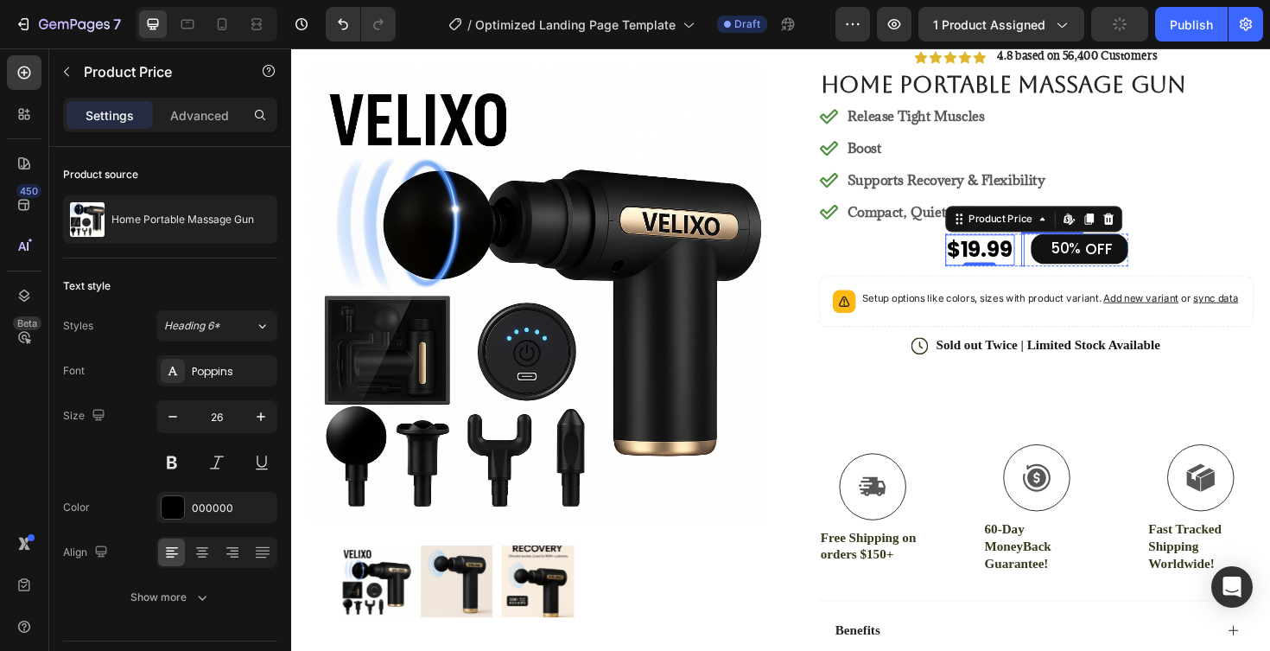
click at [1066, 261] on div "Rich Text Editor. Editing area: main" at bounding box center [1066, 262] width 3 height 35
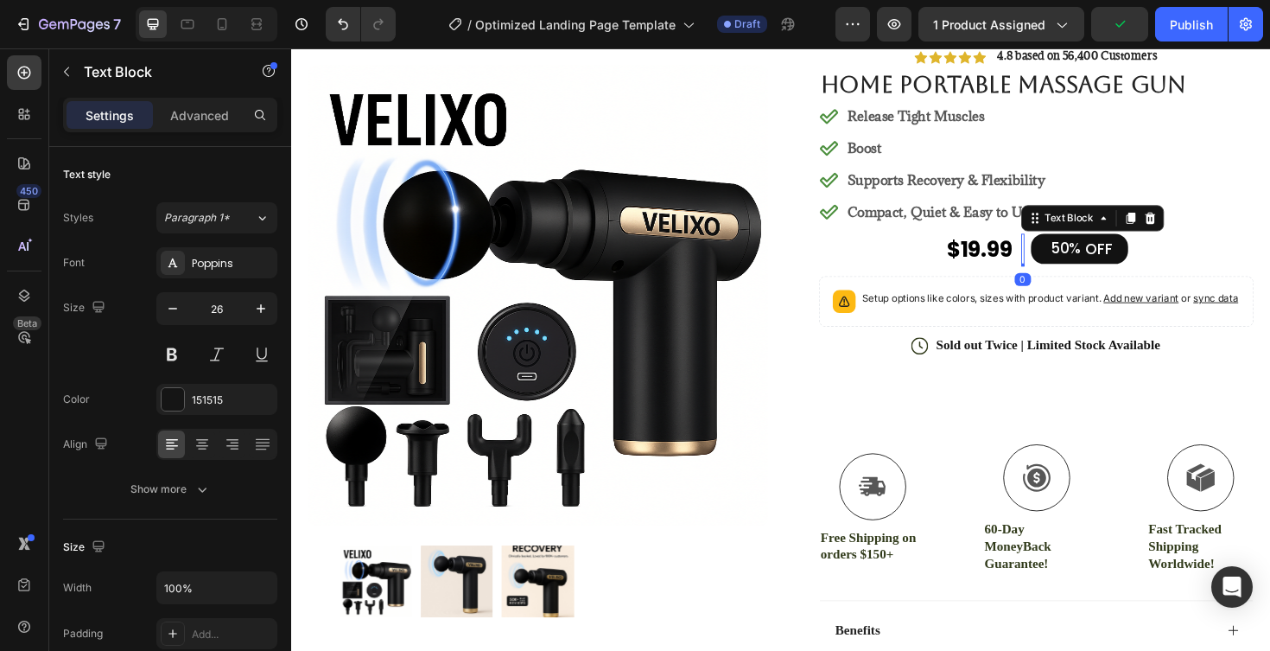
click at [1066, 261] on div "Rich Text Editor. Editing area: main" at bounding box center [1066, 262] width 3 height 35
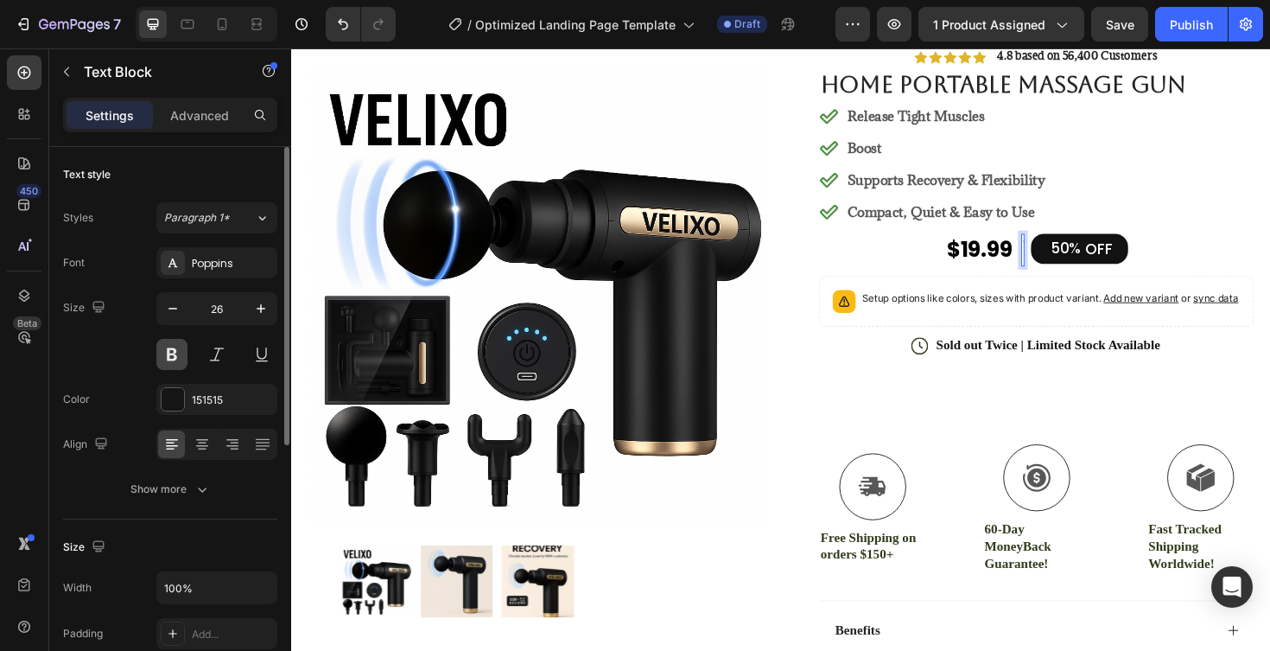
click at [174, 360] on button at bounding box center [171, 354] width 31 height 31
click at [1067, 267] on div "Rich Text Editor. Editing area: main" at bounding box center [1066, 262] width 3 height 35
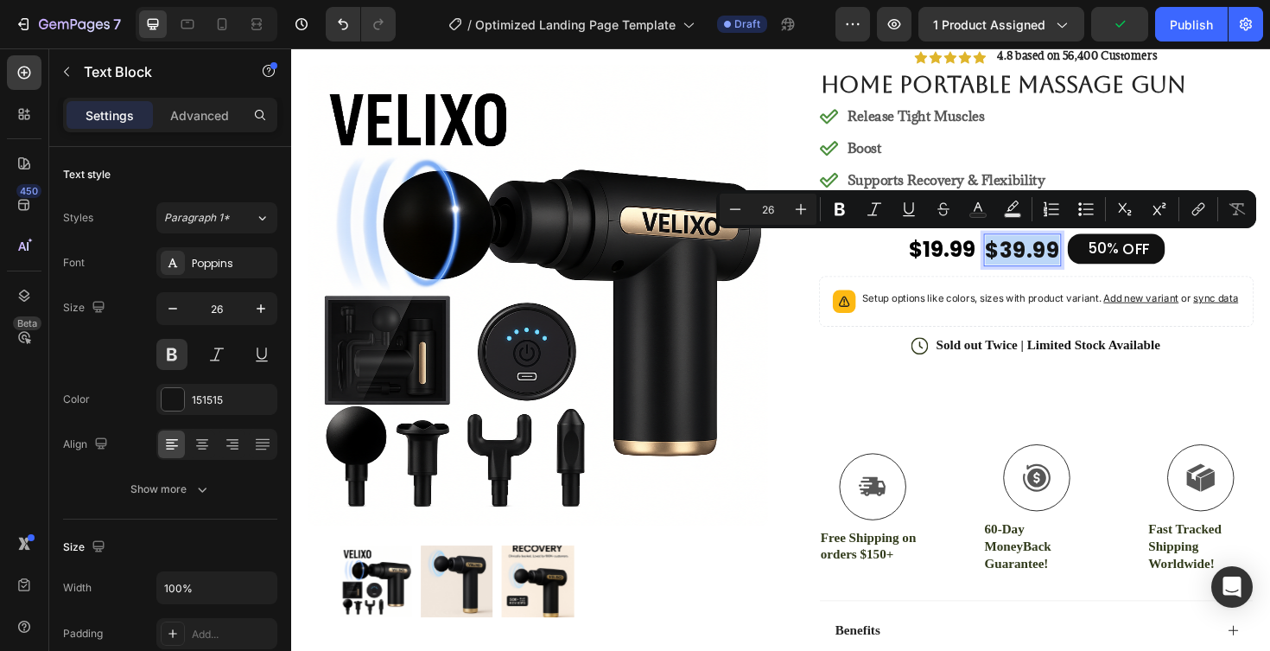
drag, startPoint x: 1030, startPoint y: 257, endPoint x: 1106, endPoint y: 267, distance: 76.8
click at [1106, 266] on p "$39.99" at bounding box center [1067, 261] width 80 height 31
click at [179, 398] on div at bounding box center [173, 399] width 22 height 22
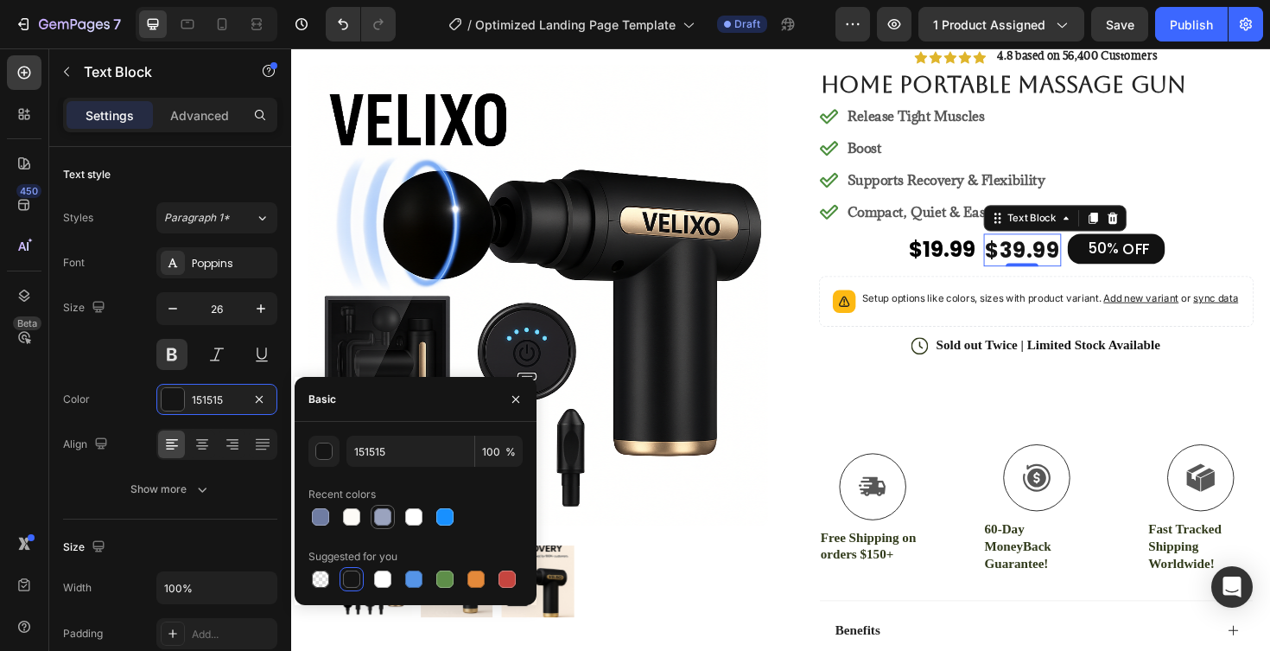
click at [380, 522] on div at bounding box center [382, 516] width 17 height 17
type input "9AA3BE"
click at [321, 517] on div at bounding box center [320, 516] width 17 height 17
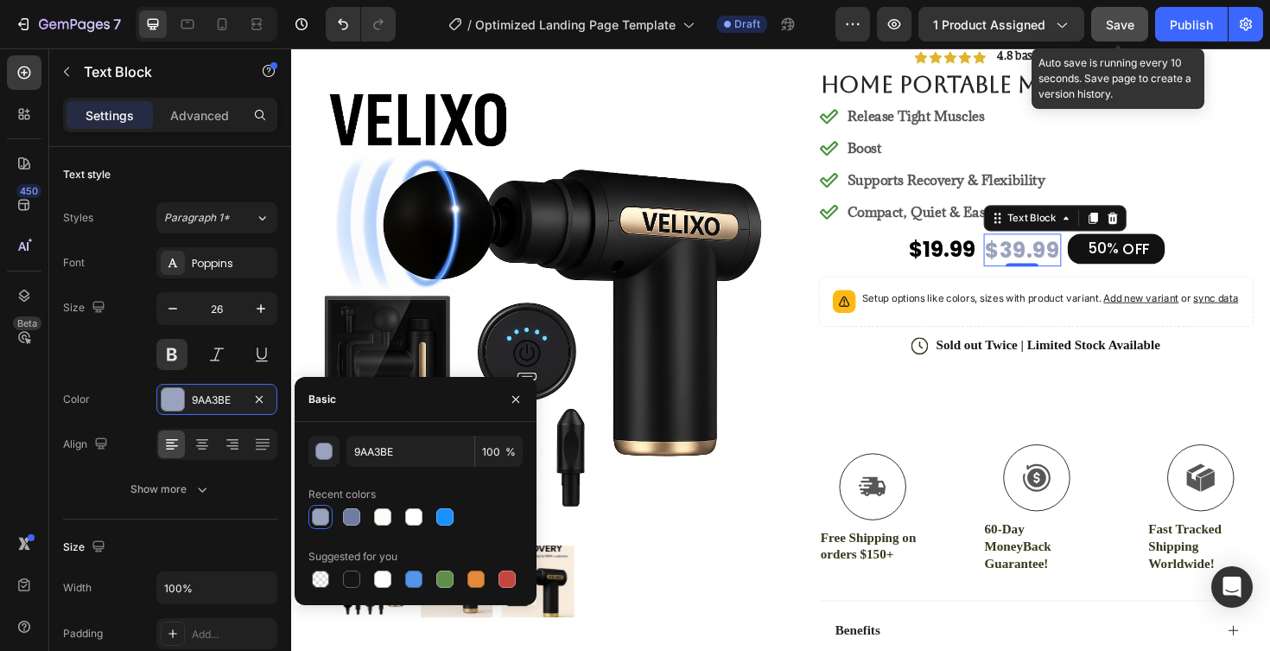
click at [1123, 29] on span "Save" at bounding box center [1120, 24] width 29 height 15
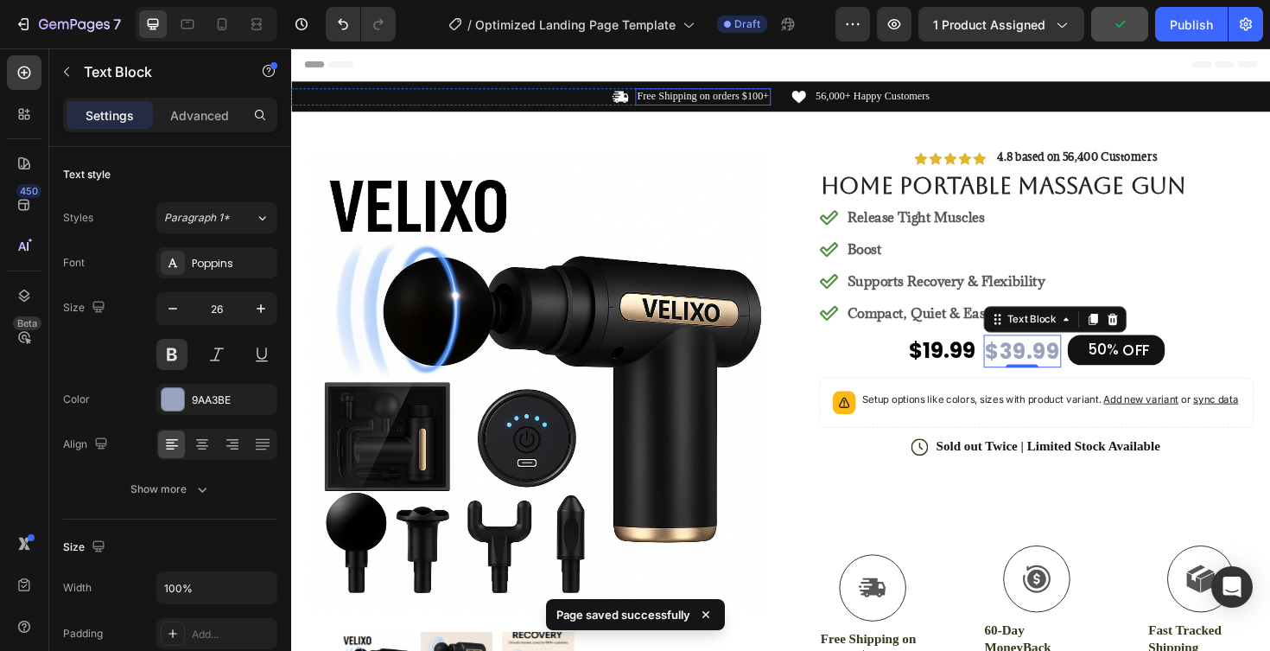
scroll to position [0, 0]
click at [572, 67] on div "Header" at bounding box center [809, 65] width 1009 height 35
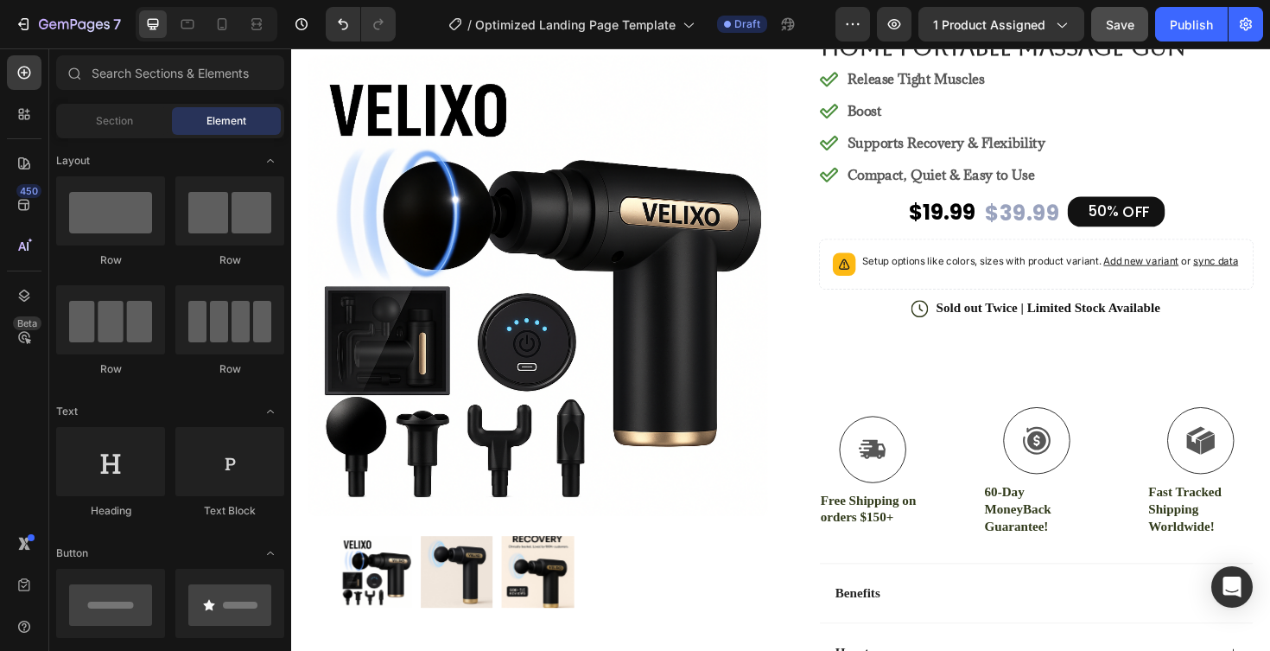
scroll to position [165, 0]
